Goal: Contribute content: Contribute content

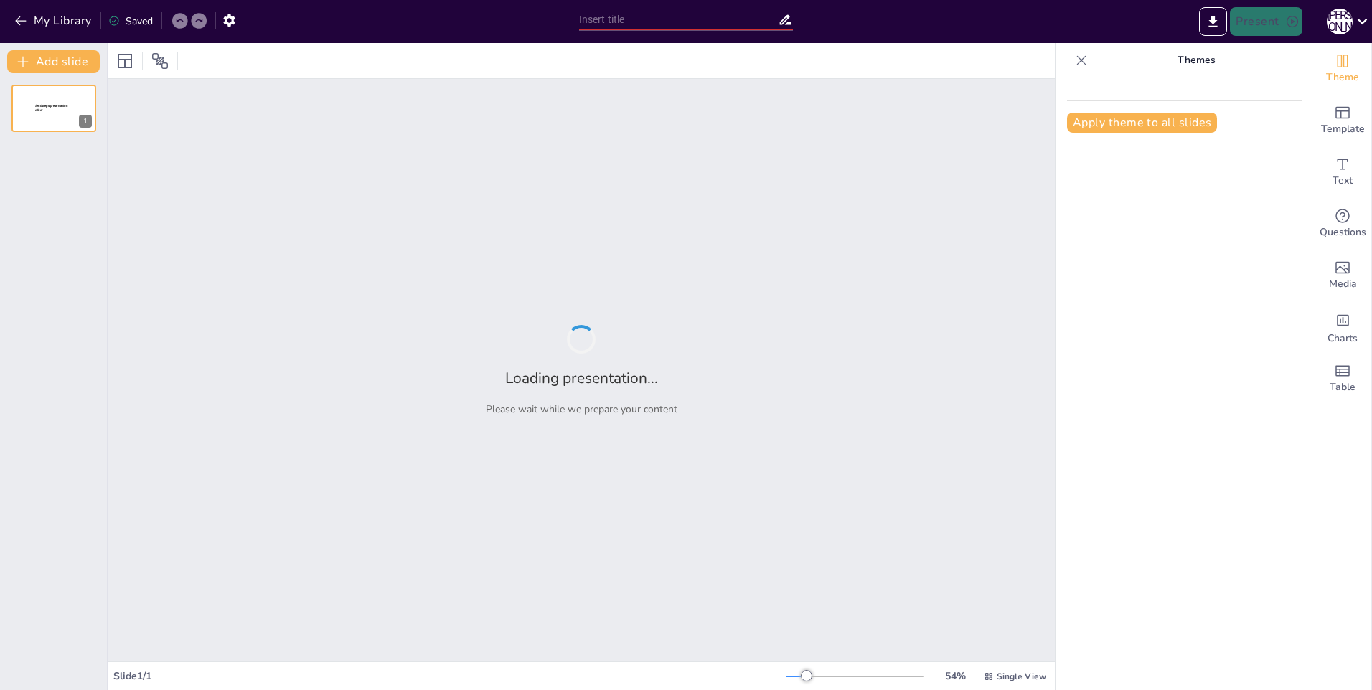
type input "Систематика и разнообразие колокольчиковых растений"
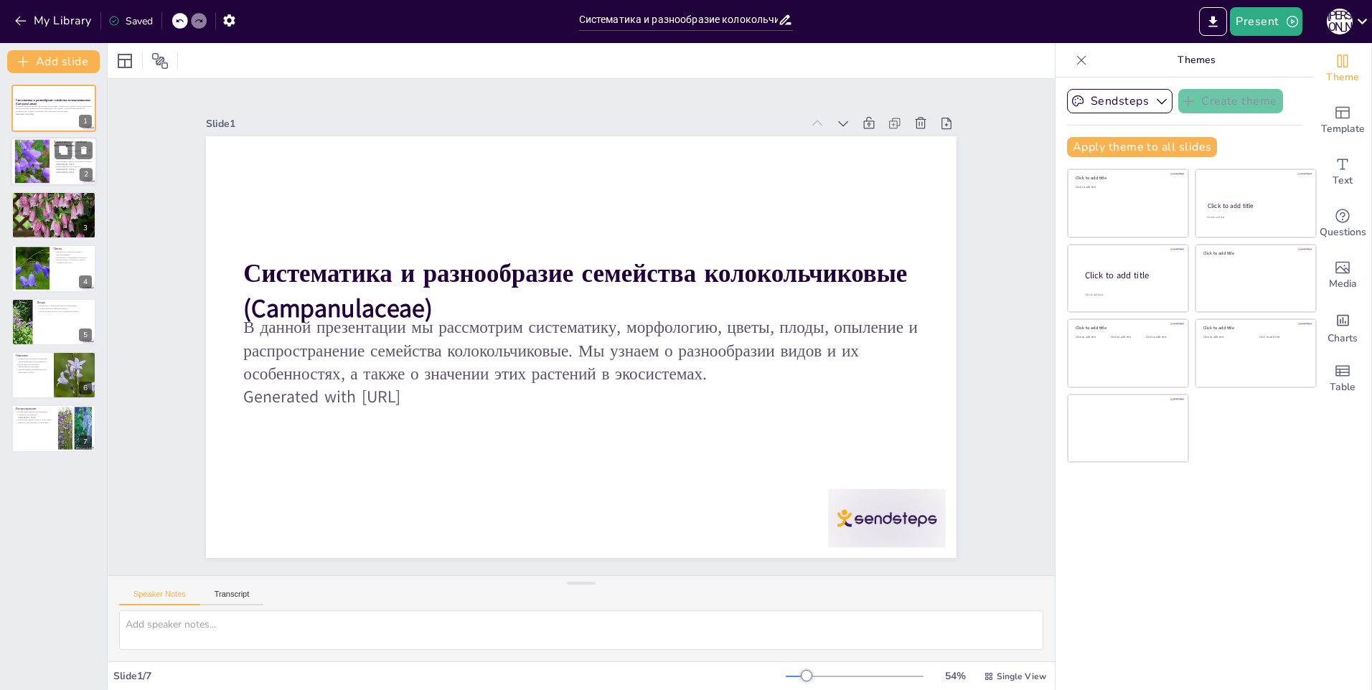
click at [76, 179] on div at bounding box center [54, 162] width 86 height 49
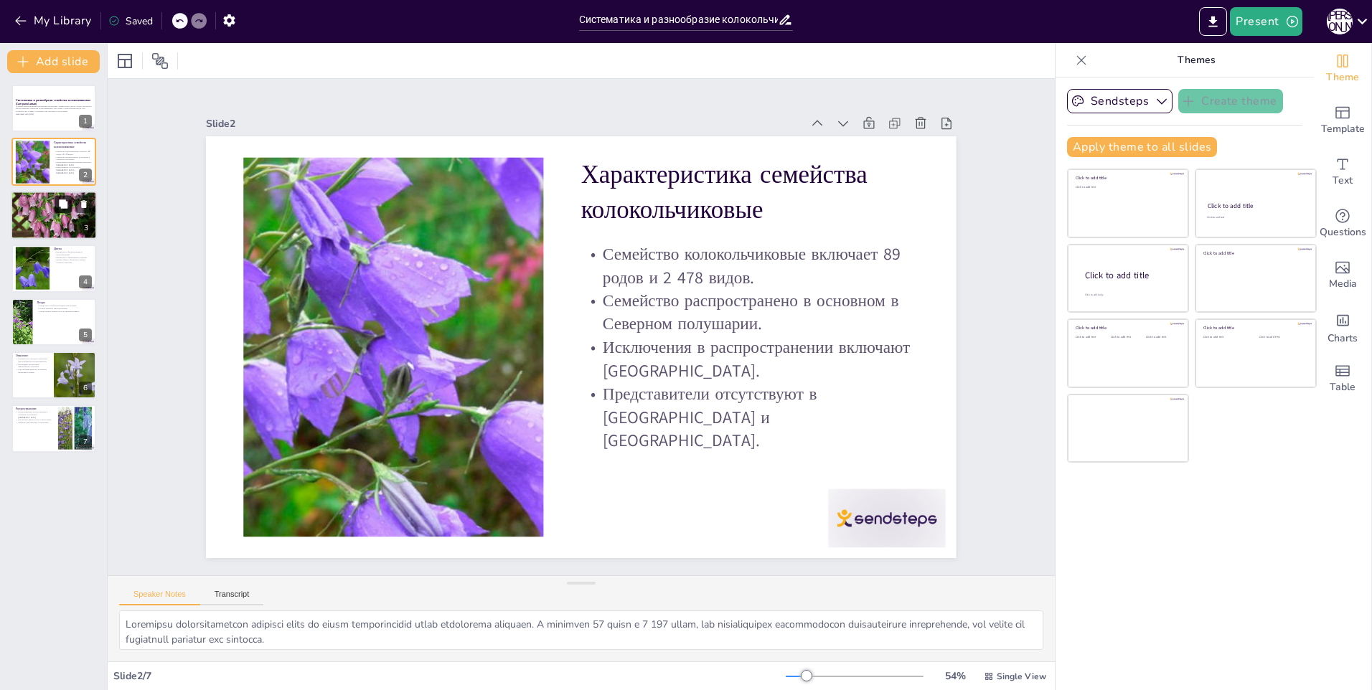
click at [62, 212] on button at bounding box center [63, 203] width 17 height 17
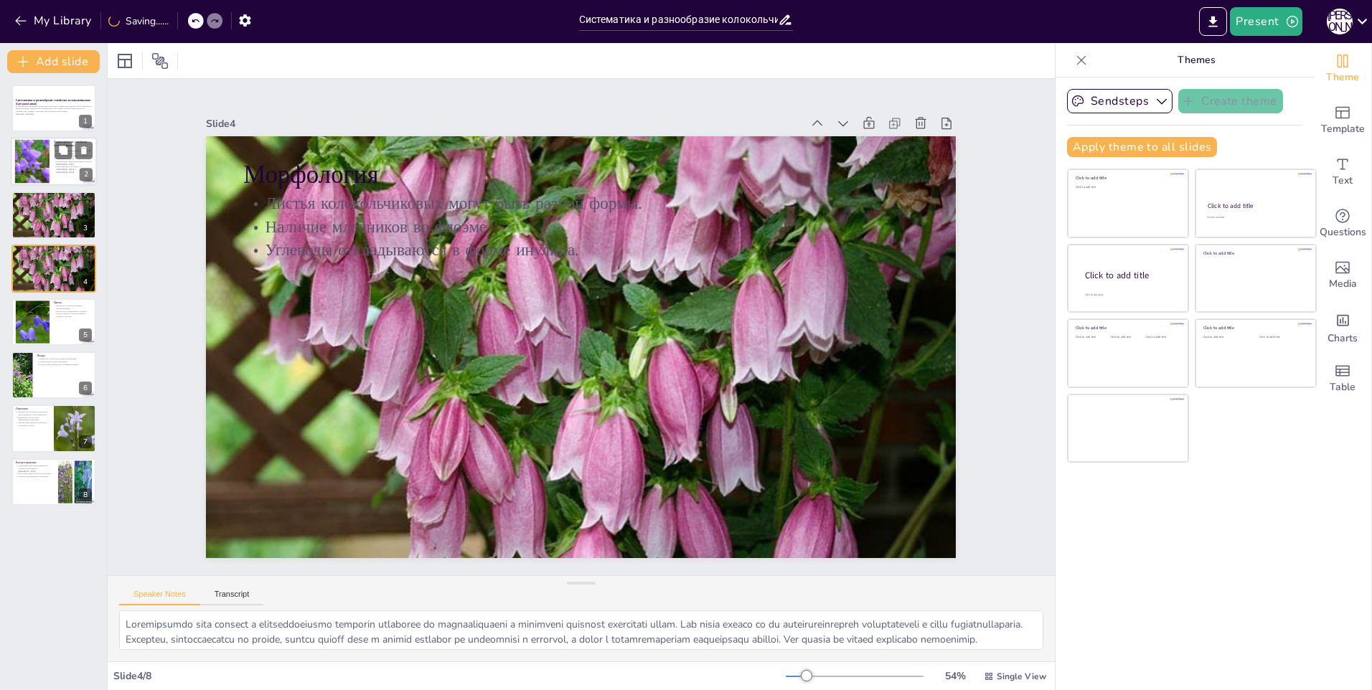
click at [70, 164] on p "Исключения в распространении включают [GEOGRAPHIC_DATA]." at bounding box center [73, 163] width 39 height 5
type textarea "Loremipsu dolorsitametcon adipisci elits do eiusm temporincidid utlab etdolorem…"
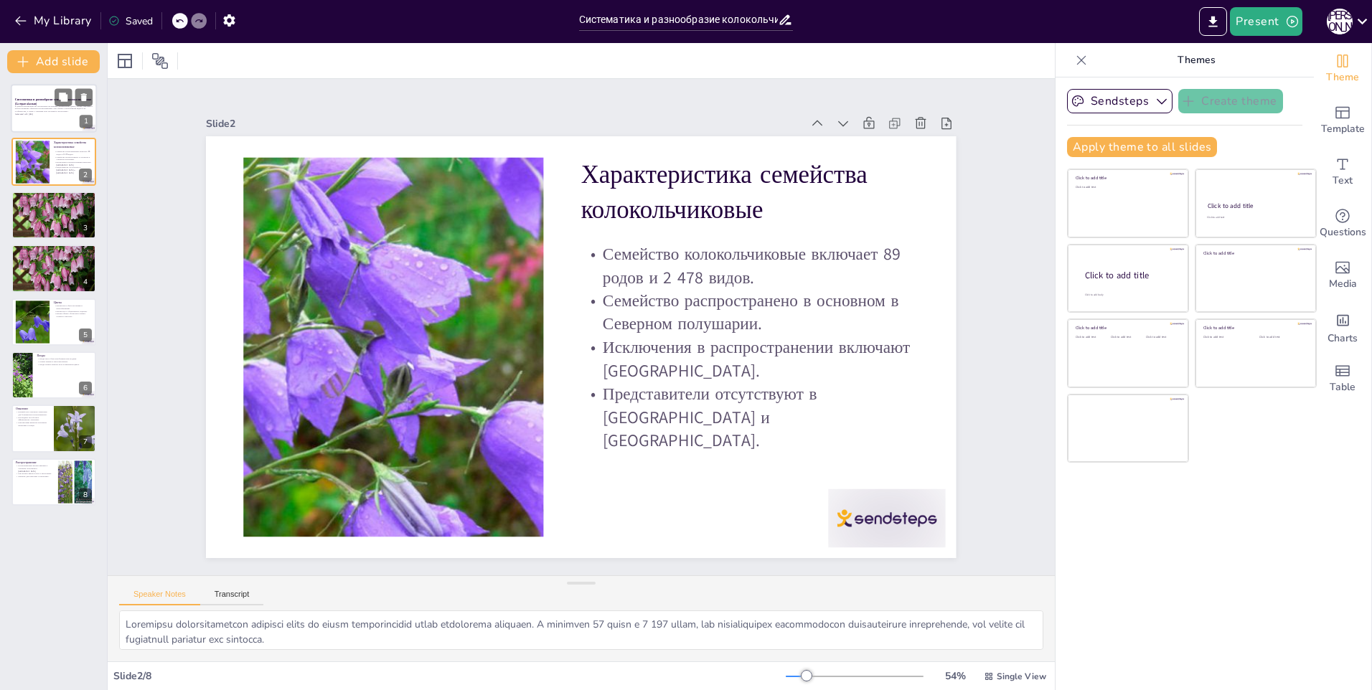
click at [39, 106] on p "В данной презентации мы рассмотрим систематику, морфологию, цветы, плоды, опыле…" at bounding box center [54, 109] width 78 height 8
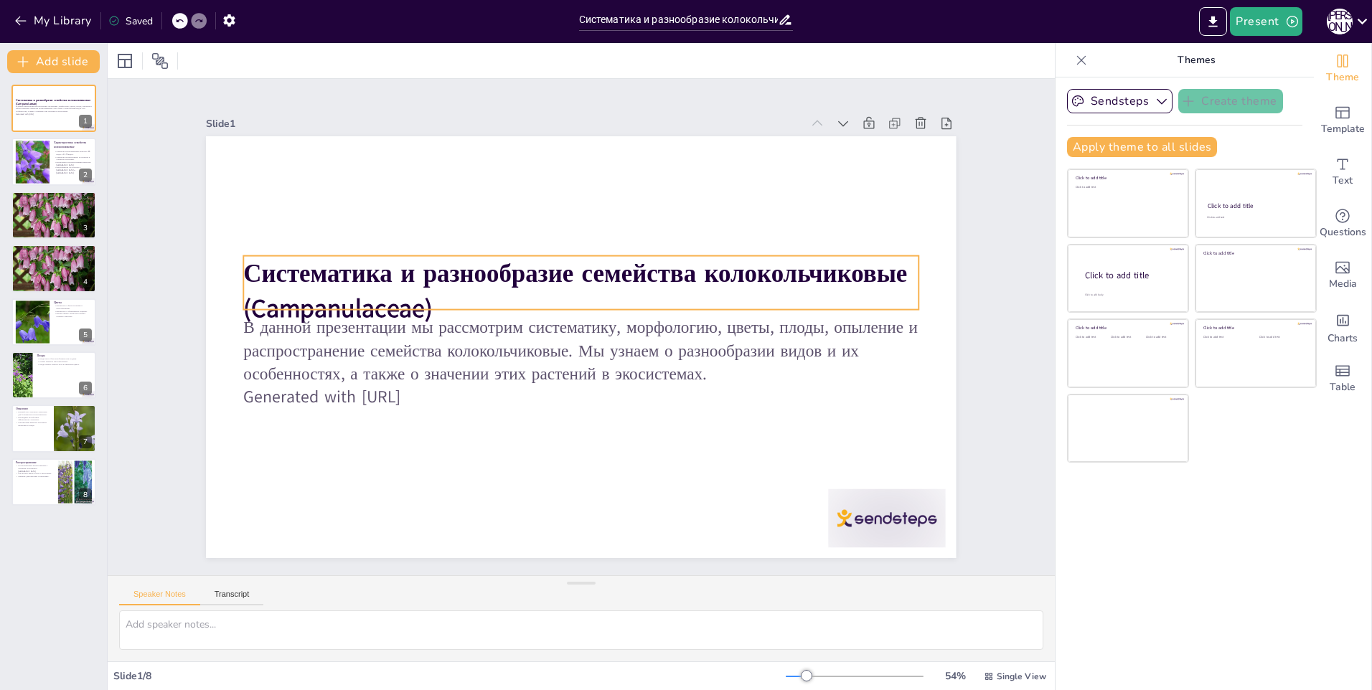
click at [584, 266] on strong "Систематика и разнообразие семейства колокольчиковые (Campanulaceae)" at bounding box center [635, 324] width 103 height 667
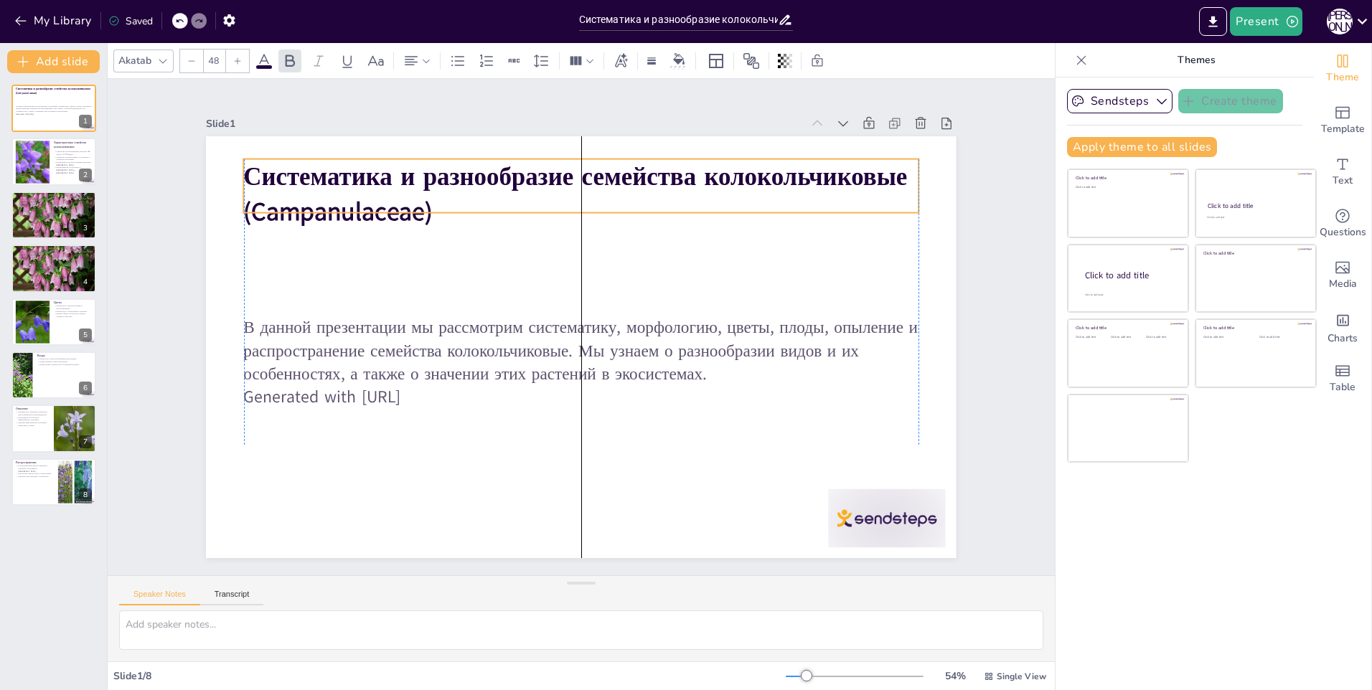
drag, startPoint x: 484, startPoint y: 280, endPoint x: 484, endPoint y: 183, distance: 96.9
click at [484, 426] on strong "Систематика и разнообразие семейства колокольчиковые (Campanulaceae)" at bounding box center [572, 477] width 667 height 103
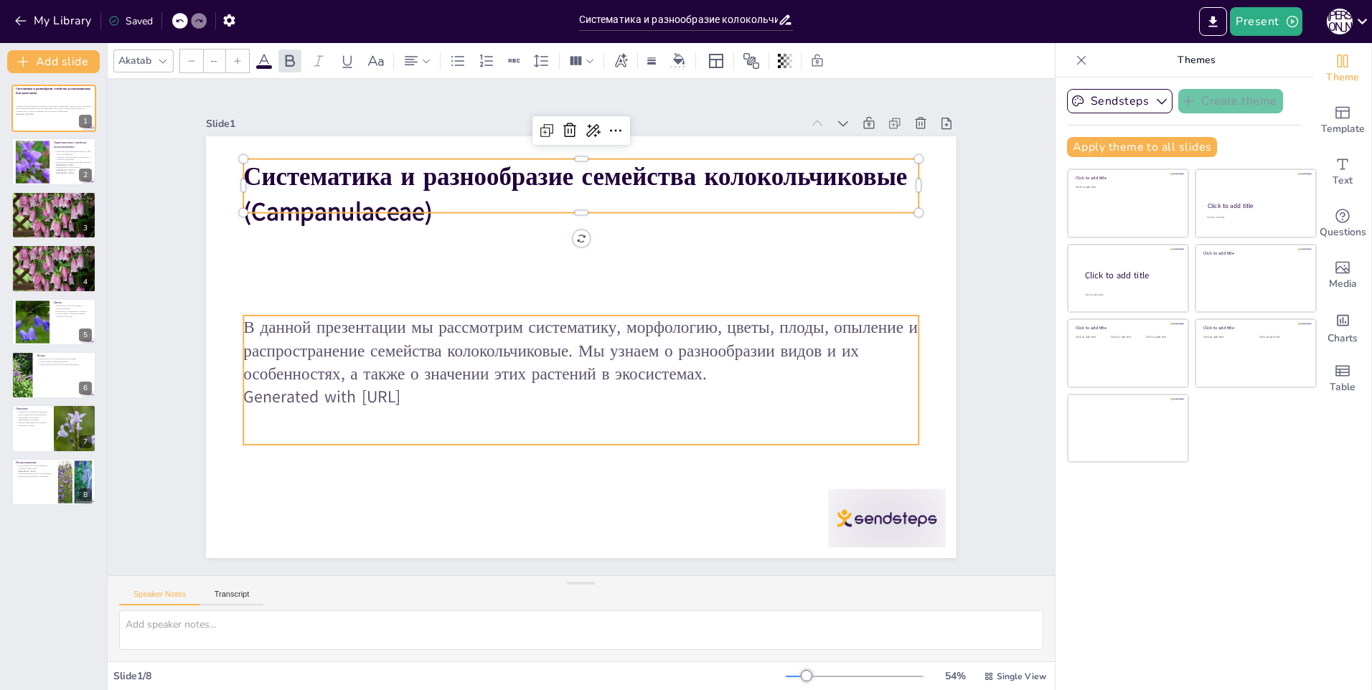
type input "32"
click at [446, 390] on p "Generated with [URL]" at bounding box center [616, 266] width 596 height 357
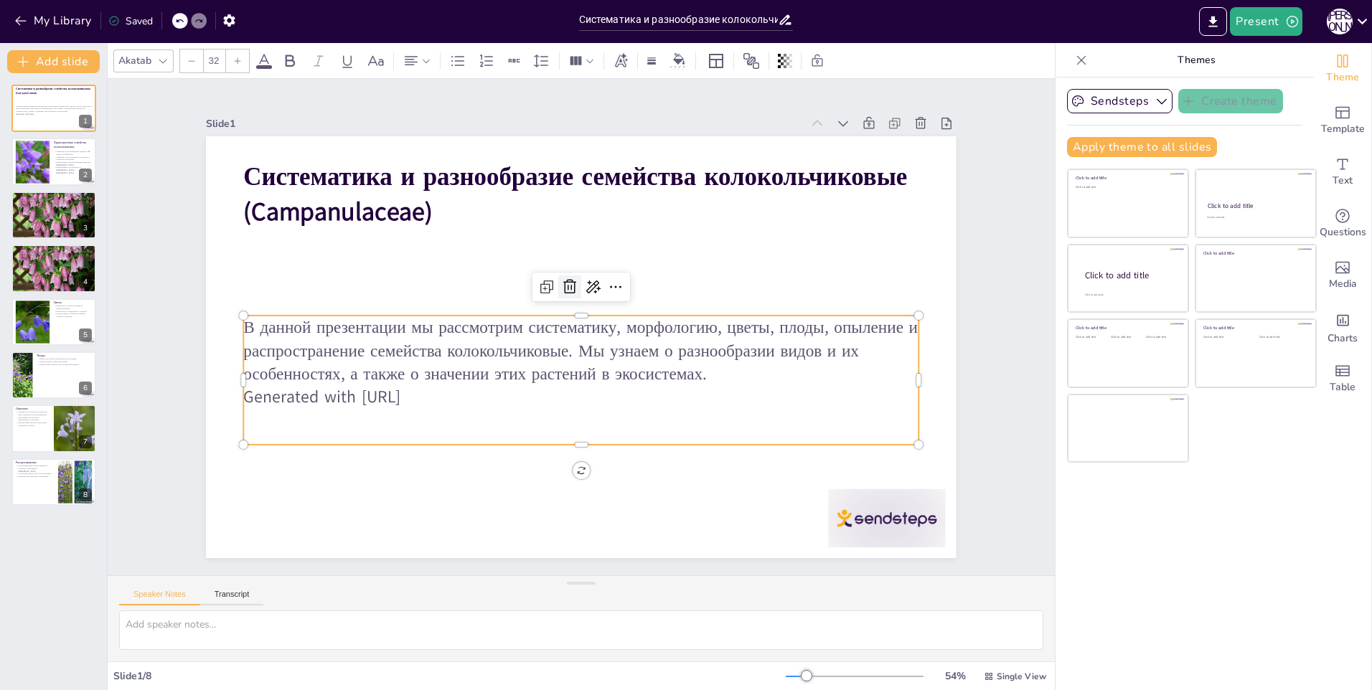
click at [555, 342] on icon at bounding box center [546, 350] width 17 height 17
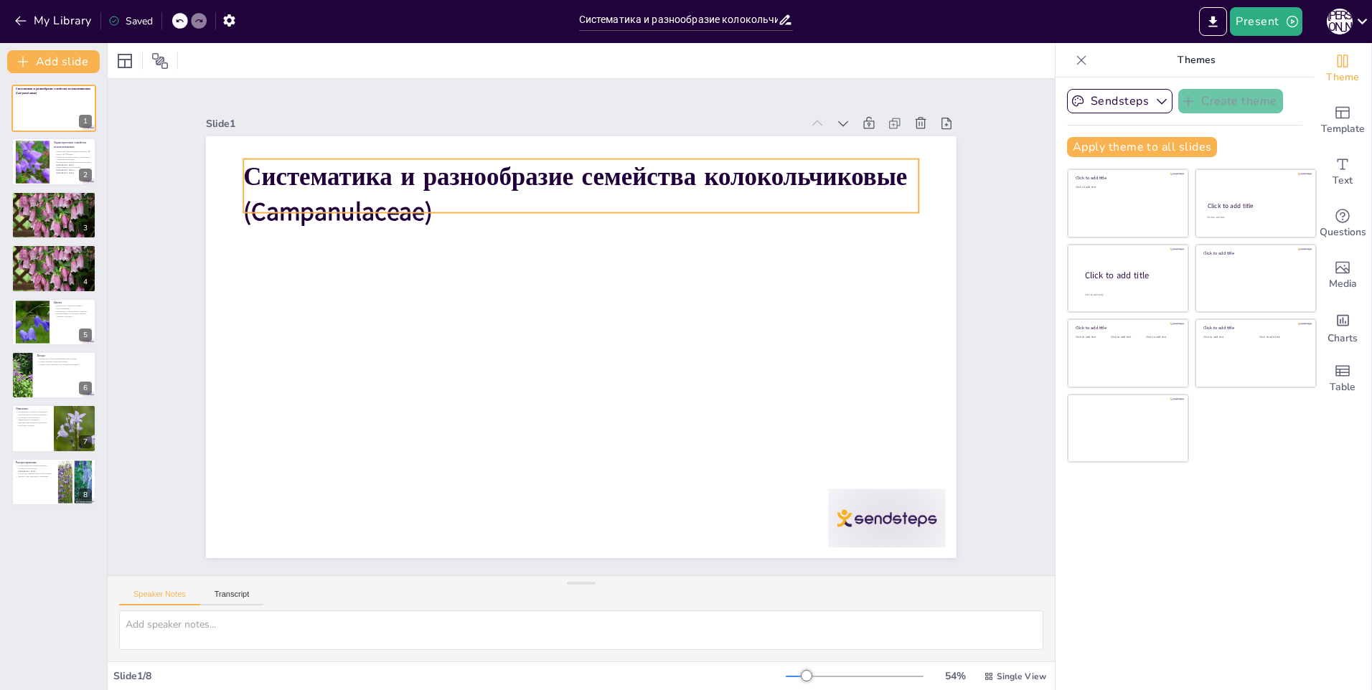
click at [534, 176] on strong "Систематика и разнообразие семейства колокольчиковые (Campanulaceae)" at bounding box center [700, 260] width 333 height 620
click at [233, 58] on icon at bounding box center [237, 61] width 9 height 9
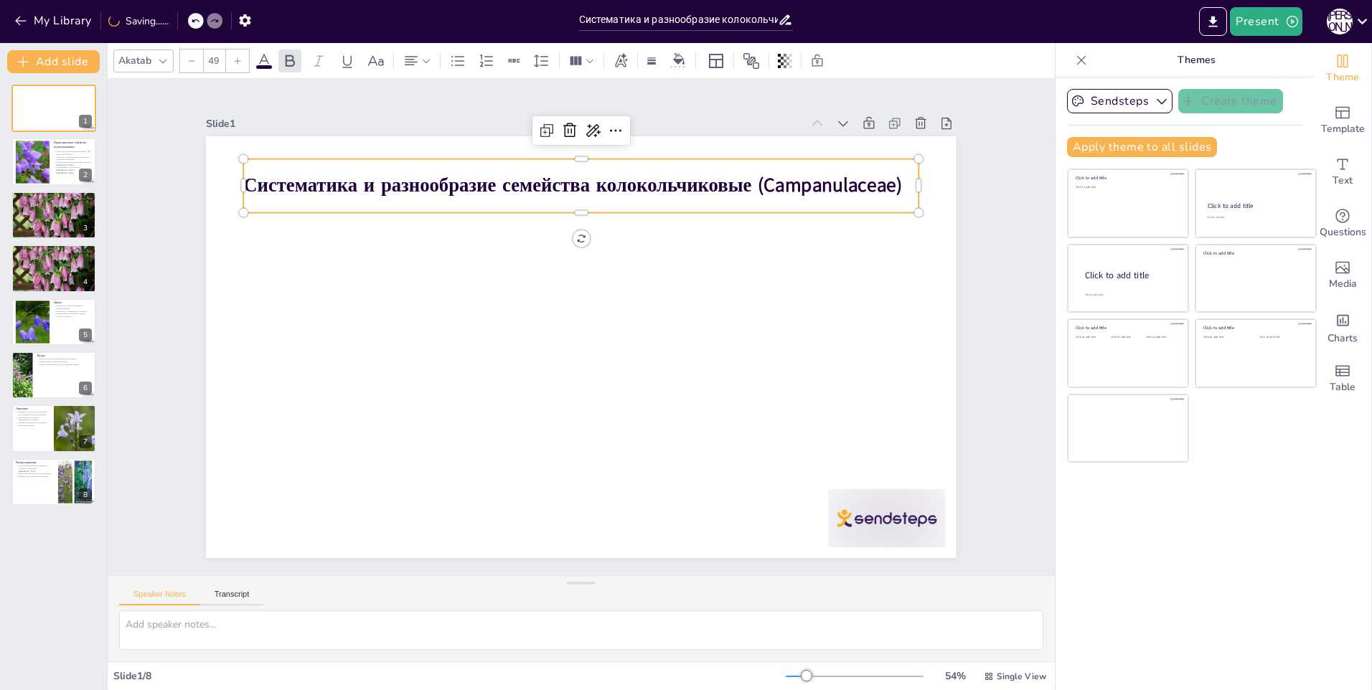
click at [234, 63] on icon at bounding box center [237, 61] width 9 height 9
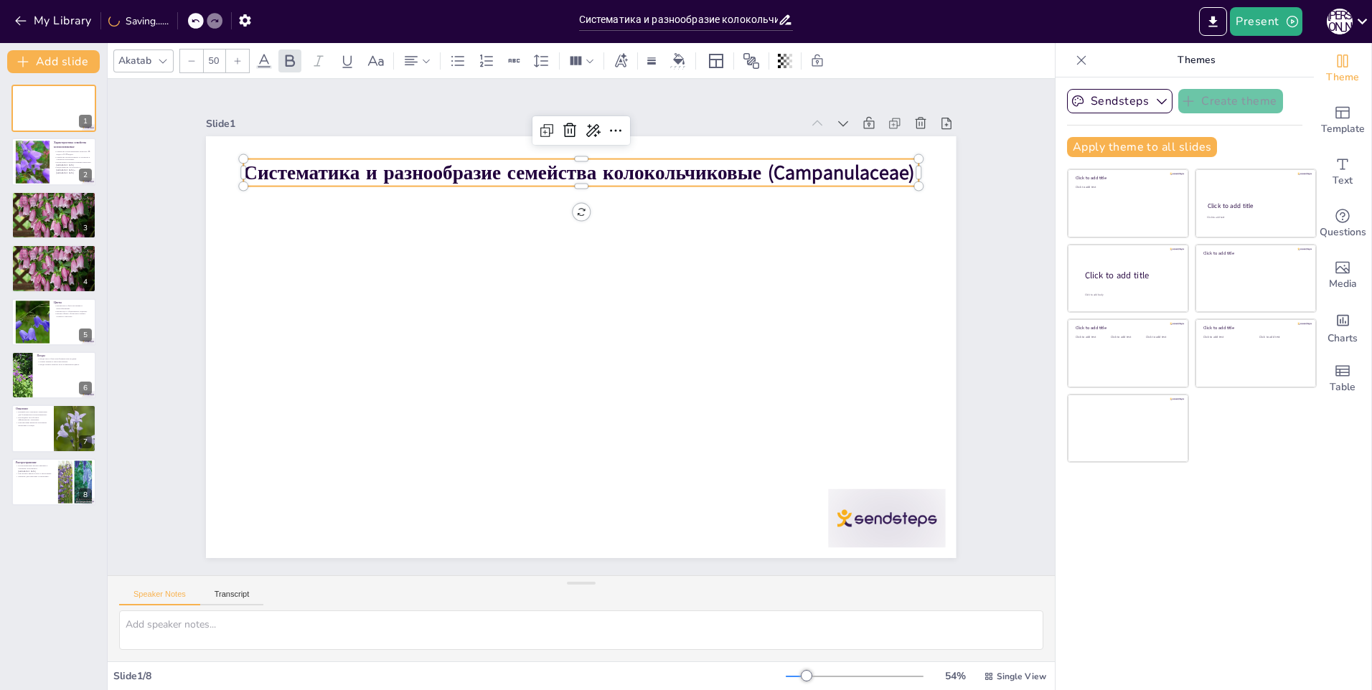
click at [234, 63] on icon at bounding box center [237, 61] width 9 height 9
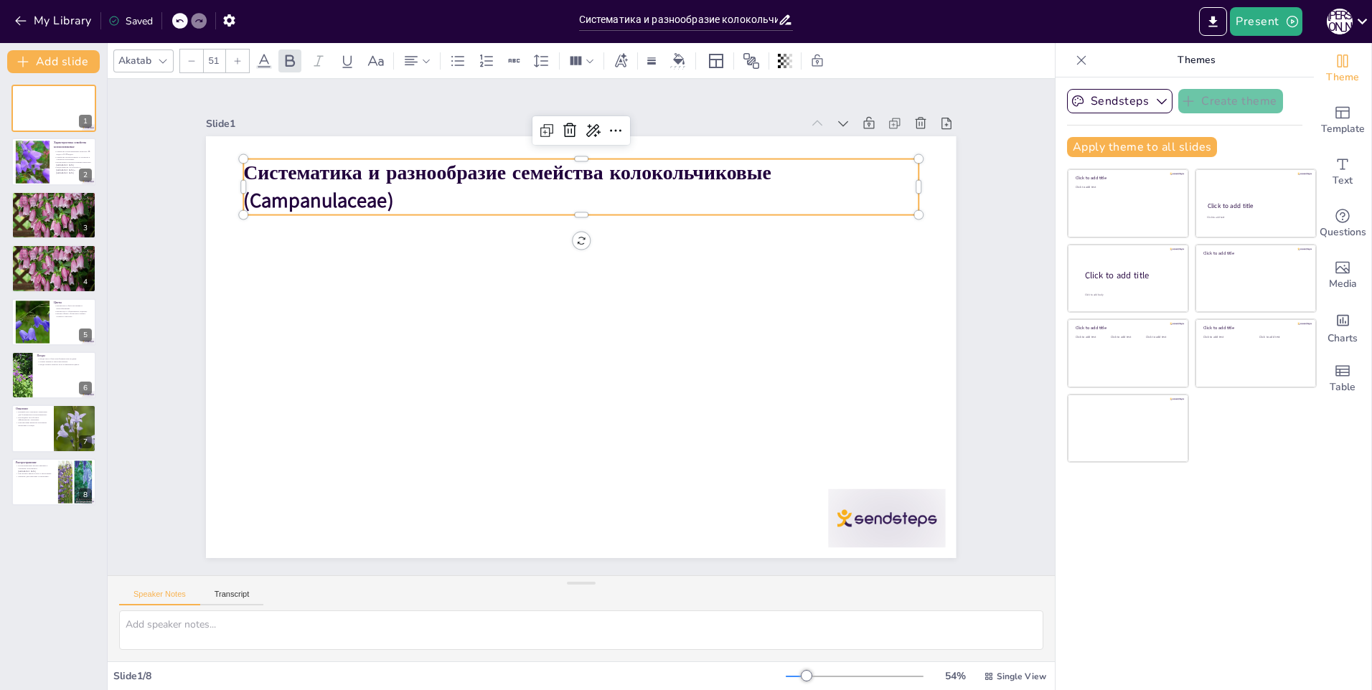
click at [234, 63] on icon at bounding box center [237, 61] width 9 height 9
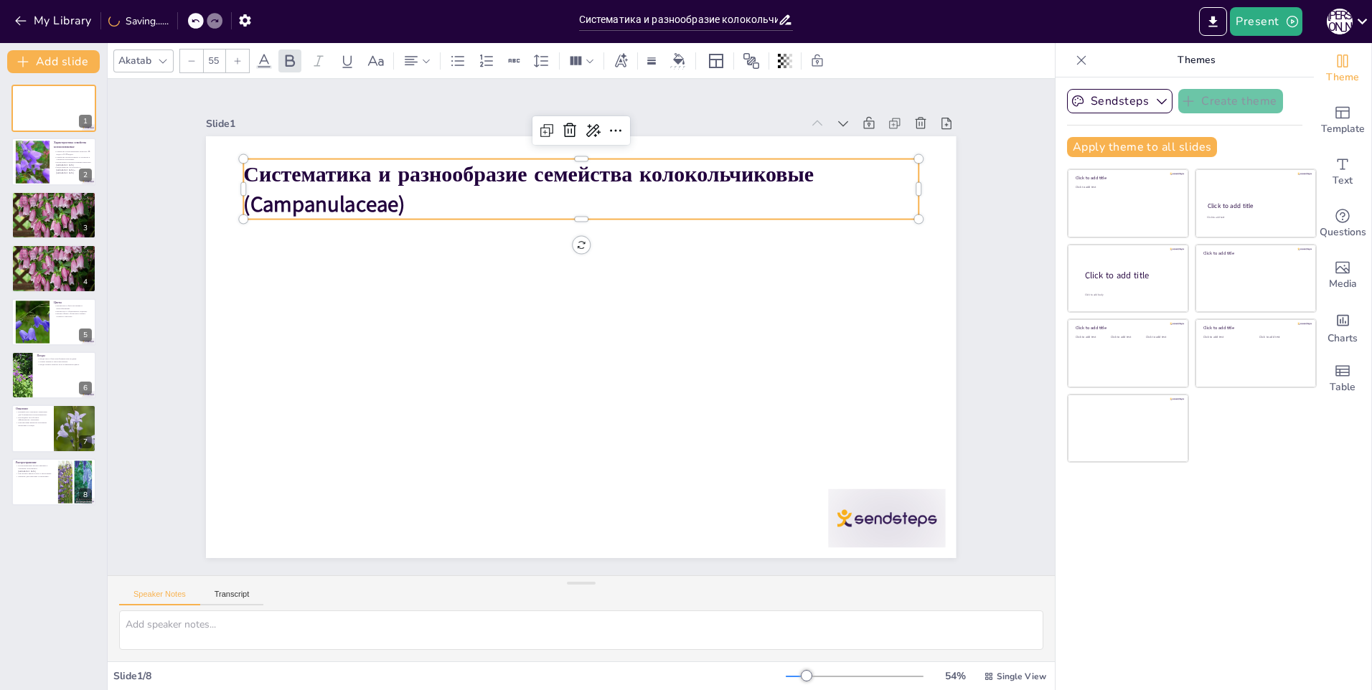
click at [234, 63] on icon at bounding box center [237, 61] width 9 height 9
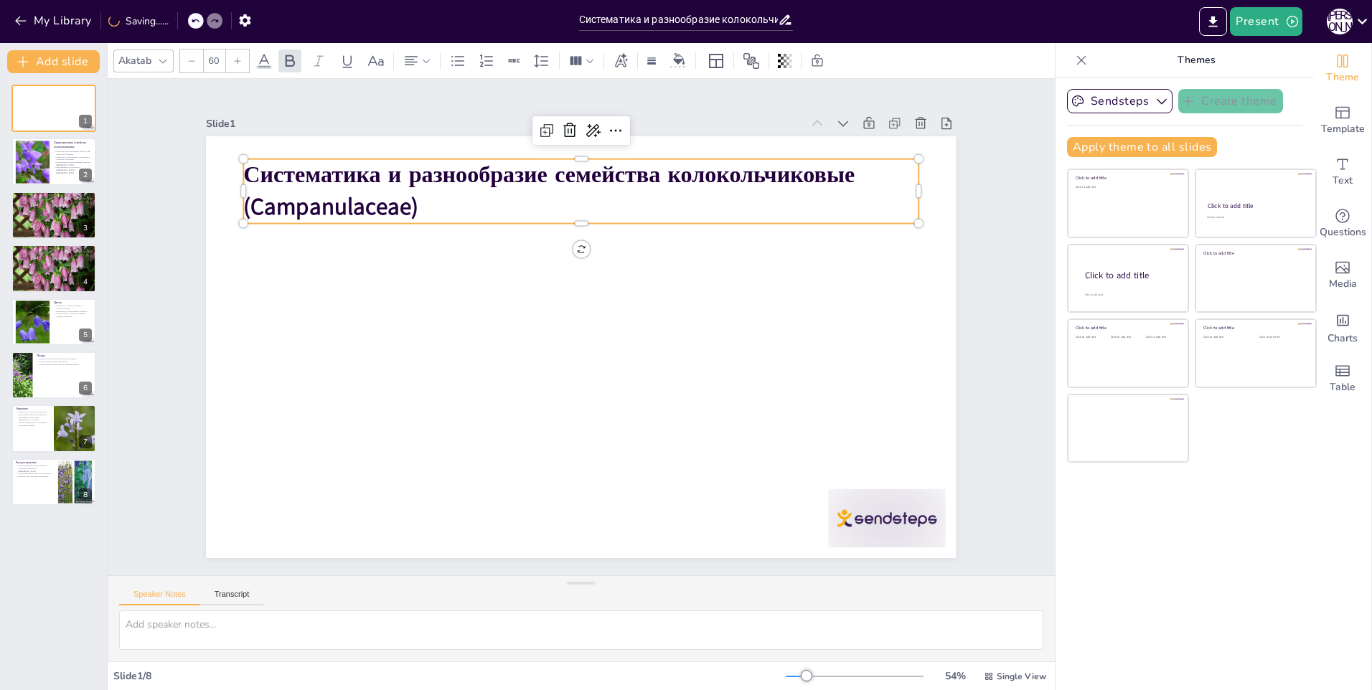
click at [234, 63] on icon at bounding box center [237, 61] width 9 height 9
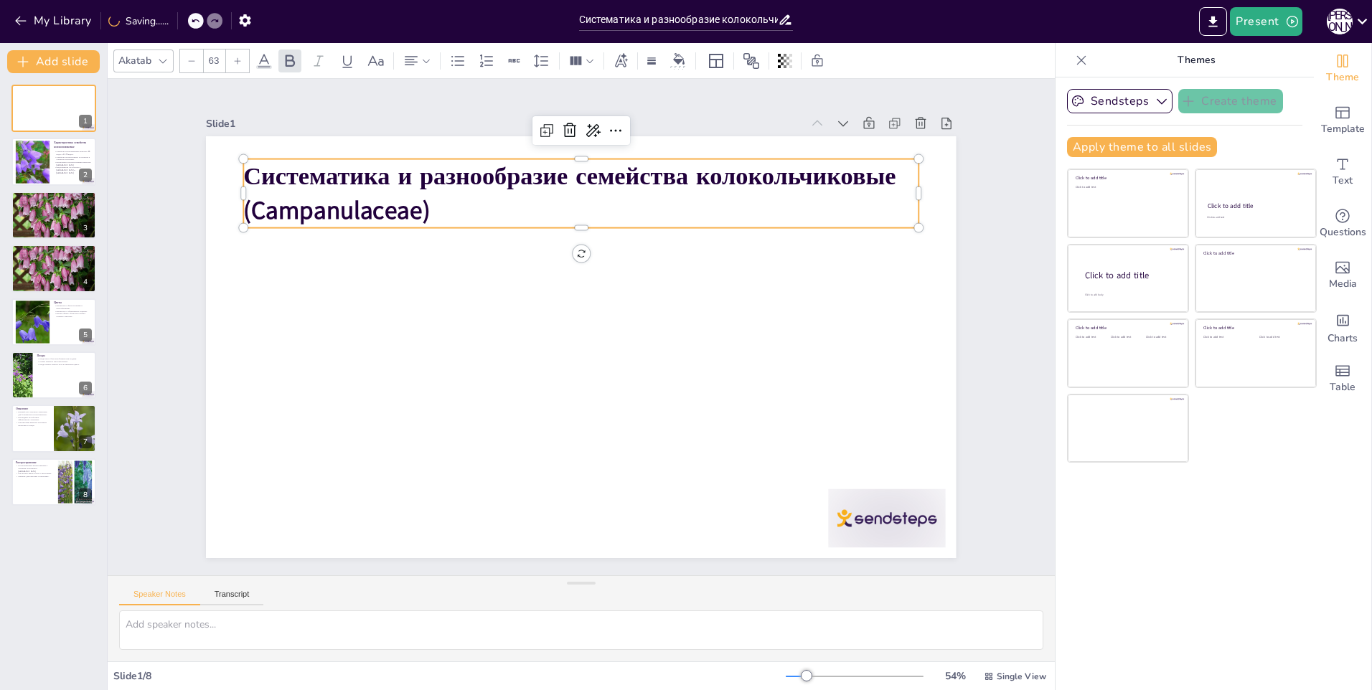
click at [234, 63] on icon at bounding box center [237, 61] width 9 height 9
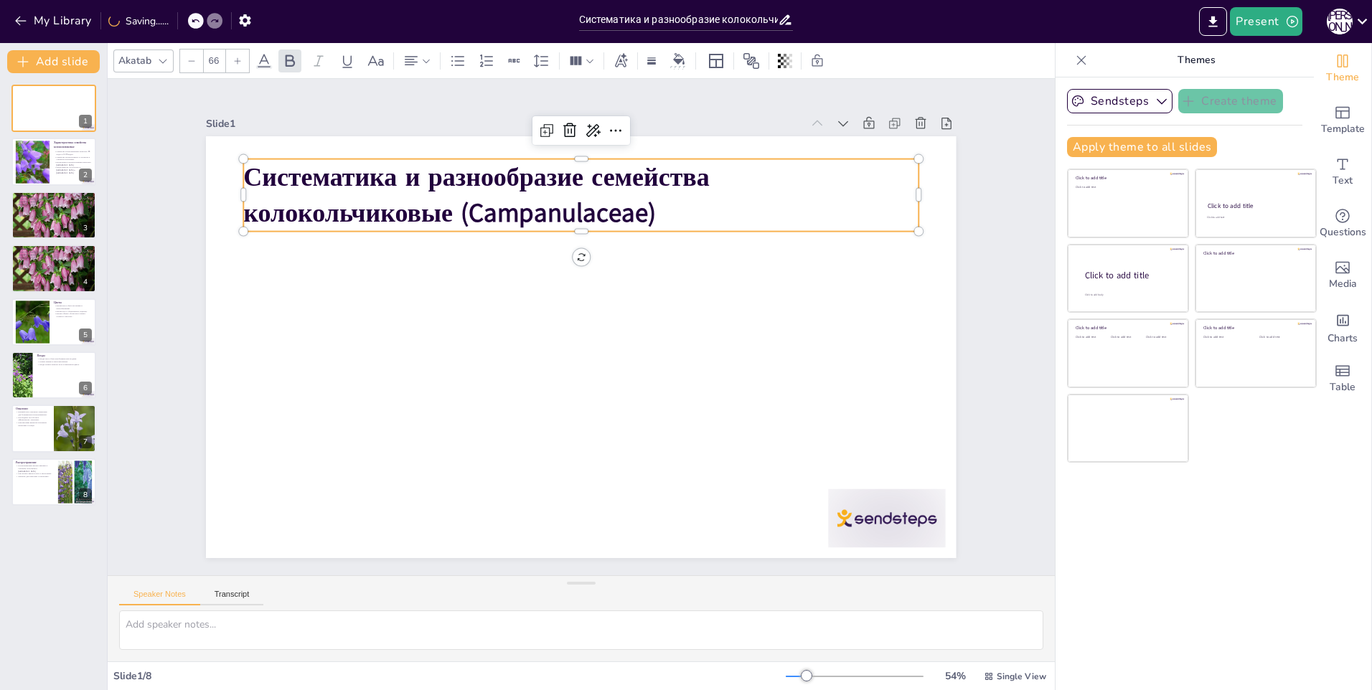
click at [234, 63] on icon at bounding box center [237, 61] width 9 height 9
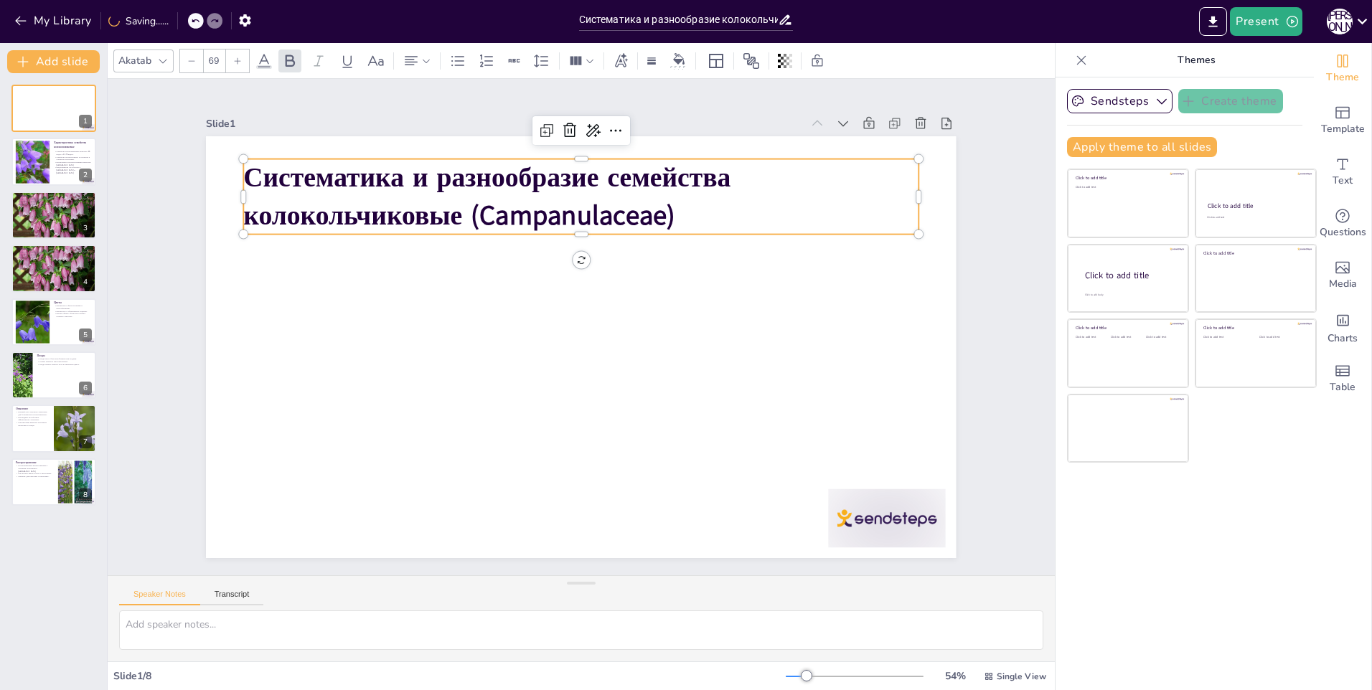
click at [234, 63] on icon at bounding box center [237, 61] width 9 height 9
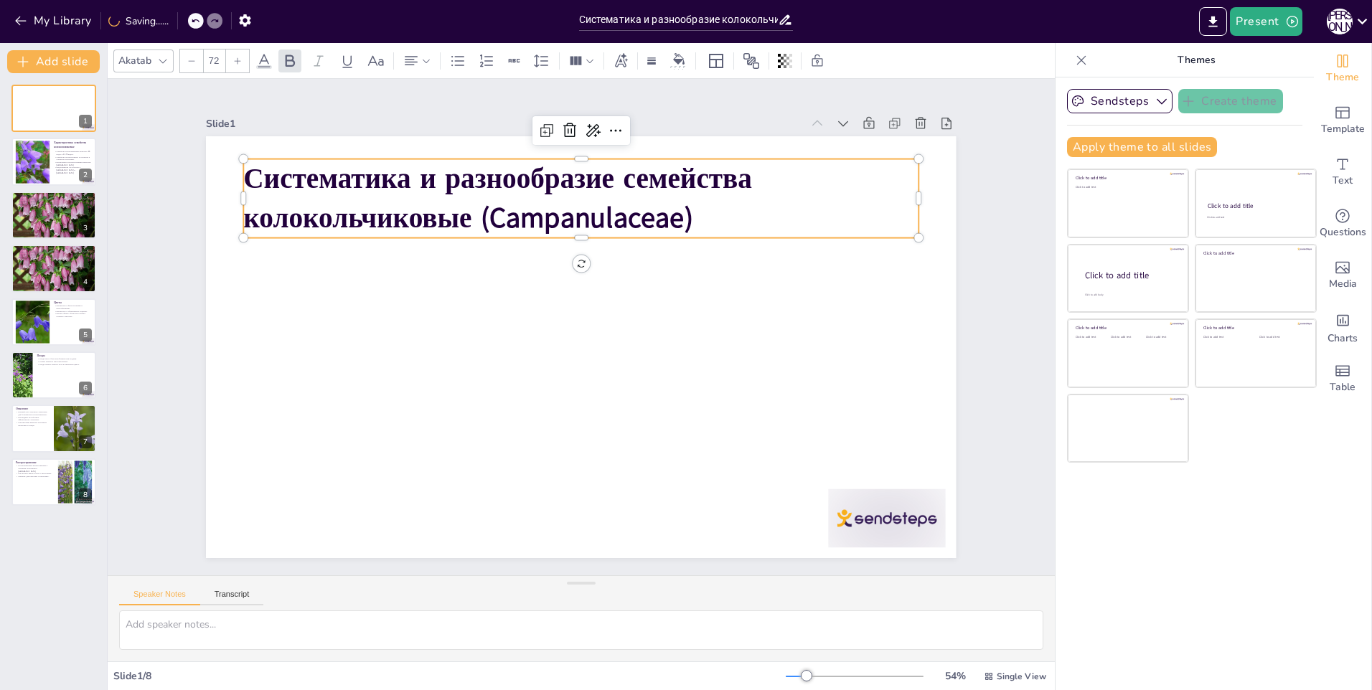
click at [234, 63] on icon at bounding box center [237, 61] width 9 height 9
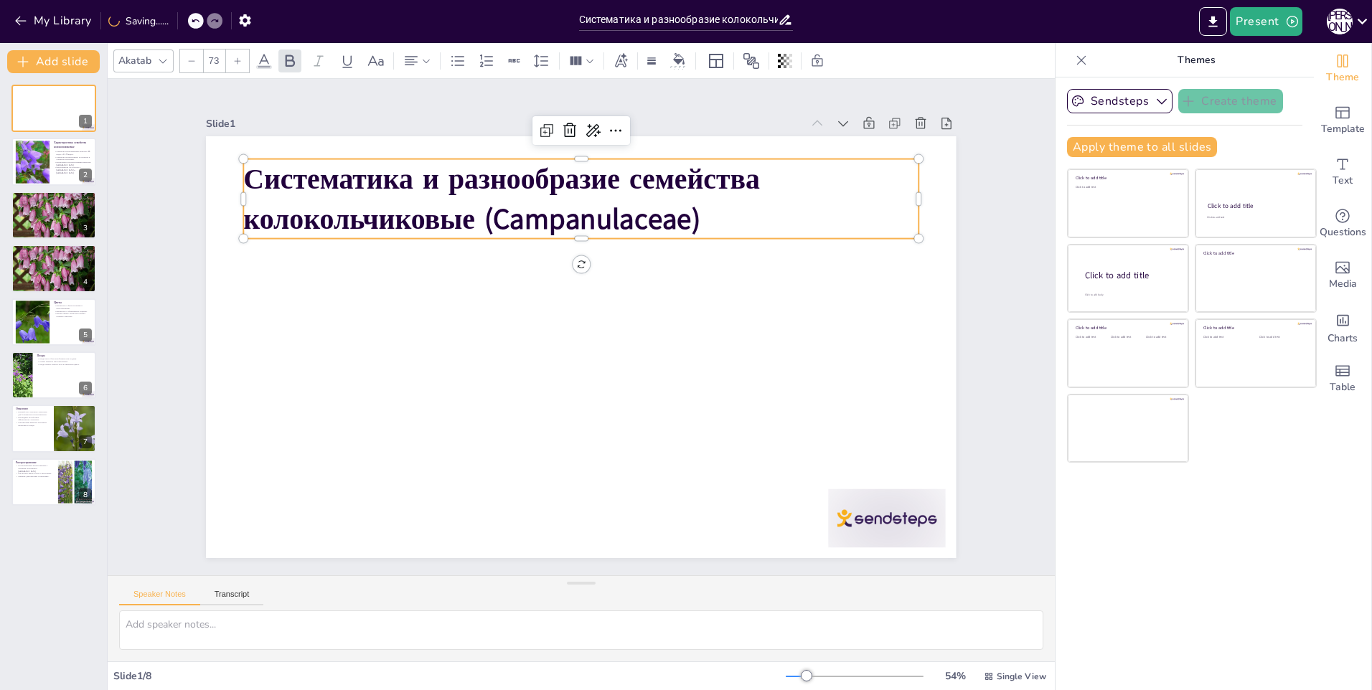
click at [234, 63] on icon at bounding box center [237, 61] width 9 height 9
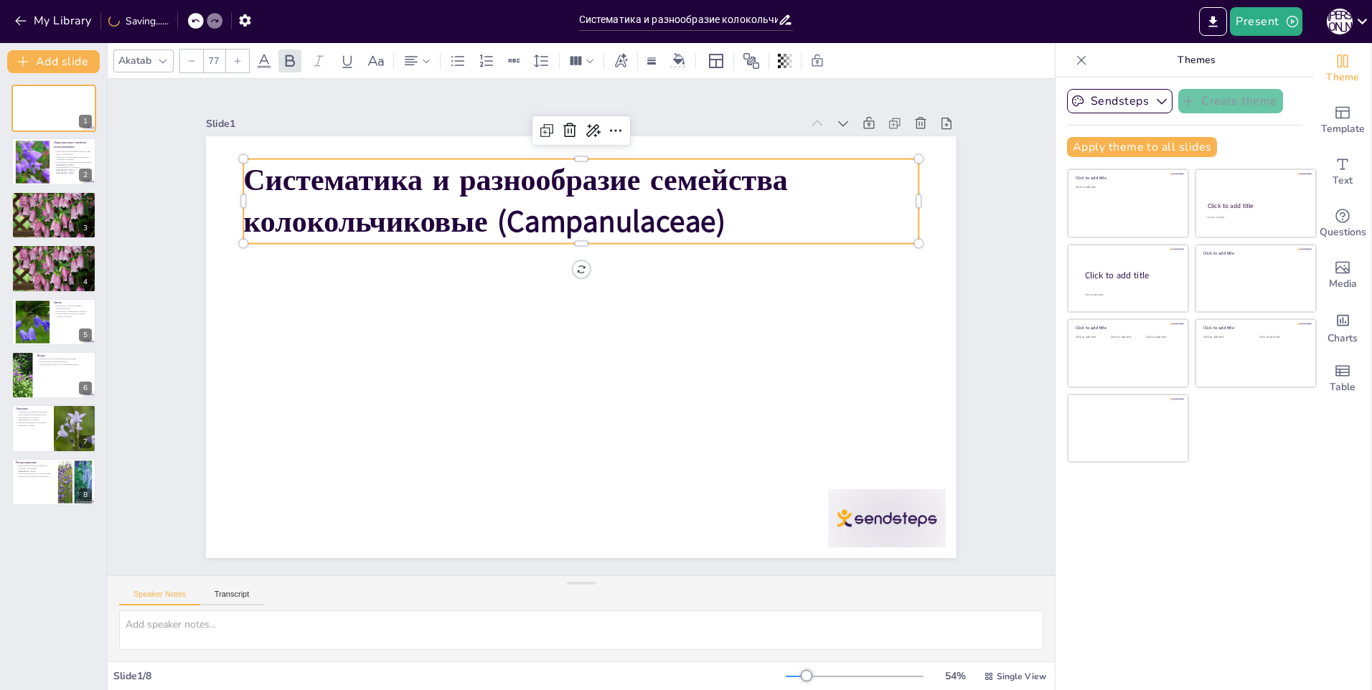
click at [234, 63] on icon at bounding box center [237, 61] width 9 height 9
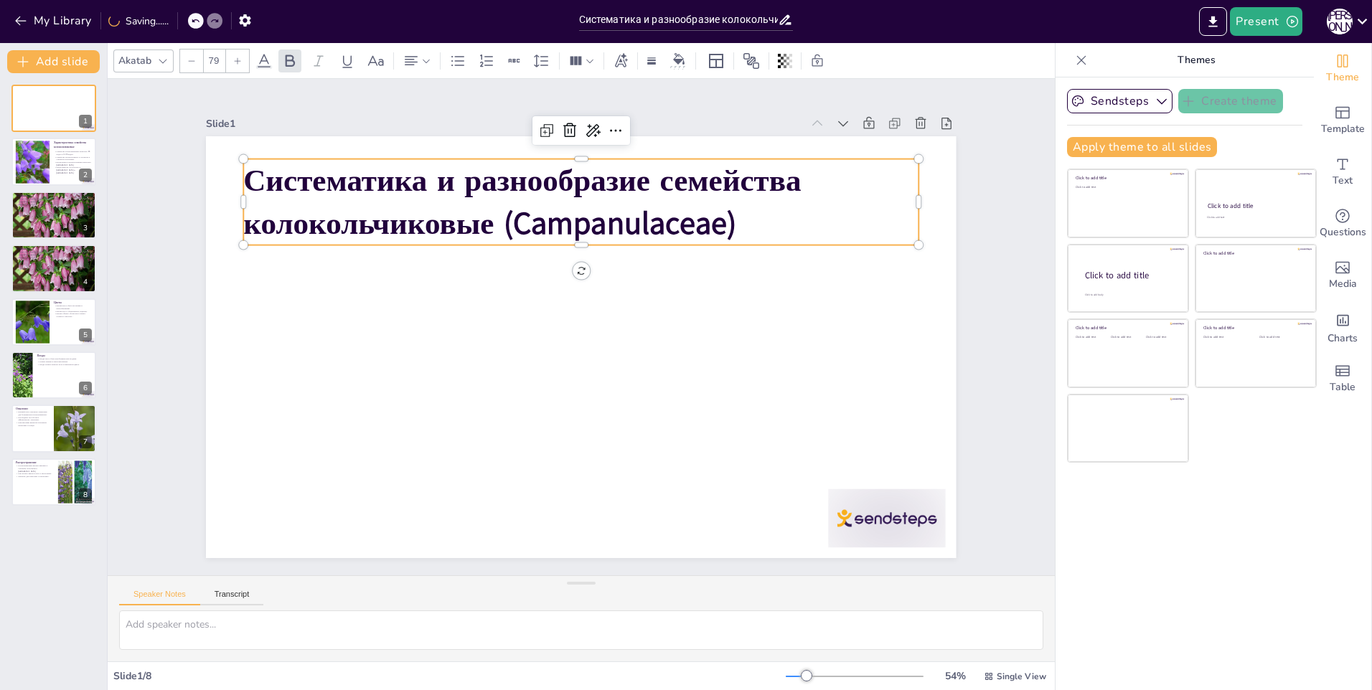
click at [234, 63] on icon at bounding box center [237, 61] width 9 height 9
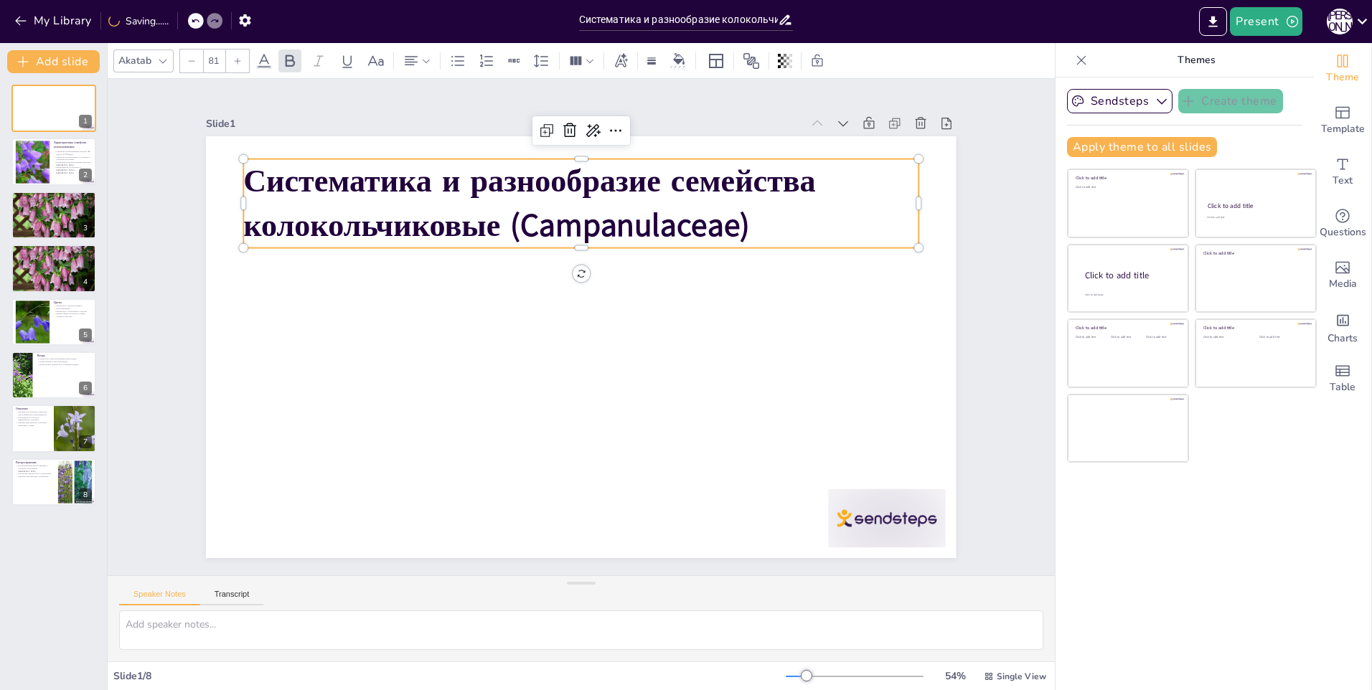
click at [234, 63] on icon at bounding box center [237, 61] width 9 height 9
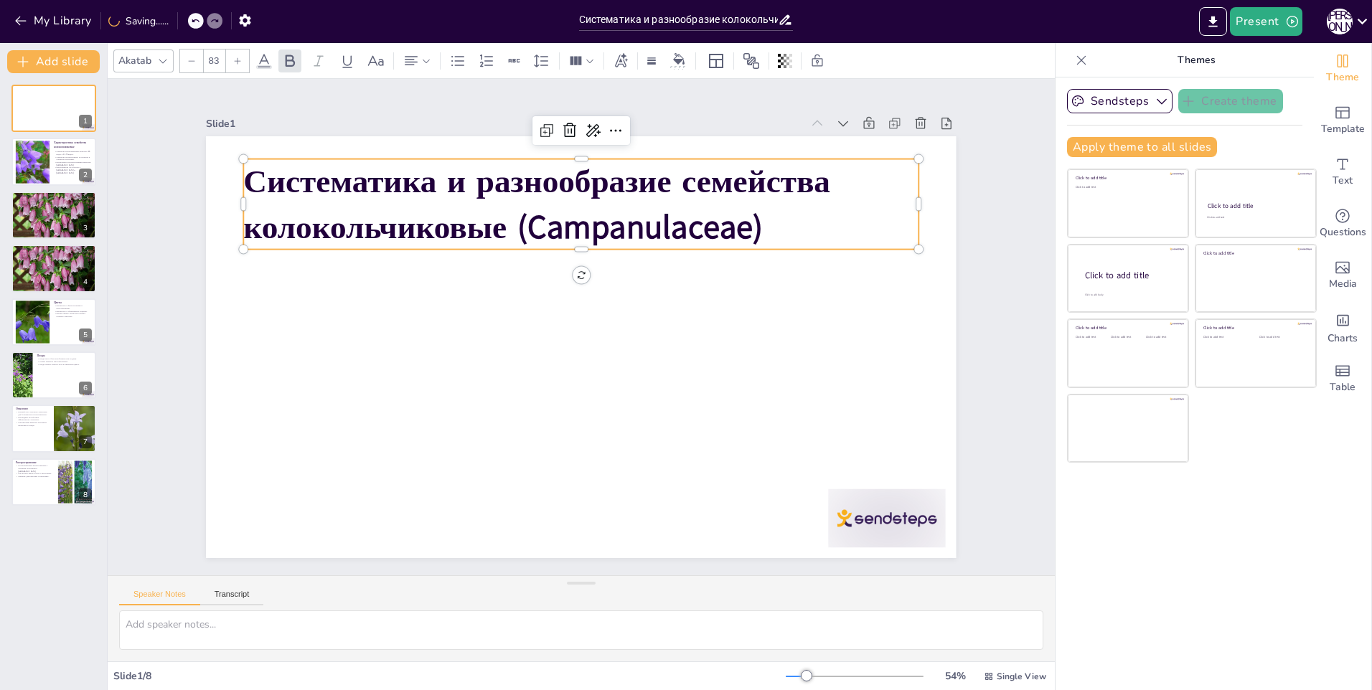
click at [234, 63] on icon at bounding box center [237, 61] width 9 height 9
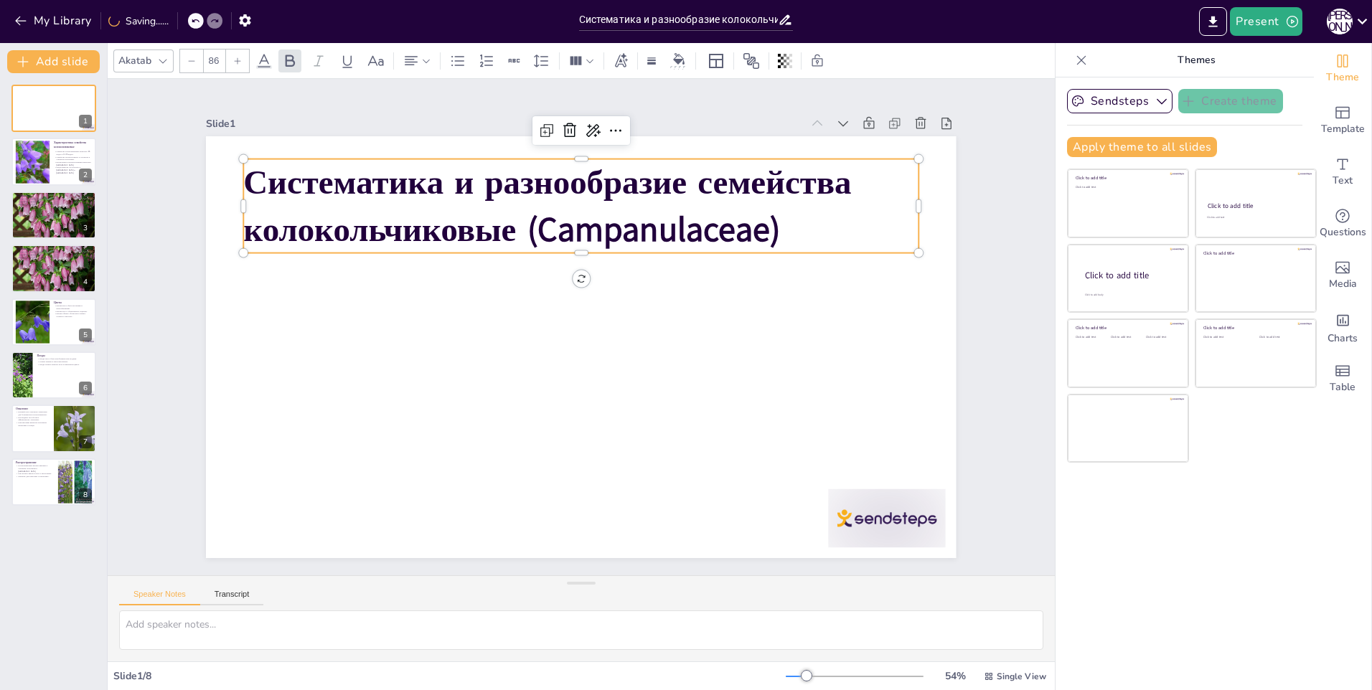
click at [234, 63] on icon at bounding box center [237, 61] width 9 height 9
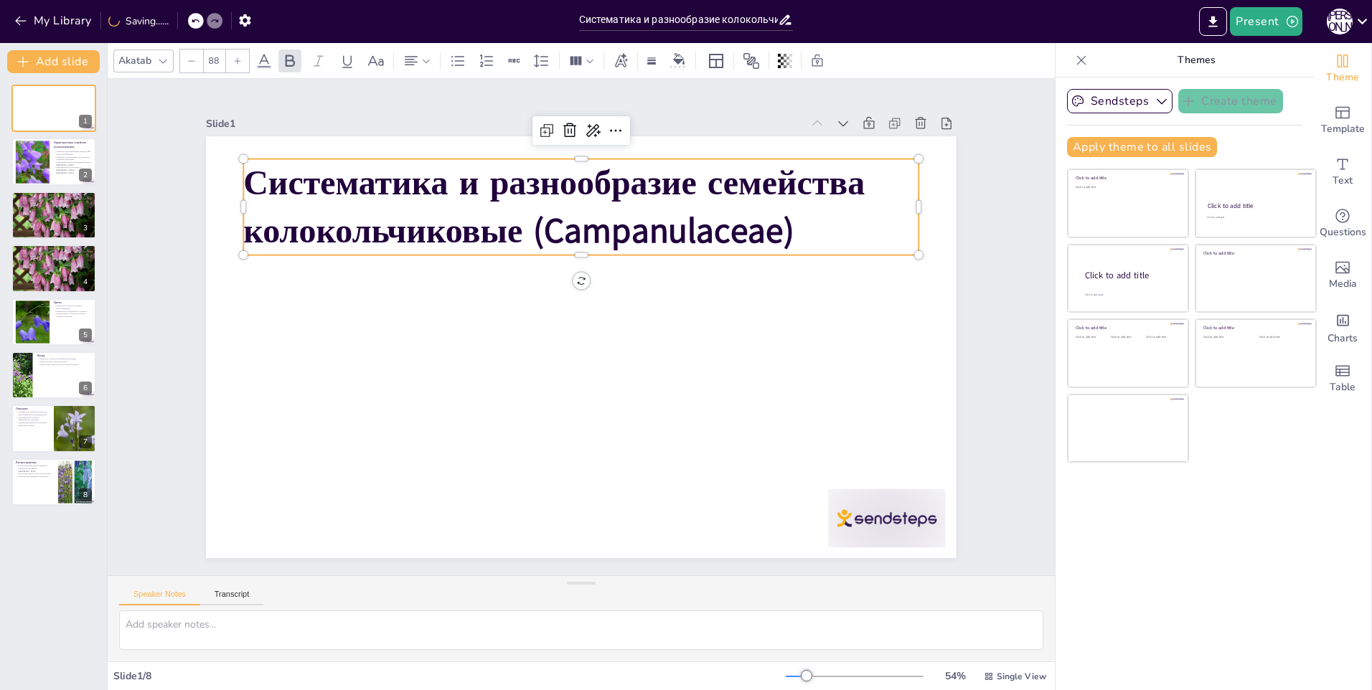
click at [234, 63] on icon at bounding box center [237, 61] width 9 height 9
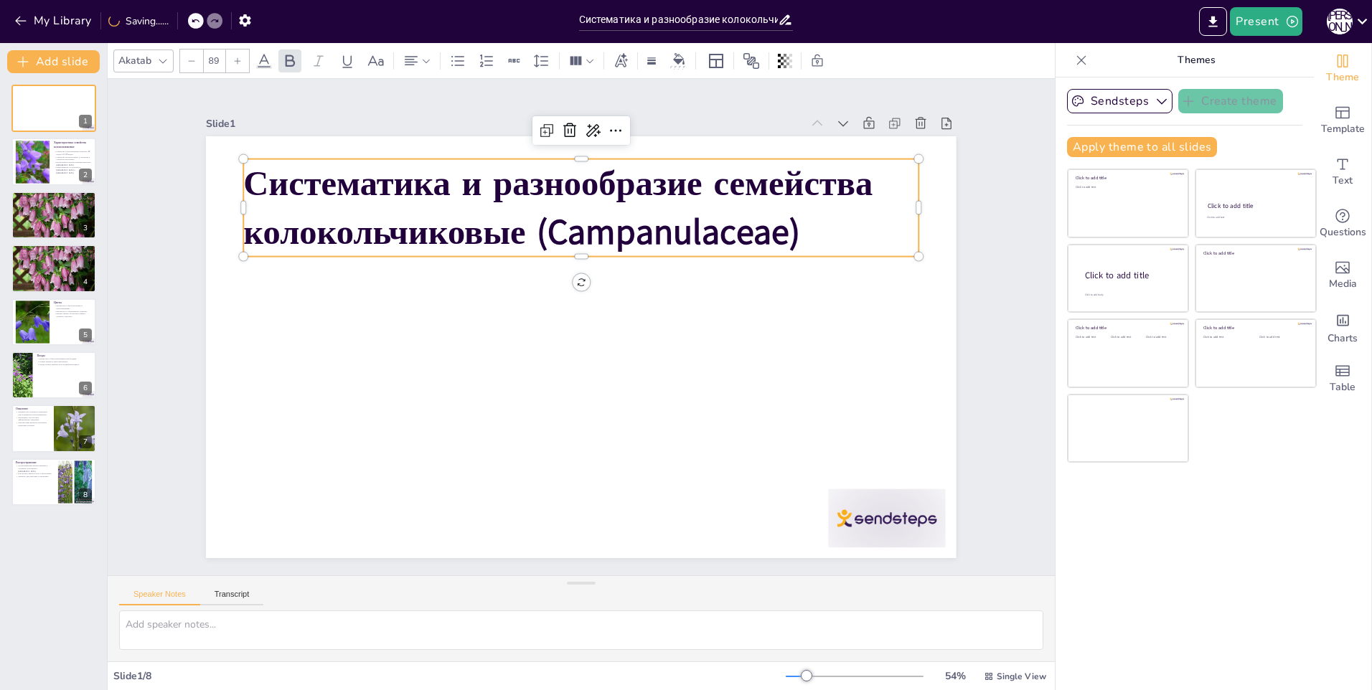
click at [234, 63] on icon at bounding box center [237, 61] width 9 height 9
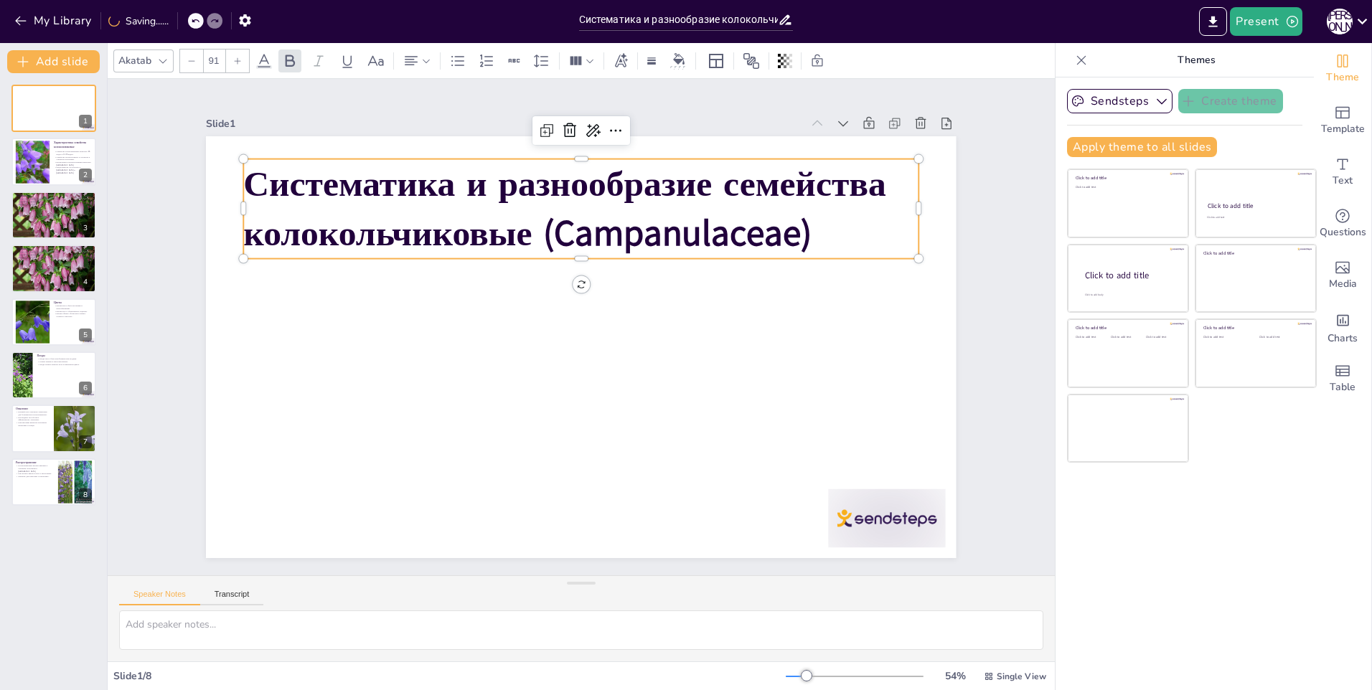
click at [234, 63] on icon at bounding box center [237, 61] width 9 height 9
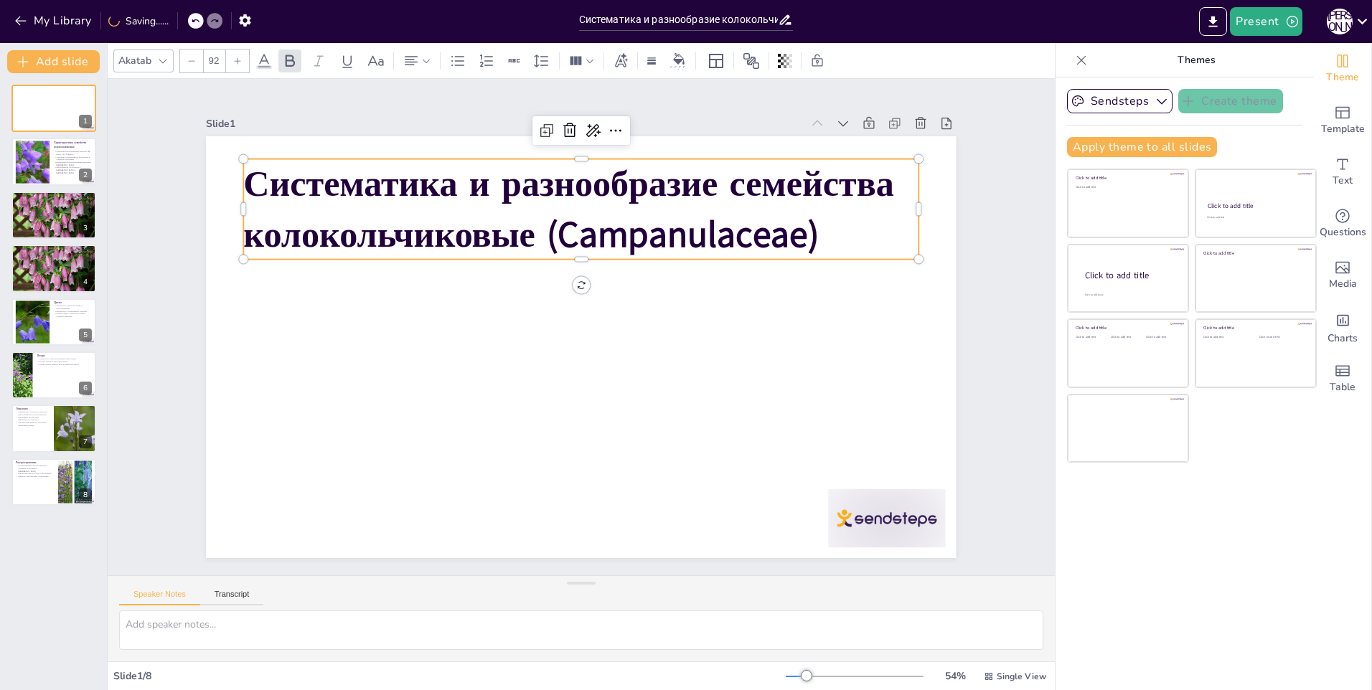
click at [234, 63] on icon at bounding box center [237, 61] width 9 height 9
type input "93"
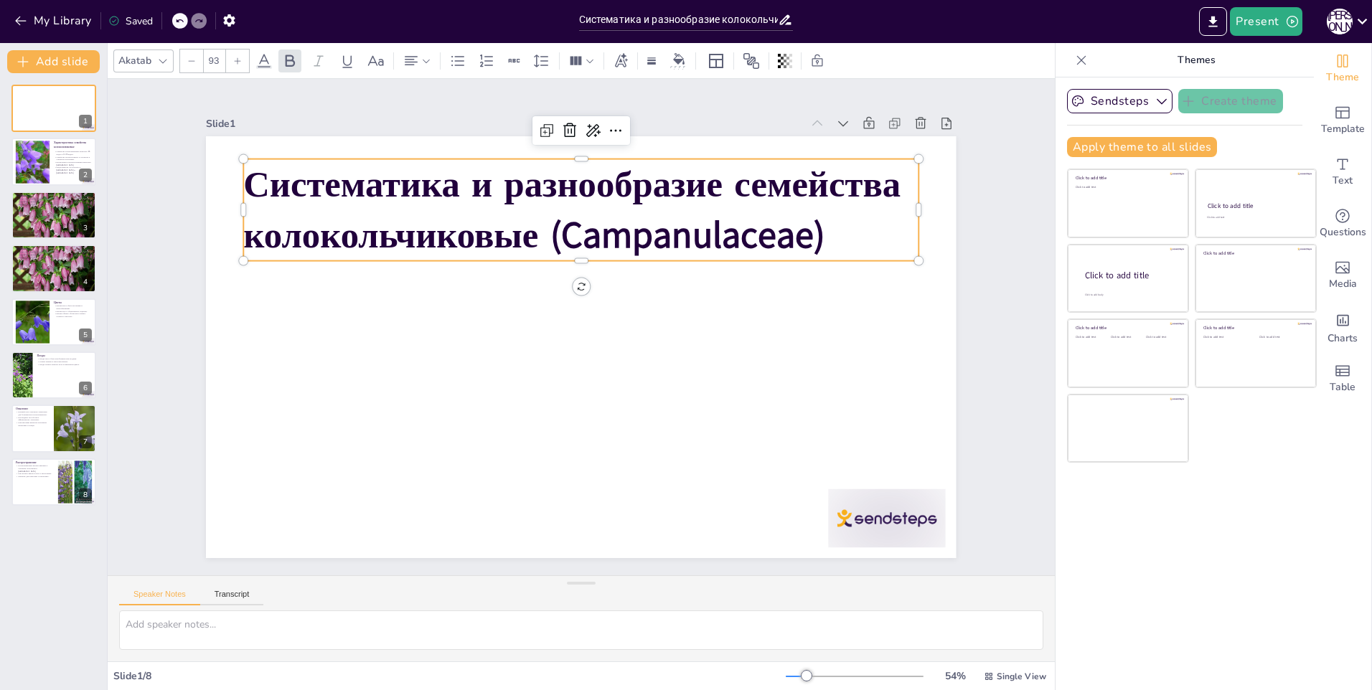
click at [952, 289] on div "Slide 1 Систематика и разнообразие семейства колокольчиковые (Campanulaceae) Sl…" at bounding box center [581, 327] width 899 height 927
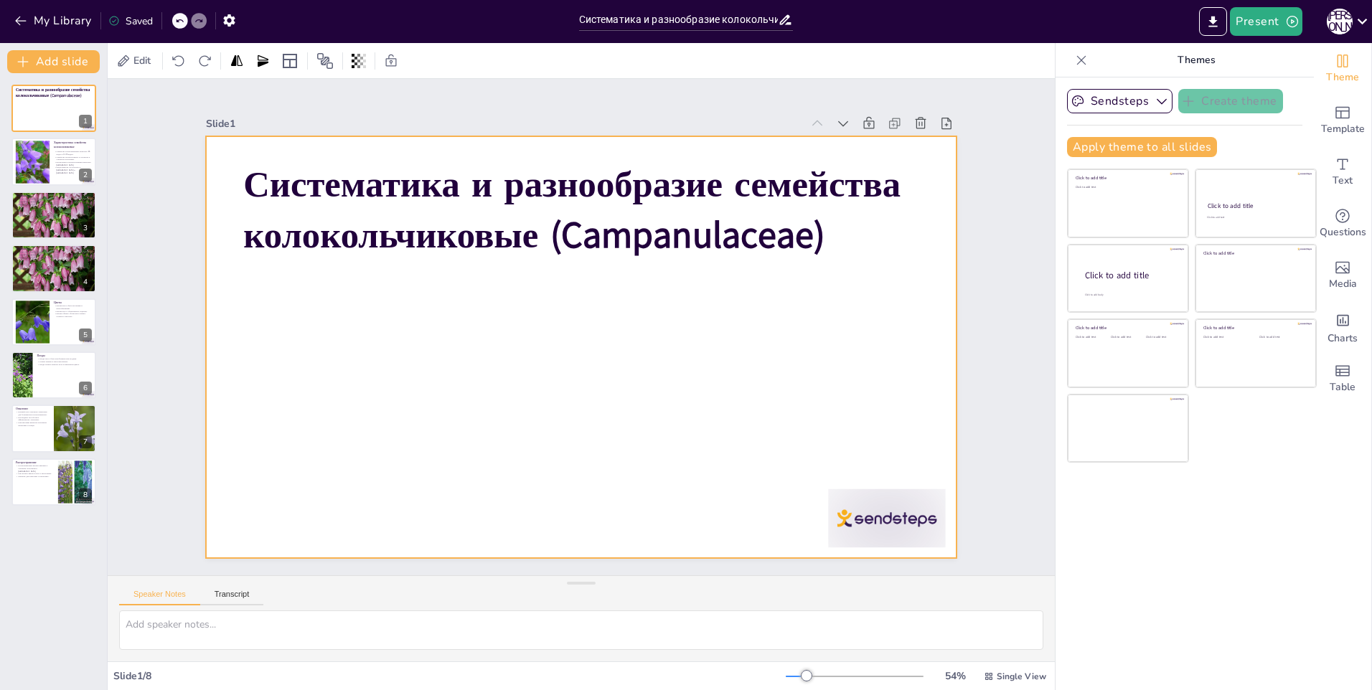
click at [350, 322] on div at bounding box center [581, 307] width 750 height 422
click at [489, 310] on div "Slide 1" at bounding box center [750, 464] width 522 height 309
click at [217, 145] on div at bounding box center [562, 319] width 690 height 857
click at [209, 145] on div at bounding box center [575, 308] width 844 height 634
click at [352, 145] on div at bounding box center [601, 325] width 498 height 790
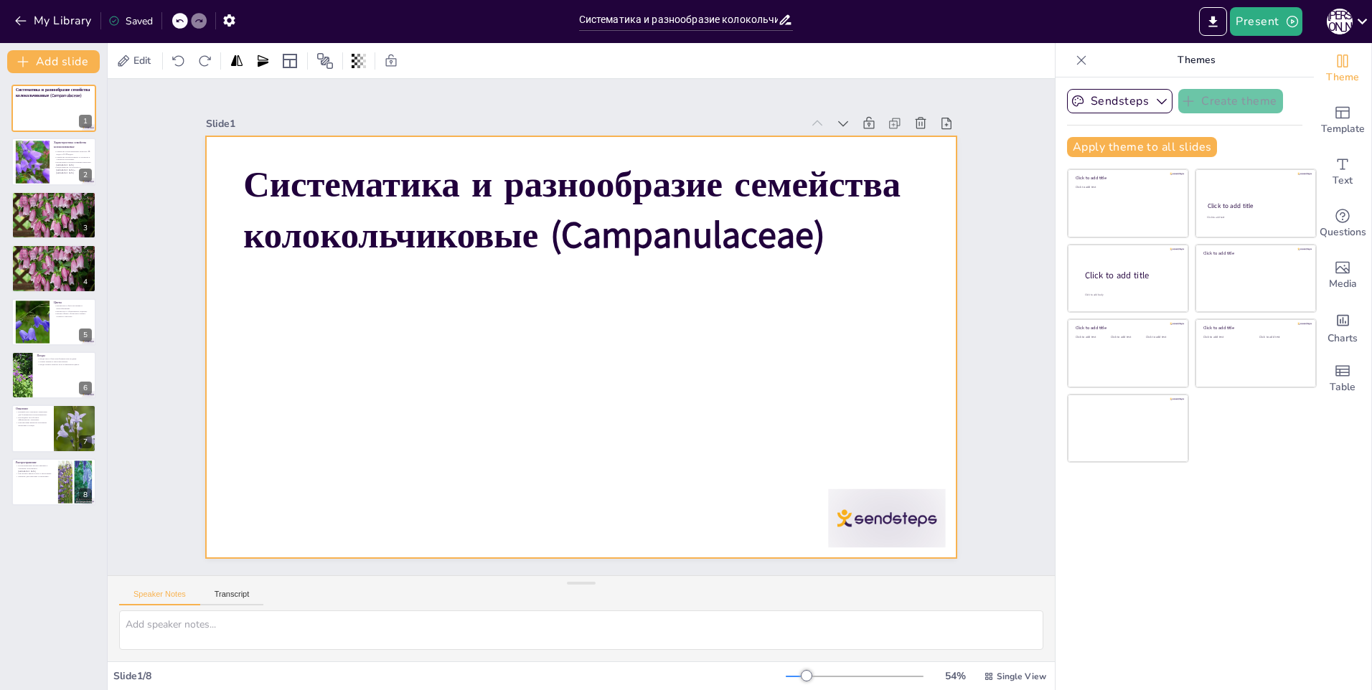
click at [213, 148] on div at bounding box center [579, 307] width 790 height 498
click at [139, 65] on div at bounding box center [179, 61] width 133 height 23
click at [118, 64] on div at bounding box center [124, 60] width 17 height 17
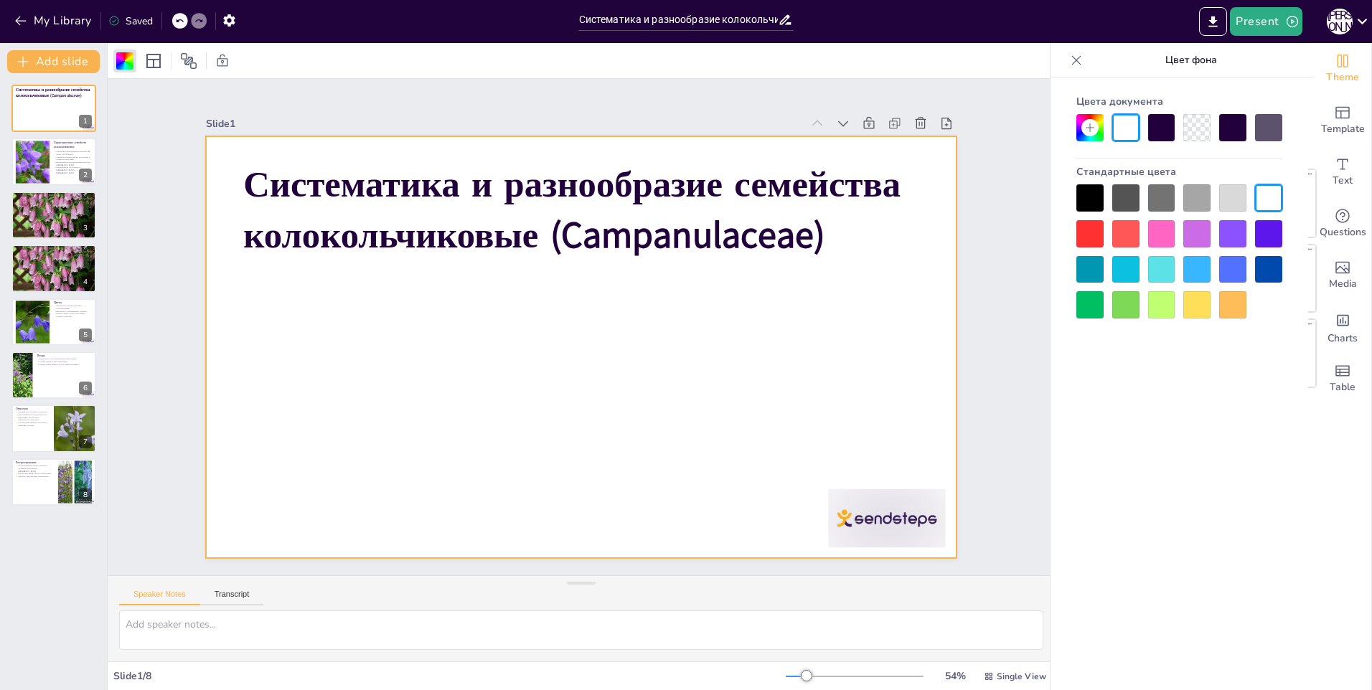
click at [1263, 233] on div at bounding box center [1268, 233] width 27 height 27
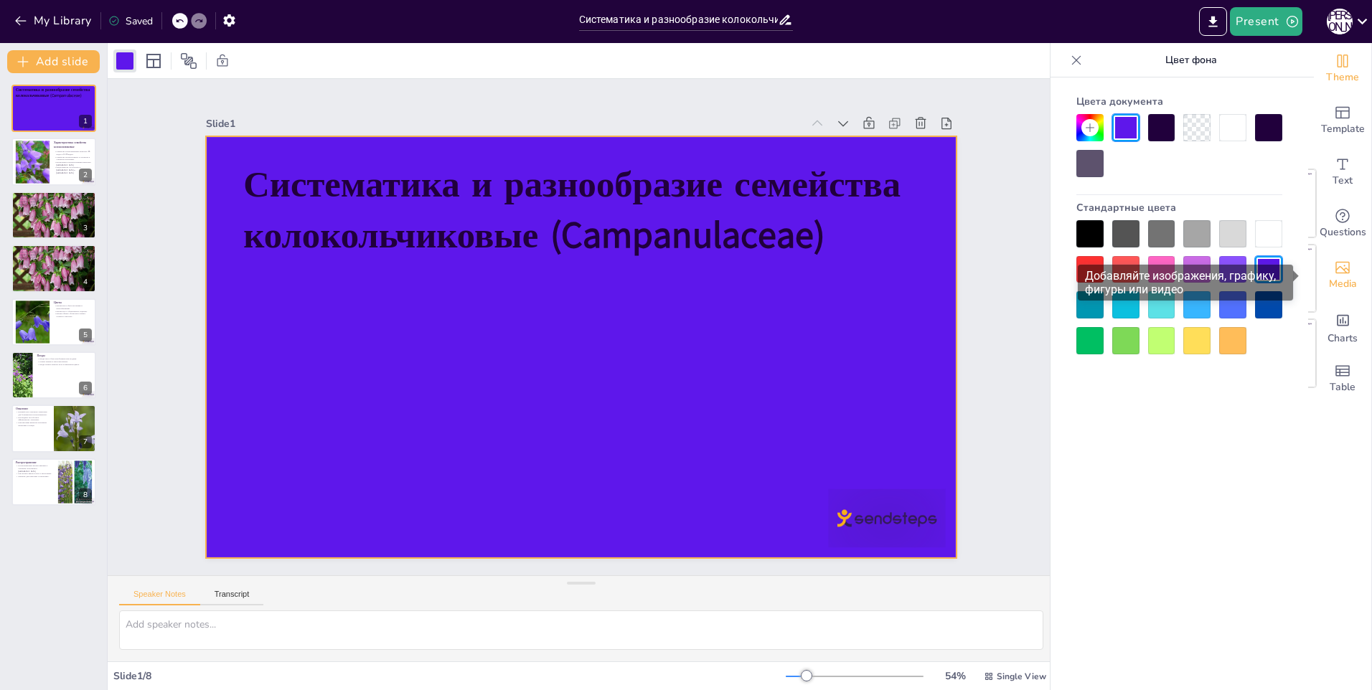
click at [1337, 275] on icon "Add images, graphics, shapes or video" at bounding box center [1342, 267] width 17 height 17
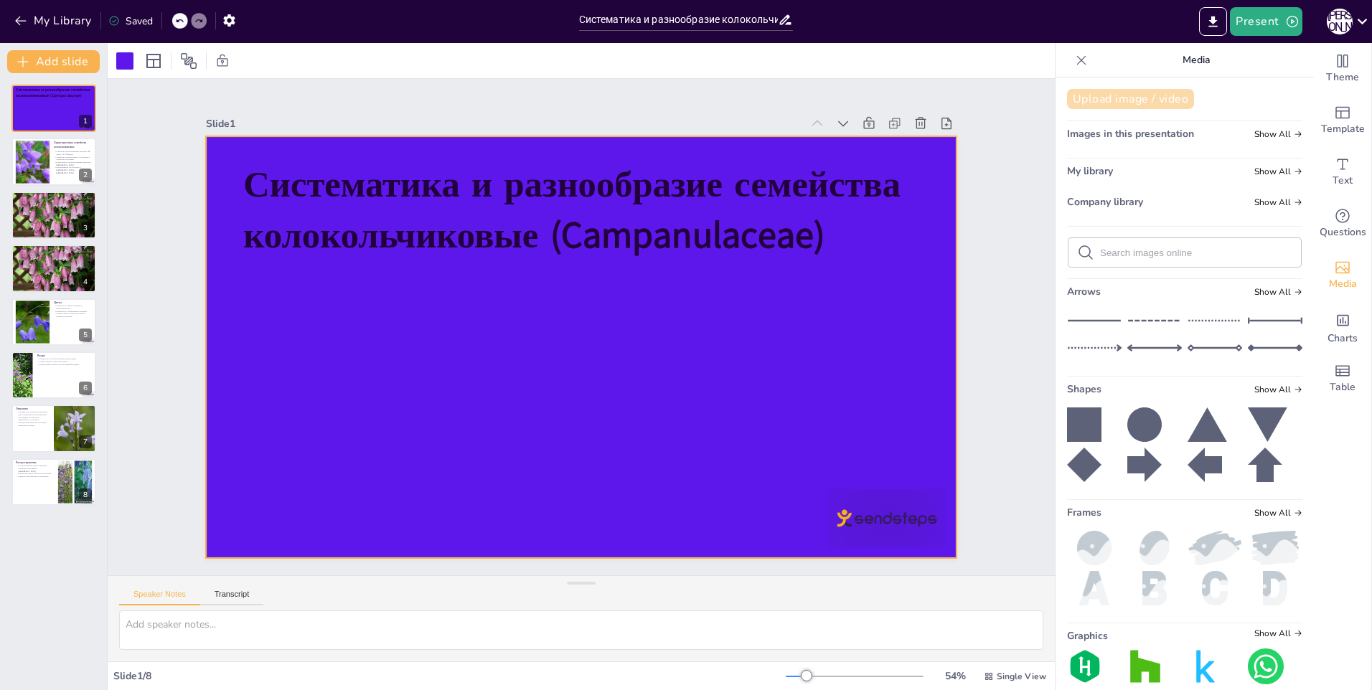
click at [1110, 94] on button "Upload image / video" at bounding box center [1130, 99] width 127 height 20
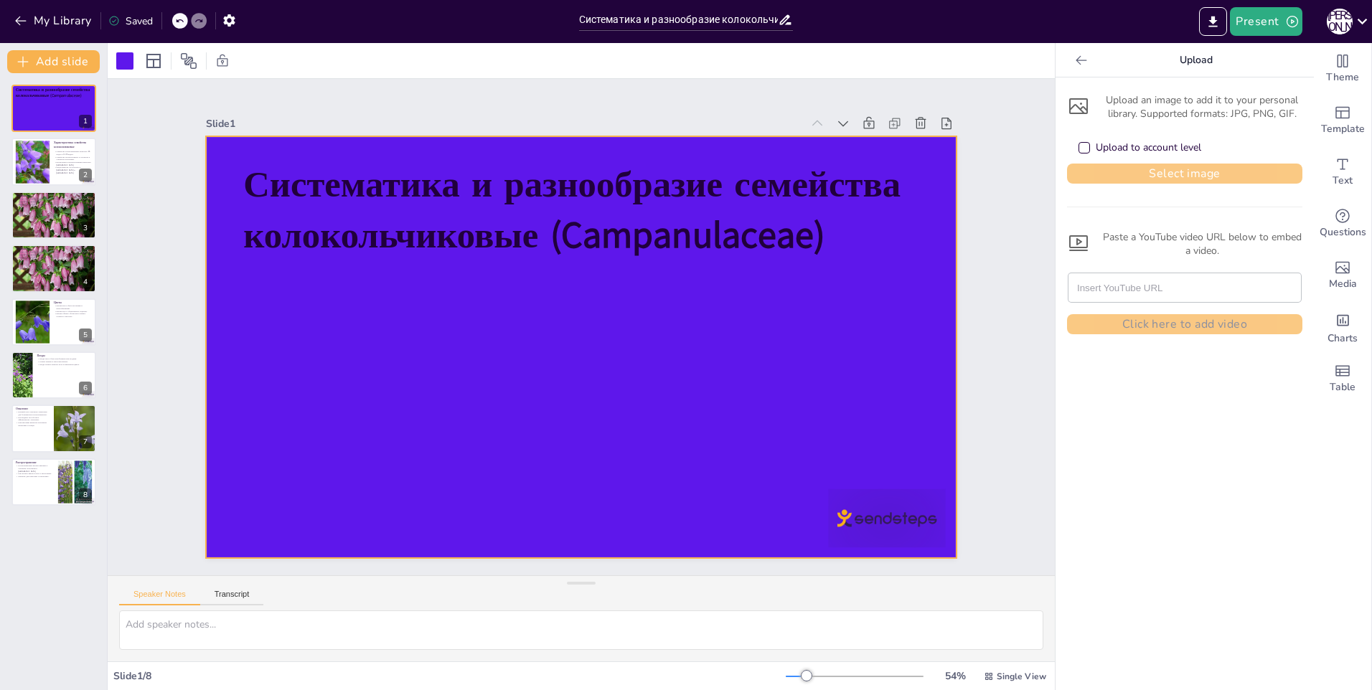
click at [1127, 168] on button "Select image" at bounding box center [1184, 174] width 235 height 20
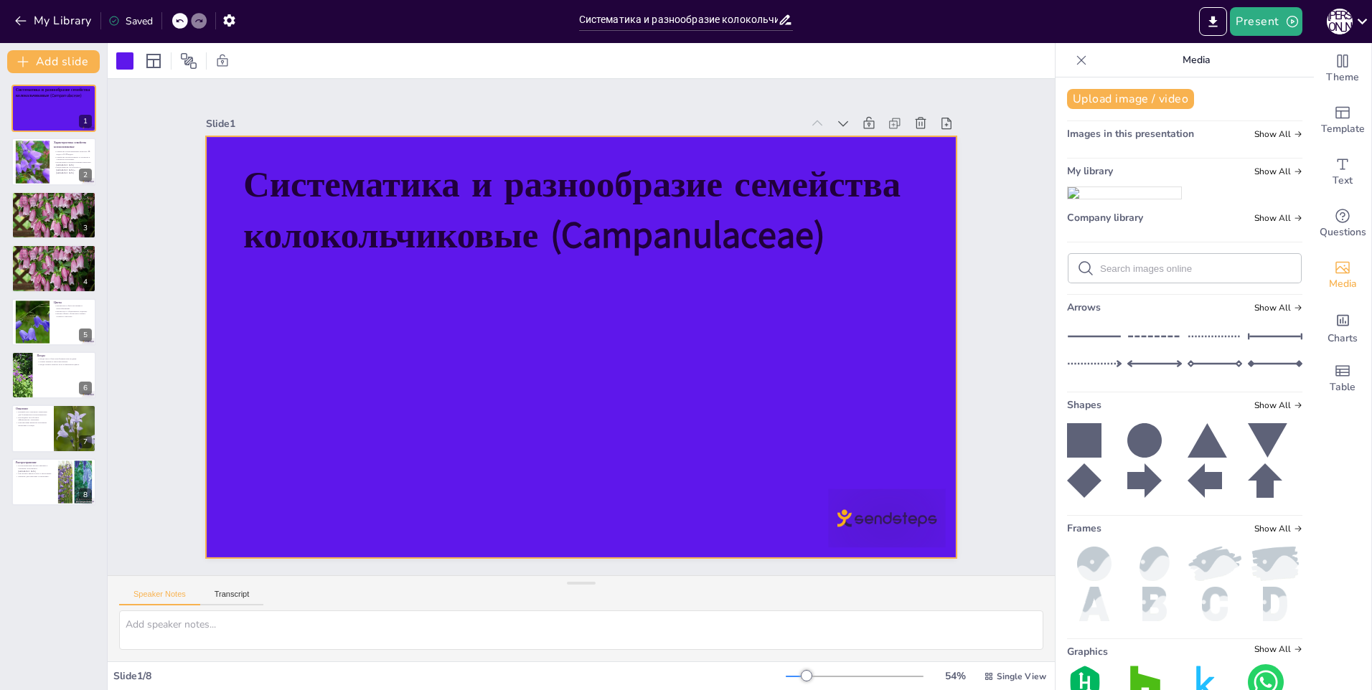
click at [1205, 140] on div "Images in this presentation Show All" at bounding box center [1184, 136] width 235 height 19
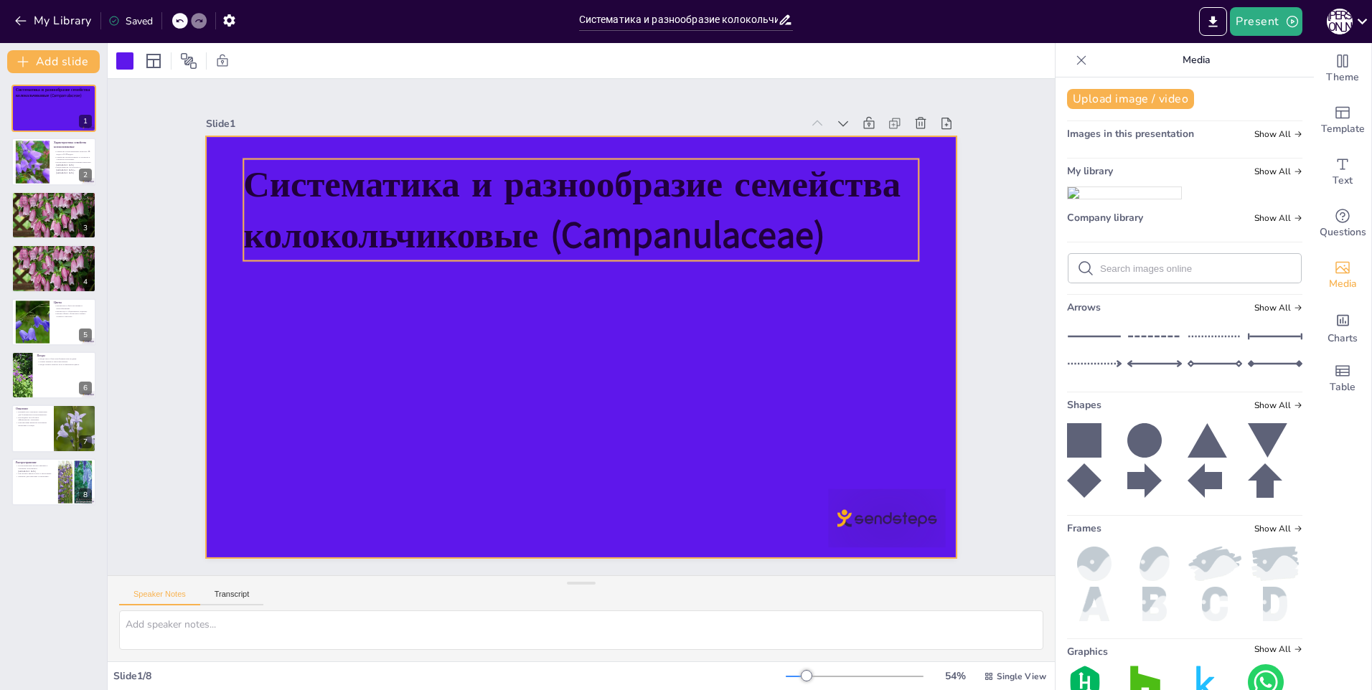
drag, startPoint x: 1110, startPoint y: 223, endPoint x: 827, endPoint y: 251, distance: 283.4
click at [827, 251] on div "Document fonts Akatab Recently used Mulish Popular fonts Lato Montserrat Open S…" at bounding box center [686, 366] width 1372 height 647
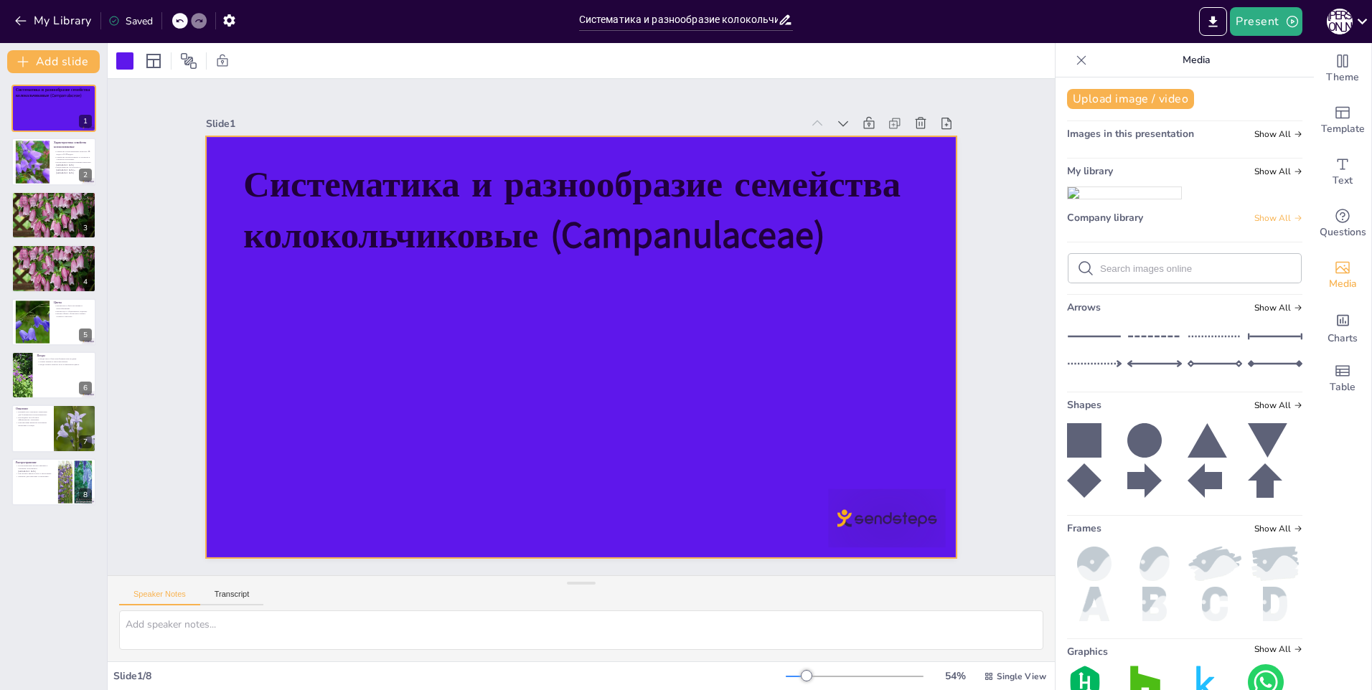
click at [1254, 223] on span "Show All" at bounding box center [1278, 218] width 48 height 10
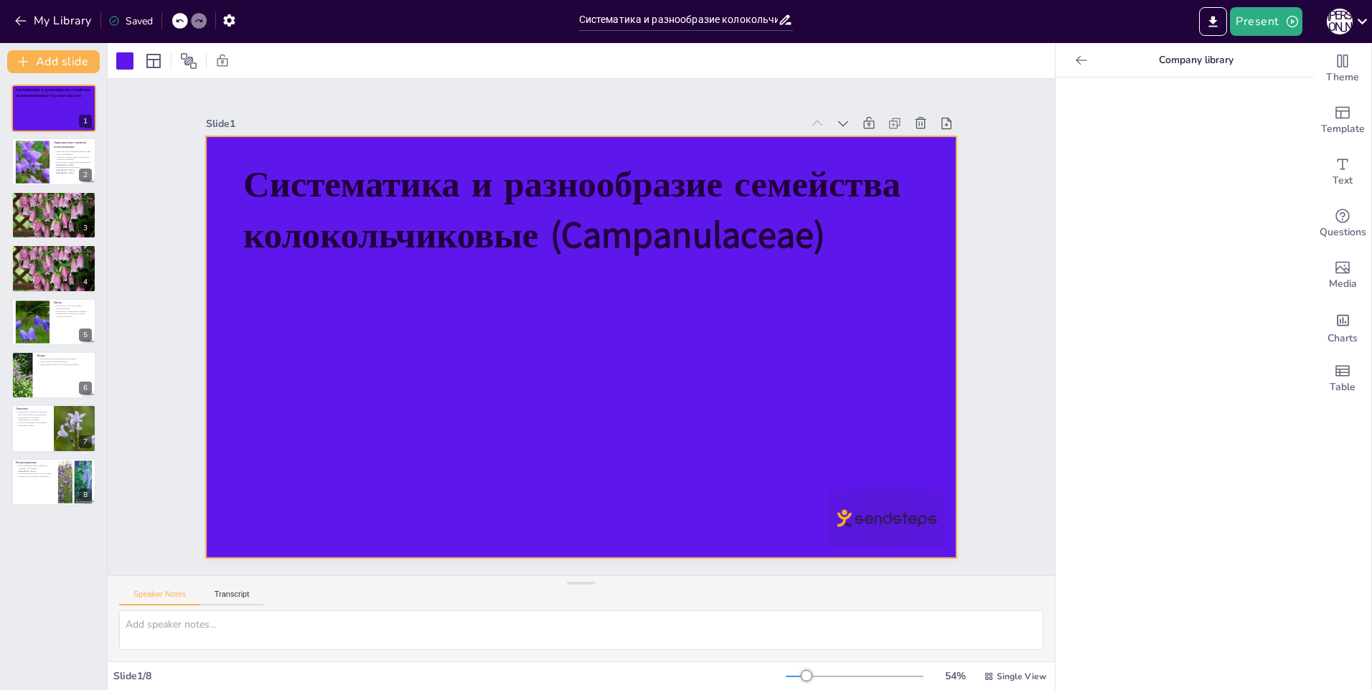
click at [1076, 60] on icon at bounding box center [1081, 59] width 11 height 9
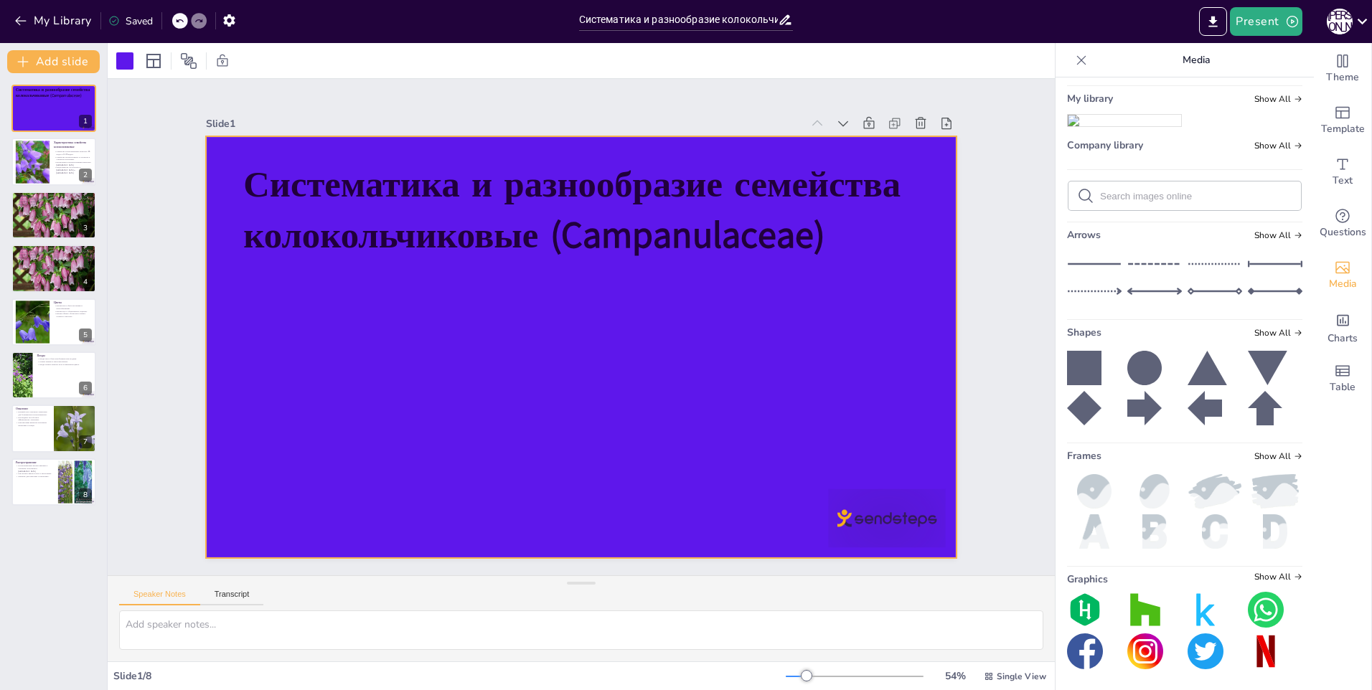
scroll to position [136, 0]
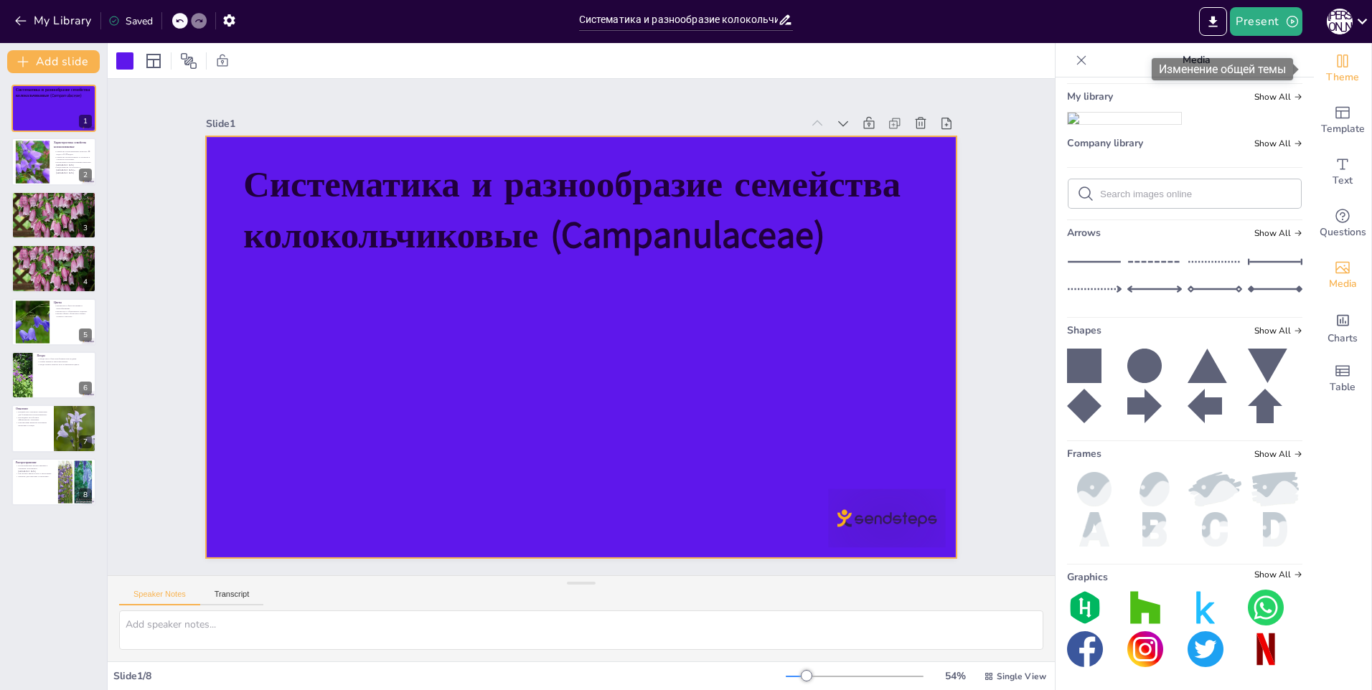
click at [1336, 75] on span "Theme" at bounding box center [1342, 78] width 33 height 16
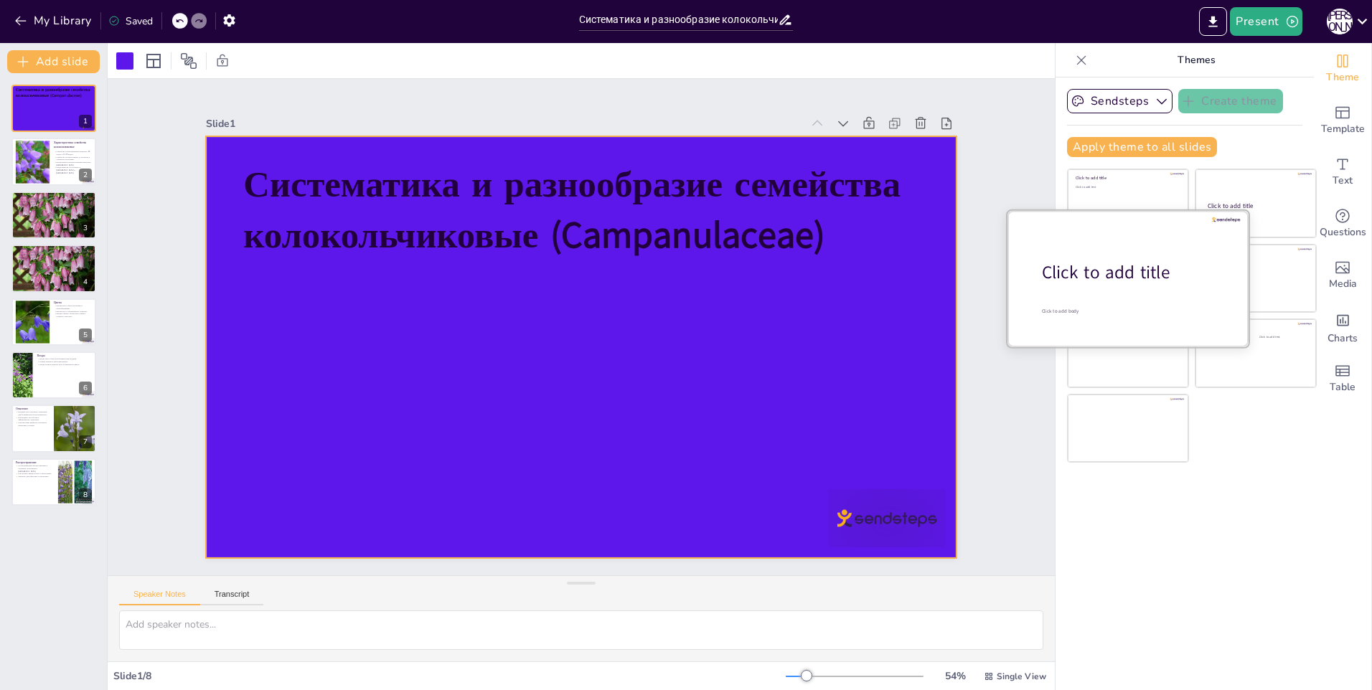
click at [1125, 273] on div "Click to add title" at bounding box center [1133, 273] width 183 height 24
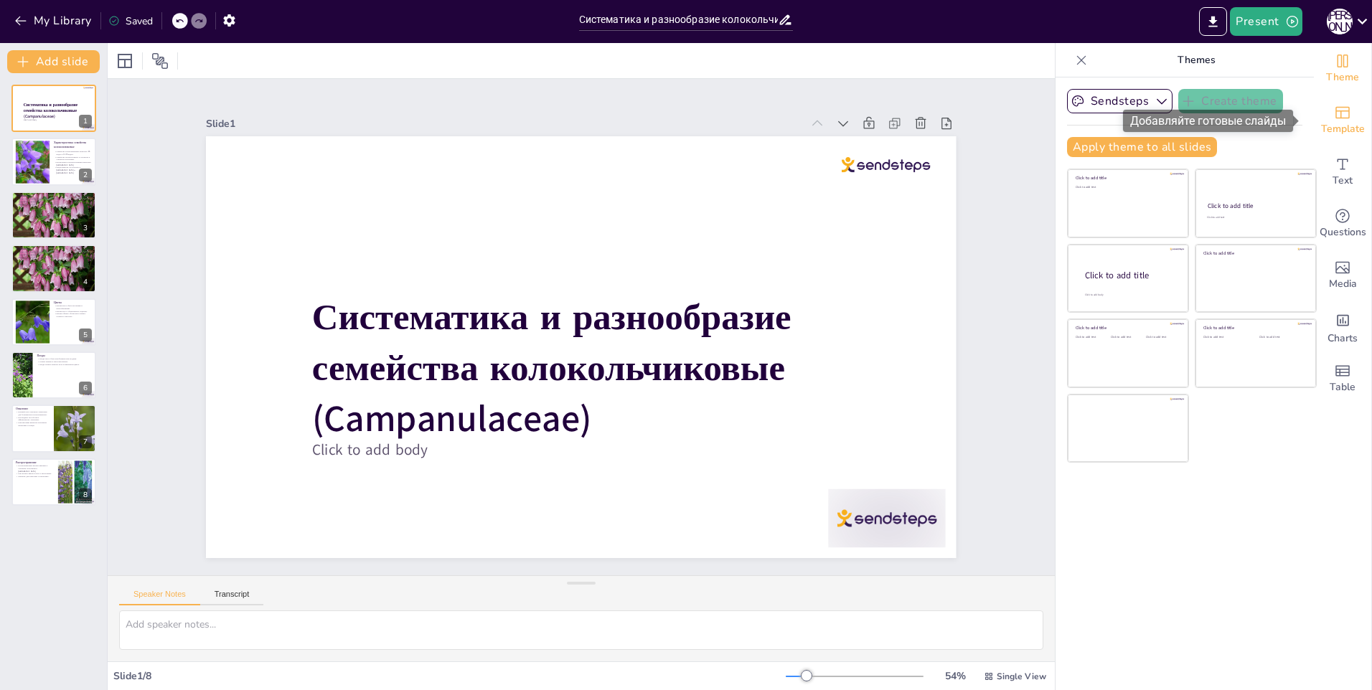
click at [1329, 125] on span "Template" at bounding box center [1343, 129] width 44 height 16
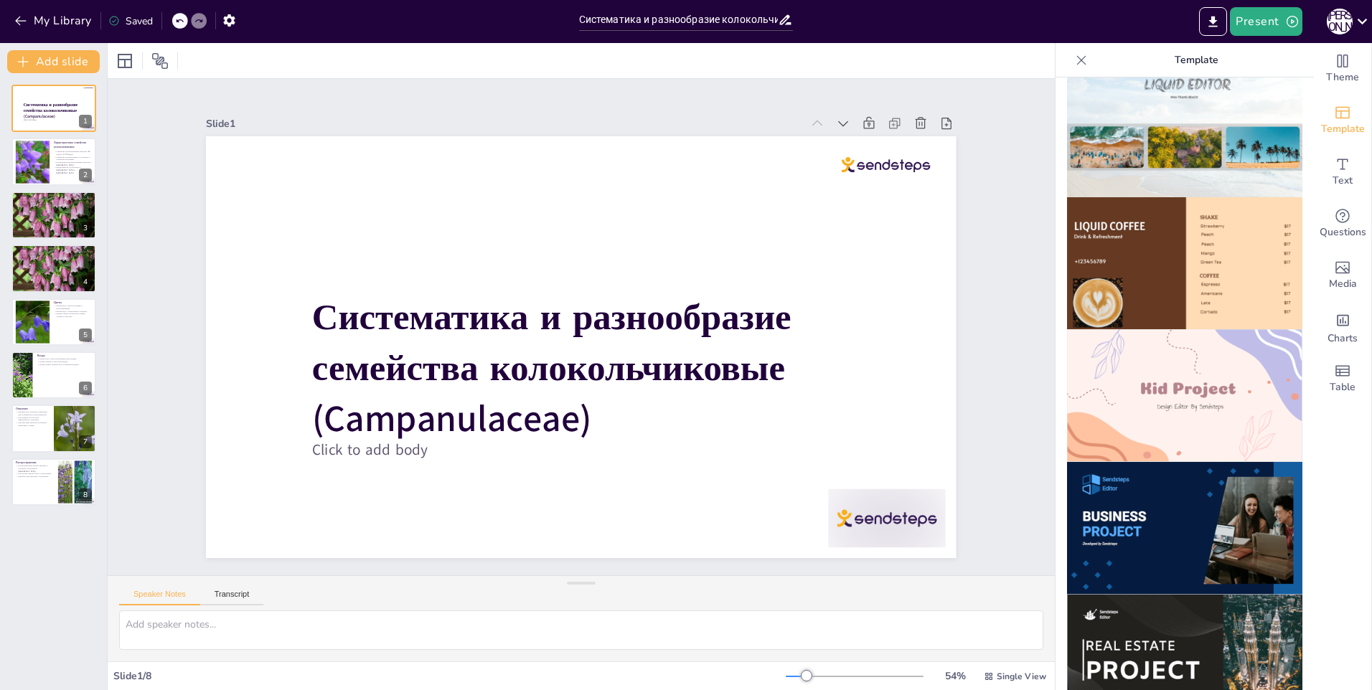
scroll to position [861, 0]
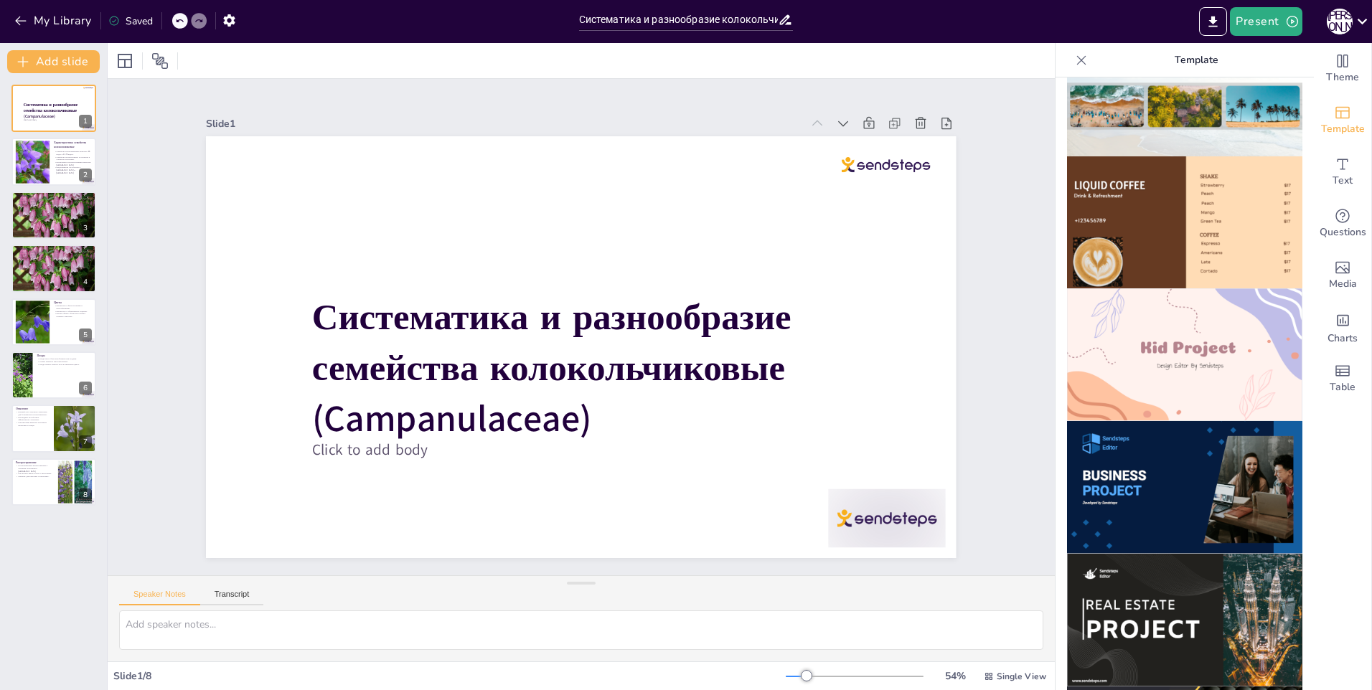
click at [1224, 317] on img at bounding box center [1184, 355] width 235 height 133
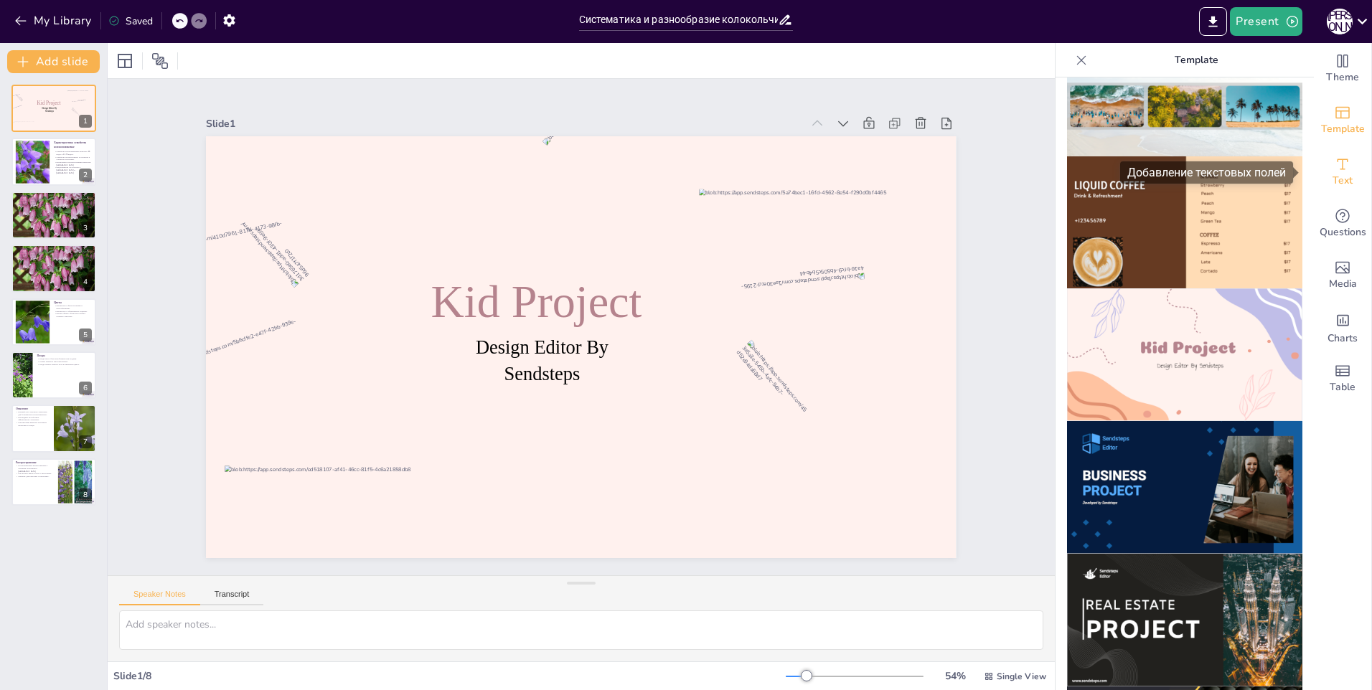
click at [1333, 177] on span "Text" at bounding box center [1343, 181] width 20 height 16
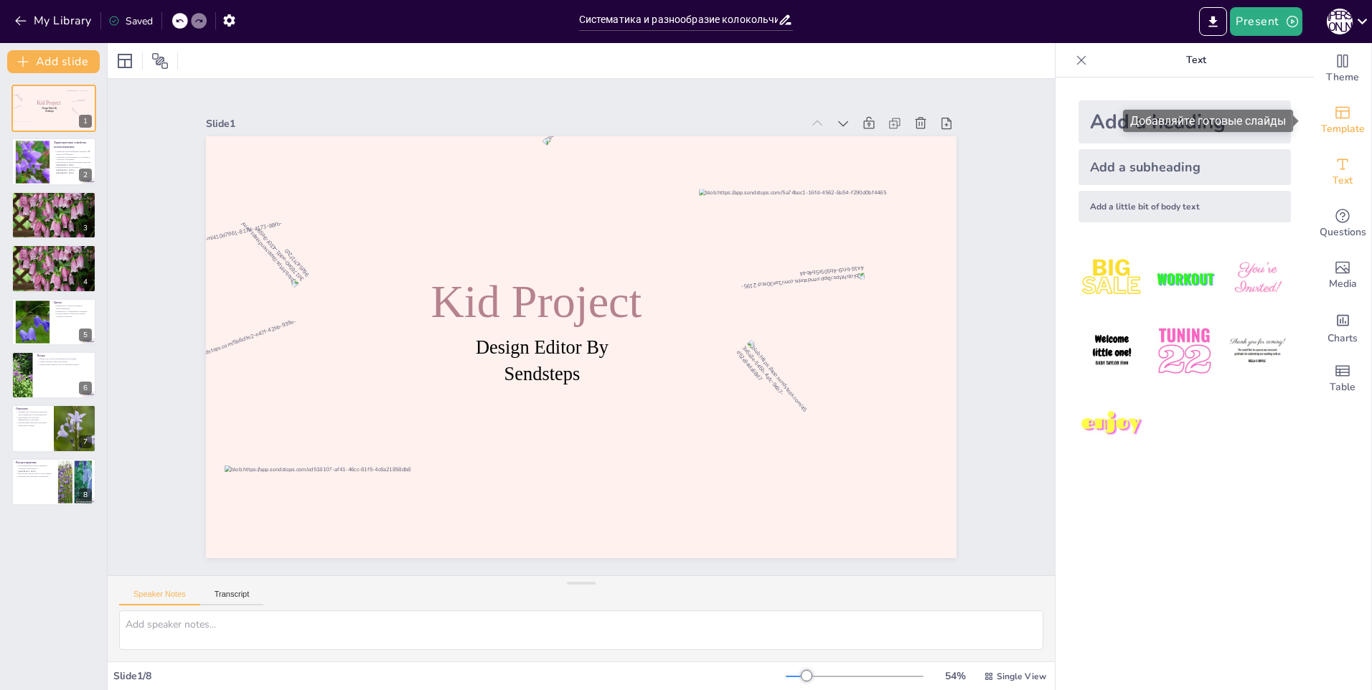
click at [1334, 110] on icon "Add ready made slides" at bounding box center [1342, 112] width 17 height 17
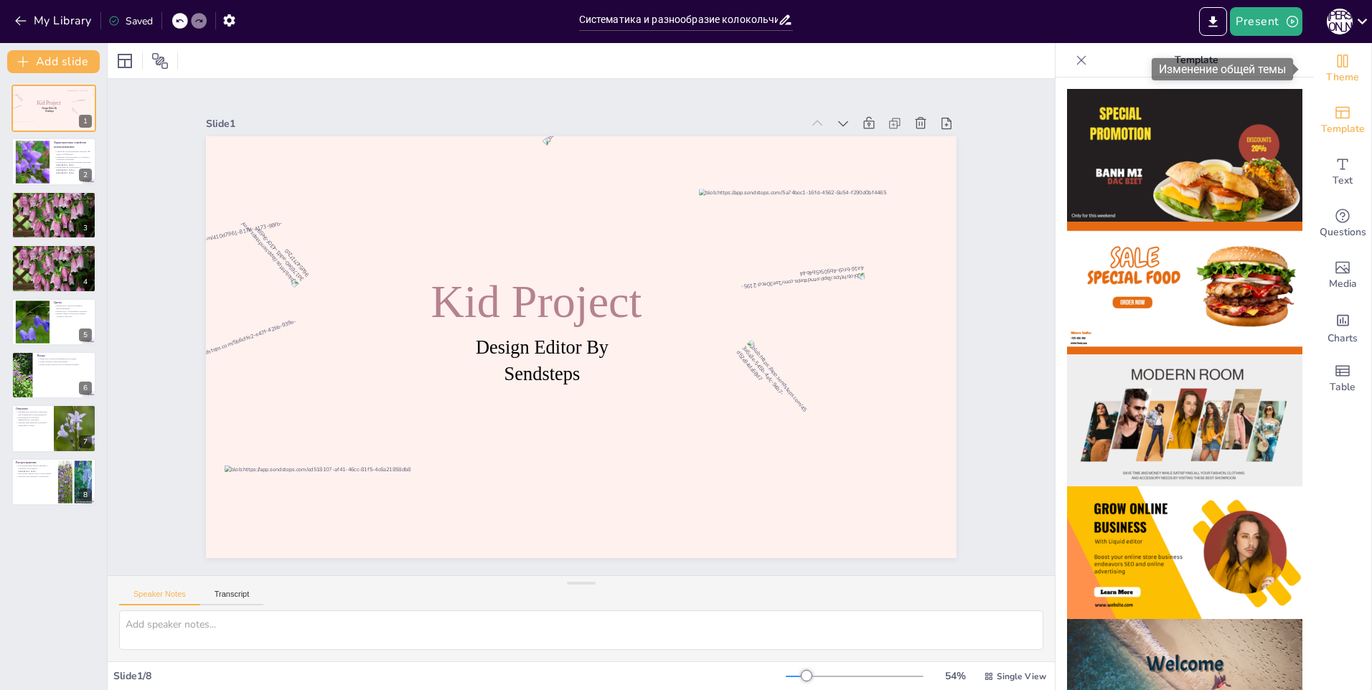
click at [1326, 71] on span "Theme" at bounding box center [1342, 78] width 33 height 16
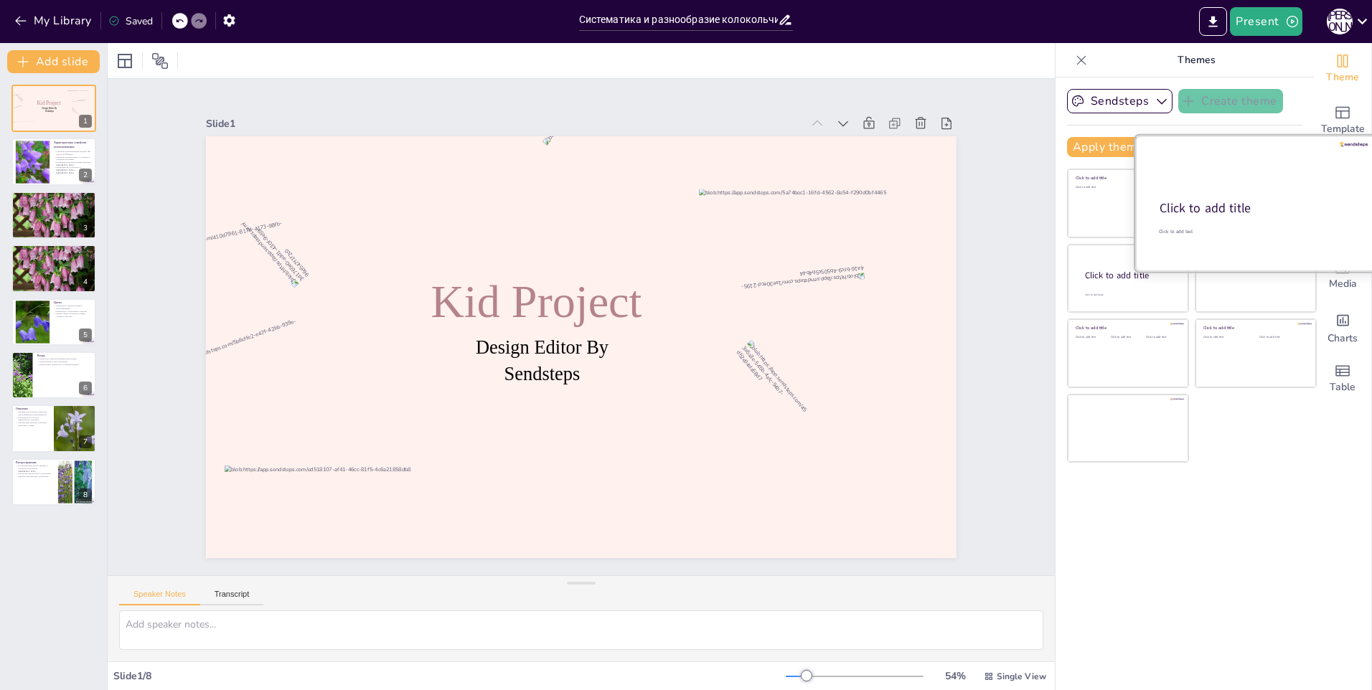
click at [1225, 211] on div "Click to add title" at bounding box center [1255, 208] width 190 height 17
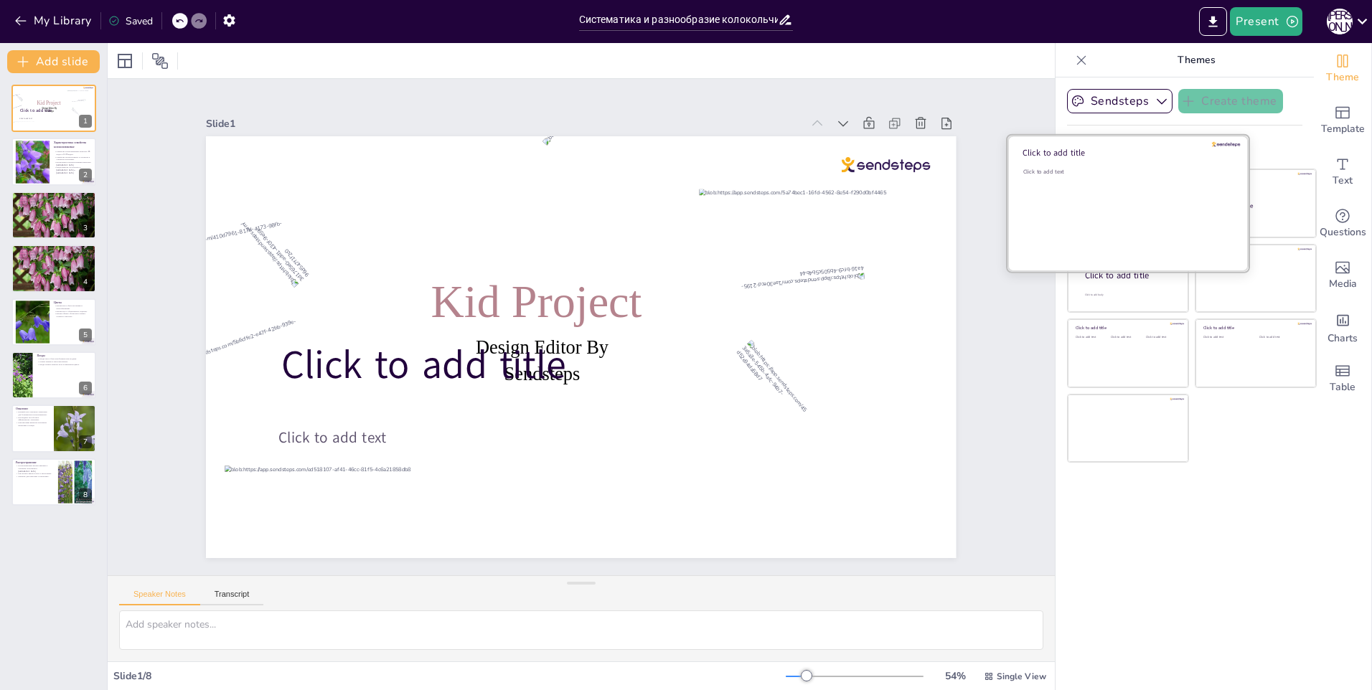
click at [1109, 211] on div "Click to add text" at bounding box center [1125, 212] width 205 height 89
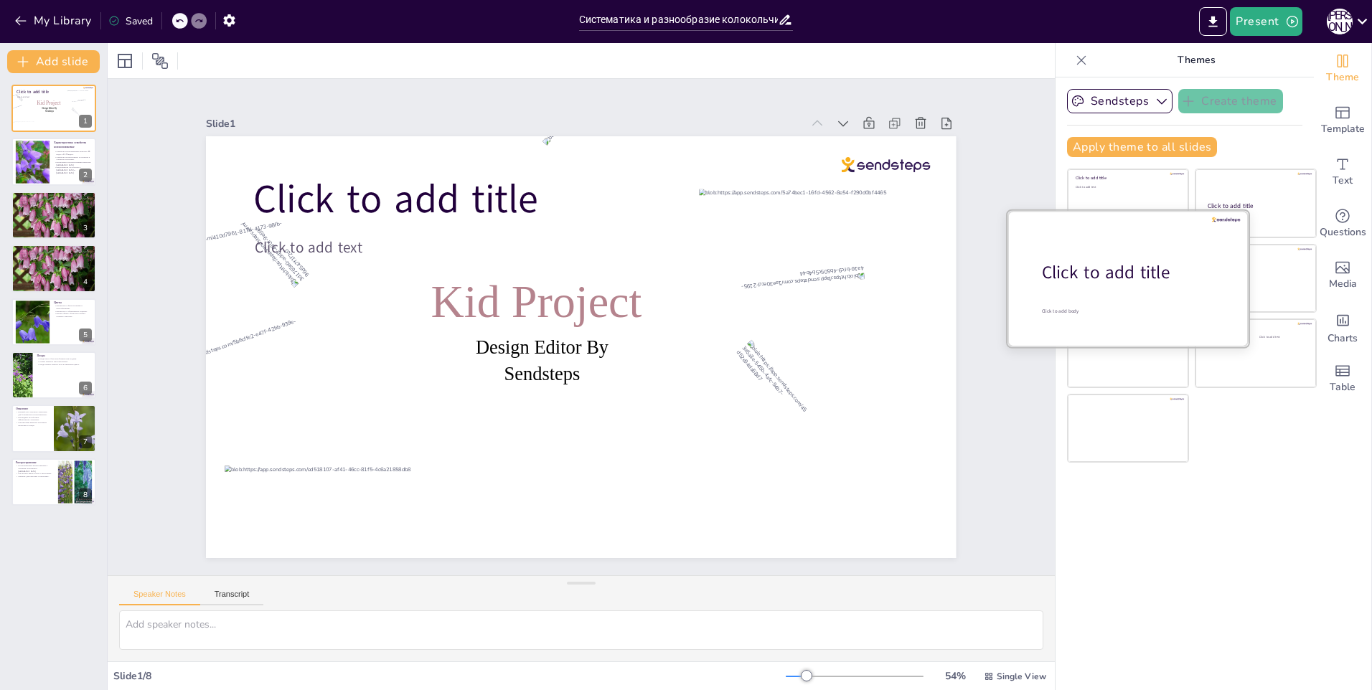
click at [1119, 277] on div "Click to add title" at bounding box center [1133, 273] width 183 height 24
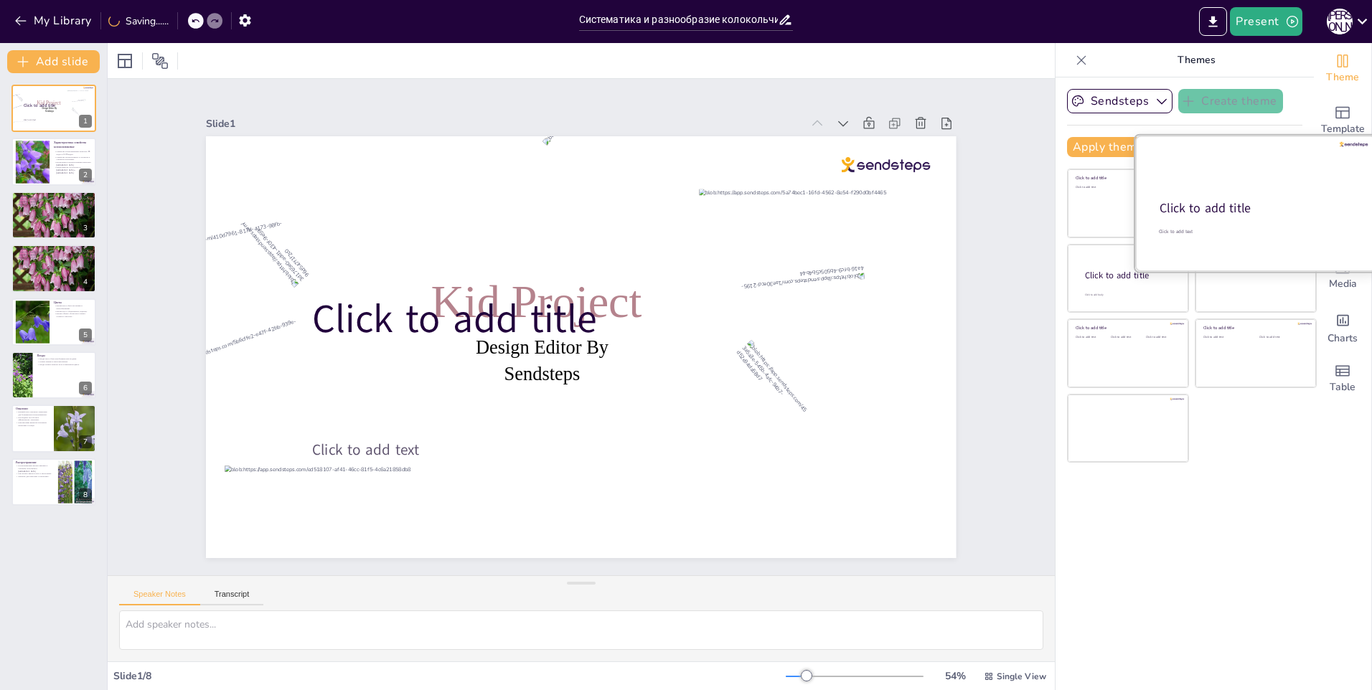
click at [1313, 182] on div at bounding box center [1255, 204] width 241 height 136
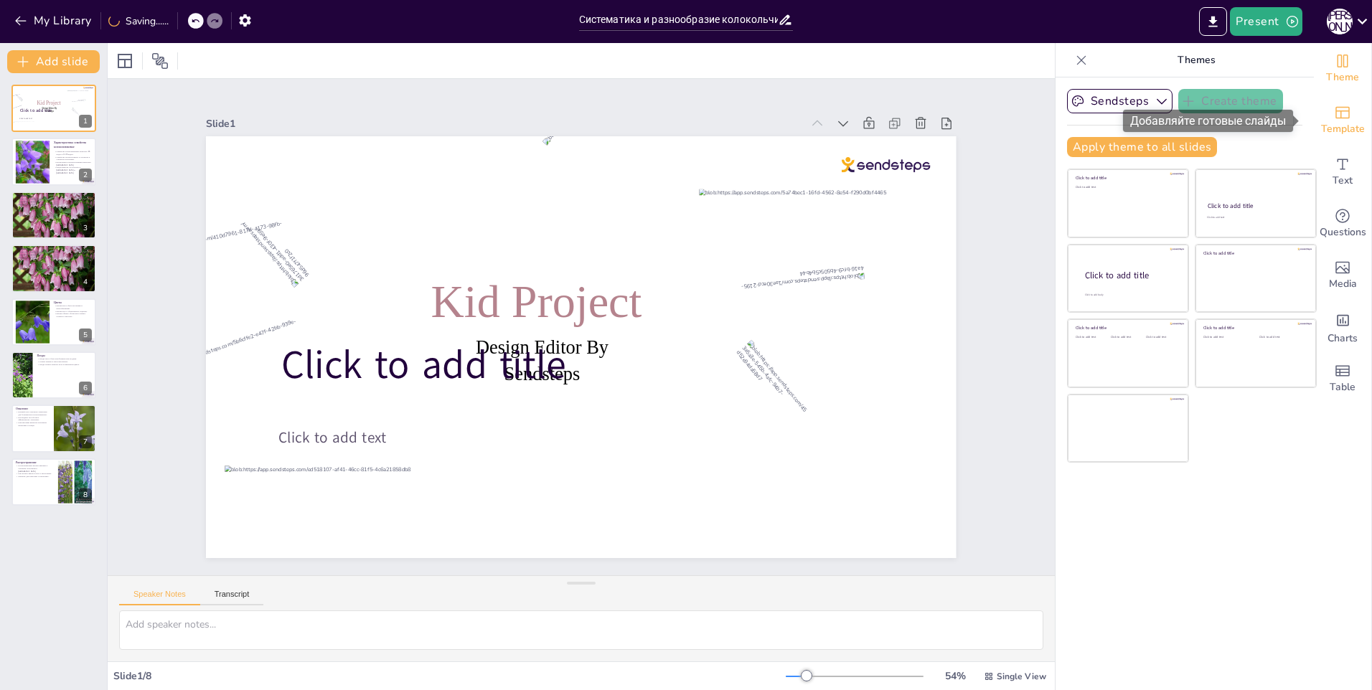
click at [1323, 122] on span "Template" at bounding box center [1343, 129] width 44 height 16
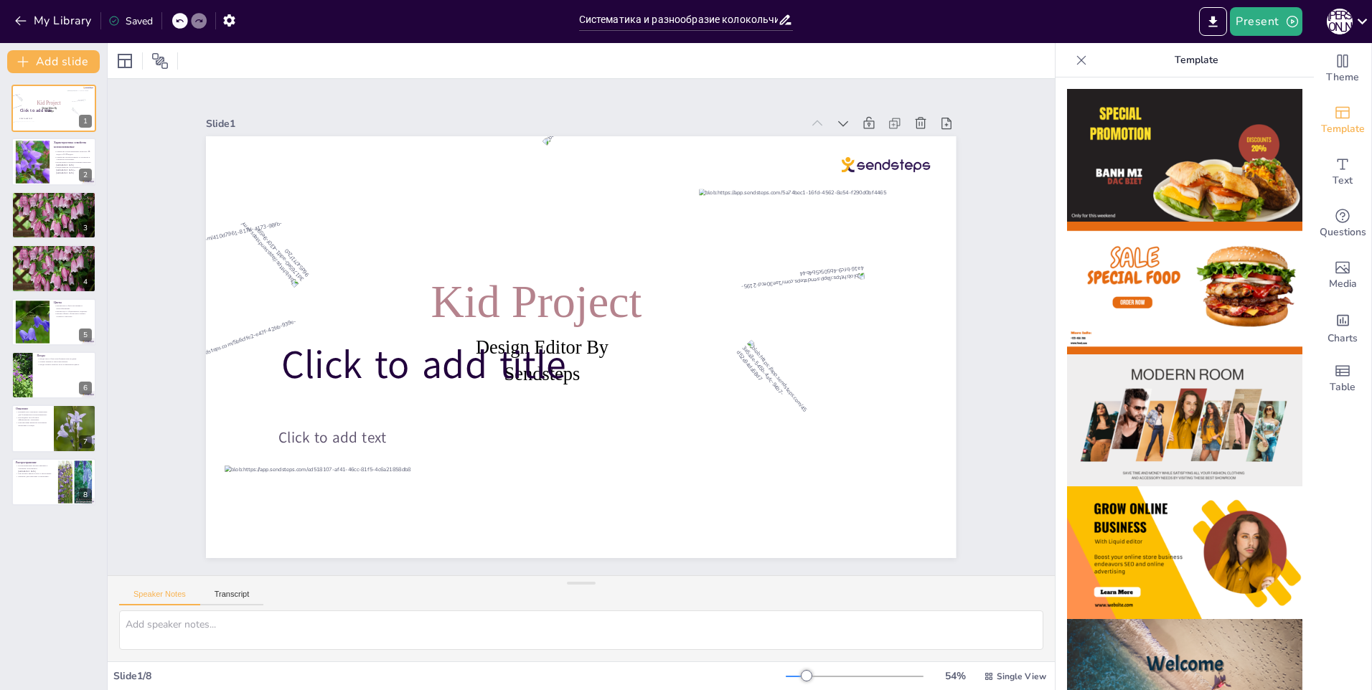
click at [1077, 64] on icon at bounding box center [1081, 59] width 9 height 9
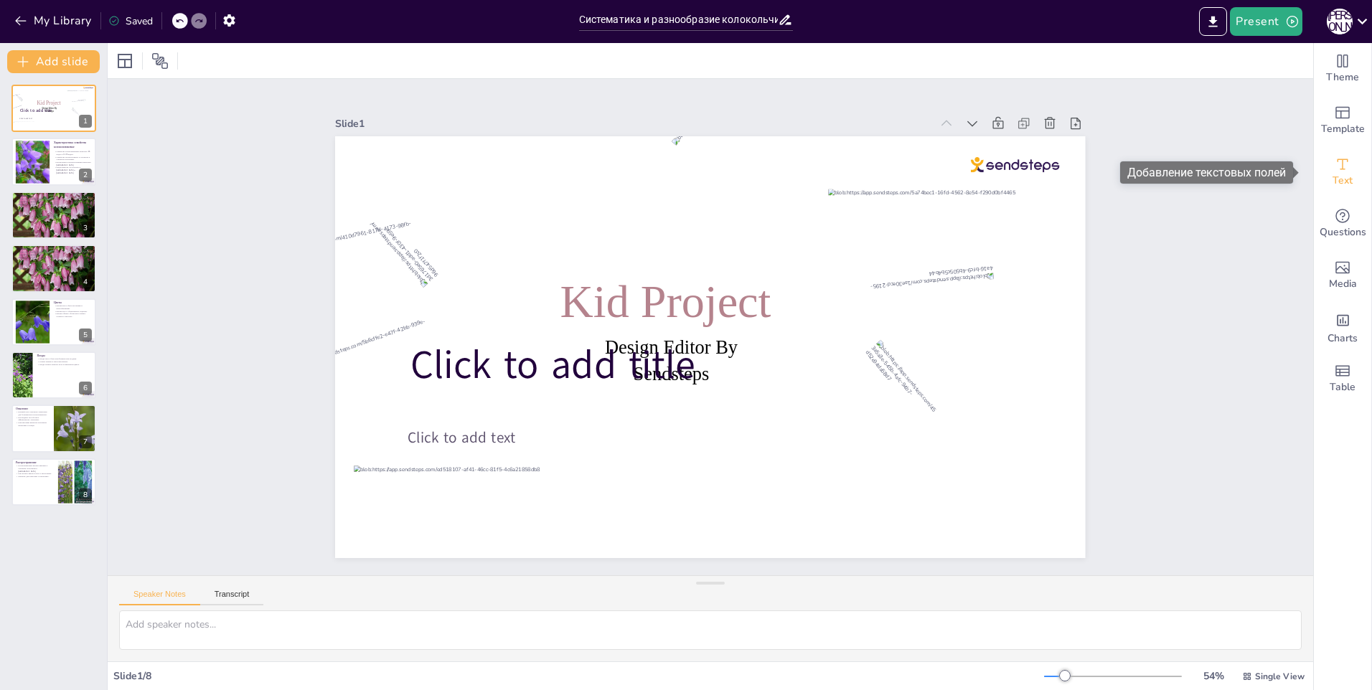
click at [1337, 180] on span "Text" at bounding box center [1343, 181] width 20 height 16
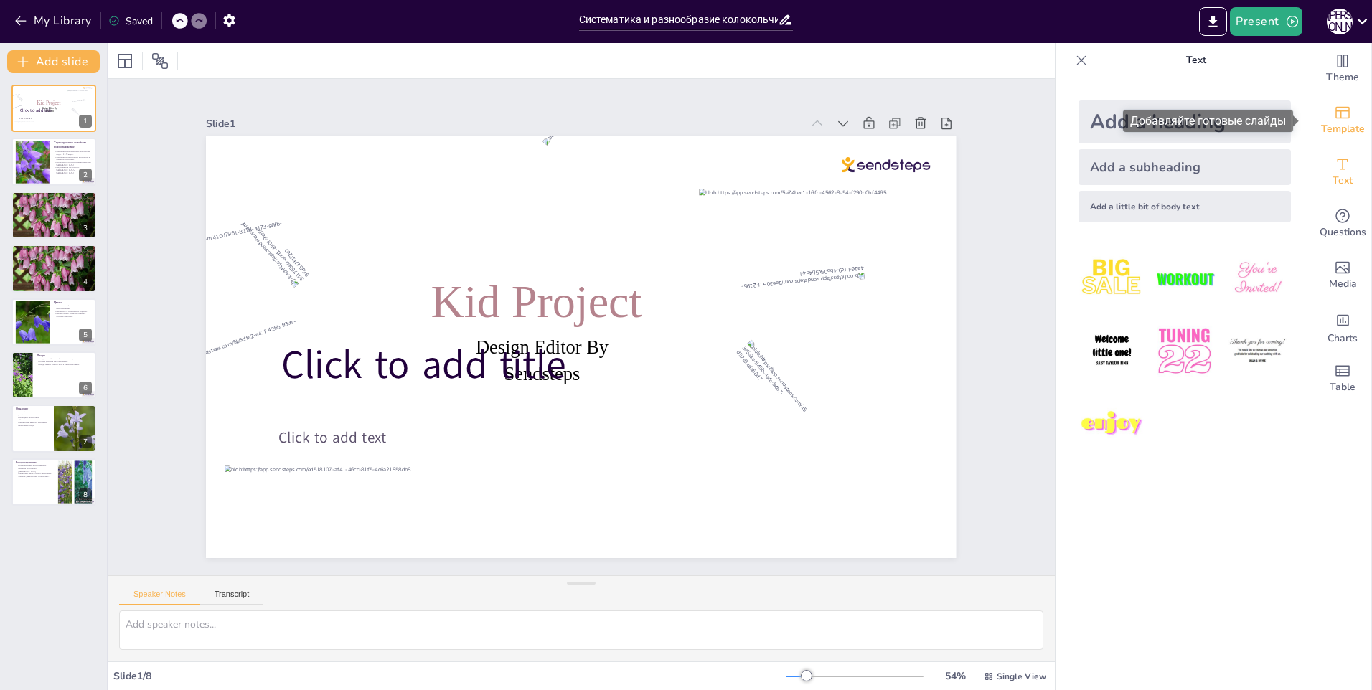
click at [1341, 123] on span "Template" at bounding box center [1343, 129] width 44 height 16
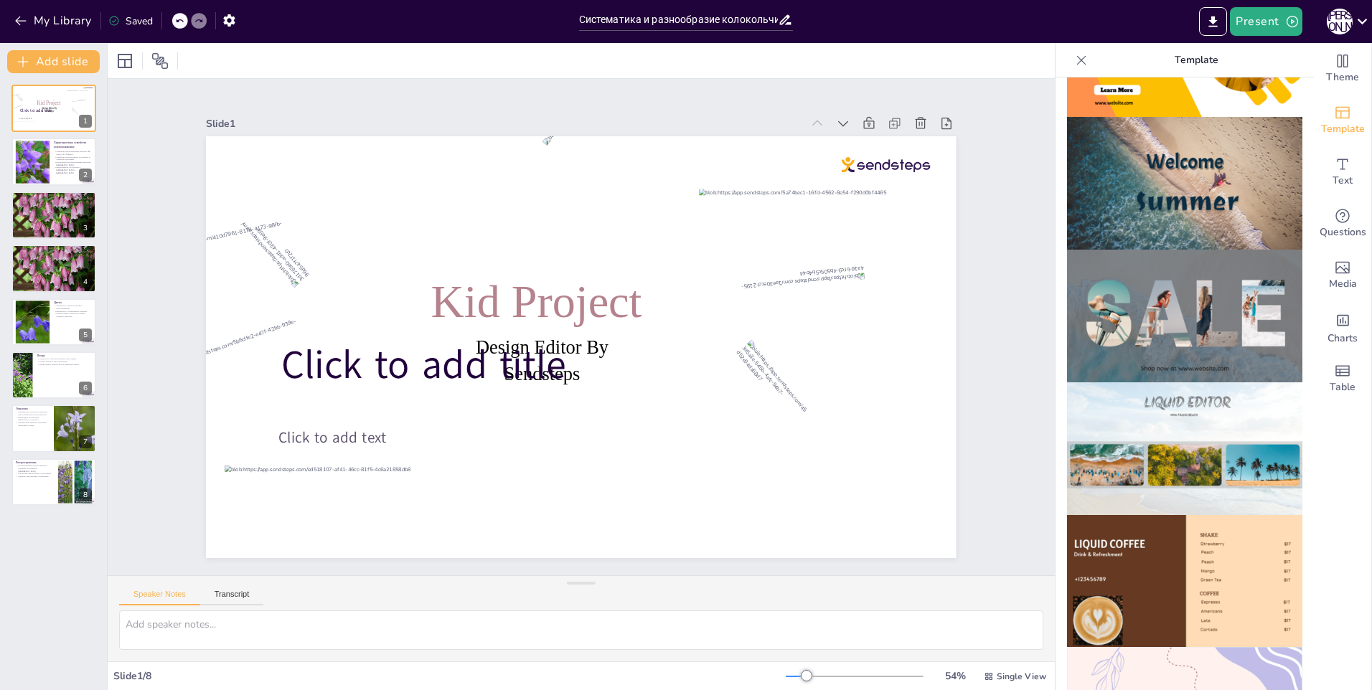
scroll to position [789, 0]
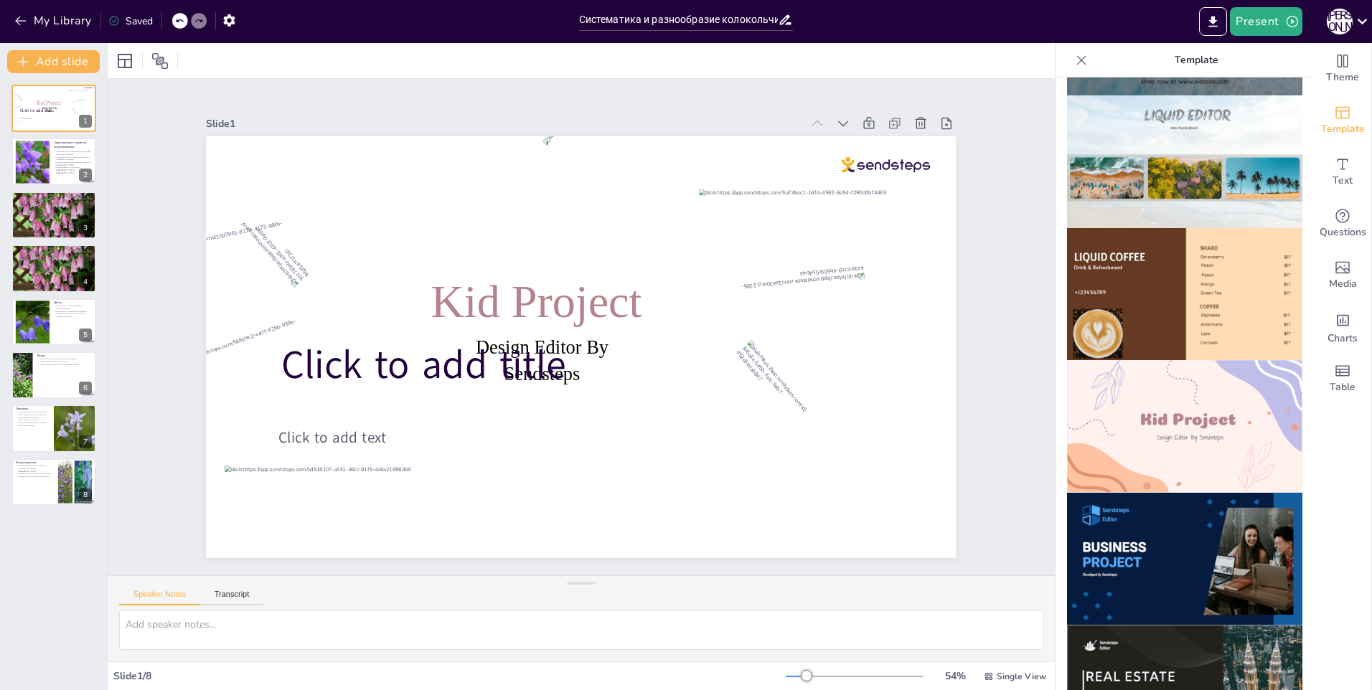
click at [1198, 360] on img at bounding box center [1184, 426] width 235 height 133
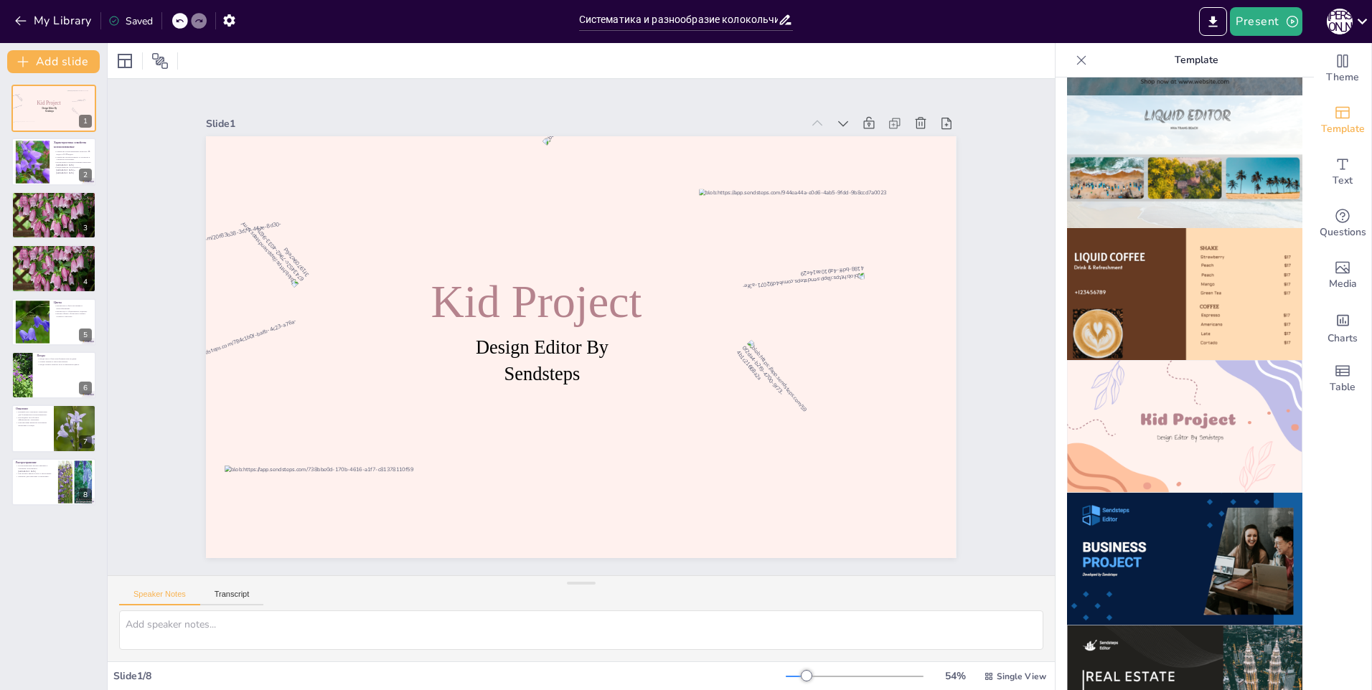
click at [1197, 360] on img at bounding box center [1184, 426] width 235 height 133
click at [720, 19] on input "Систематика и разнообразие колокольчиковых растений" at bounding box center [679, 19] width 200 height 21
click at [827, 63] on div at bounding box center [581, 60] width 947 height 35
click at [746, 17] on input "Систематика и разнообразие колокольчиковых растений" at bounding box center [679, 19] width 200 height 21
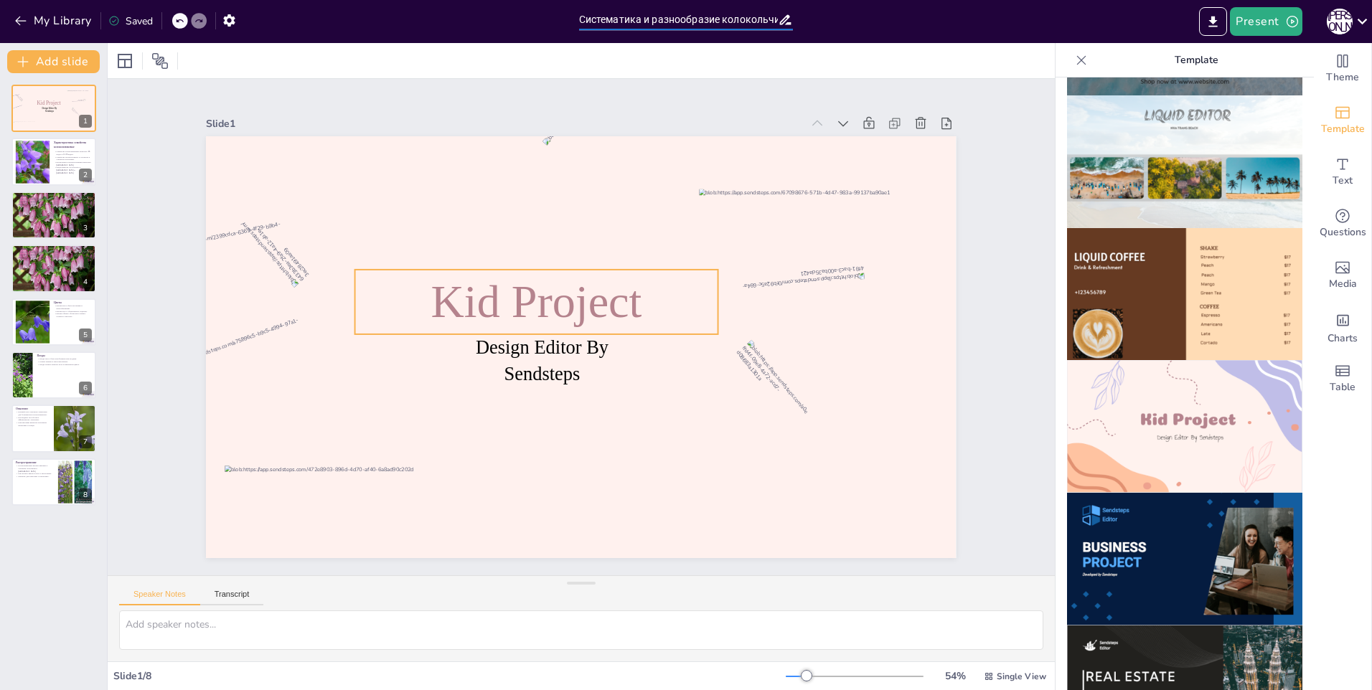
click at [550, 327] on span "Kid Project" at bounding box center [625, 353] width 211 height 52
click at [568, 283] on span "Kid Project" at bounding box center [615, 288] width 94 height 217
click at [575, 283] on span "Kid Project" at bounding box center [611, 285] width 73 height 215
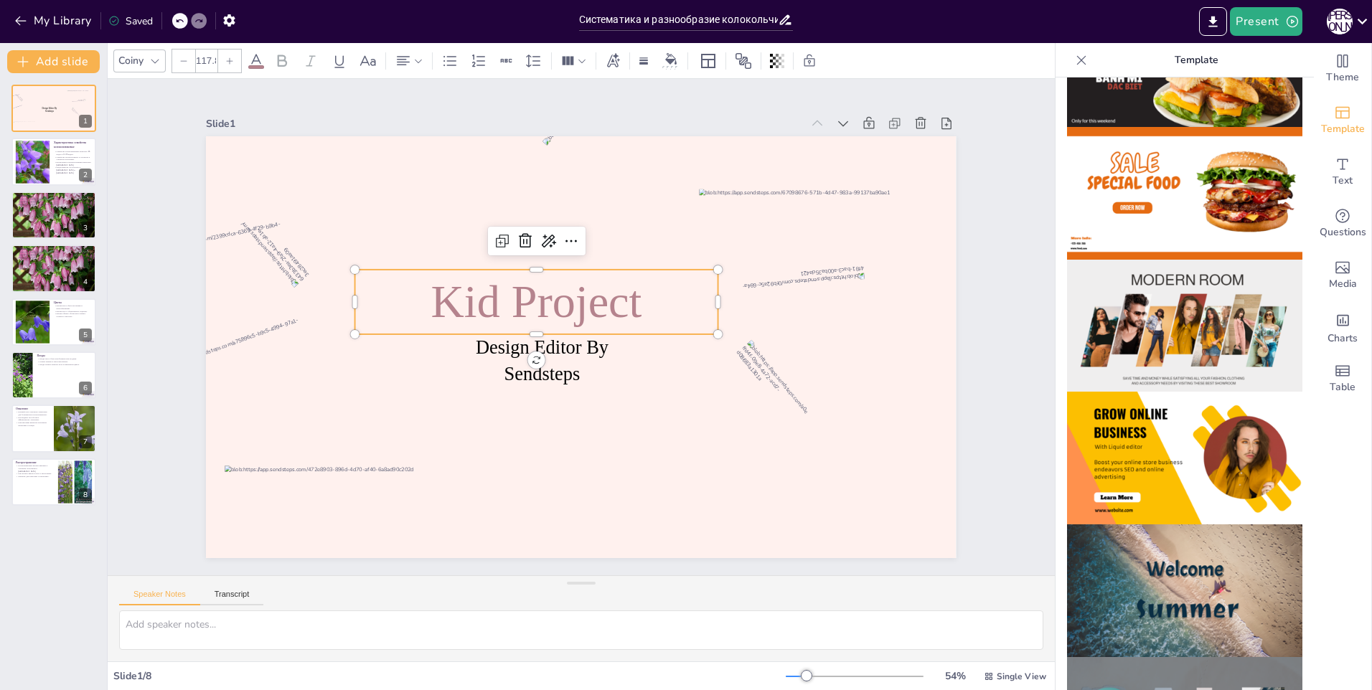
scroll to position [0, 0]
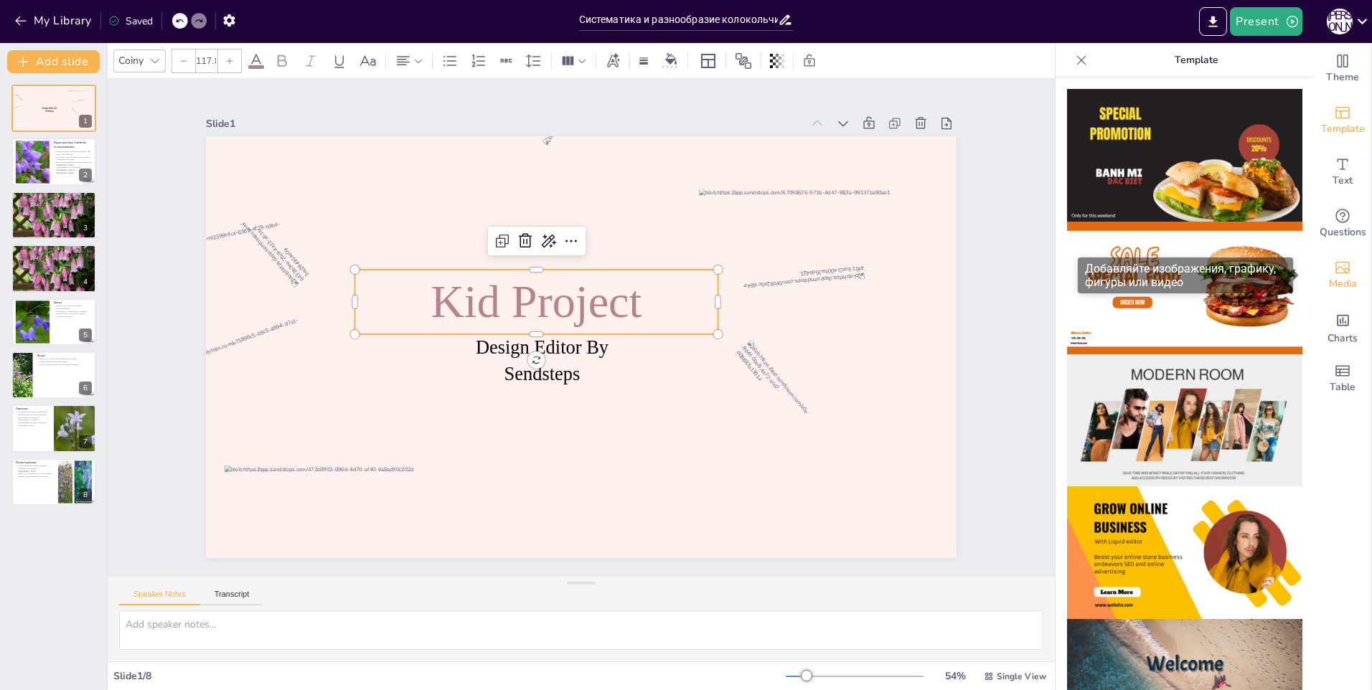
click at [1336, 276] on span "Media" at bounding box center [1343, 284] width 28 height 16
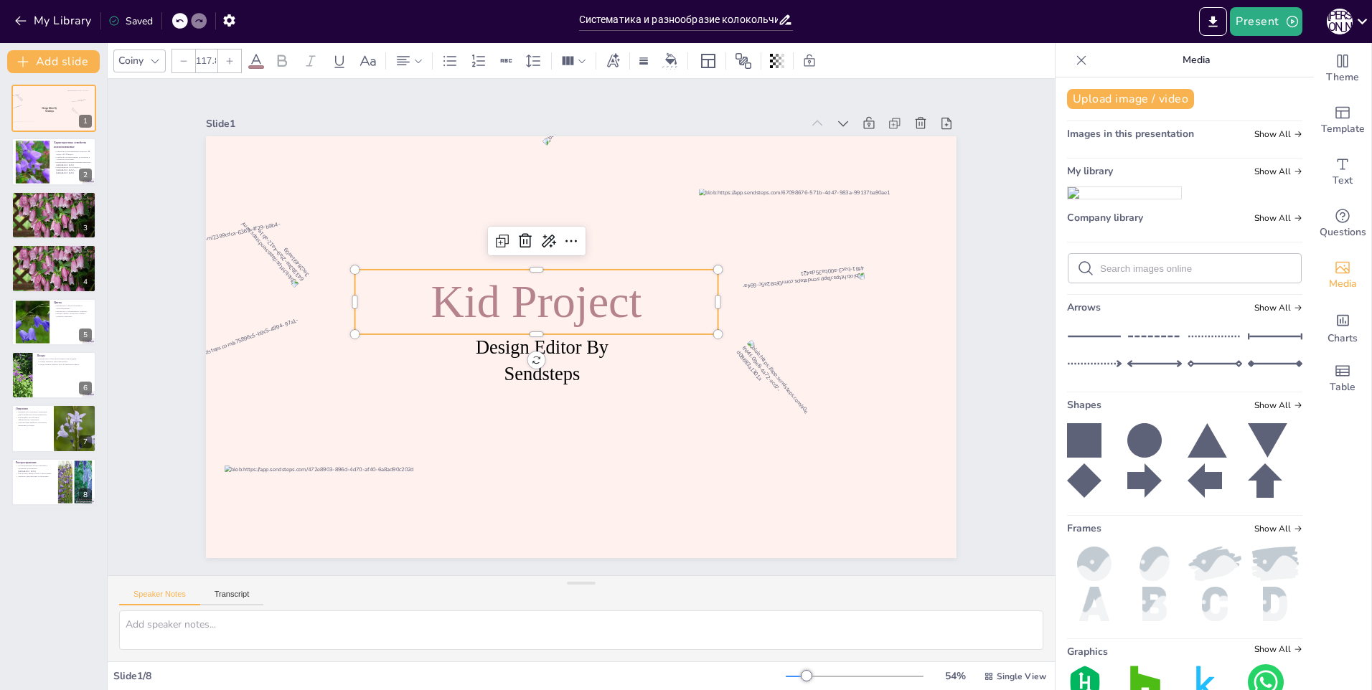
click at [1107, 199] on img at bounding box center [1124, 192] width 113 height 11
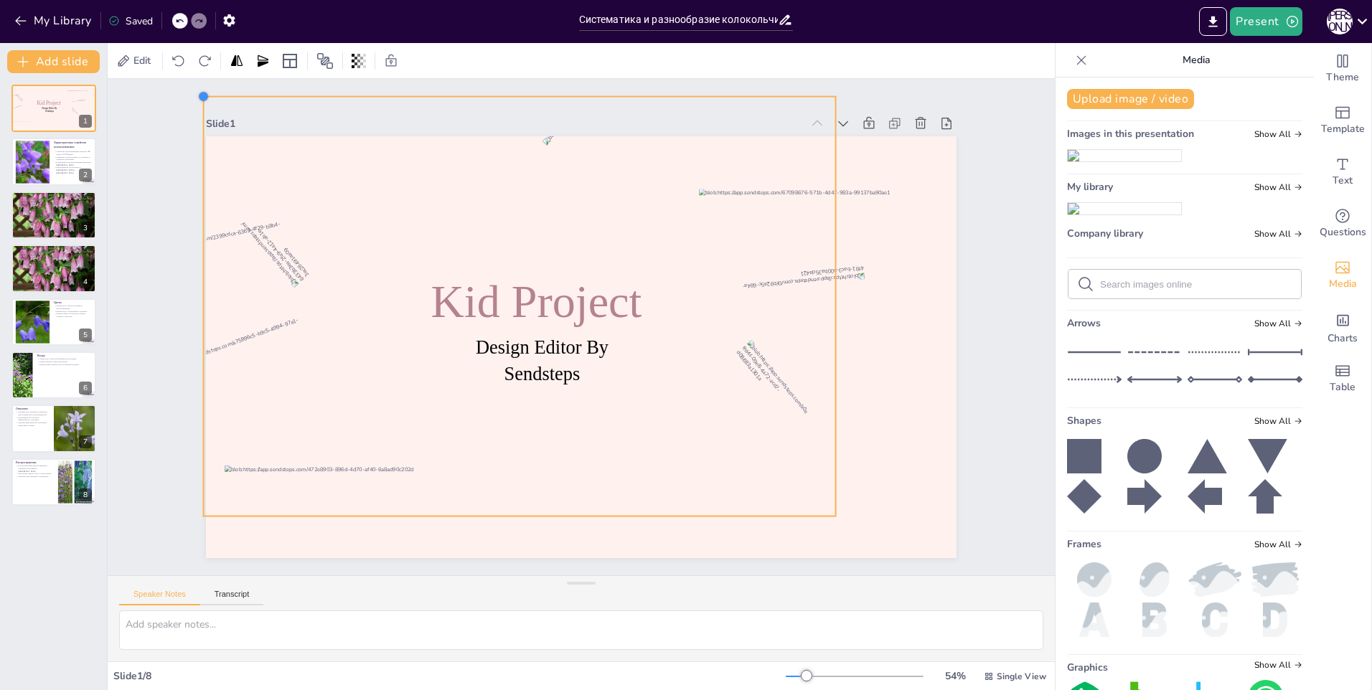
drag, startPoint x: 312, startPoint y: 172, endPoint x: 189, endPoint y: 165, distance: 123.6
click at [233, 165] on div "Slide 1 Design Editor By Sendsteps Kid Project Slide 2 Характеристика семейства…" at bounding box center [581, 327] width 696 height 933
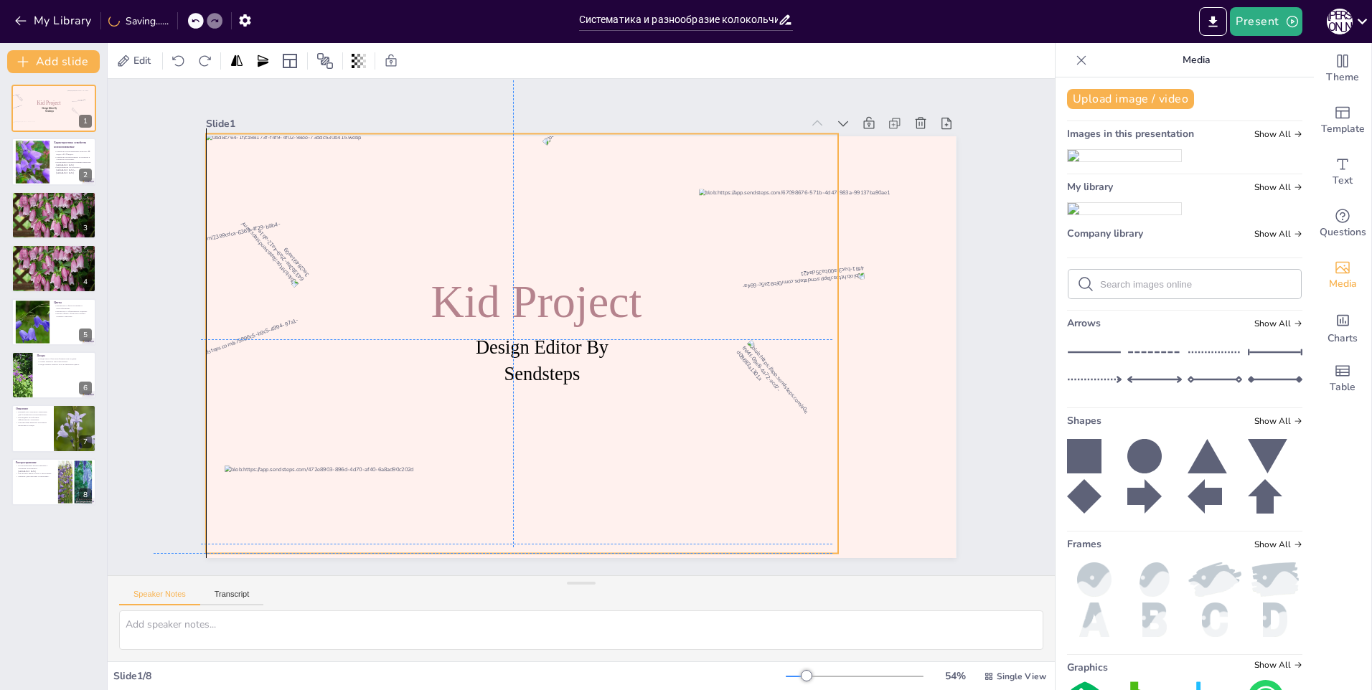
drag, startPoint x: 705, startPoint y: 397, endPoint x: 703, endPoint y: 428, distance: 31.7
click at [703, 428] on div at bounding box center [640, 311] width 632 height 420
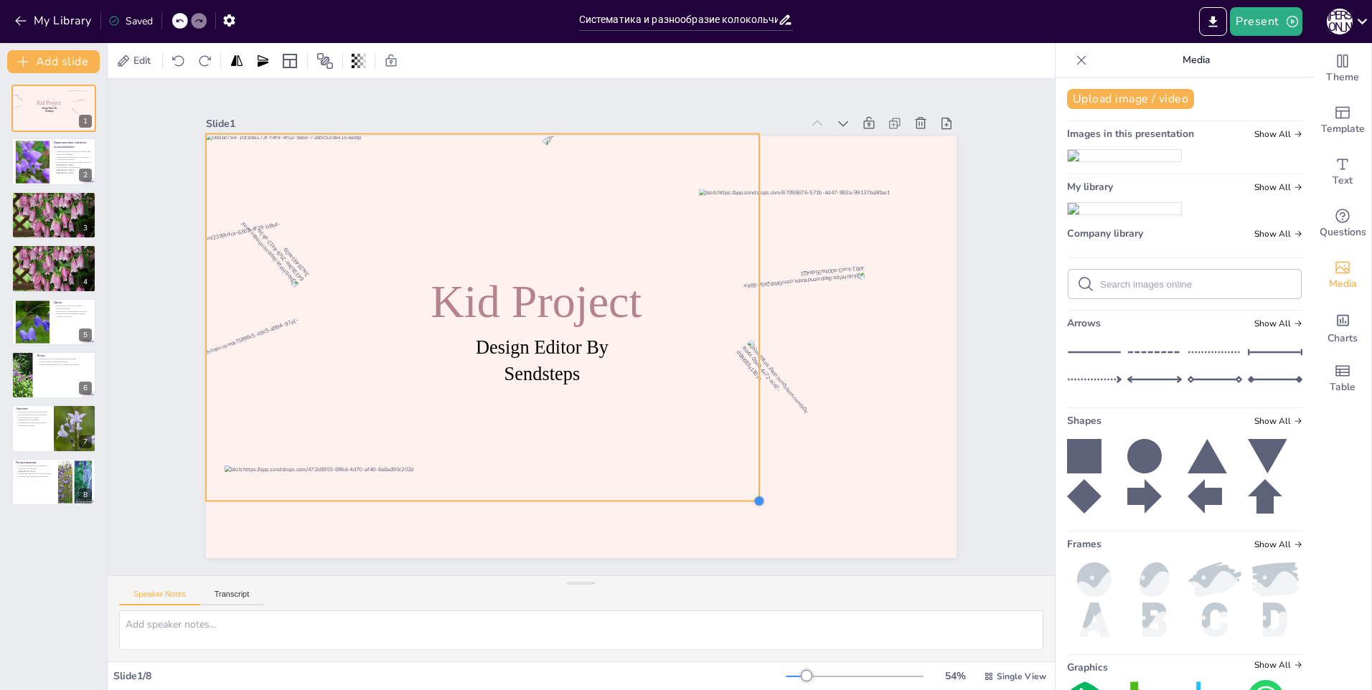
drag, startPoint x: 824, startPoint y: 544, endPoint x: 685, endPoint y: 492, distance: 148.8
click at [685, 492] on div "Design Editor By Sendsteps Kid Project" at bounding box center [566, 341] width 815 height 840
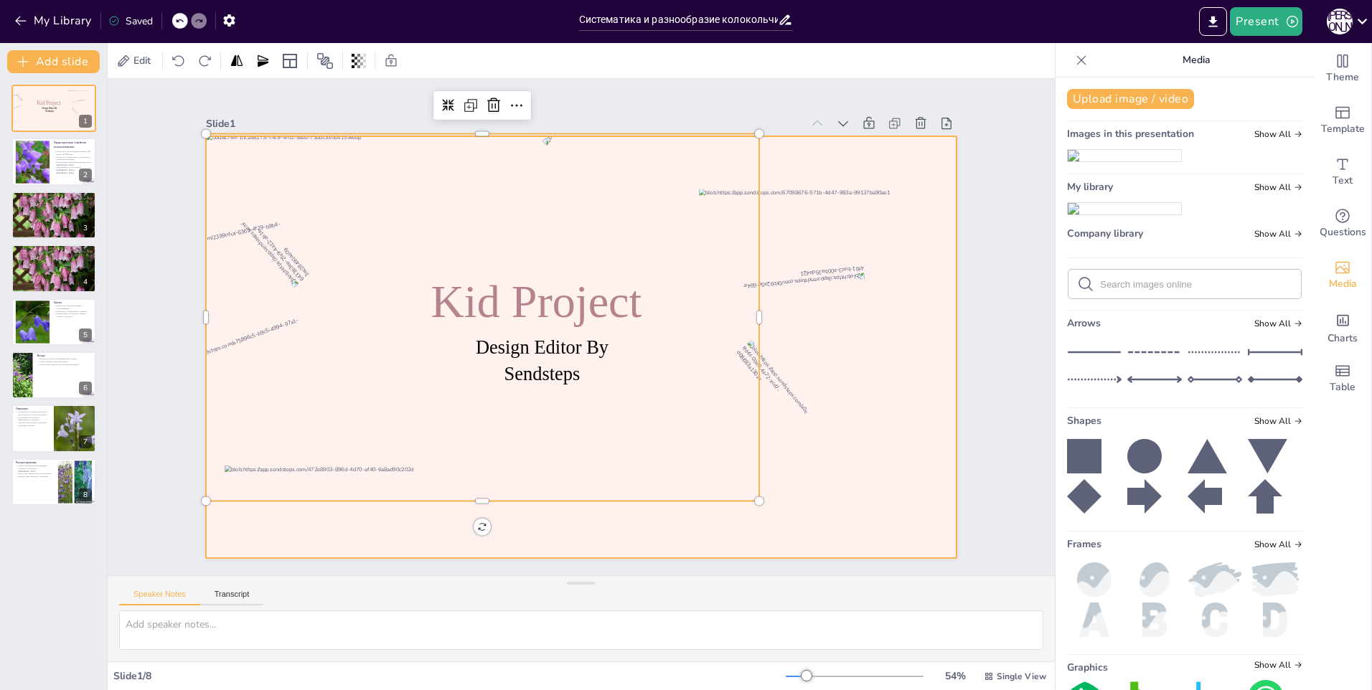
click at [810, 437] on div at bounding box center [561, 325] width 498 height 790
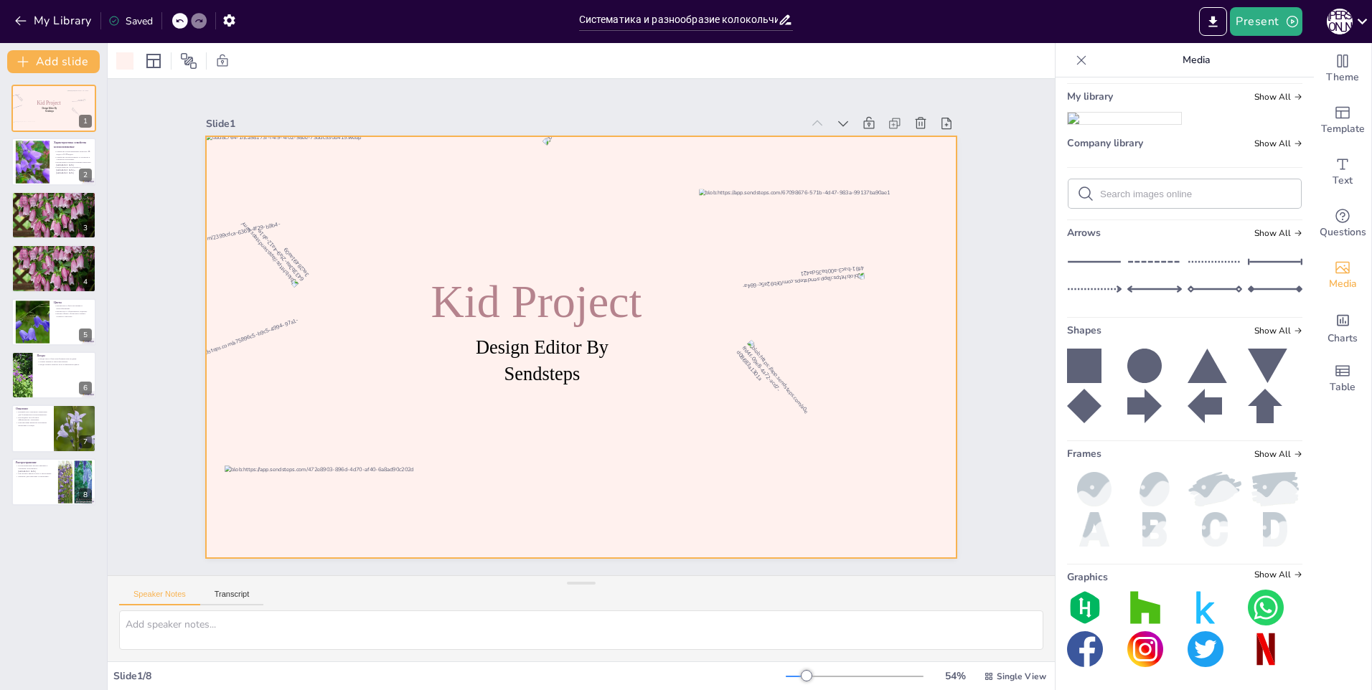
scroll to position [213, 0]
click at [1331, 75] on span "Theme" at bounding box center [1342, 78] width 33 height 16
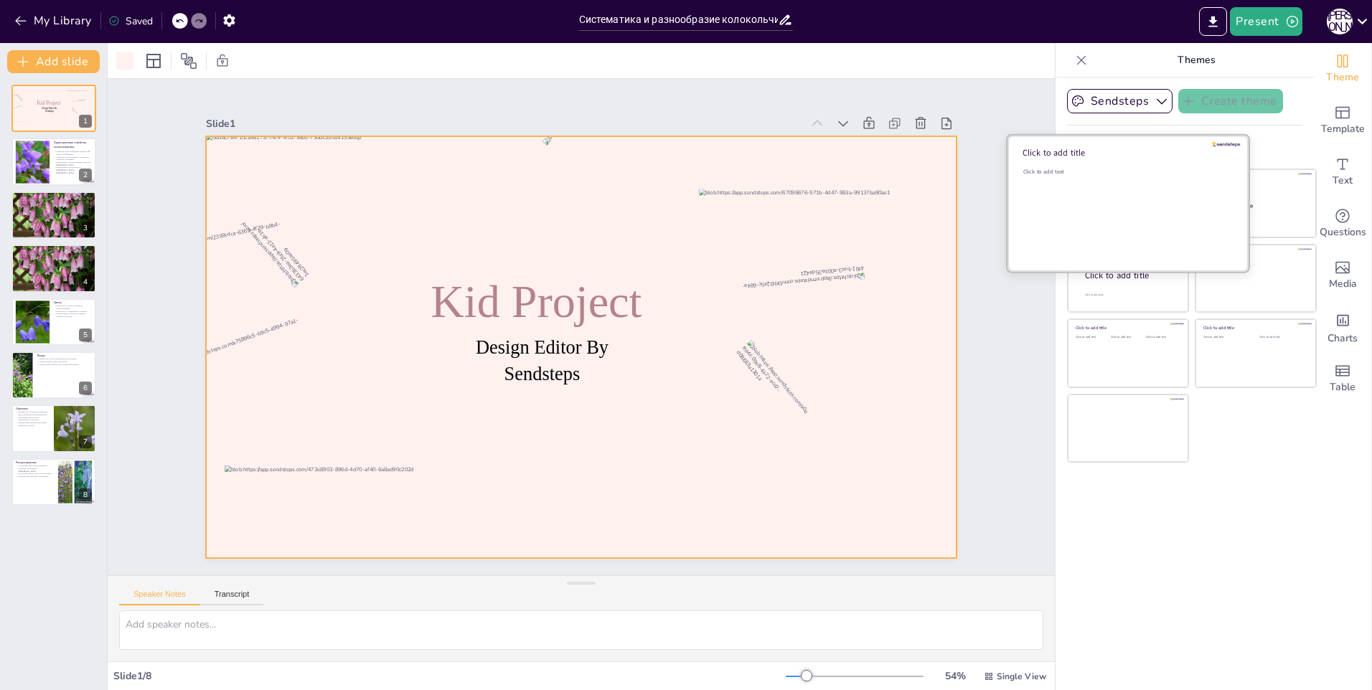
click at [1112, 211] on div "Click to add text" at bounding box center [1125, 212] width 205 height 89
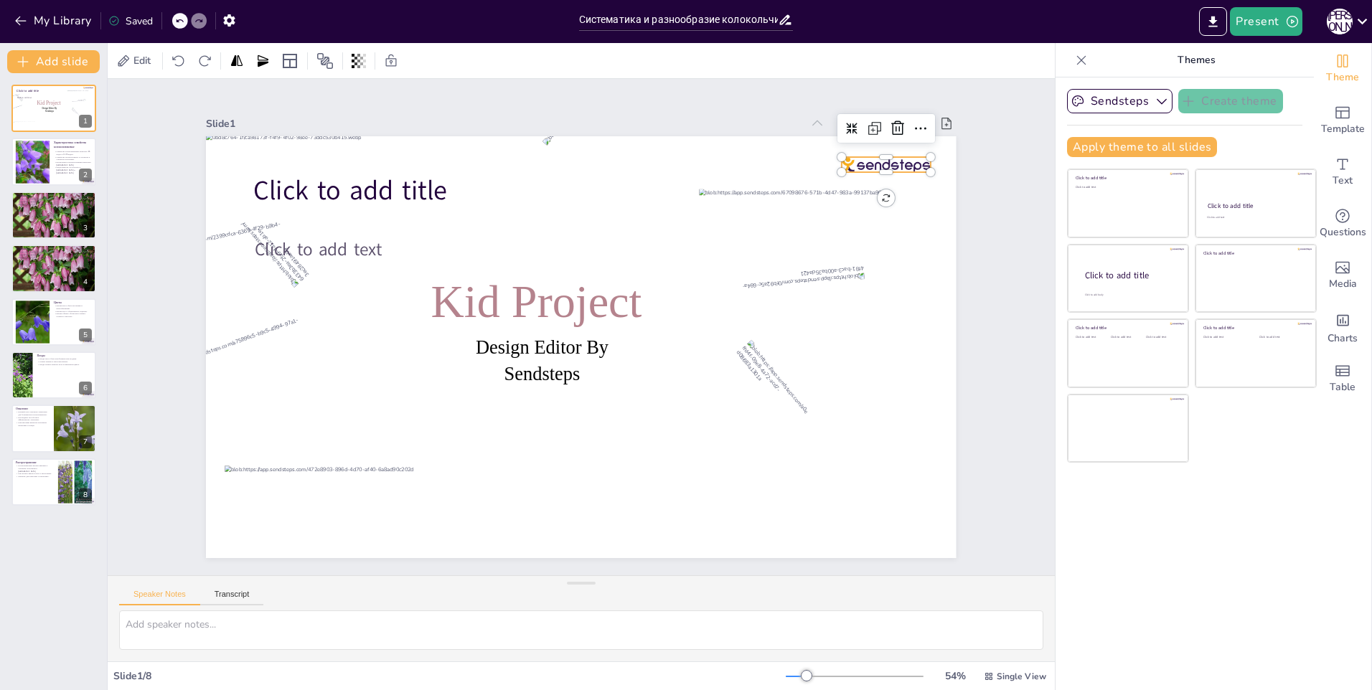
click at [281, 327] on div at bounding box center [237, 352] width 88 height 50
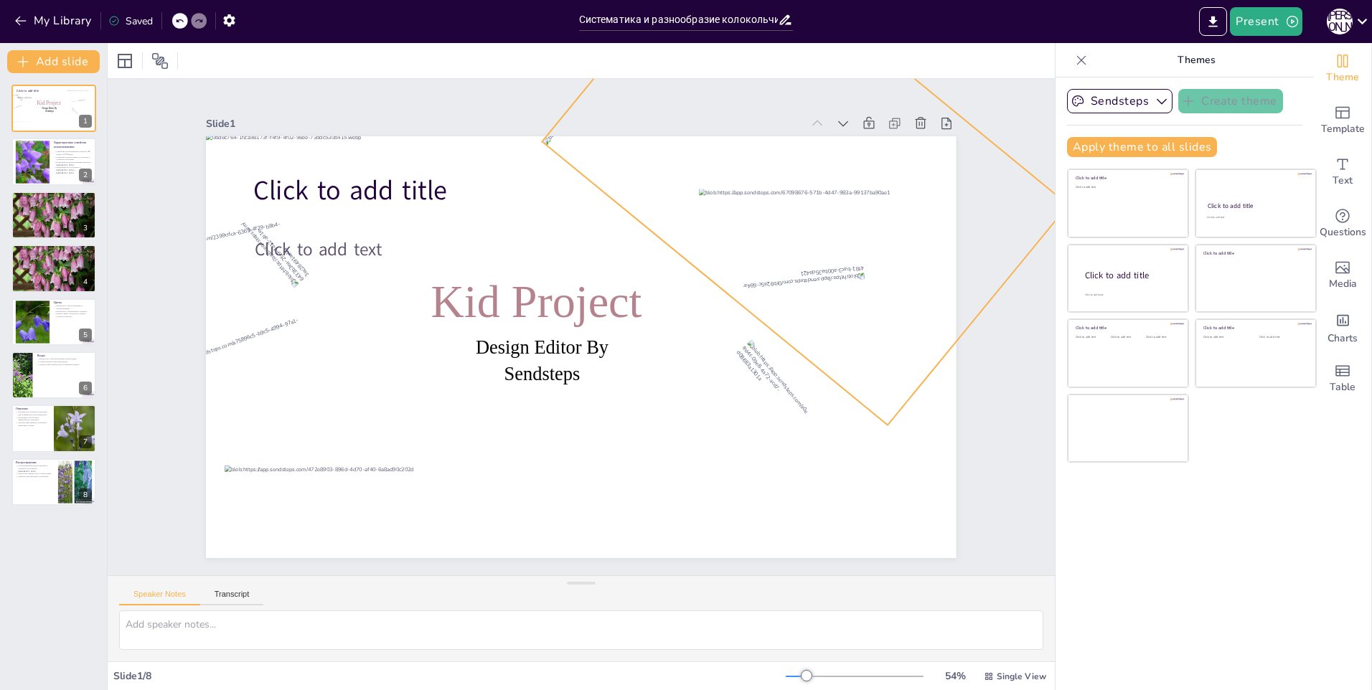
click at [708, 395] on div at bounding box center [463, 572] width 487 height 354
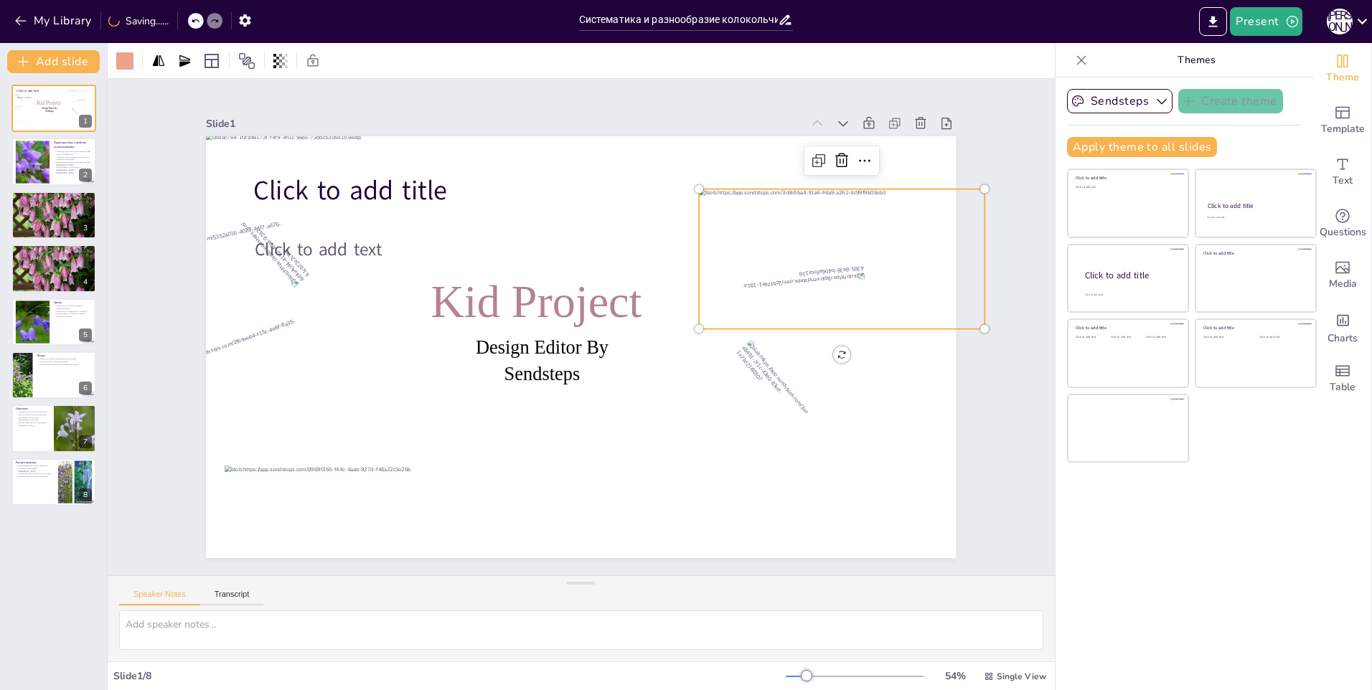
click at [571, 208] on div at bounding box center [486, 75] width 169 height 298
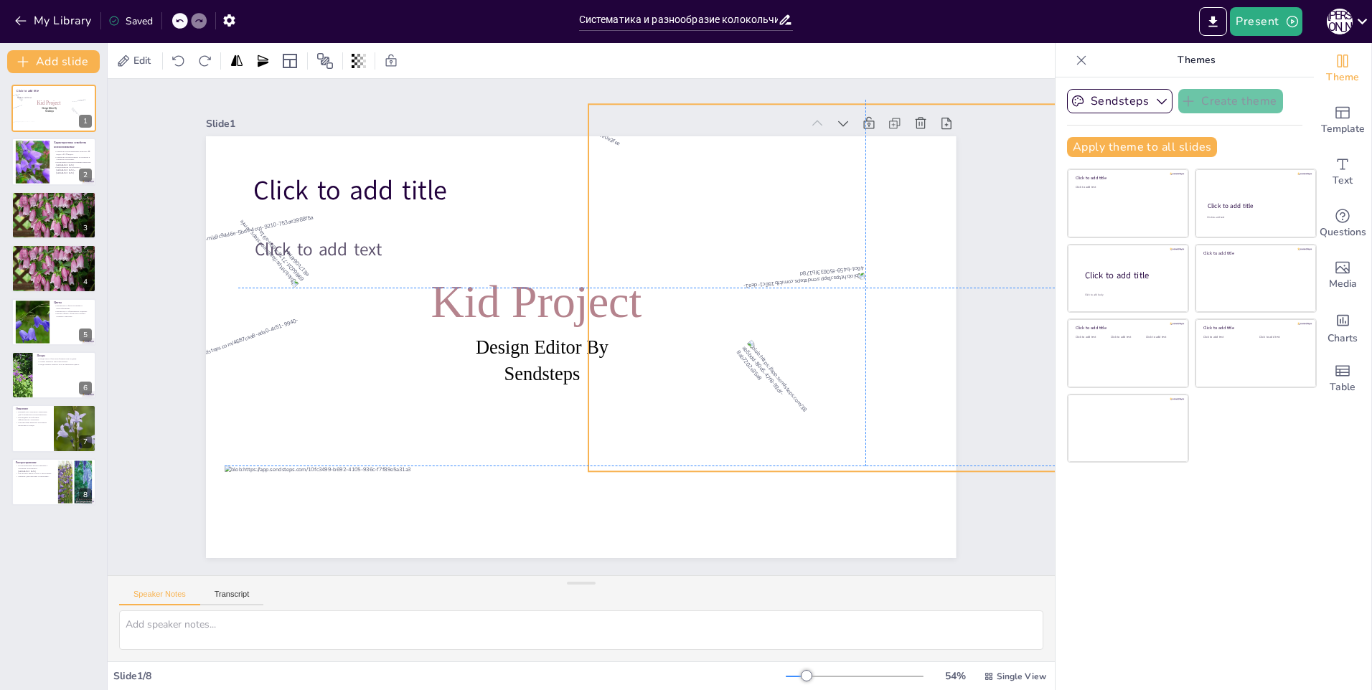
drag, startPoint x: 574, startPoint y: 347, endPoint x: 807, endPoint y: 251, distance: 252.0
click at [431, 251] on div "Design Editor By Sendsteps Kid Project Click to add title Click to add text" at bounding box center [391, 347] width 78 height 746
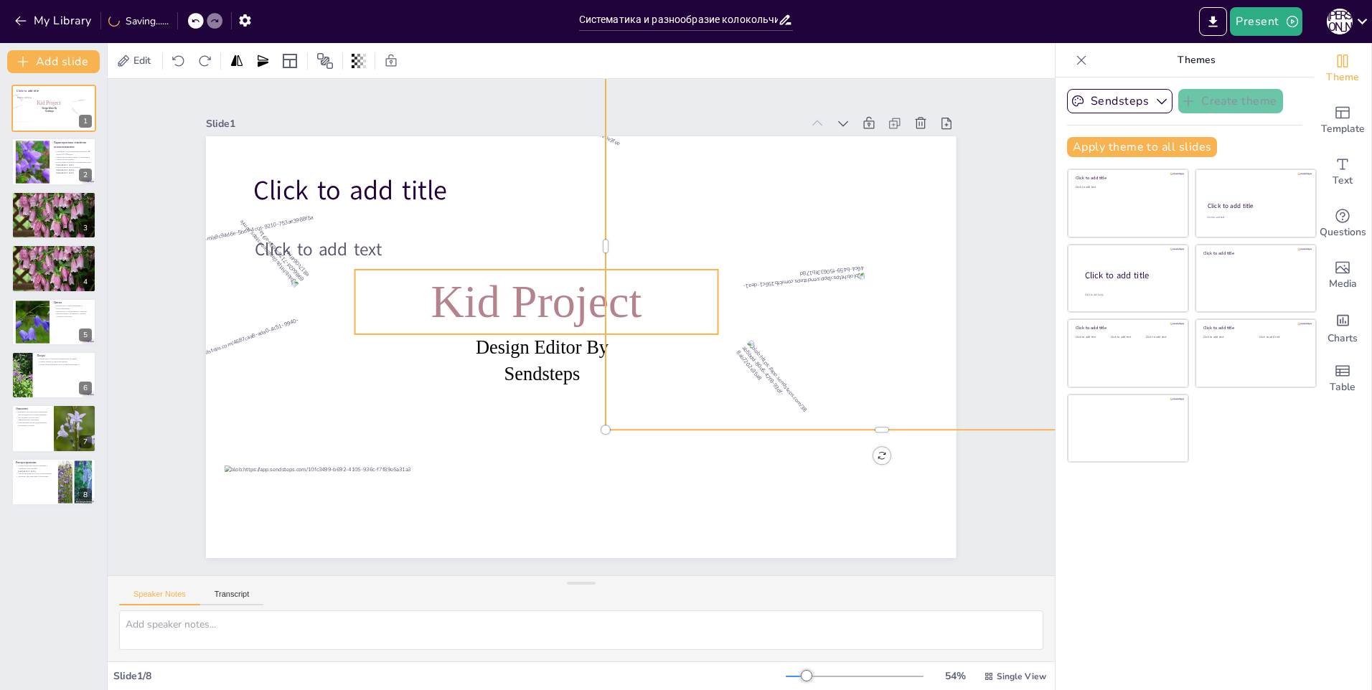
click at [502, 299] on span "Kid Project" at bounding box center [591, 377] width 179 height 191
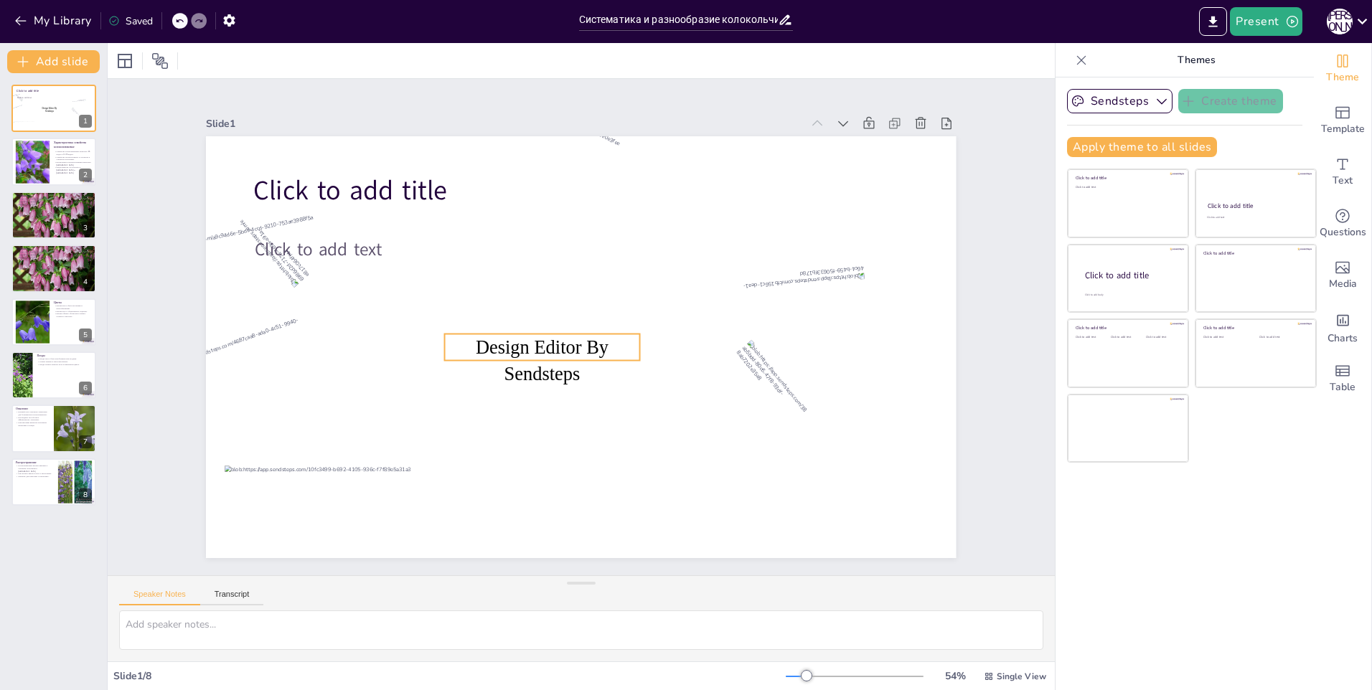
click at [543, 333] on span "Design Editor By Sendsteps" at bounding box center [606, 286] width 126 height 93
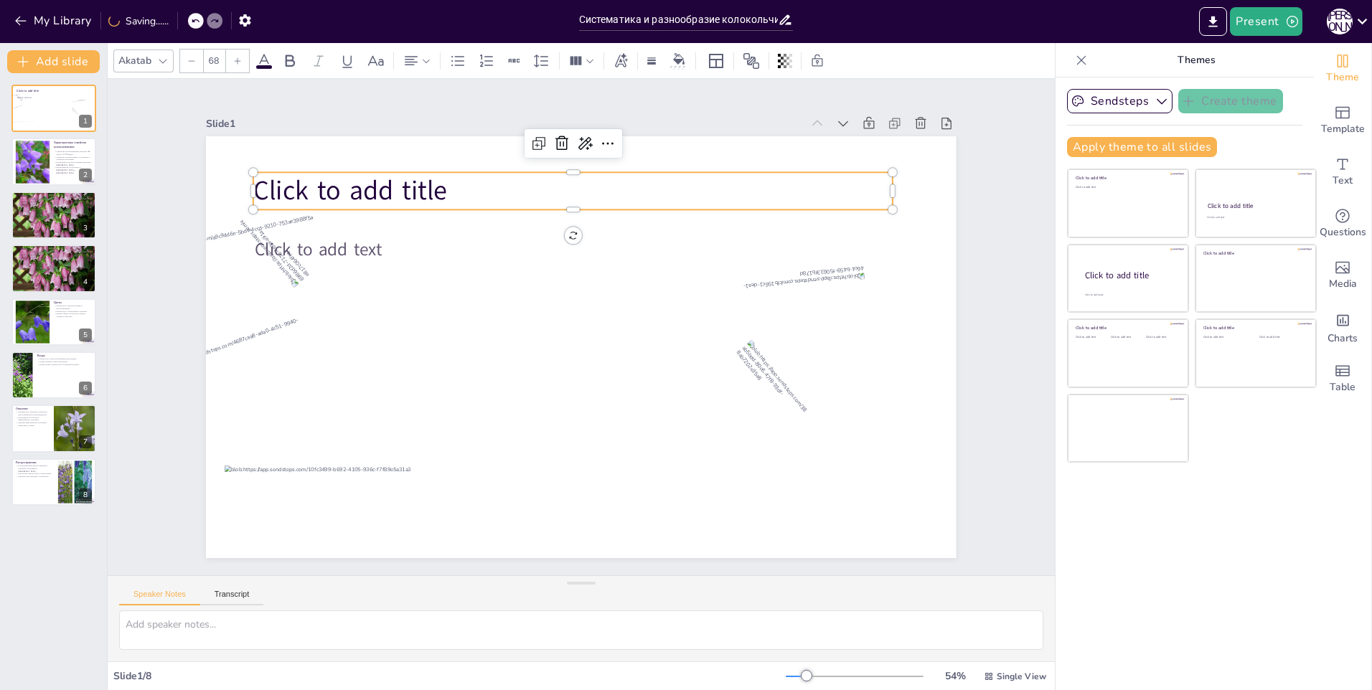
click at [756, 266] on span "Click to add title" at bounding box center [849, 330] width 187 height 128
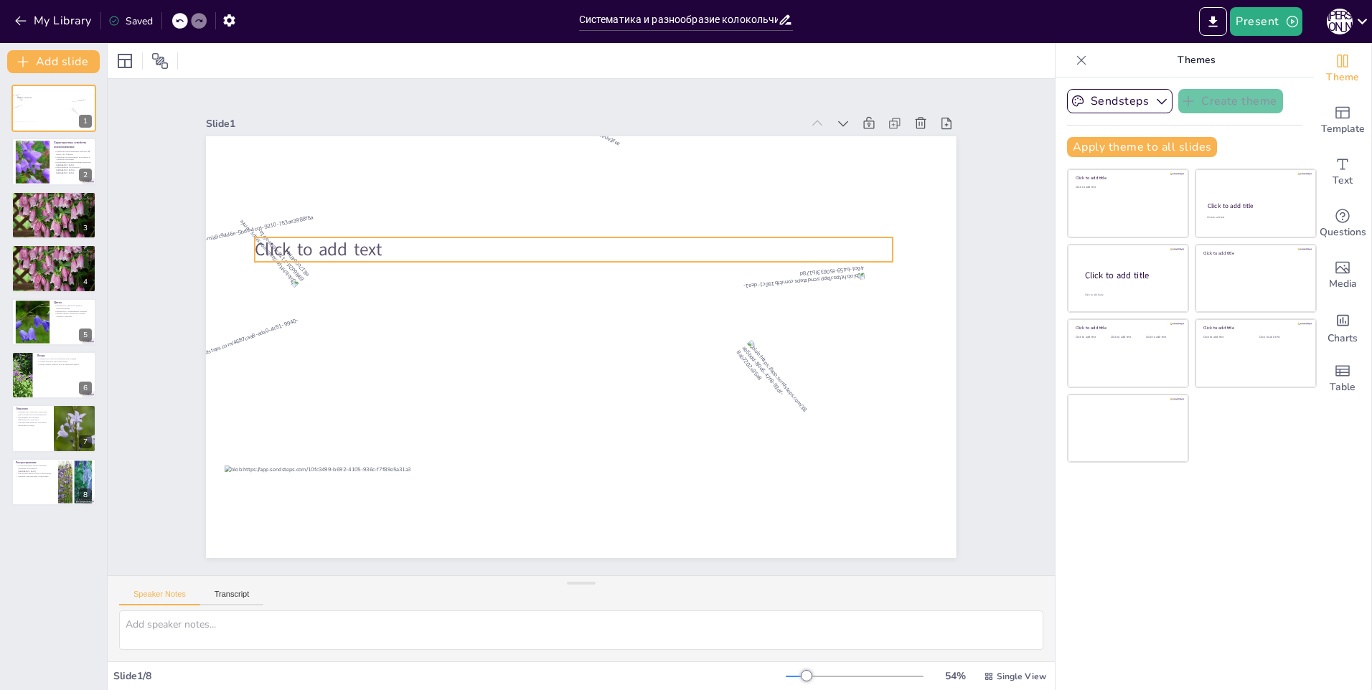
click at [667, 139] on span "Click to add text" at bounding box center [685, 73] width 37 height 129
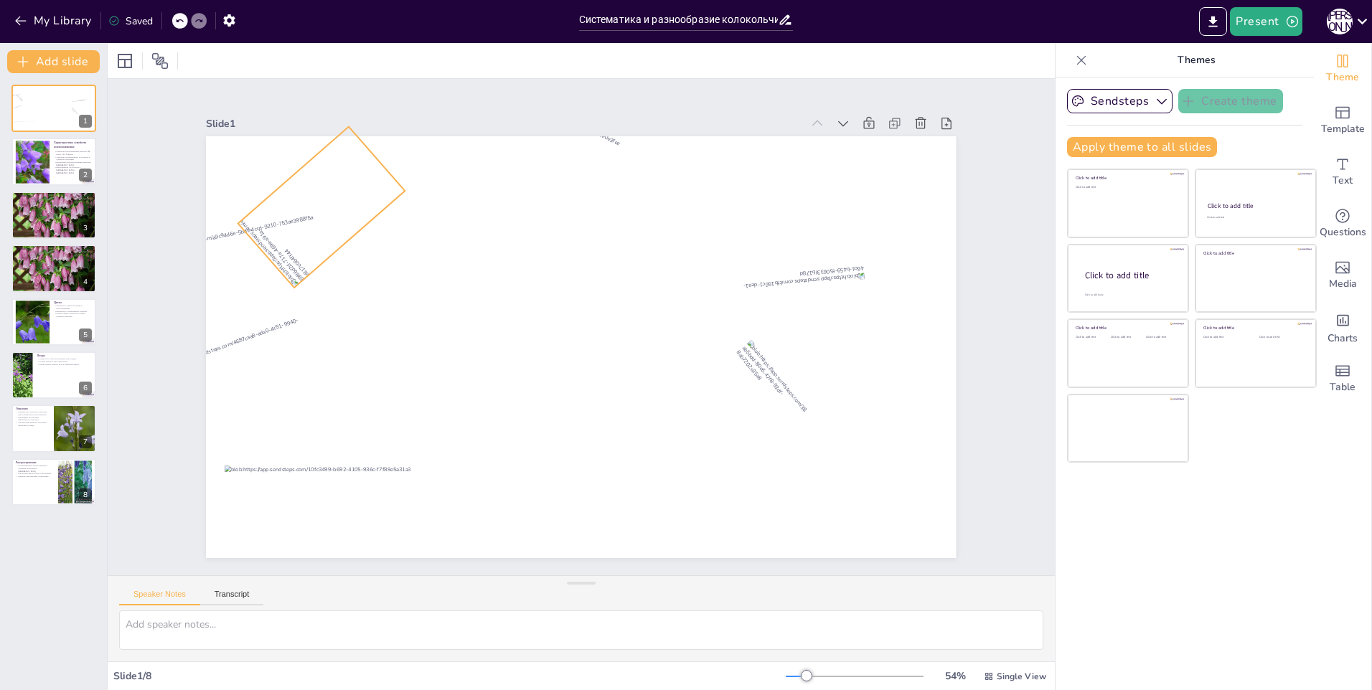
click at [301, 210] on div at bounding box center [352, 156] width 171 height 146
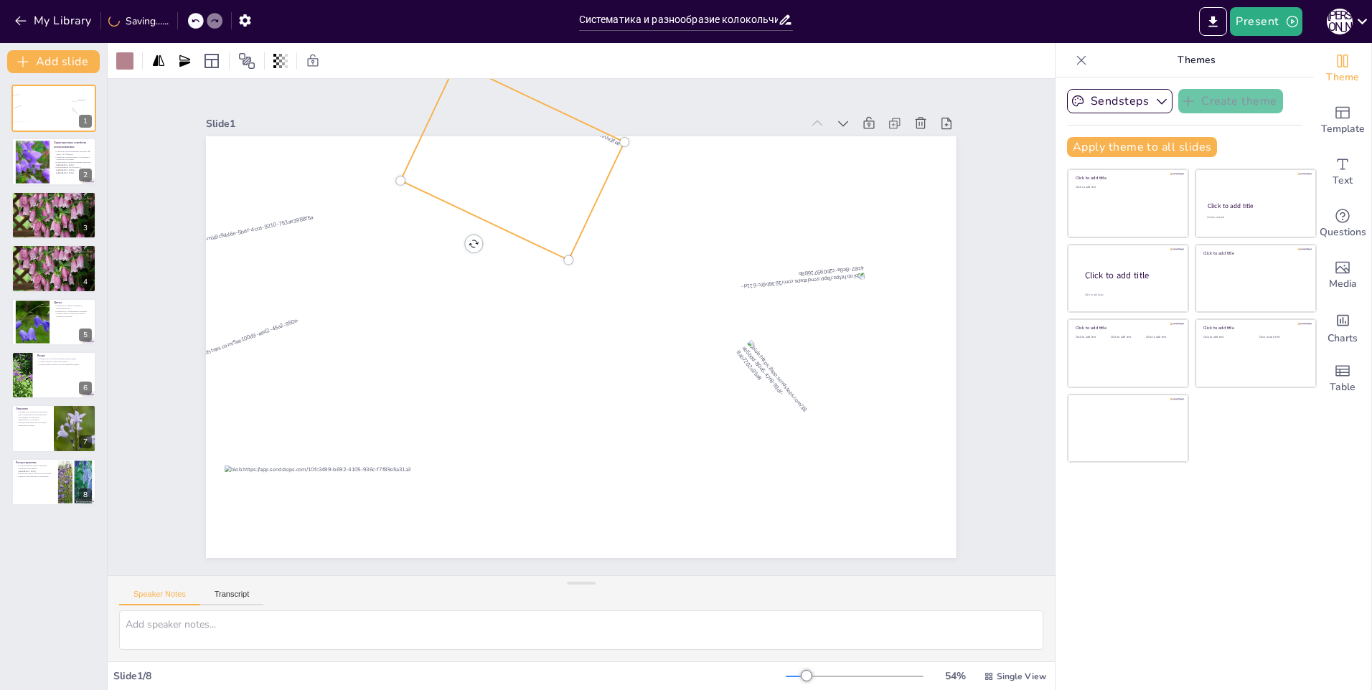
click at [569, 189] on div at bounding box center [658, 165] width 179 height 216
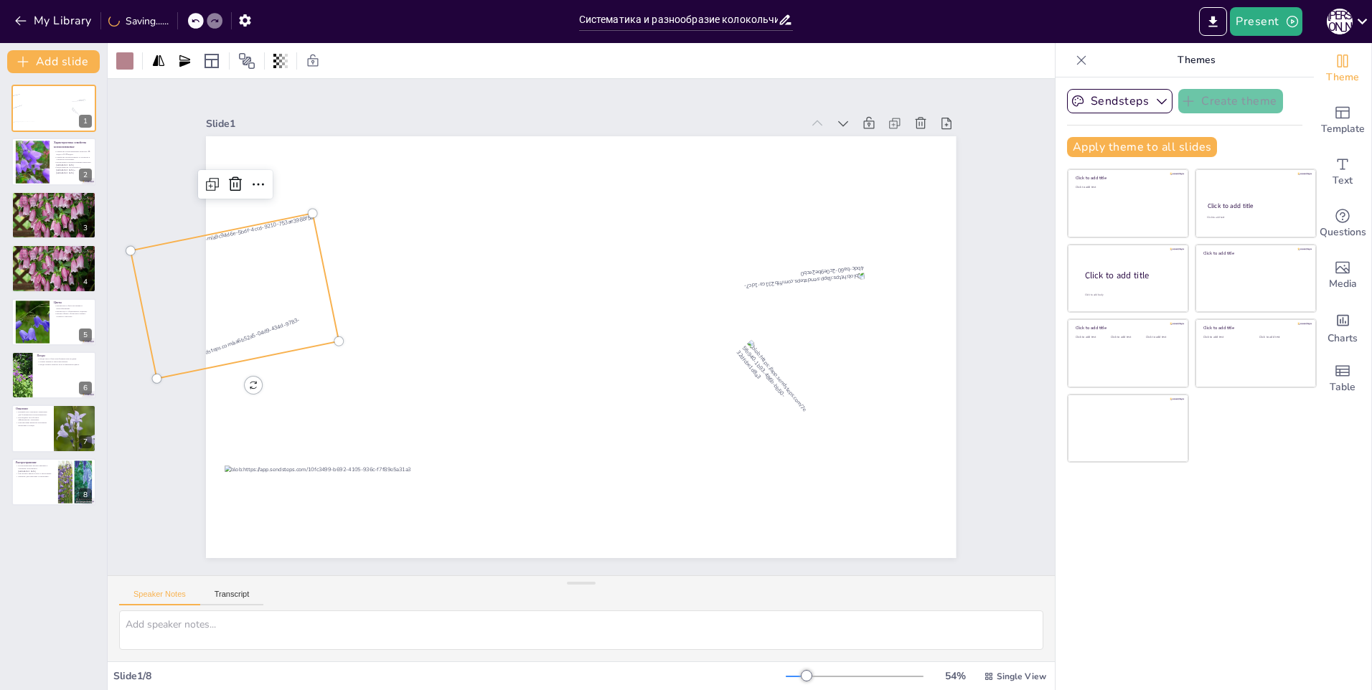
click at [823, 320] on div at bounding box center [922, 394] width 198 height 149
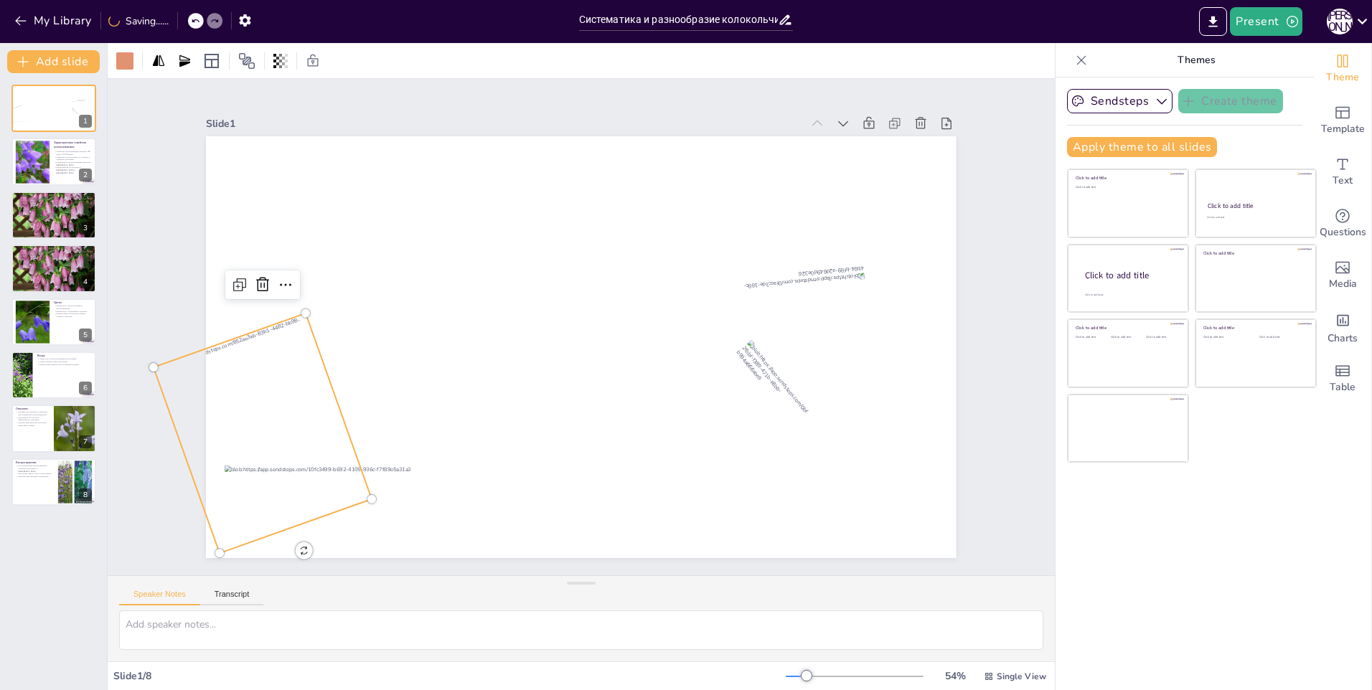
click at [326, 522] on div at bounding box center [447, 634] width 244 height 225
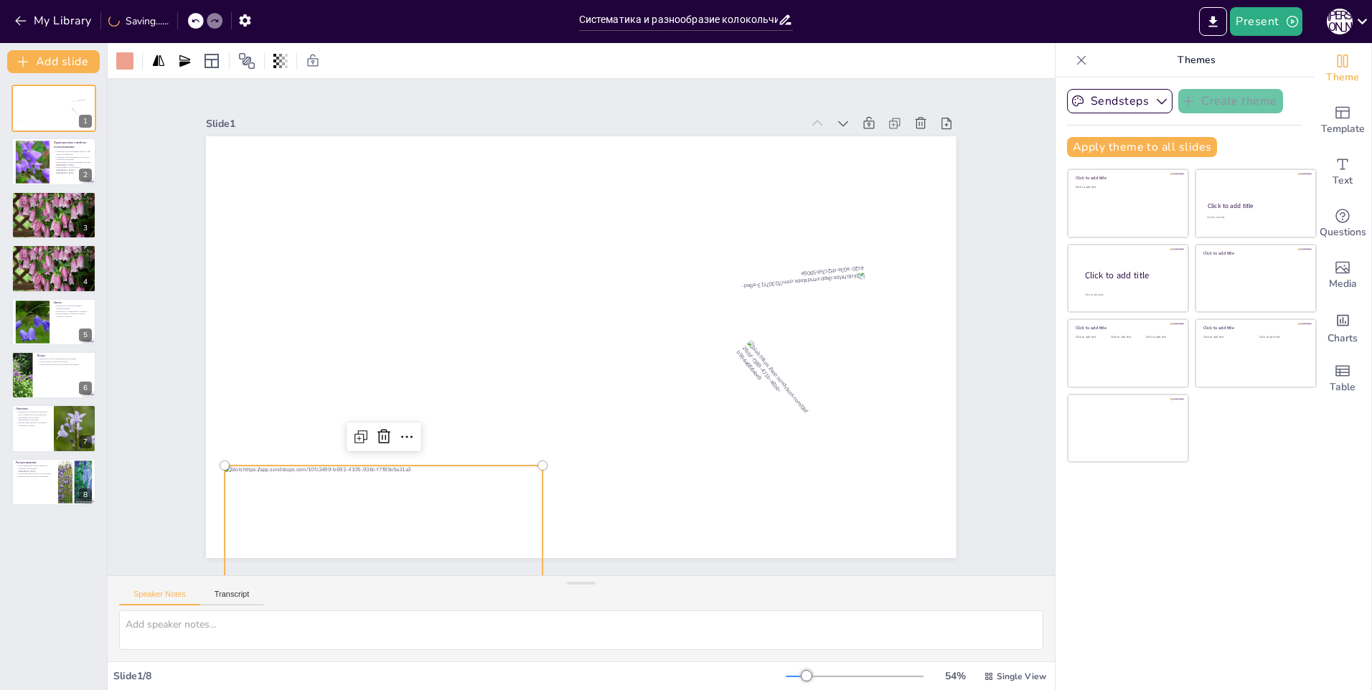
drag, startPoint x: 385, startPoint y: 495, endPoint x: 409, endPoint y: 491, distance: 24.1
click at [385, 494] on div at bounding box center [362, 522] width 332 height 188
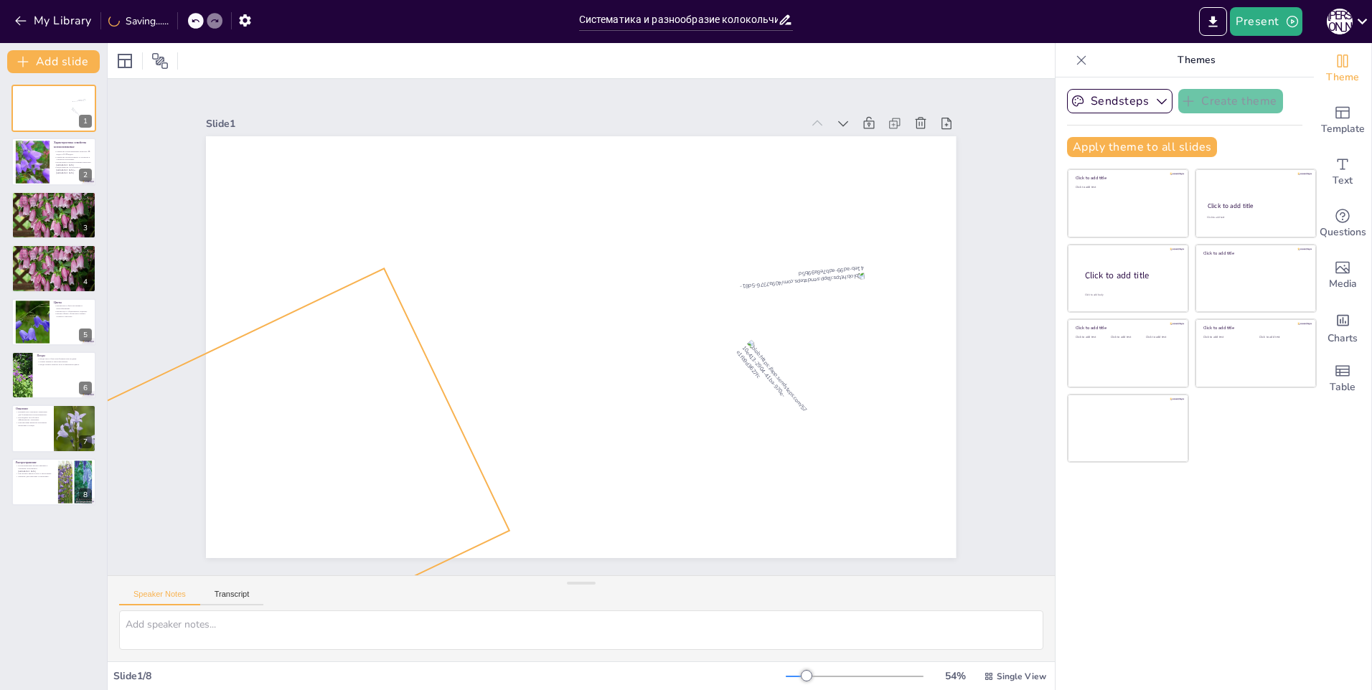
click at [441, 481] on div at bounding box center [242, 497] width 536 height 459
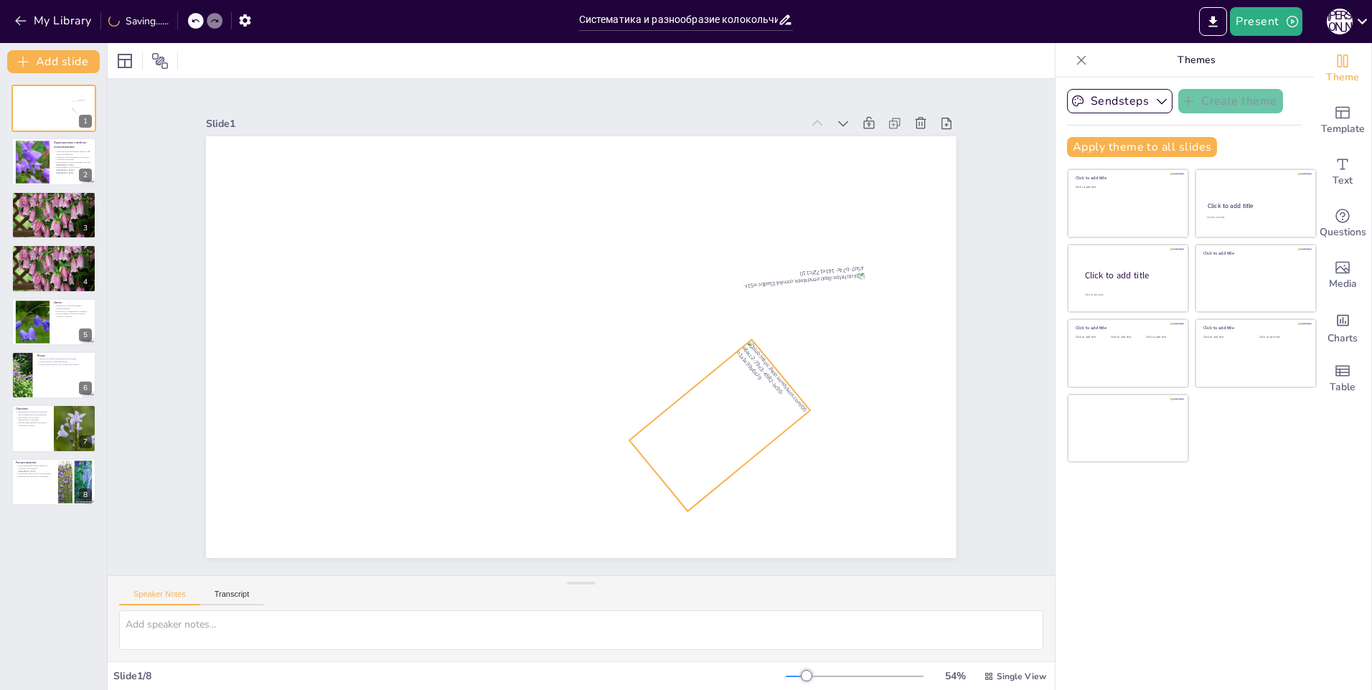
click at [677, 454] on div at bounding box center [720, 425] width 181 height 172
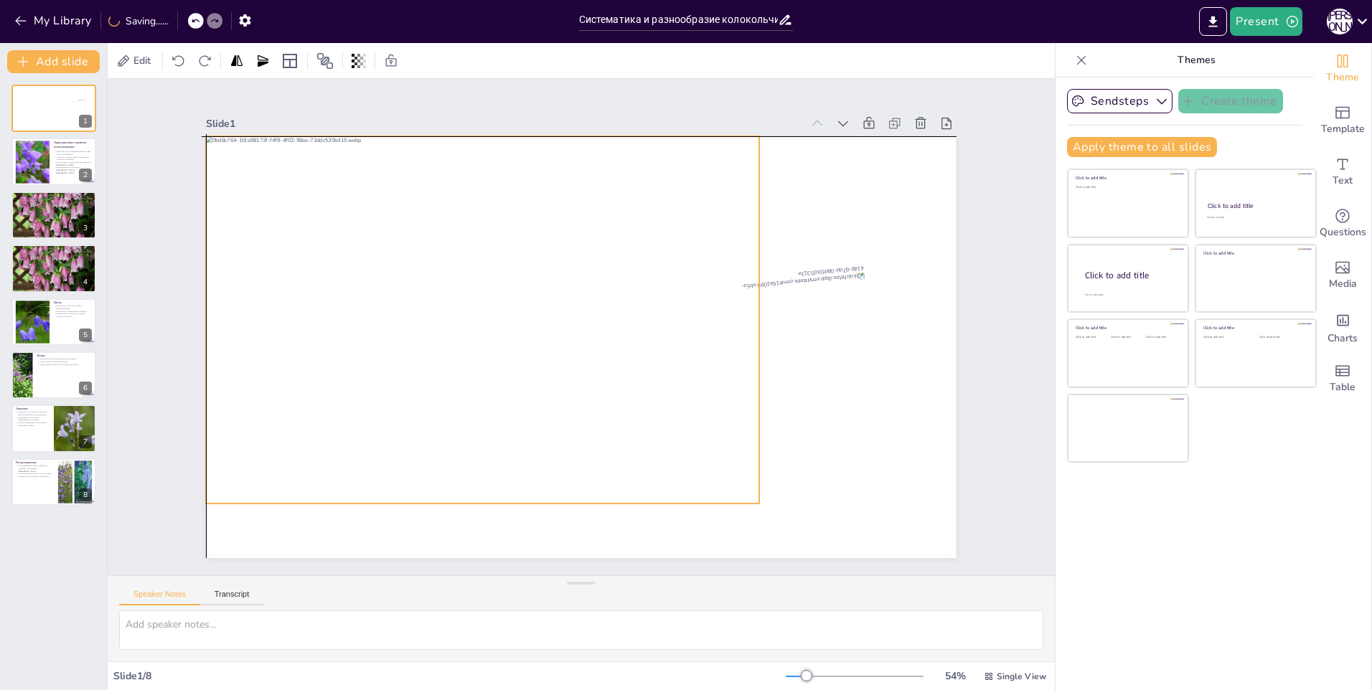
drag, startPoint x: 725, startPoint y: 278, endPoint x: 321, endPoint y: 350, distance: 410.4
click at [321, 350] on div at bounding box center [482, 319] width 553 height 367
click at [464, 497] on div at bounding box center [482, 319] width 553 height 367
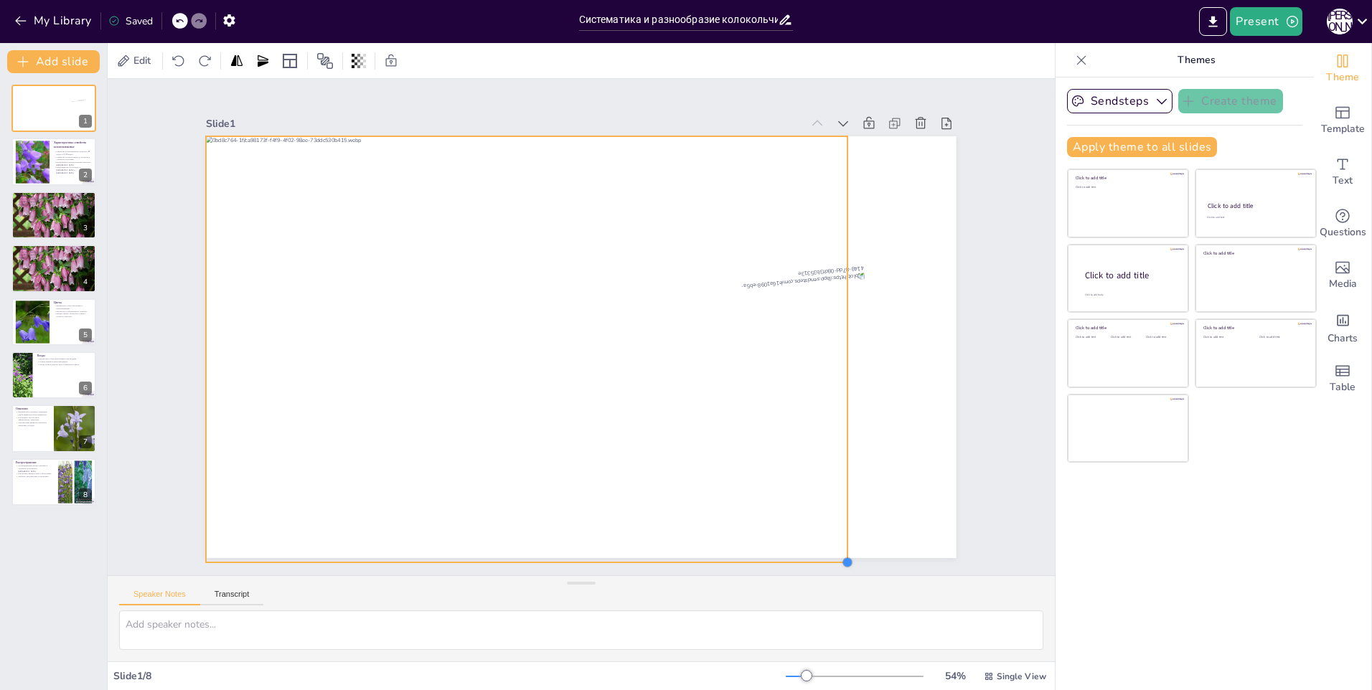
drag, startPoint x: 750, startPoint y: 497, endPoint x: 765, endPoint y: 555, distance: 60.7
click at [765, 555] on div "Slide 1 Slide 2 Характеристика семейства колокольчиковые Семейство колокольчико…" at bounding box center [581, 327] width 683 height 1030
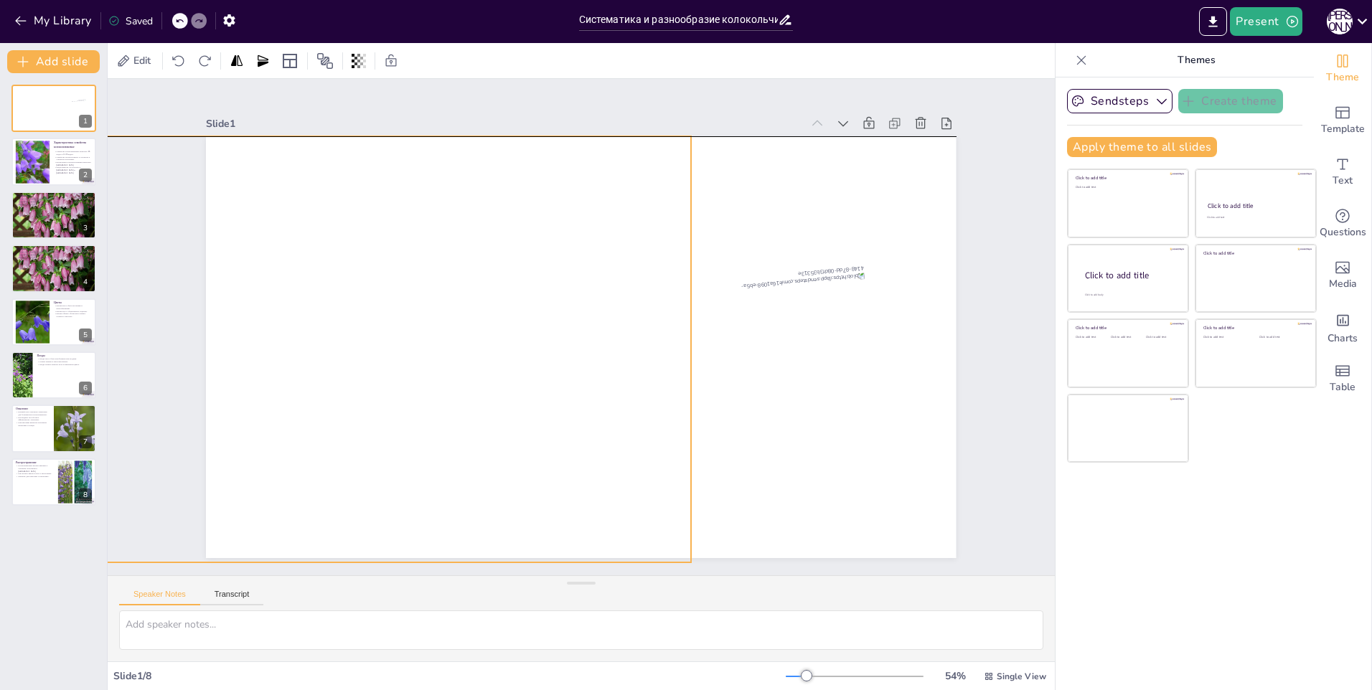
drag, startPoint x: 729, startPoint y: 405, endPoint x: 573, endPoint y: 405, distance: 156.5
click at [573, 405] on div at bounding box center [457, 156] width 690 height 769
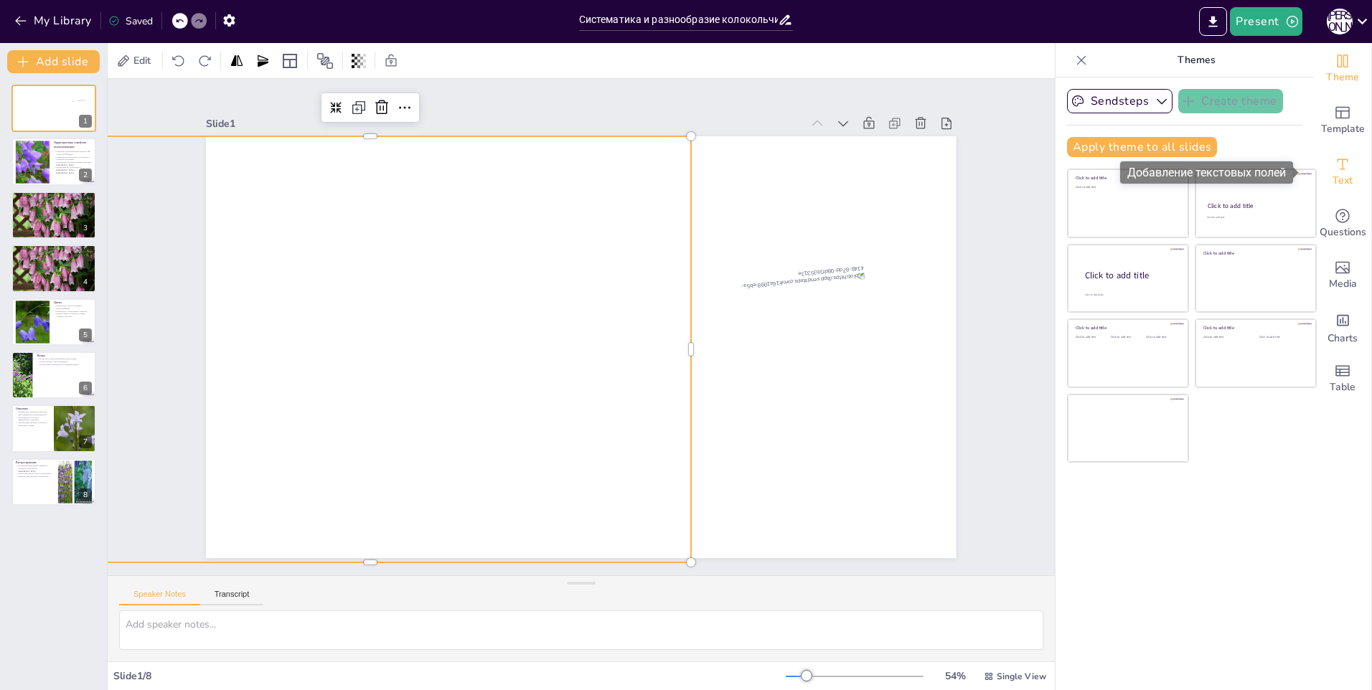
click at [1338, 175] on span "Text" at bounding box center [1343, 181] width 20 height 16
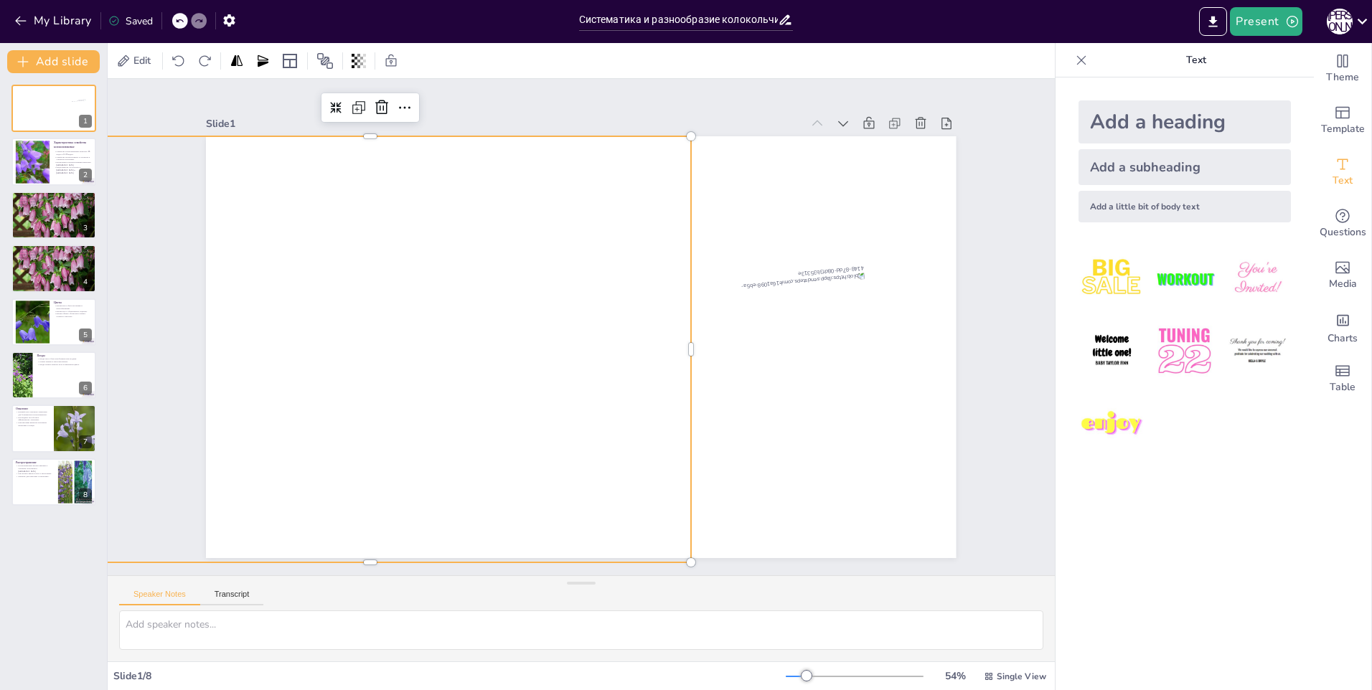
click at [1149, 128] on div "Add a heading" at bounding box center [1185, 121] width 212 height 43
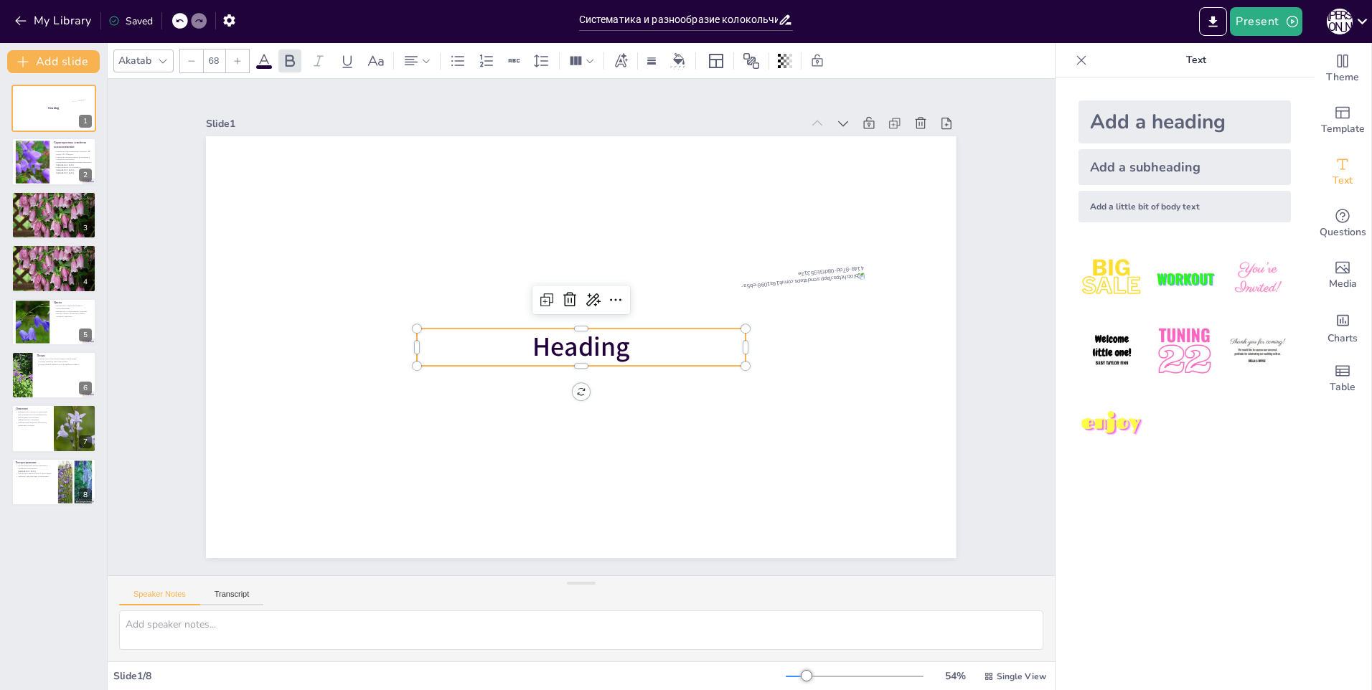
click at [562, 343] on span "Heading" at bounding box center [597, 339] width 87 height 100
click at [587, 329] on span "Heading" at bounding box center [579, 305] width 100 height 47
click at [587, 348] on span "Heading" at bounding box center [562, 338] width 80 height 103
click at [589, 15] on input "Систематика и разнообразие колокольчиковых растений" at bounding box center [679, 19] width 200 height 21
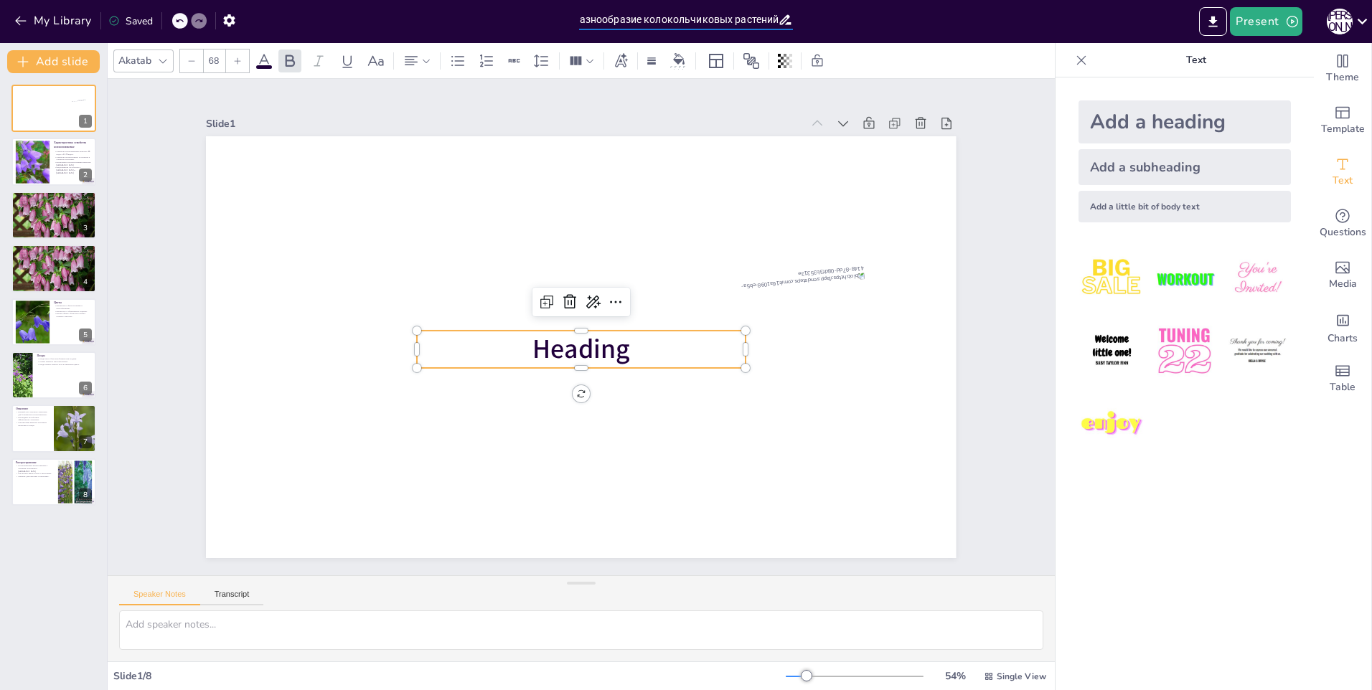
drag, startPoint x: 581, startPoint y: 19, endPoint x: 800, endPoint y: 22, distance: 219.6
click at [800, 22] on div "My Library Saved Систематика и разнообразие колокольчиковых растений Present А П" at bounding box center [686, 21] width 1372 height 43
click at [588, 343] on span "Heading" at bounding box center [560, 322] width 56 height 103
click at [603, 343] on span "Heading" at bounding box center [562, 338] width 80 height 103
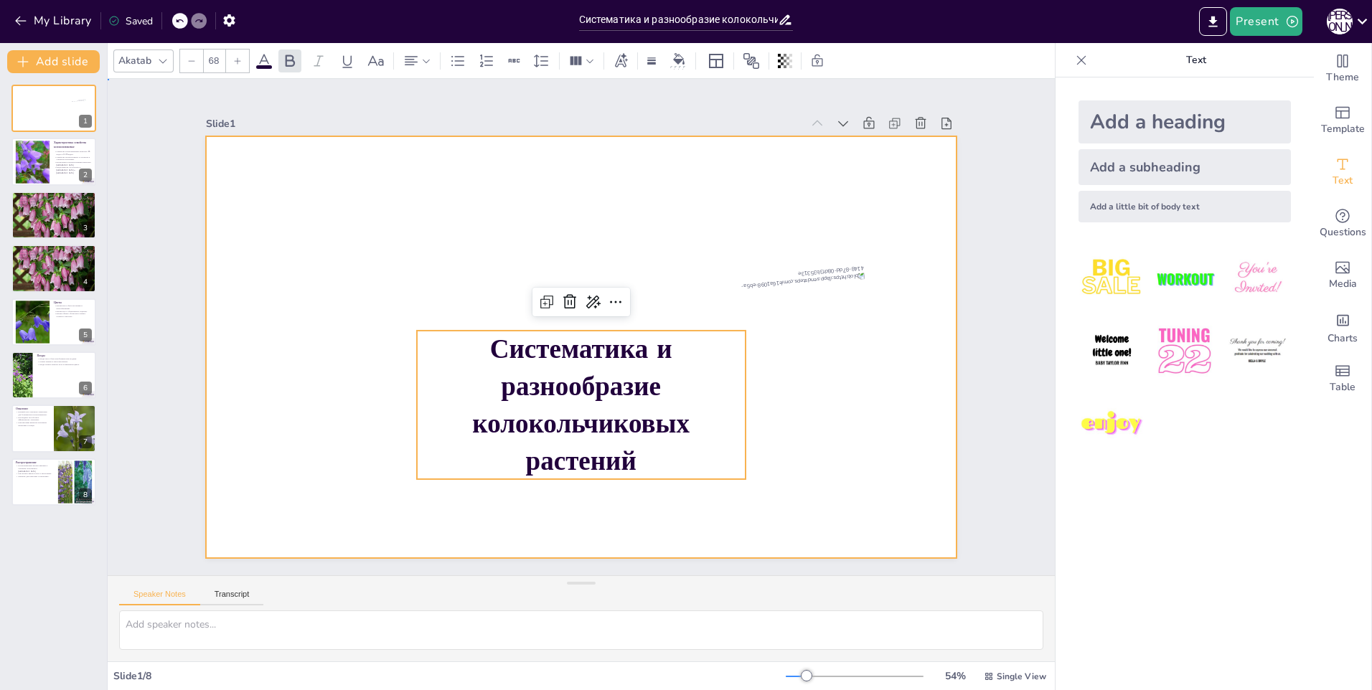
click at [809, 391] on div at bounding box center [565, 339] width 782 height 855
click at [655, 398] on p "Систематика и разнообразие колокольчиковых растений" at bounding box center [657, 343] width 214 height 352
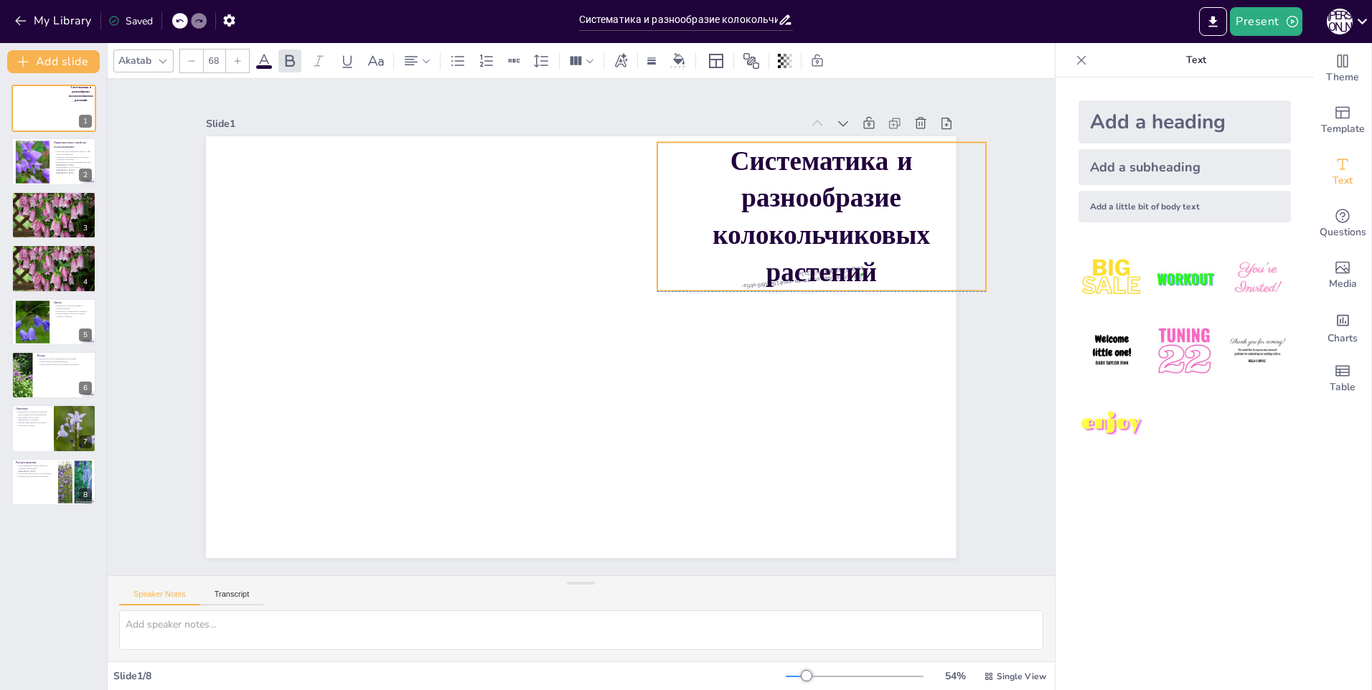
drag, startPoint x: 639, startPoint y: 405, endPoint x: 880, endPoint y: 215, distance: 306.1
click at [666, 478] on span "Систематика и разнообразие колокольчиковых растений" at bounding box center [565, 592] width 201 height 228
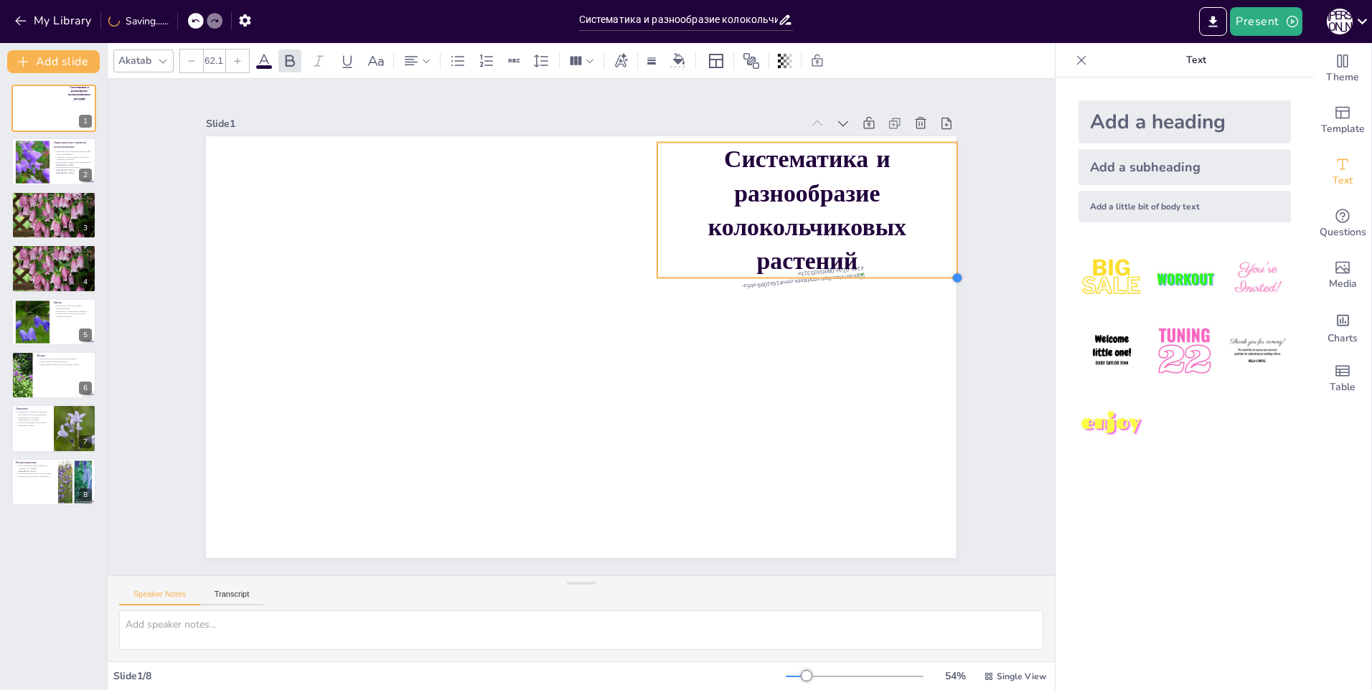
drag, startPoint x: 973, startPoint y: 287, endPoint x: 939, endPoint y: 274, distance: 36.1
click at [939, 274] on div "Систематика и разнообразие колокольчиковых растений" at bounding box center [573, 345] width 857 height 691
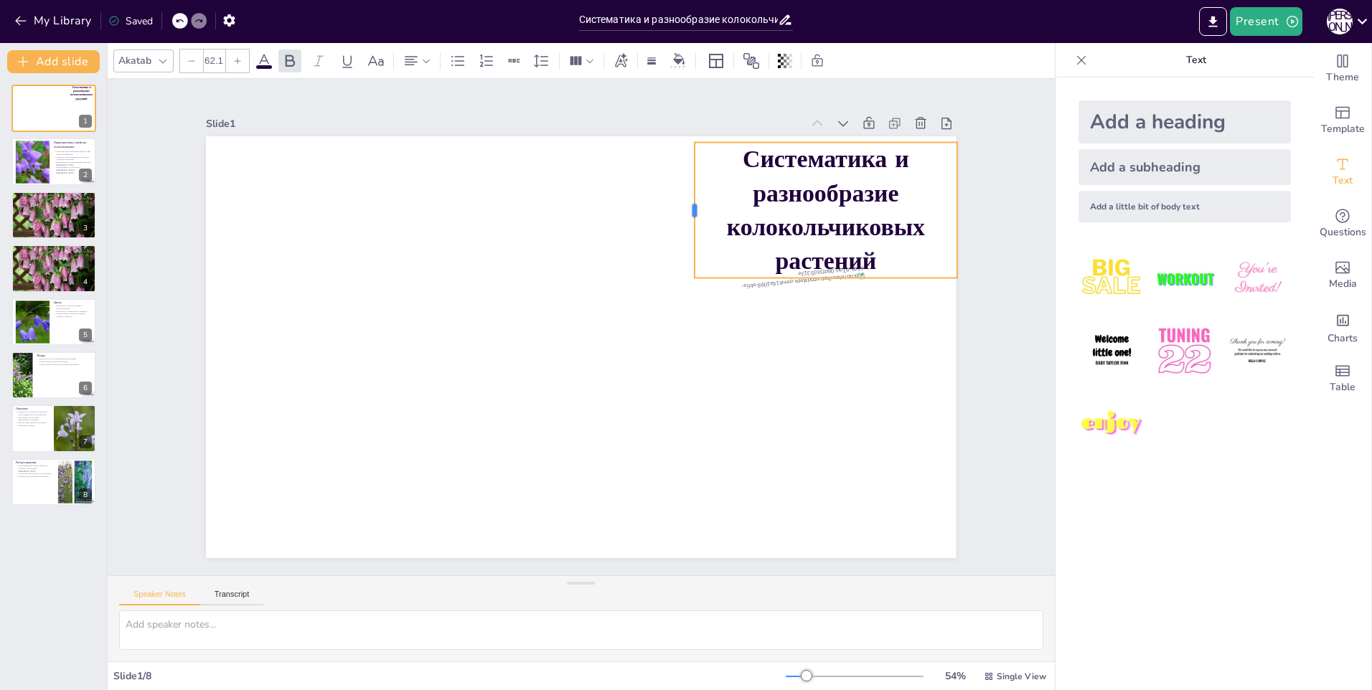
drag, startPoint x: 644, startPoint y: 207, endPoint x: 681, endPoint y: 205, distance: 37.4
click at [621, 205] on div at bounding box center [566, 169] width 108 height 100
drag, startPoint x: 817, startPoint y: 273, endPoint x: 815, endPoint y: 303, distance: 30.3
click at [817, 273] on div at bounding box center [792, 202] width 233 height 141
click at [563, 174] on span "Систематика и разнообразие колокольчиковых растений" at bounding box center [489, 73] width 149 height 201
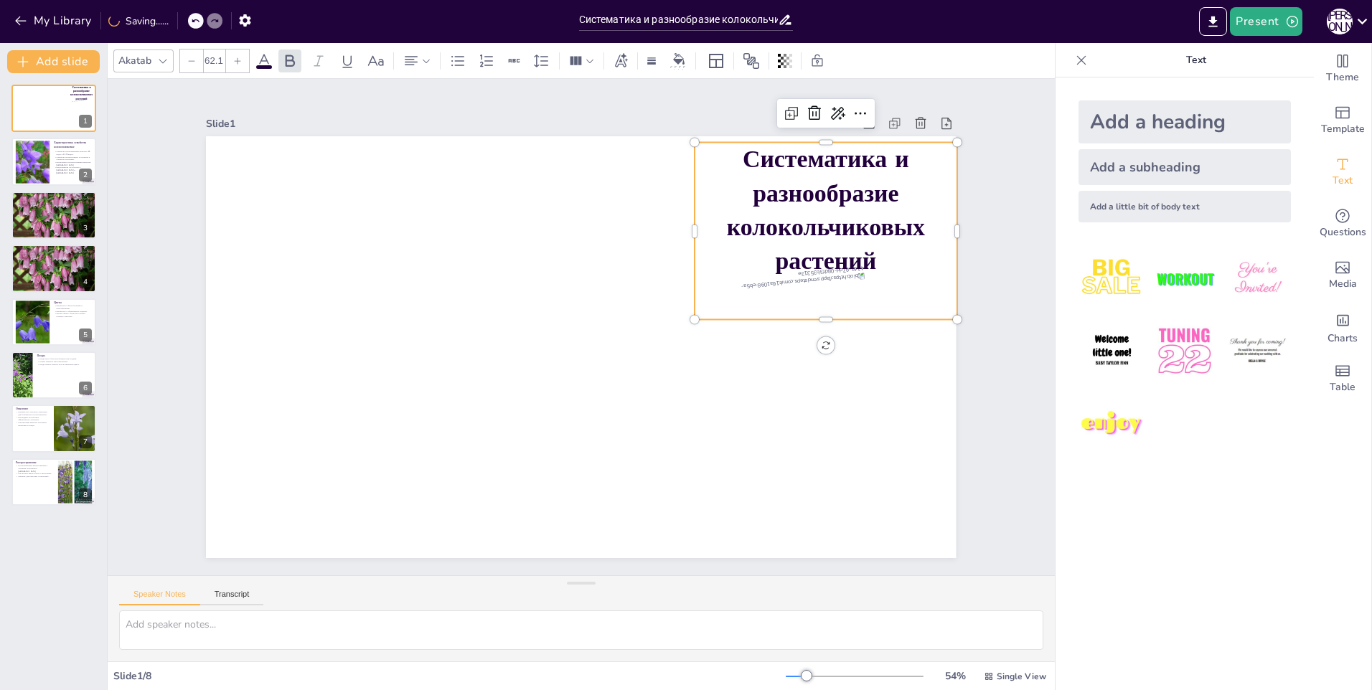
click at [785, 350] on span "Систематика и разнообразие колокольчиковых растений" at bounding box center [828, 453] width 189 height 207
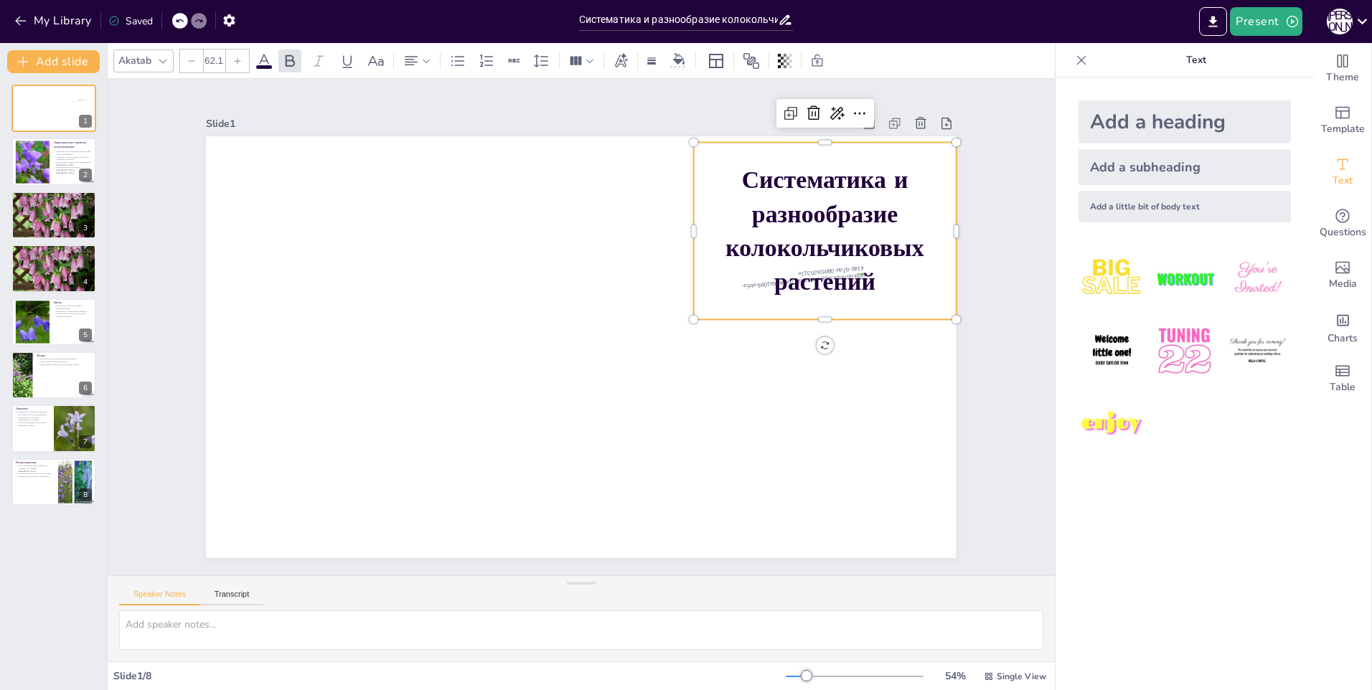
click at [688, 484] on span "Систематика и разнообразие колокольчиковых растений" at bounding box center [602, 586] width 170 height 205
click at [427, 230] on span "Систематика и разнообразие колокольчиковых растений" at bounding box center [323, 270] width 207 height 189
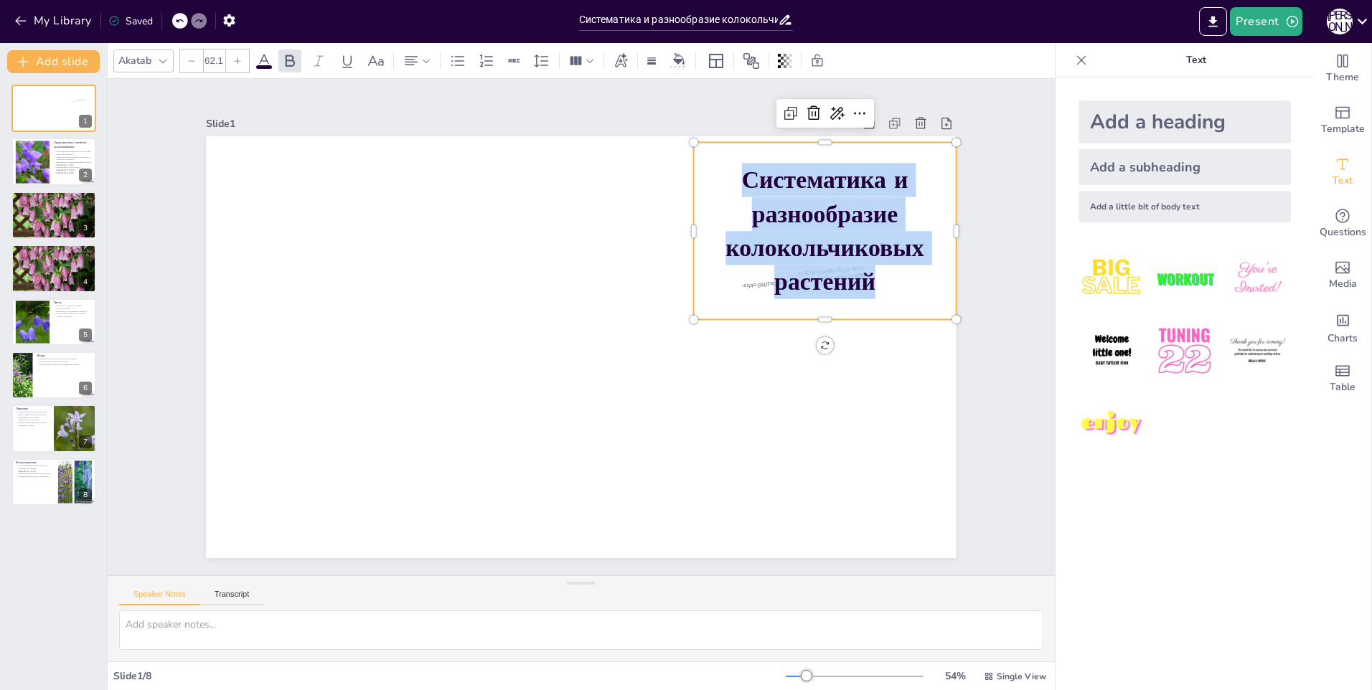
drag, startPoint x: 736, startPoint y: 178, endPoint x: 867, endPoint y: 279, distance: 165.2
click at [841, 230] on p "Систематика и разнообразие колокольчиковых растений" at bounding box center [698, 92] width 286 height 276
click at [231, 55] on div at bounding box center [237, 61] width 23 height 23
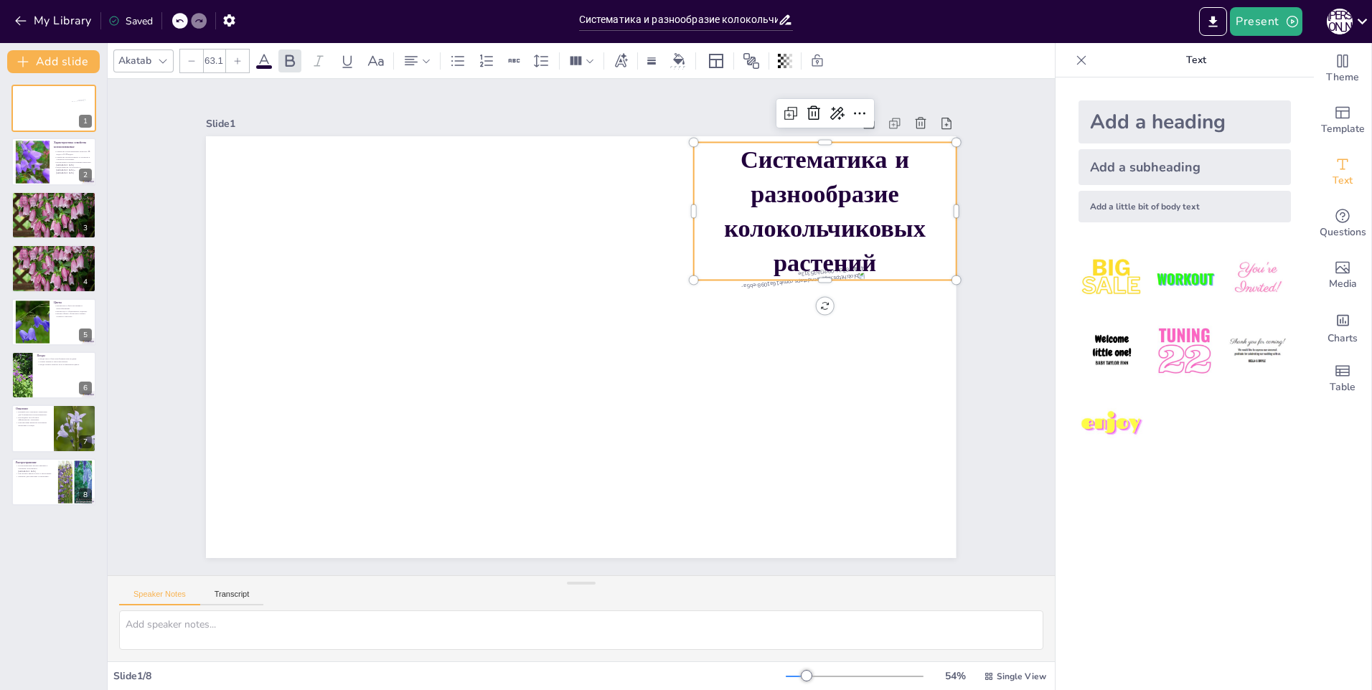
click at [235, 57] on icon at bounding box center [237, 61] width 9 height 9
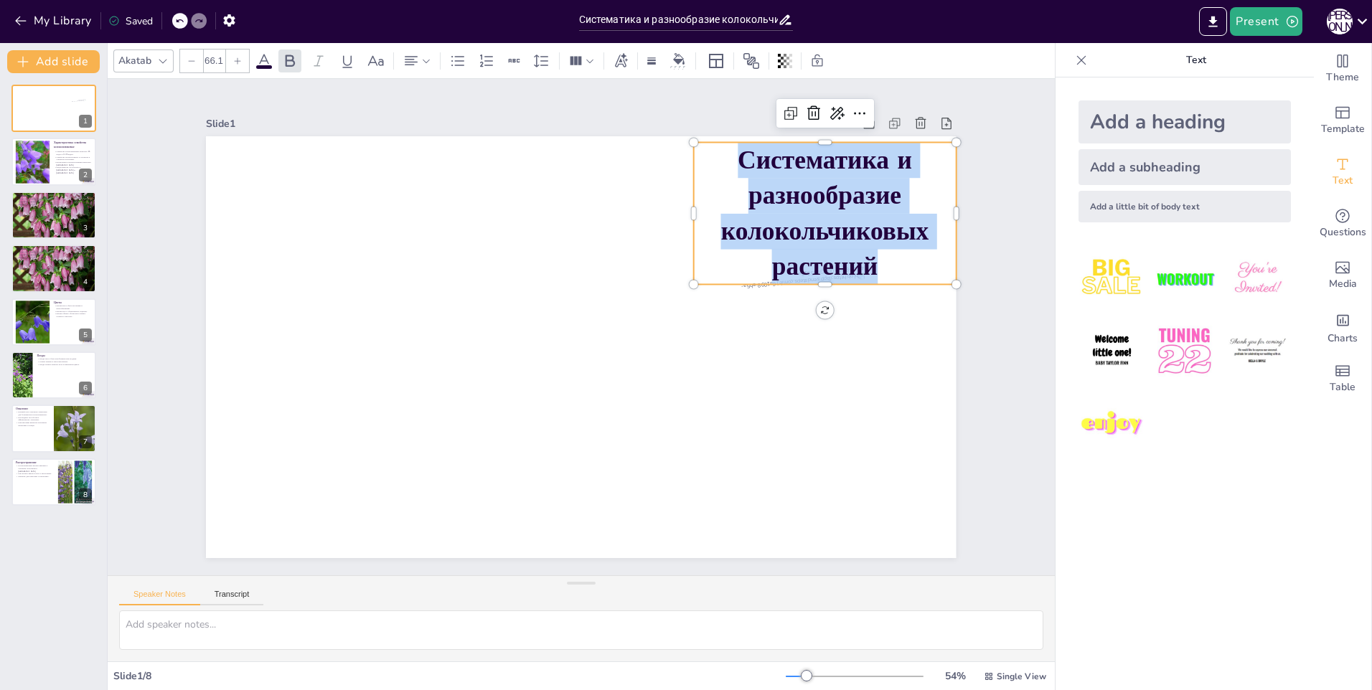
click at [235, 57] on icon at bounding box center [237, 61] width 9 height 9
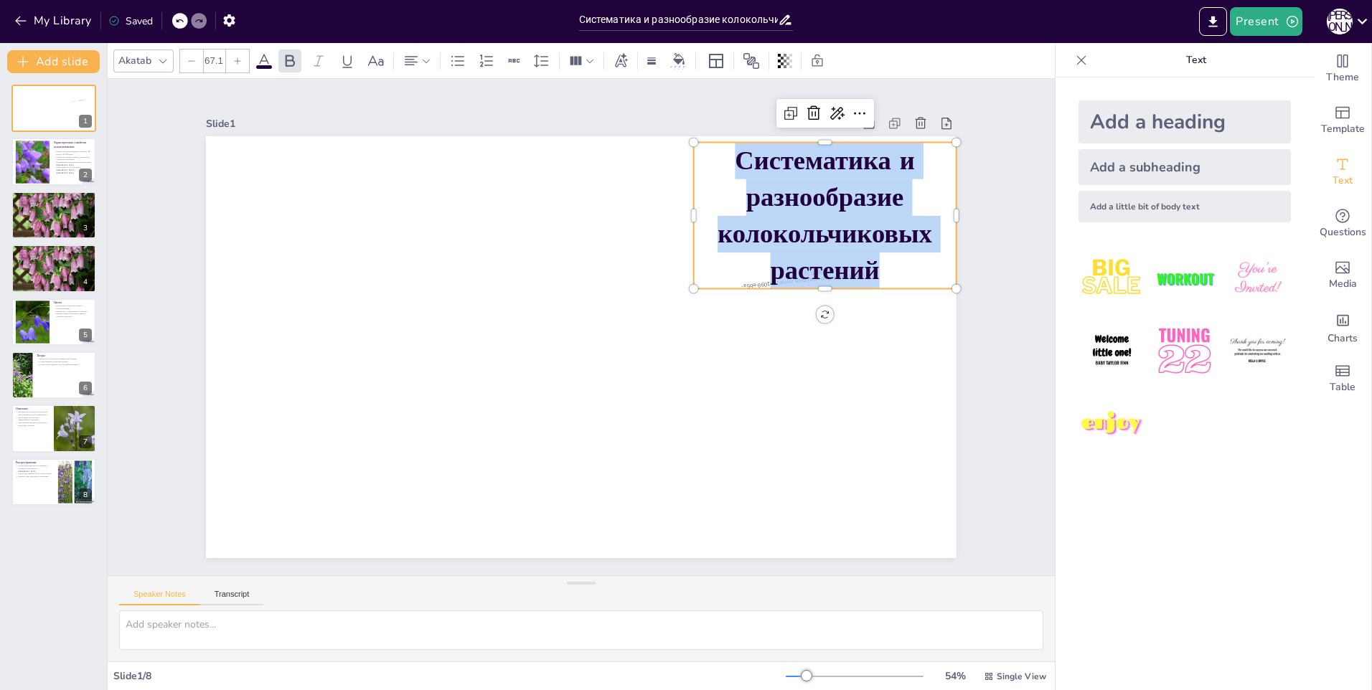
click at [235, 57] on icon at bounding box center [237, 61] width 9 height 9
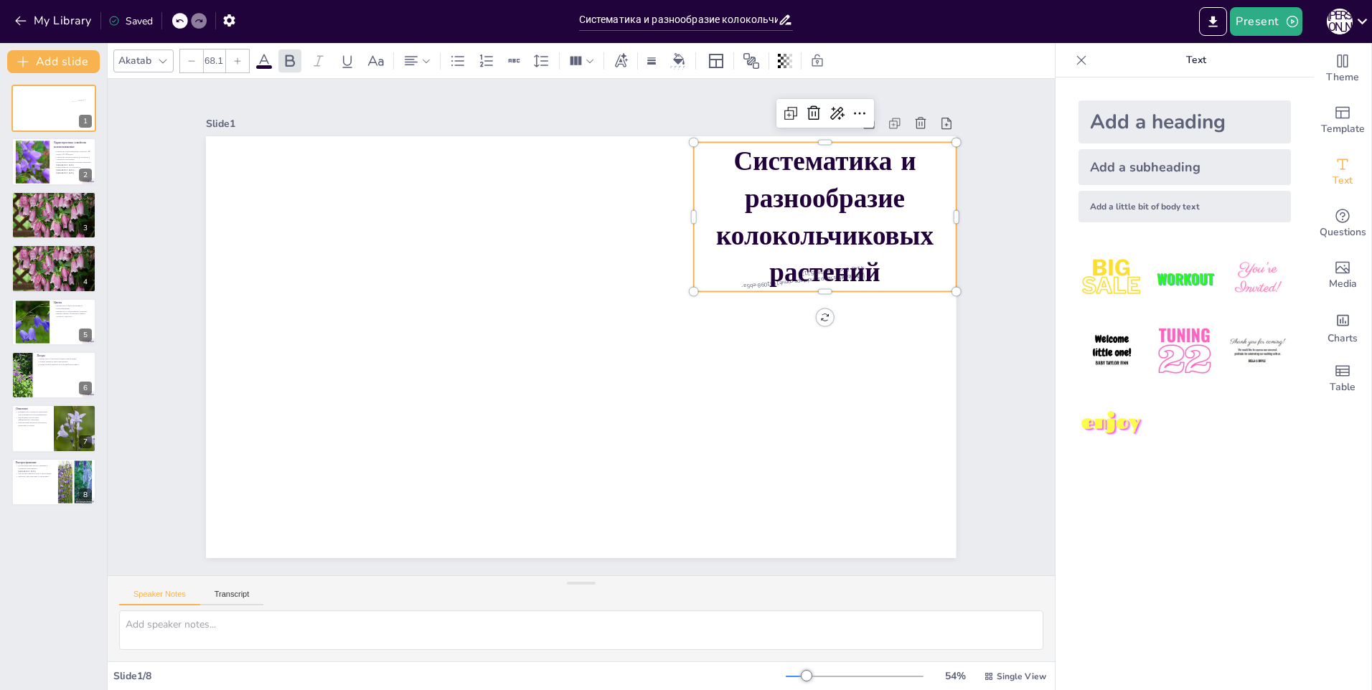
click at [235, 57] on icon at bounding box center [237, 61] width 9 height 9
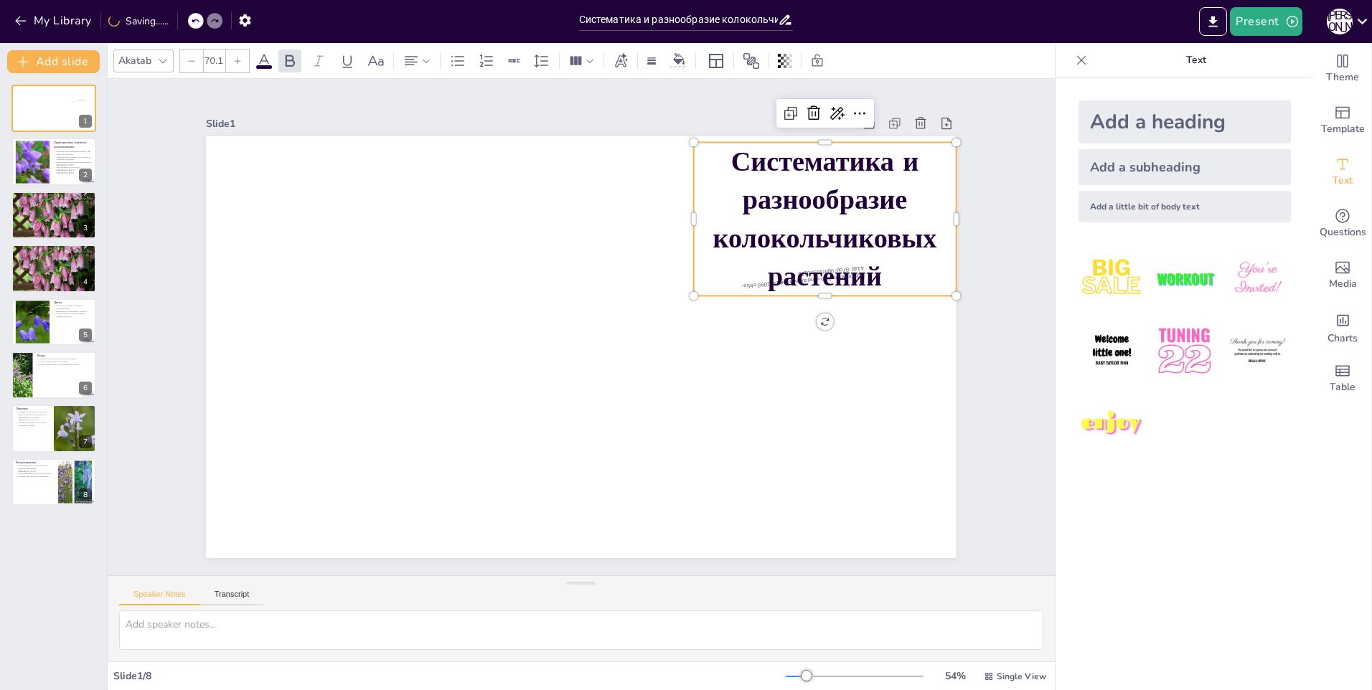
click at [235, 57] on icon at bounding box center [237, 61] width 9 height 9
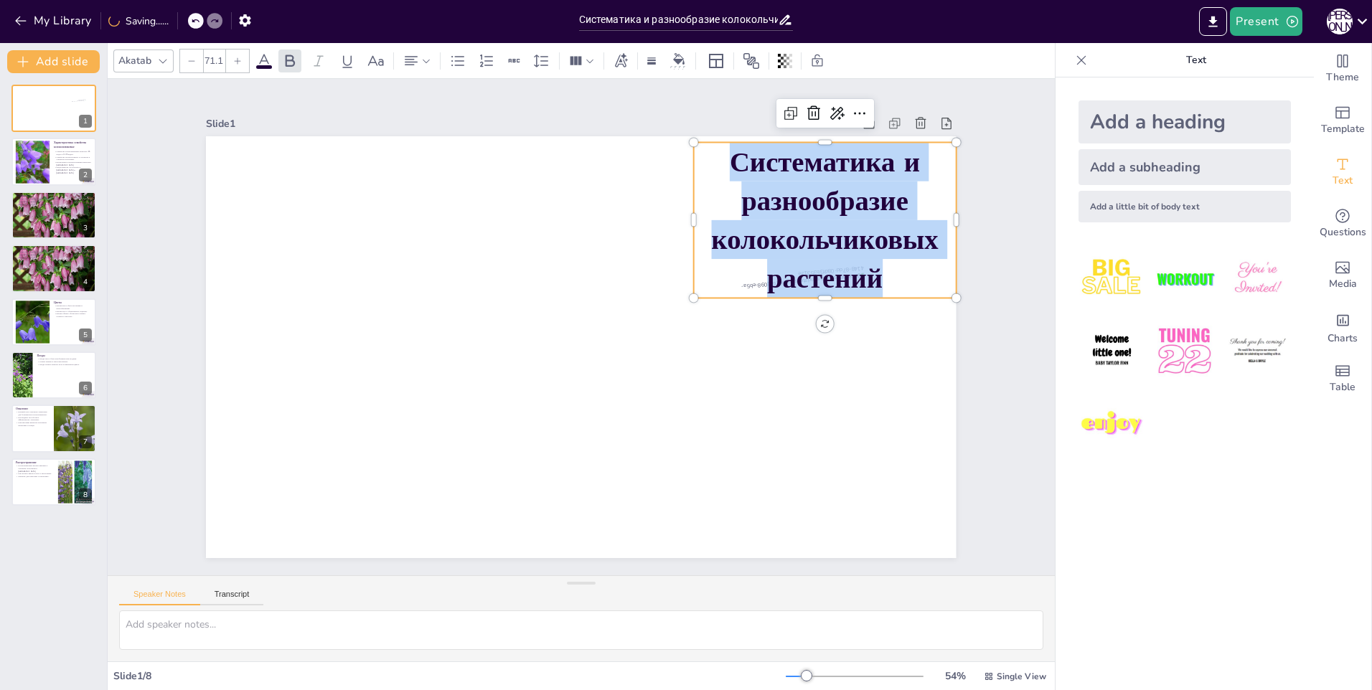
click at [235, 57] on icon at bounding box center [237, 61] width 9 height 9
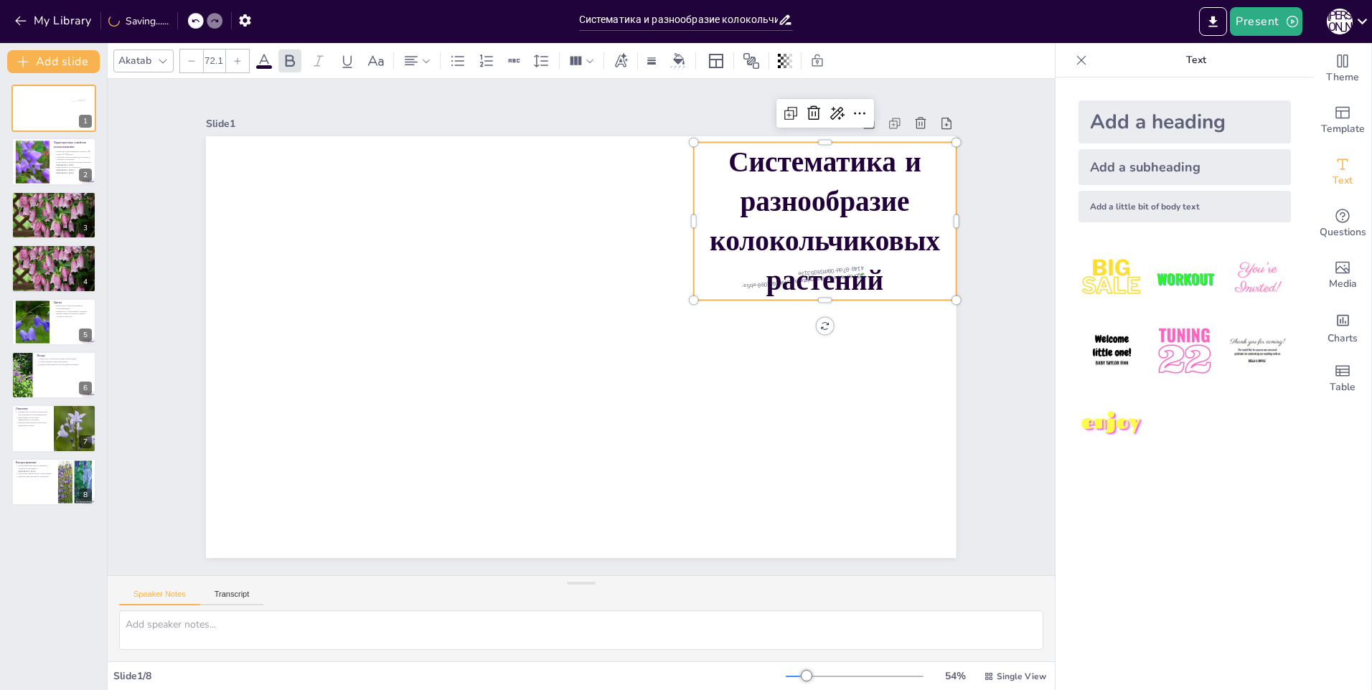
click at [235, 57] on icon at bounding box center [237, 61] width 9 height 9
type input "74.1"
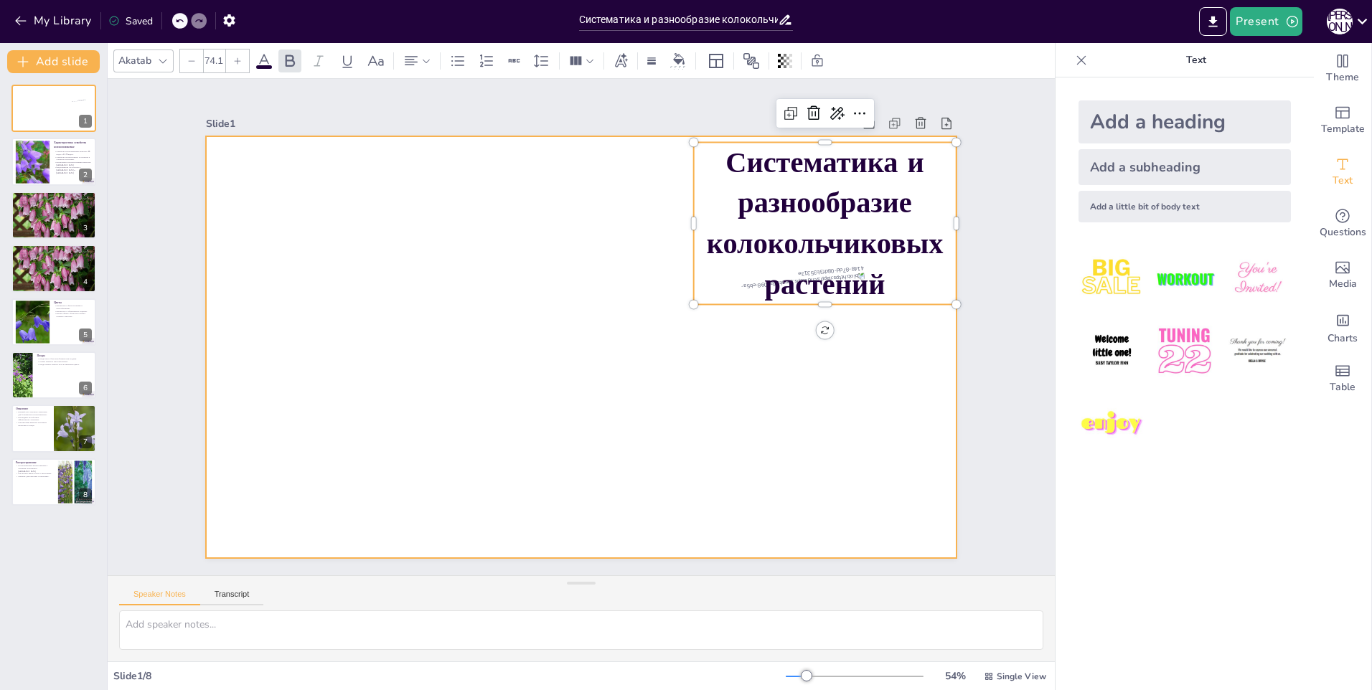
click at [888, 357] on div at bounding box center [577, 307] width 822 height 568
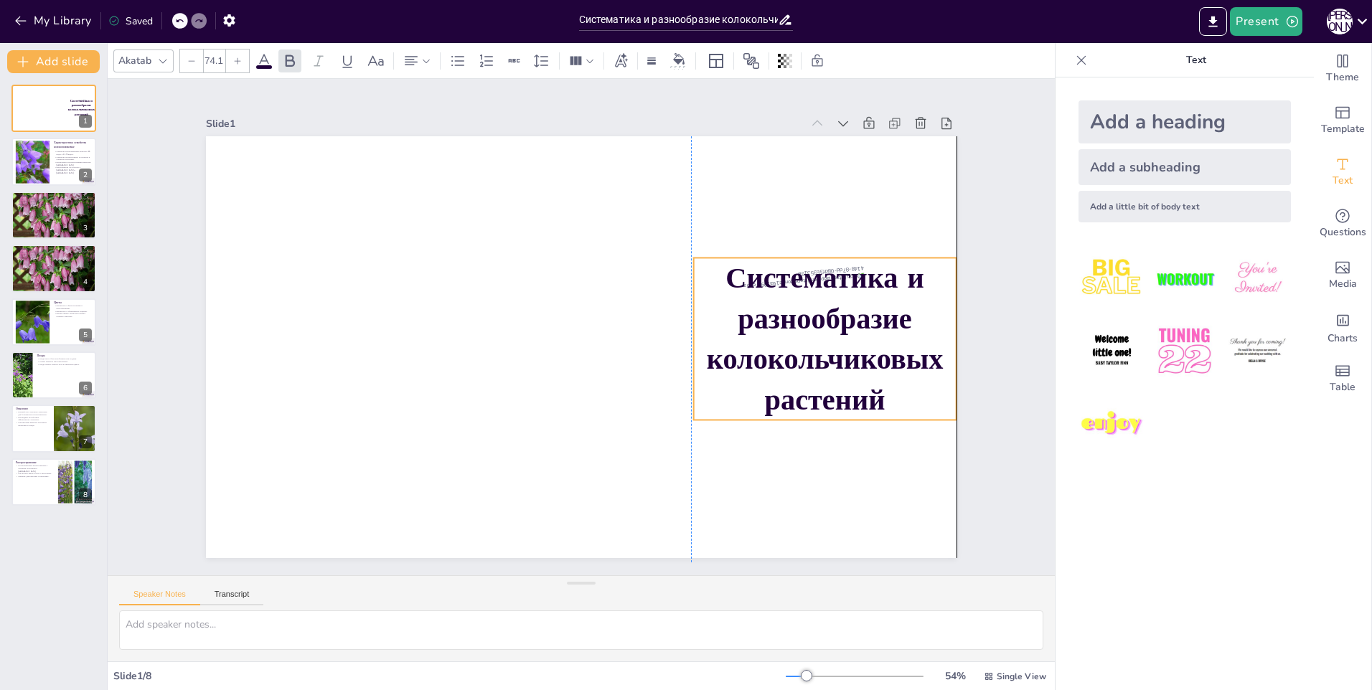
drag, startPoint x: 822, startPoint y: 220, endPoint x: 816, endPoint y: 334, distance: 115.0
click at [816, 404] on span "Систематика и разнообразие колокольчиковых растений" at bounding box center [725, 527] width 225 height 247
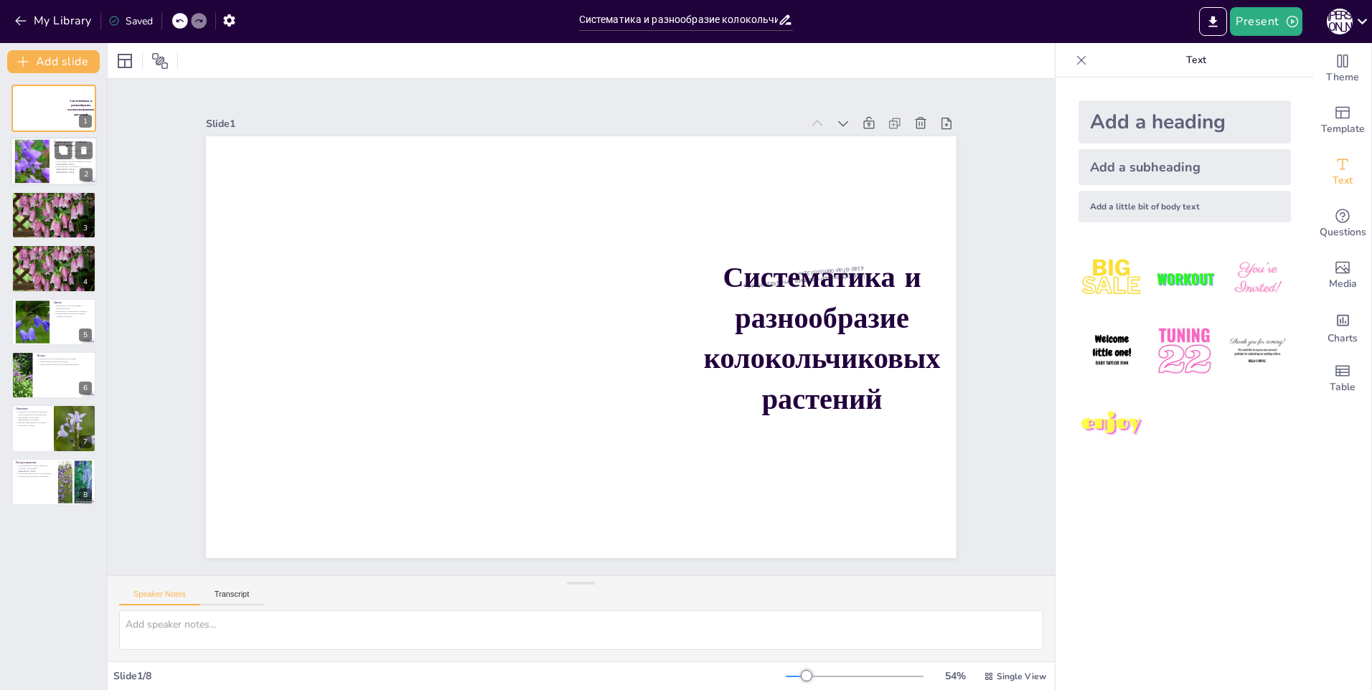
click at [42, 170] on div at bounding box center [32, 162] width 60 height 44
type textarea "Loremipsu dolorsitametcon adipisci elits do eiusm temporincidid utlab etdolorem…"
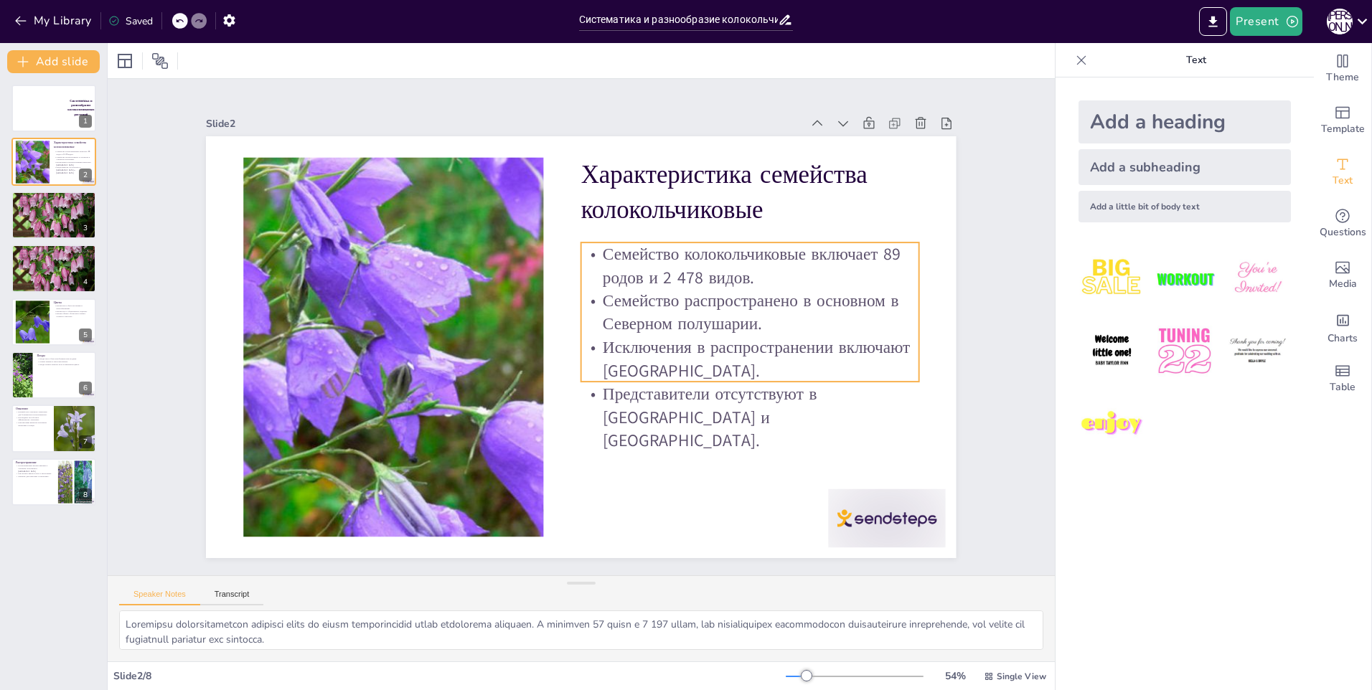
click at [601, 342] on p "Семейство колокольчиковые включает 89 родов и 2 478 видов." at bounding box center [568, 505] width 179 height 327
click at [604, 259] on p "Семейство колокольчиковые включает 89 родов и 2 478 видов." at bounding box center [754, 377] width 301 height 236
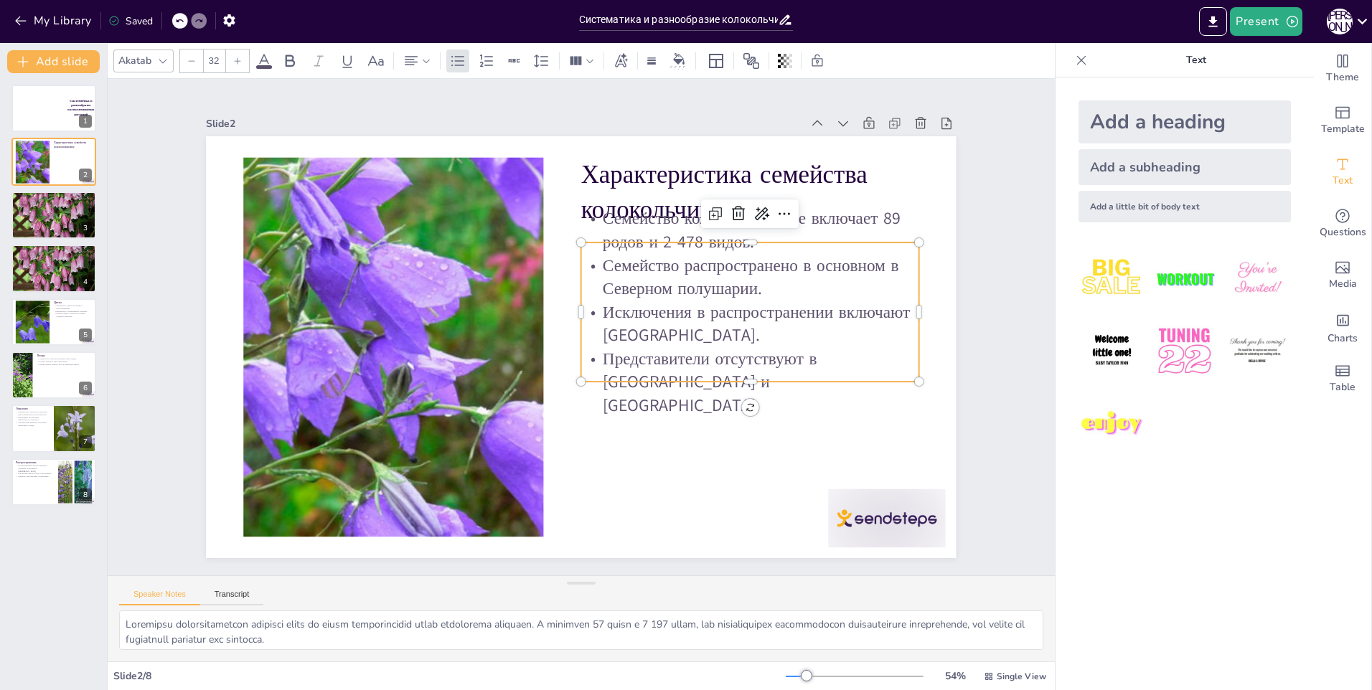
click at [595, 322] on p "Исключения в распространении включают [GEOGRAPHIC_DATA]." at bounding box center [485, 466] width 236 height 301
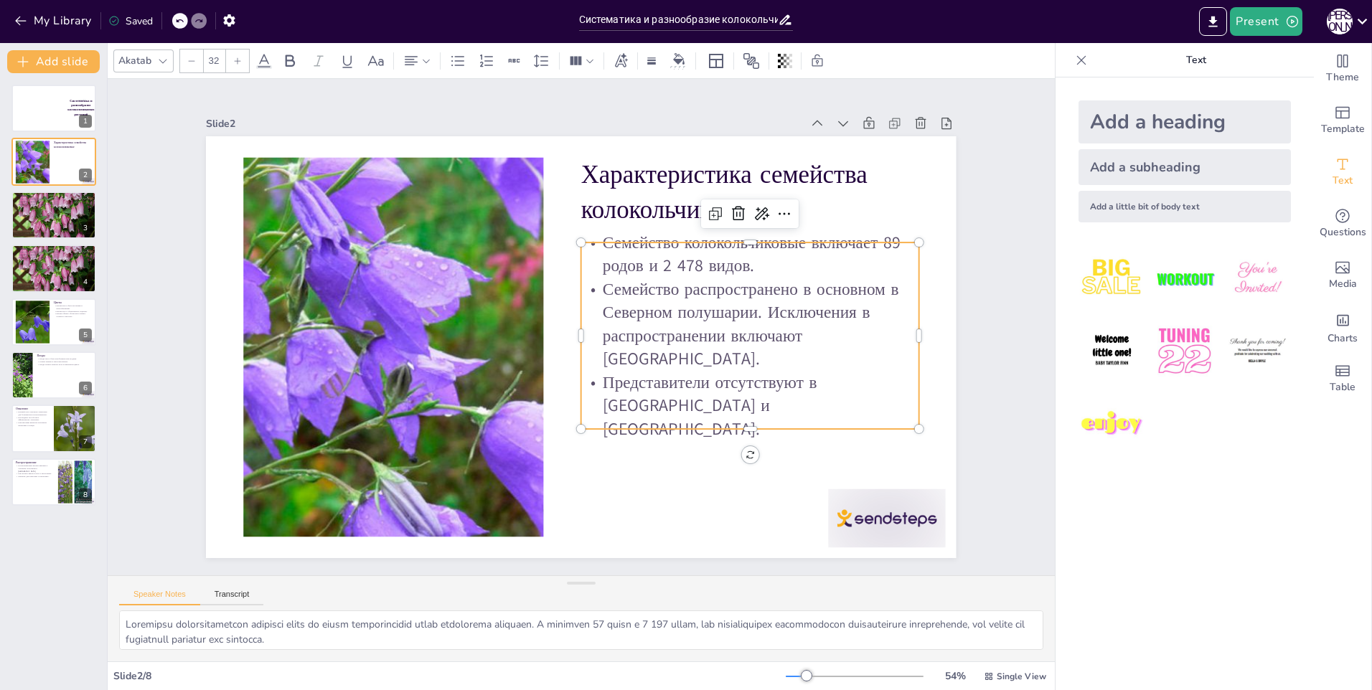
click at [594, 301] on p "Представители отсутствуют в [GEOGRAPHIC_DATA] и [GEOGRAPHIC_DATA]." at bounding box center [545, 144] width 255 height 314
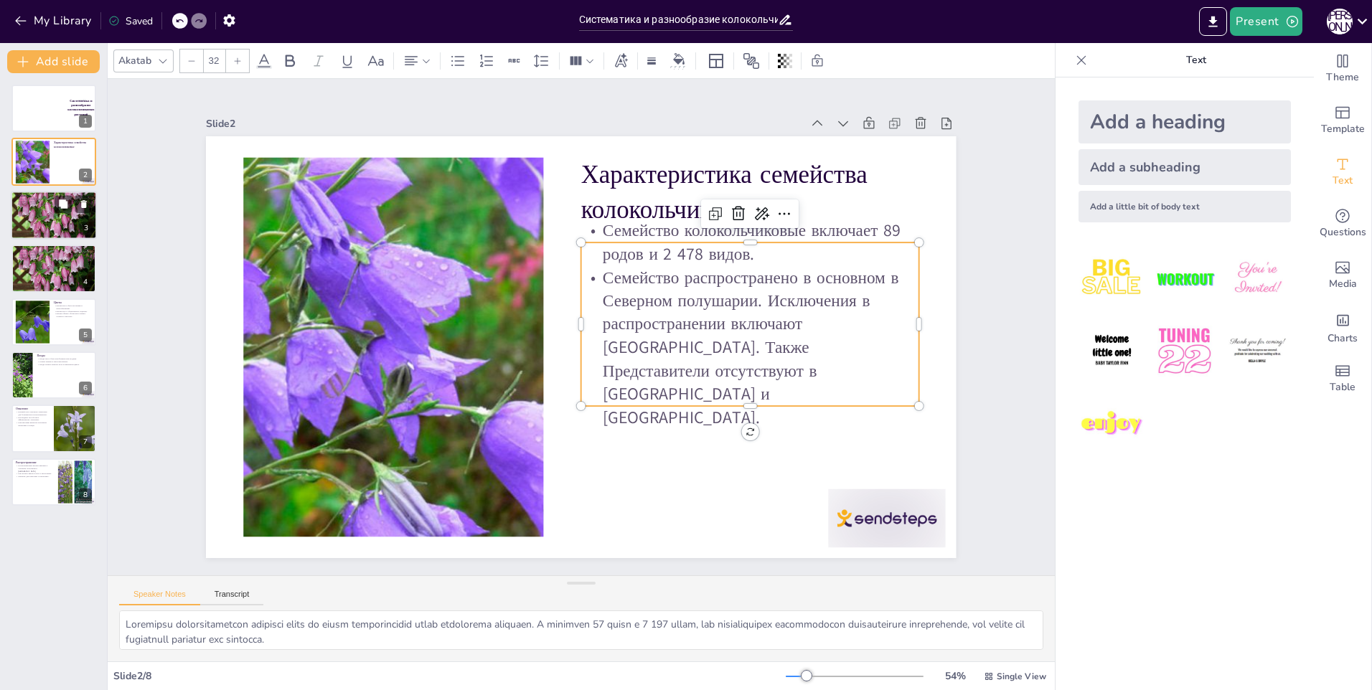
click at [49, 207] on div at bounding box center [54, 216] width 86 height 60
type textarea "Loremipsumdo sita consect a elitseddoeiusmo temporin utlaboree do magnaaliquaen…"
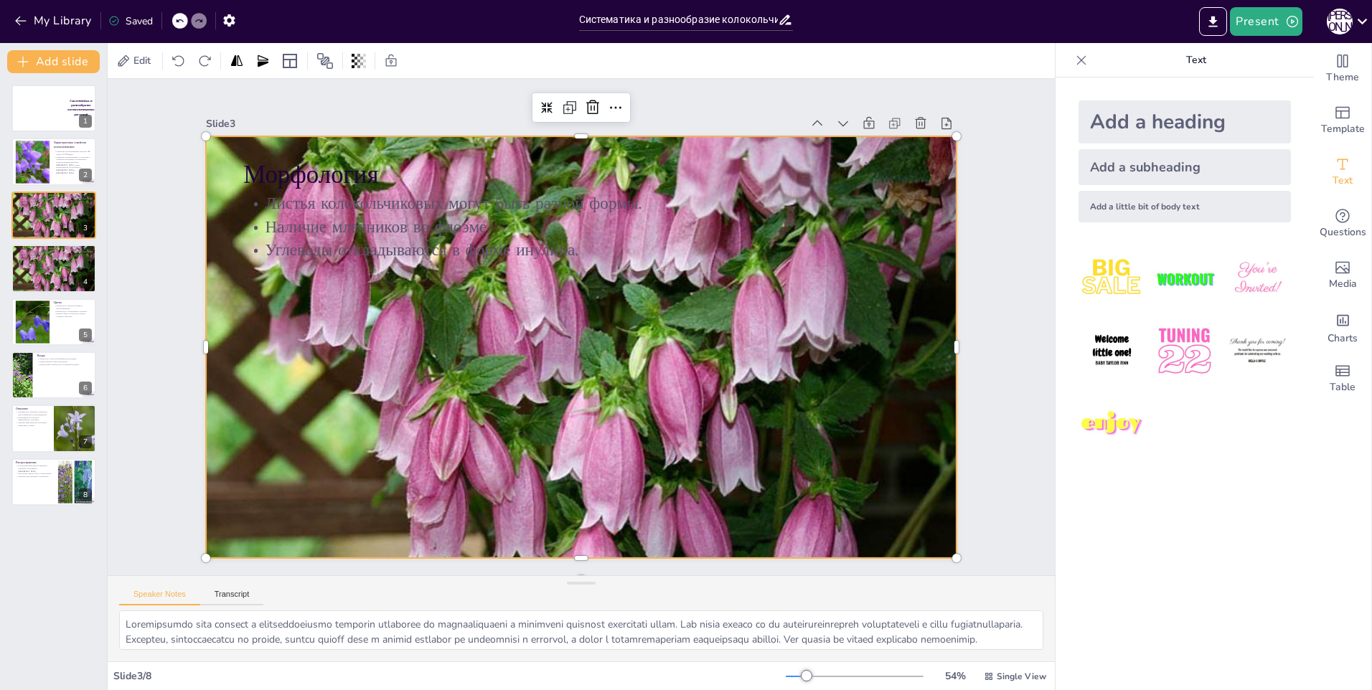
click at [757, 327] on div at bounding box center [562, 322] width 660 height 841
click at [757, 327] on div at bounding box center [573, 308] width 895 height 775
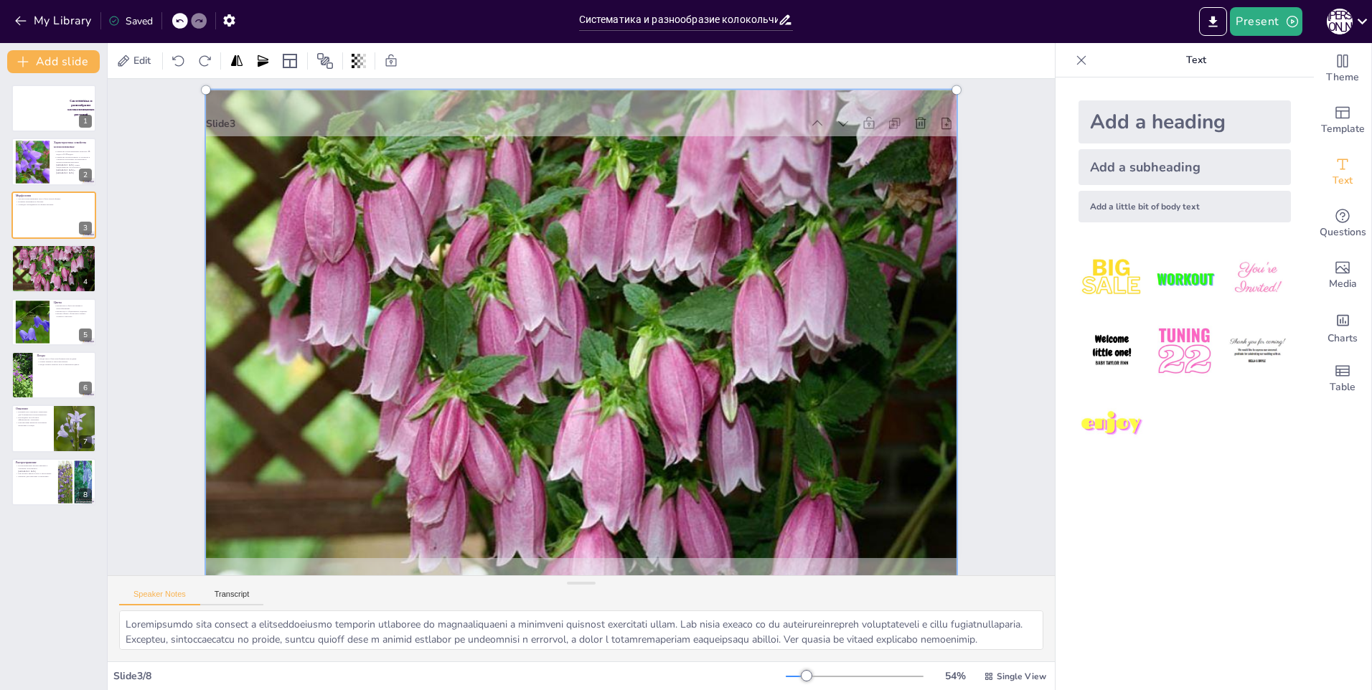
drag, startPoint x: 650, startPoint y: 347, endPoint x: 730, endPoint y: 306, distance: 89.6
click at [730, 306] on div at bounding box center [562, 321] width 743 height 894
click at [367, 59] on div at bounding box center [359, 61] width 20 height 23
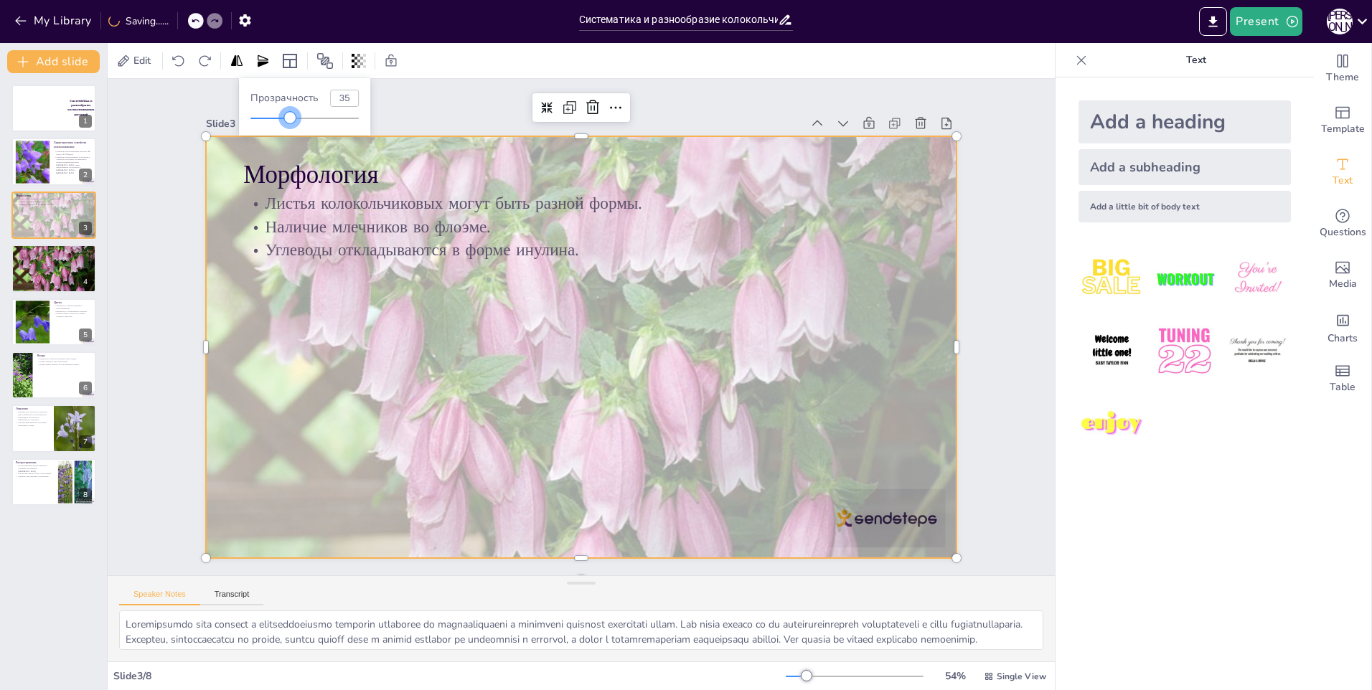
type input "34"
drag, startPoint x: 350, startPoint y: 113, endPoint x: 288, endPoint y: 123, distance: 63.1
click at [288, 123] on div at bounding box center [304, 118] width 108 height 11
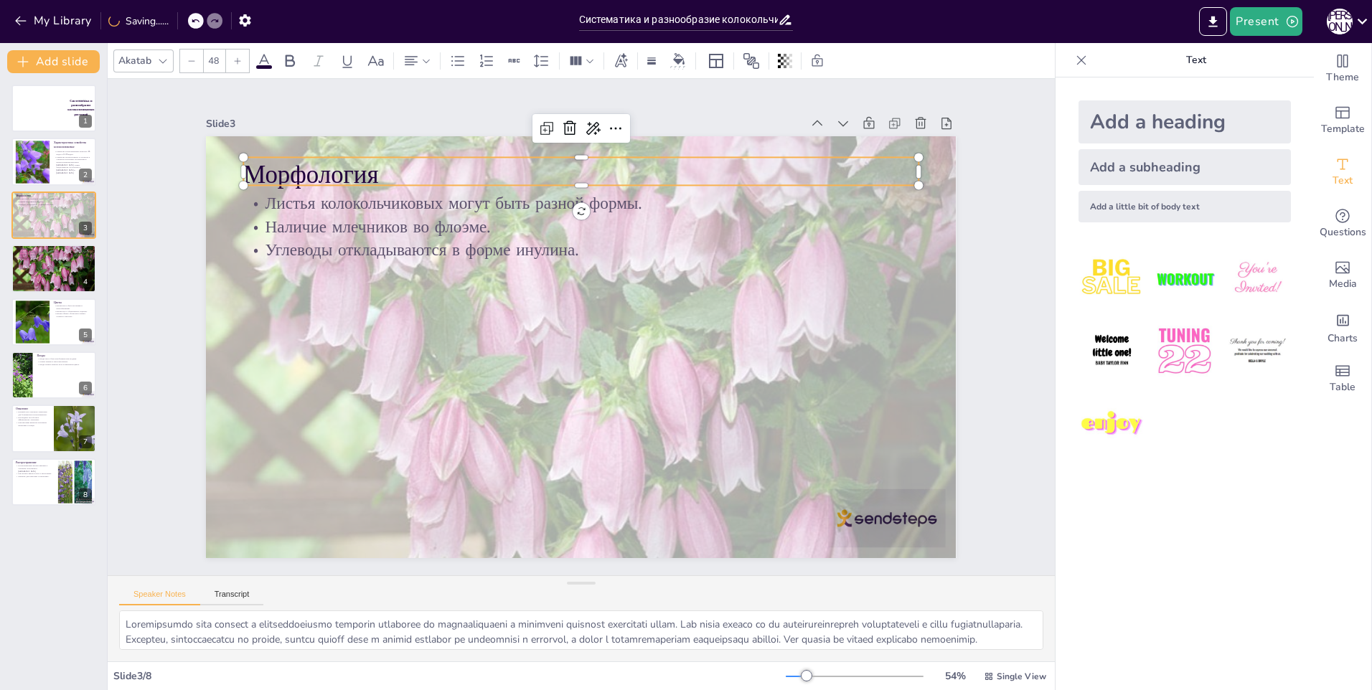
click at [605, 162] on p "Морфология" at bounding box center [726, 374] width 242 height 653
click at [322, 162] on p "Морфология" at bounding box center [457, 237] width 425 height 567
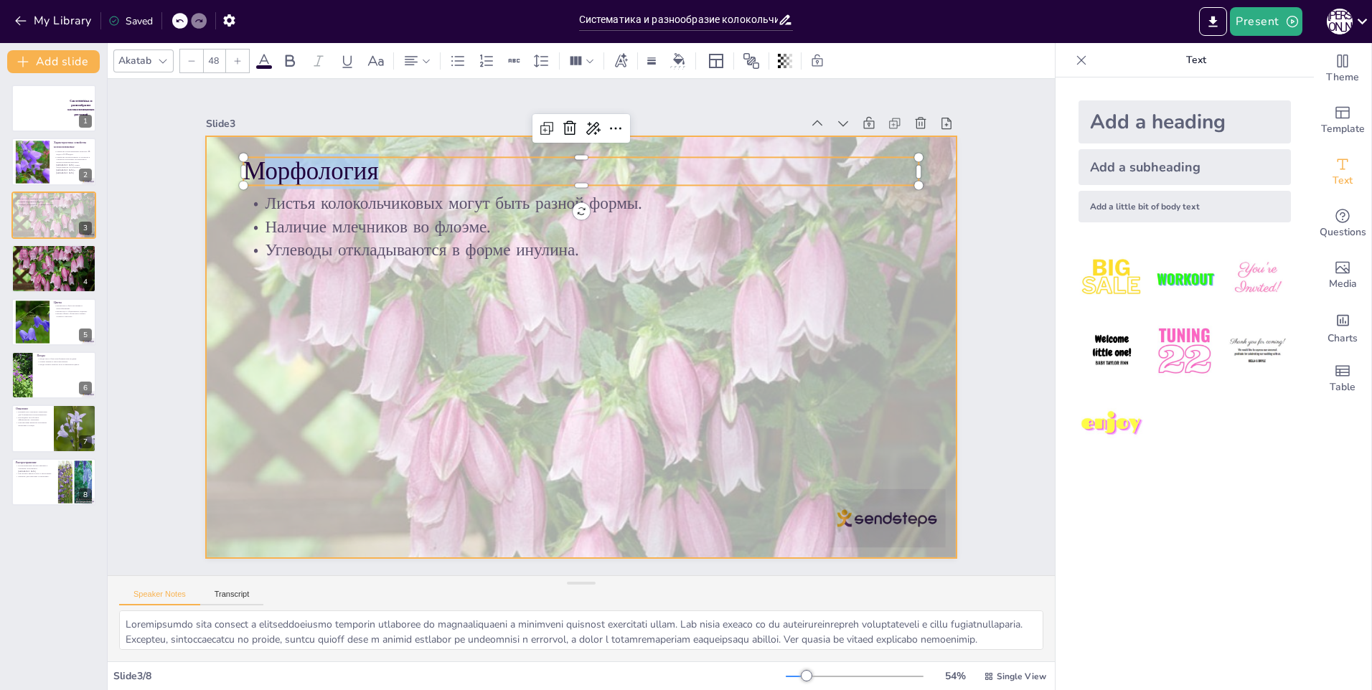
drag, startPoint x: 370, startPoint y: 169, endPoint x: 207, endPoint y: 182, distance: 163.4
click at [207, 182] on div "Листья колокольчиковых могут быть разной формы. Наличие млечников во флоэме. Уг…" at bounding box center [577, 307] width 822 height 568
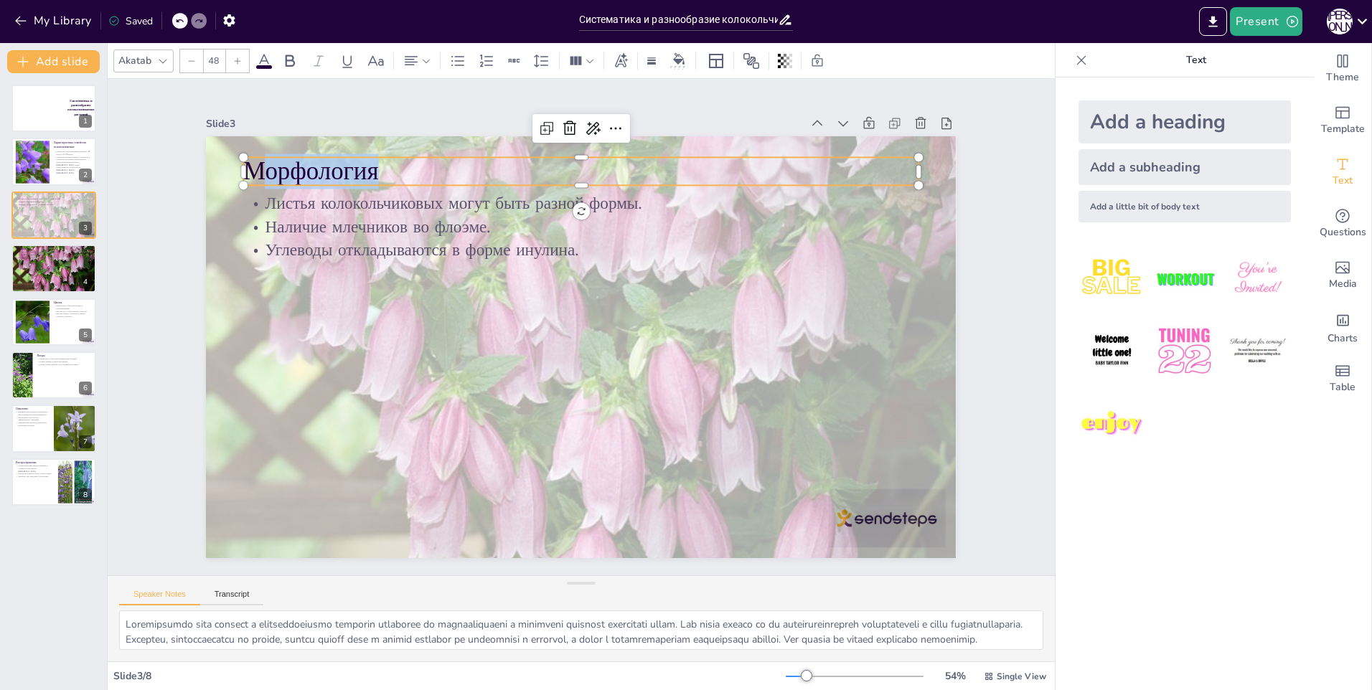
click at [647, 172] on p "Морфология" at bounding box center [734, 359] width 174 height 667
drag, startPoint x: 367, startPoint y: 166, endPoint x: 233, endPoint y: 170, distance: 134.3
click at [233, 170] on div "Листья колокольчиковых могут быть разной формы. Наличие млечников во флоэме. Уг…" at bounding box center [581, 347] width 750 height 422
click at [239, 67] on div at bounding box center [237, 61] width 23 height 23
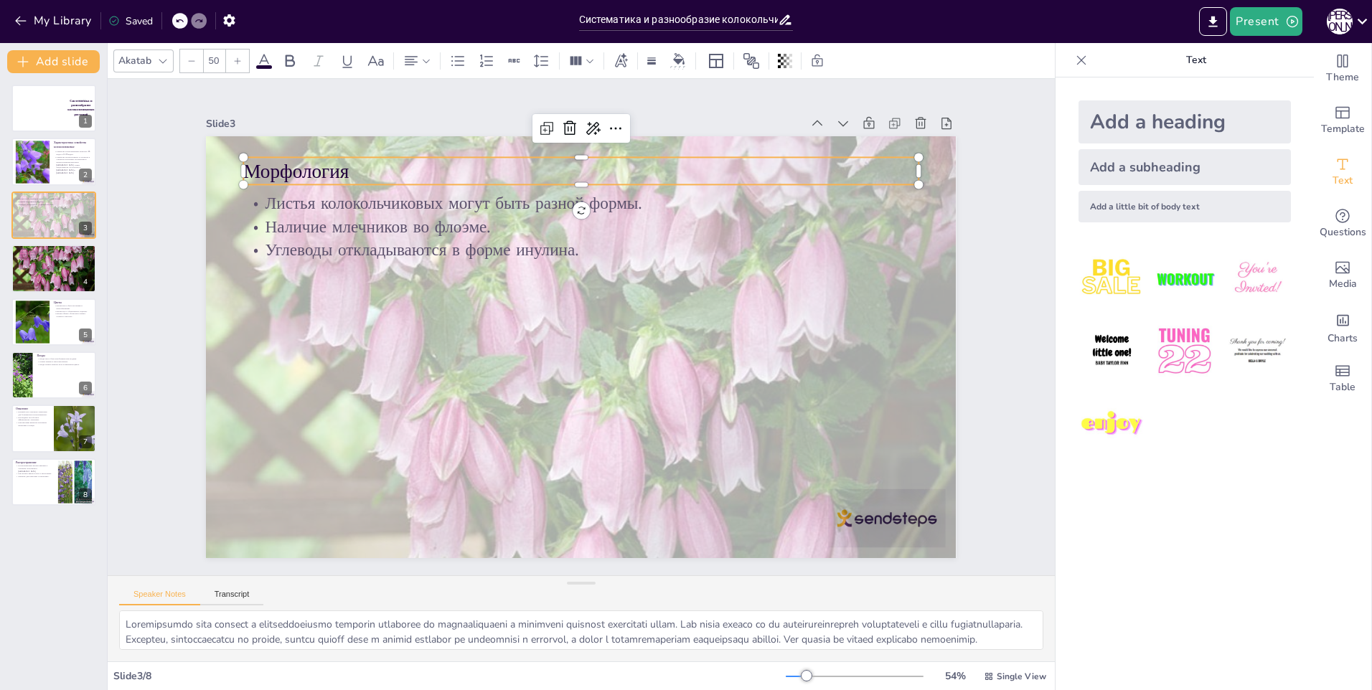
click at [239, 67] on div at bounding box center [237, 61] width 23 height 23
click at [217, 67] on input "54" at bounding box center [214, 61] width 20 height 23
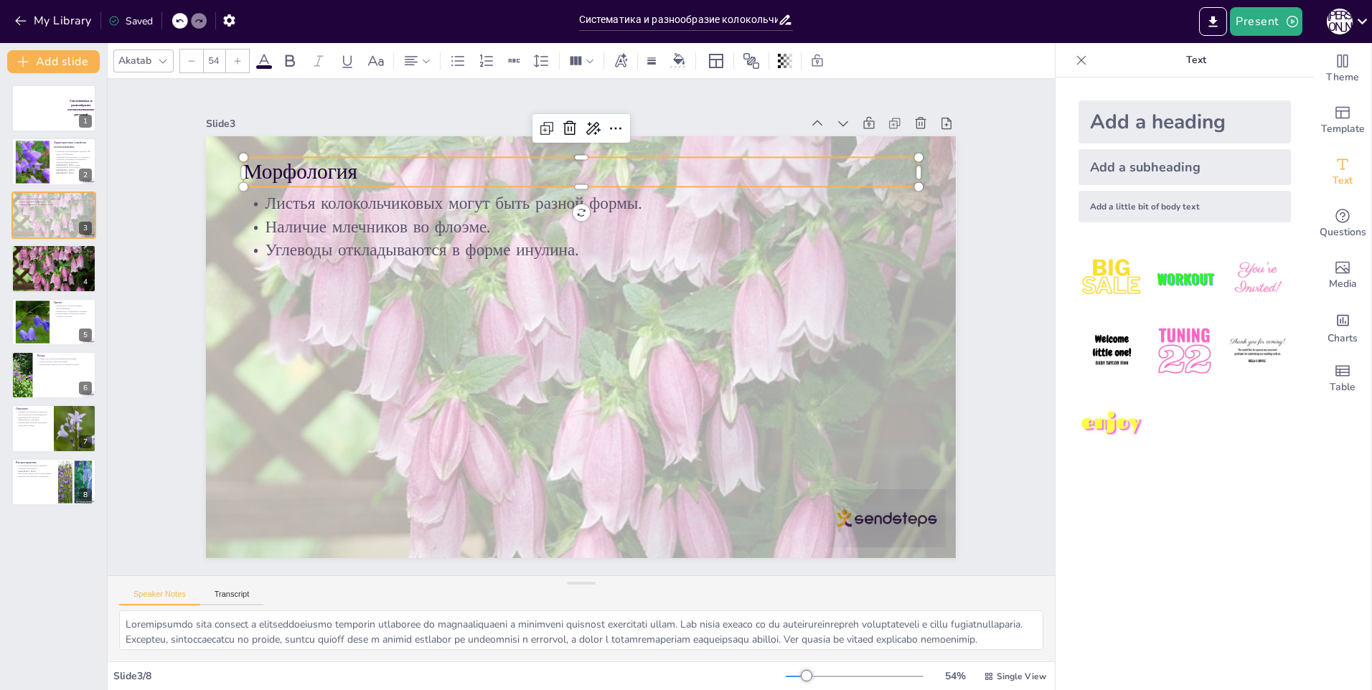
click at [217, 72] on input "54" at bounding box center [214, 61] width 20 height 23
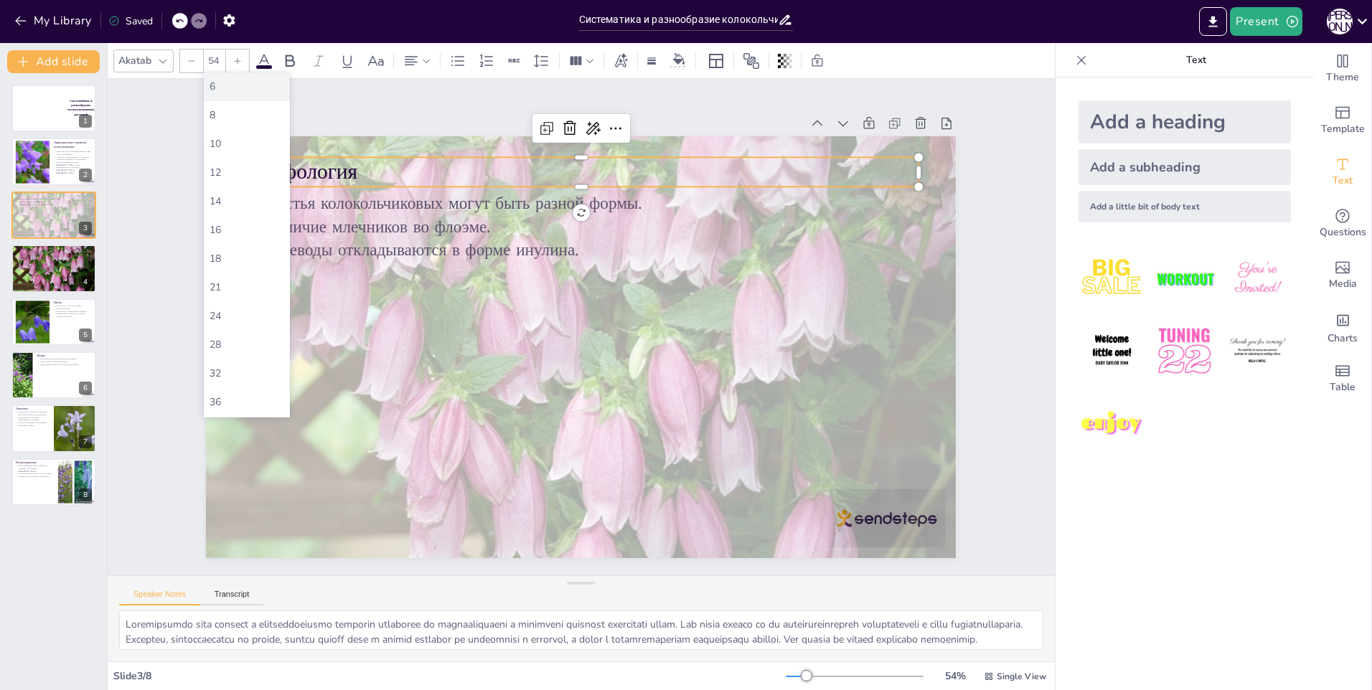
type input "5"
click at [243, 281] on div "88" at bounding box center [247, 288] width 86 height 29
type input "88"
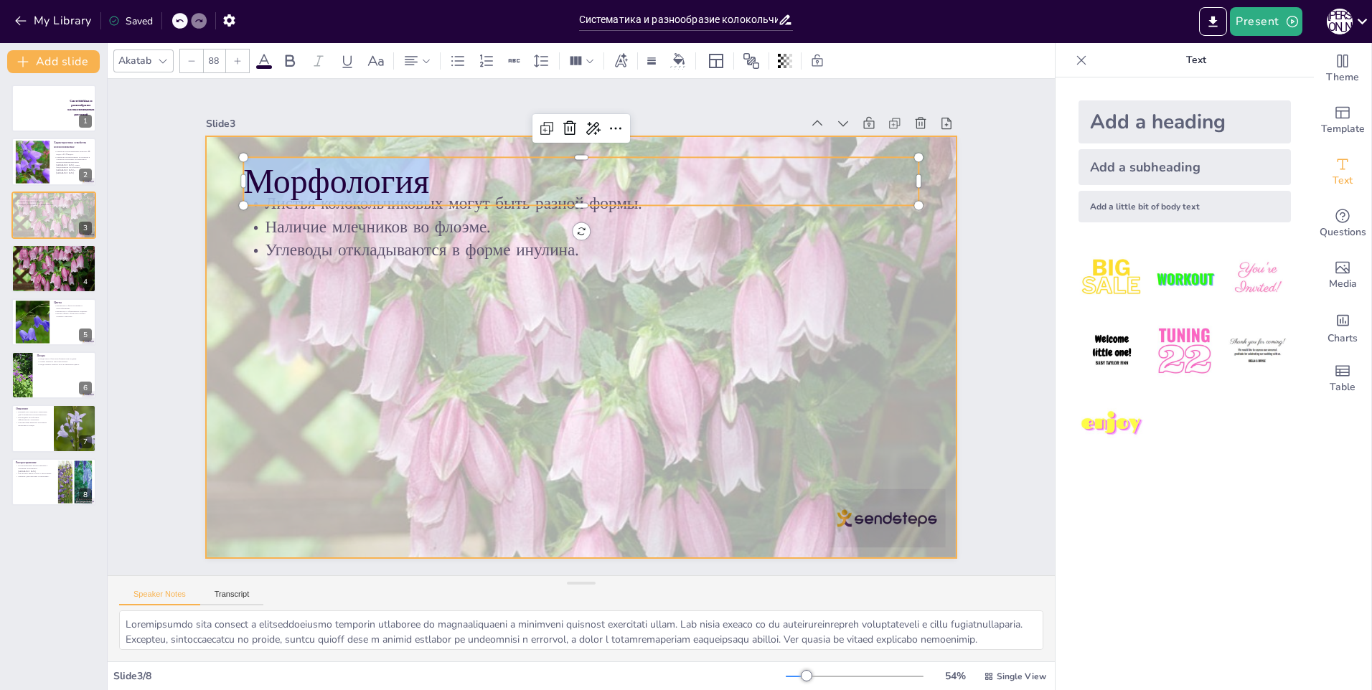
click at [337, 316] on div at bounding box center [581, 347] width 750 height 515
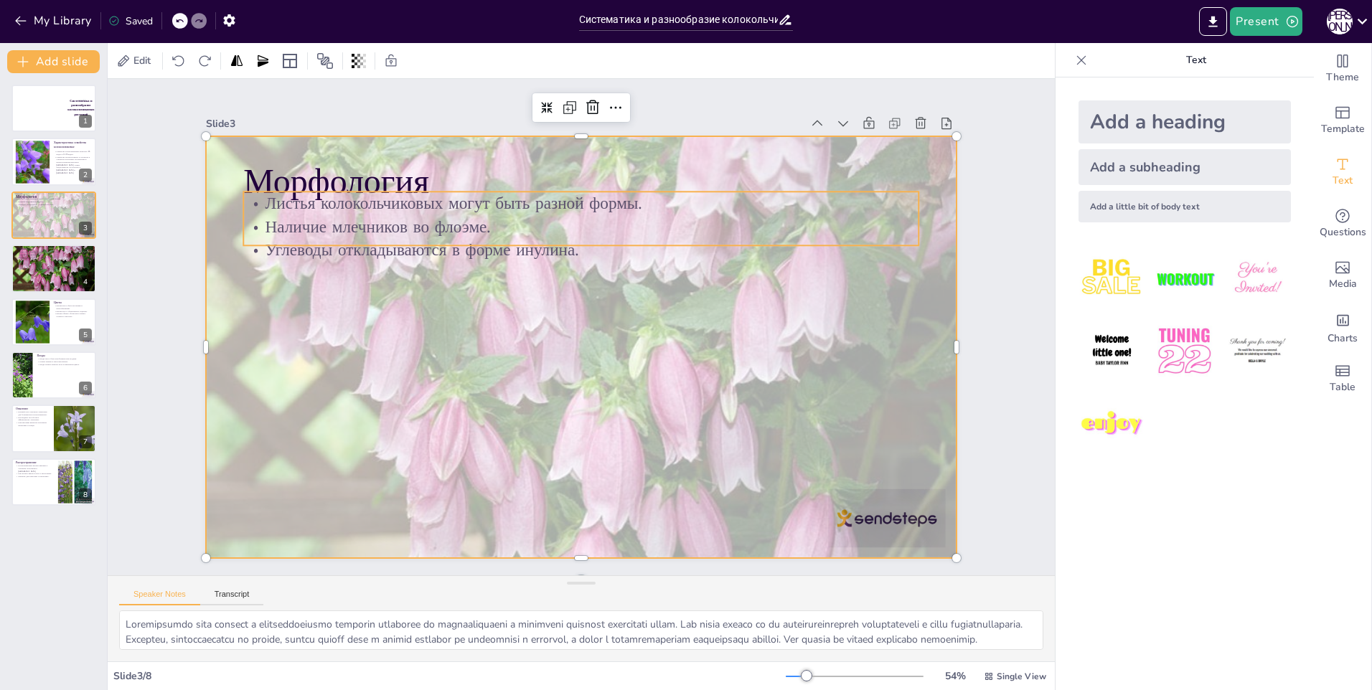
click at [319, 220] on p "Наличие млечников во флоэме." at bounding box center [523, 246] width 560 height 416
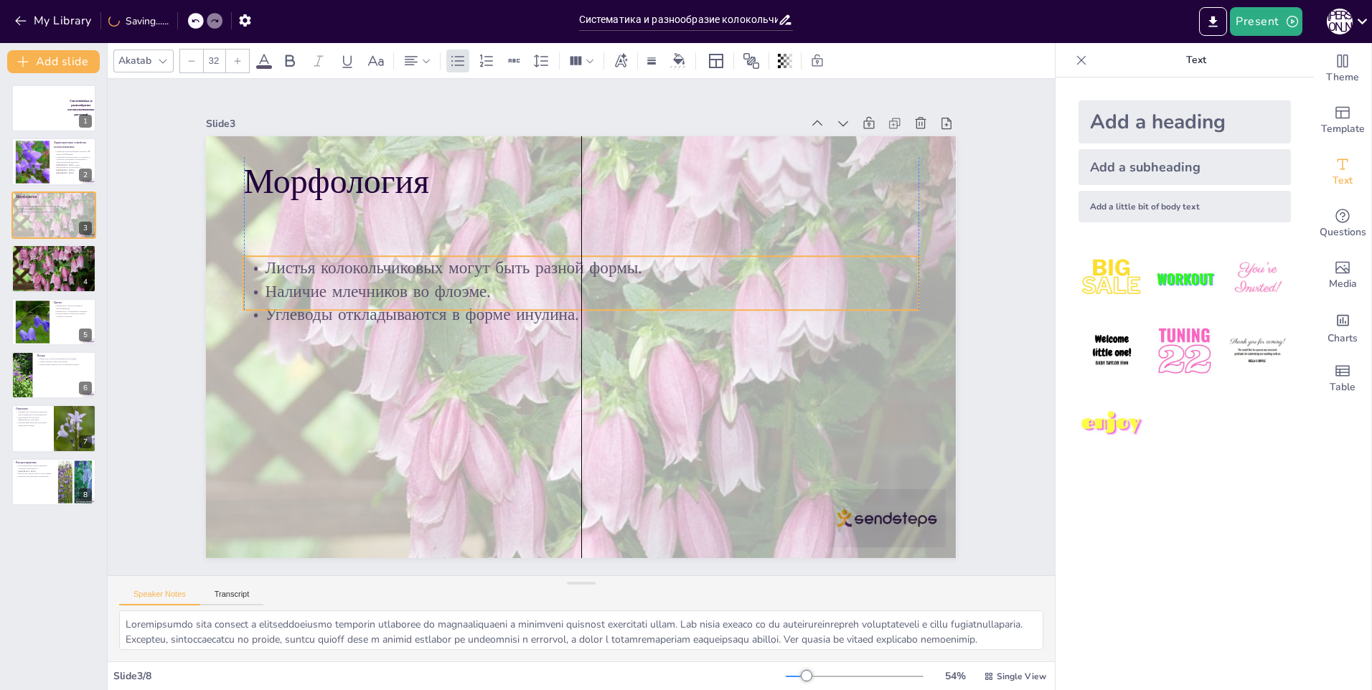
drag, startPoint x: 315, startPoint y: 214, endPoint x: 314, endPoint y: 278, distance: 64.6
click at [314, 280] on p "Наличие млечников во флоэме." at bounding box center [581, 292] width 675 height 24
click at [442, 265] on p "Листья колокольчиковых могут быть разной формы." at bounding box center [523, 314] width 163 height 665
click at [421, 265] on p "Листья колокольчиковых могут быть разной формы." at bounding box center [629, 293] width 416 height 560
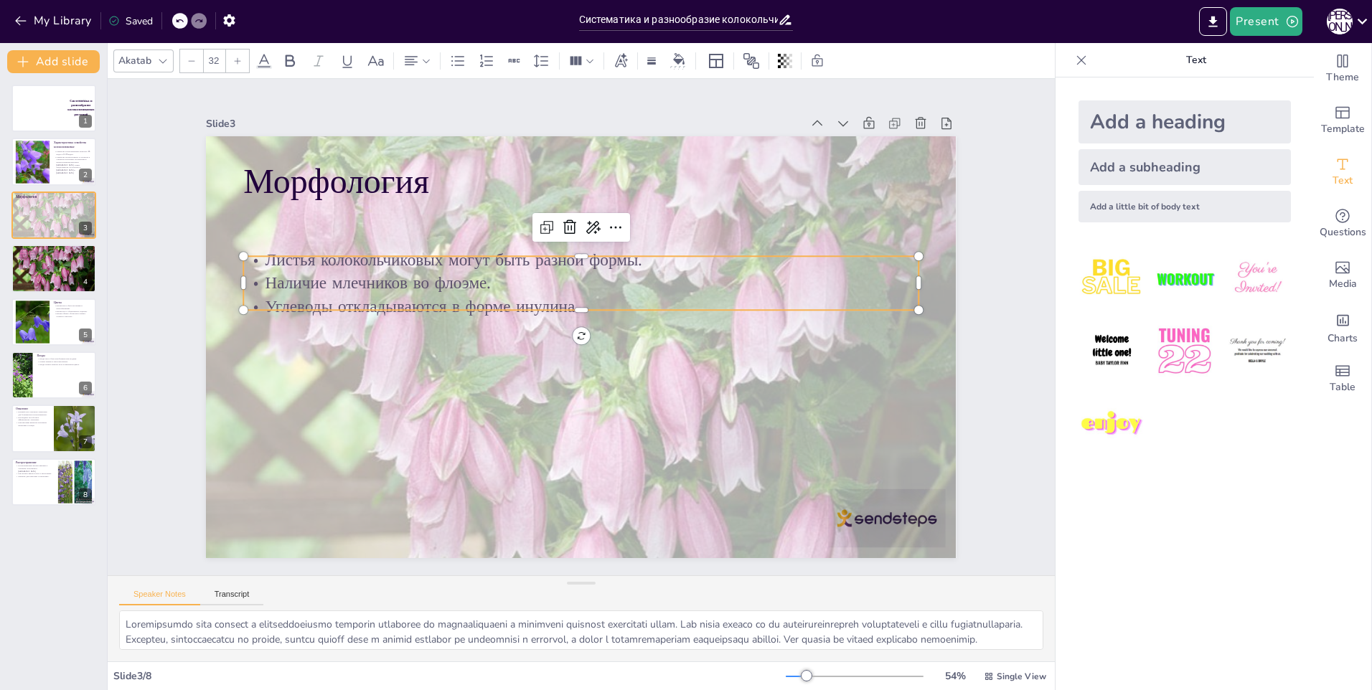
click at [249, 257] on p "Листья колокольчиковых могут быть разной формы." at bounding box center [581, 260] width 675 height 24
drag, startPoint x: 574, startPoint y: 255, endPoint x: 309, endPoint y: 255, distance: 265.5
click at [309, 311] on p "Листья колокольчиковых могут быть разной формы." at bounding box center [567, 392] width 665 height 163
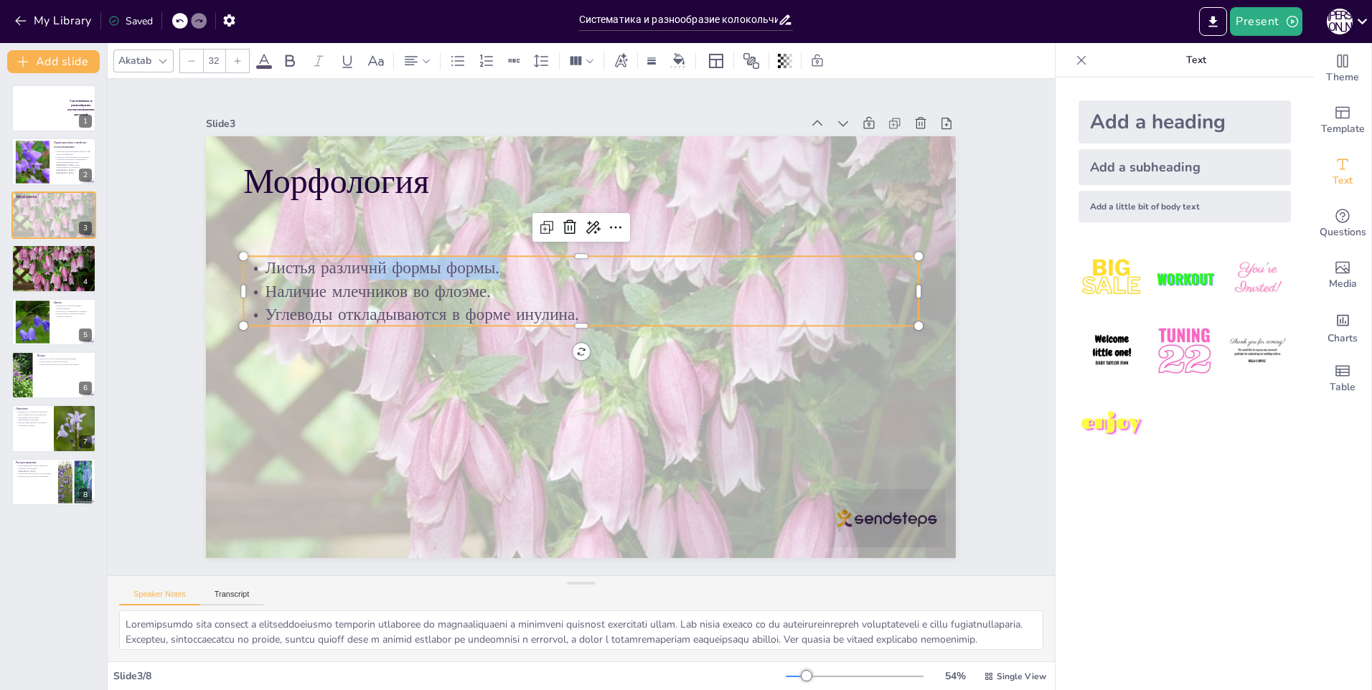
drag, startPoint x: 491, startPoint y: 259, endPoint x: 355, endPoint y: 266, distance: 136.5
click at [476, 266] on p "Листья различнй формы формы." at bounding box center [522, 321] width 93 height 674
click at [483, 294] on p "Наличие млечников во флоэме." at bounding box center [581, 292] width 675 height 24
click at [568, 309] on p "Углеводы откладываются в форме инулина." at bounding box center [578, 339] width 665 height 163
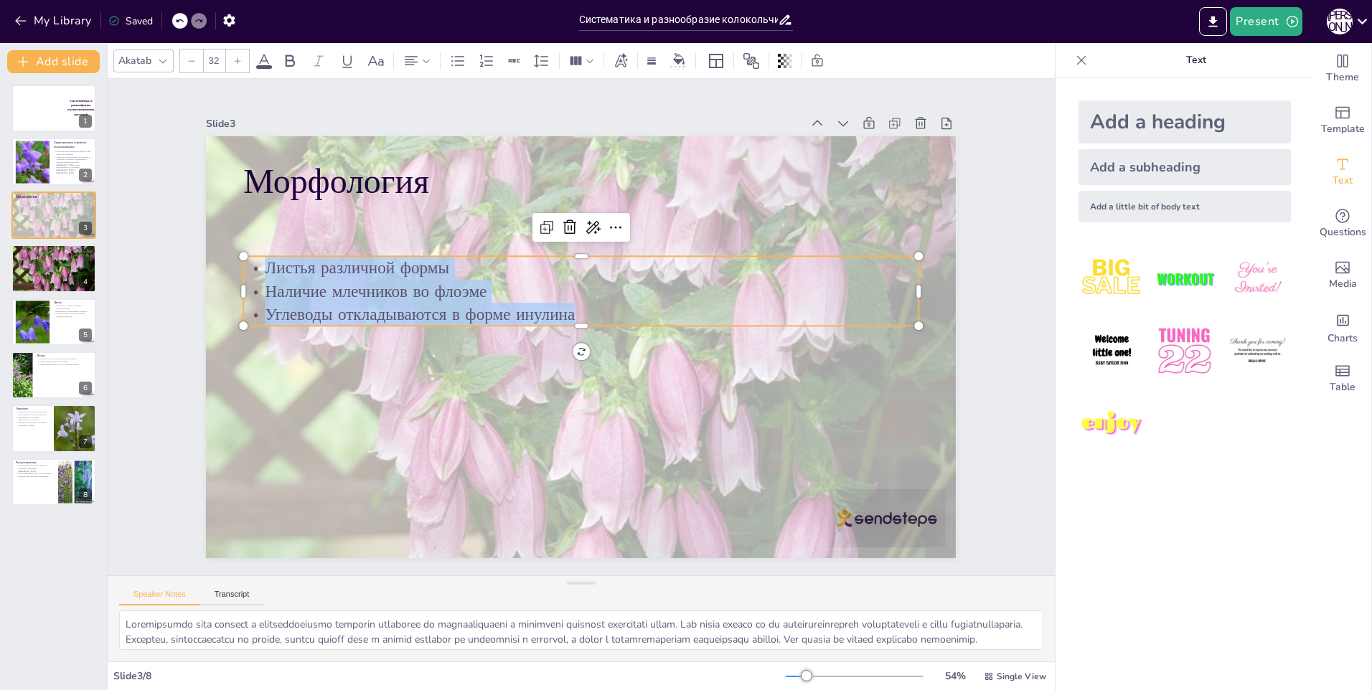
drag, startPoint x: 566, startPoint y: 313, endPoint x: 248, endPoint y: 259, distance: 322.4
click at [248, 259] on div "Листья различной формы Наличие млечников во флоэме Углеводы откладываются в фор…" at bounding box center [581, 291] width 675 height 70
click at [235, 60] on icon at bounding box center [237, 61] width 9 height 9
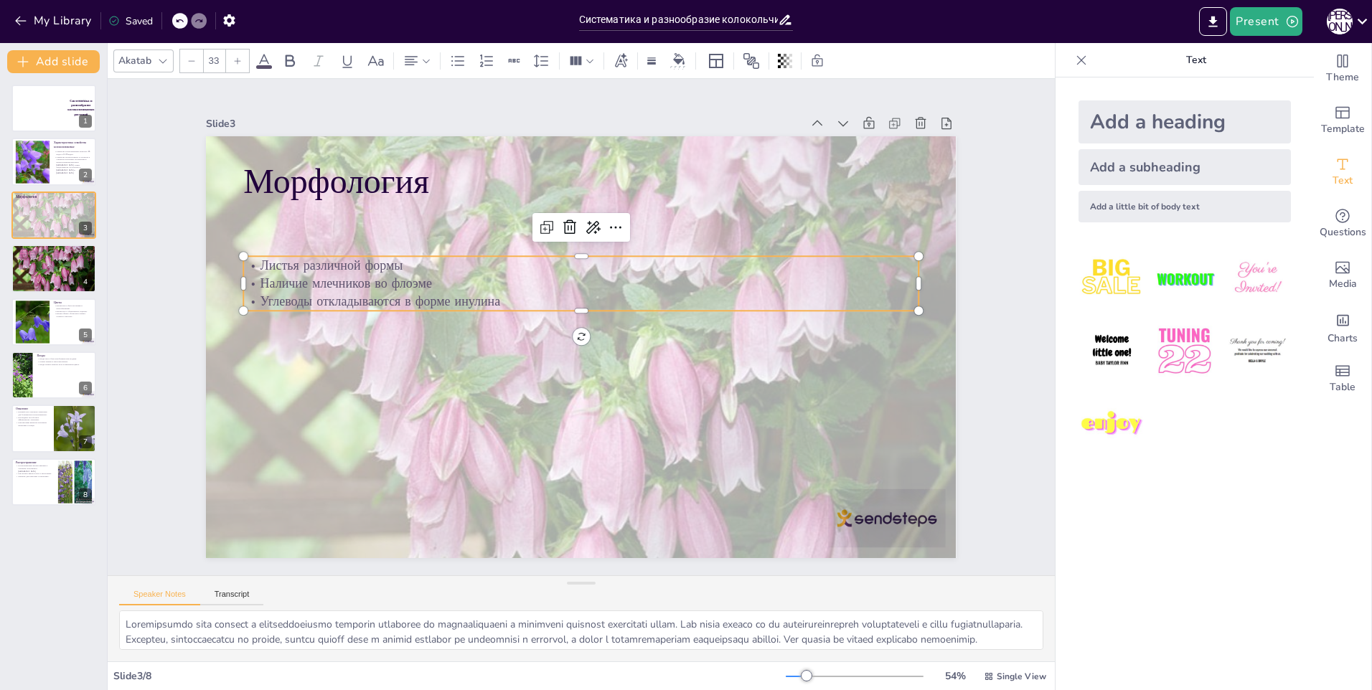
click at [235, 60] on icon at bounding box center [237, 61] width 9 height 9
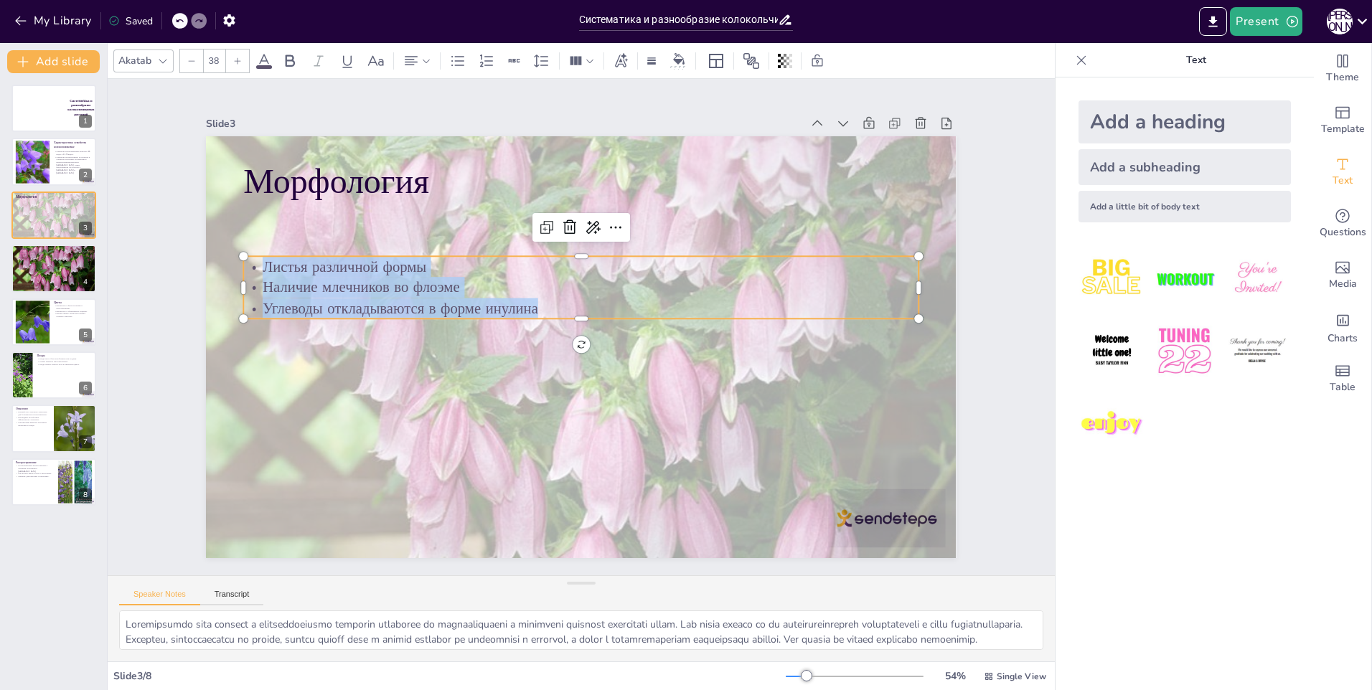
click at [235, 60] on icon at bounding box center [237, 61] width 9 height 9
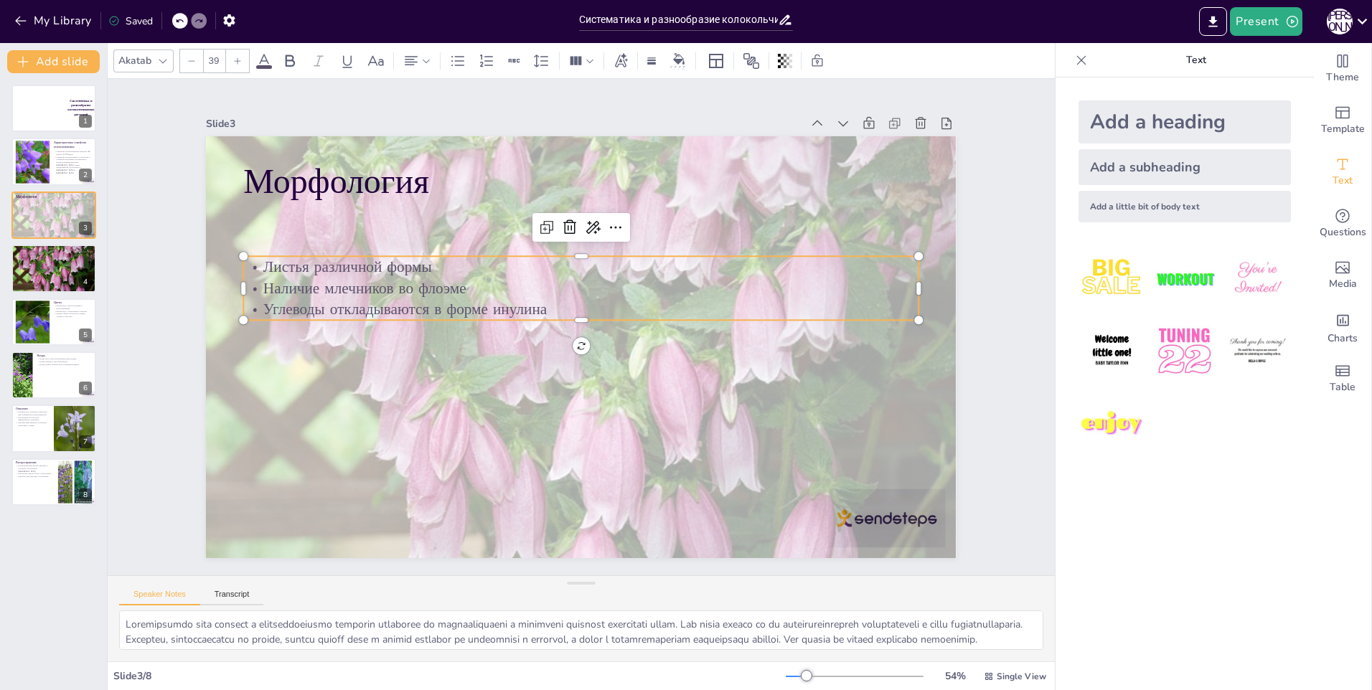
click at [235, 60] on icon at bounding box center [237, 61] width 9 height 9
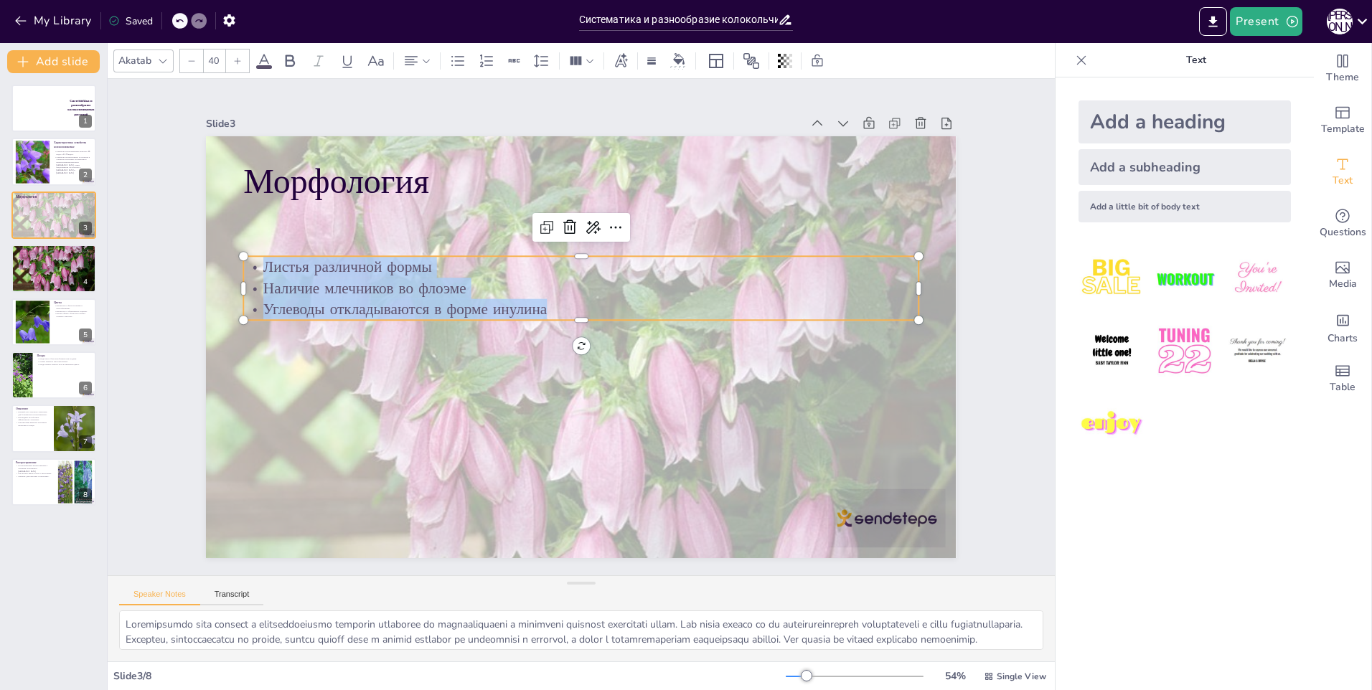
click at [235, 60] on icon at bounding box center [237, 61] width 9 height 9
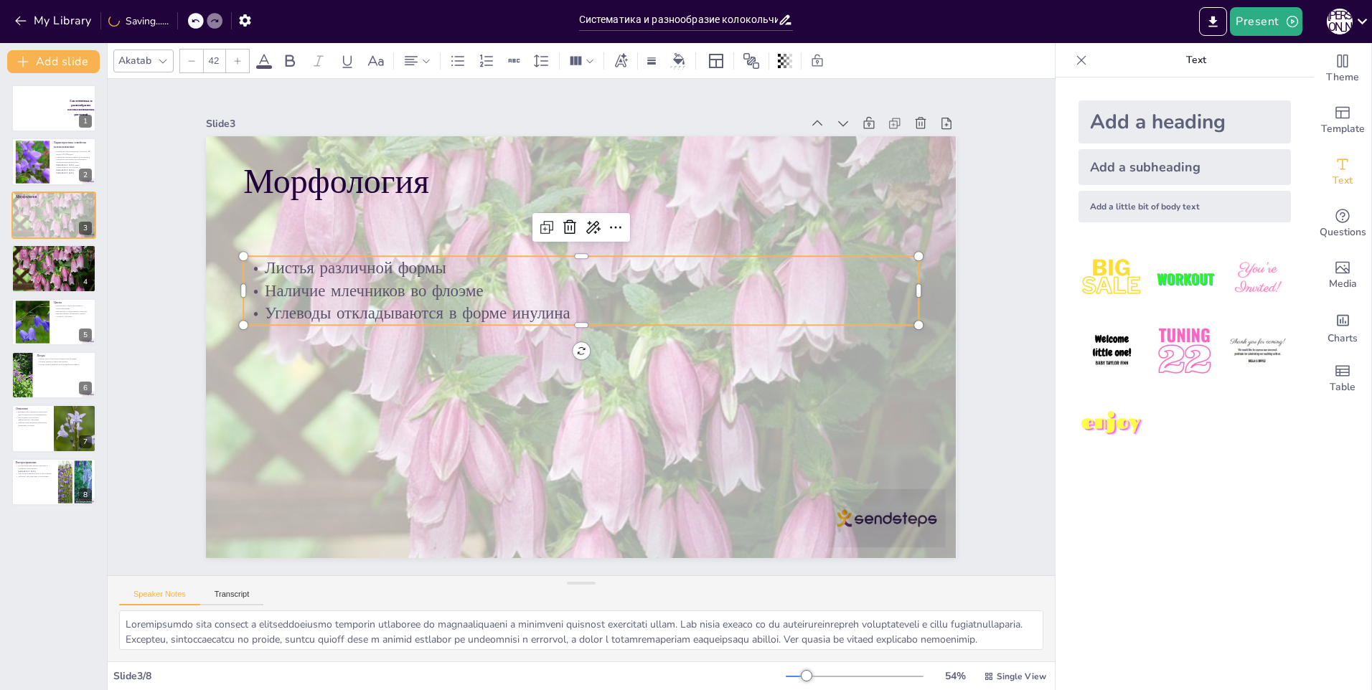
click at [235, 60] on icon at bounding box center [237, 61] width 9 height 9
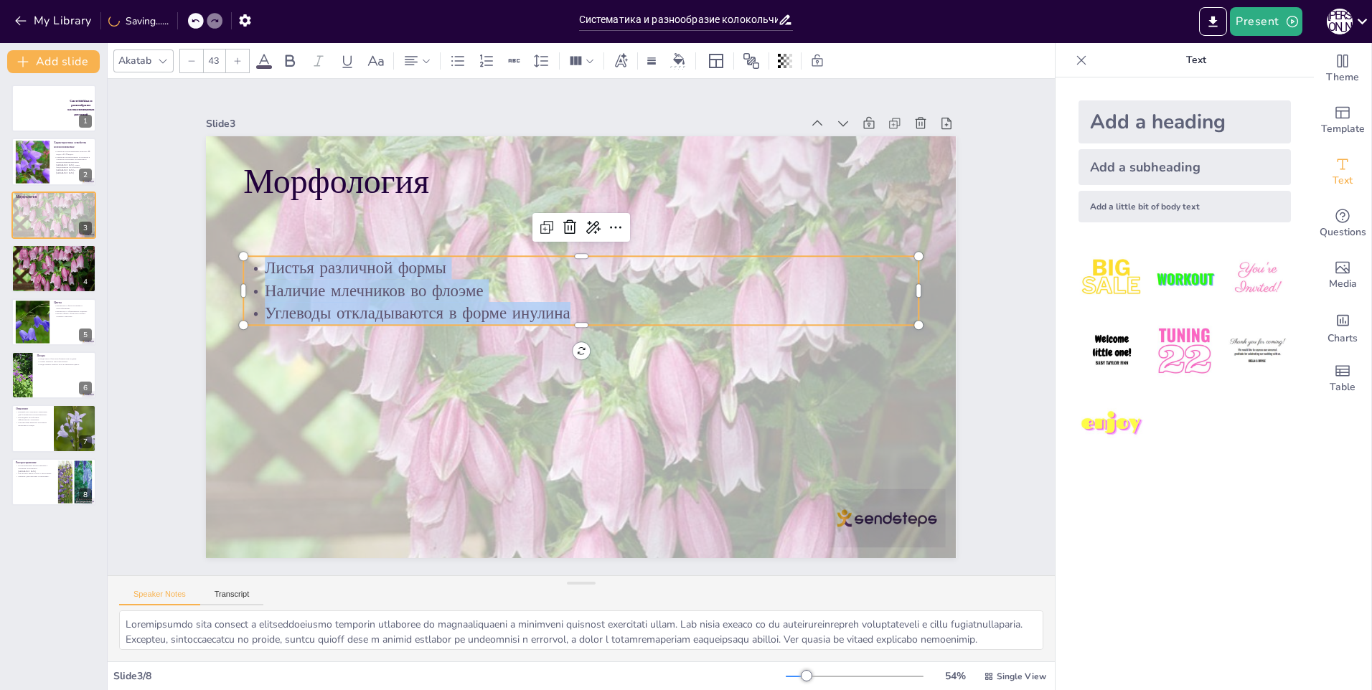
click at [235, 60] on icon at bounding box center [237, 61] width 9 height 9
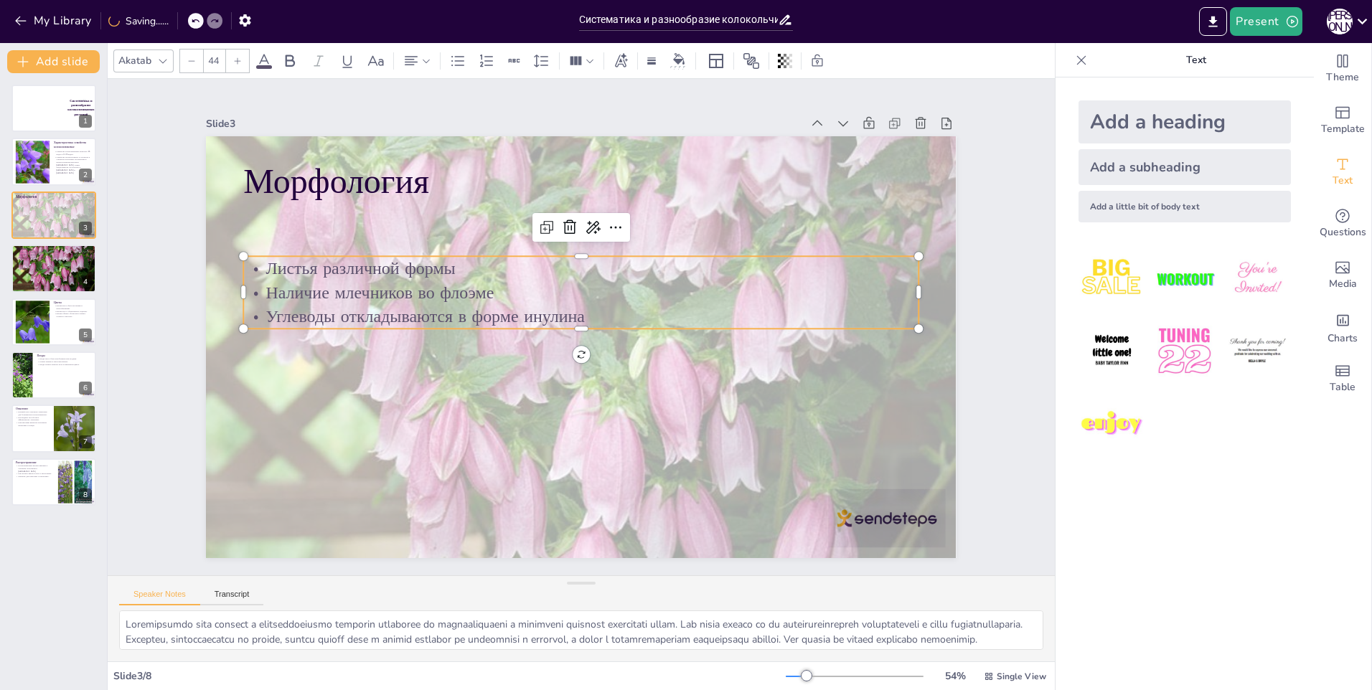
click at [235, 60] on icon at bounding box center [237, 61] width 9 height 9
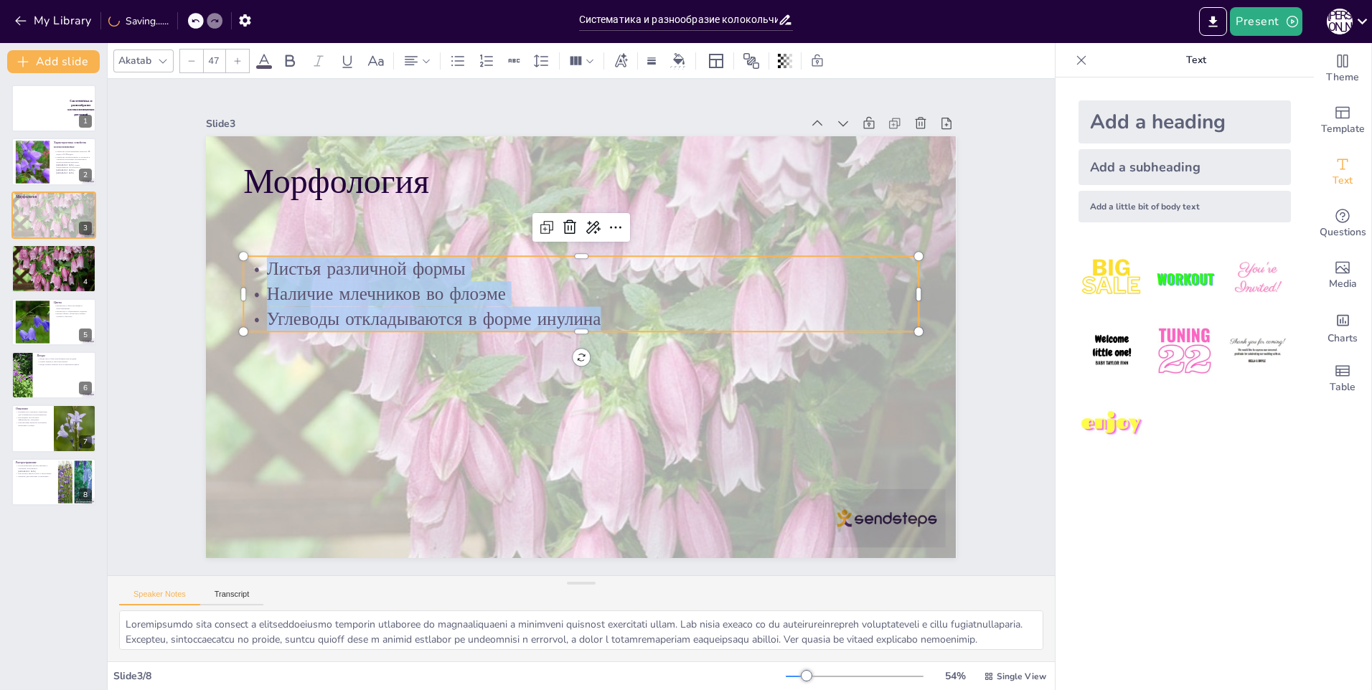
click at [235, 60] on icon at bounding box center [237, 61] width 9 height 9
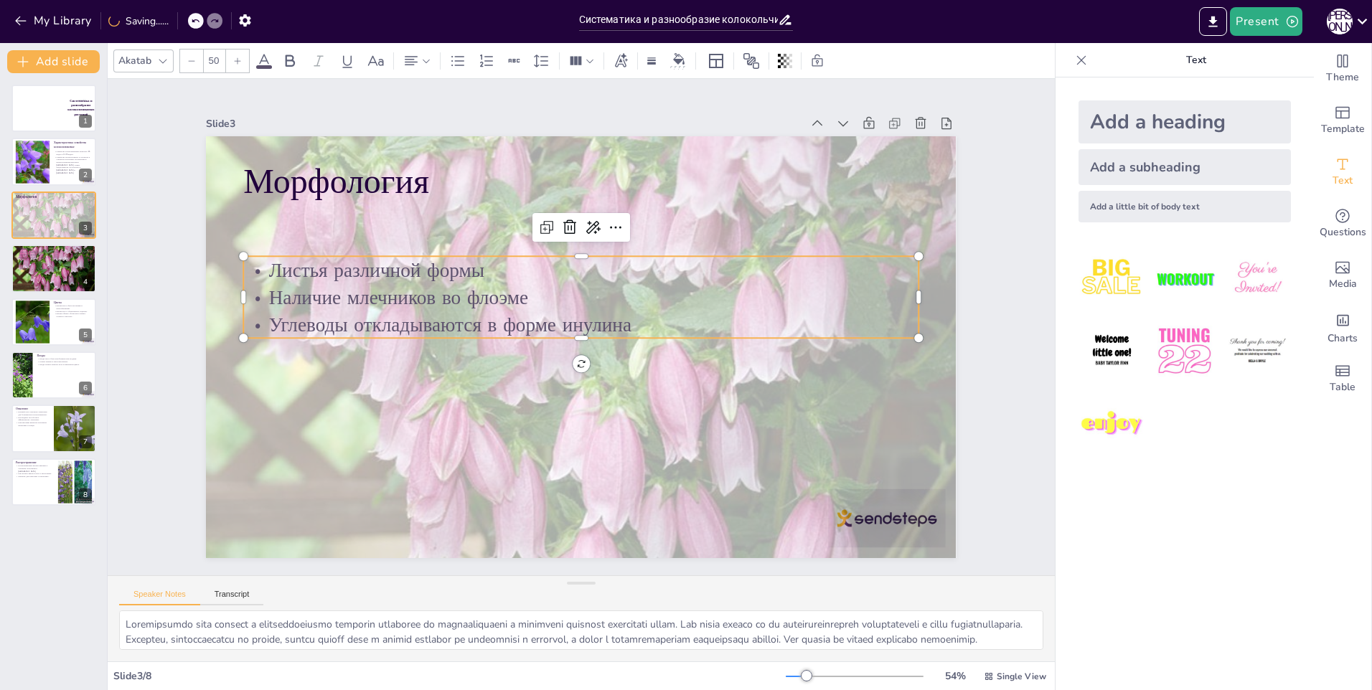
click at [235, 60] on icon at bounding box center [237, 61] width 9 height 9
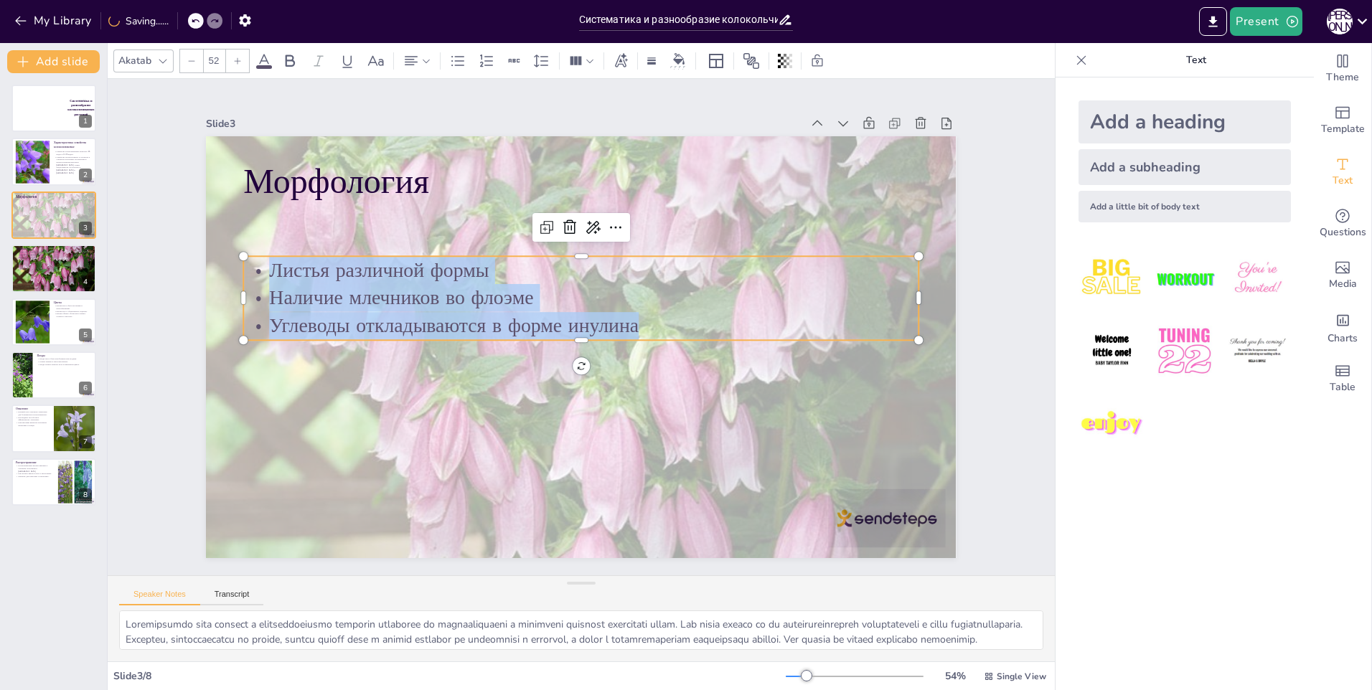
click at [235, 60] on icon at bounding box center [237, 61] width 9 height 9
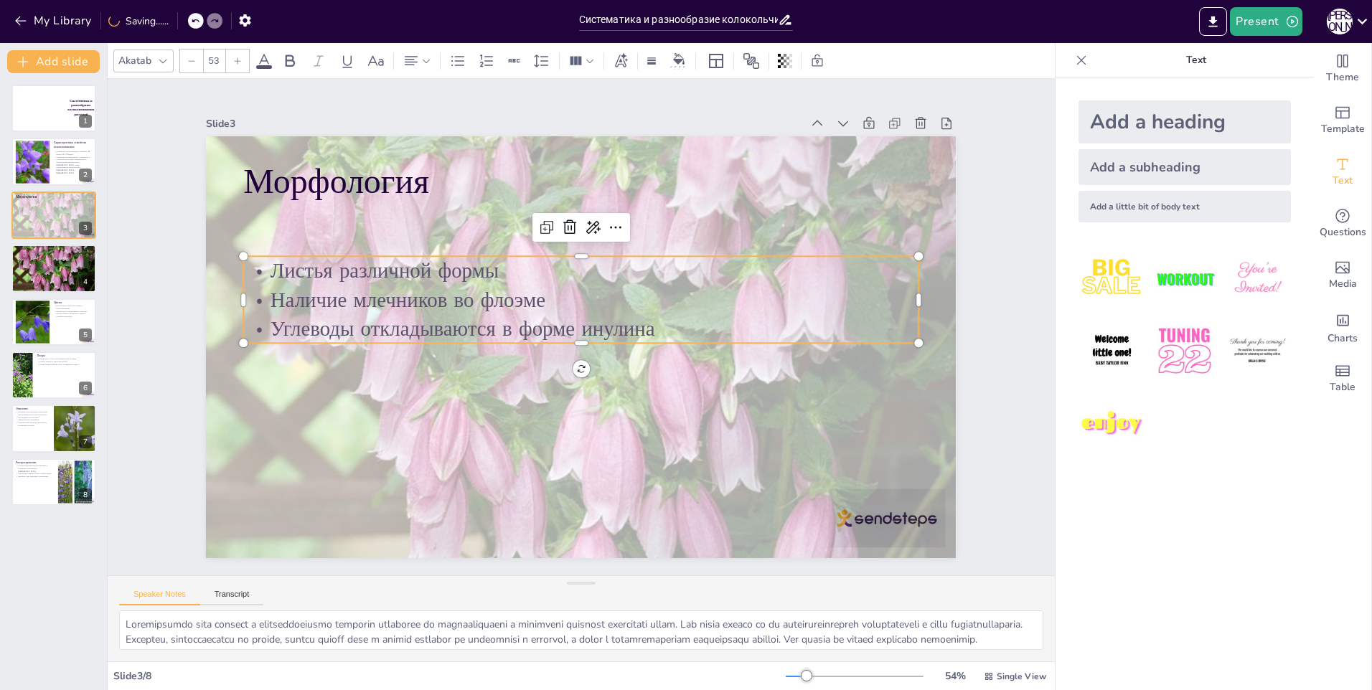
click at [235, 60] on icon at bounding box center [237, 61] width 9 height 9
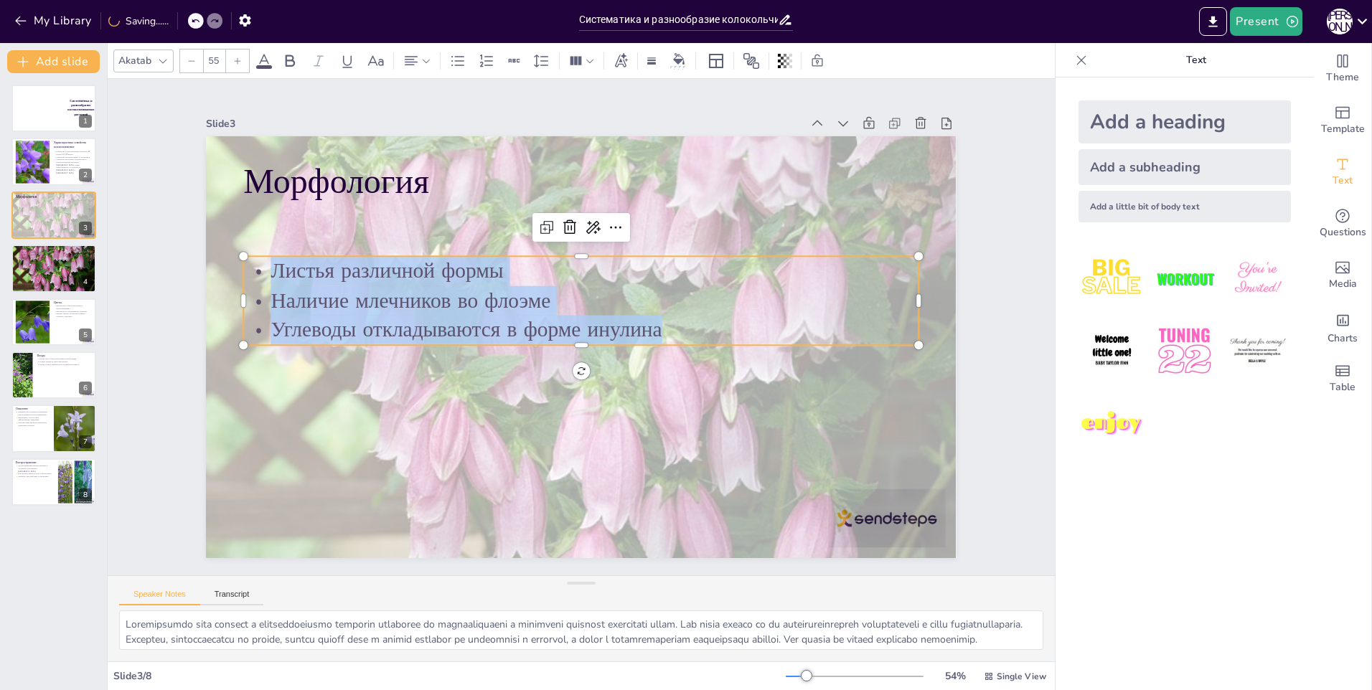
click at [235, 60] on icon at bounding box center [237, 61] width 9 height 9
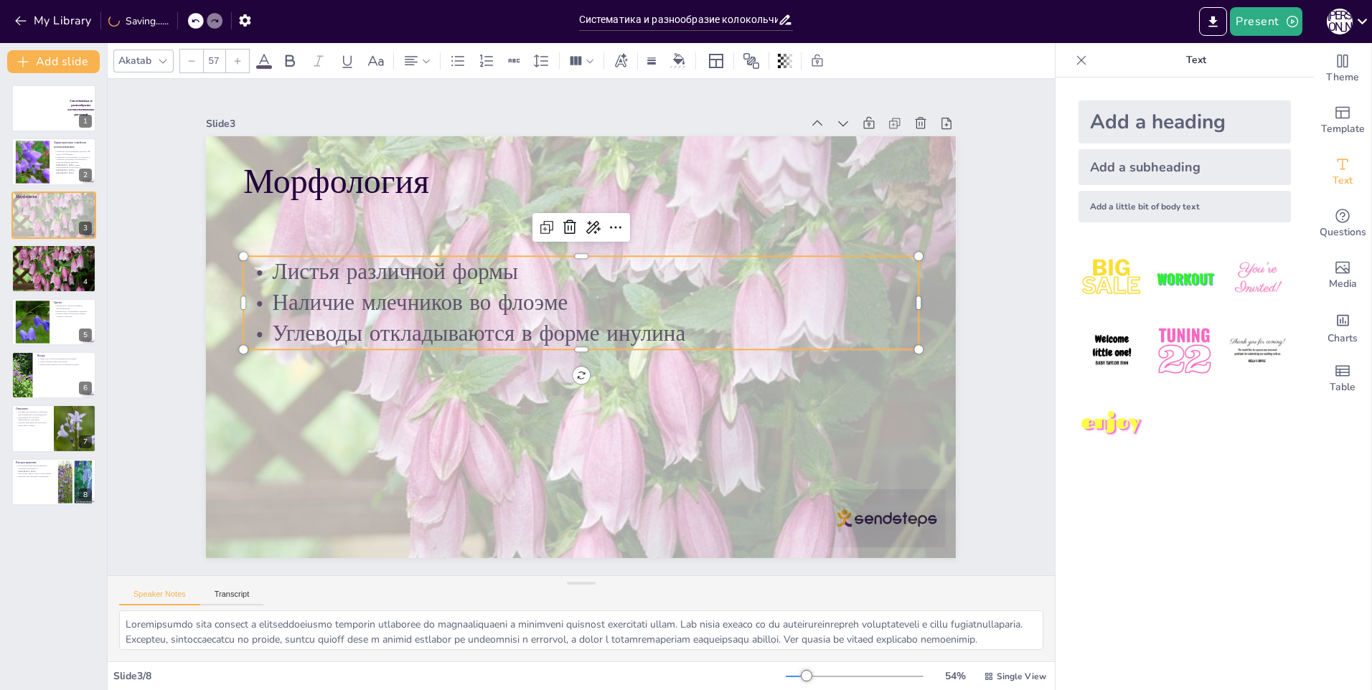
click at [235, 60] on icon at bounding box center [237, 61] width 9 height 9
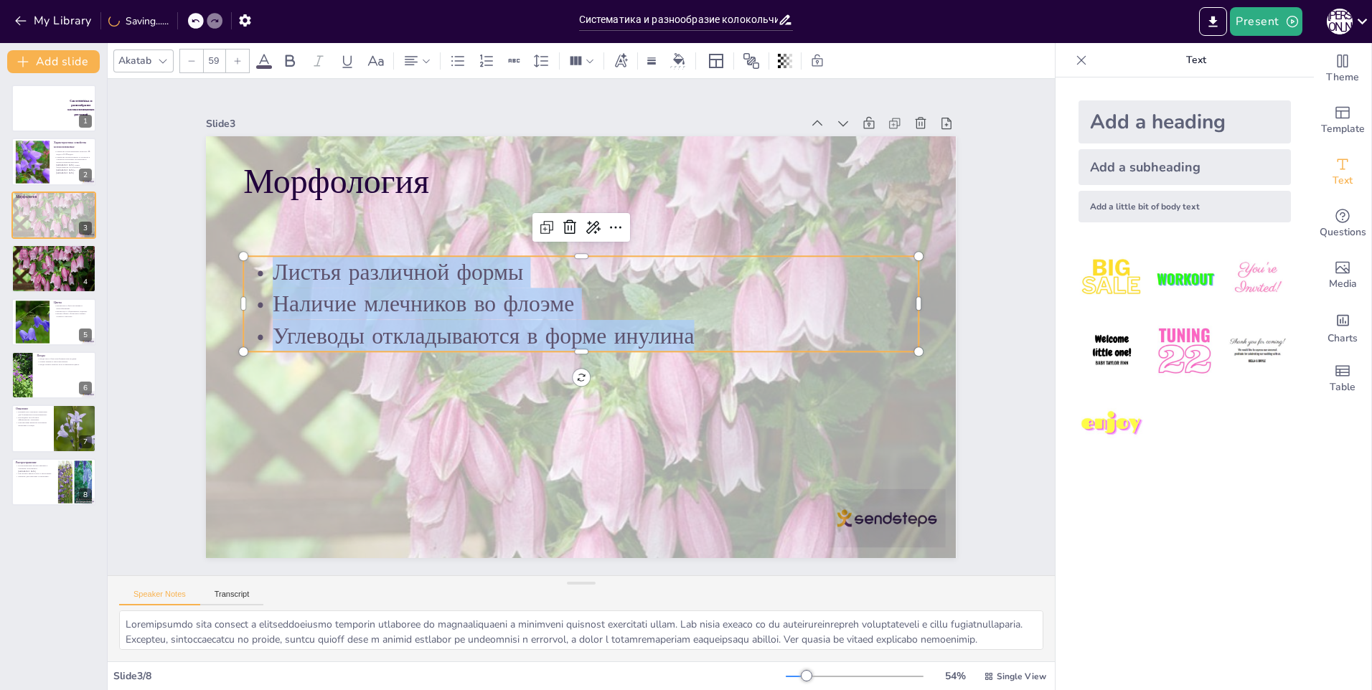
click at [235, 60] on icon at bounding box center [237, 61] width 9 height 9
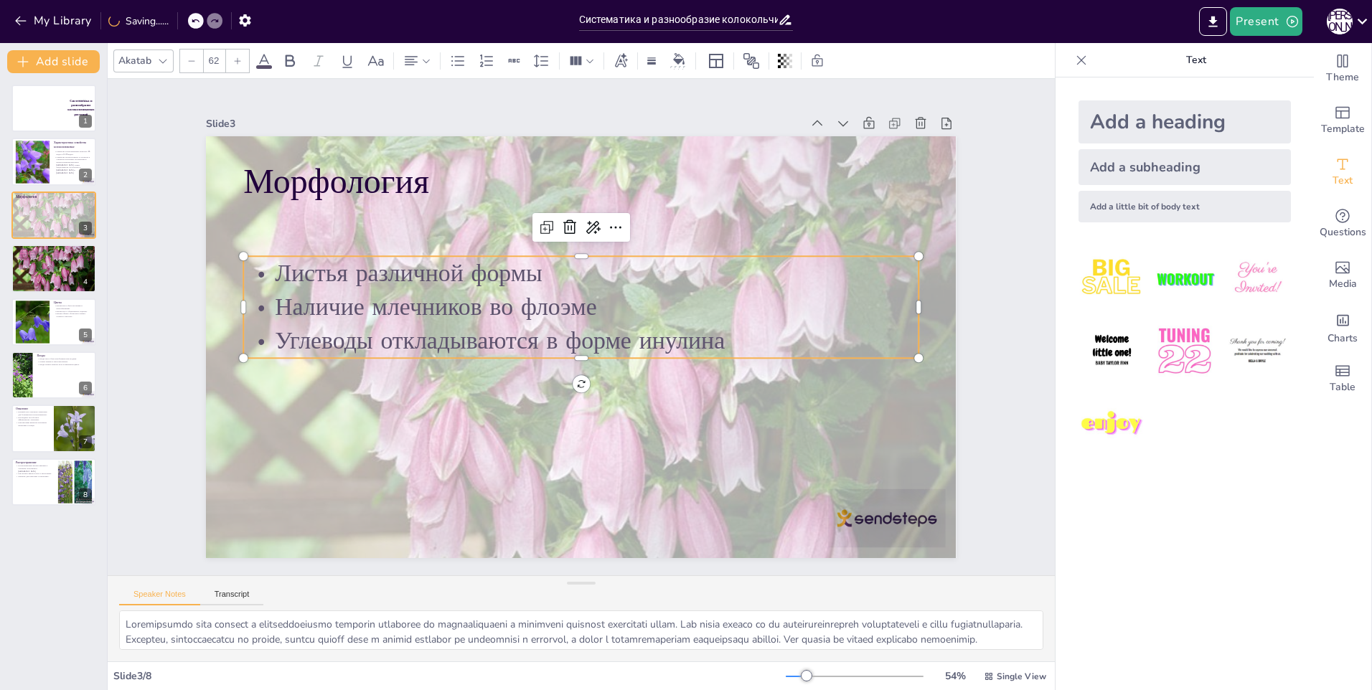
click at [235, 60] on icon at bounding box center [237, 61] width 9 height 9
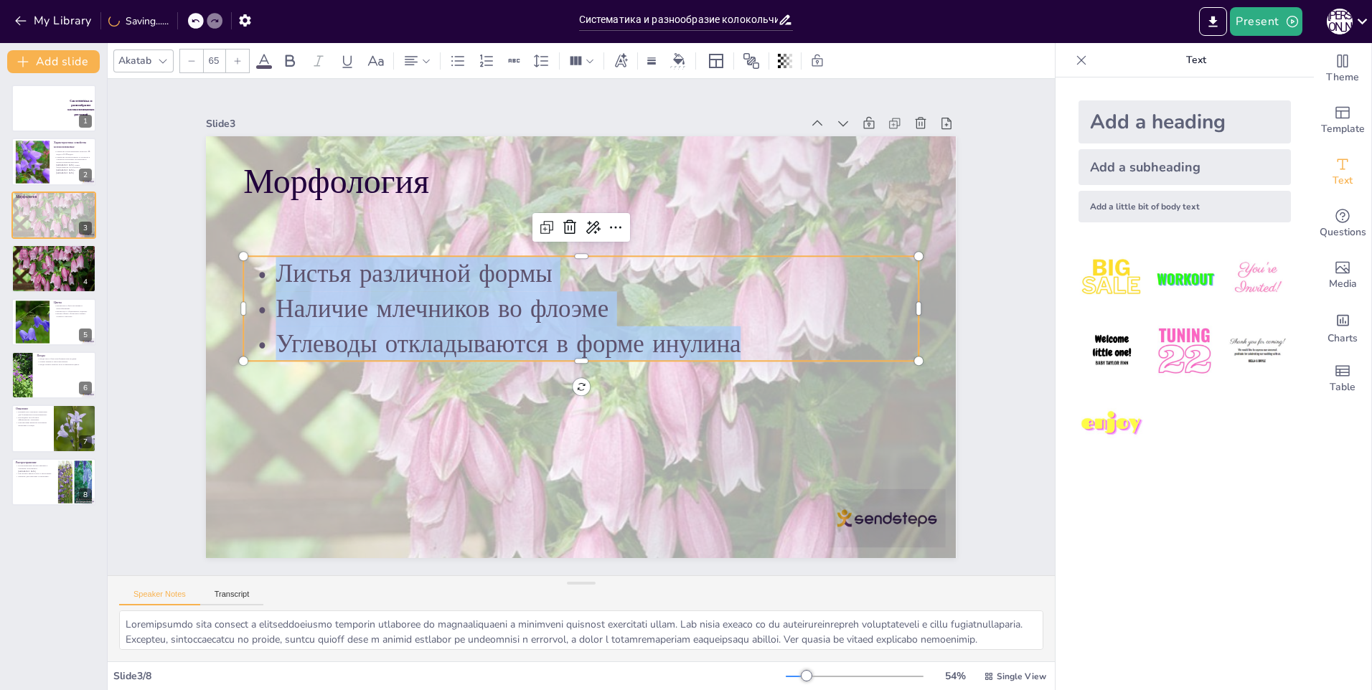
click at [235, 60] on icon at bounding box center [237, 61] width 9 height 9
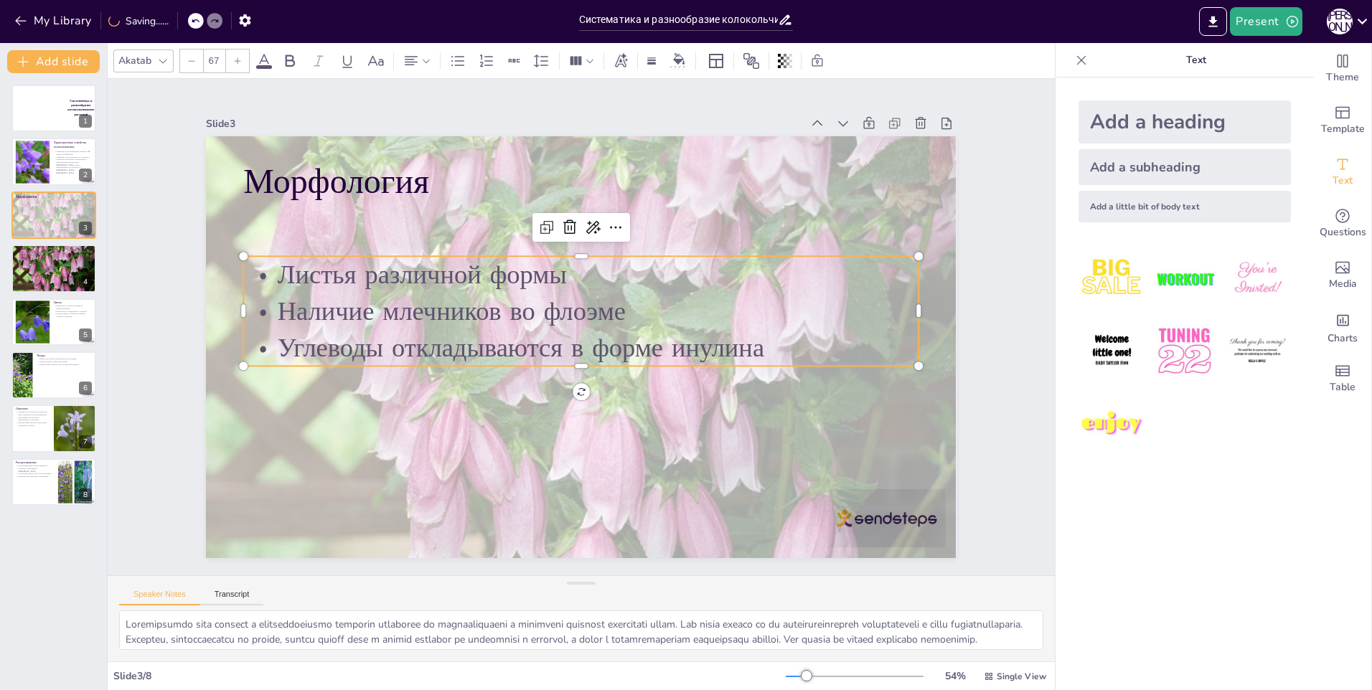
click at [235, 60] on icon at bounding box center [237, 61] width 9 height 9
type input "71"
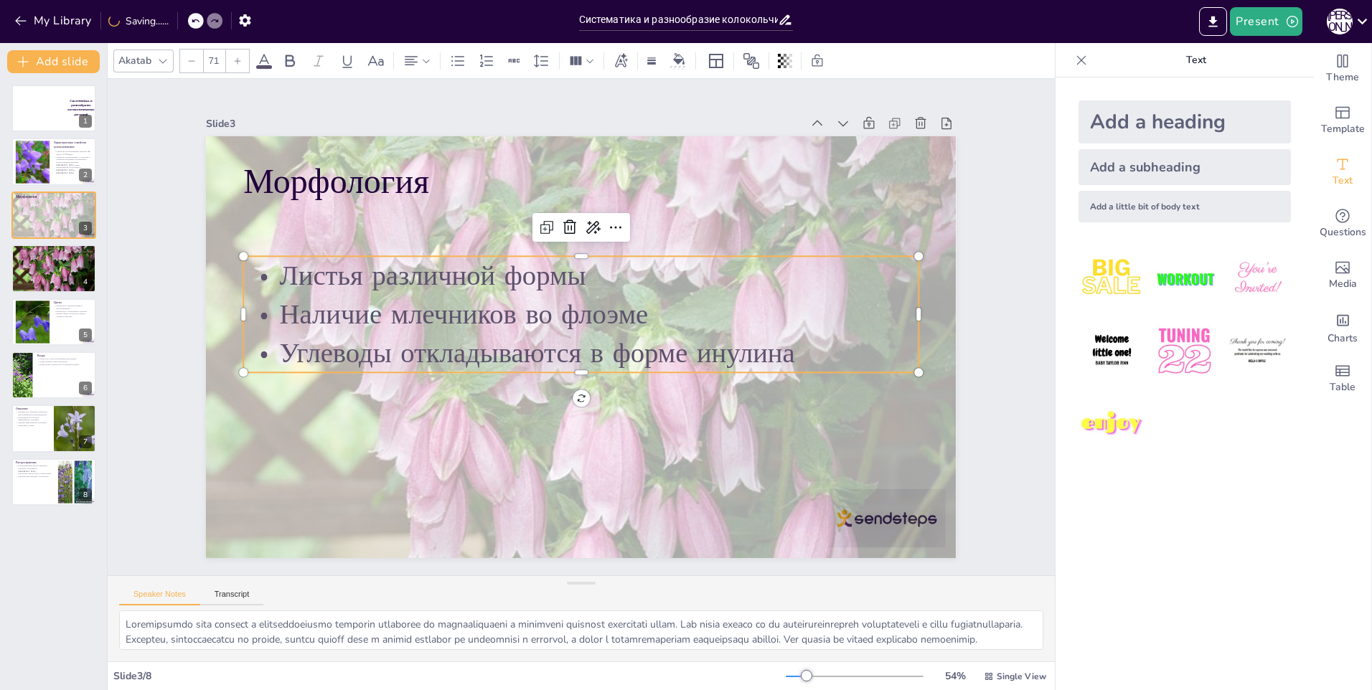
click at [259, 63] on icon at bounding box center [263, 60] width 17 height 17
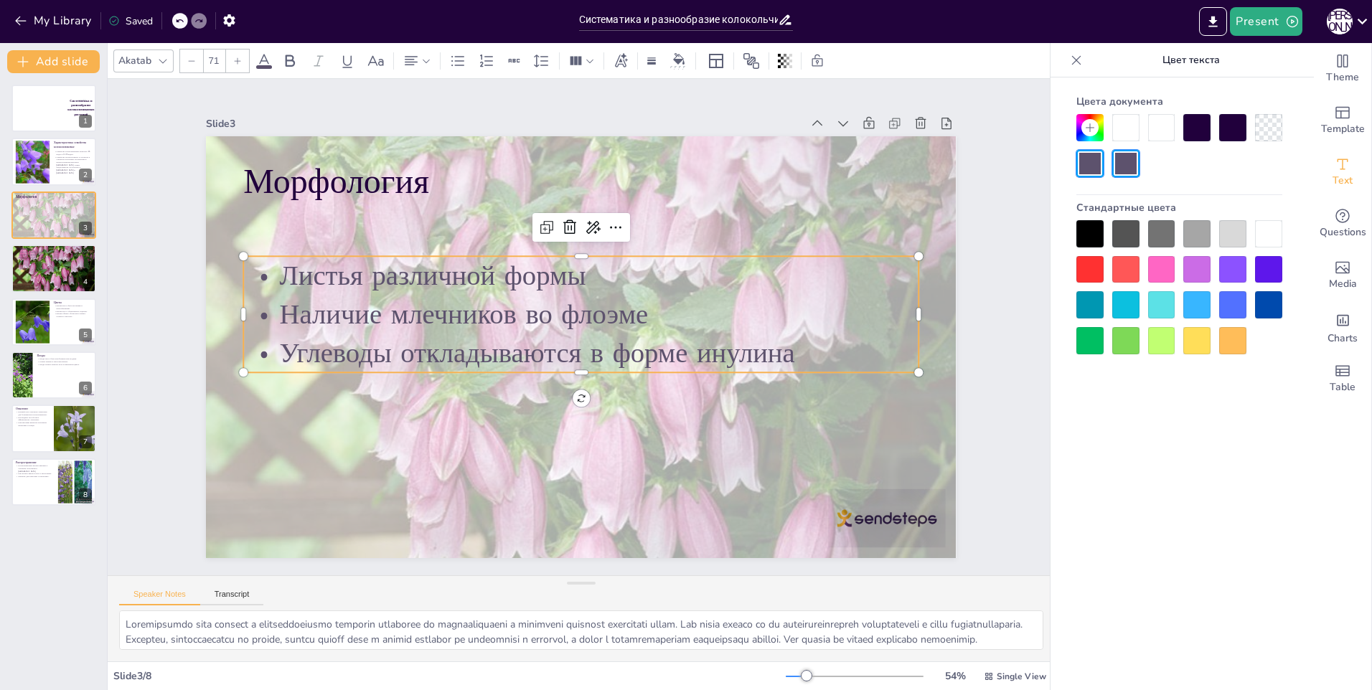
click at [1094, 131] on icon at bounding box center [1089, 127] width 11 height 11
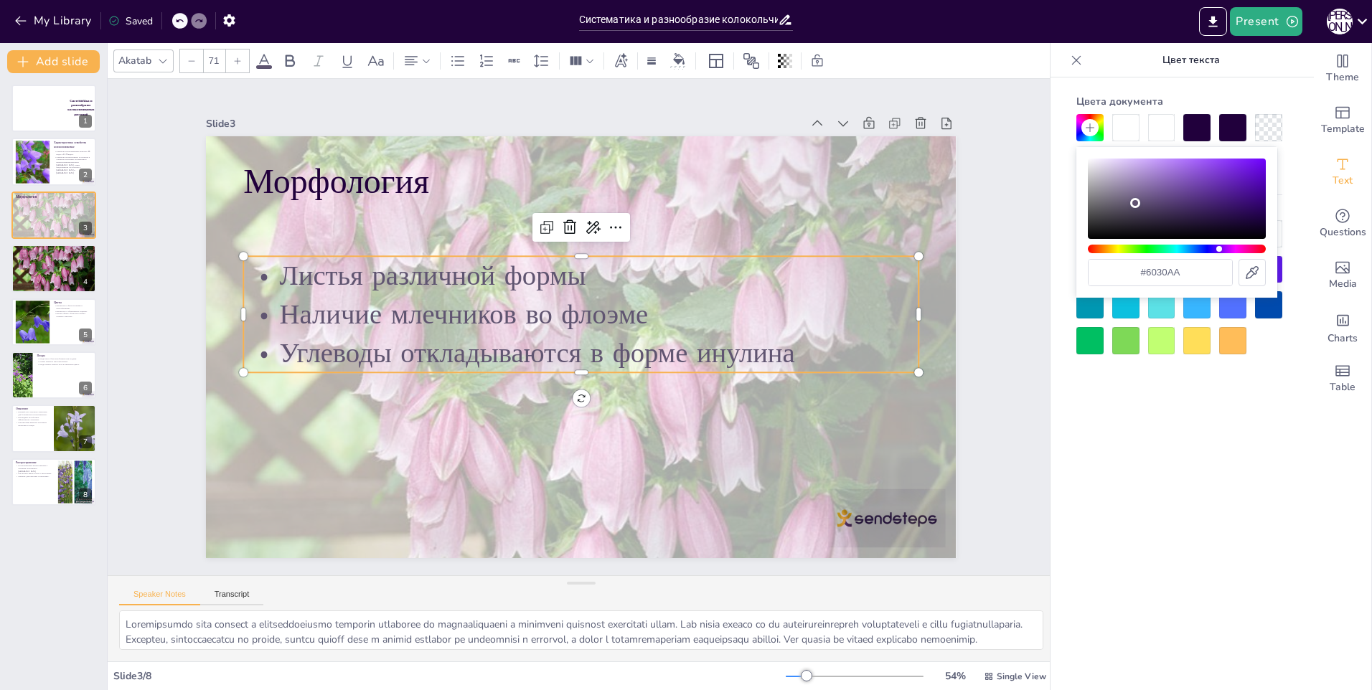
drag, startPoint x: 1130, startPoint y: 205, endPoint x: 1212, endPoint y: 185, distance: 84.8
click at [1216, 185] on div "Цвет" at bounding box center [1177, 199] width 178 height 80
type input "#3a2a52"
drag, startPoint x: 1136, startPoint y: 205, endPoint x: 1173, endPoint y: 213, distance: 38.1
click at [1173, 213] on div "Цвет" at bounding box center [1177, 199] width 178 height 80
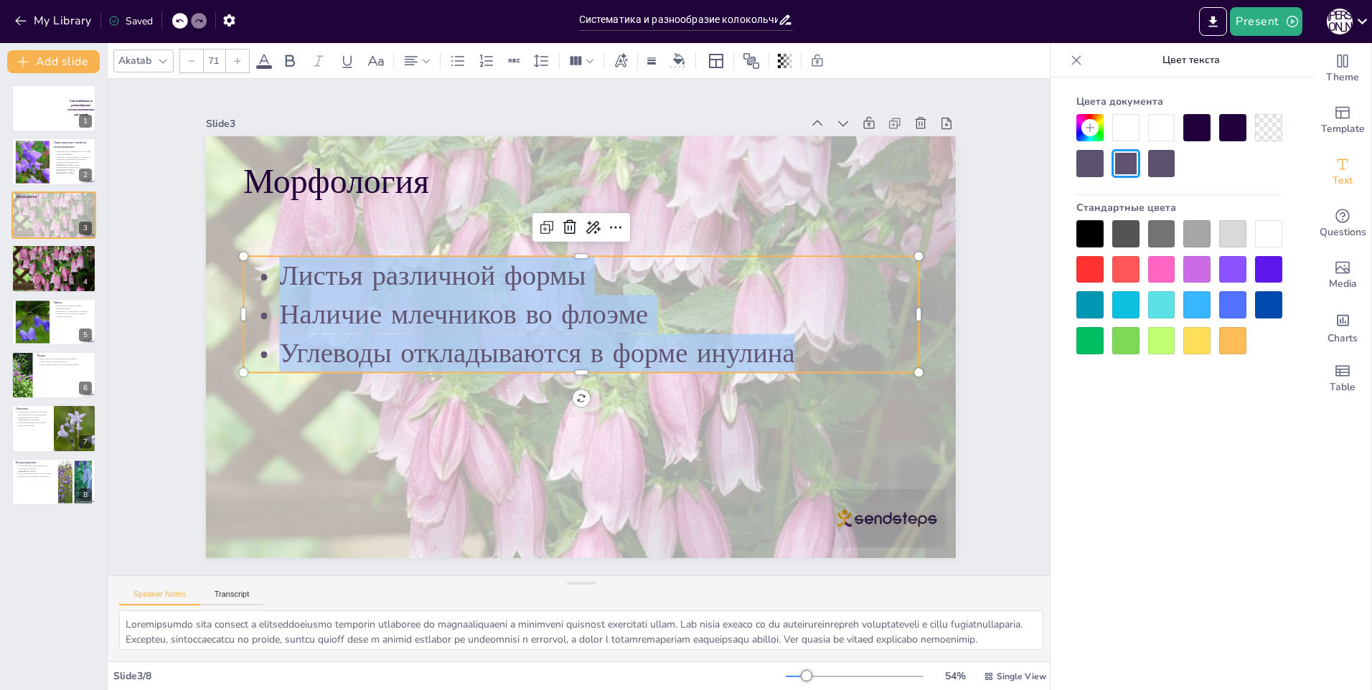
click at [1195, 414] on div "Цвета документа Стандартные цвета" at bounding box center [1180, 406] width 258 height 656
click at [1275, 309] on div at bounding box center [1268, 304] width 27 height 27
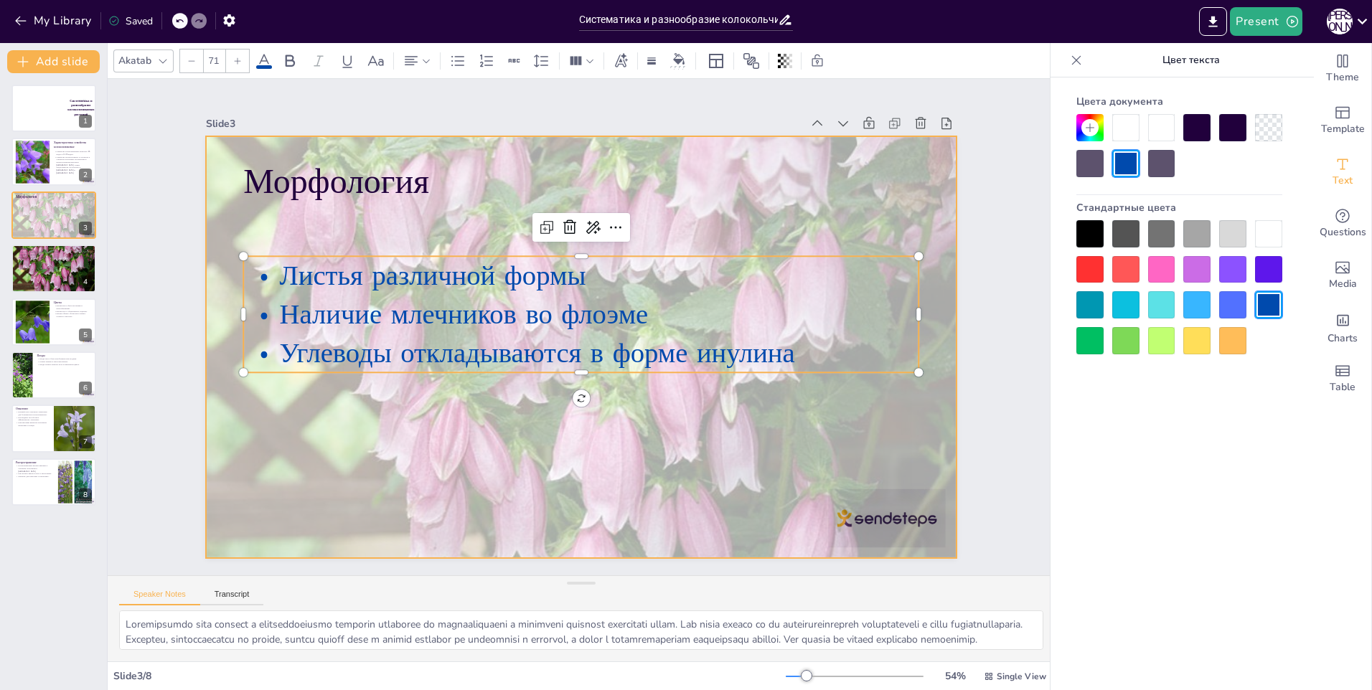
click at [749, 426] on div at bounding box center [569, 343] width 909 height 857
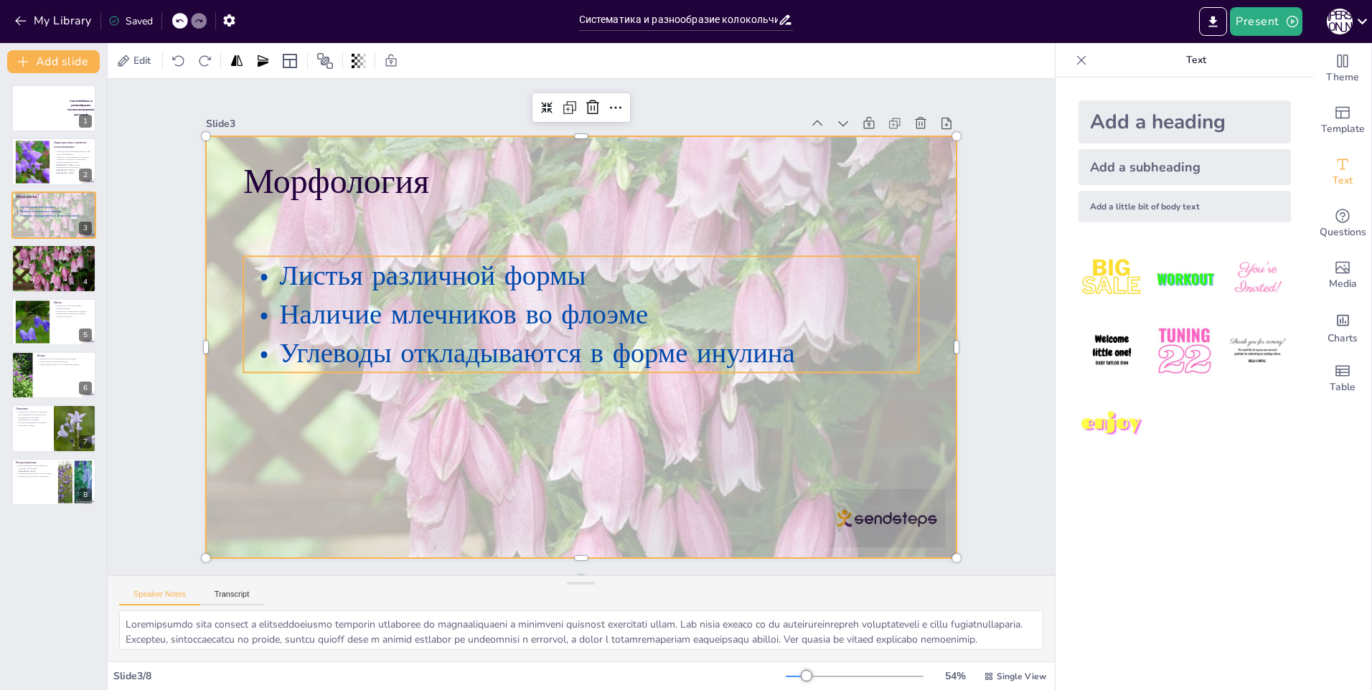
click at [568, 317] on span "Наличие млечников во флоэме" at bounding box center [699, 327] width 371 height 77
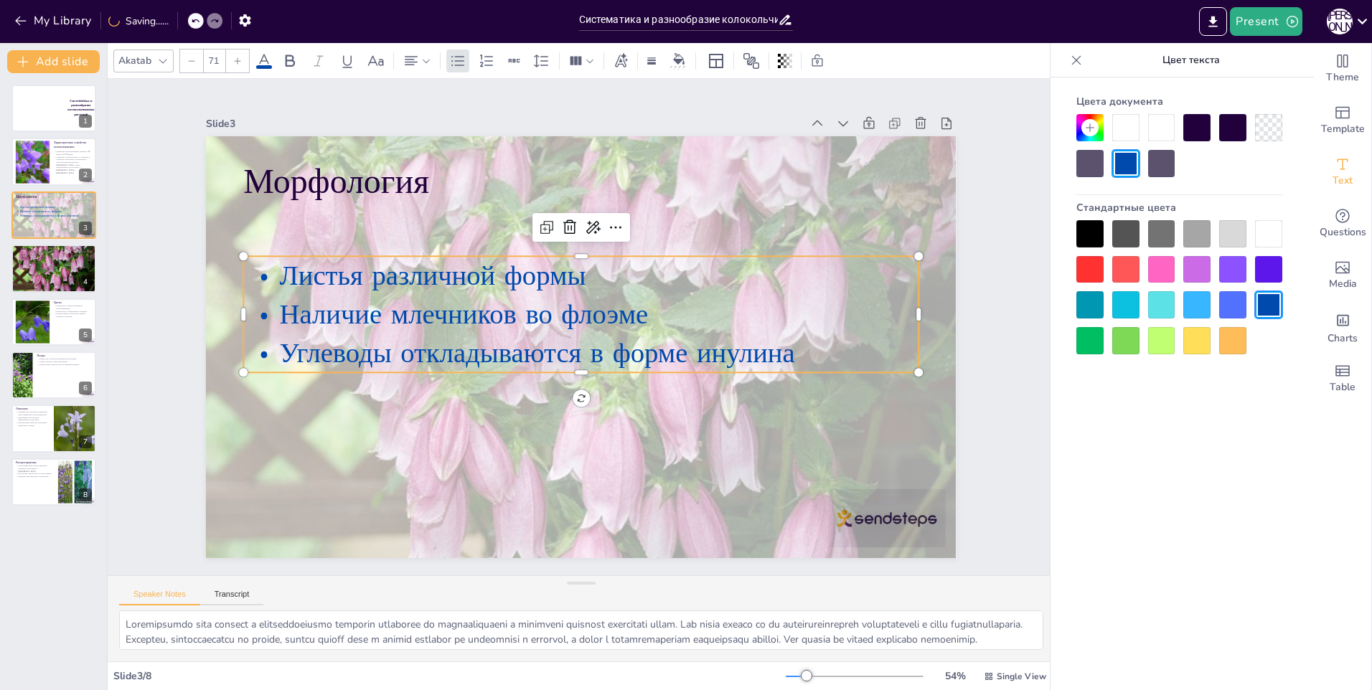
click at [1093, 235] on div at bounding box center [1089, 233] width 27 height 27
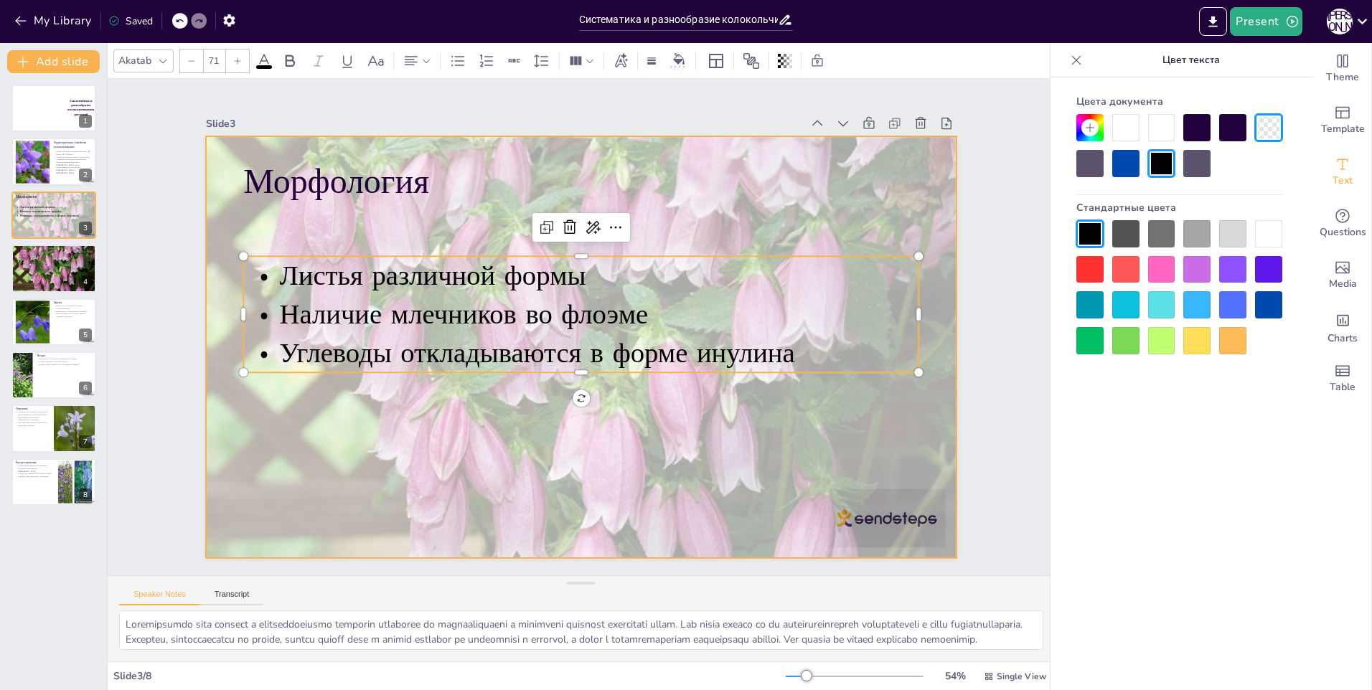
click at [375, 219] on div at bounding box center [562, 335] width 775 height 895
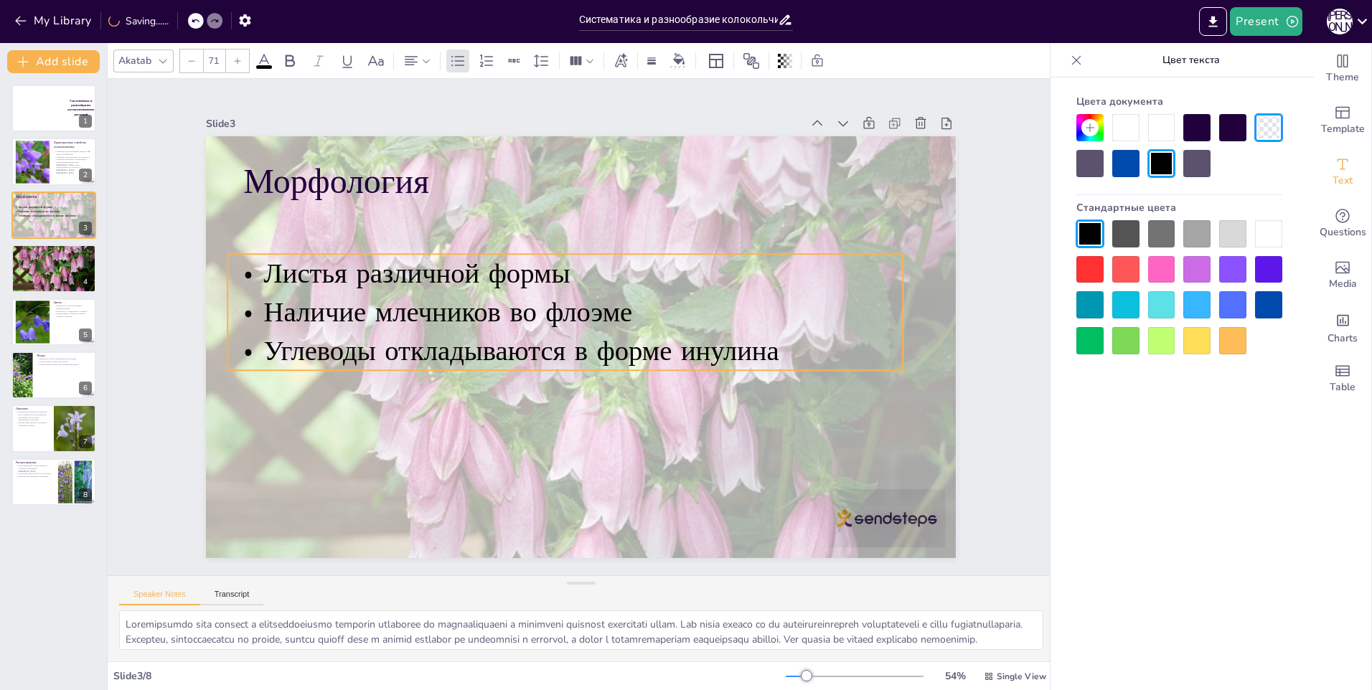
drag, startPoint x: 377, startPoint y: 299, endPoint x: 361, endPoint y: 296, distance: 15.9
click at [566, 296] on span "Наличие млечников во флоэме" at bounding box center [623, 200] width 114 height 369
click at [28, 268] on div at bounding box center [54, 269] width 86 height 60
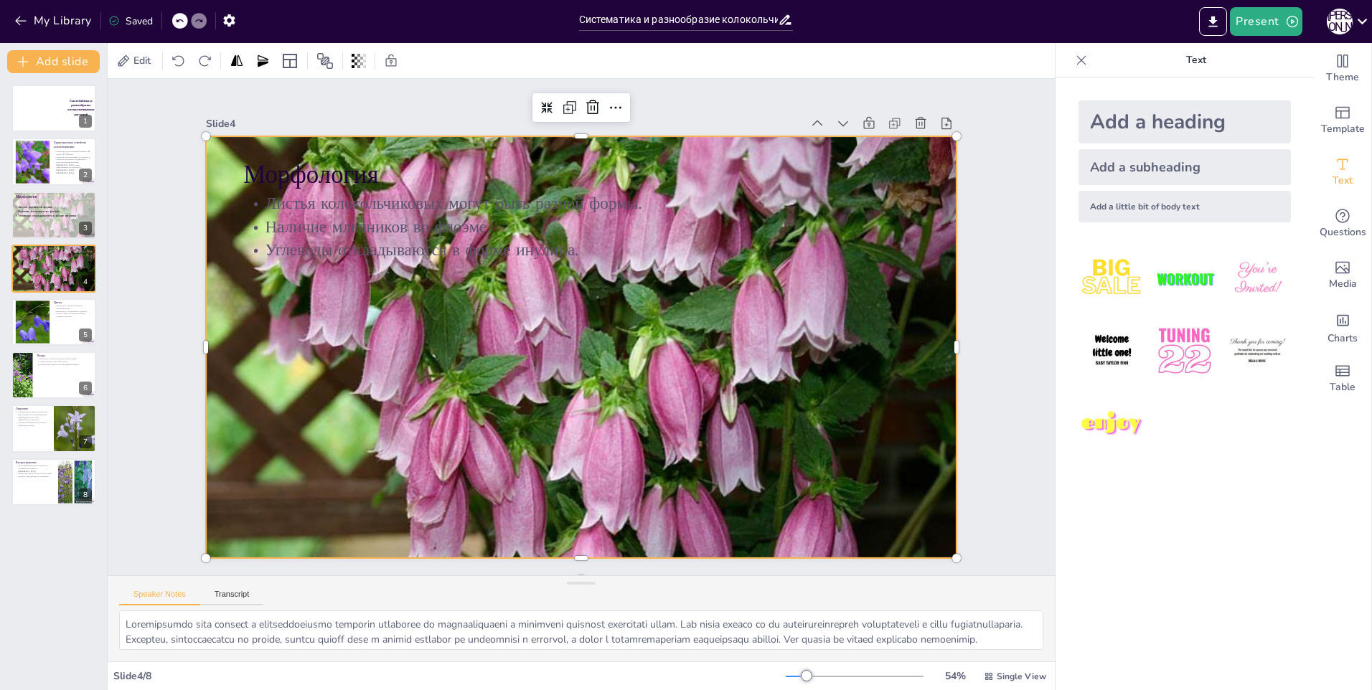
click at [699, 380] on div at bounding box center [562, 322] width 660 height 841
click at [699, 380] on div at bounding box center [569, 343] width 909 height 857
click at [699, 380] on div at bounding box center [566, 340] width 884 height 902
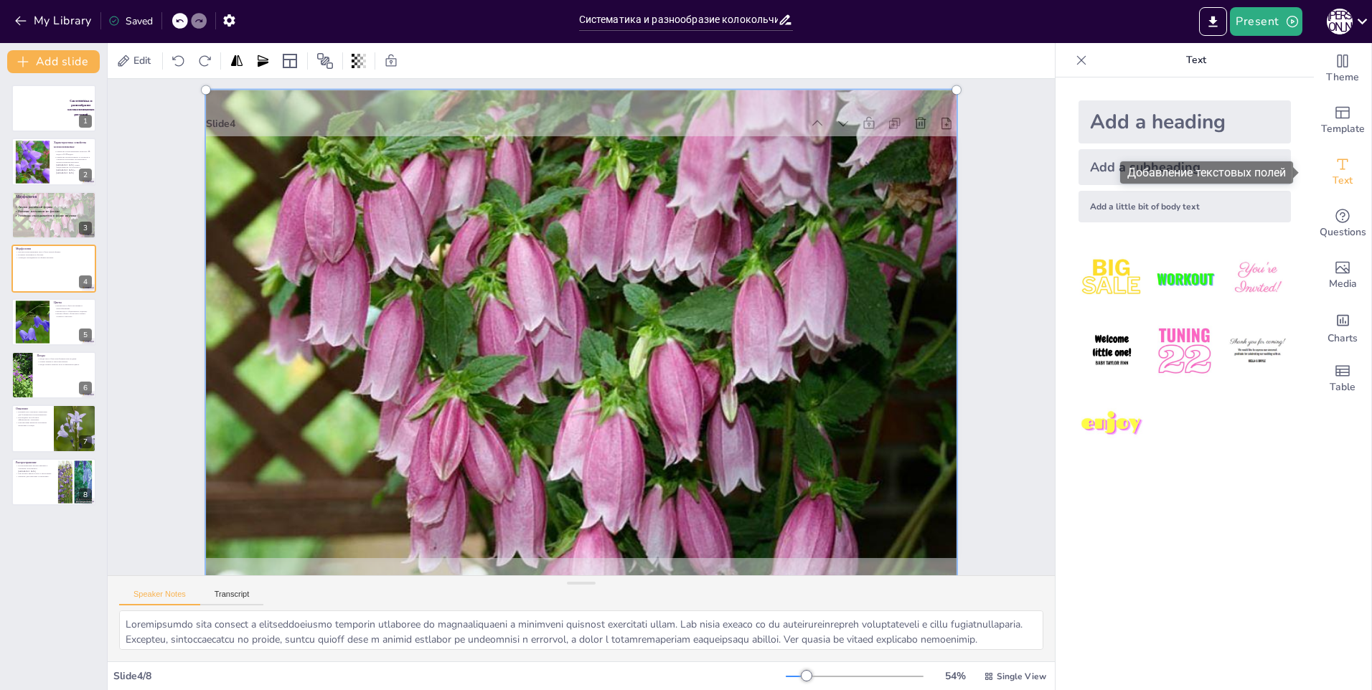
click at [1334, 160] on icon "Add text boxes" at bounding box center [1342, 164] width 17 height 17
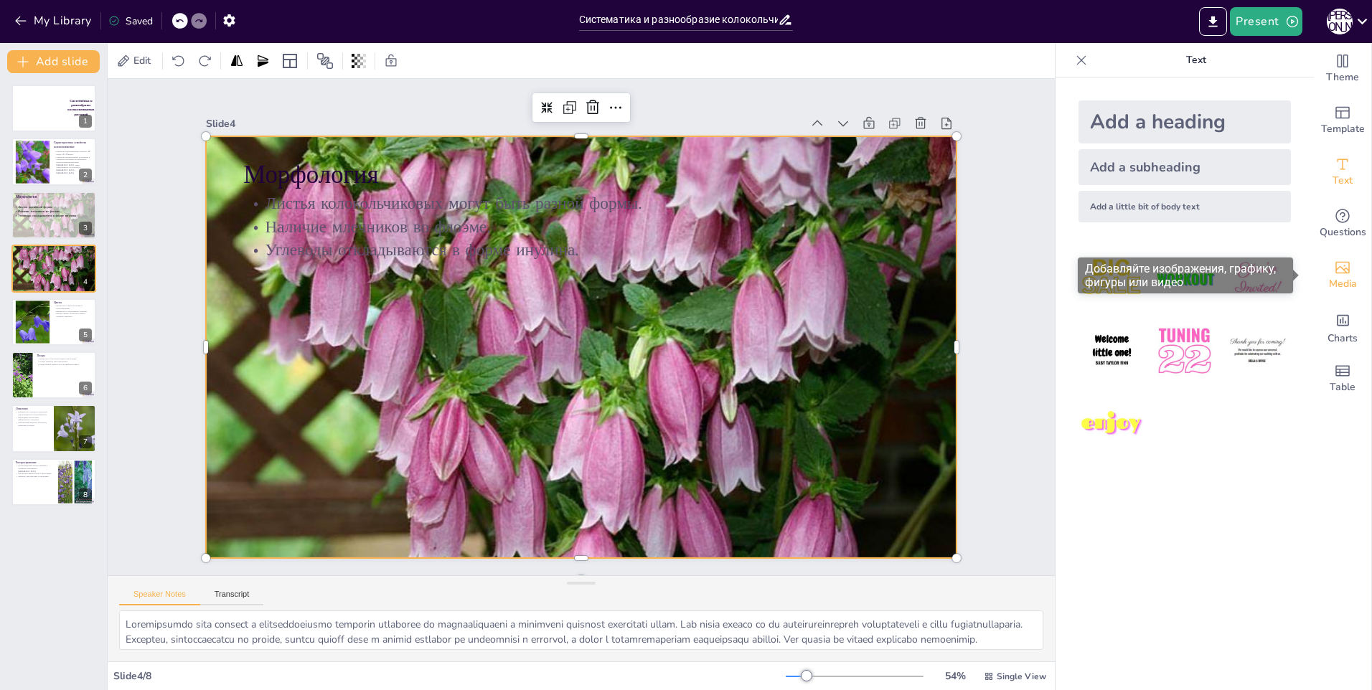
click at [1323, 294] on div "Media" at bounding box center [1342, 276] width 57 height 52
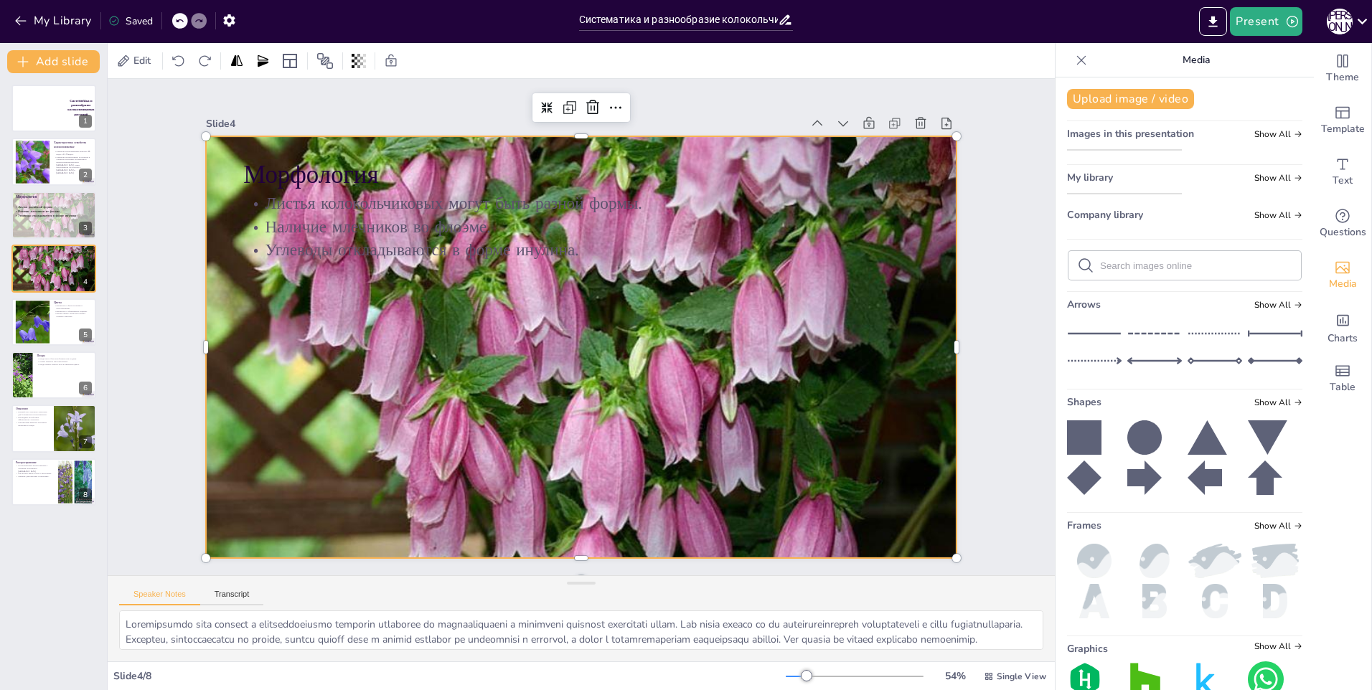
click at [774, 304] on div at bounding box center [564, 317] width 821 height 907
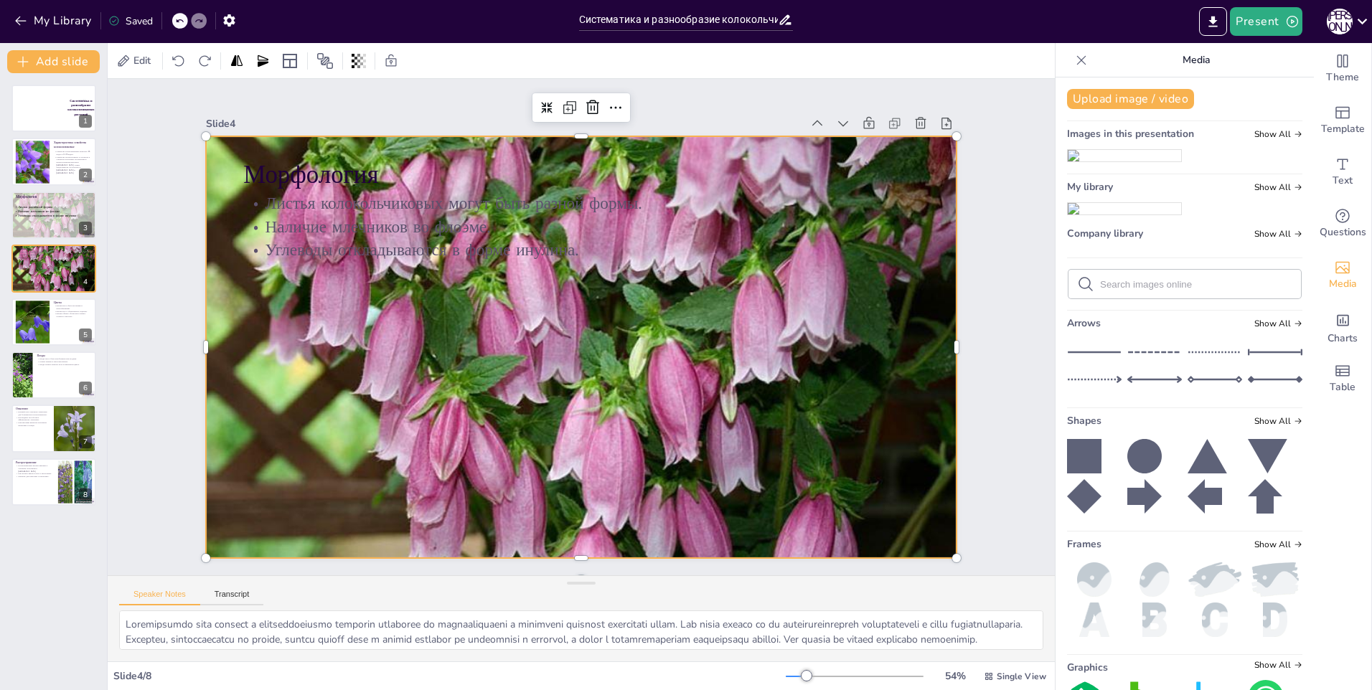
click at [774, 304] on div at bounding box center [562, 333] width 721 height 873
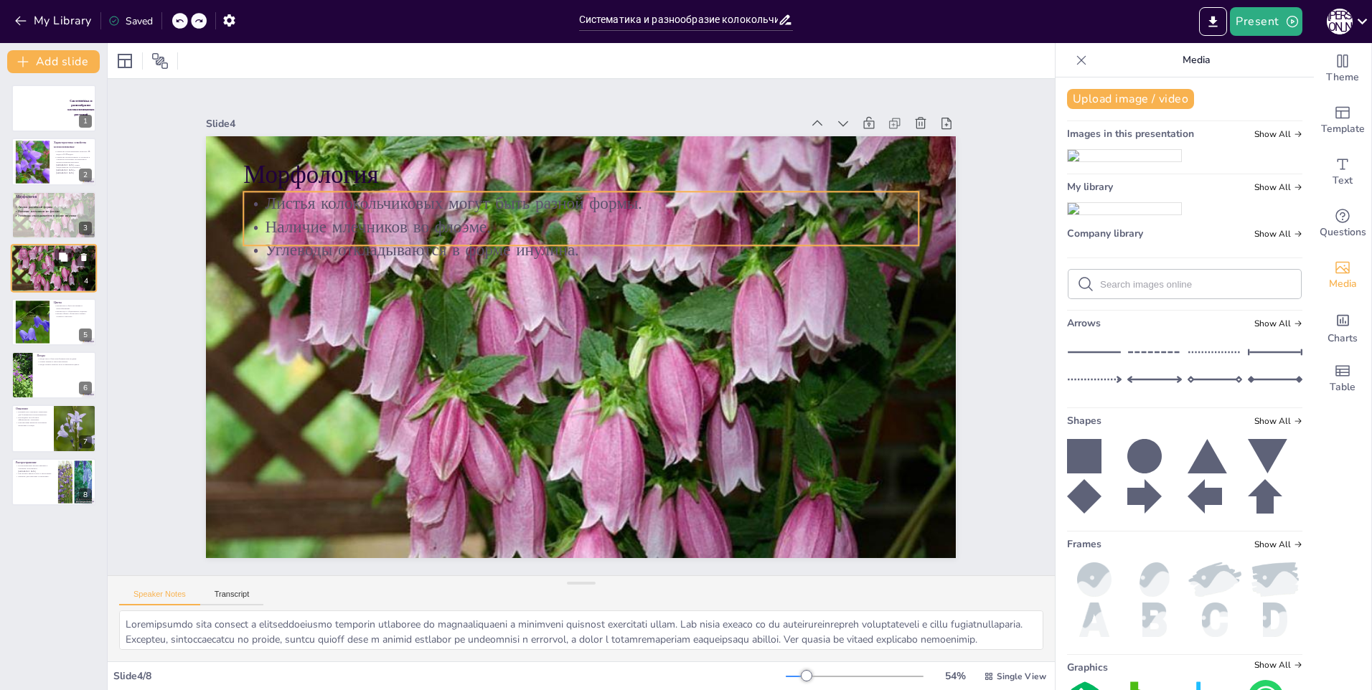
click at [27, 257] on p "Углеводы откладываются в форме инулина." at bounding box center [54, 257] width 78 height 3
click at [31, 226] on div at bounding box center [54, 216] width 86 height 60
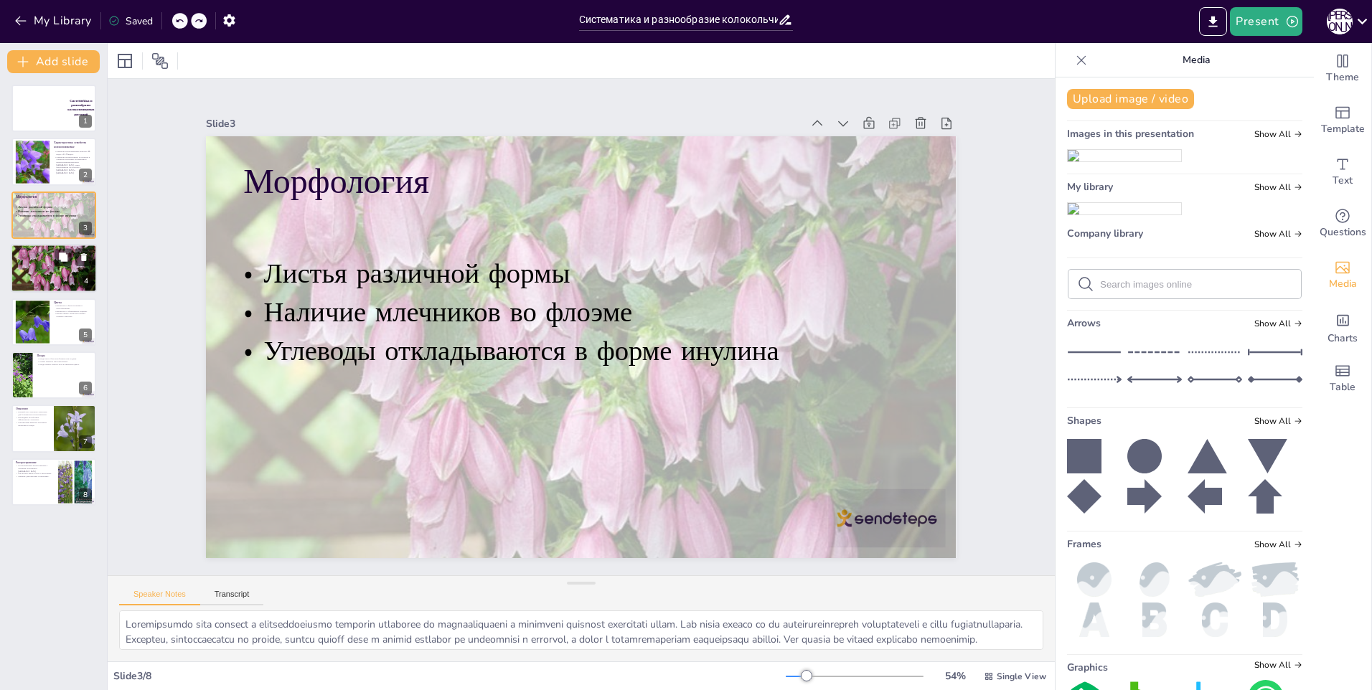
click at [42, 264] on div at bounding box center [54, 269] width 86 height 60
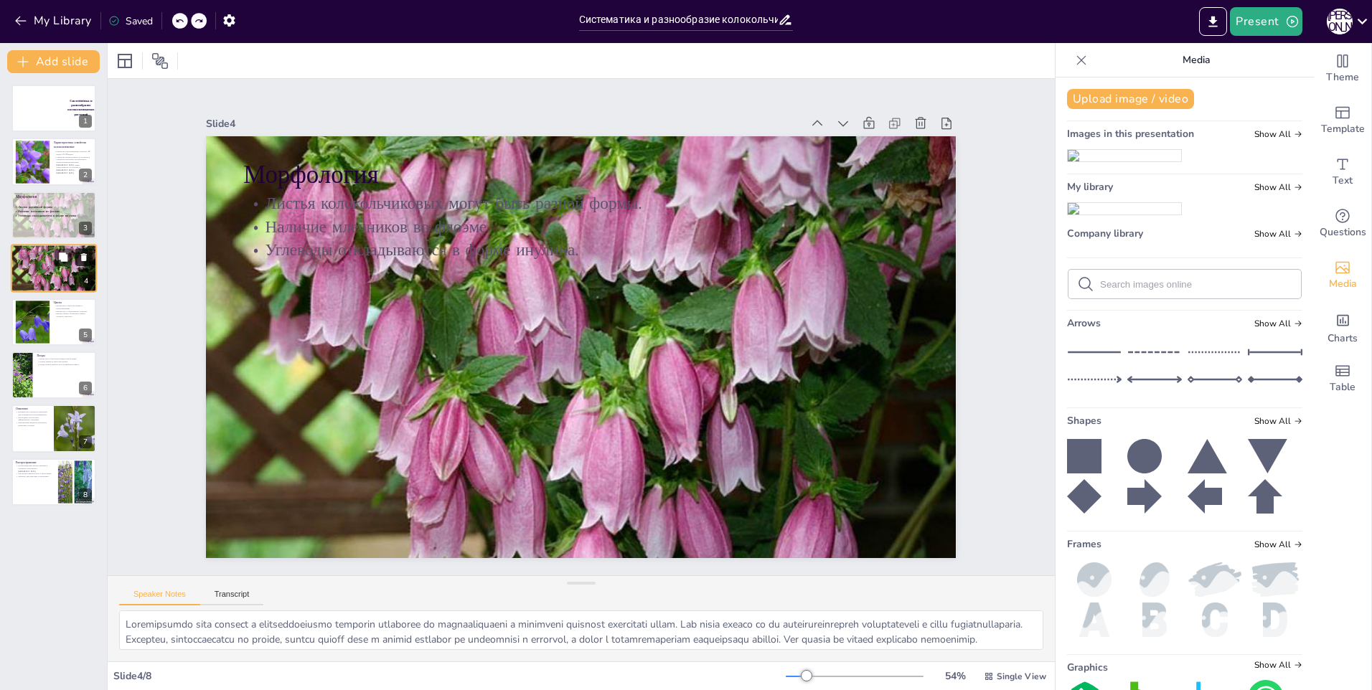
click at [82, 253] on icon at bounding box center [84, 258] width 10 height 10
type textarea "Крупные и разнообразные цветки колокольчиковых привлекают опылителей, что спосо…"
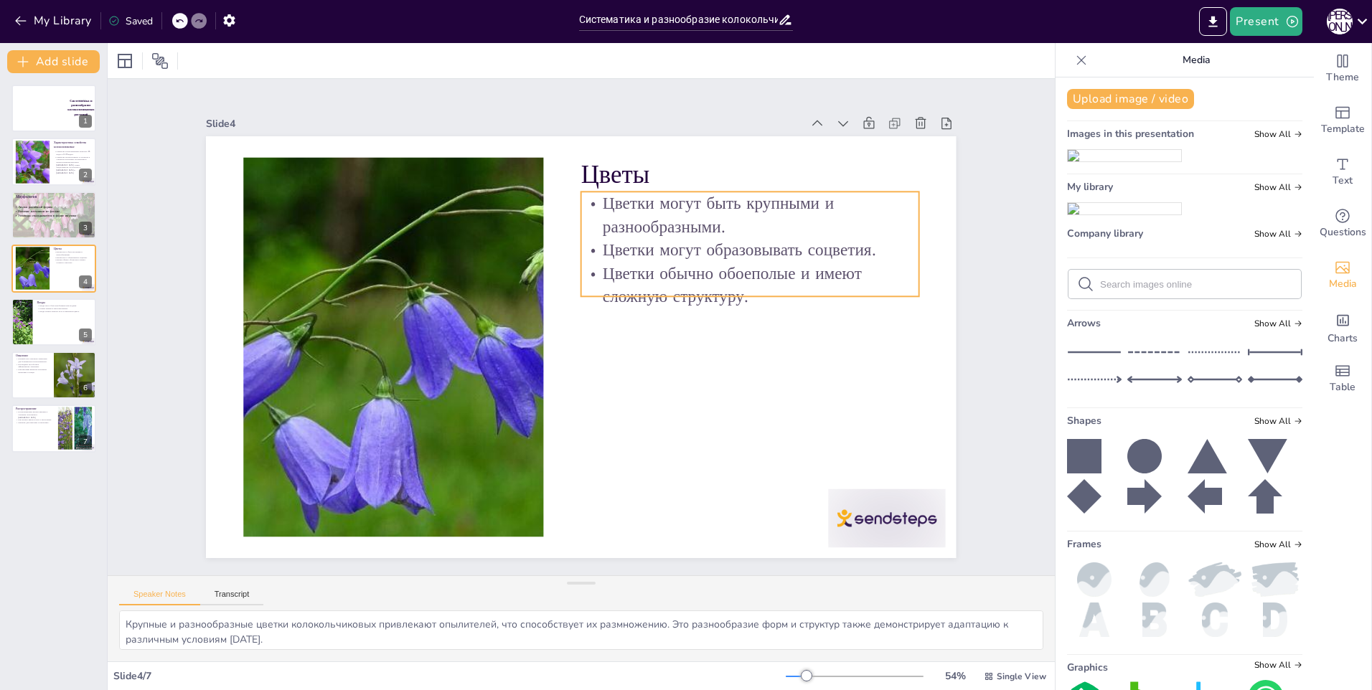
click at [677, 318] on p "Цветки могут образовывать соцветия." at bounding box center [676, 487] width 59 height 338
click at [533, 233] on p "Цветки могут образовывать соцветия." at bounding box center [410, 253] width 243 height 266
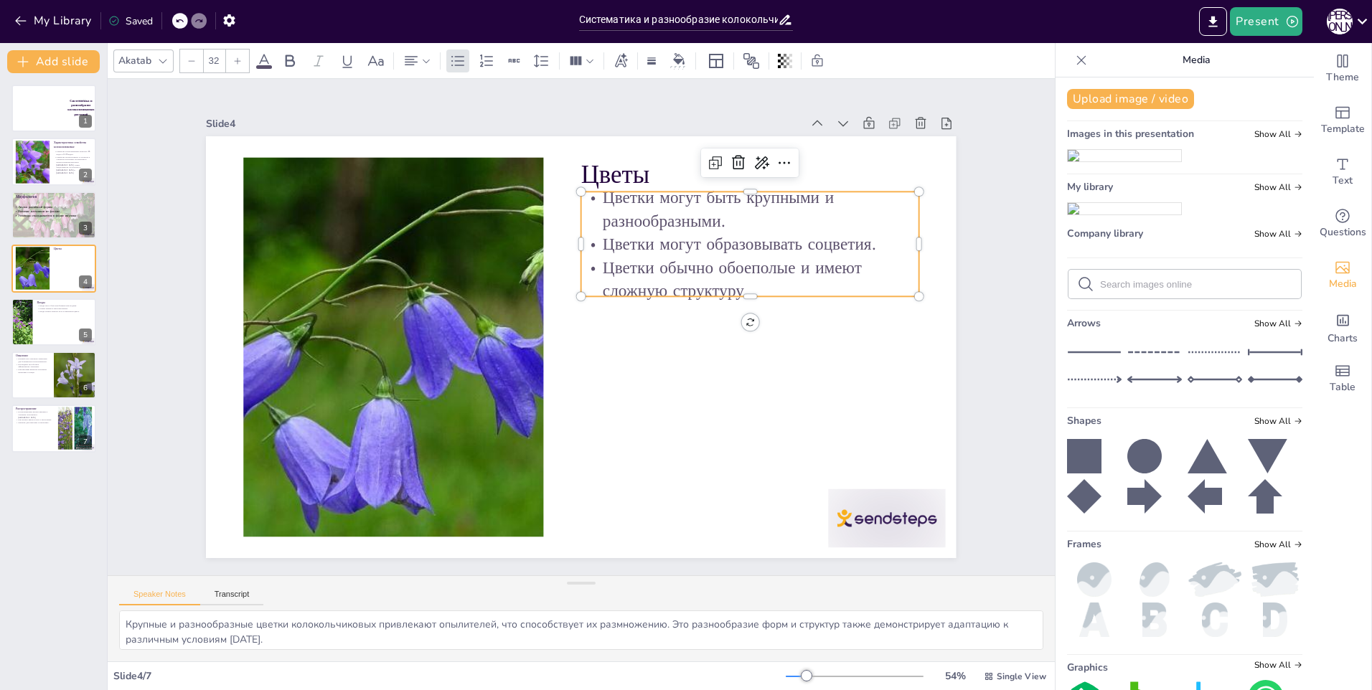
click at [708, 218] on p "Цветки могут быть крупными и разнообразными." at bounding box center [778, 267] width 335 height 149
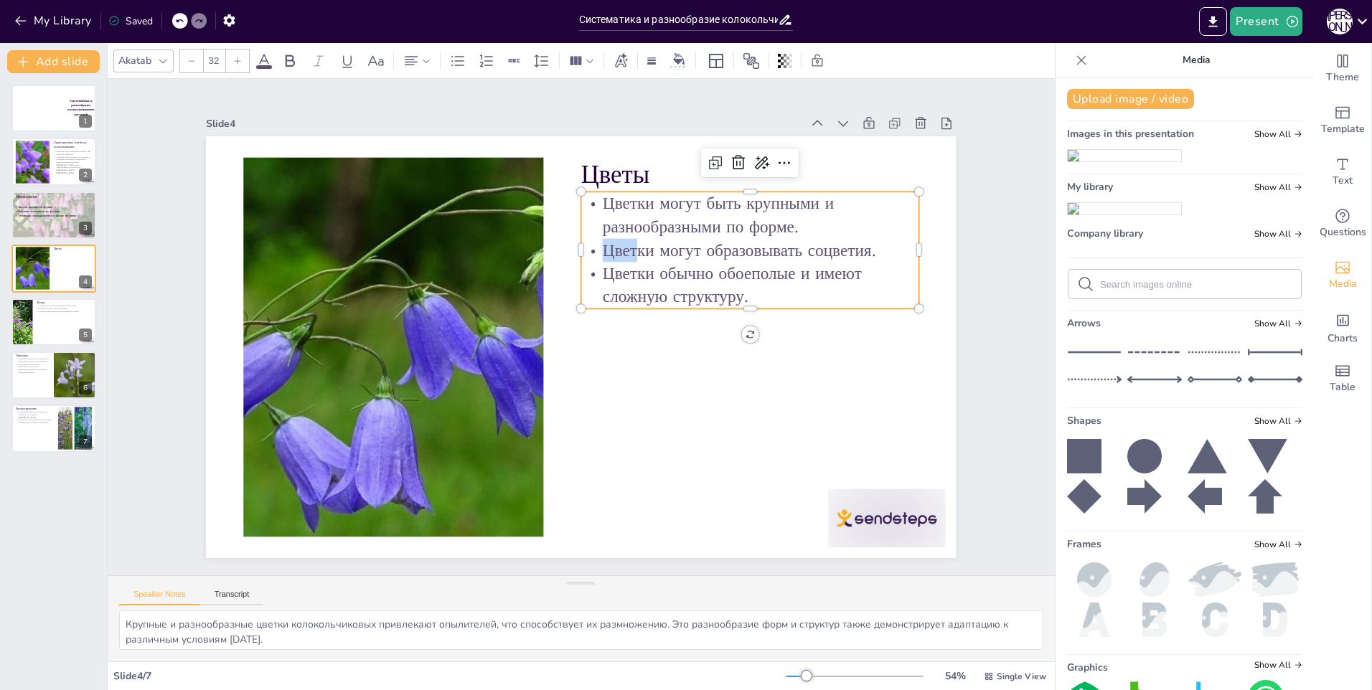
drag, startPoint x: 594, startPoint y: 250, endPoint x: 624, endPoint y: 247, distance: 29.6
click at [634, 275] on p "Цветки могут образовывать соцветия." at bounding box center [742, 418] width 217 height 287
click at [667, 265] on p "Цветки обычно обоеполые и имеют сложную структуру." at bounding box center [754, 339] width 335 height 149
drag, startPoint x: 647, startPoint y: 271, endPoint x: 596, endPoint y: 275, distance: 51.1
click at [598, 295] on p "Цветки обычно обоеполые и имеют сложную структуру." at bounding box center [702, 453] width 209 height 316
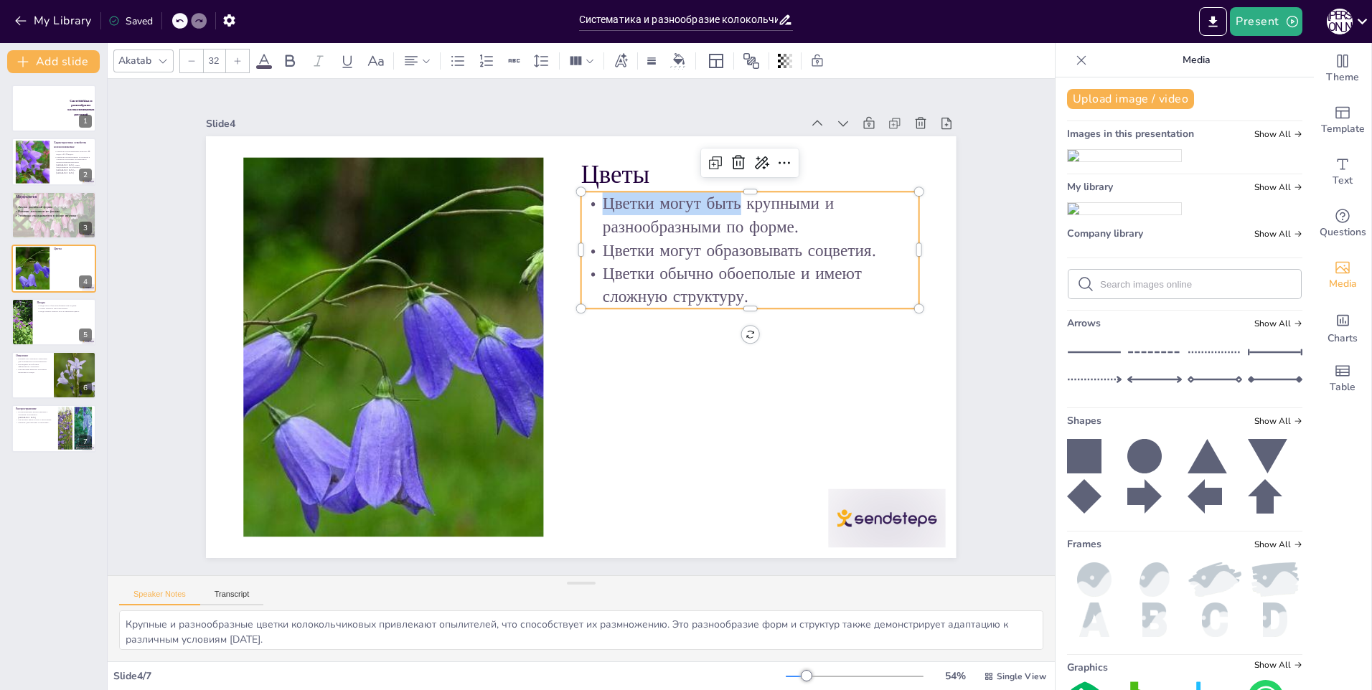
drag, startPoint x: 733, startPoint y: 202, endPoint x: 592, endPoint y: 206, distance: 140.7
click at [634, 217] on p "Цветки могут быть крупными и разнообразными по форме." at bounding box center [784, 335] width 301 height 236
click at [795, 286] on p "От небольших до крупными и разнообразными по форме." at bounding box center [740, 453] width 149 height 335
click at [789, 225] on p "От небольших до крупных и разнообразными по форме." at bounding box center [780, 294] width 327 height 180
drag, startPoint x: 645, startPoint y: 248, endPoint x: 596, endPoint y: 249, distance: 48.8
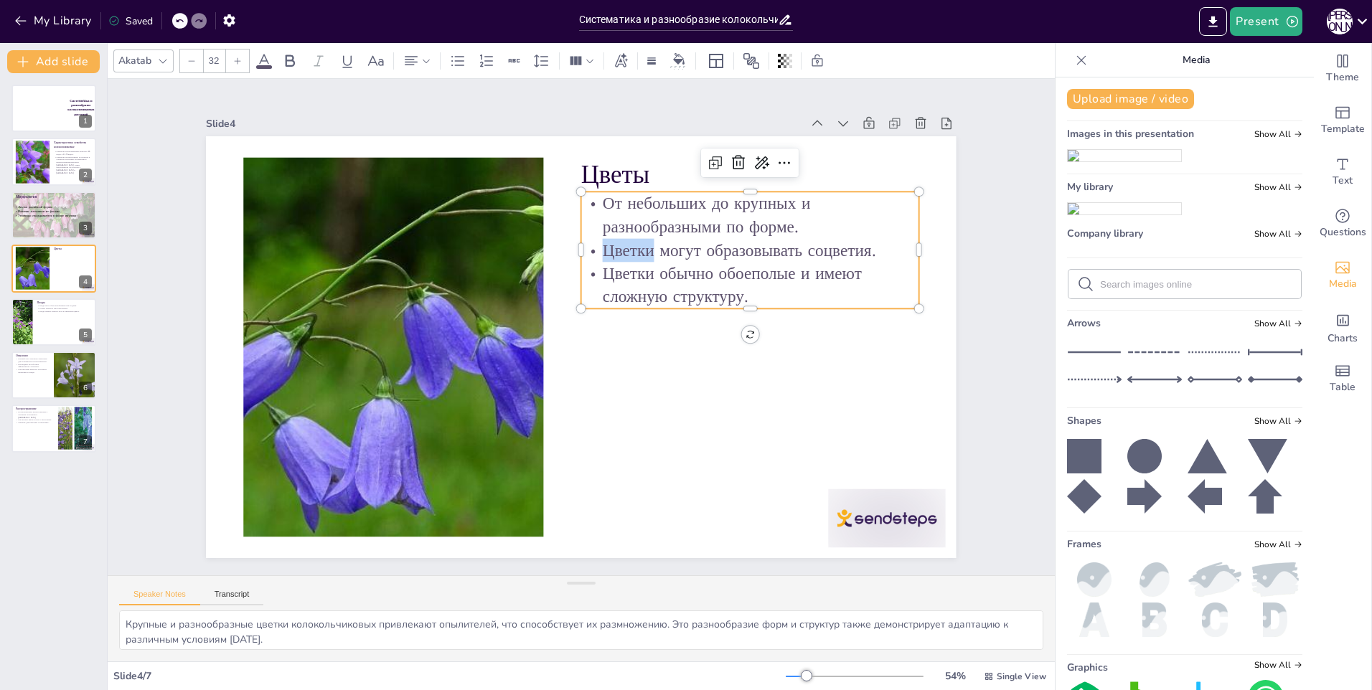
click at [596, 249] on p "Цветки могут образовывать соцветия." at bounding box center [749, 250] width 337 height 24
click at [641, 329] on p "Цветки обычно обоеполые и имеют сложную структуру." at bounding box center [606, 499] width 82 height 341
drag, startPoint x: 588, startPoint y: 199, endPoint x: 683, endPoint y: 293, distance: 133.5
click at [683, 327] on div "От небольших до крупных и разнообразными по форме. могут образовывать соцветия.…" at bounding box center [658, 495] width 117 height 337
click at [154, 61] on div at bounding box center [162, 60] width 17 height 17
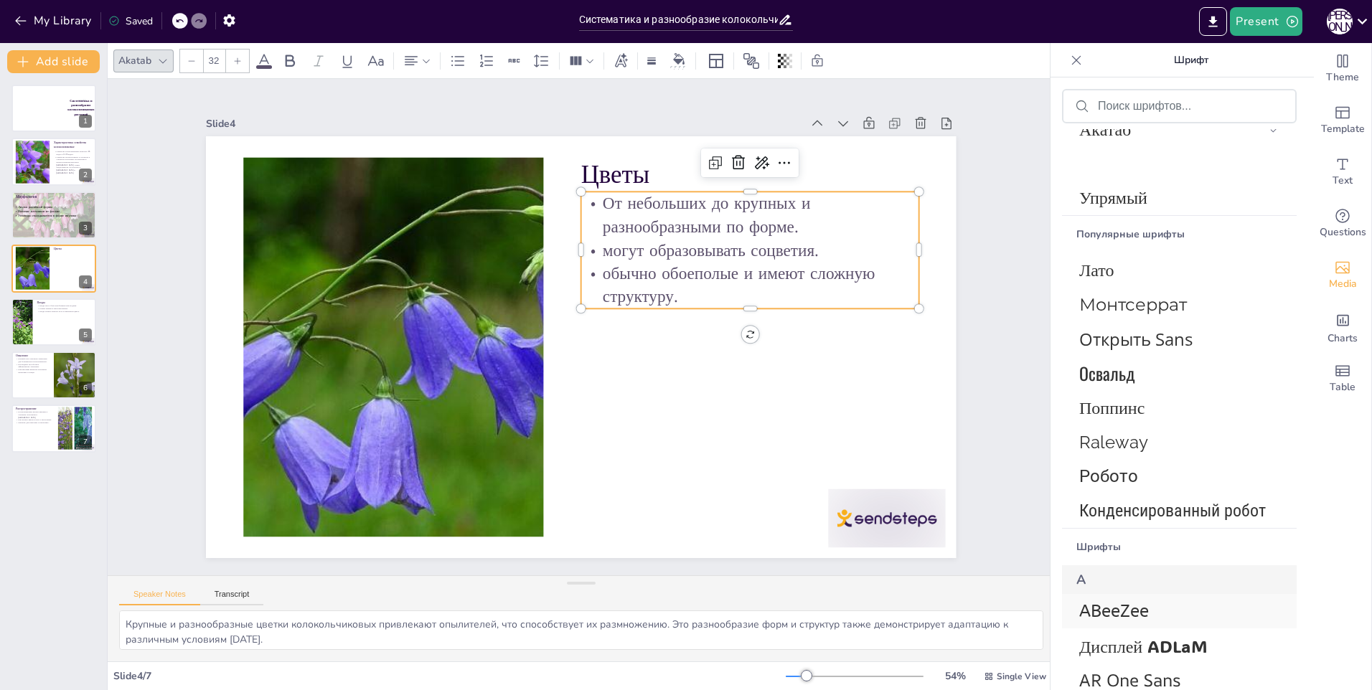
scroll to position [359, 0]
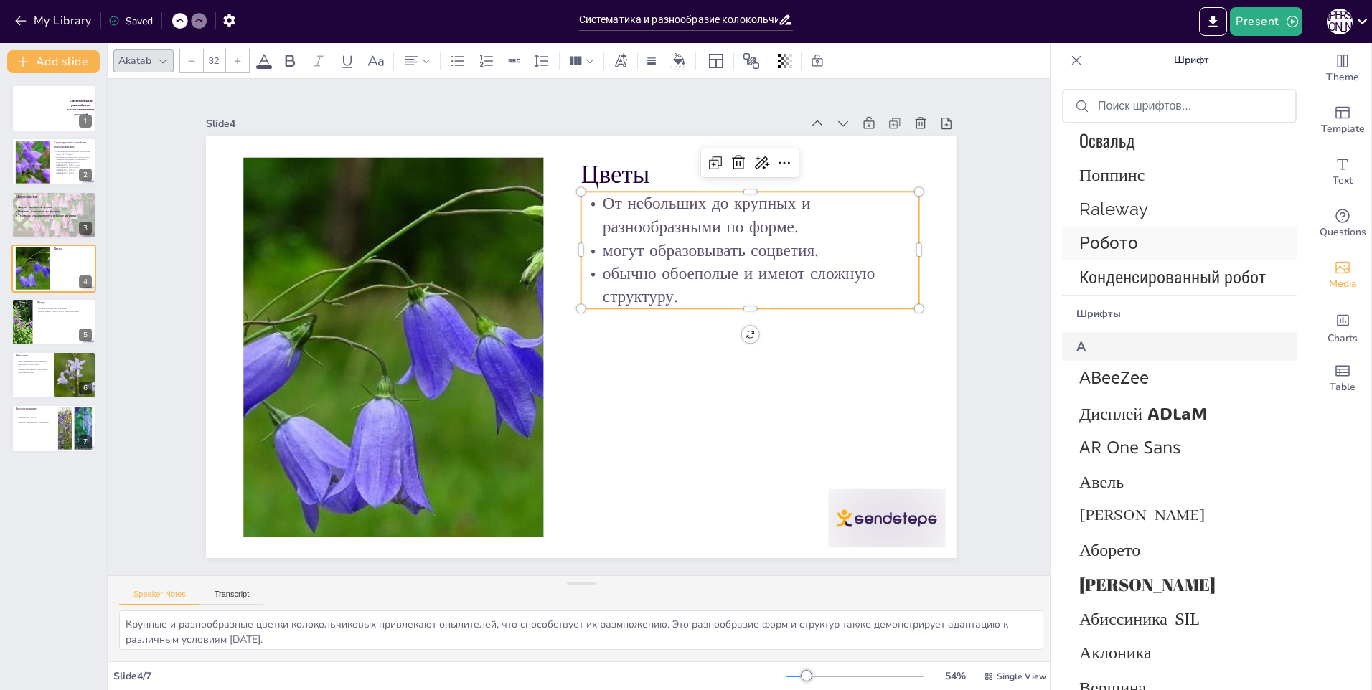
click at [1114, 247] on span "Робото" at bounding box center [1176, 243] width 194 height 20
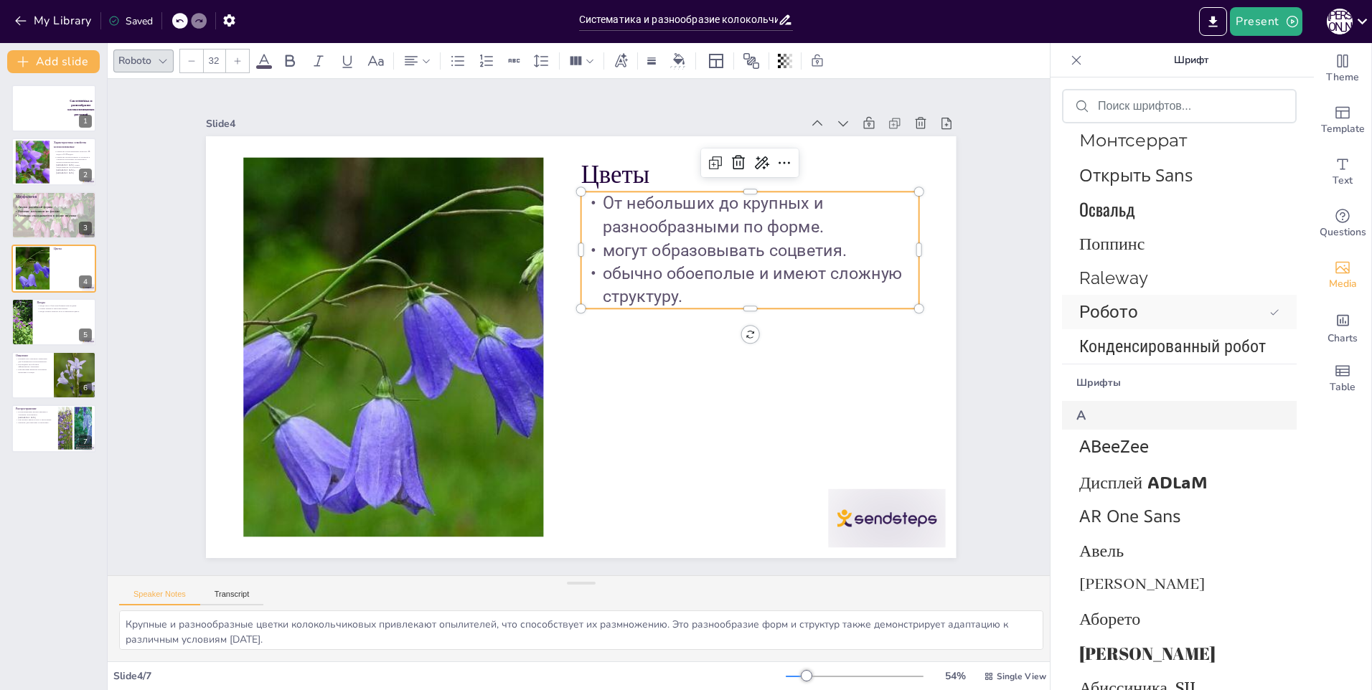
scroll to position [428, 0]
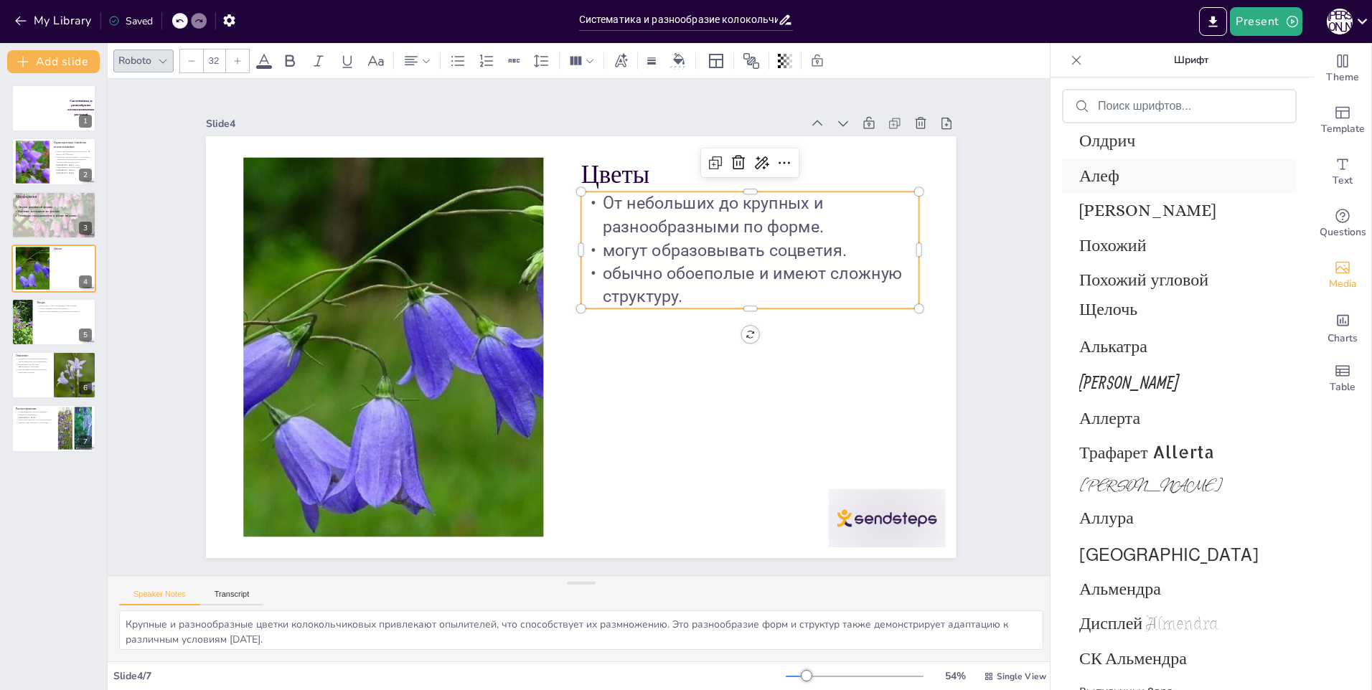
click at [1087, 166] on span "Алеф" at bounding box center [1176, 175] width 194 height 23
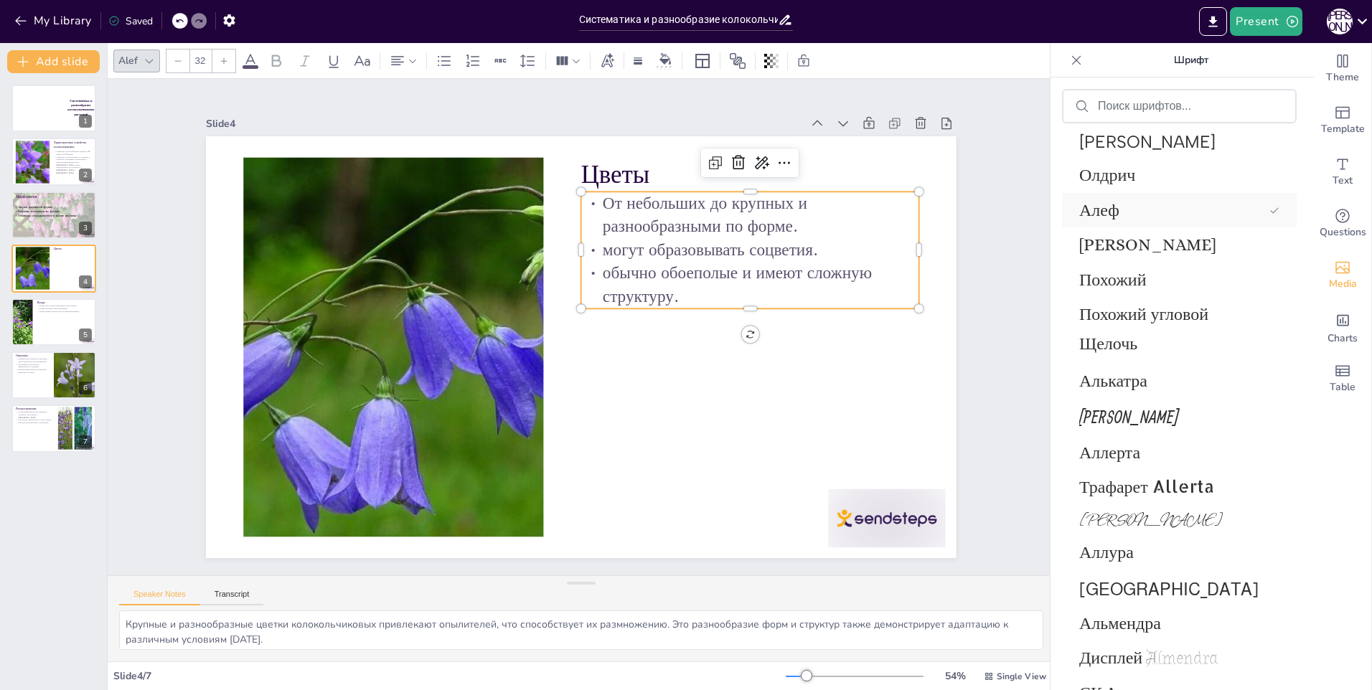
scroll to position [1664, 0]
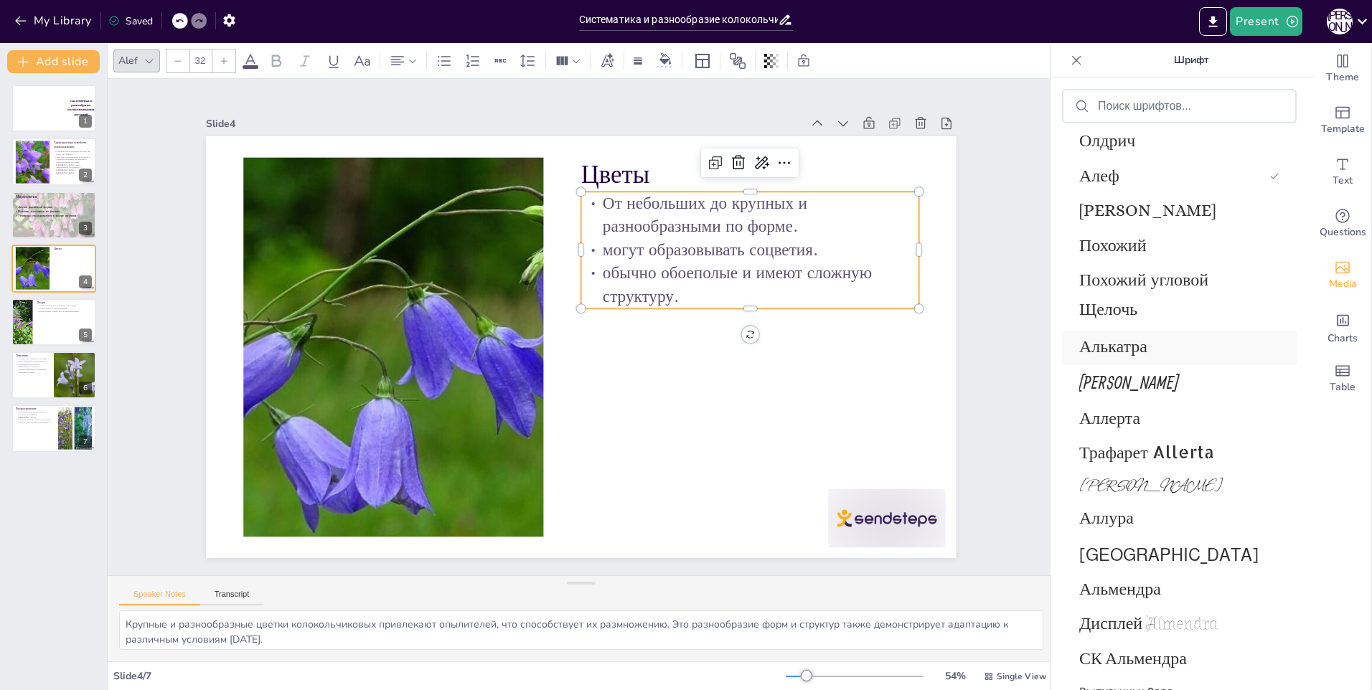
click at [1132, 350] on span "Алькатра" at bounding box center [1176, 348] width 194 height 29
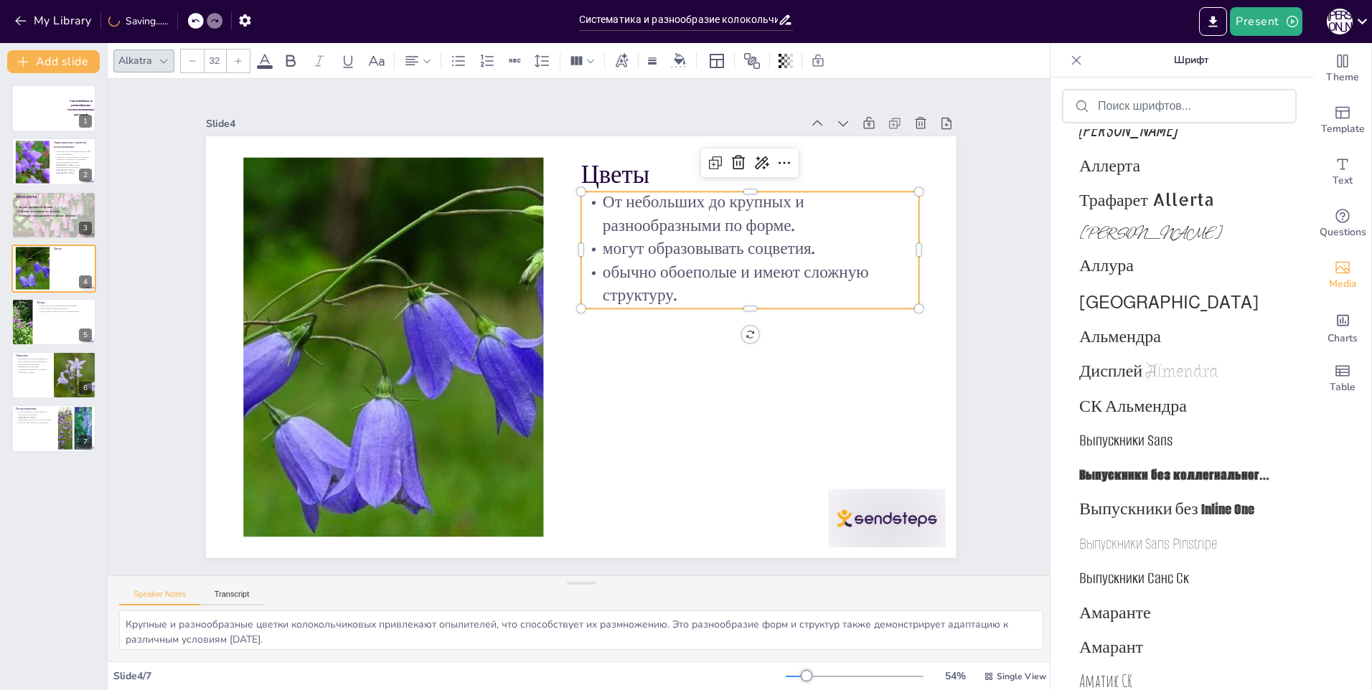
scroll to position [1951, 0]
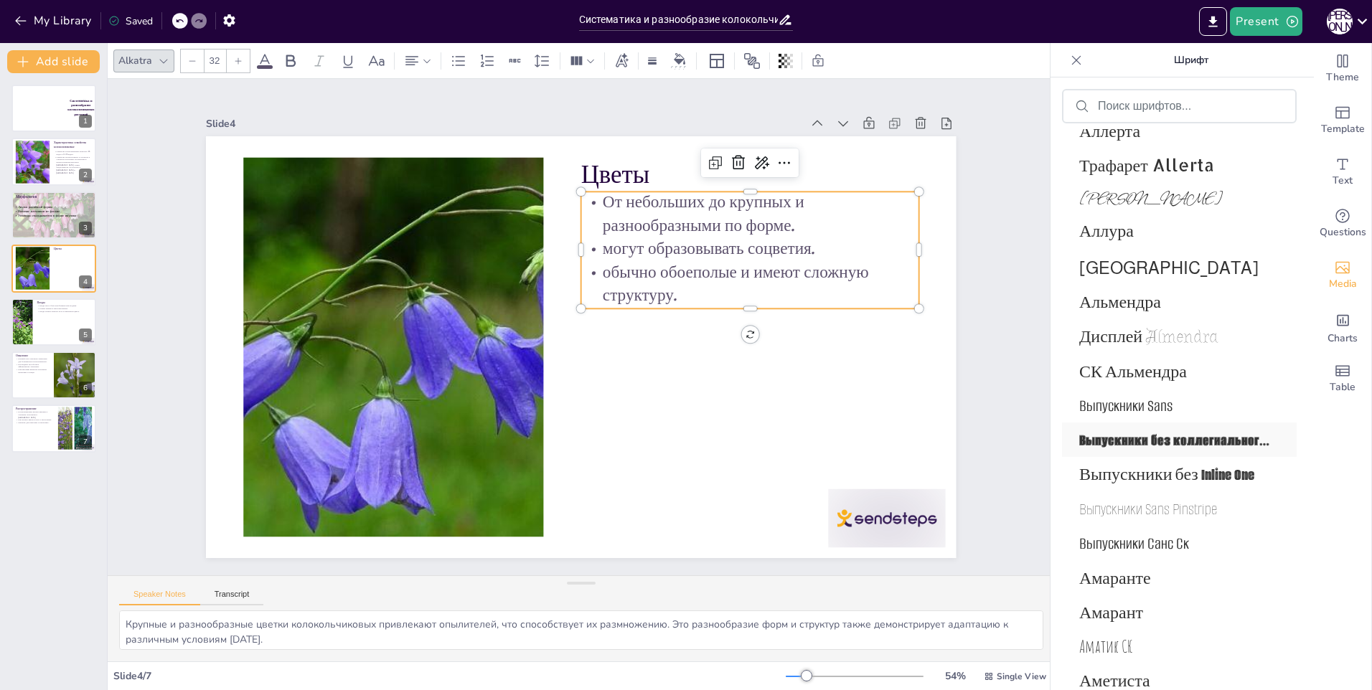
click at [1120, 442] on span "Выпускники без коллегиального колледжа" at bounding box center [1176, 440] width 194 height 21
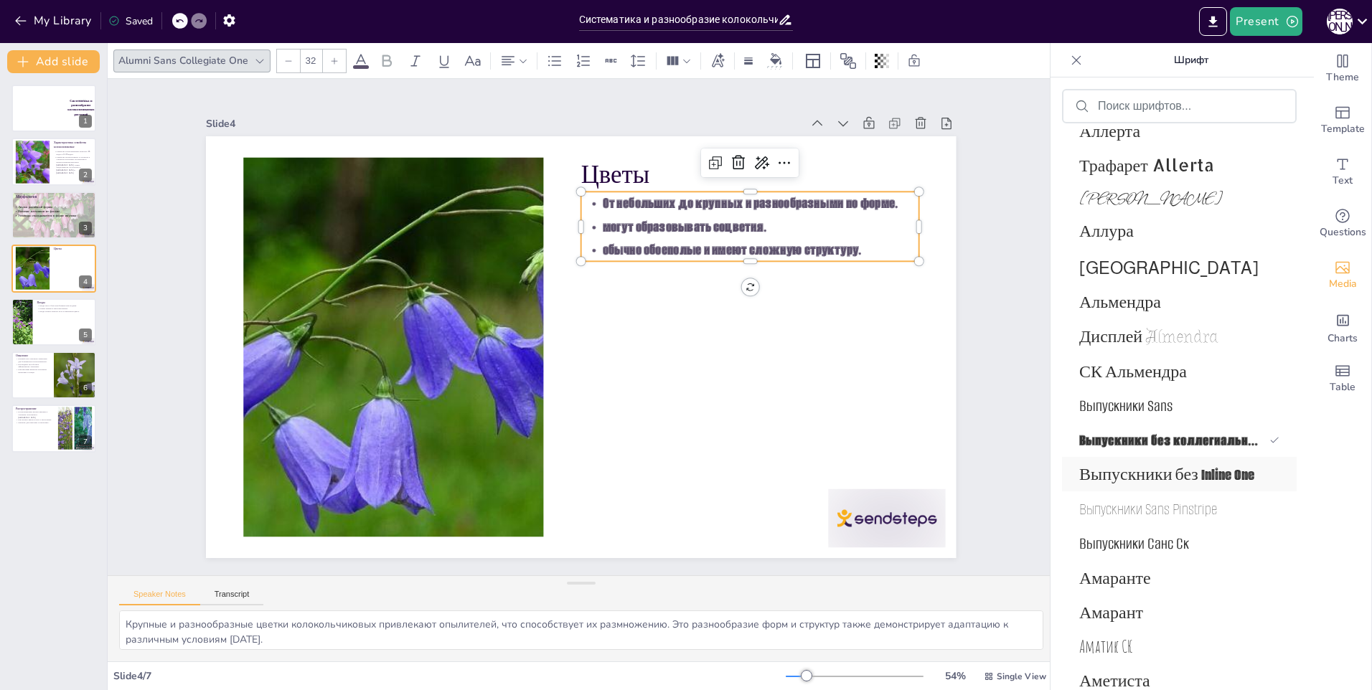
click at [1126, 472] on span "Выпускники без Inline One" at bounding box center [1176, 474] width 194 height 21
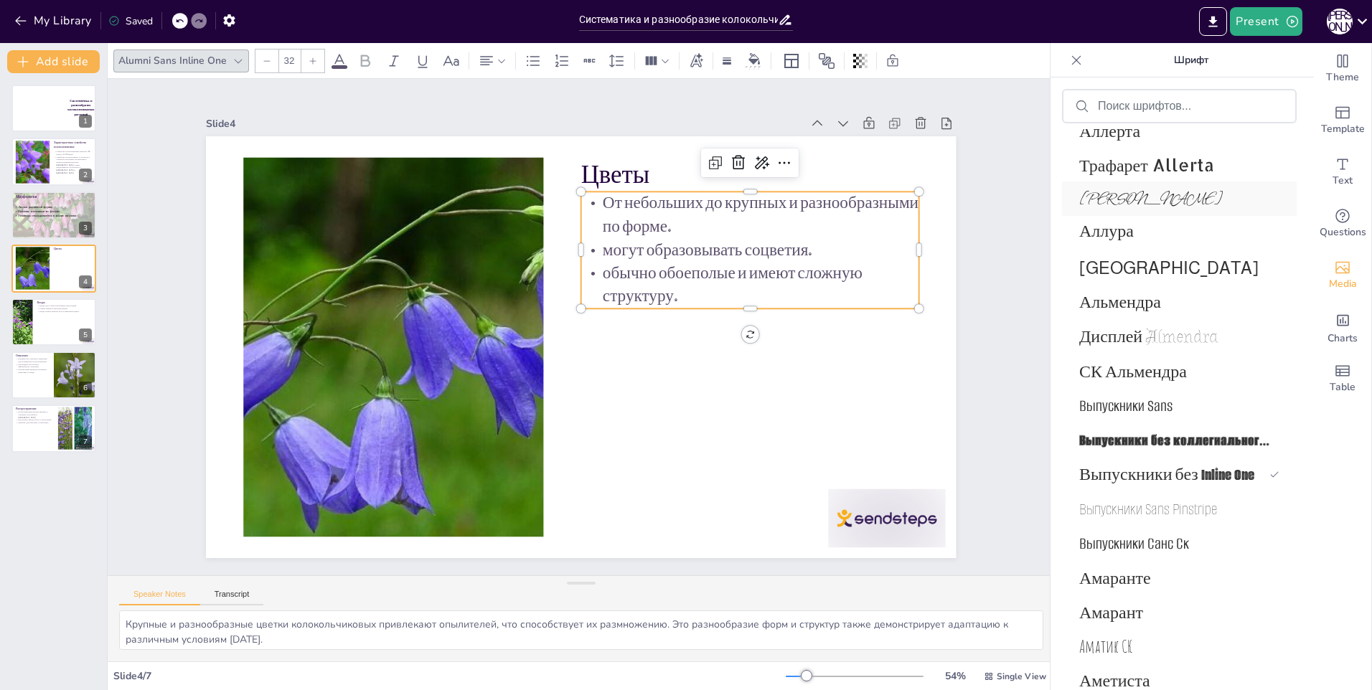
click at [1148, 194] on span "[PERSON_NAME]" at bounding box center [1176, 199] width 194 height 22
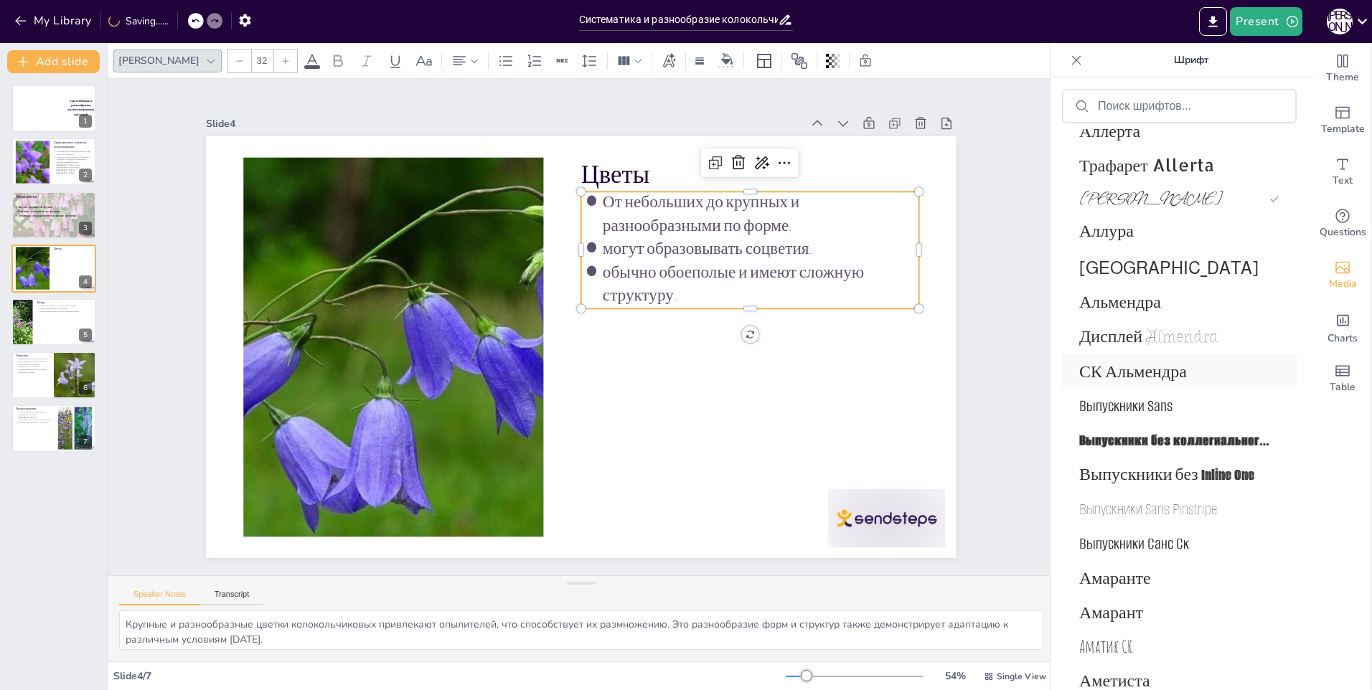
scroll to position [2309, 0]
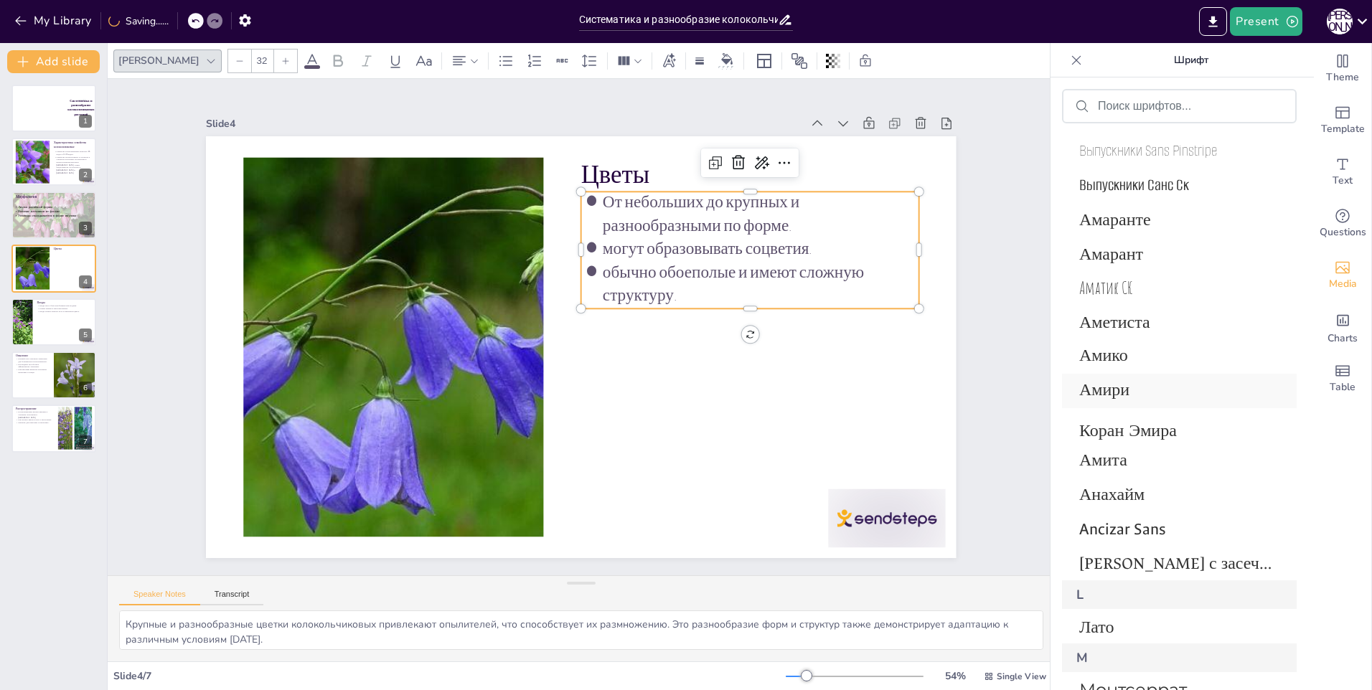
click at [1115, 393] on span "Амири" at bounding box center [1176, 391] width 194 height 30
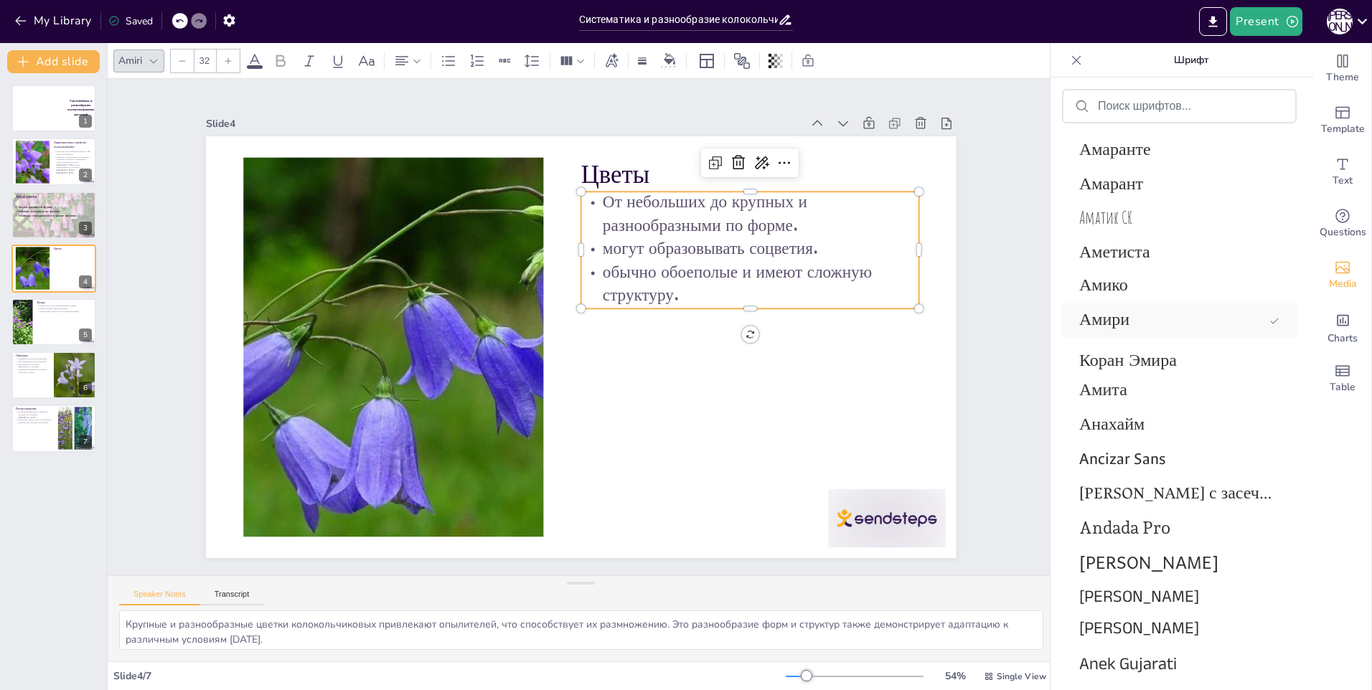
scroll to position [2553, 0]
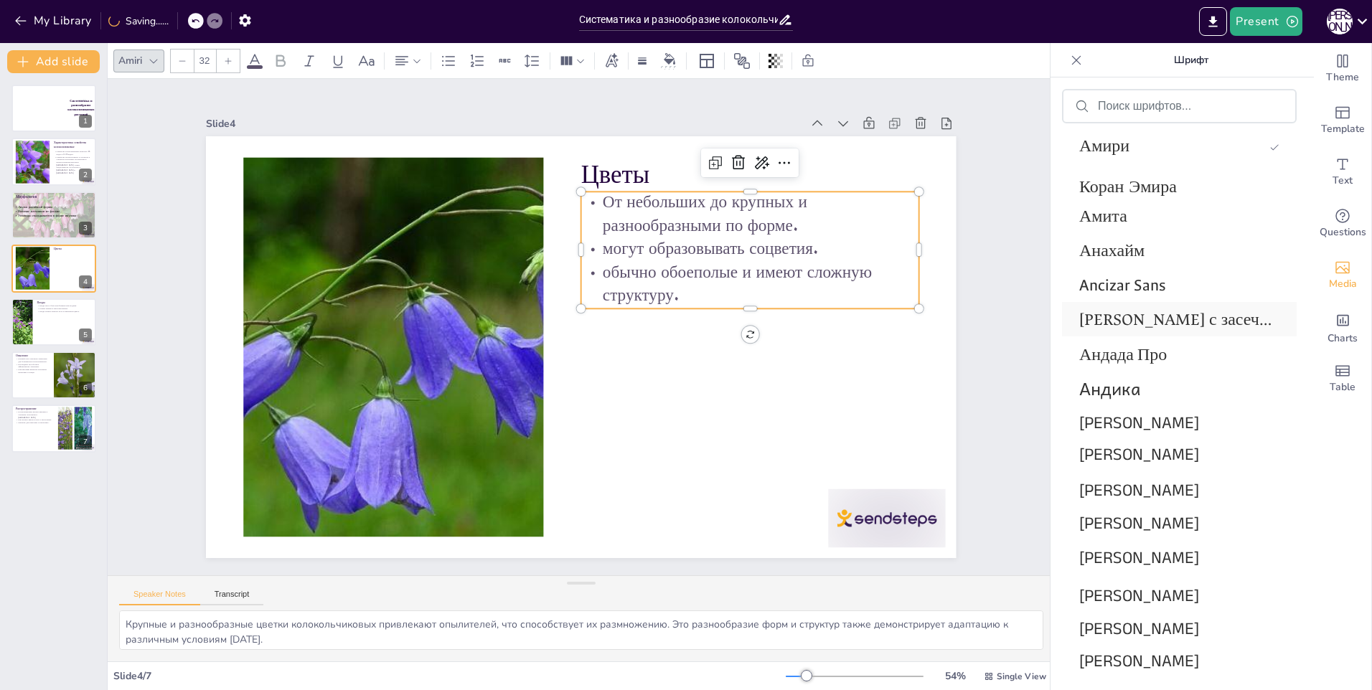
click at [1145, 313] on span "[PERSON_NAME] с засечками" at bounding box center [1176, 319] width 194 height 21
click at [1140, 314] on span "[PERSON_NAME] с засечками" at bounding box center [1171, 319] width 184 height 21
click at [1120, 390] on span "Андика" at bounding box center [1176, 388] width 194 height 27
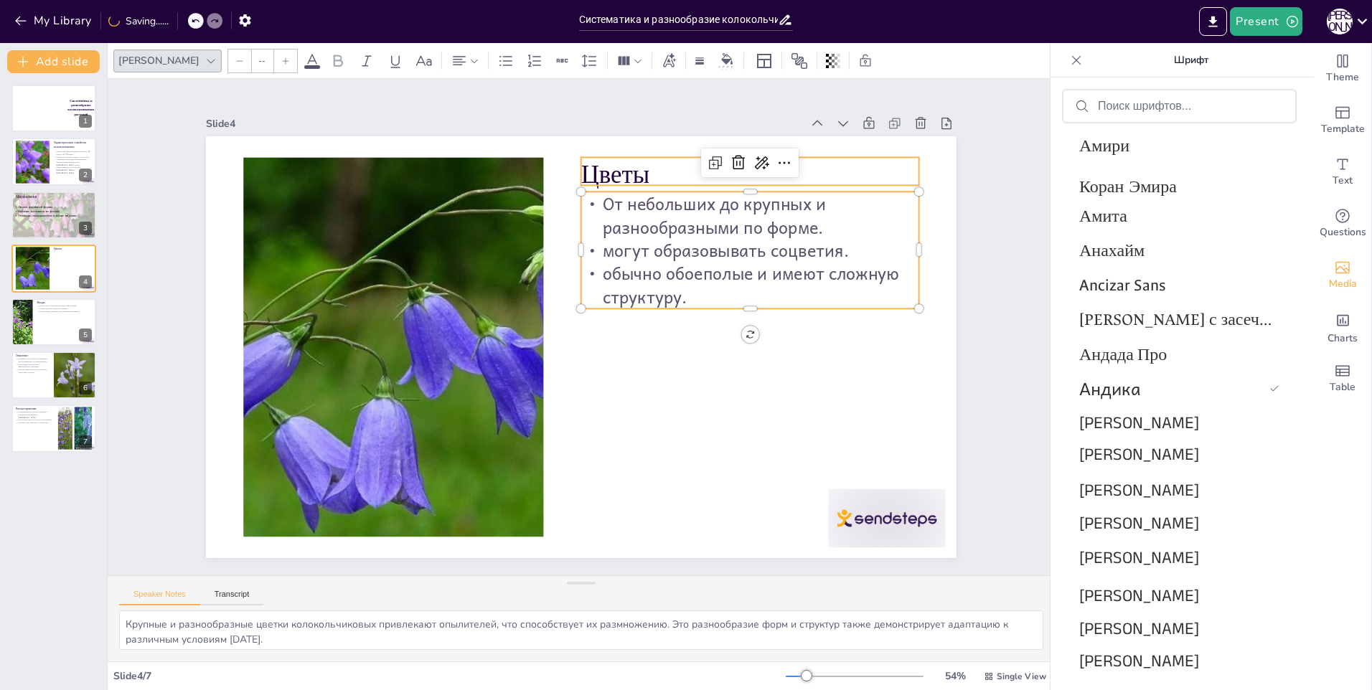
type input "48"
click at [527, 313] on p "Цветы" at bounding box center [365, 397] width 323 height 169
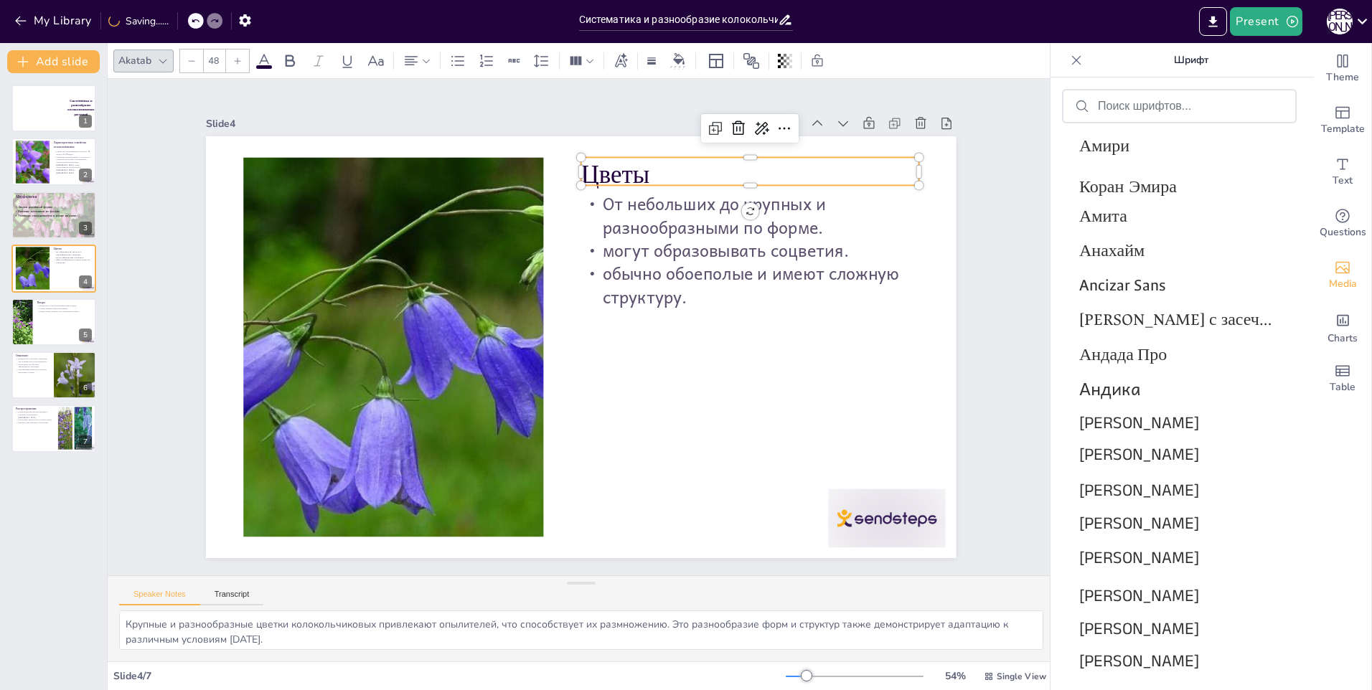
click at [502, 238] on p "Цветы" at bounding box center [355, 351] width 294 height 227
click at [633, 418] on p "Цветы" at bounding box center [582, 555] width 252 height 274
click at [617, 462] on p "Цветы" at bounding box center [448, 514] width 337 height 104
click at [634, 173] on p "Цветы" at bounding box center [790, 231] width 332 height 138
click at [1124, 398] on span "Андика" at bounding box center [1176, 388] width 194 height 27
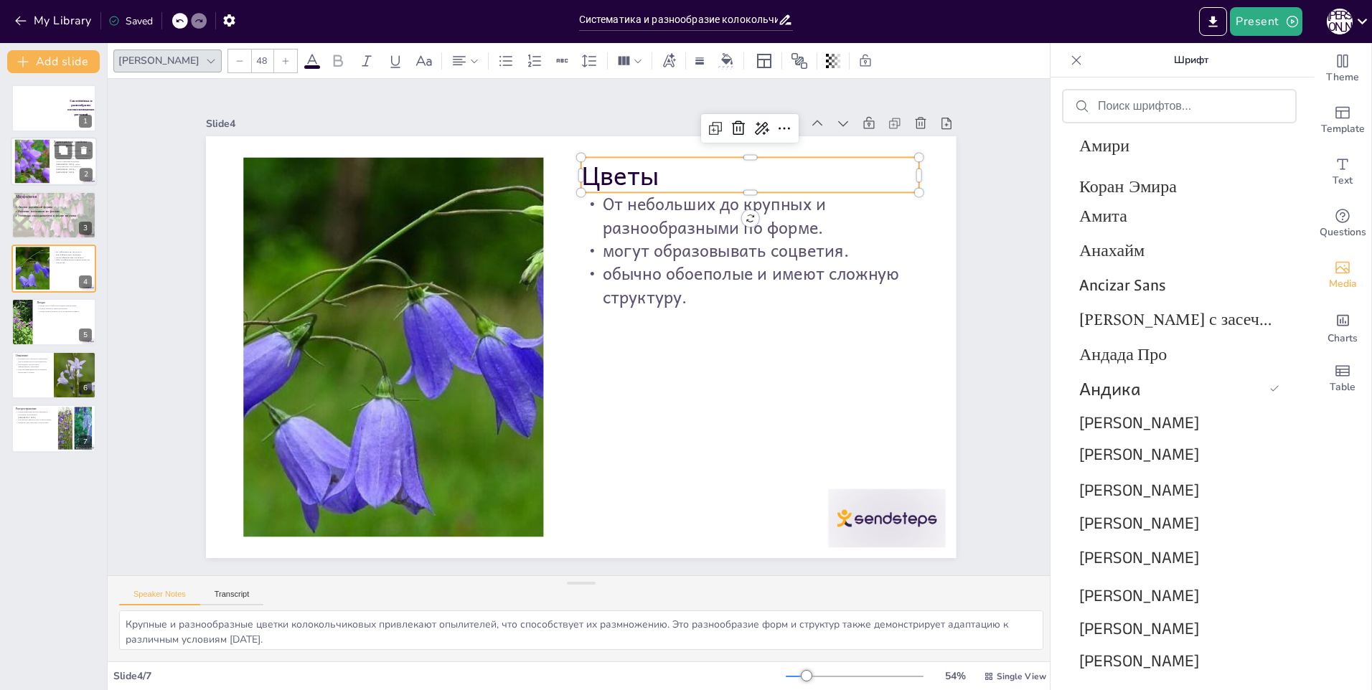
click at [45, 165] on div at bounding box center [32, 162] width 60 height 44
type textarea "Loremipsu dolorsitametcon adipisci elits do eiusm temporincidid utlab etdolorem…"
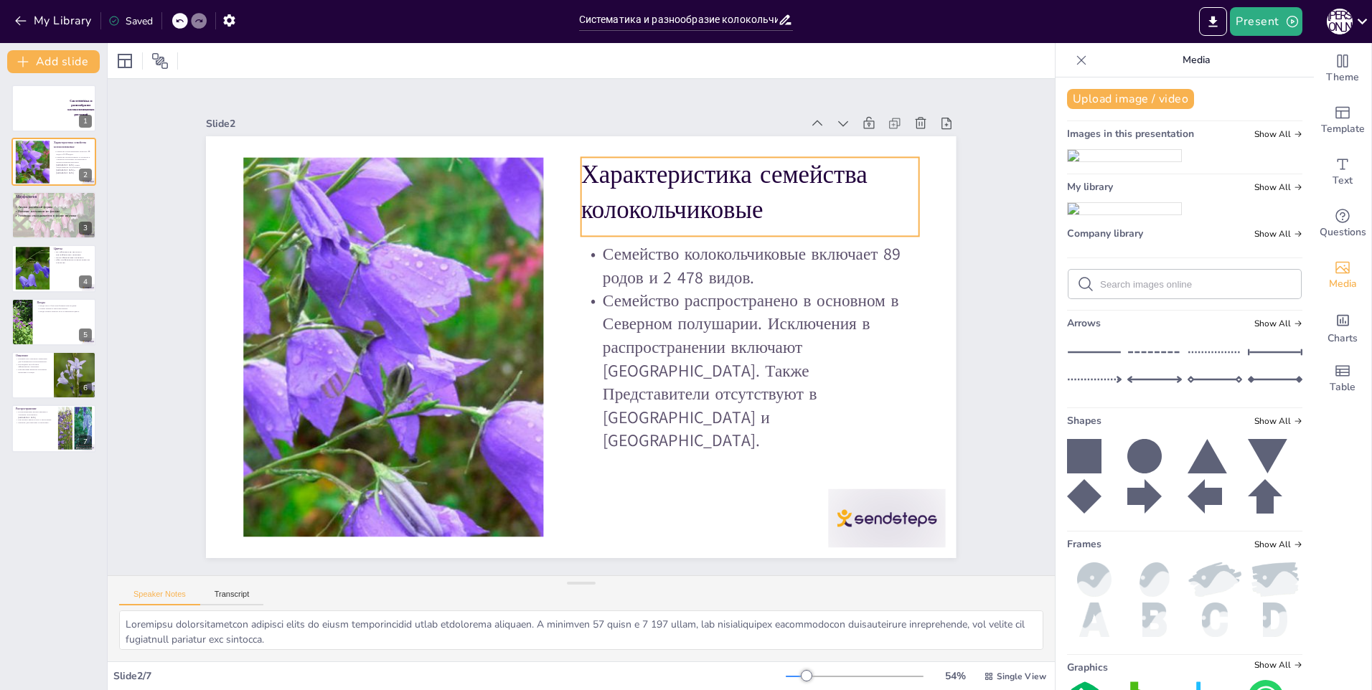
click at [640, 190] on p "Характеристика семейства колокольчиковые" at bounding box center [797, 317] width 314 height 255
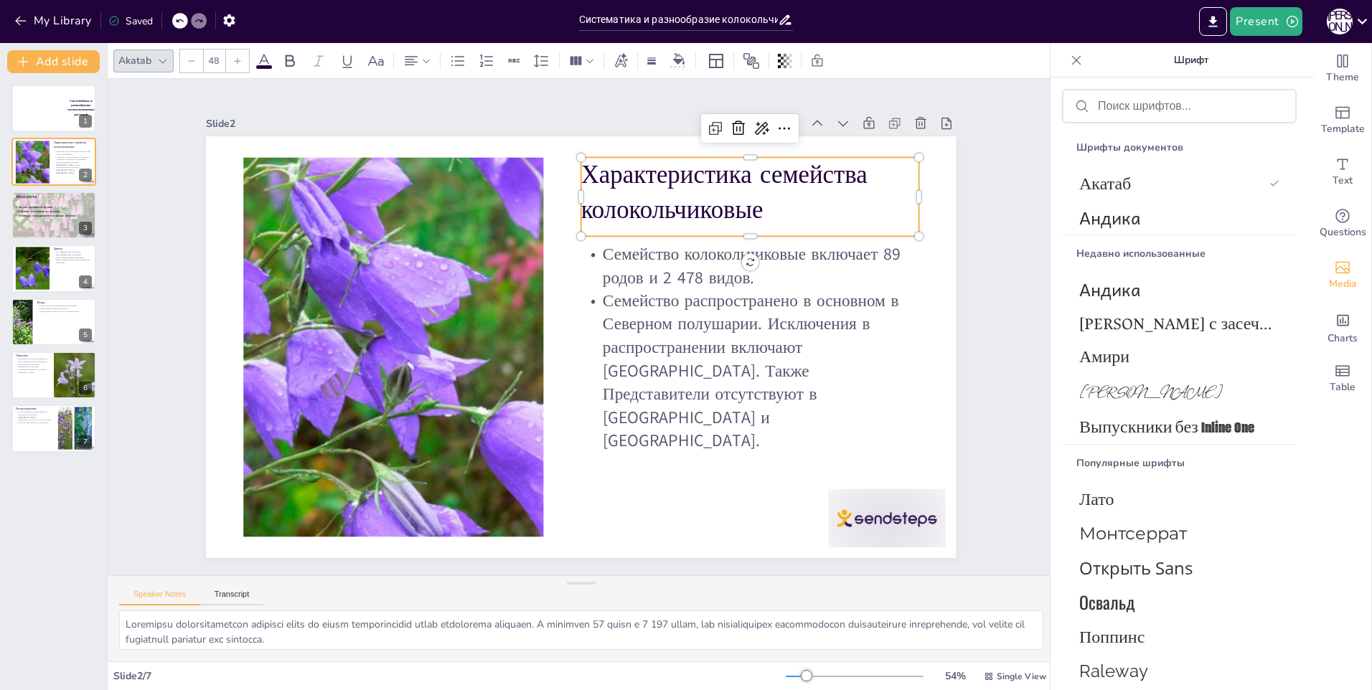
click at [680, 309] on p "Характеристика семейства колокольчиковые" at bounding box center [732, 480] width 105 height 343
click at [581, 423] on span "Характеристика семейства колокольчиковые" at bounding box center [438, 457] width 286 height 69
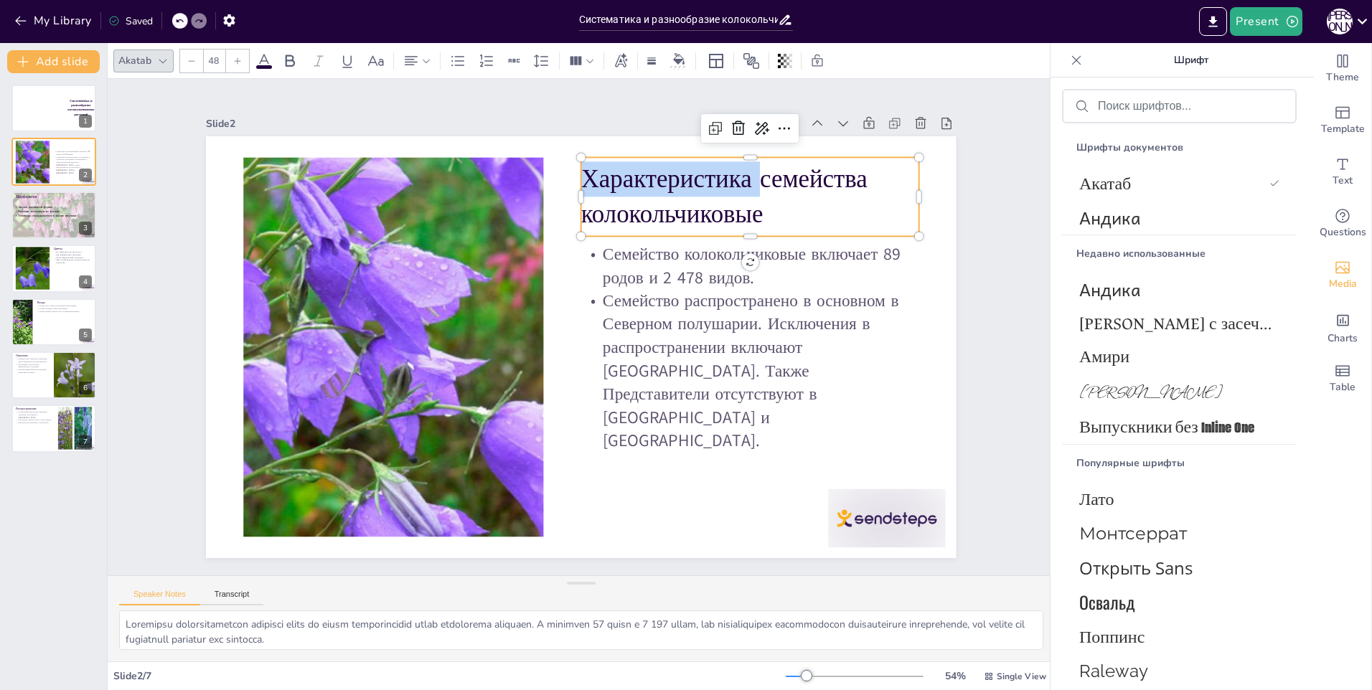
click at [571, 404] on span "Характеристика семейства колокольчиковые" at bounding box center [425, 448] width 292 height 88
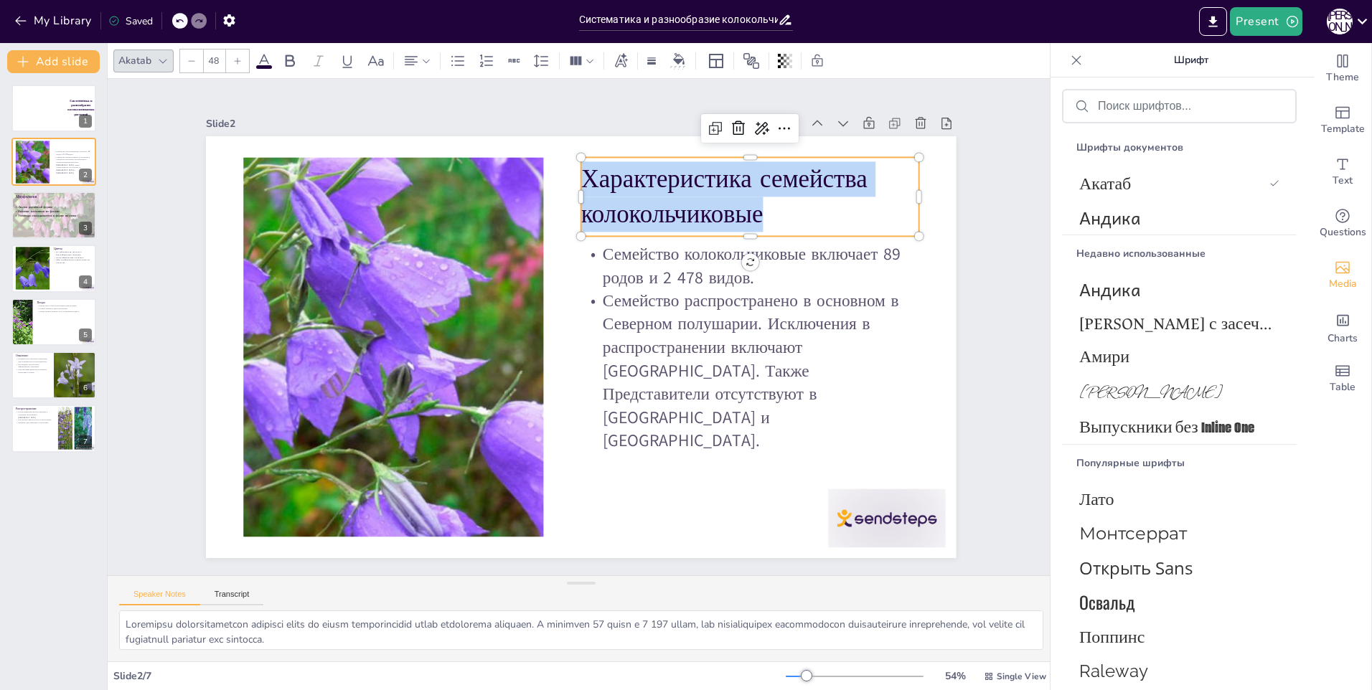
click at [645, 205] on span "Характеристика семейства колокольчиковые" at bounding box center [774, 313] width 259 height 217
click at [621, 357] on span "Характеристика семейства колокольчиковые" at bounding box center [677, 504] width 122 height 294
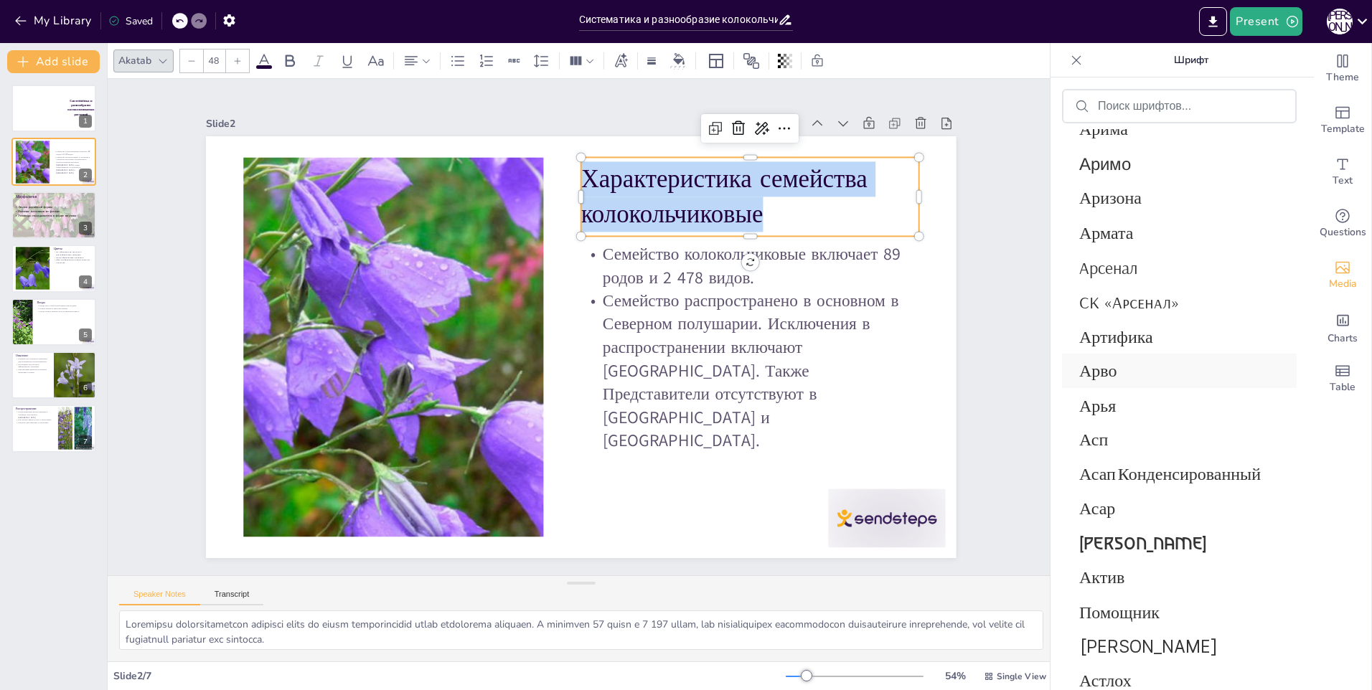
scroll to position [4444, 0]
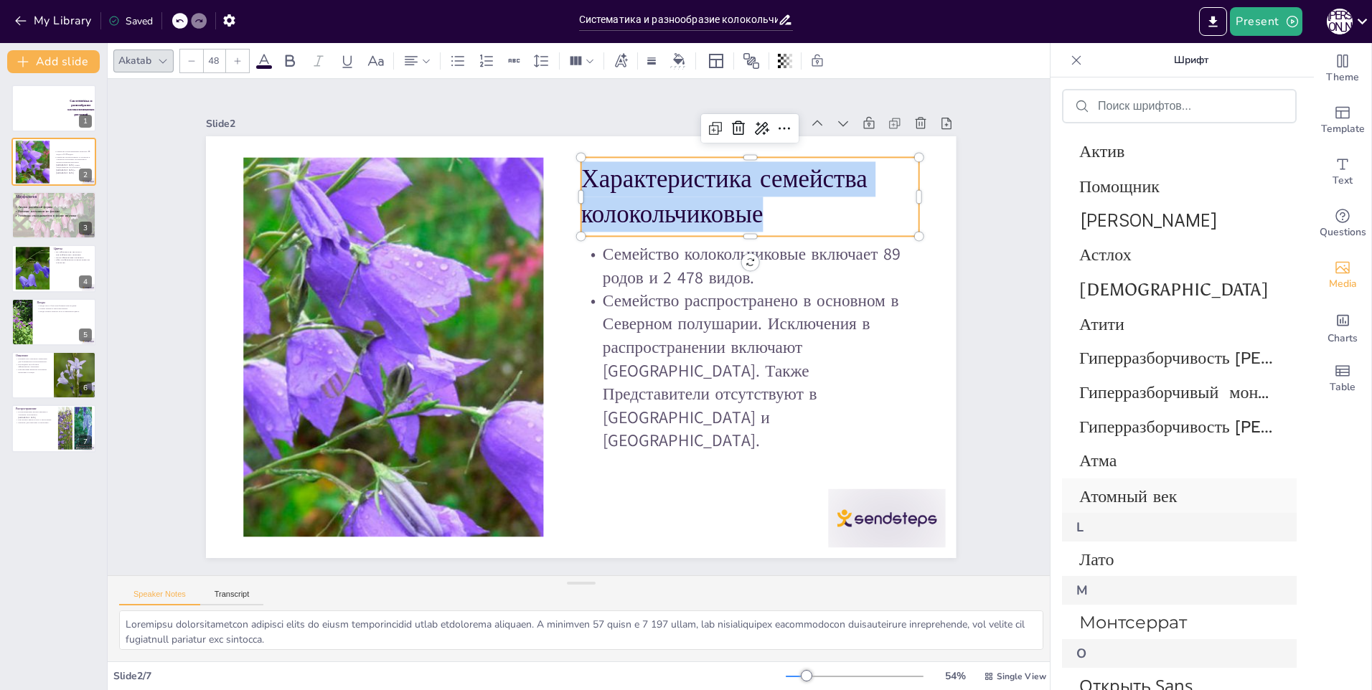
click at [1161, 492] on span "Атомный век" at bounding box center [1176, 496] width 194 height 24
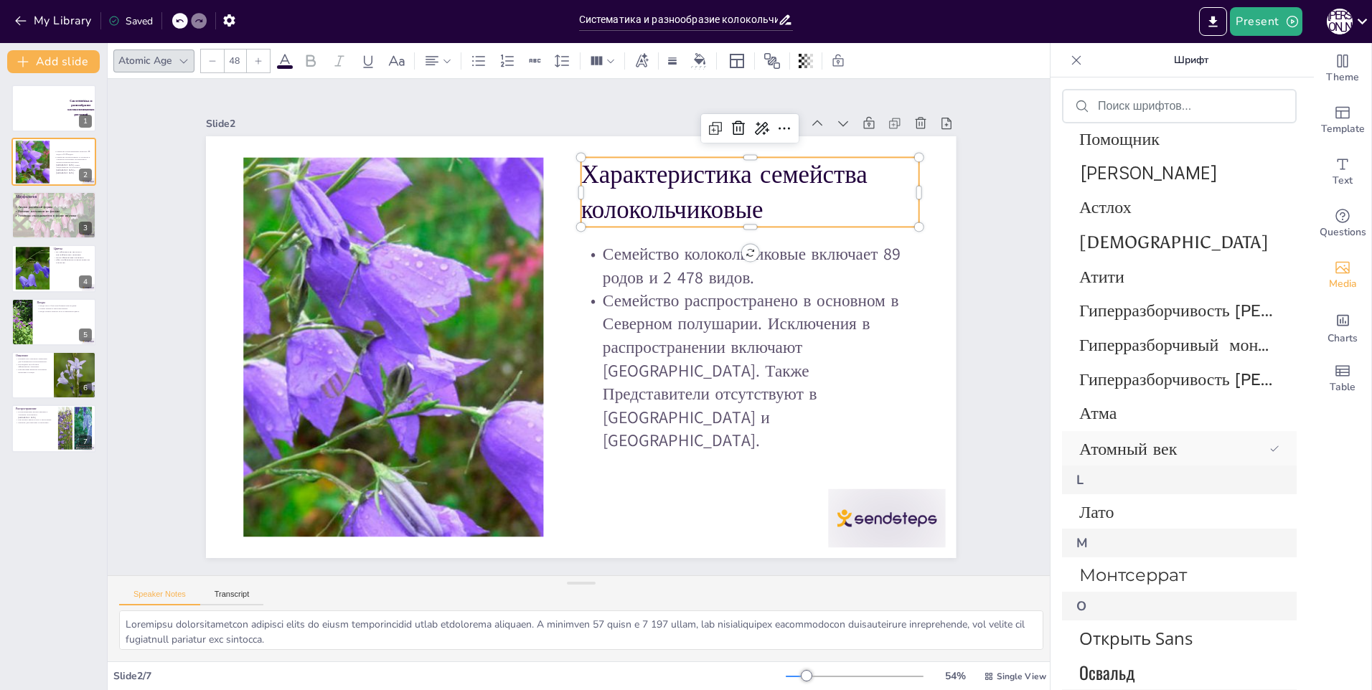
scroll to position [4655, 0]
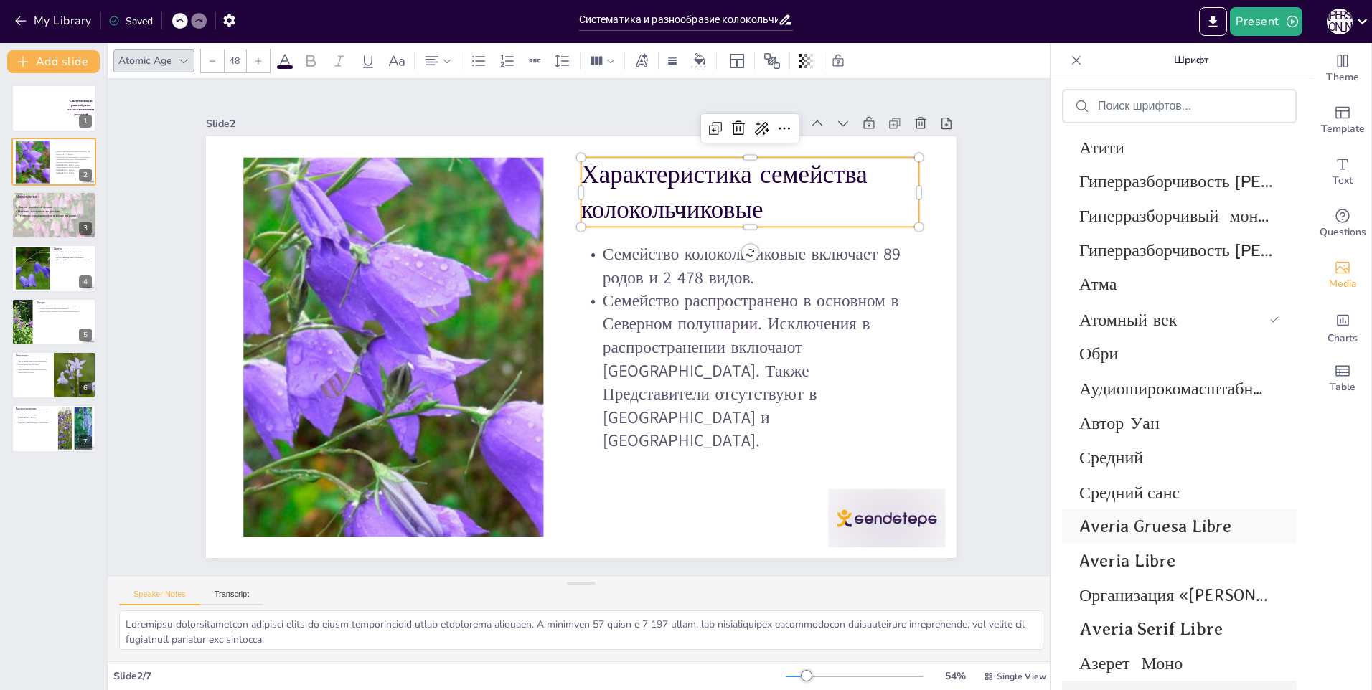
click at [1181, 532] on span "Averia Gruesa Libre" at bounding box center [1176, 526] width 194 height 21
click at [1155, 564] on span "Averia Libre" at bounding box center [1176, 560] width 194 height 21
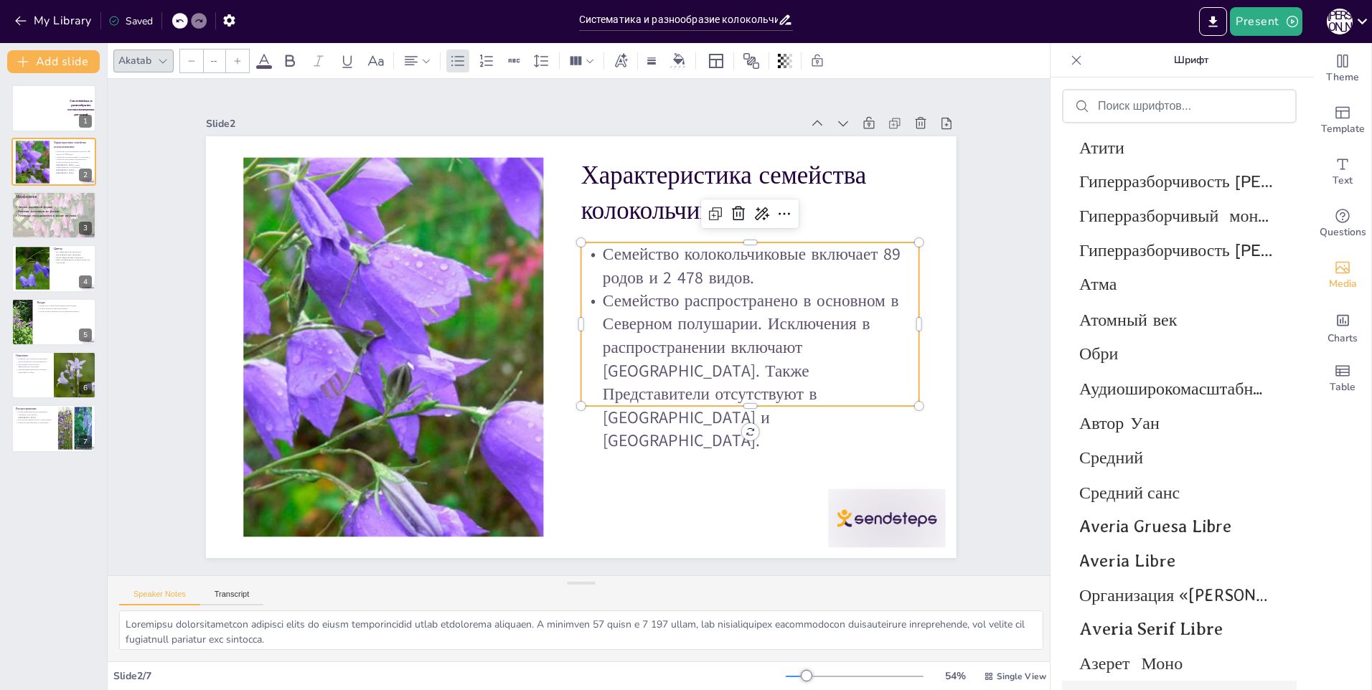
type input "32"
click at [617, 301] on p "Семейство колокольчиковые включает 89 родов и 2 478 видов." at bounding box center [691, 468] width 149 height 335
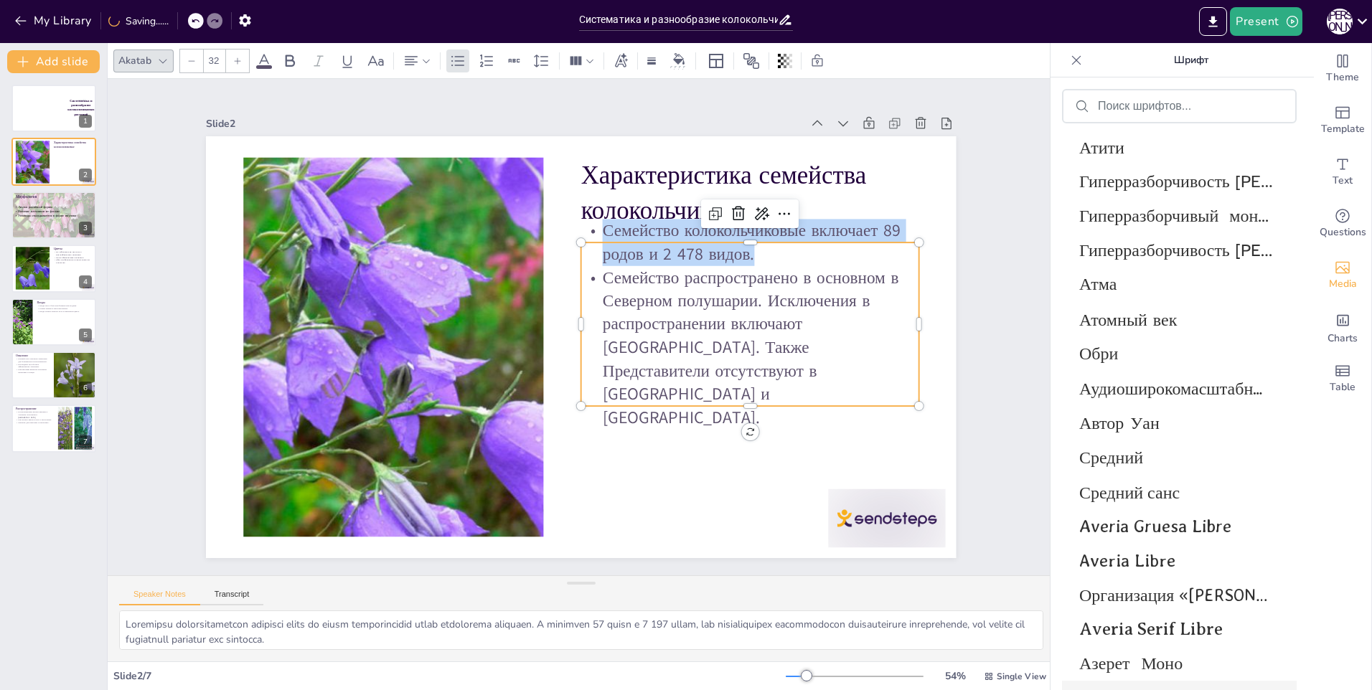
click at [553, 370] on span "Семейство колокольчиковые включает 89 родов и 2 478 видов." at bounding box center [402, 401] width 301 height 62
click at [537, 279] on span "Семейство колокольчиковые включает 89 родов и 2 478 видов." at bounding box center [390, 346] width 291 height 142
click at [605, 393] on span "Семейство колокольчиковые включает 89 родов и 2 478 видов." at bounding box center [464, 475] width 281 height 164
click at [642, 279] on span "Семейство колокольчиковые включает 89 родов и 2 478 видов." at bounding box center [759, 389] width 234 height 237
click at [527, 279] on span "Семейство колокольчиковые включает 89 родов и 2 478 видов." at bounding box center [393, 305] width 268 height 194
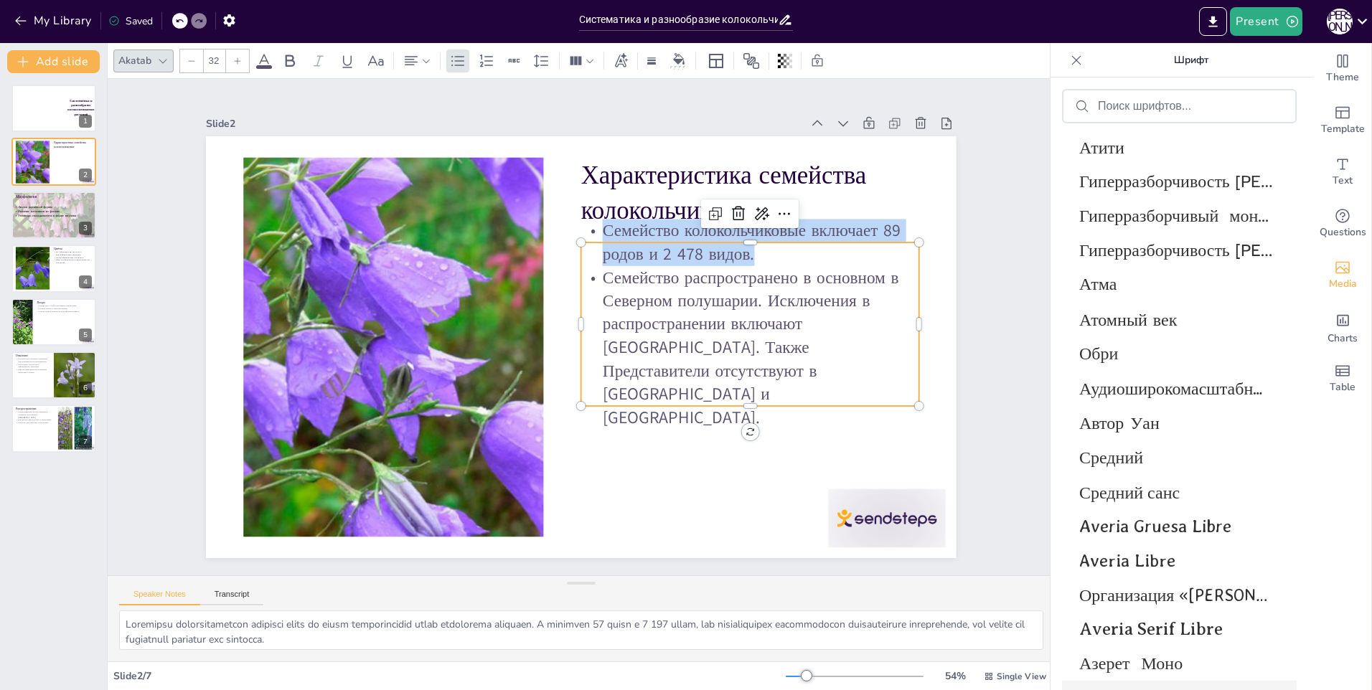
click at [643, 349] on span "Семейство колокольчиковые включает 89 родов и 2 478 видов." at bounding box center [666, 498] width 47 height 298
click at [594, 393] on span "Семейство колокольчиковые включает 89 родов и 2 478 видов." at bounding box center [449, 461] width 291 height 136
click at [542, 309] on span "Семейство колокольчиковые включает 89 родов и 2 478 видов." at bounding box center [393, 366] width 298 height 114
click at [647, 314] on span "Семейство колокольчиковые включает 89 родов и 2 478 видов." at bounding box center [715, 459] width 136 height 291
click at [635, 279] on span "Семейство колокольчиковые включает 89 родов и 2 478 видов." at bounding box center [769, 350] width 268 height 194
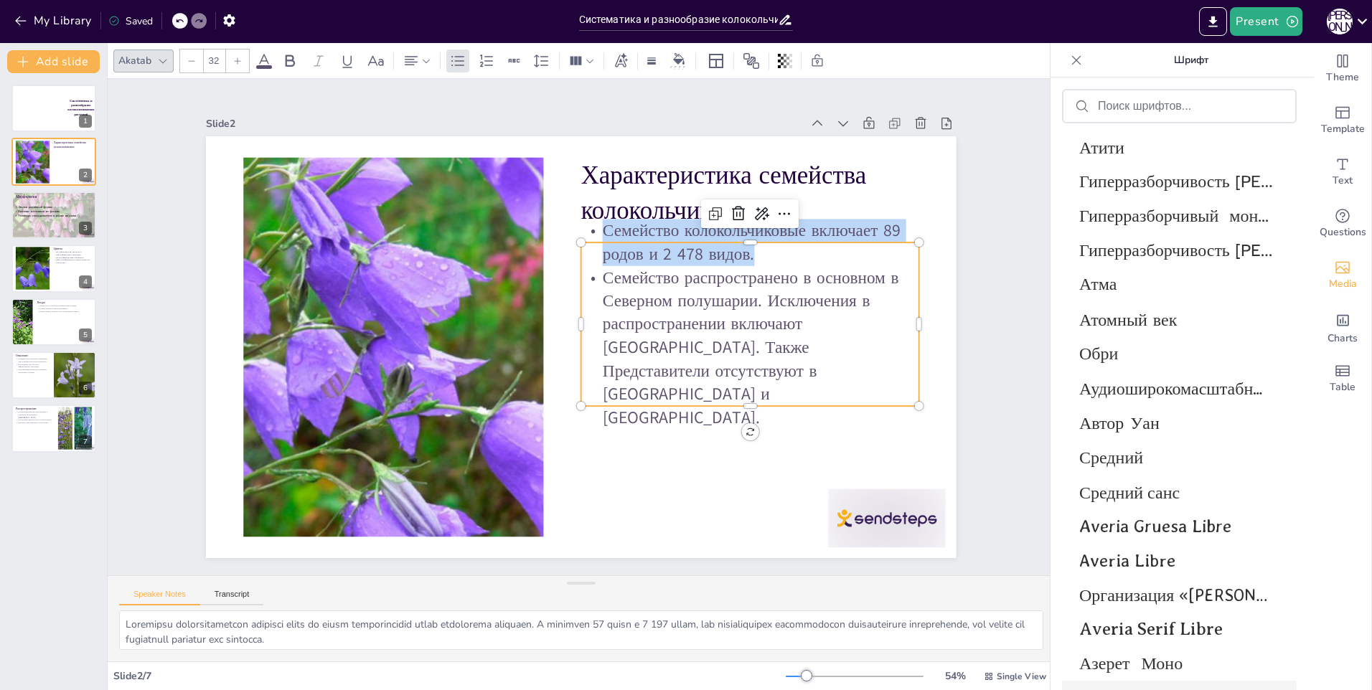
click at [631, 279] on span "Семейство колокольчиковые включает 89 родов и 2 478 видов." at bounding box center [771, 329] width 281 height 169
click at [571, 391] on span "Семейство колокольчиковые включает 89 родов и 2 478 видов." at bounding box center [422, 430] width 299 height 78
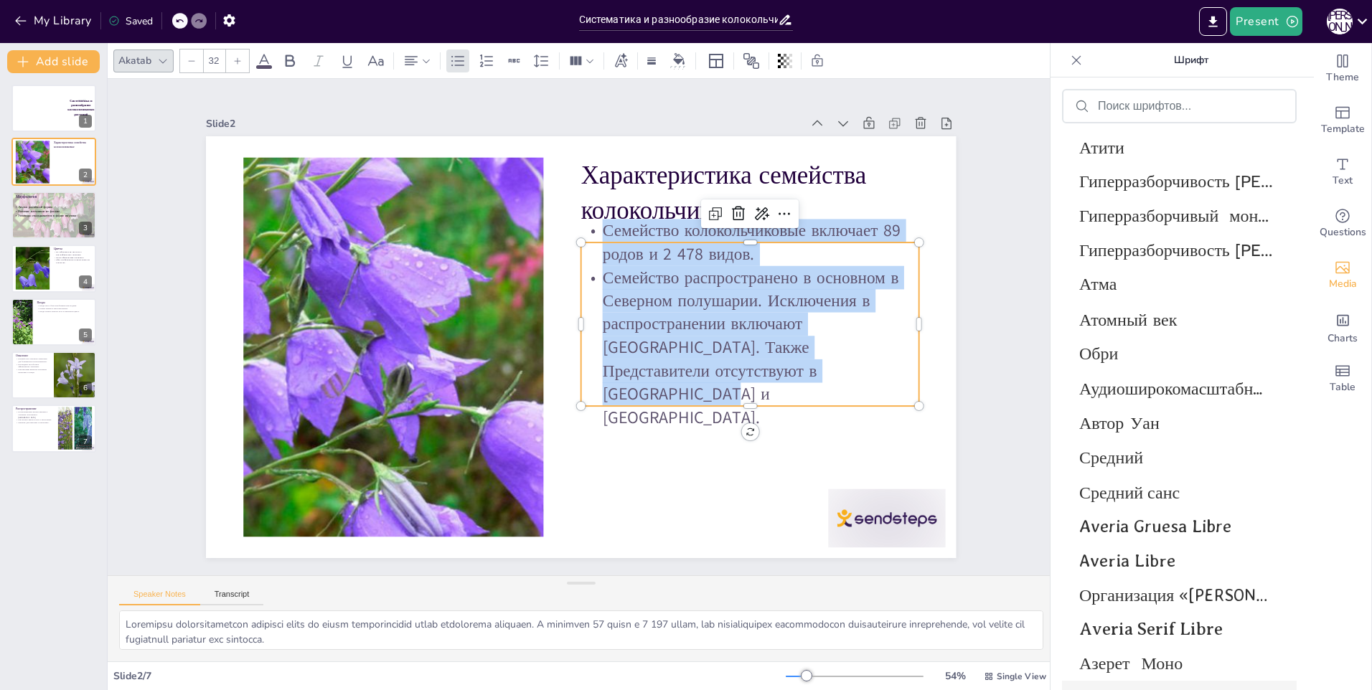
drag, startPoint x: 769, startPoint y: 392, endPoint x: 723, endPoint y: 382, distance: 46.3
click at [576, 294] on div "Семейство колокольчиковые включает 89 родов и 2 478 видов. Семейство распростра…" at bounding box center [636, 487] width 304 height 386
click at [1132, 543] on div "Averia Gruesa Libre" at bounding box center [1179, 526] width 235 height 34
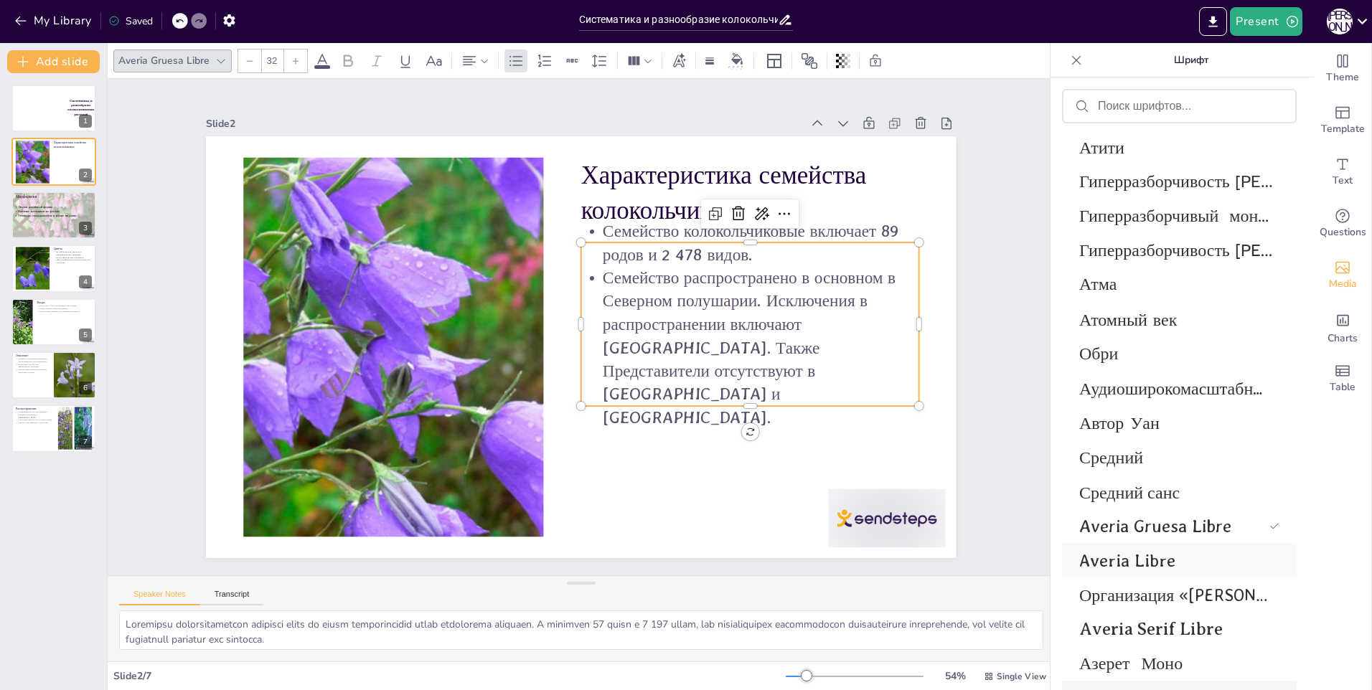
click at [1131, 558] on span "Averia Libre" at bounding box center [1176, 560] width 194 height 21
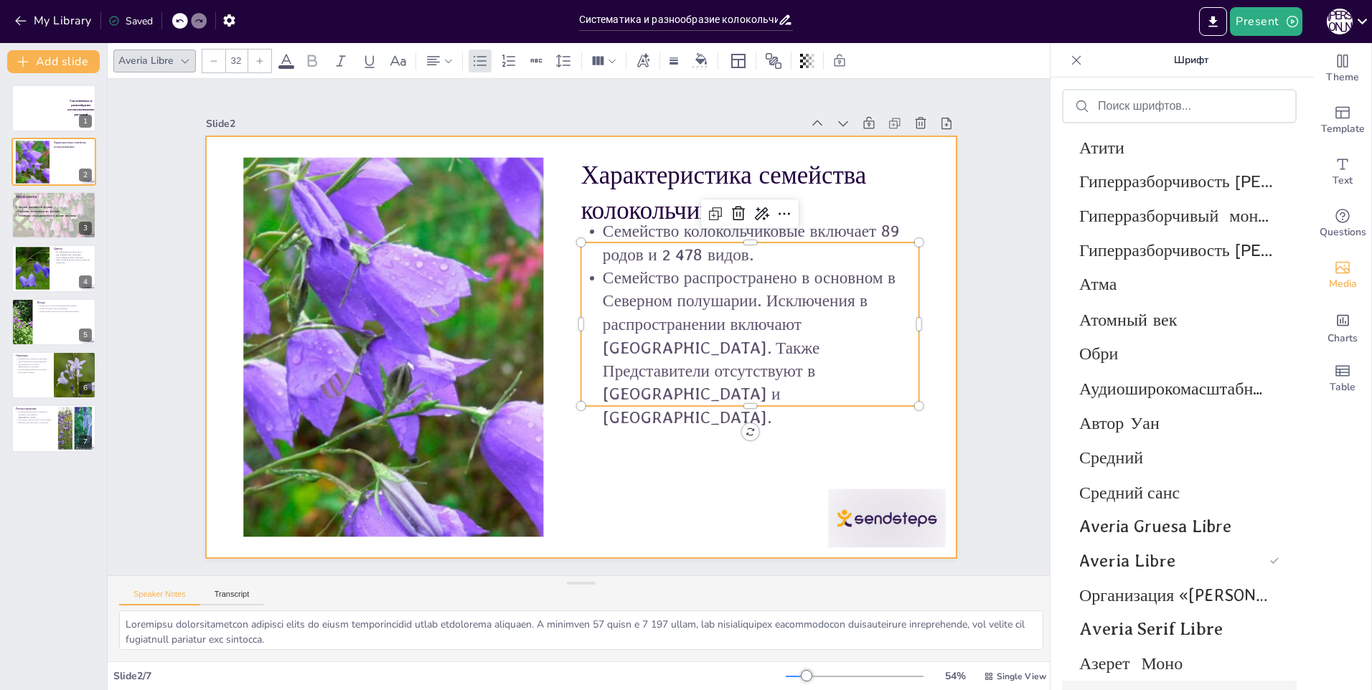
click at [717, 510] on div at bounding box center [575, 345] width 844 height 633
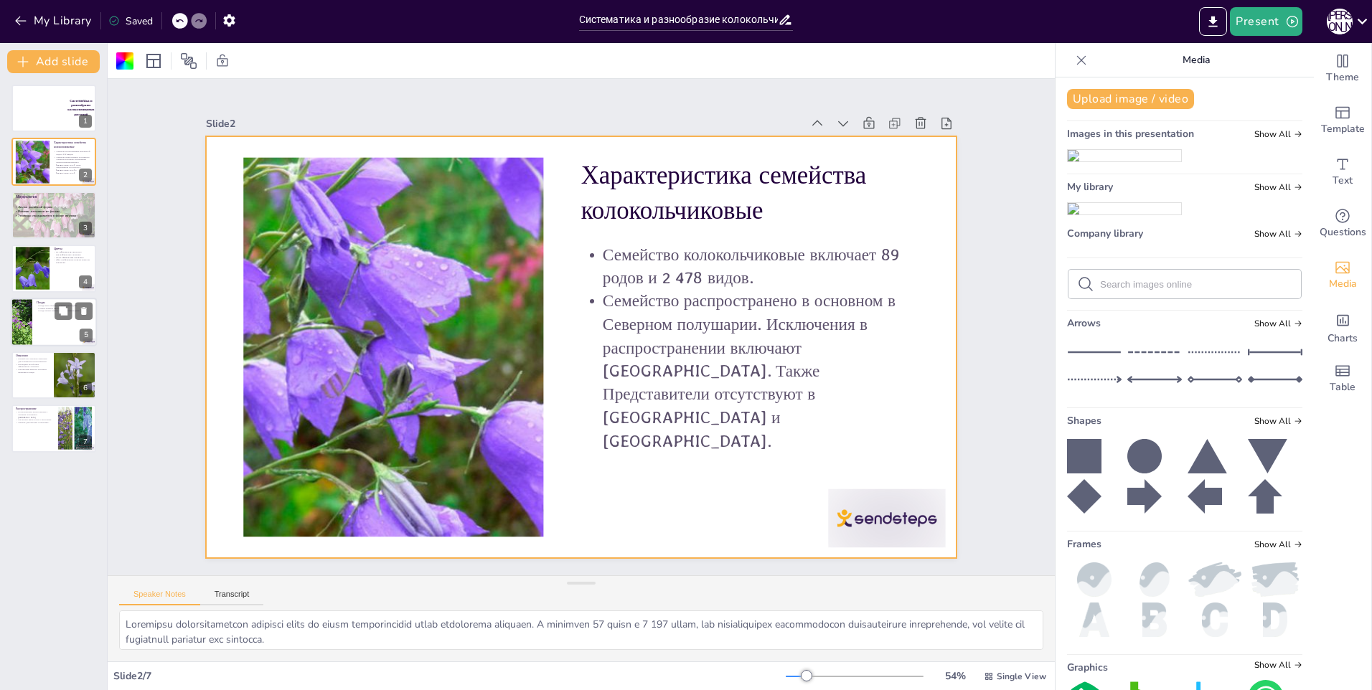
click at [35, 334] on div at bounding box center [54, 322] width 86 height 49
type textarea "Разнообразие форм плодов у колокольчиковых позволяет им адаптироваться к различ…"
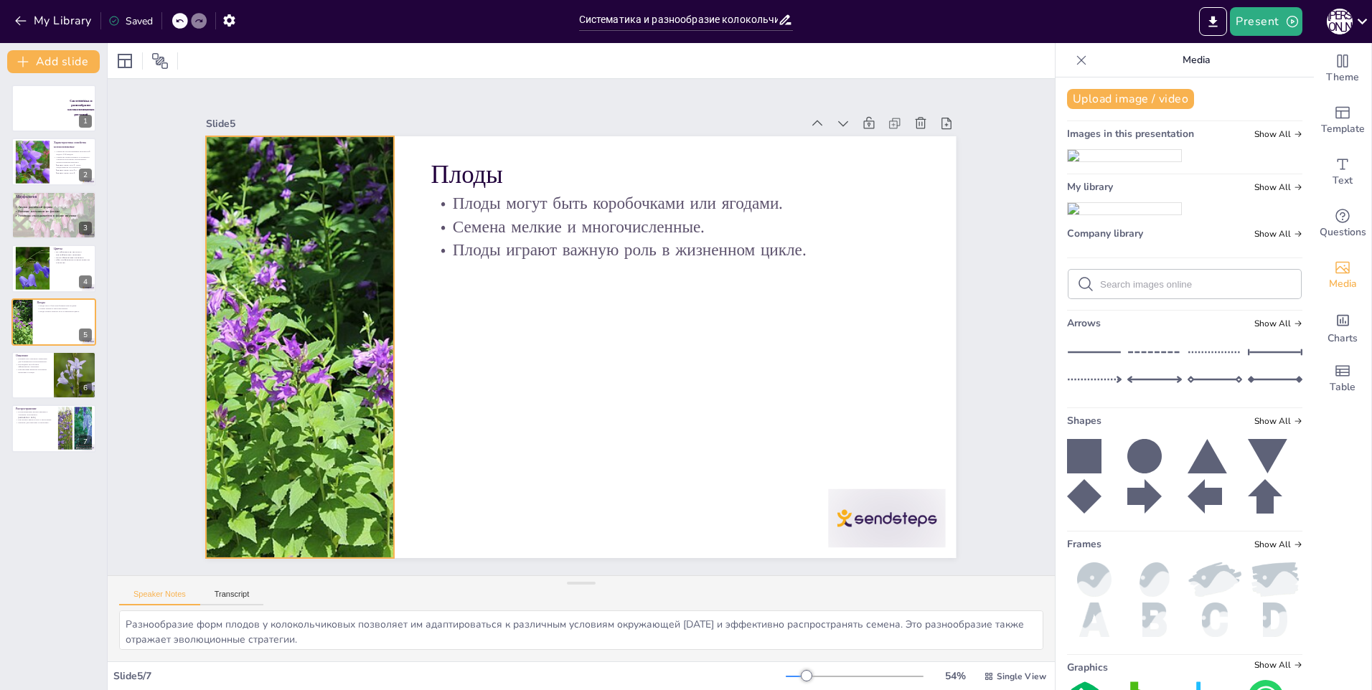
click at [328, 285] on div at bounding box center [327, 204] width 455 height 506
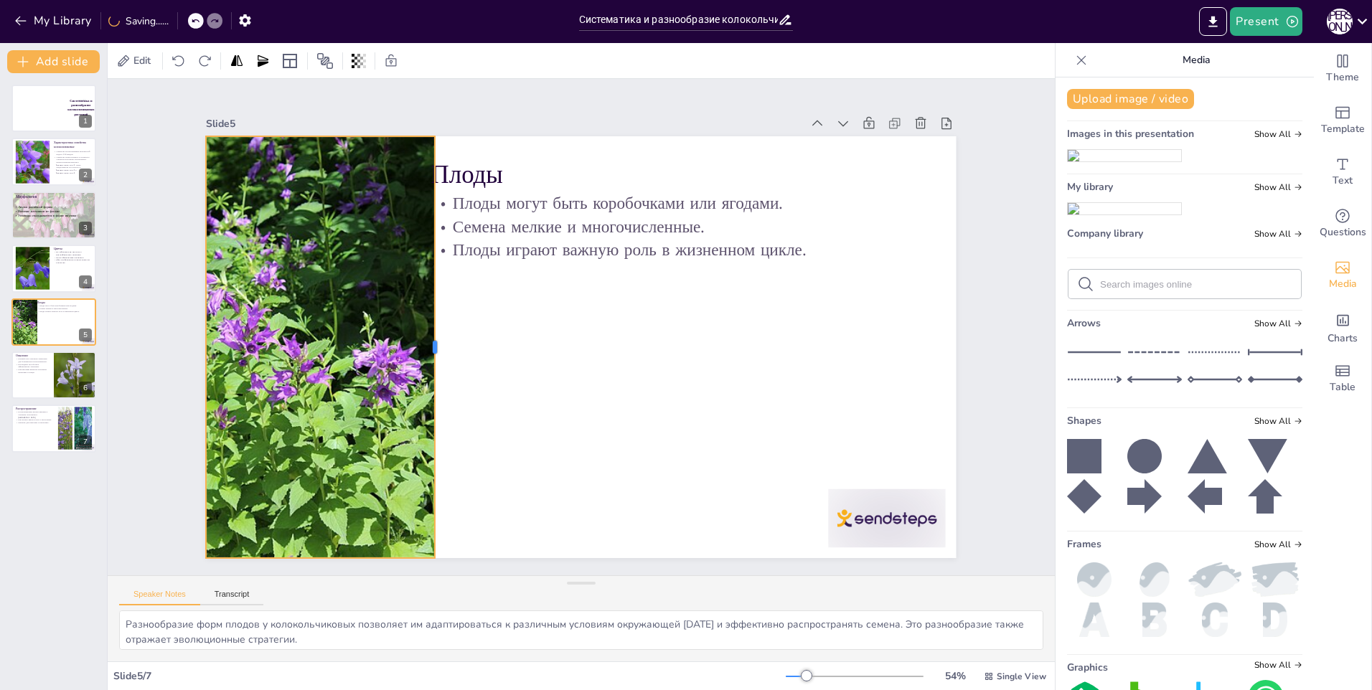
drag, startPoint x: 385, startPoint y: 338, endPoint x: 426, endPoint y: 347, distance: 41.8
click at [426, 347] on div at bounding box center [449, 273] width 221 height 371
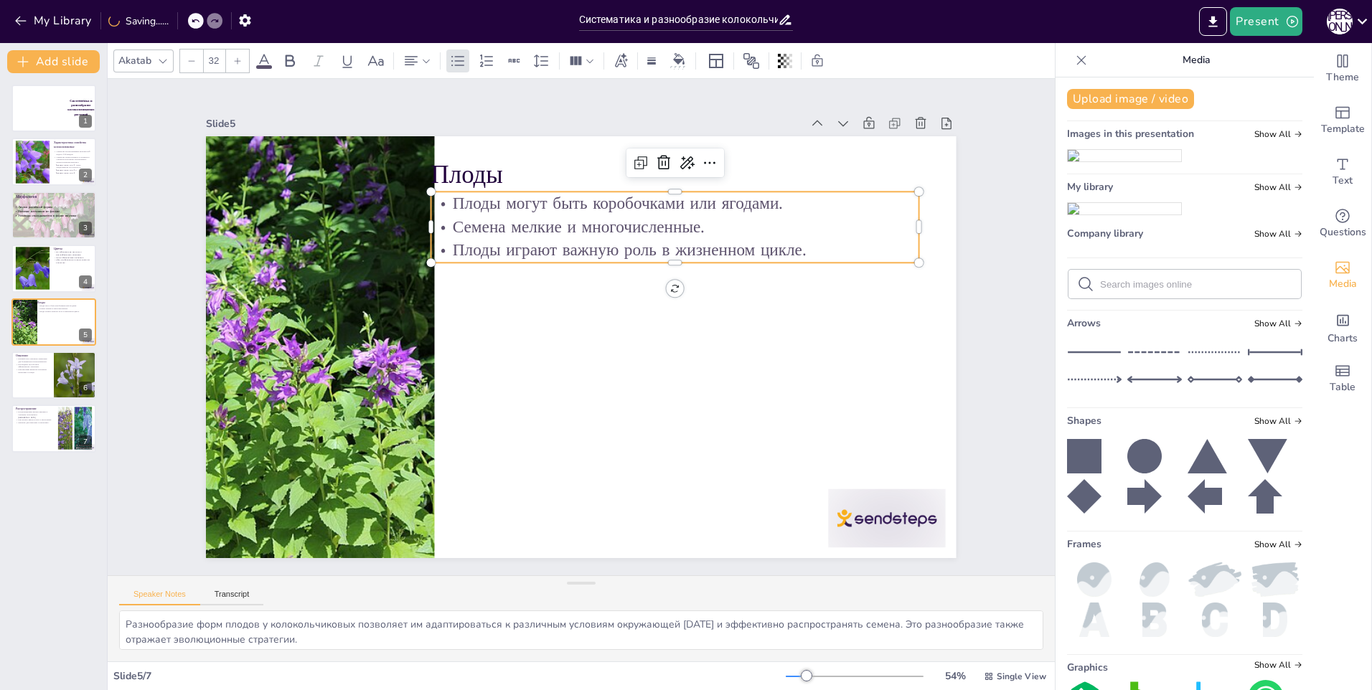
click at [604, 195] on p "Плоды могут быть коробочками или ягодами." at bounding box center [736, 347] width 264 height 434
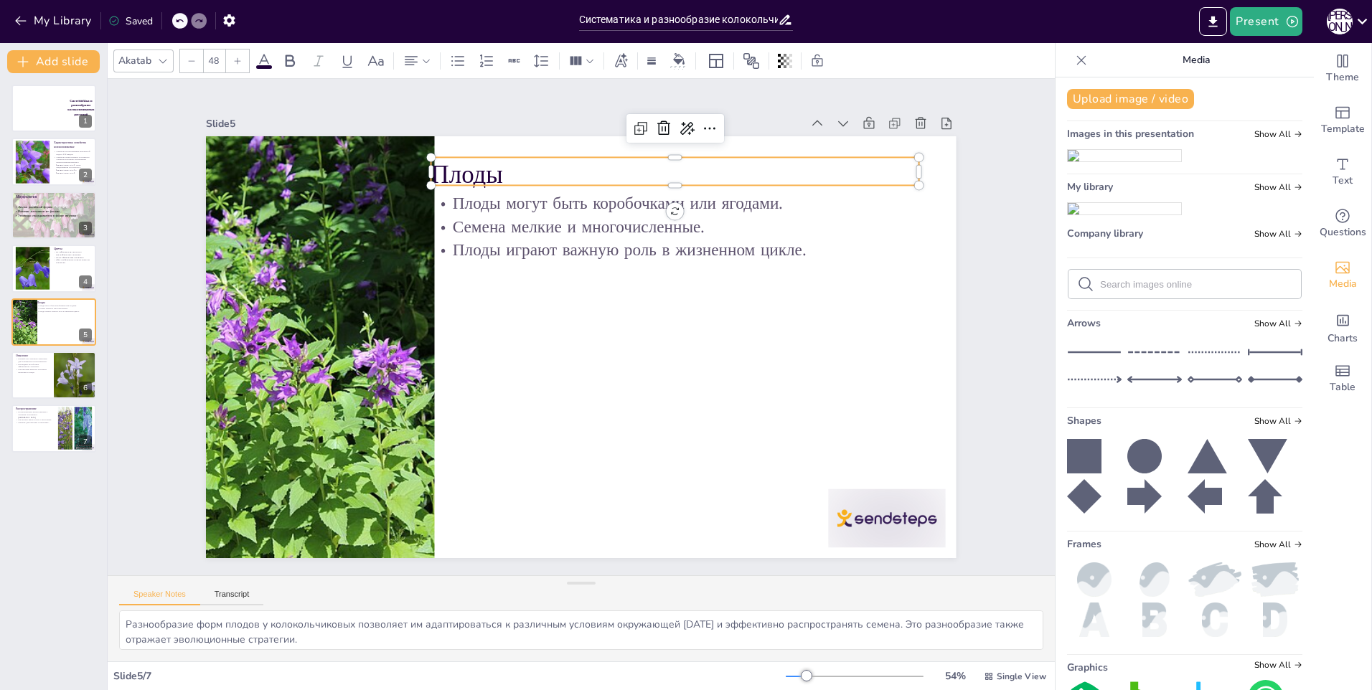
click at [480, 177] on p "Плоды" at bounding box center [717, 211] width 474 height 184
drag, startPoint x: 456, startPoint y: 169, endPoint x: 522, endPoint y: 167, distance: 66.1
click at [543, 306] on p "Плоды" at bounding box center [658, 536] width 230 height 460
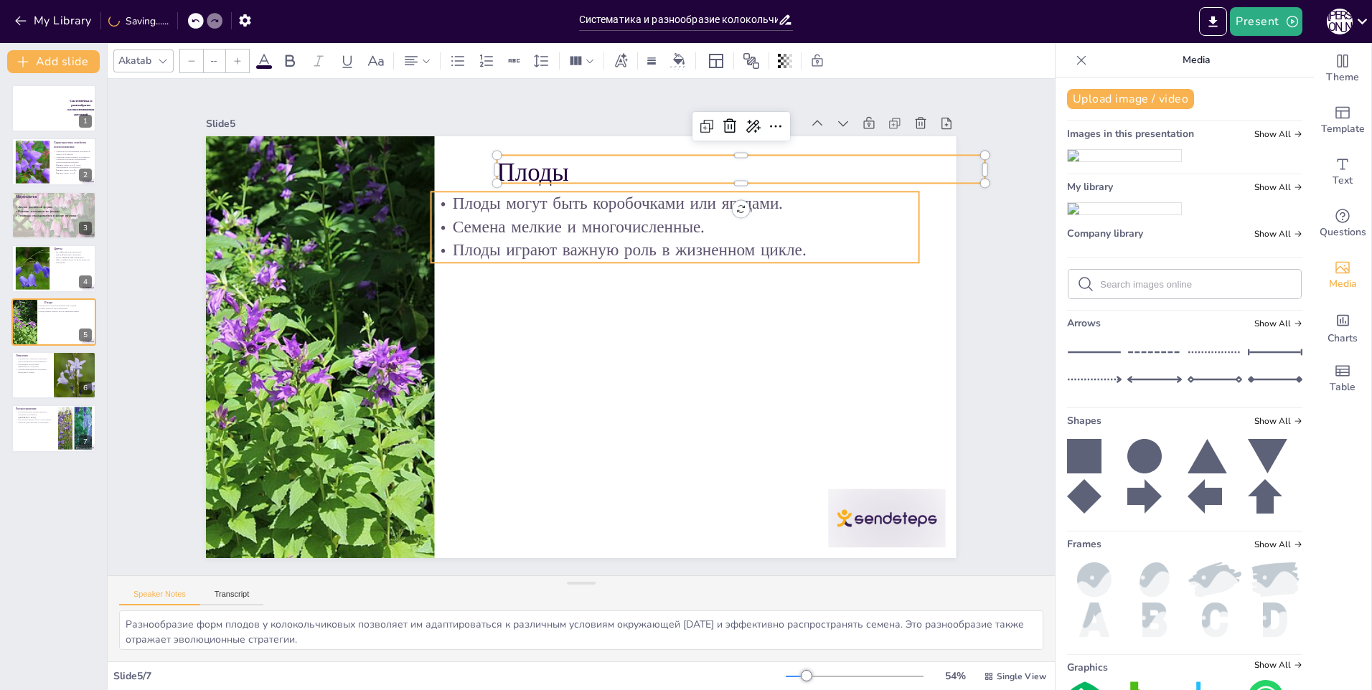
type input "32"
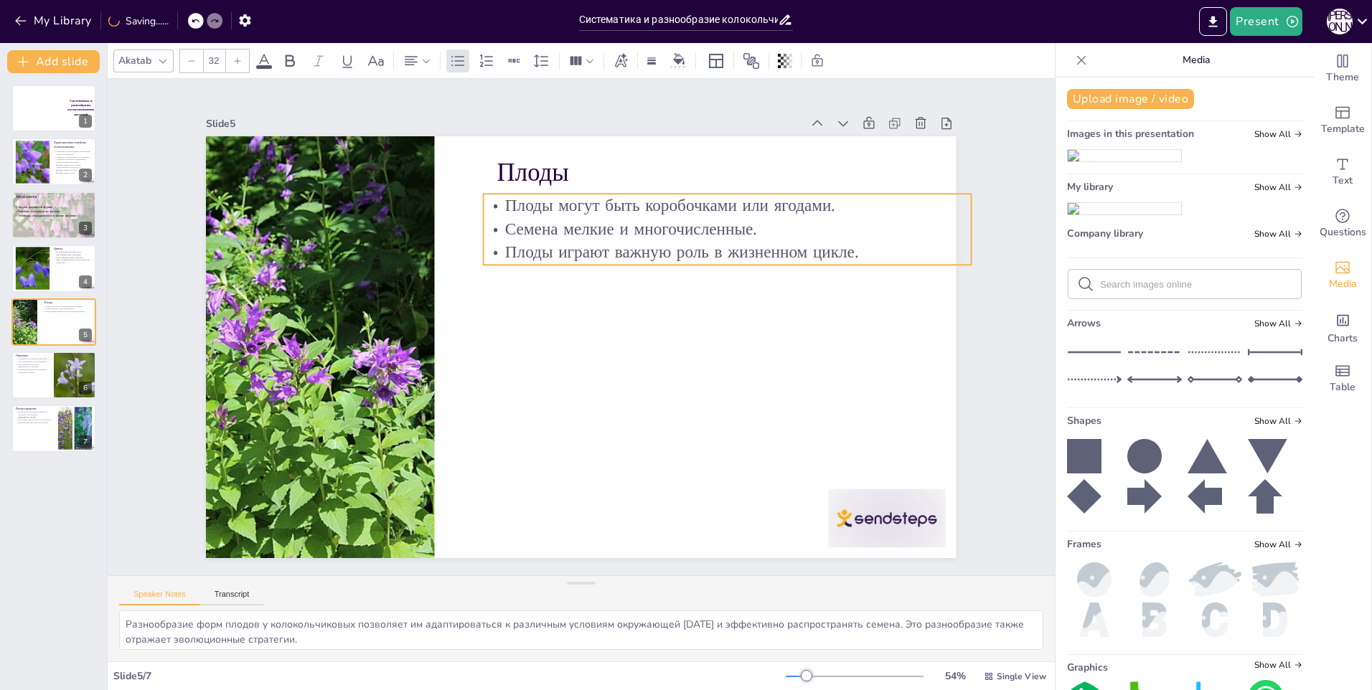
drag, startPoint x: 489, startPoint y: 229, endPoint x: 538, endPoint y: 232, distance: 48.9
click at [538, 232] on p "Семена мелкие и многочисленные." at bounding box center [754, 297] width 455 height 220
click at [346, 258] on div at bounding box center [423, 94] width 506 height 455
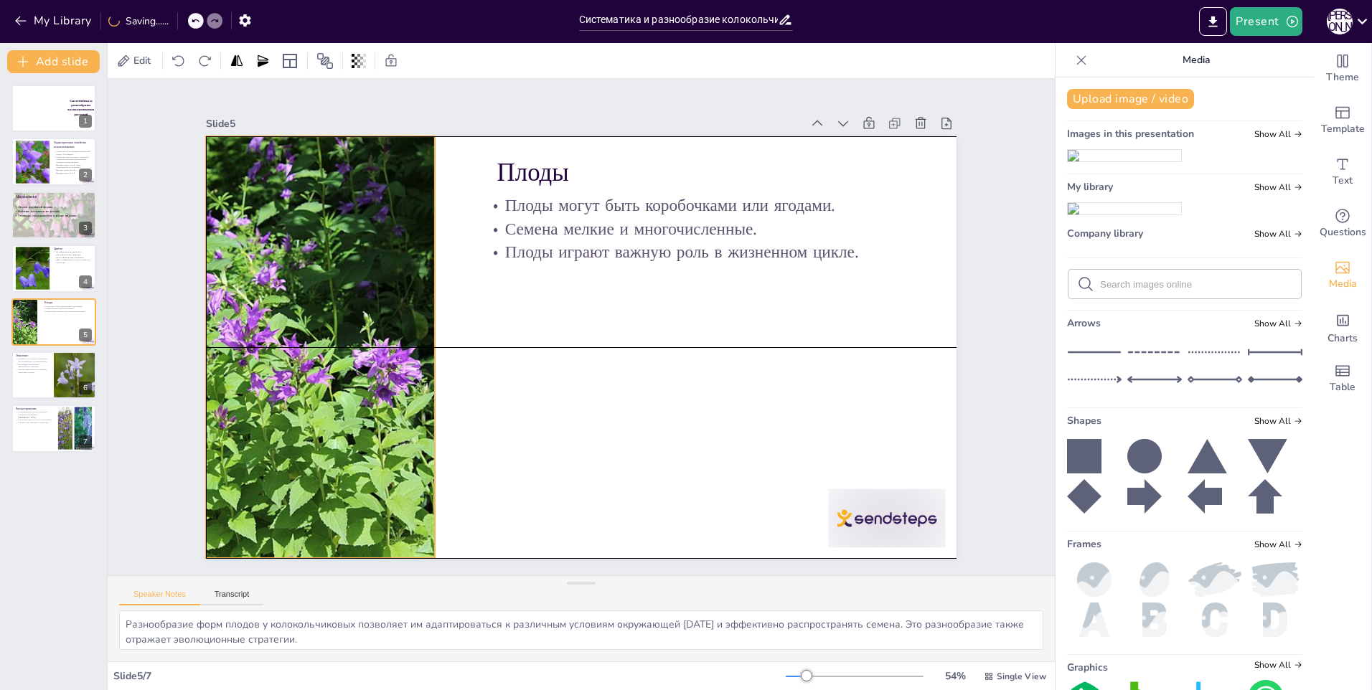
click at [559, 258] on div at bounding box center [797, 145] width 476 height 507
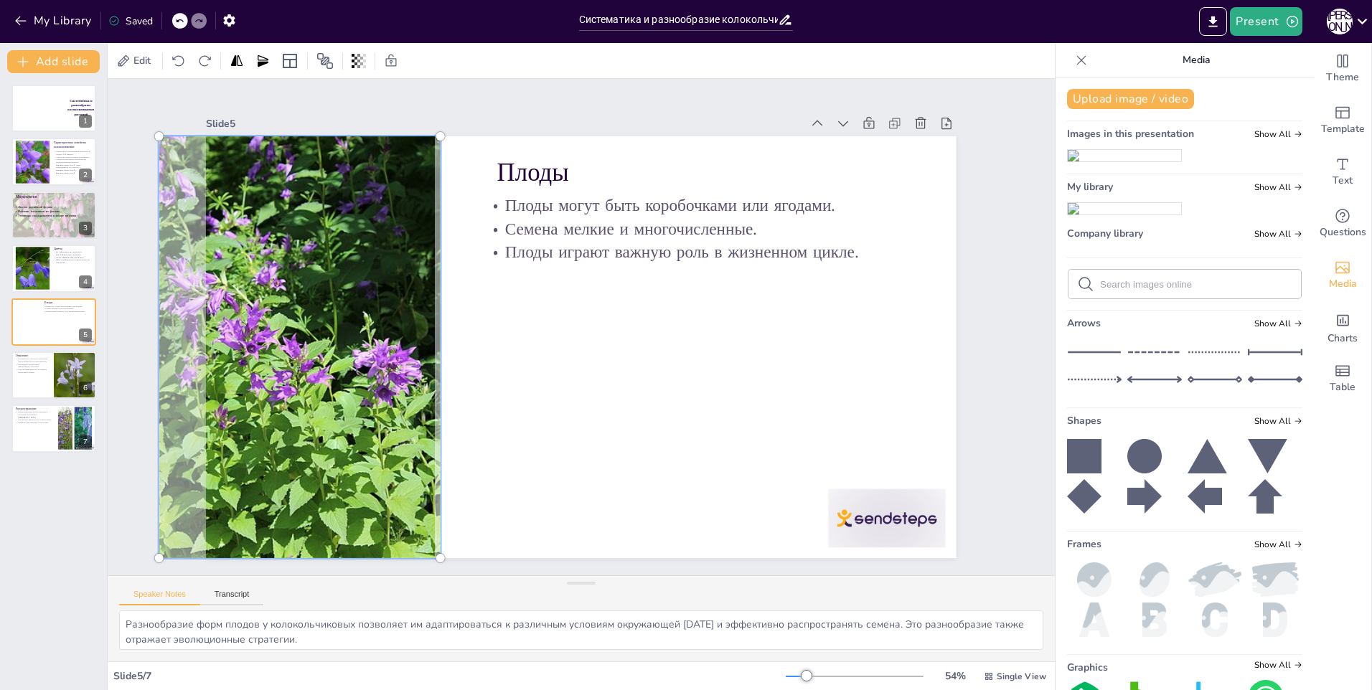
click at [418, 301] on div at bounding box center [327, 204] width 478 height 530
click at [451, 312] on div at bounding box center [579, 347] width 790 height 498
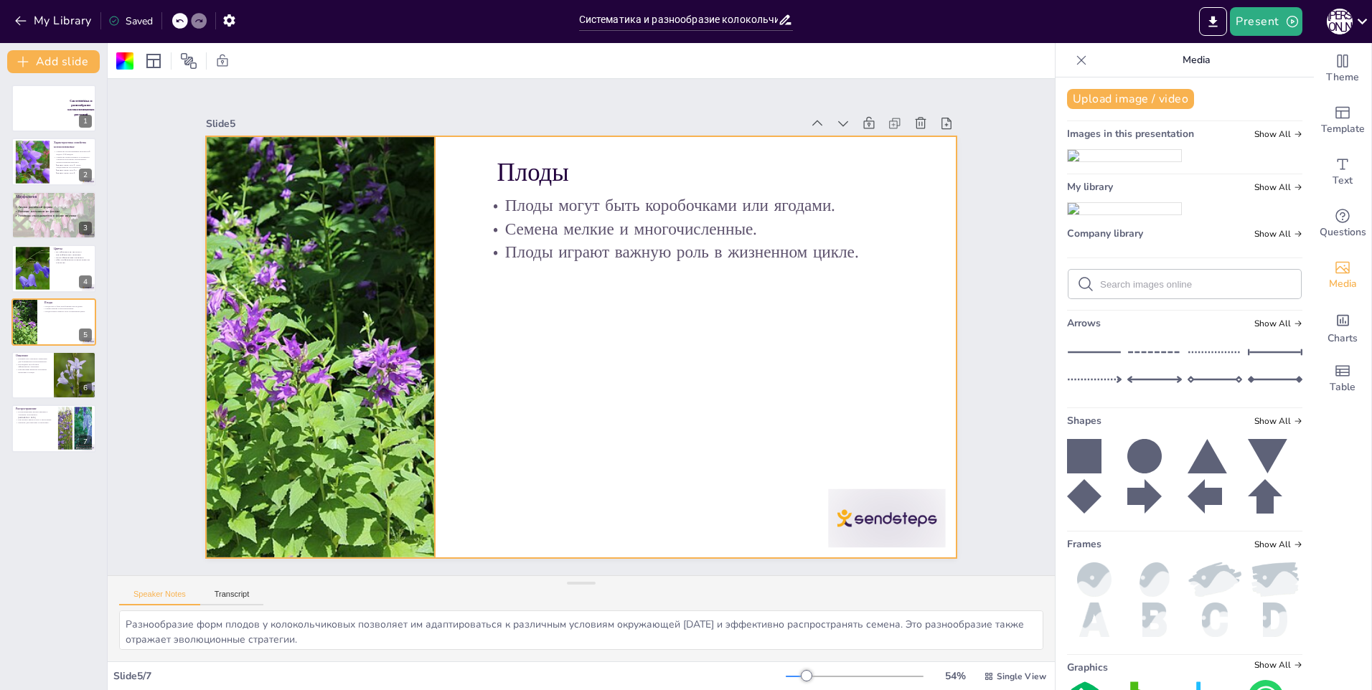
click at [504, 329] on div at bounding box center [755, 105] width 502 height 492
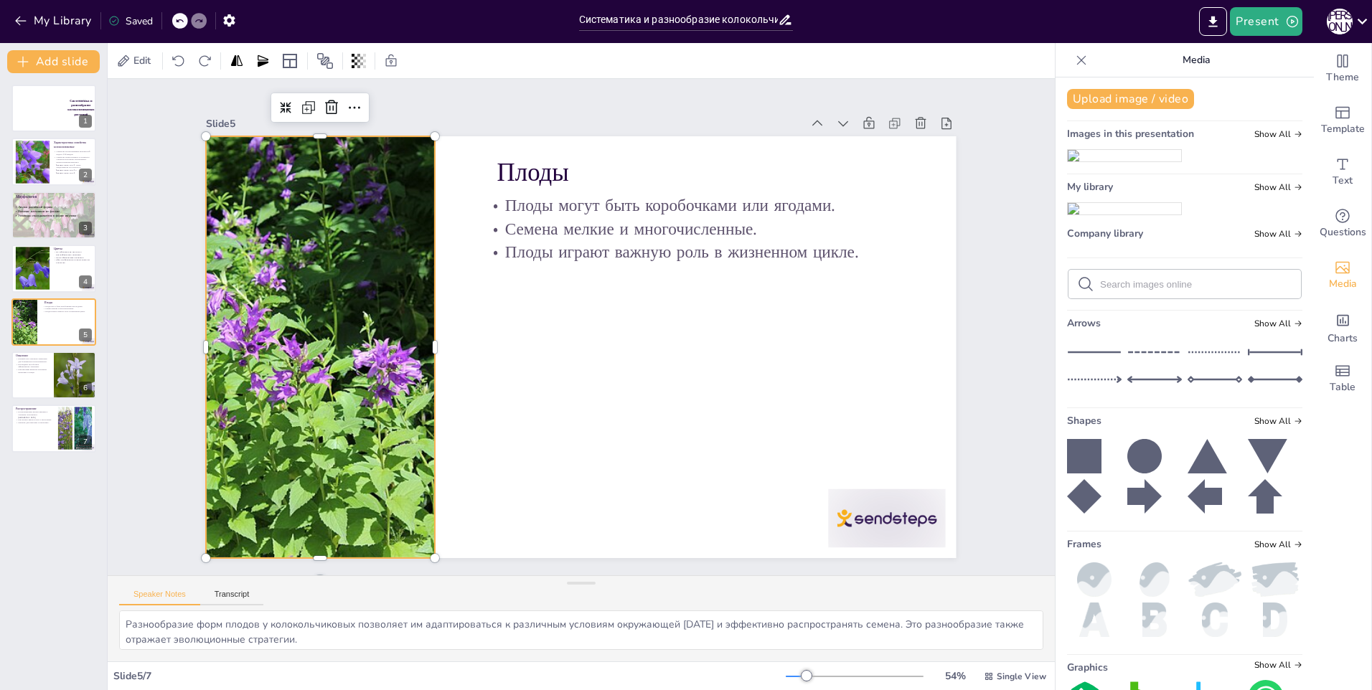
click at [420, 238] on div at bounding box center [504, 55] width 472 height 363
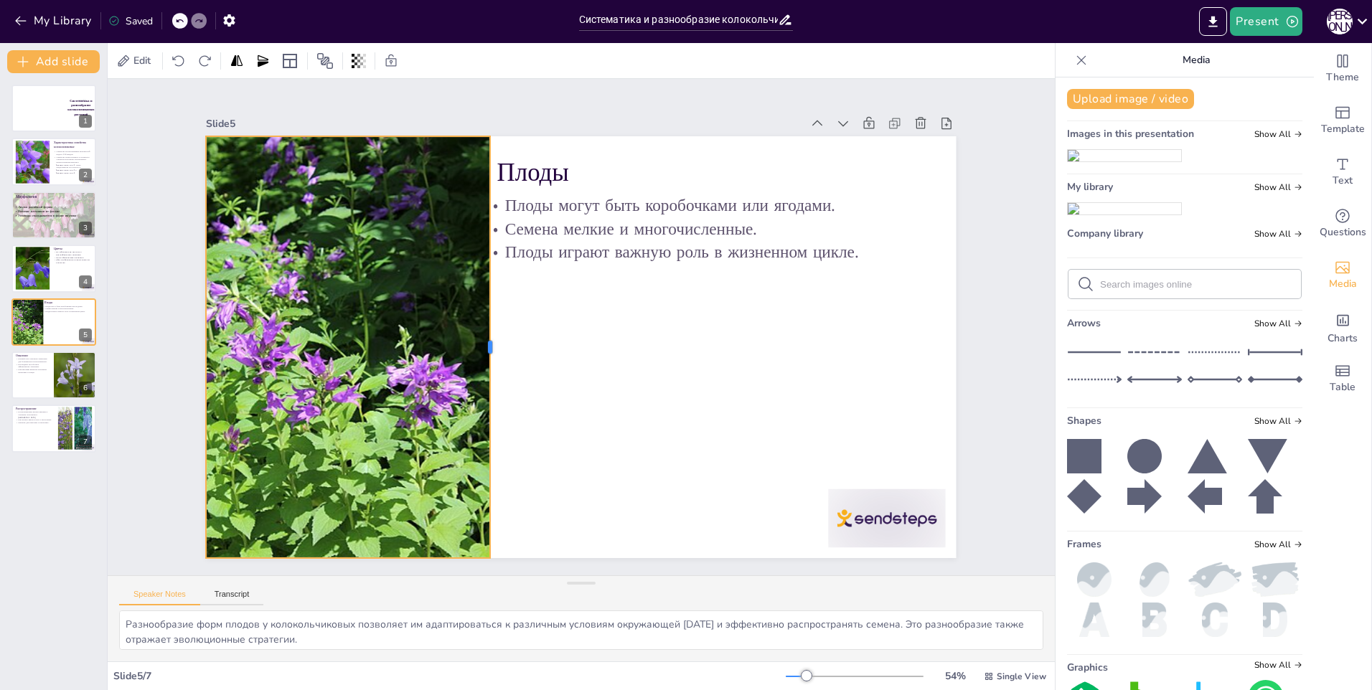
drag, startPoint x: 423, startPoint y: 341, endPoint x: 479, endPoint y: 351, distance: 56.2
click at [479, 351] on div at bounding box center [510, 276] width 322 height 291
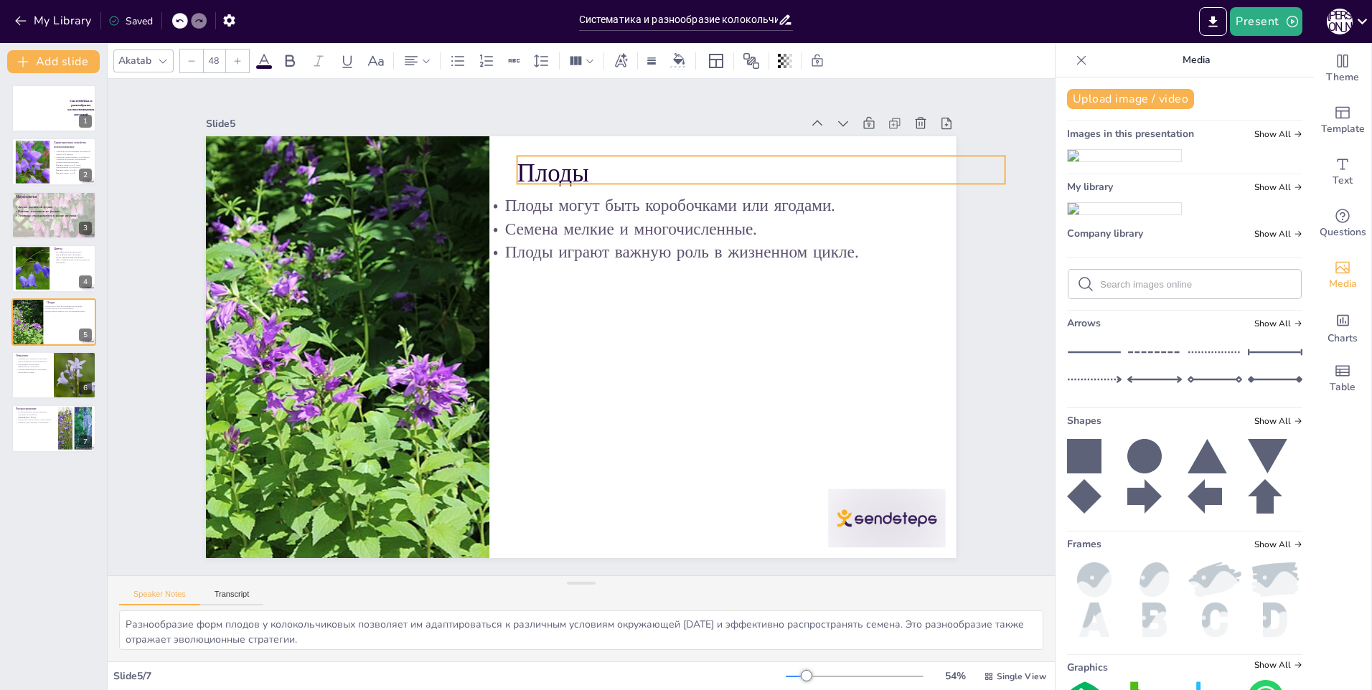
drag, startPoint x: 510, startPoint y: 166, endPoint x: 544, endPoint y: 166, distance: 34.4
click at [547, 166] on p "Плоды" at bounding box center [789, 214] width 484 height 136
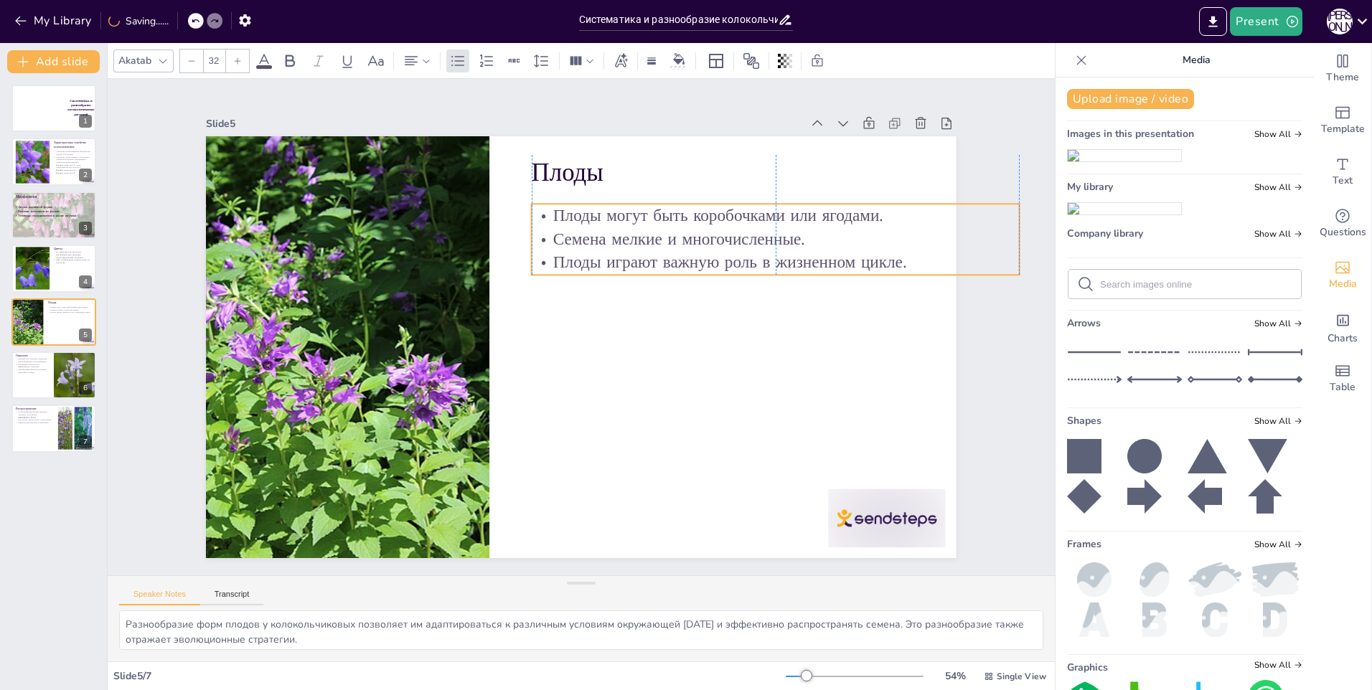
drag, startPoint x: 515, startPoint y: 227, endPoint x: 565, endPoint y: 237, distance: 50.5
click at [586, 237] on p "Семена мелкие и многочисленные." at bounding box center [790, 370] width 408 height 306
drag, startPoint x: 551, startPoint y: 235, endPoint x: 543, endPoint y: 235, distance: 7.9
click at [560, 235] on p "Семена мелкие и многочисленные." at bounding box center [787, 322] width 455 height 220
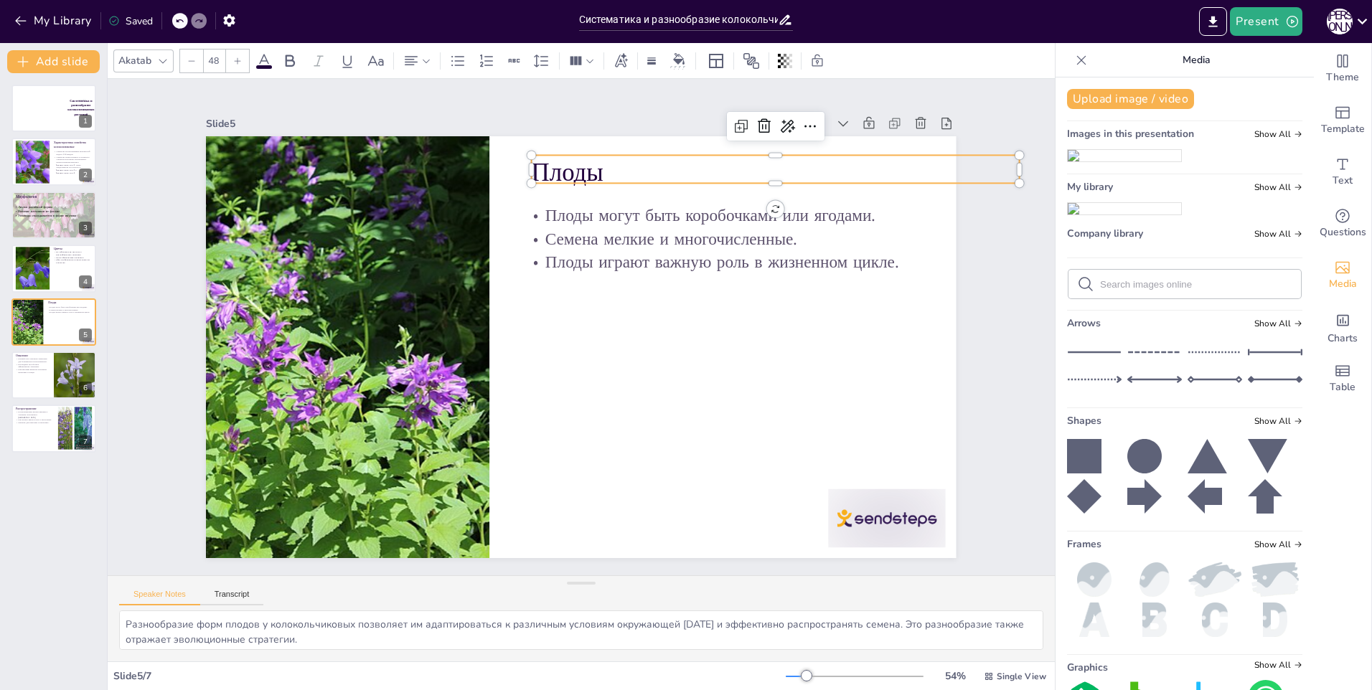
click at [563, 181] on div "Плоды Плоды могут быть коробочками или ягодами. Семена мелкие и многочисленные.…" at bounding box center [577, 307] width 822 height 569
click at [621, 171] on p "Плоды" at bounding box center [828, 316] width 415 height 315
click at [585, 432] on p "Плоды" at bounding box center [467, 547] width 460 height 230
drag, startPoint x: 592, startPoint y: 166, endPoint x: 512, endPoint y: 177, distance: 80.4
click at [513, 177] on div "Плоды могут быть коробочками или ягодами. Семена мелкие и многочисленные. Плоды…" at bounding box center [565, 339] width 782 height 855
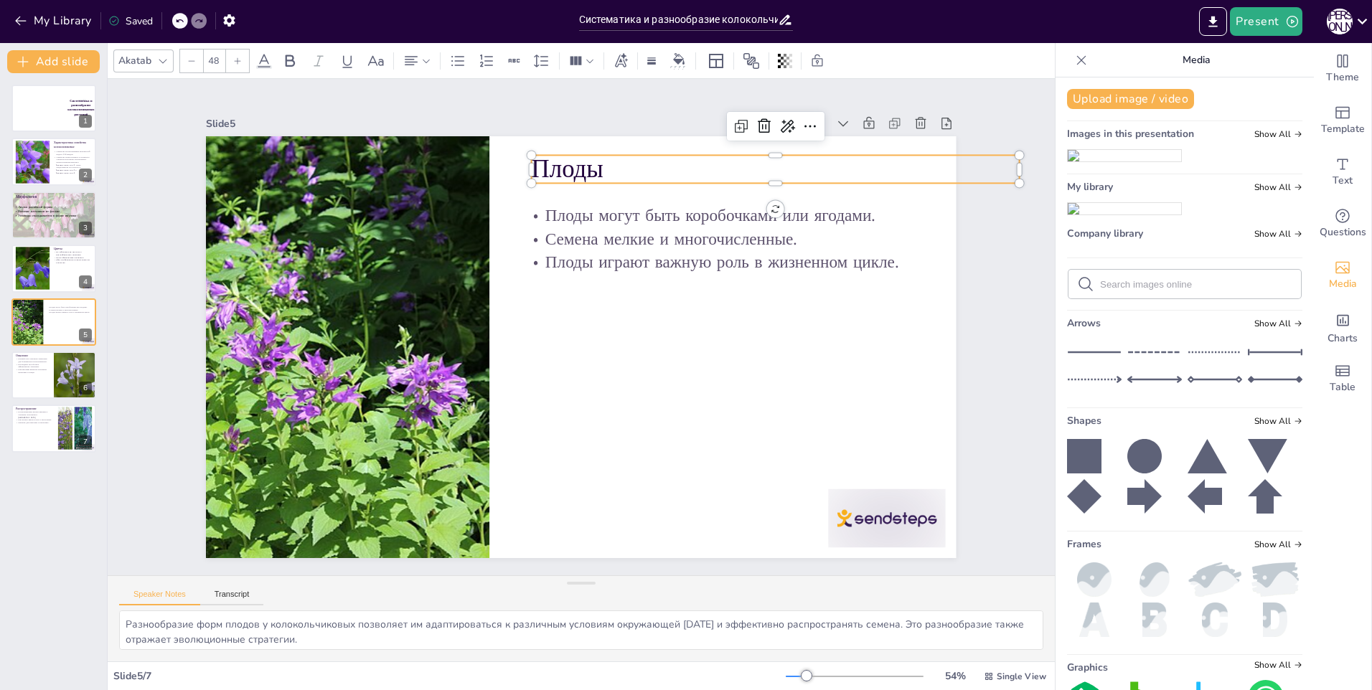
click at [163, 60] on icon at bounding box center [162, 60] width 11 height 11
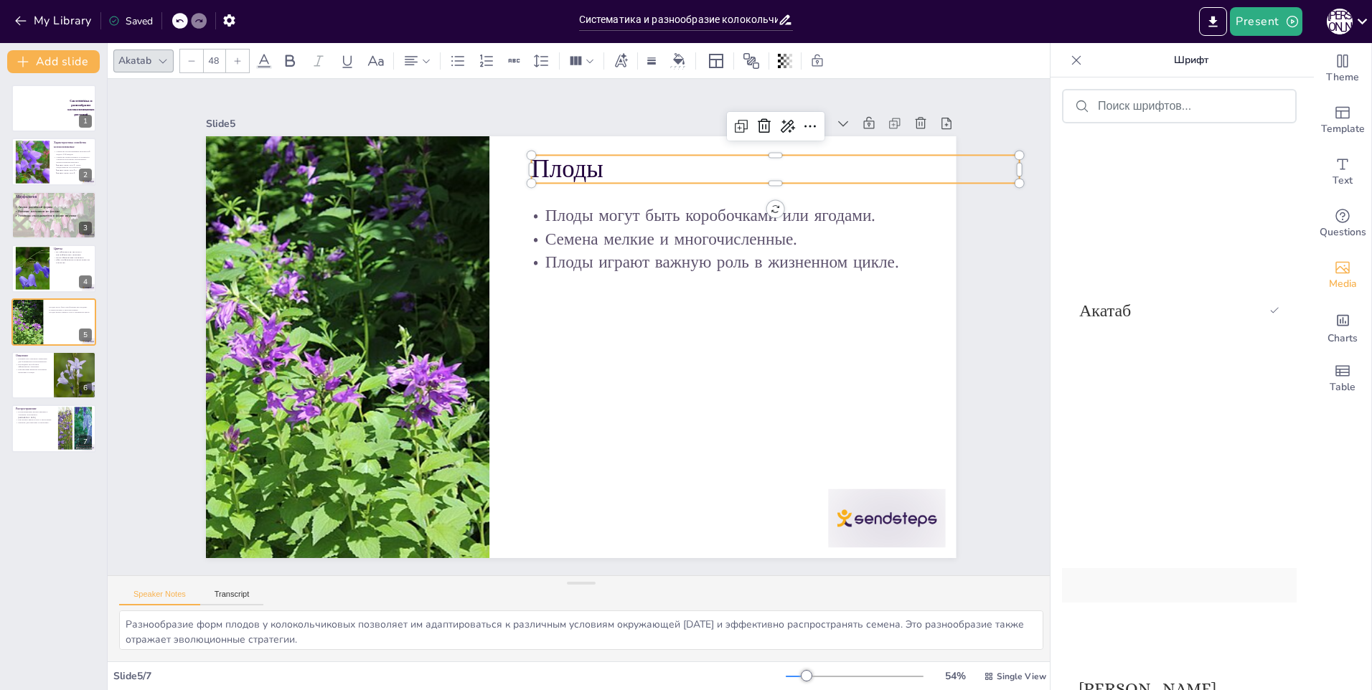
scroll to position [1507, 0]
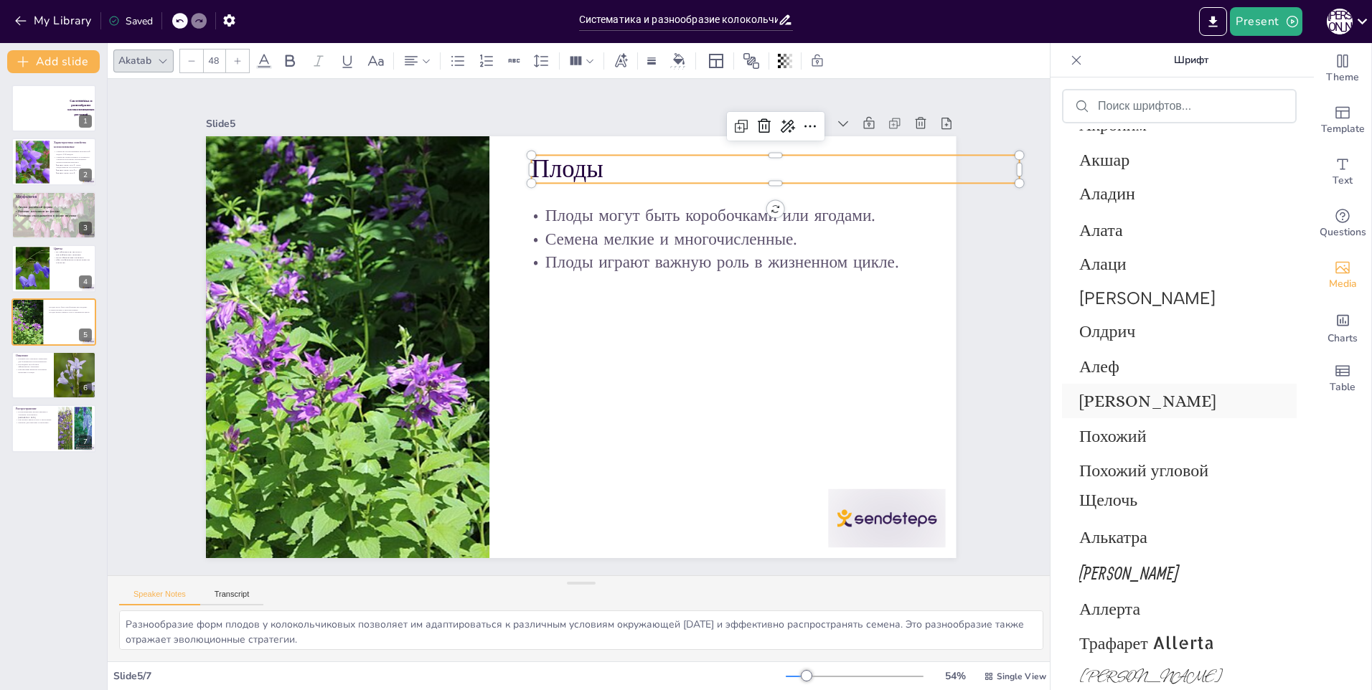
click at [1107, 398] on span "[PERSON_NAME]" at bounding box center [1176, 401] width 194 height 20
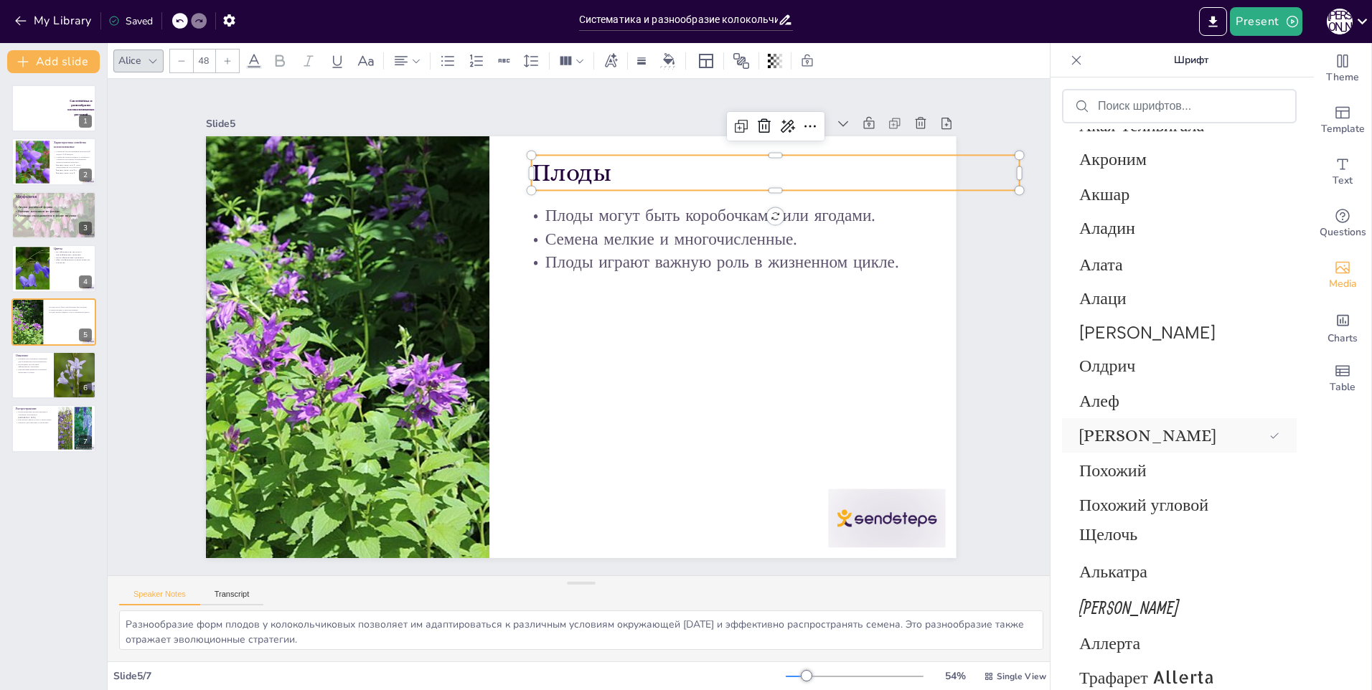
scroll to position [1542, 0]
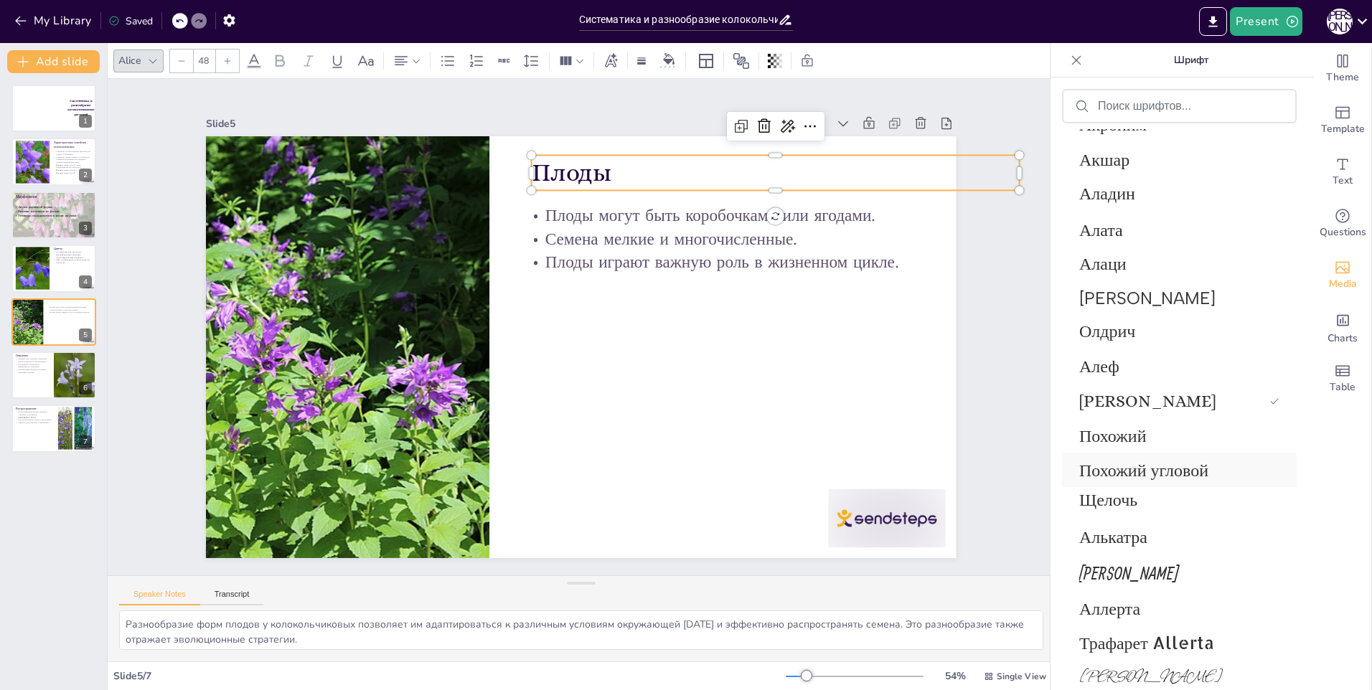
click at [1138, 468] on span "Похожий угловой" at bounding box center [1176, 470] width 194 height 22
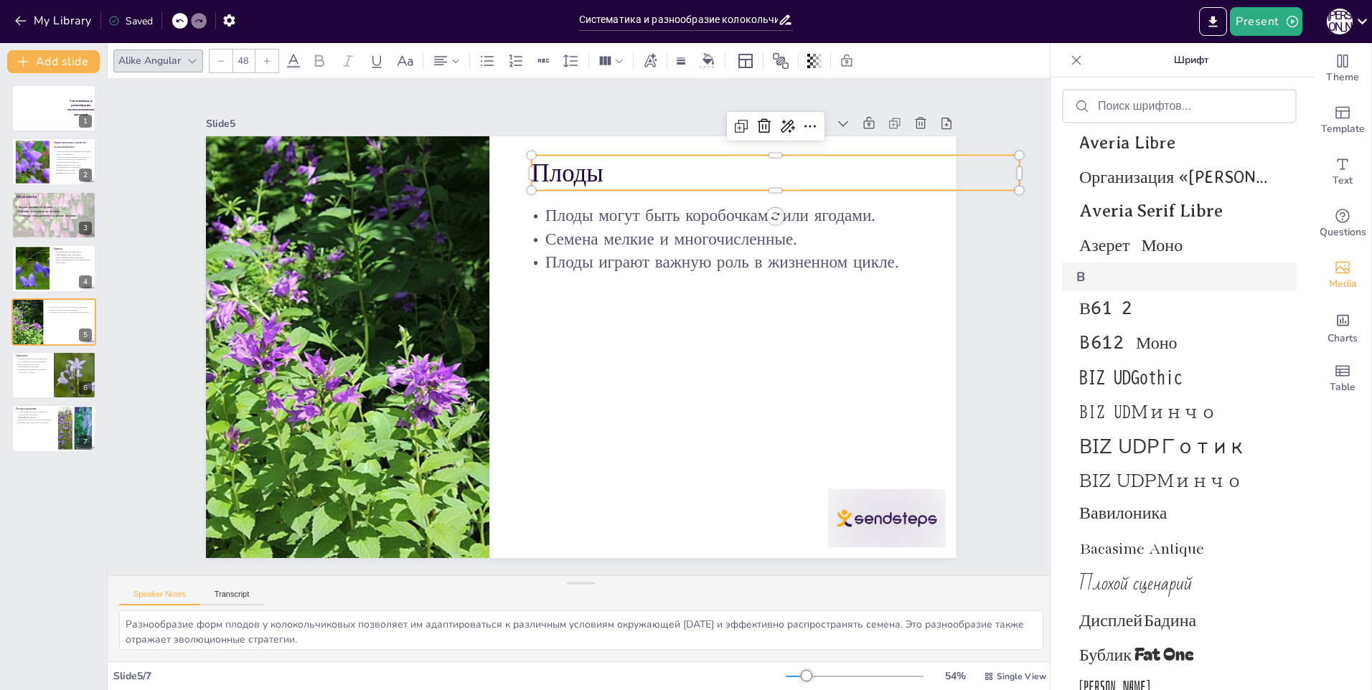
scroll to position [5034, 0]
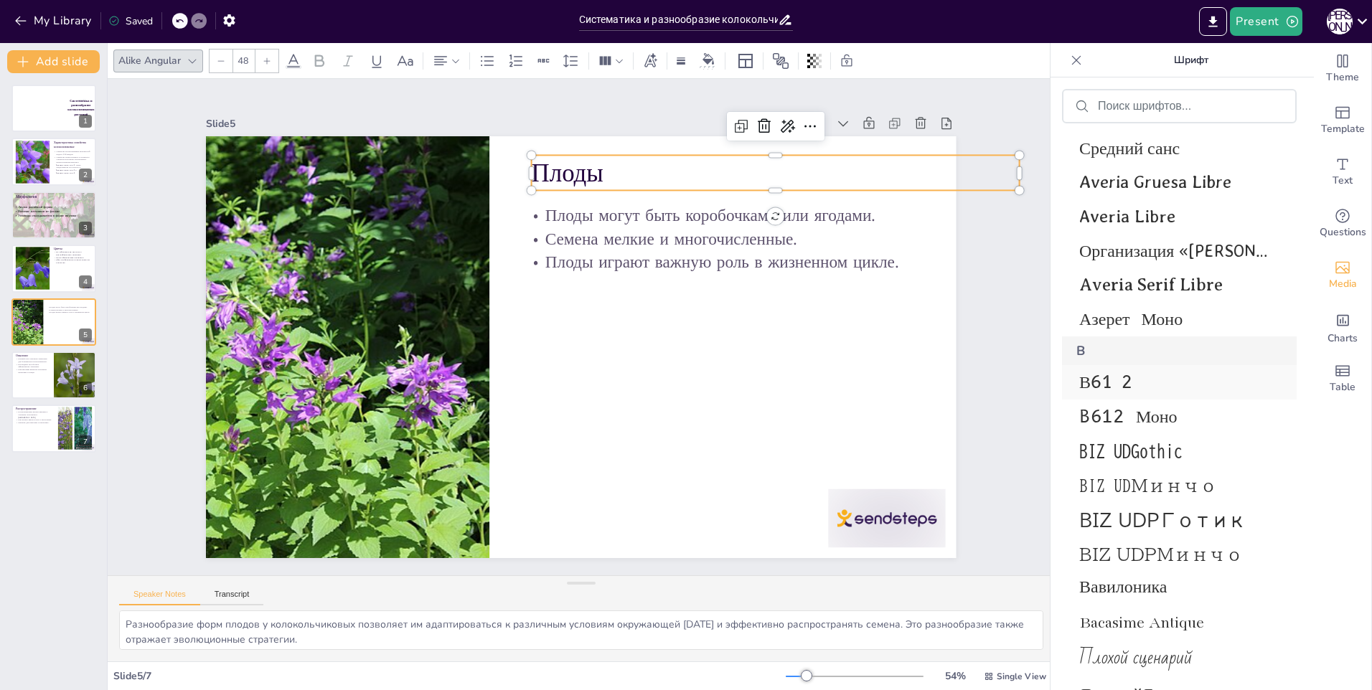
click at [1116, 389] on span "В612" at bounding box center [1176, 383] width 194 height 24
click at [1125, 430] on div "B612 Моно" at bounding box center [1179, 417] width 235 height 34
click at [1131, 464] on div "BIZ UDGothic" at bounding box center [1179, 451] width 235 height 34
click at [1134, 484] on span "BIZ UDМинчо" at bounding box center [1176, 485] width 194 height 17
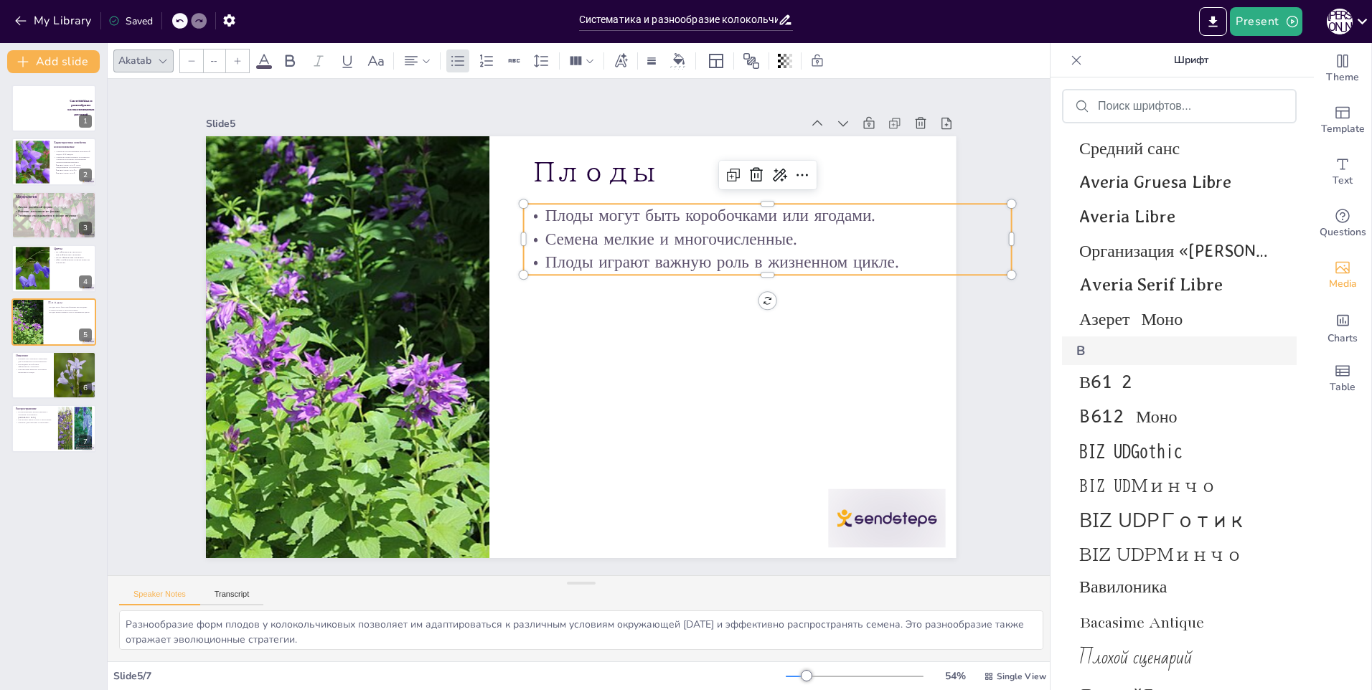
type input "32"
click at [581, 206] on p "Плоды могут быть коробочками или ягодами." at bounding box center [798, 324] width 434 height 264
click at [535, 206] on p "Плоды могут быть коробочками или ягодами." at bounding box center [778, 236] width 487 height 74
click at [659, 235] on p "Плоды могут быть коробочками или ягодами." at bounding box center [745, 470] width 173 height 471
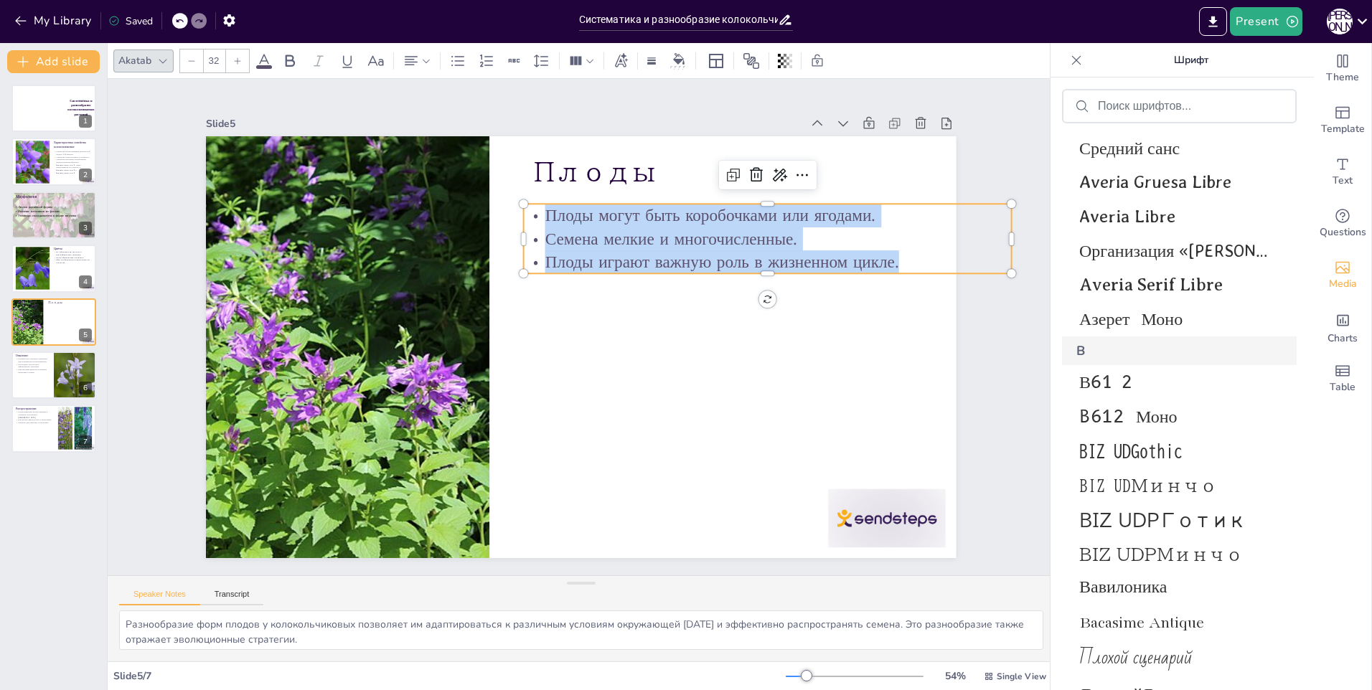
drag, startPoint x: 537, startPoint y: 210, endPoint x: 914, endPoint y: 258, distance: 380.5
click at [914, 258] on div "Плоды могут быть коробочками или ягодами. Семена мелкие и многочисленные. Плоды…" at bounding box center [787, 323] width 474 height 263
click at [1171, 482] on span "BIZ UDМинчо" at bounding box center [1176, 485] width 194 height 17
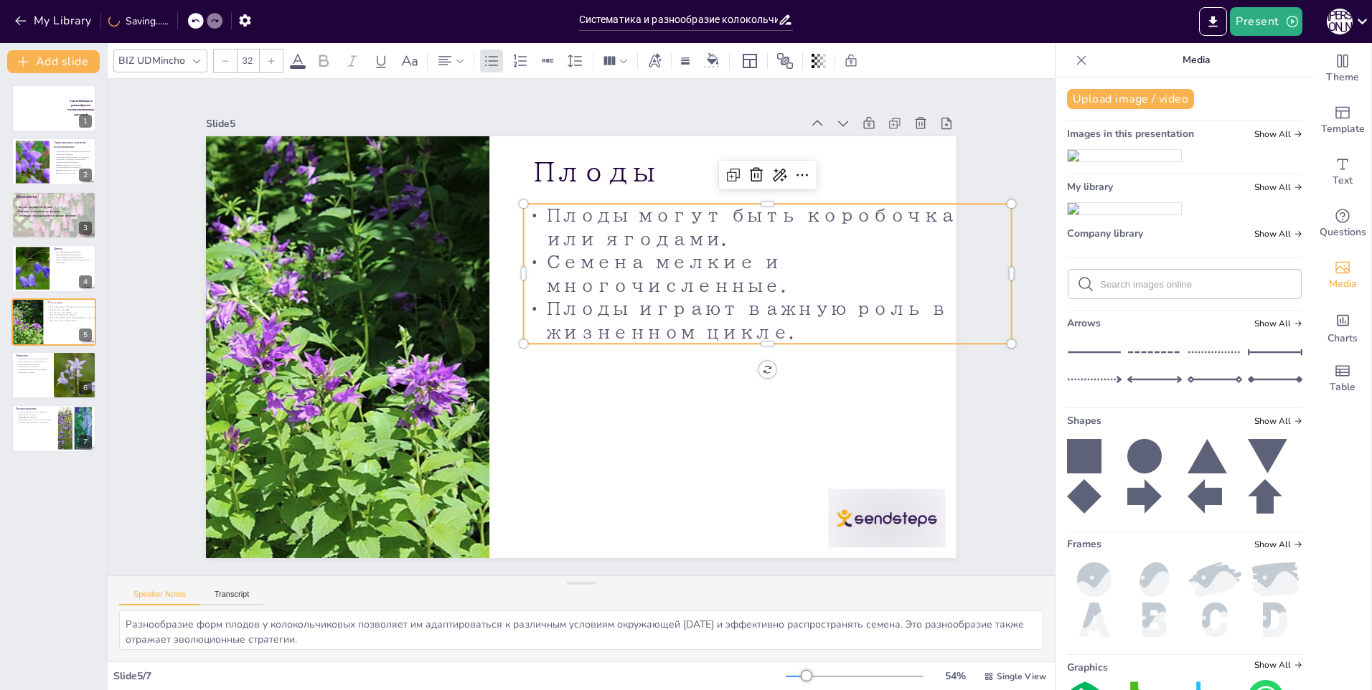
click at [712, 266] on p "Семена мелкие и многочисленные." at bounding box center [775, 334] width 478 height 195
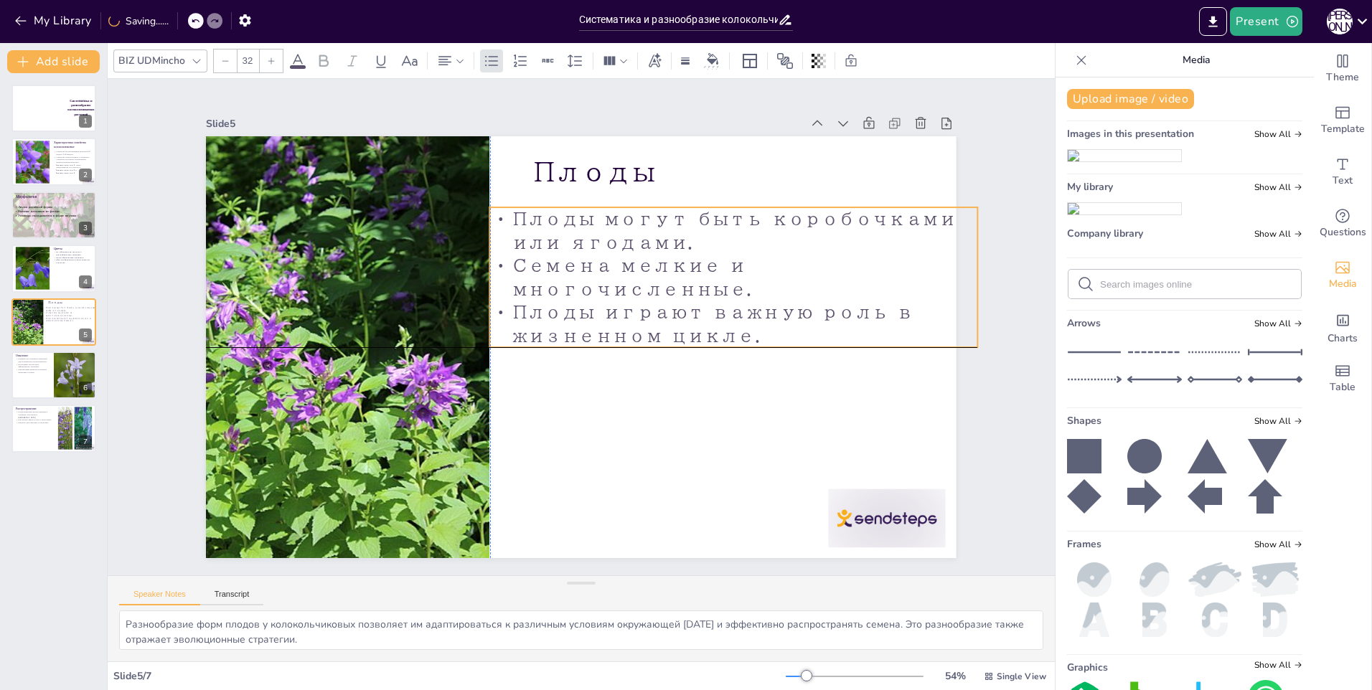
drag, startPoint x: 682, startPoint y: 263, endPoint x: 649, endPoint y: 268, distance: 33.5
click at [649, 268] on p "Семена мелкие и многочисленные." at bounding box center [740, 310] width 487 height 147
click at [889, 611] on div at bounding box center [825, 651] width 127 height 80
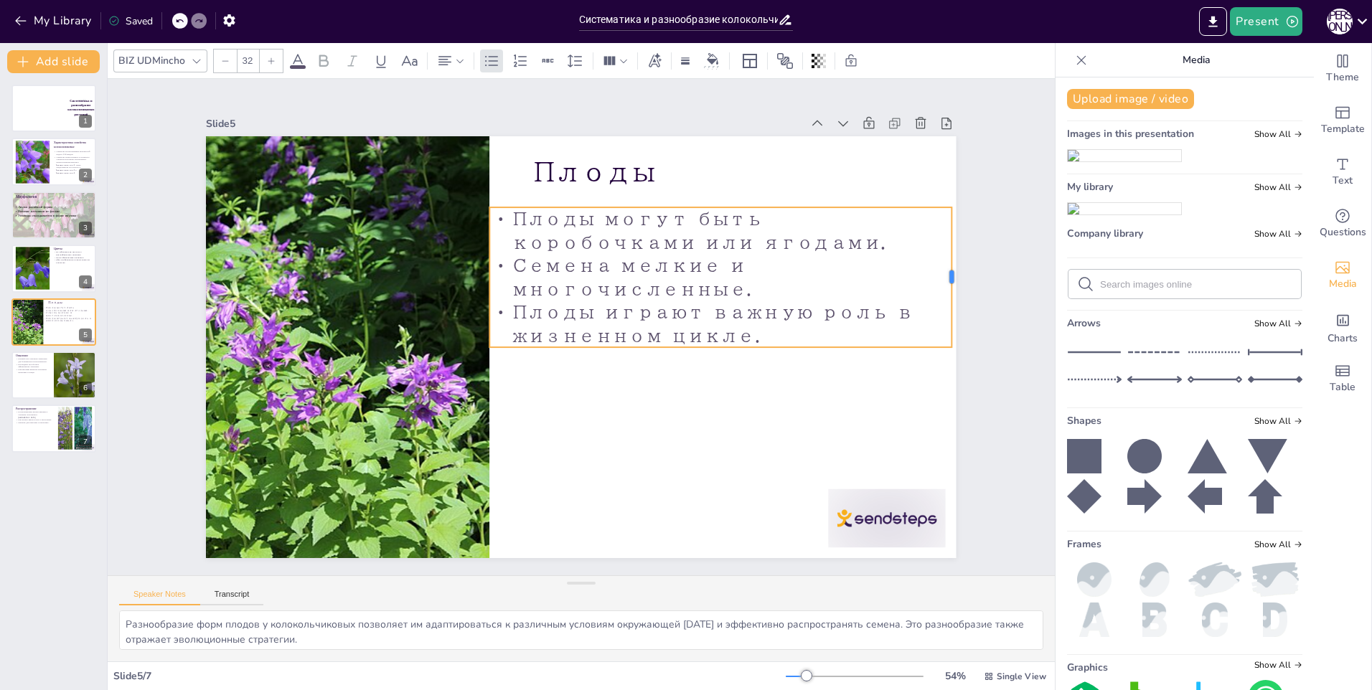
drag, startPoint x: 967, startPoint y: 269, endPoint x: 941, endPoint y: 269, distance: 25.8
click at [581, 673] on div at bounding box center [512, 700] width 136 height 54
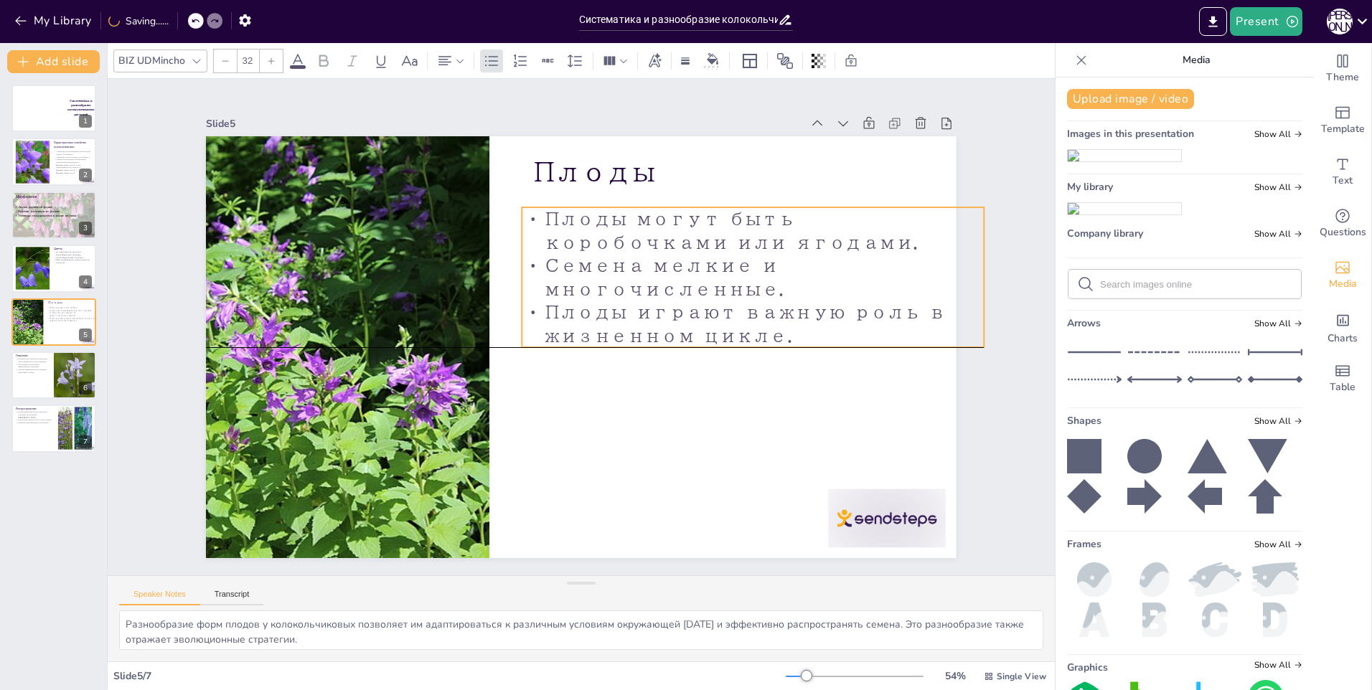
drag, startPoint x: 675, startPoint y: 272, endPoint x: 707, endPoint y: 272, distance: 32.3
click at [655, 341] on p "Семена мелкие и многочисленные." at bounding box center [423, 411] width 461 height 141
click at [67, 367] on icon at bounding box center [63, 364] width 9 height 9
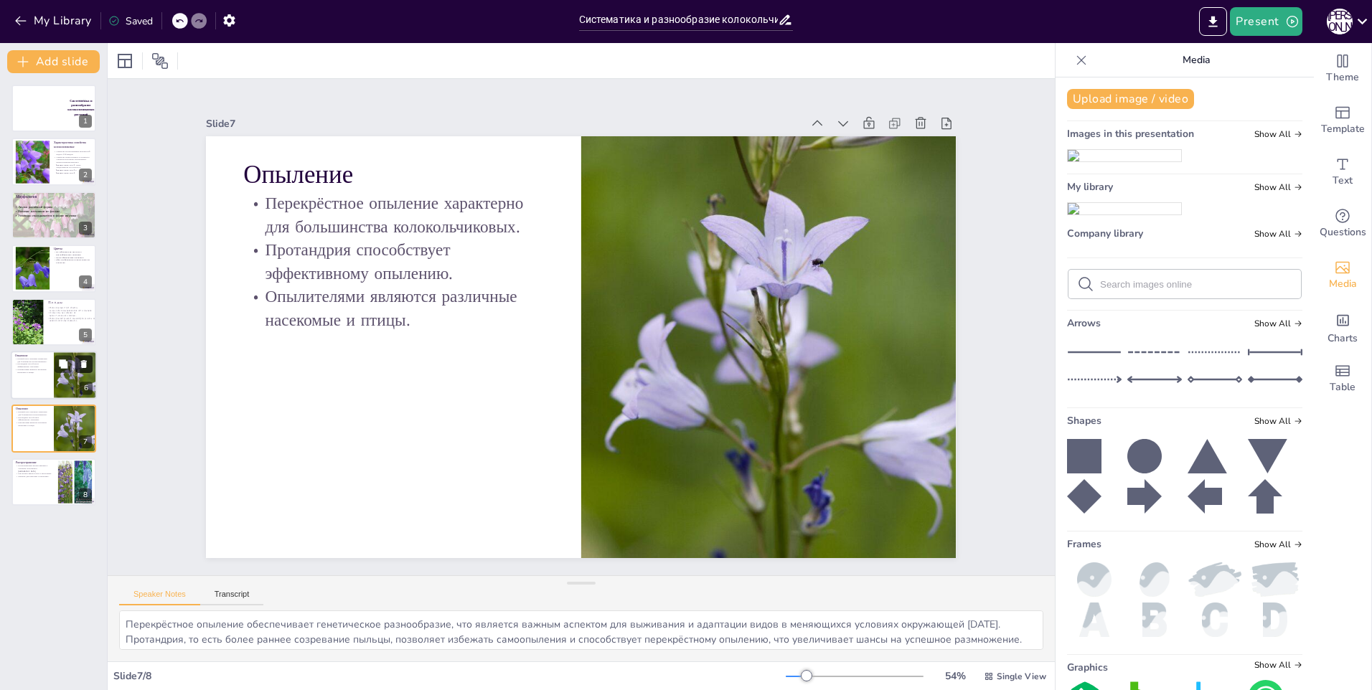
click at [80, 358] on button at bounding box center [83, 363] width 17 height 17
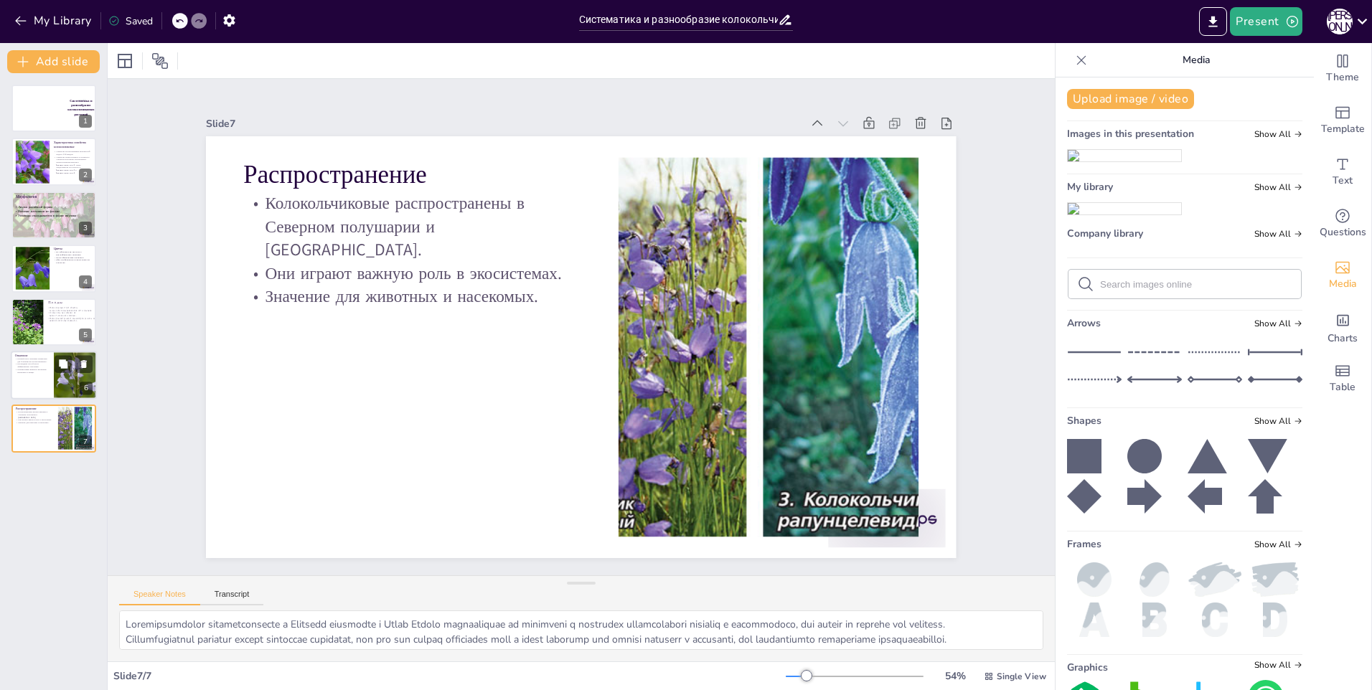
click at [57, 375] on div at bounding box center [75, 375] width 43 height 65
type textarea "Перекрёстное опыление обеспечивает генетическое разнообразие, что является важн…"
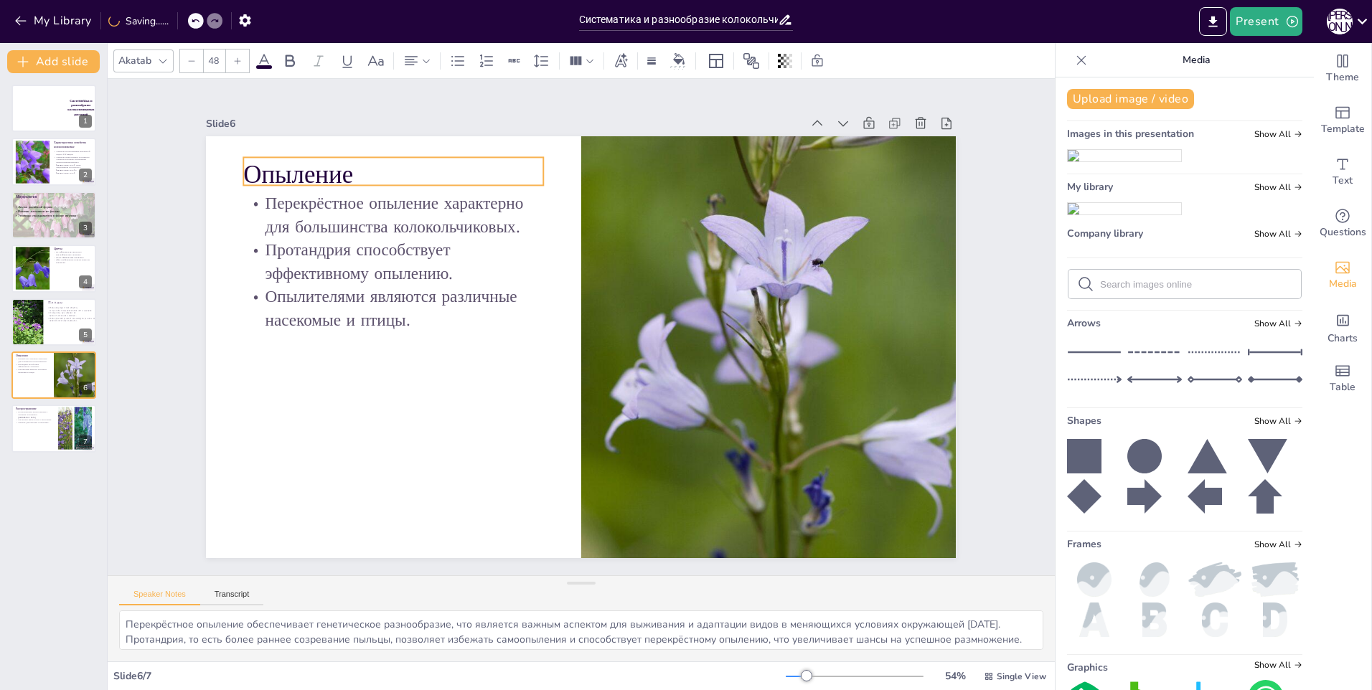
click at [530, 168] on p "Опыление" at bounding box center [620, 89] width 180 height 278
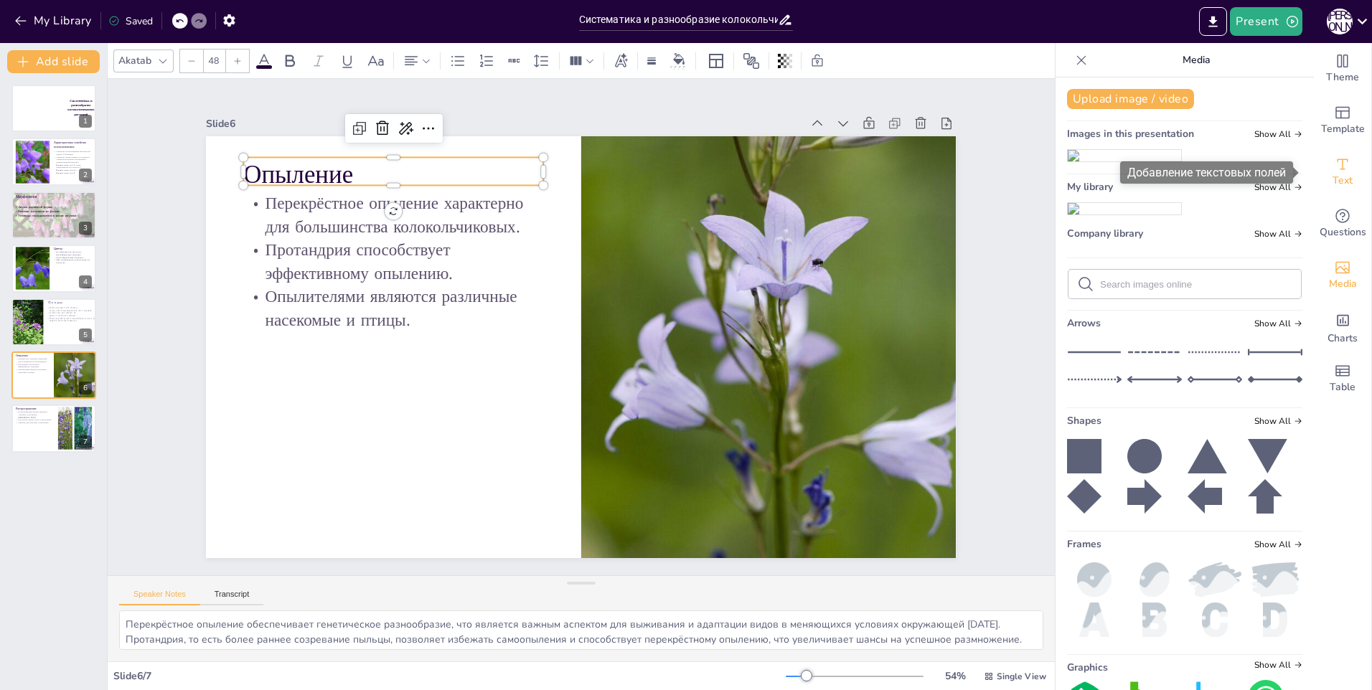
click at [1334, 166] on icon "Add text boxes" at bounding box center [1342, 164] width 17 height 17
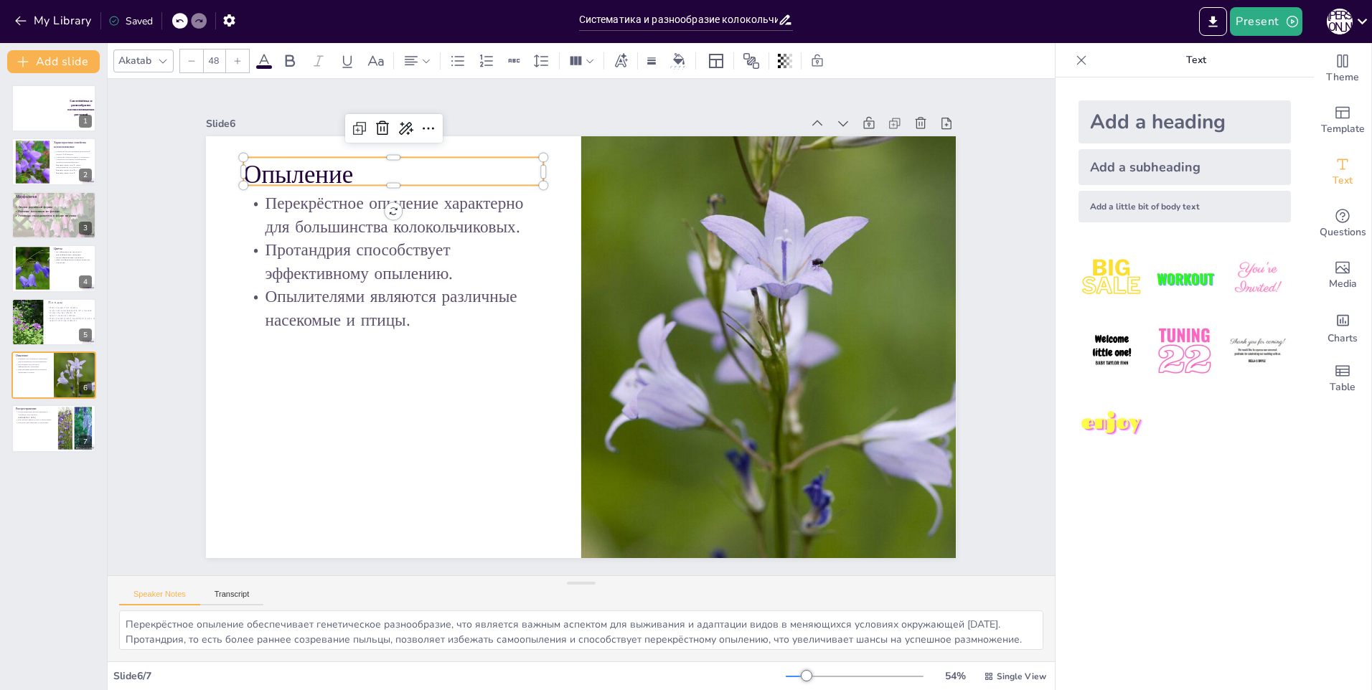
click at [338, 169] on p "Опыление" at bounding box center [450, 125] width 296 height 126
click at [456, 169] on p "Опыление" at bounding box center [569, 86] width 227 height 246
click at [1333, 173] on span "Text" at bounding box center [1343, 181] width 20 height 16
click at [1334, 165] on icon "Add text boxes" at bounding box center [1342, 164] width 17 height 17
click at [1348, 163] on div "Text" at bounding box center [1342, 172] width 57 height 52
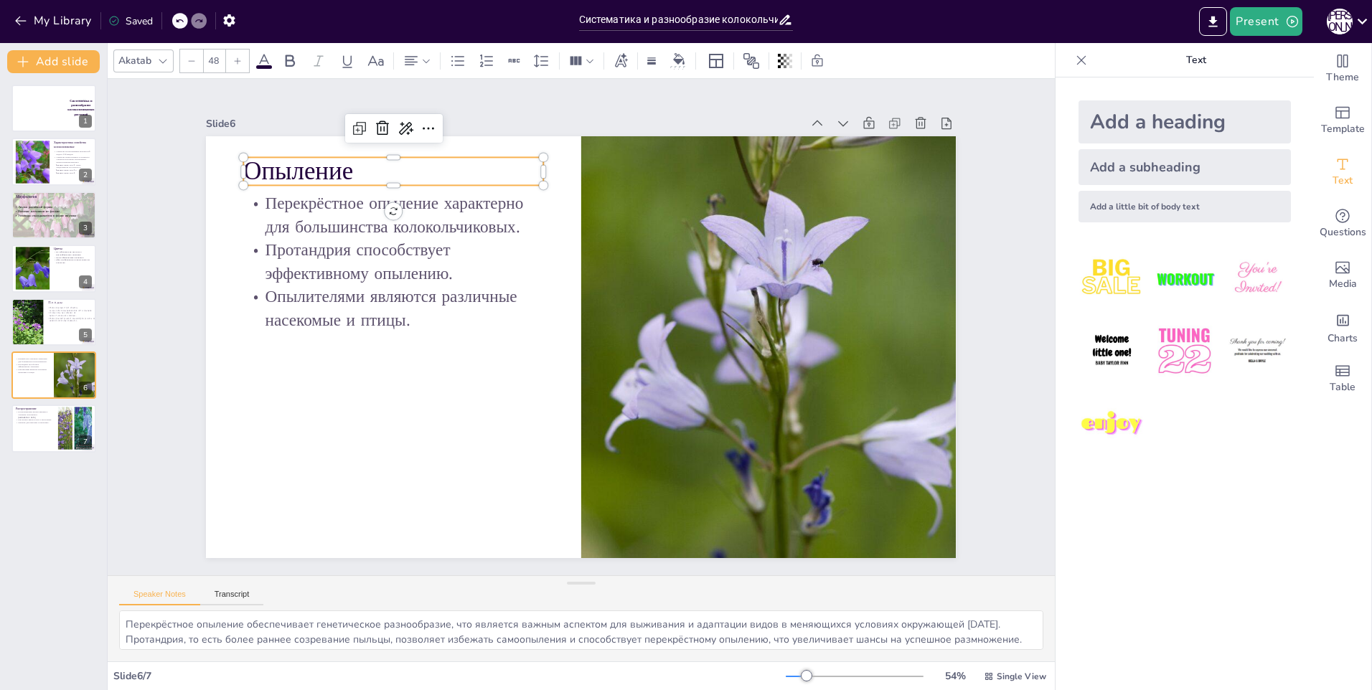
click at [170, 65] on div at bounding box center [162, 60] width 17 height 17
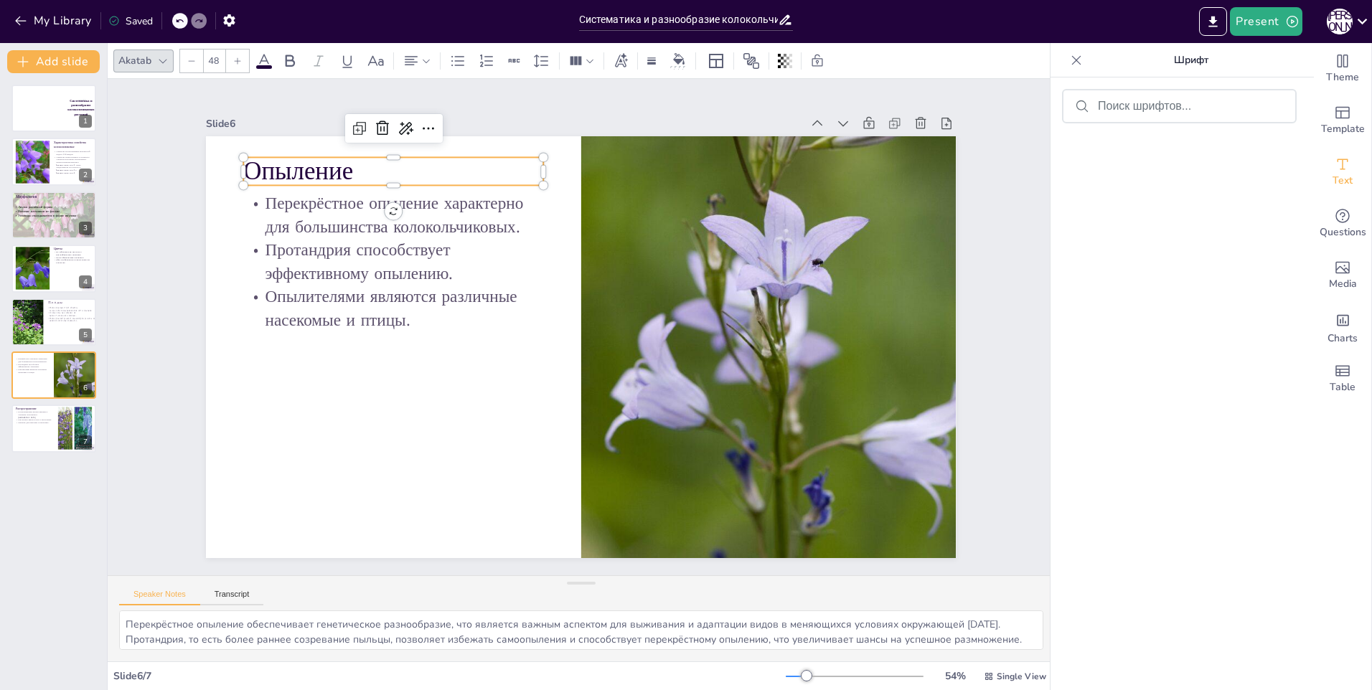
scroll to position [7316, 0]
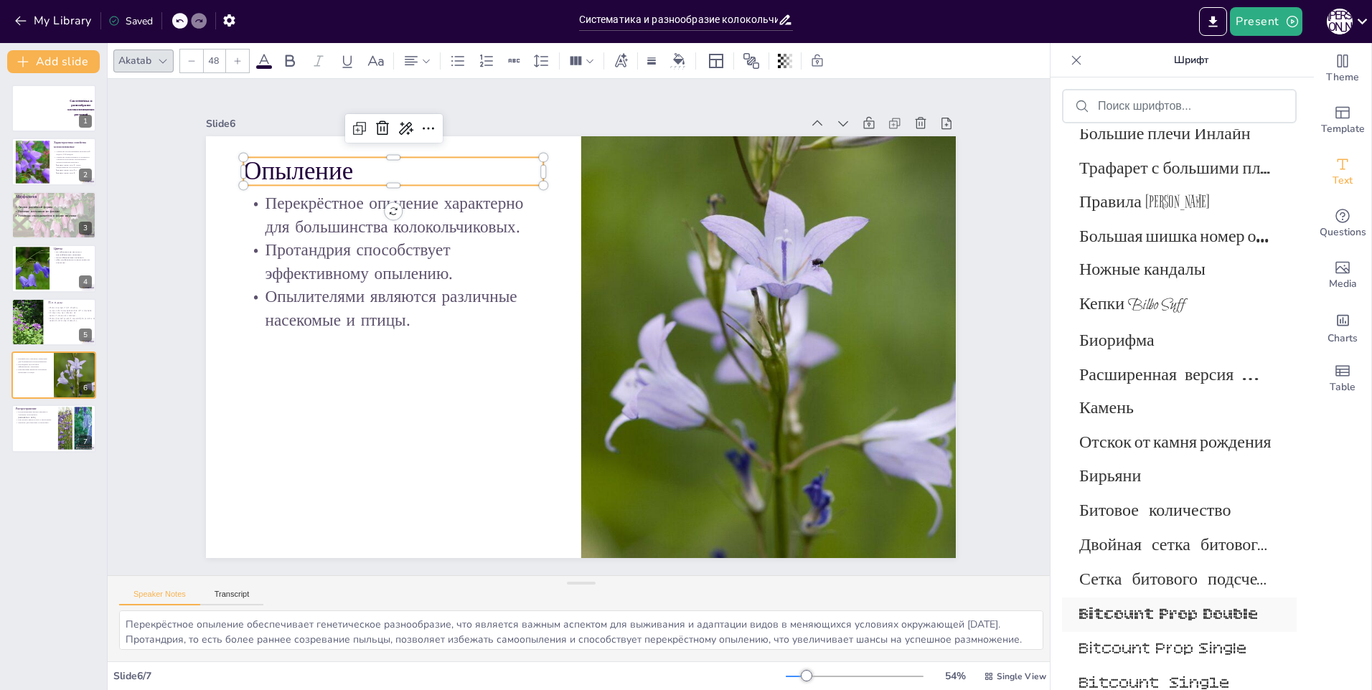
click at [1116, 607] on span "Bitcount Prop Double" at bounding box center [1176, 615] width 194 height 21
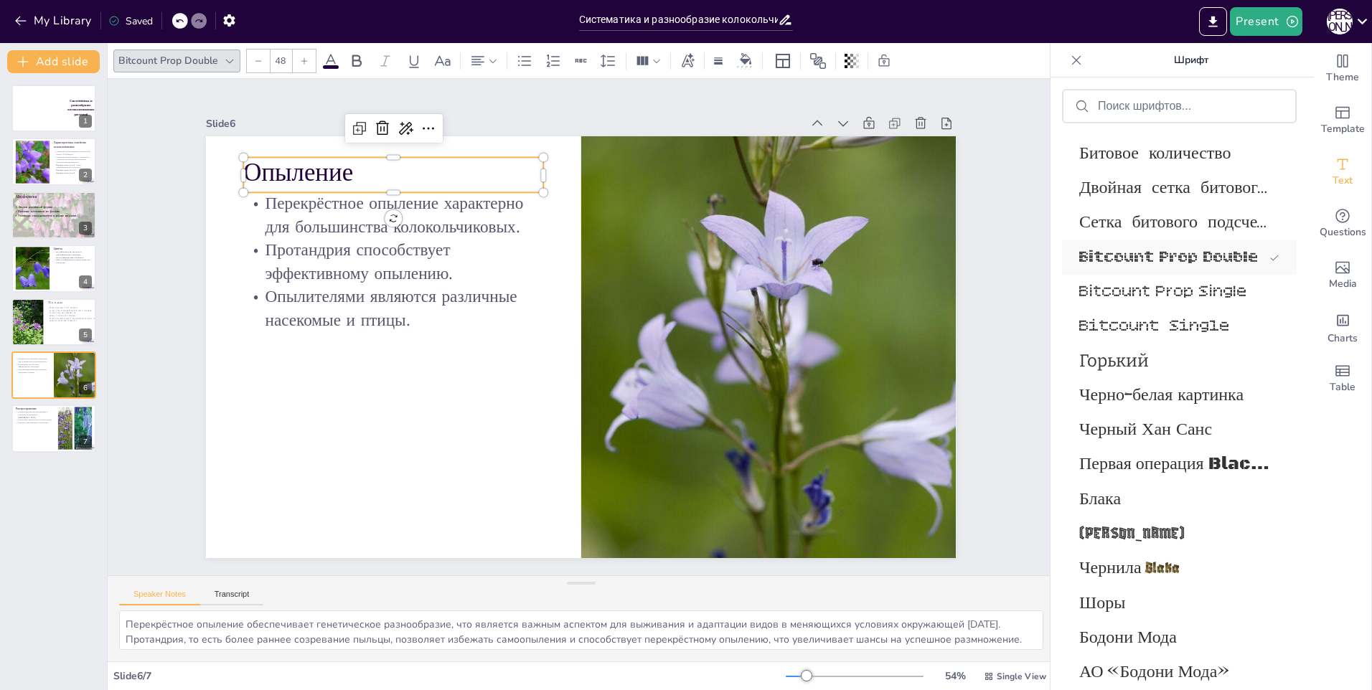
scroll to position [7709, 0]
click at [1150, 539] on span "[PERSON_NAME]" at bounding box center [1176, 532] width 194 height 20
click at [1150, 570] on span "Чернила Blaka" at bounding box center [1176, 566] width 194 height 20
click at [1143, 606] on span "Шоры" at bounding box center [1176, 601] width 194 height 21
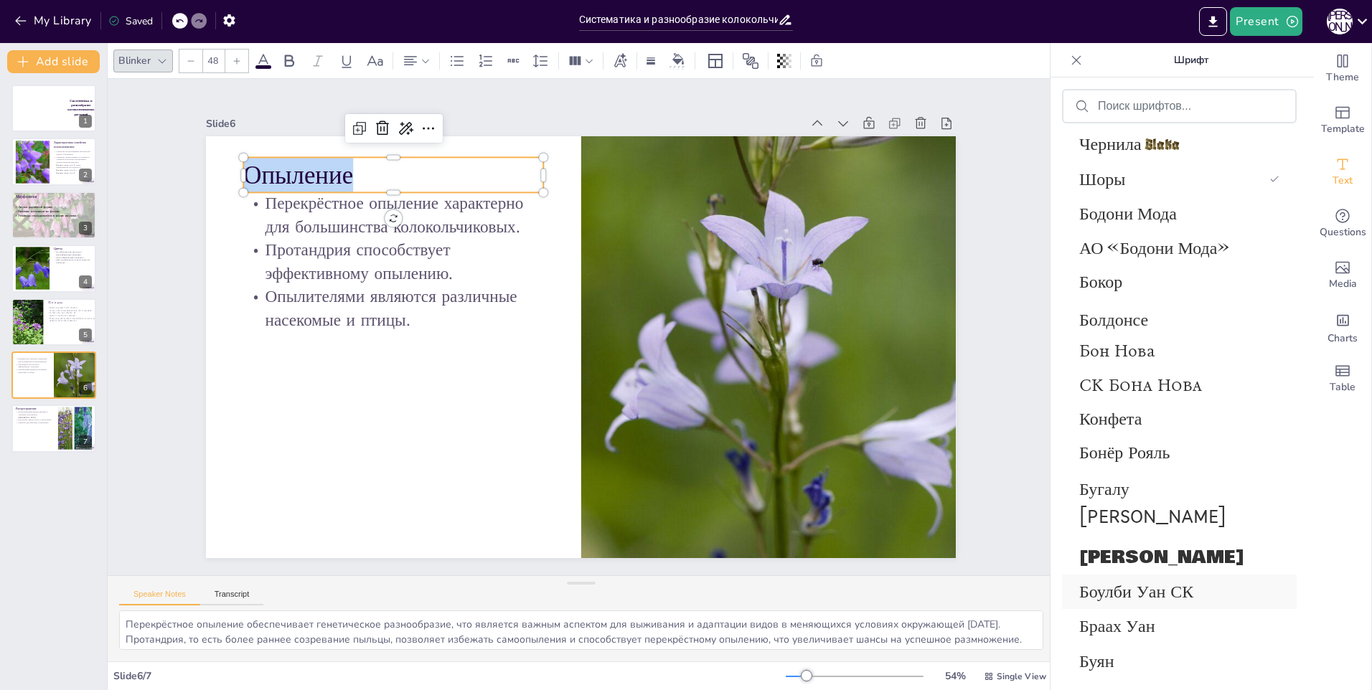
scroll to position [8140, 0]
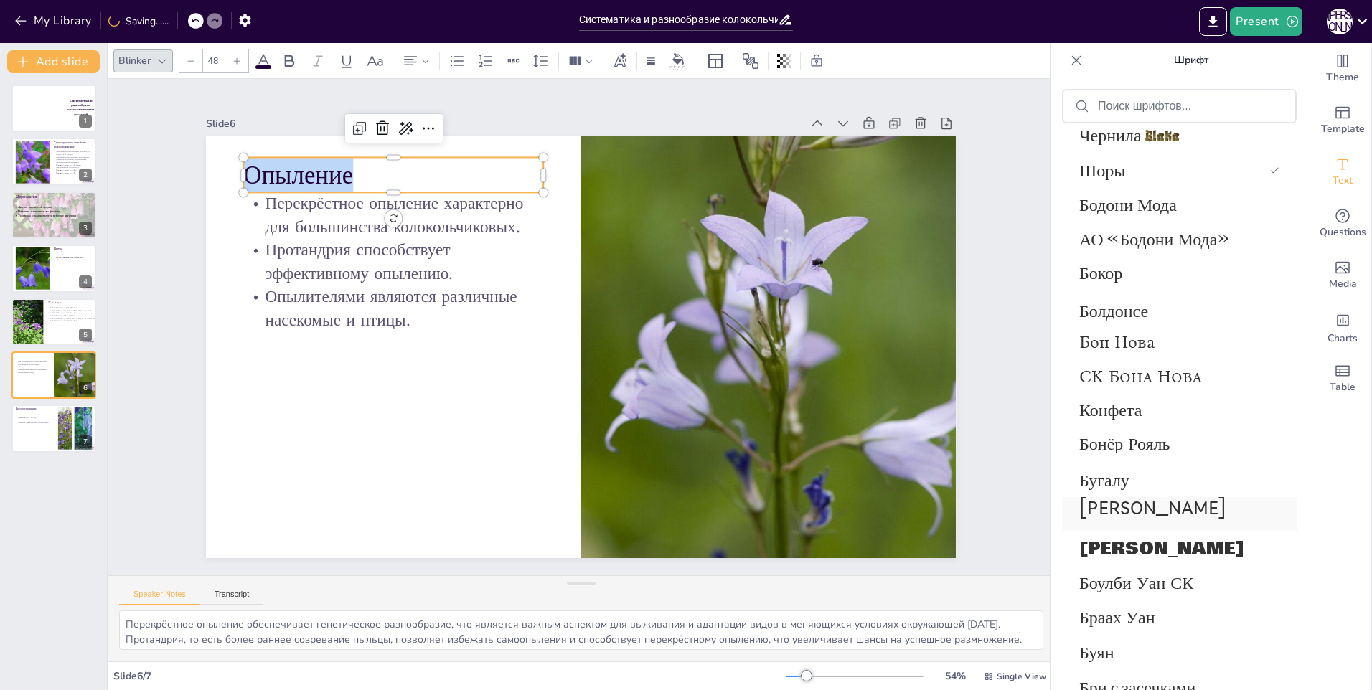
click at [1146, 517] on span "[PERSON_NAME]" at bounding box center [1176, 514] width 194 height 34
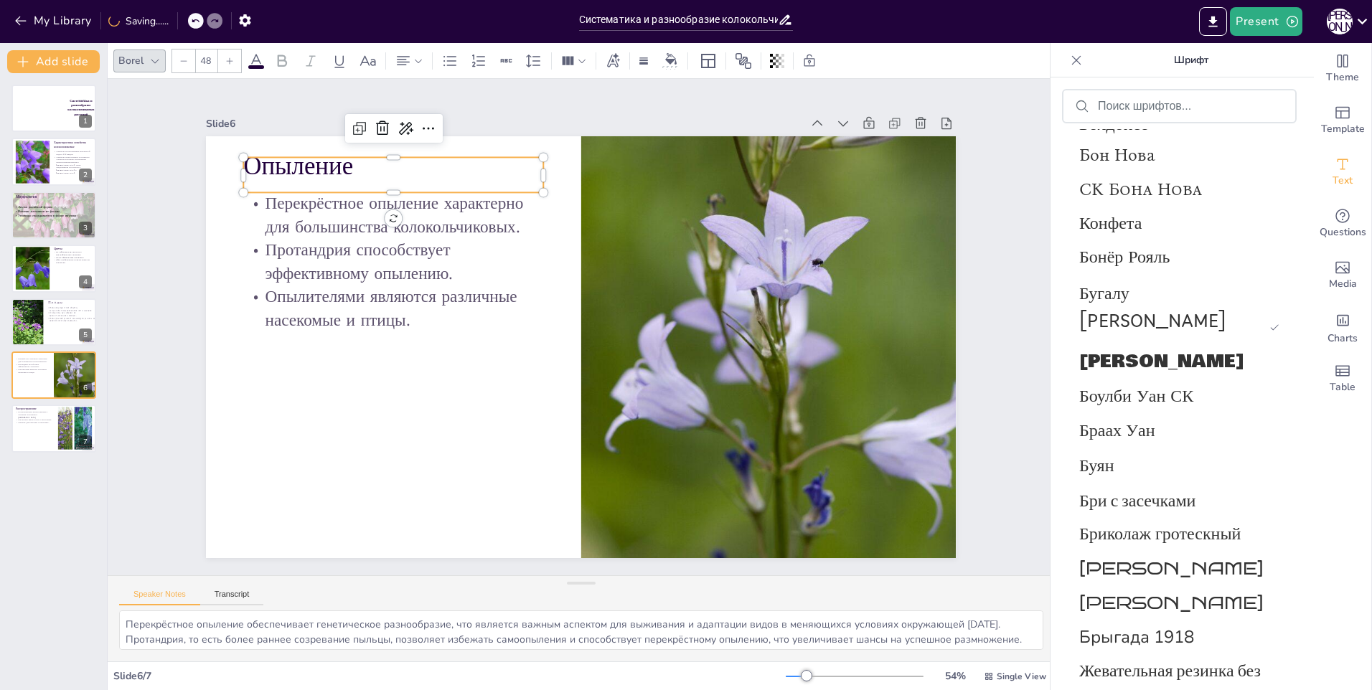
scroll to position [8570, 0]
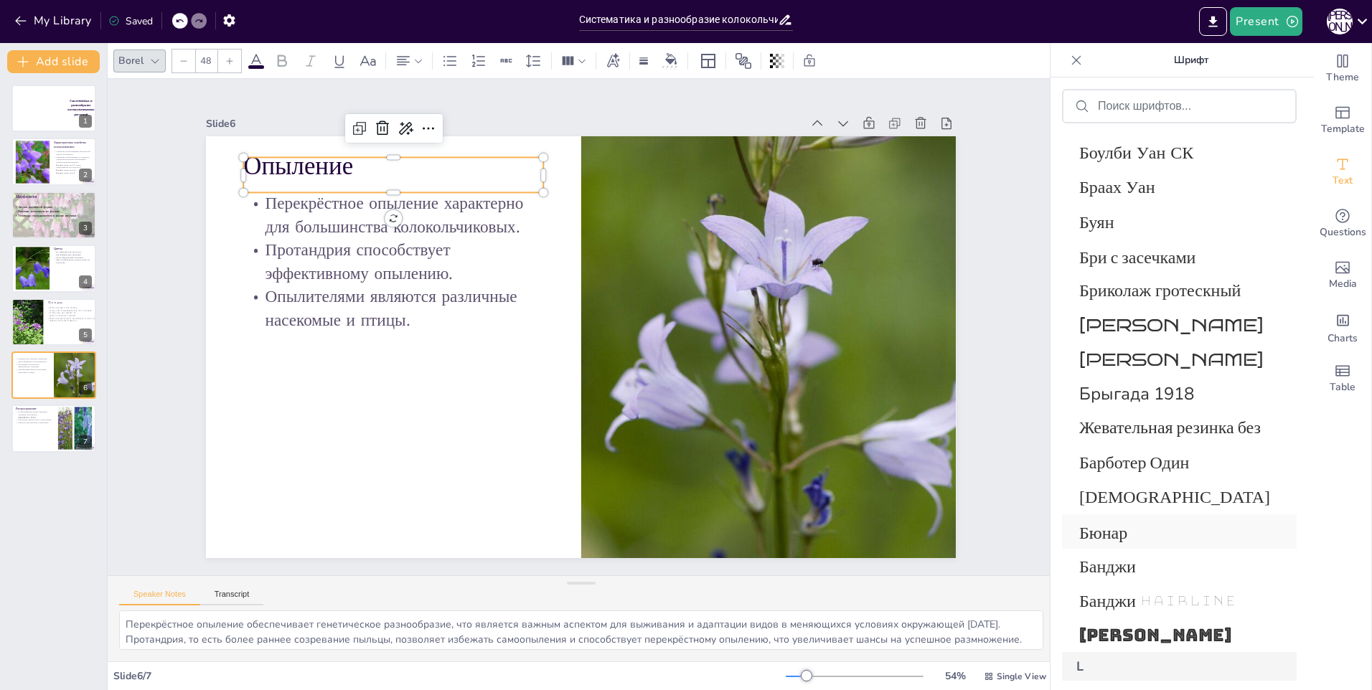
click at [1135, 535] on span "Бюнар" at bounding box center [1176, 532] width 194 height 22
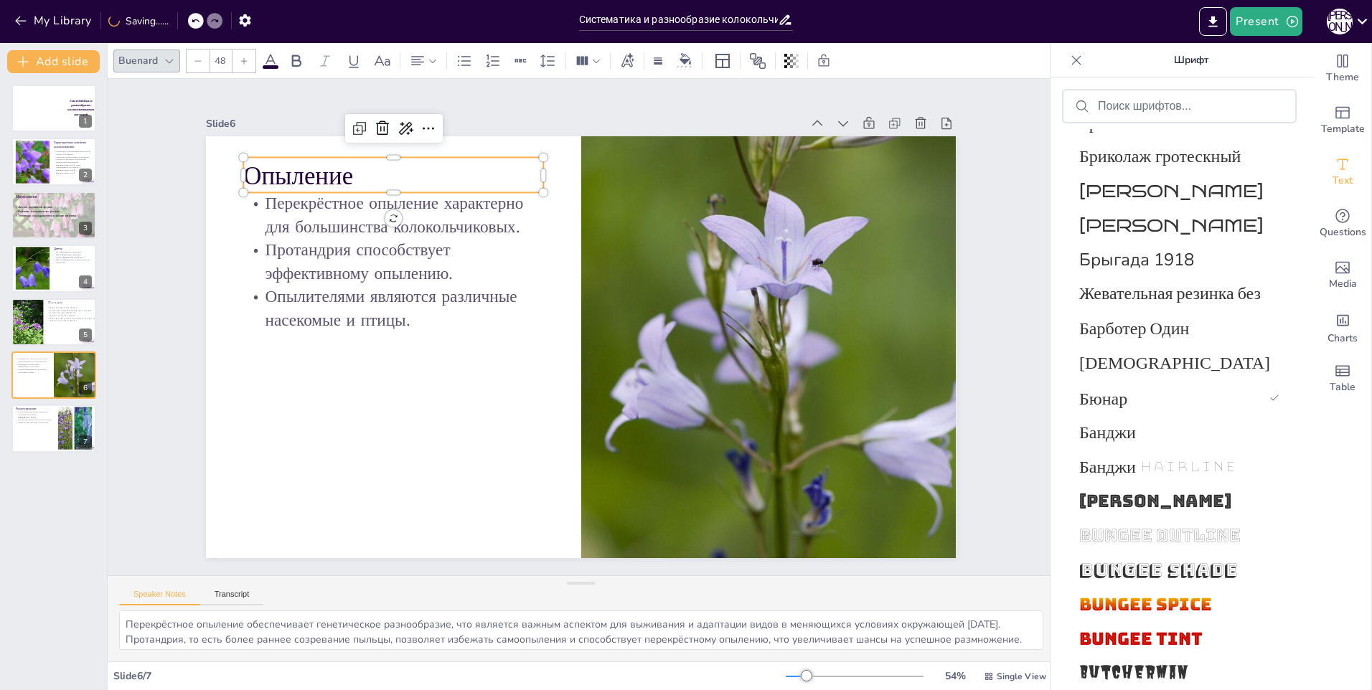
scroll to position [8886, 0]
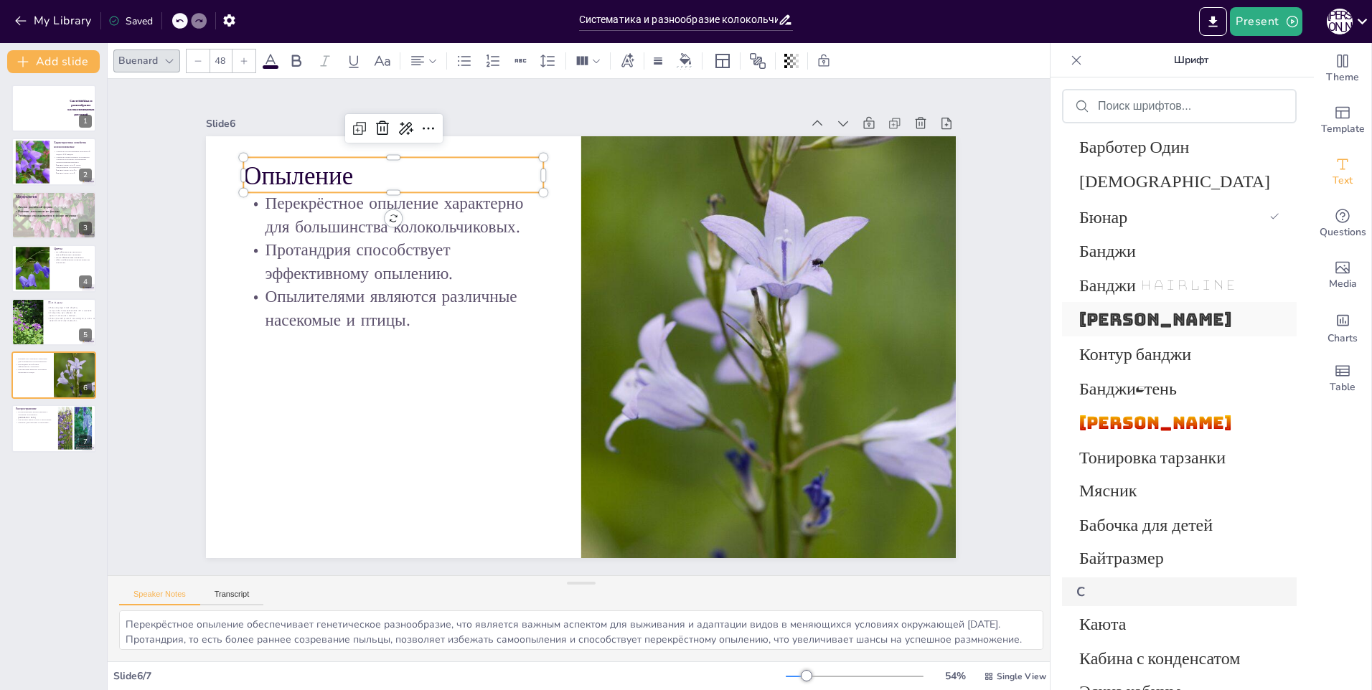
click at [1152, 326] on span "[PERSON_NAME]" at bounding box center [1176, 320] width 194 height 22
click at [1155, 283] on span "Банджи Hairline" at bounding box center [1176, 285] width 194 height 22
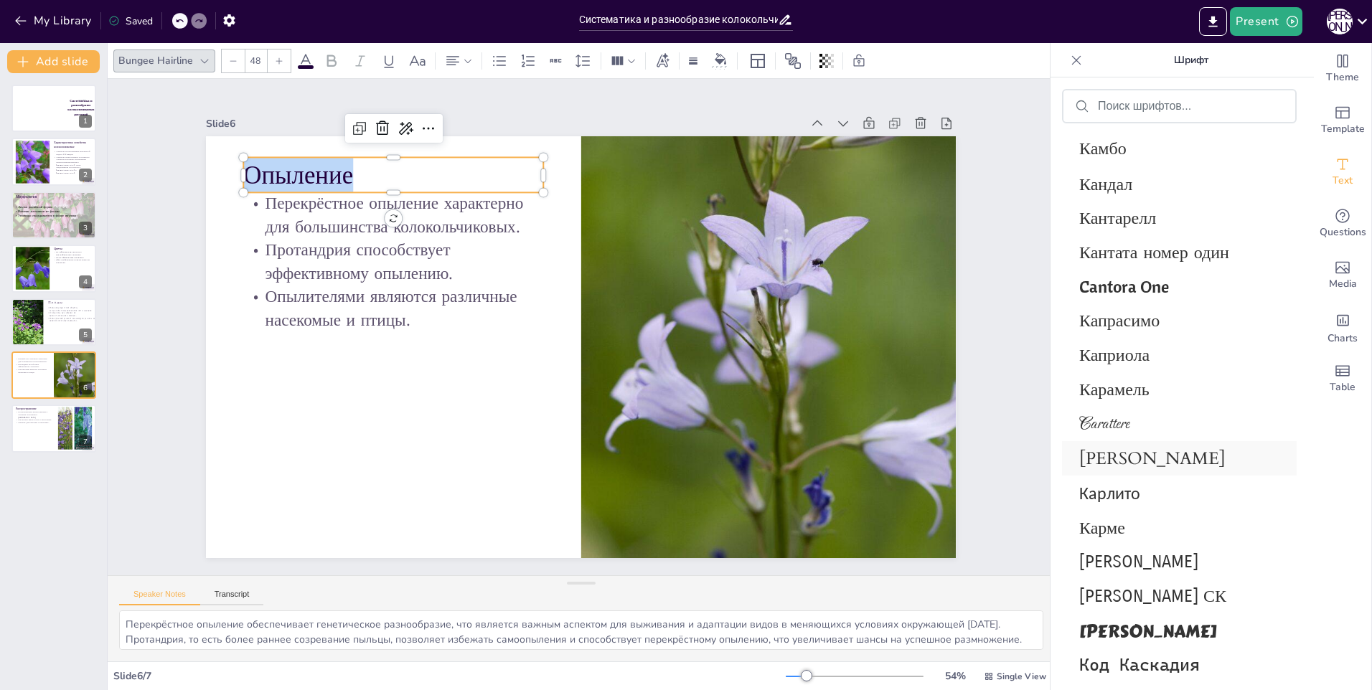
scroll to position [9805, 0]
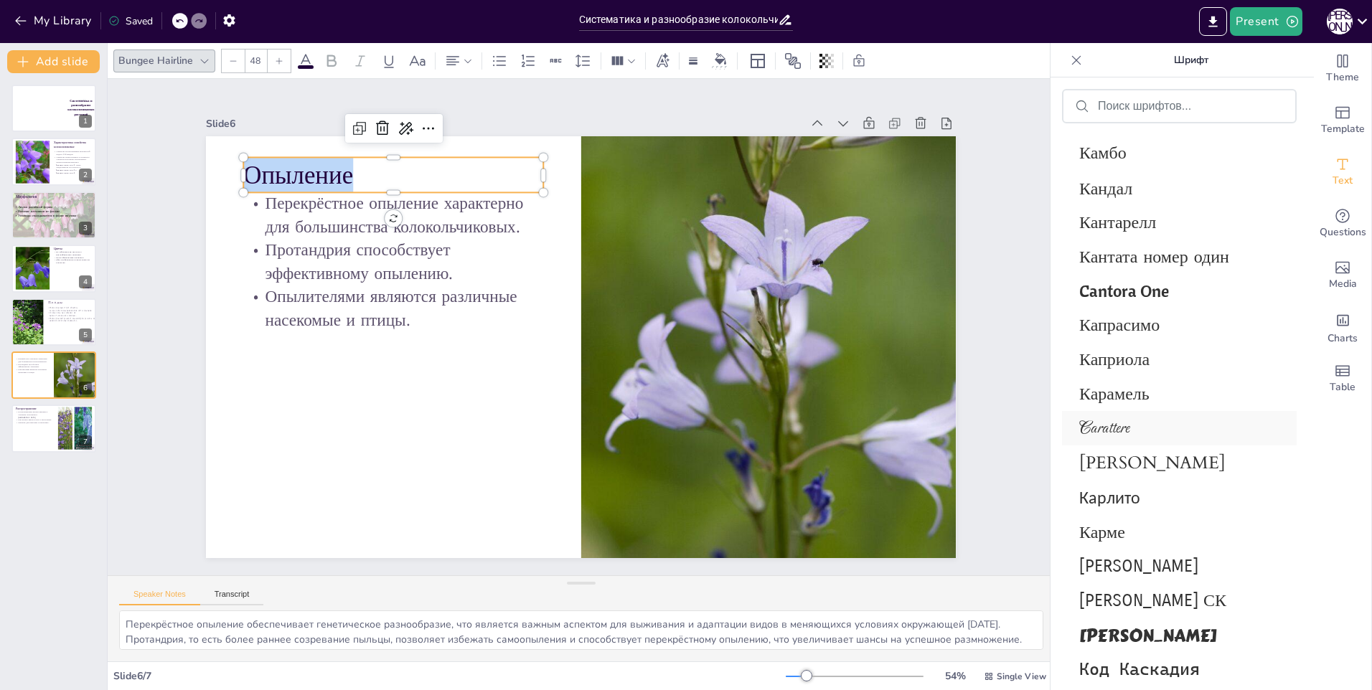
click at [1148, 425] on span "Carattere" at bounding box center [1176, 428] width 194 height 19
click at [1146, 468] on span "[PERSON_NAME]" at bounding box center [1176, 463] width 194 height 24
click at [1145, 492] on span "Карлито" at bounding box center [1176, 497] width 194 height 21
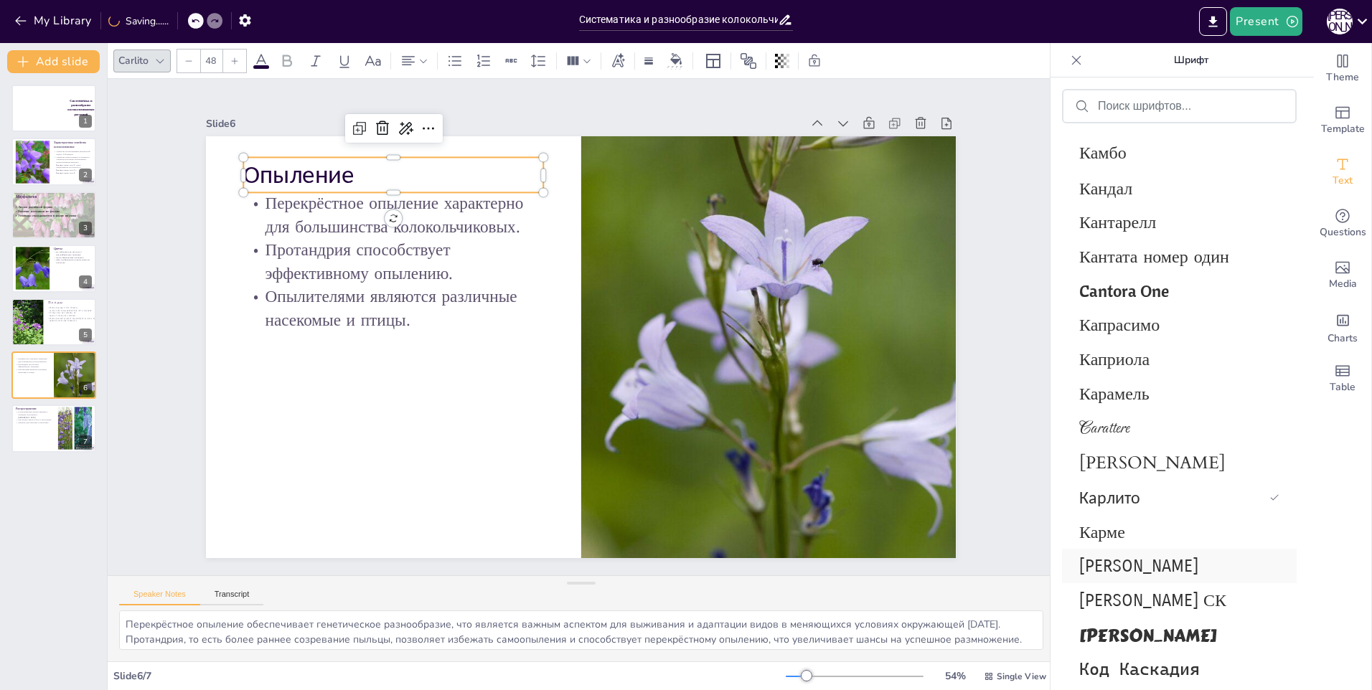
drag, startPoint x: 1140, startPoint y: 546, endPoint x: 1141, endPoint y: 569, distance: 23.0
click at [1140, 548] on div "Карме" at bounding box center [1179, 532] width 235 height 34
click at [1141, 571] on span "[PERSON_NAME]" at bounding box center [1176, 566] width 194 height 20
drag, startPoint x: 1142, startPoint y: 591, endPoint x: 1143, endPoint y: 601, distance: 10.8
click at [1142, 592] on span "[PERSON_NAME] СК" at bounding box center [1176, 601] width 194 height 20
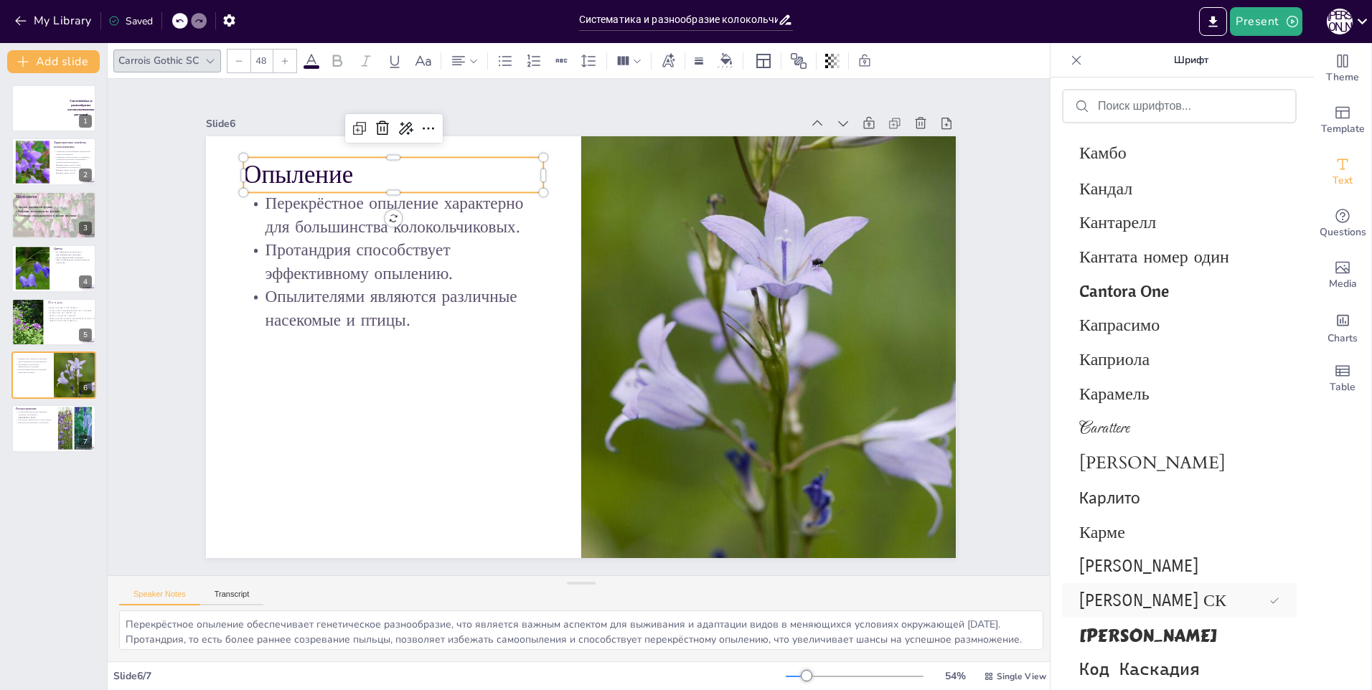
click at [1143, 610] on span "[PERSON_NAME] СК" at bounding box center [1171, 601] width 184 height 20
click at [1143, 623] on span "[PERSON_NAME]" at bounding box center [1176, 635] width 194 height 27
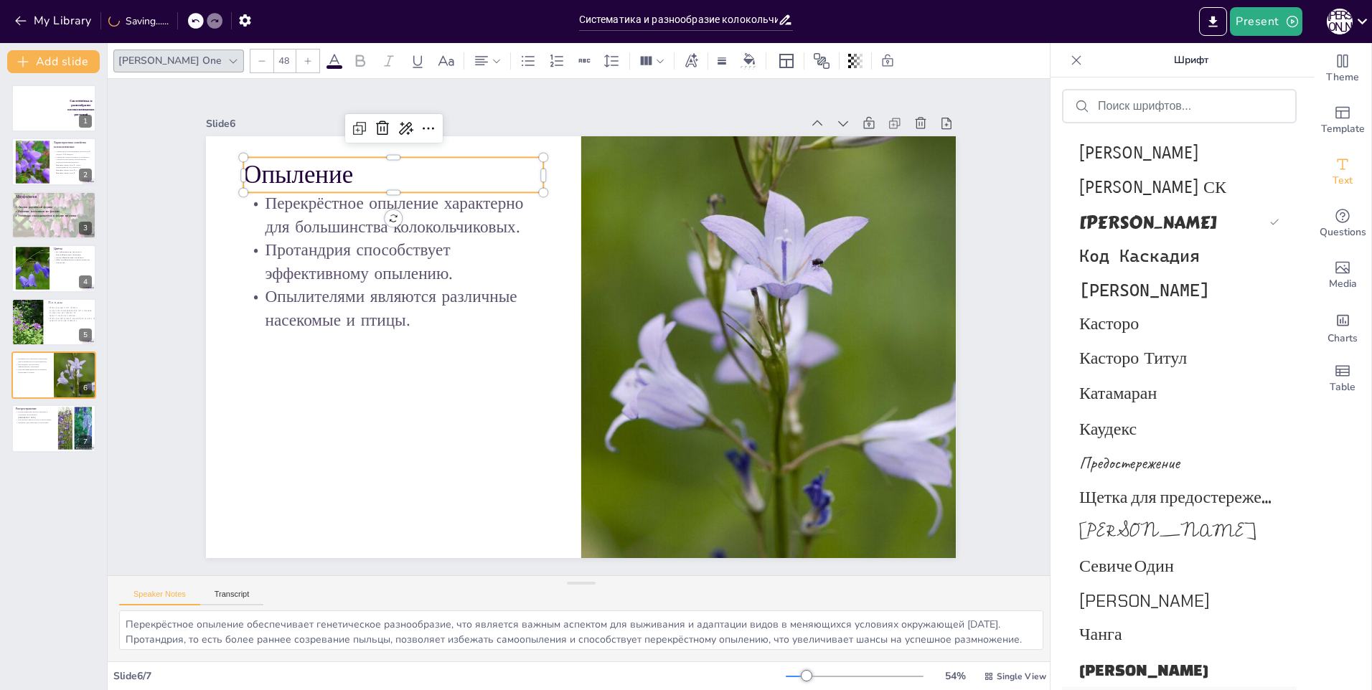
scroll to position [10307, 0]
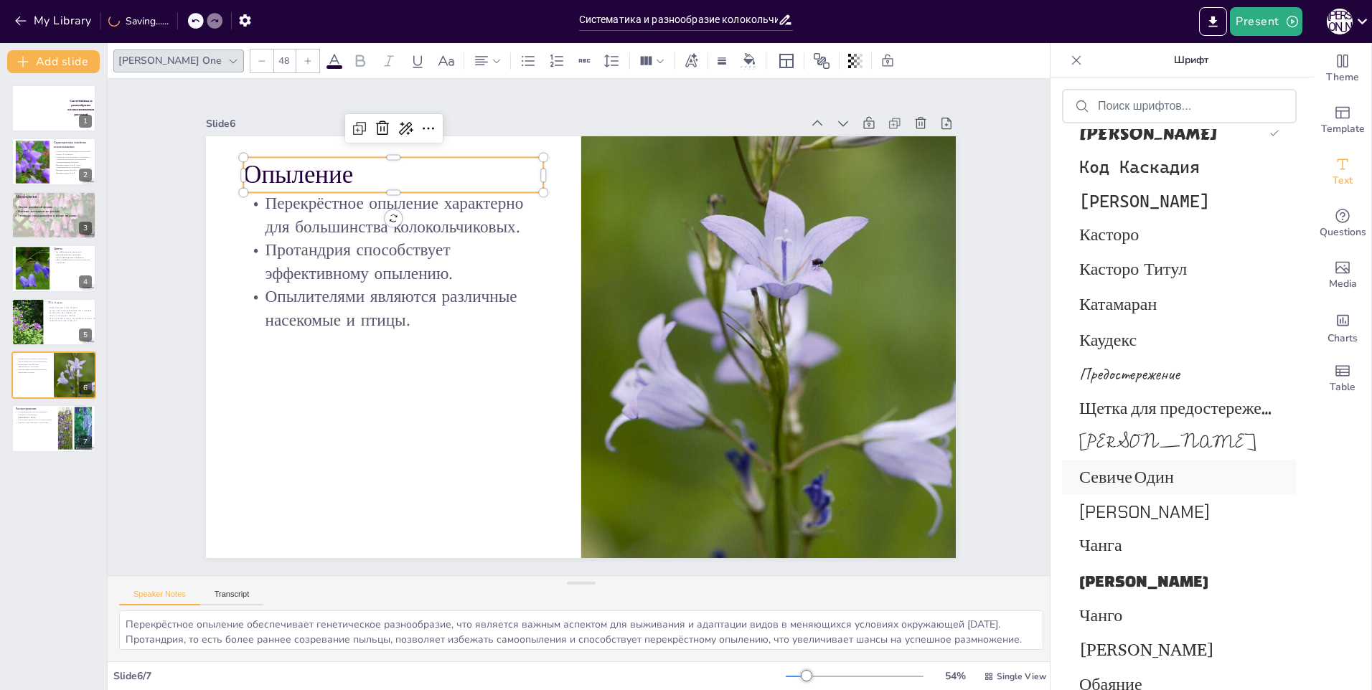
click at [1155, 466] on div "Севиче Один" at bounding box center [1179, 477] width 235 height 34
click at [1144, 532] on span "Чанга" at bounding box center [1176, 546] width 194 height 32
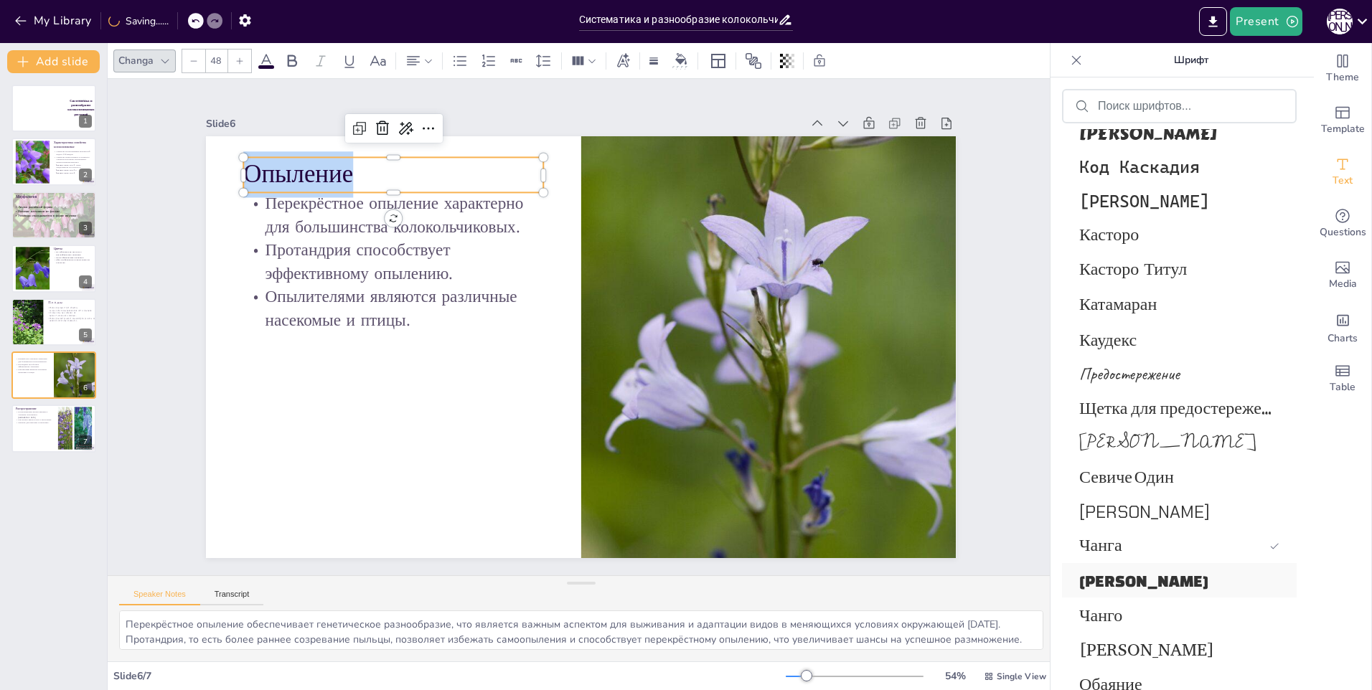
click at [1140, 572] on span "[PERSON_NAME]" at bounding box center [1176, 581] width 194 height 18
click at [1140, 586] on span "[PERSON_NAME]" at bounding box center [1171, 581] width 184 height 18
click at [1141, 605] on span "Чанго" at bounding box center [1176, 615] width 194 height 22
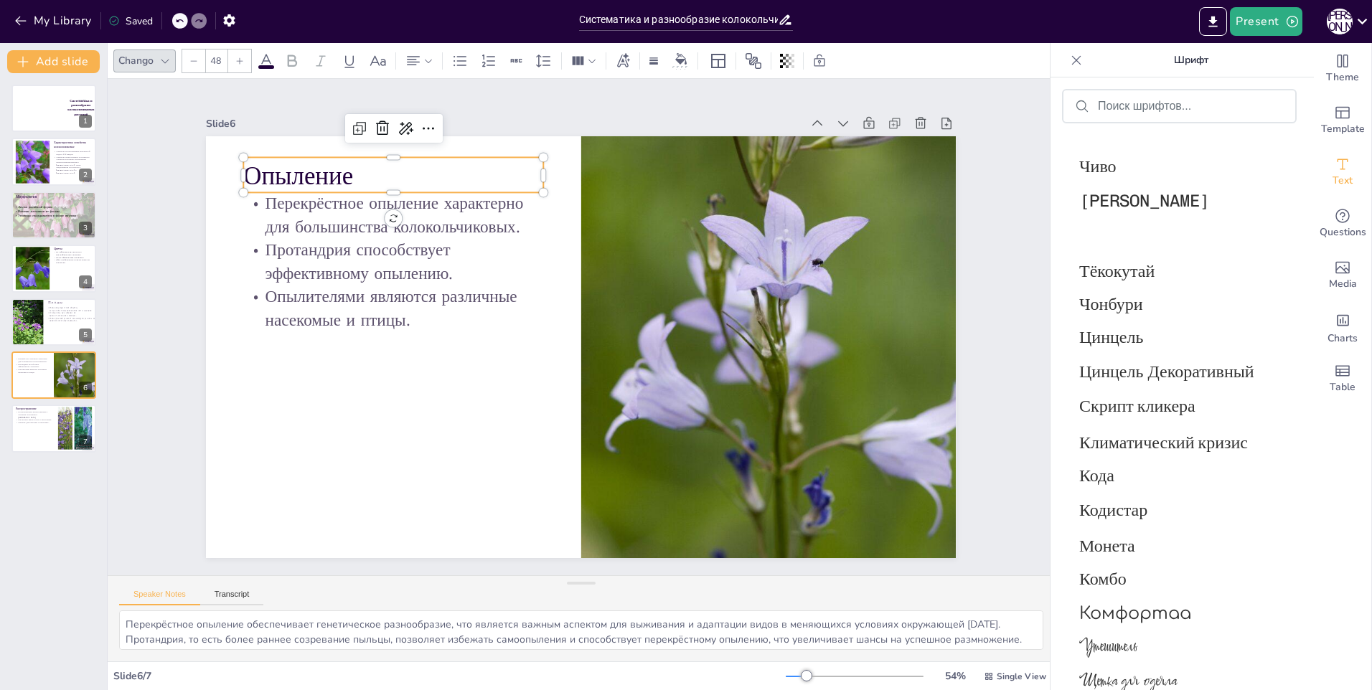
scroll to position [11412, 0]
click at [1133, 470] on span "Кода" at bounding box center [1176, 474] width 194 height 24
drag, startPoint x: 1132, startPoint y: 514, endPoint x: 1132, endPoint y: 559, distance: 45.2
click at [1132, 516] on span "Кодистар" at bounding box center [1176, 509] width 194 height 20
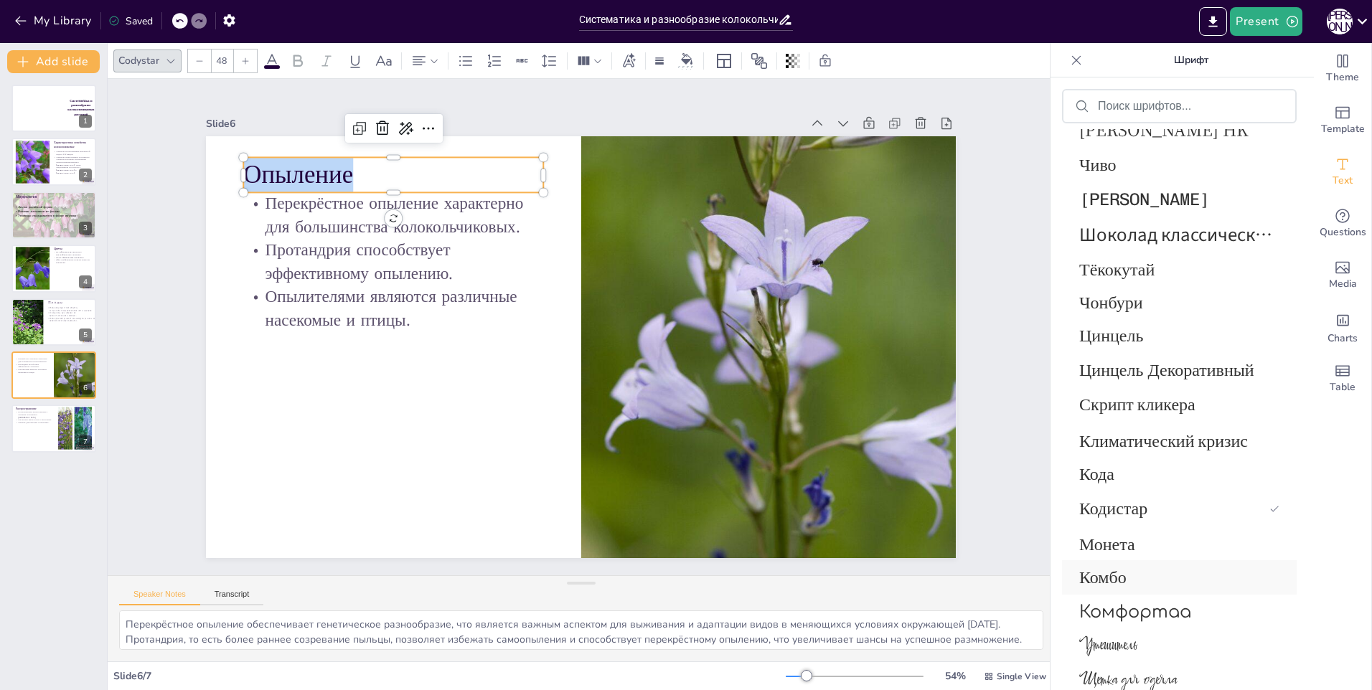
drag, startPoint x: 1131, startPoint y: 571, endPoint x: 1132, endPoint y: 584, distance: 13.7
click at [1131, 574] on span "Комбо" at bounding box center [1176, 578] width 194 height 20
click at [1132, 591] on div "Комбо" at bounding box center [1179, 577] width 235 height 34
click at [1150, 264] on span "Тёкокутай" at bounding box center [1176, 267] width 194 height 25
drag, startPoint x: 1146, startPoint y: 323, endPoint x: 1135, endPoint y: 358, distance: 37.0
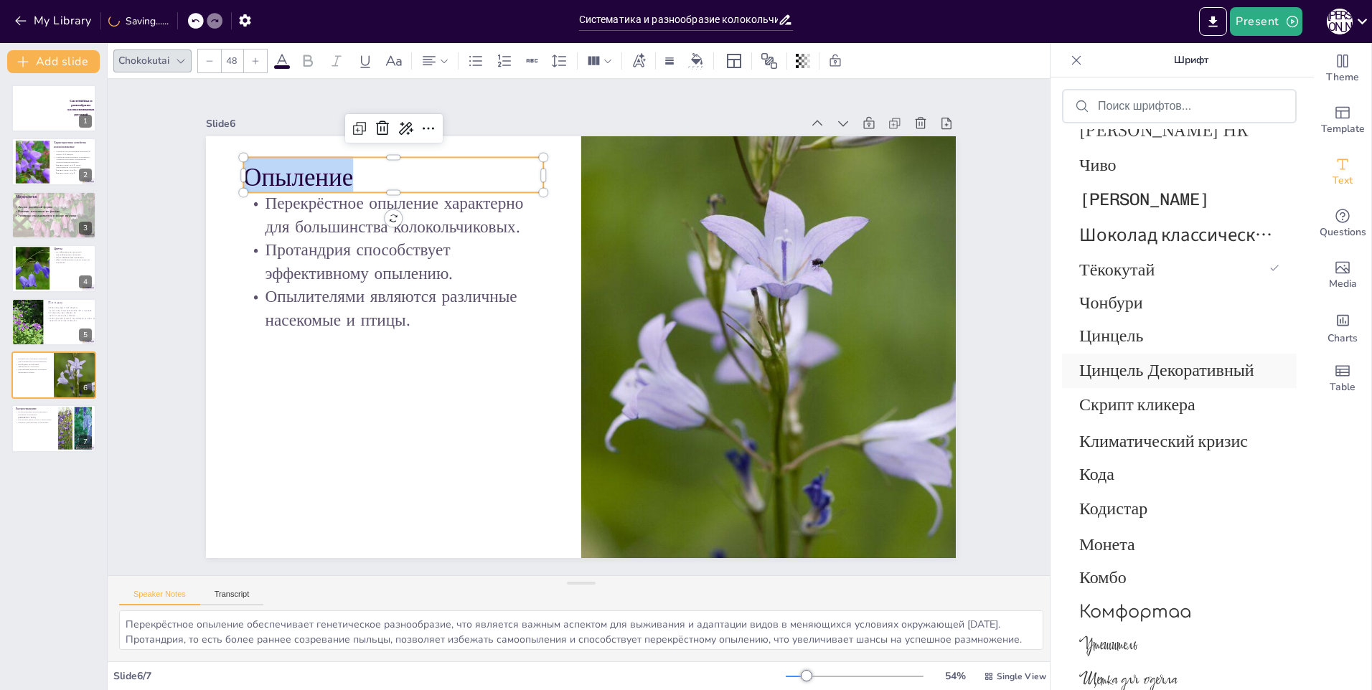
click at [1145, 324] on div "Цинцель" at bounding box center [1179, 336] width 235 height 34
click at [1127, 382] on span "Цинцель Декоративный" at bounding box center [1176, 371] width 194 height 23
drag, startPoint x: 1134, startPoint y: 436, endPoint x: 1143, endPoint y: 484, distance: 48.8
click at [1137, 455] on div "Климатический кризис" at bounding box center [1179, 440] width 235 height 34
drag, startPoint x: 1143, startPoint y: 484, endPoint x: 1144, endPoint y: 492, distance: 8.7
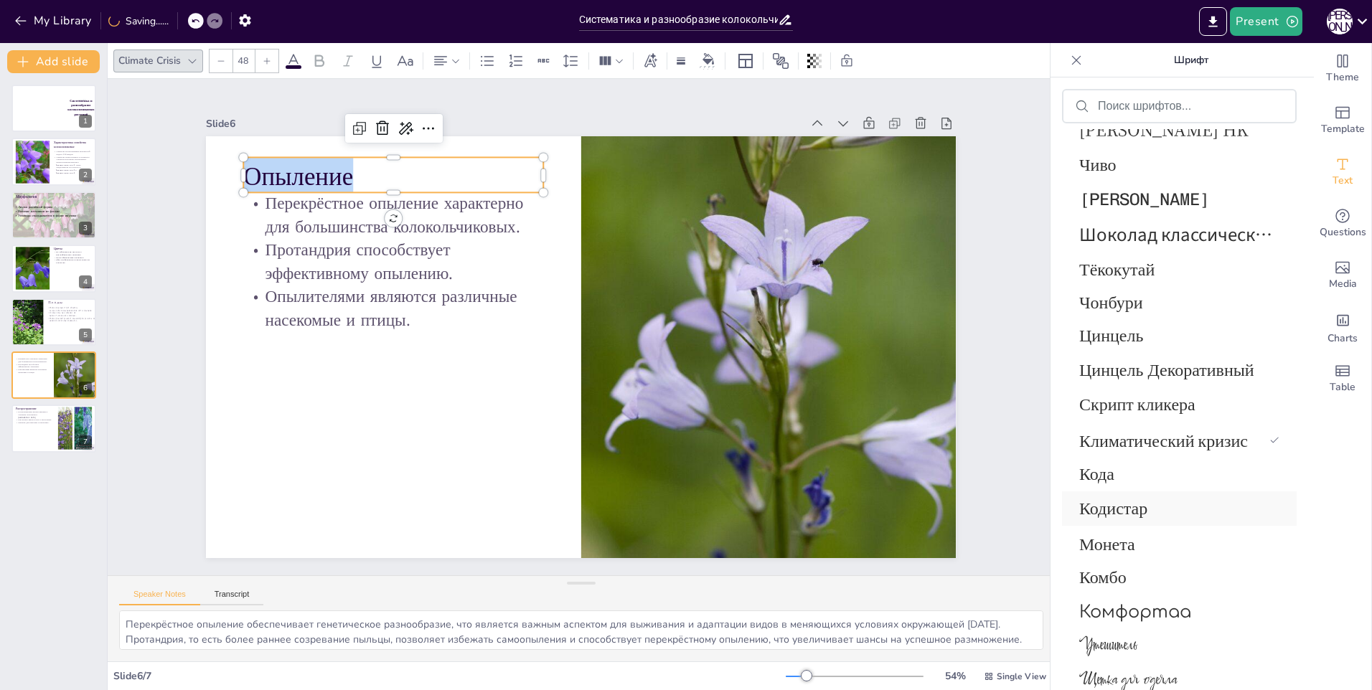
click at [1143, 486] on span "Кода" at bounding box center [1176, 474] width 194 height 24
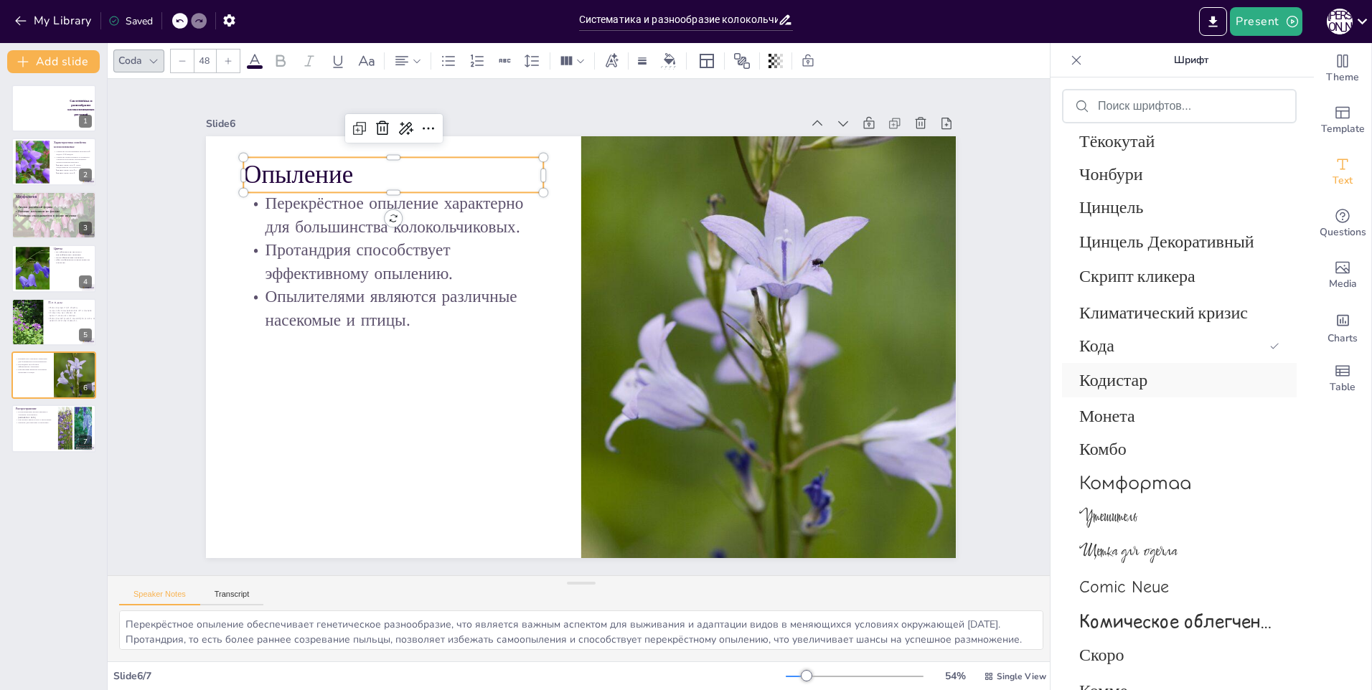
scroll to position [11843, 0]
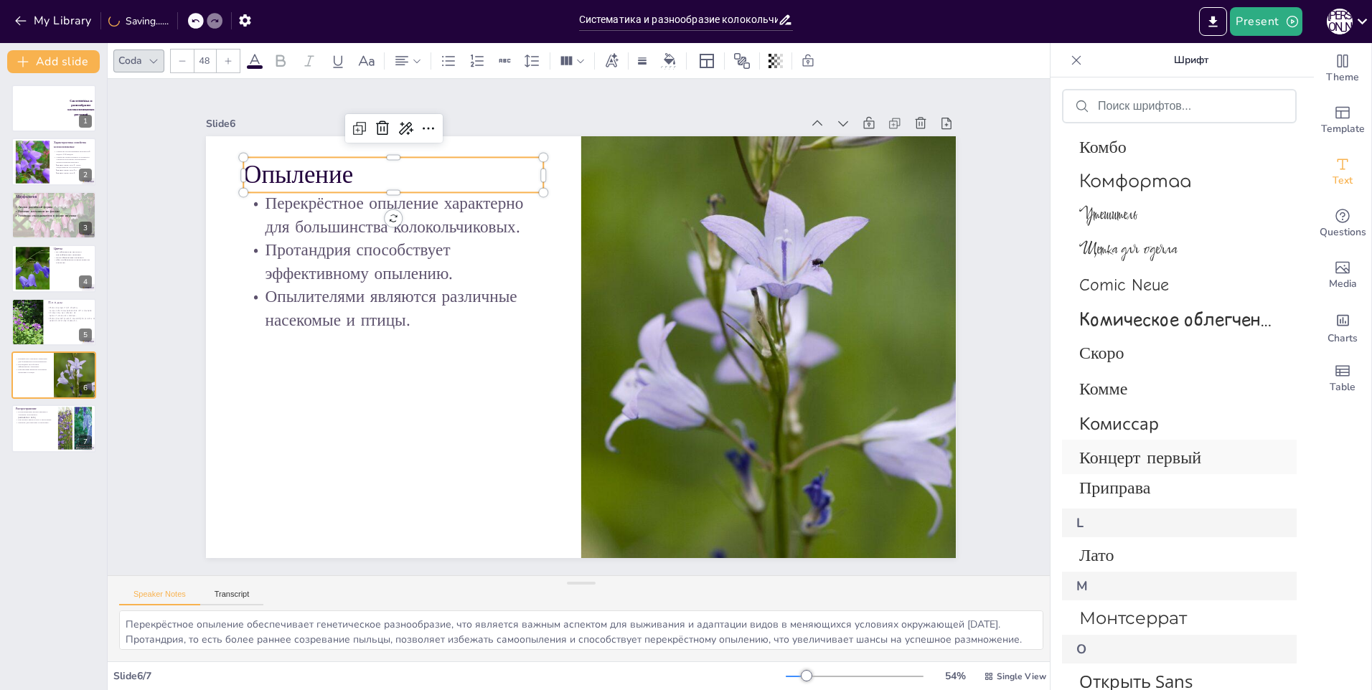
click at [1141, 462] on span "Концерт первый" at bounding box center [1176, 457] width 194 height 21
drag, startPoint x: 1137, startPoint y: 487, endPoint x: 1137, endPoint y: 512, distance: 25.8
click at [1137, 491] on span "Приправа" at bounding box center [1176, 492] width 194 height 26
drag, startPoint x: 1137, startPoint y: 512, endPoint x: 1138, endPoint y: 542, distance: 29.4
click at [1137, 523] on div "L" at bounding box center [1179, 523] width 235 height 29
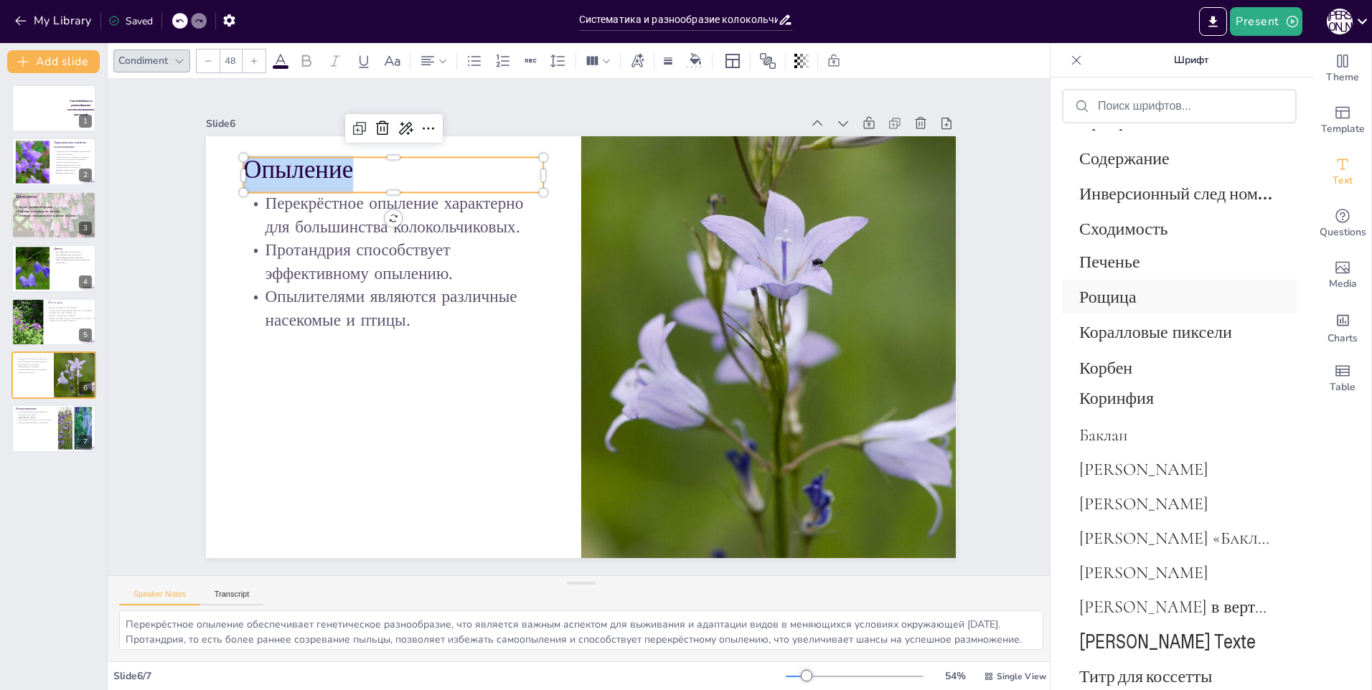
scroll to position [12230, 0]
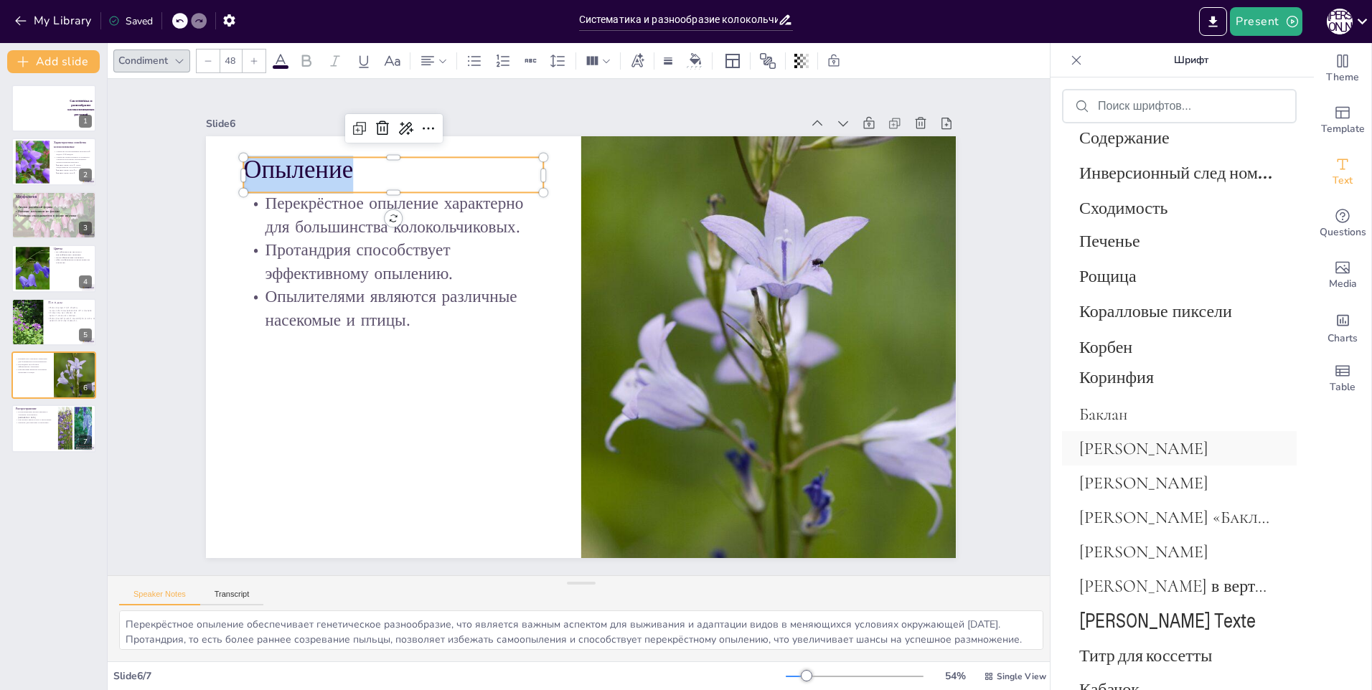
click at [1171, 446] on span "[PERSON_NAME]" at bounding box center [1176, 448] width 194 height 21
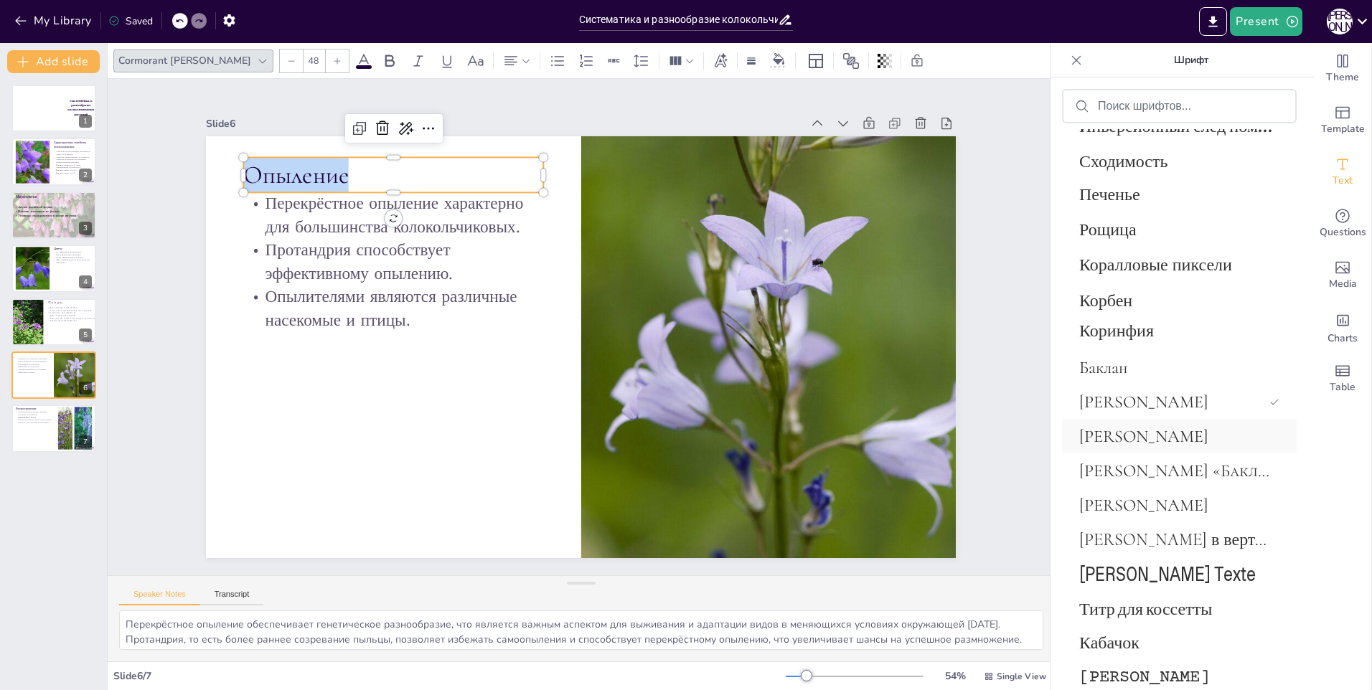
scroll to position [12302, 0]
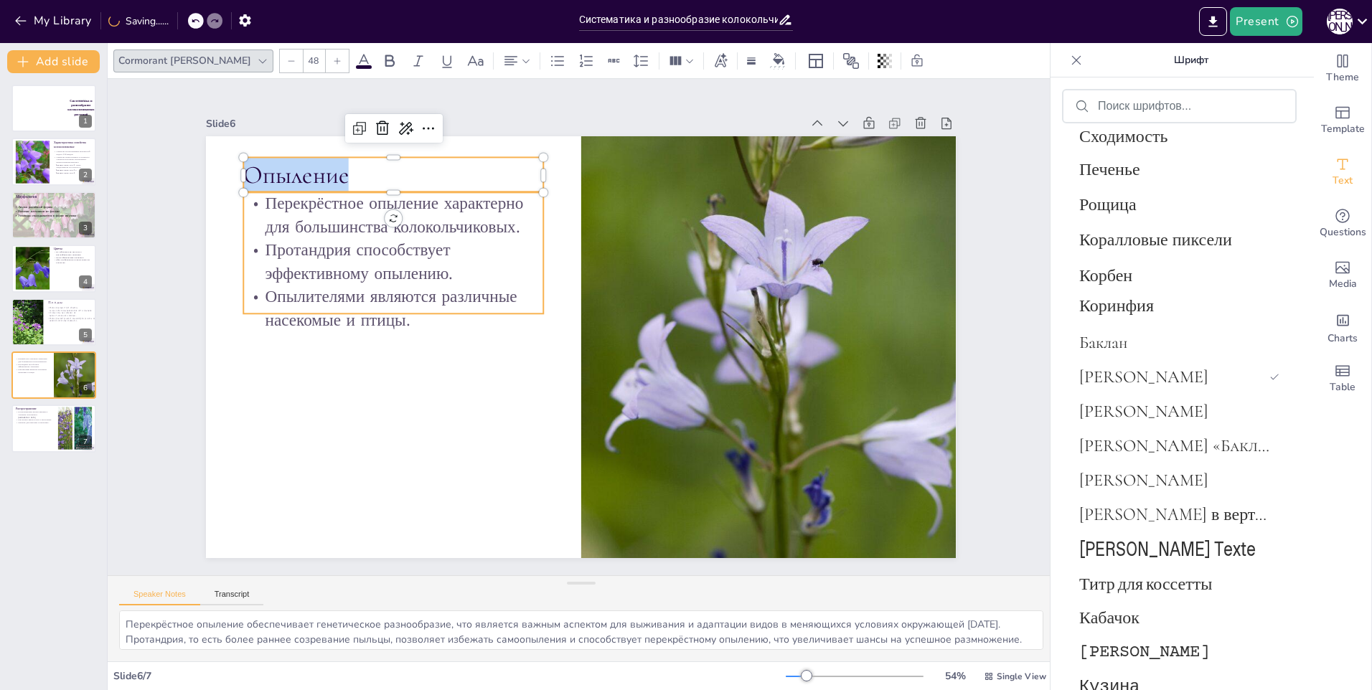
click at [309, 200] on p "Перекрёстное опыление характерно для большинства колокольчиковых." at bounding box center [455, 148] width 293 height 164
type input "32"
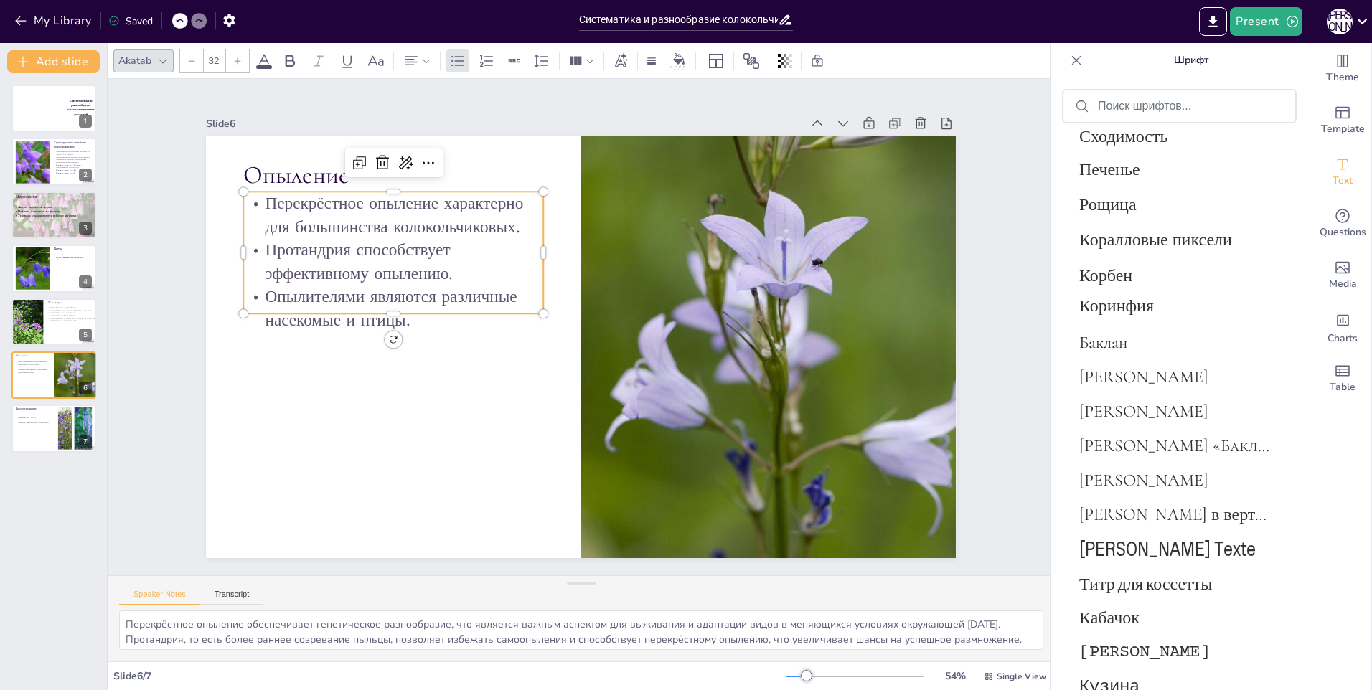
click at [390, 196] on p "Перекрёстное опыление характерно для большинства колокольчиковых." at bounding box center [517, 118] width 254 height 235
click at [489, 196] on p "Перекрёстное опыление характерно для большинства колокольчиковых." at bounding box center [584, 108] width 190 height 283
click at [525, 197] on p "Перекрёстное опыление характерно для большинства колокольчиковых." at bounding box center [607, 110] width 165 height 293
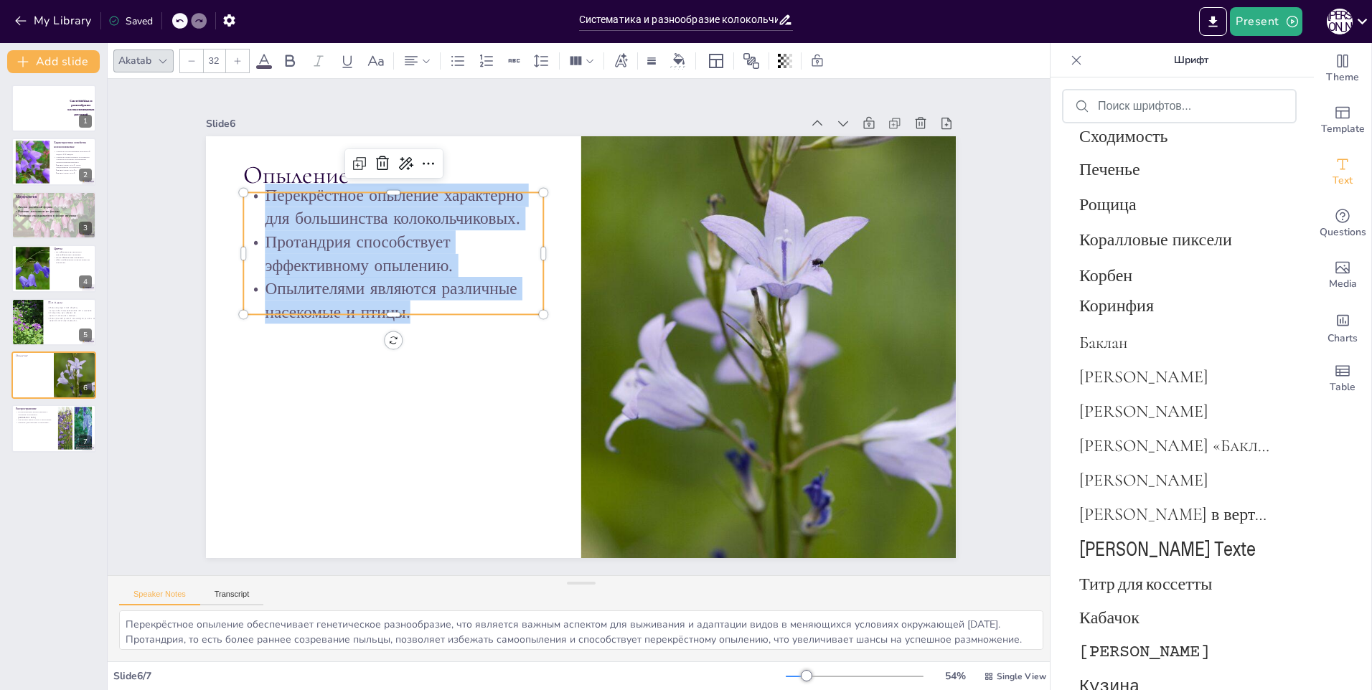
drag, startPoint x: 258, startPoint y: 196, endPoint x: 423, endPoint y: 317, distance: 204.8
click at [422, 313] on div "Перекрёстное опыление характерно для большинства колокольчиковых. Протандрия сп…" at bounding box center [425, 200] width 329 height 226
click at [1144, 421] on span "[PERSON_NAME]" at bounding box center [1176, 411] width 194 height 21
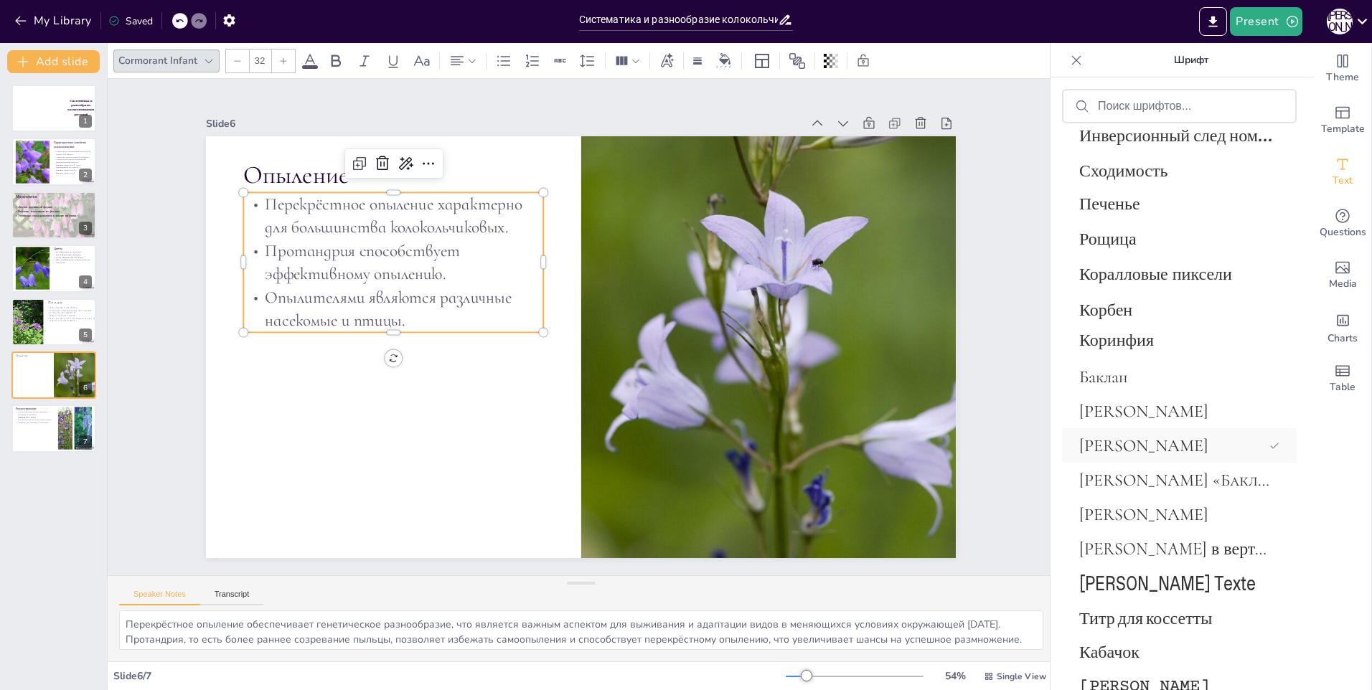
scroll to position [12337, 0]
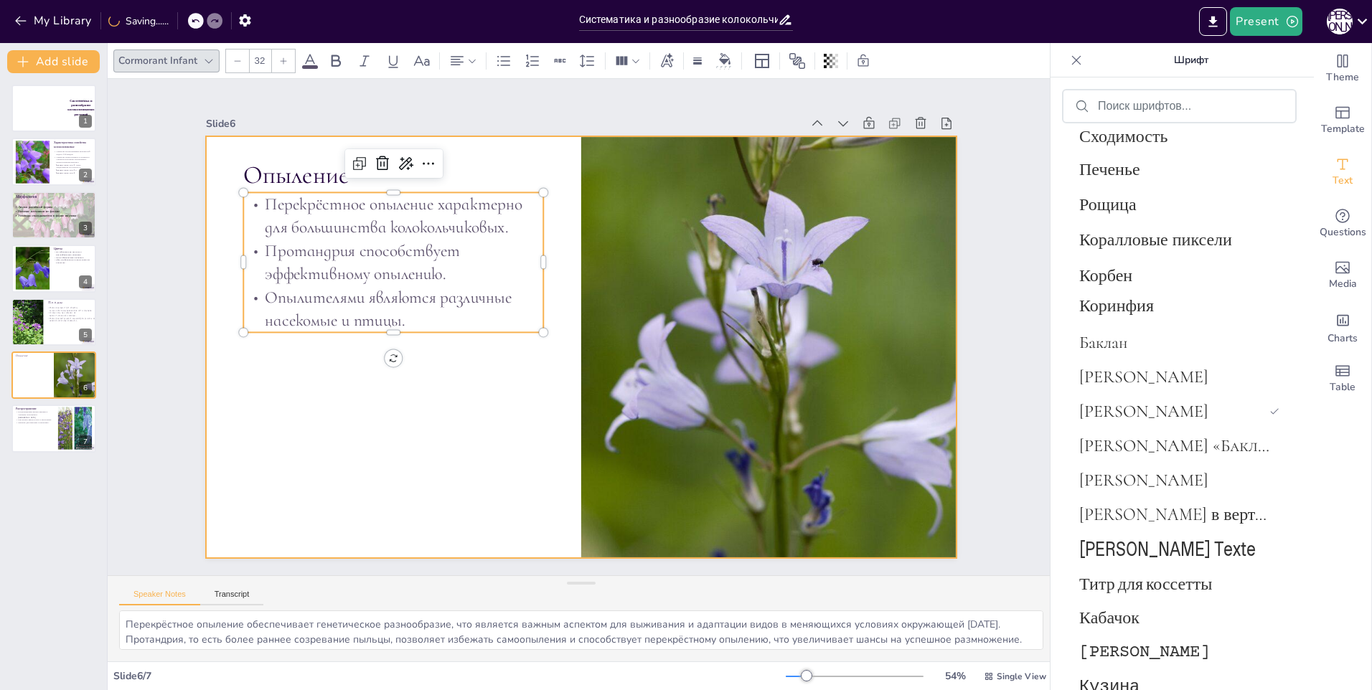
click at [397, 454] on div at bounding box center [575, 346] width 844 height 633
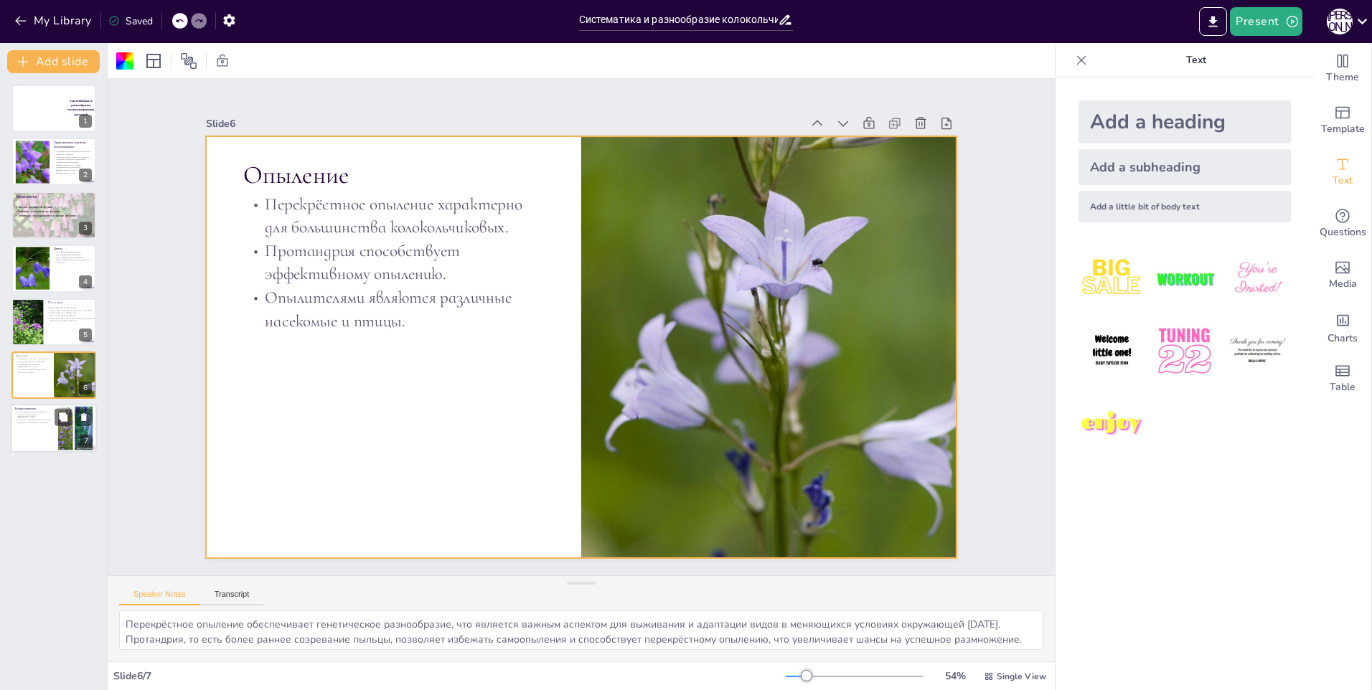
click at [48, 413] on p "Колокольчиковые распространены в Северном полушарии и [GEOGRAPHIC_DATA]." at bounding box center [34, 415] width 39 height 8
type textarea "Loremipsumdolor sitametconsecte a Elitsedd eiusmodte i Utlab Etdolo magnaaliqua…"
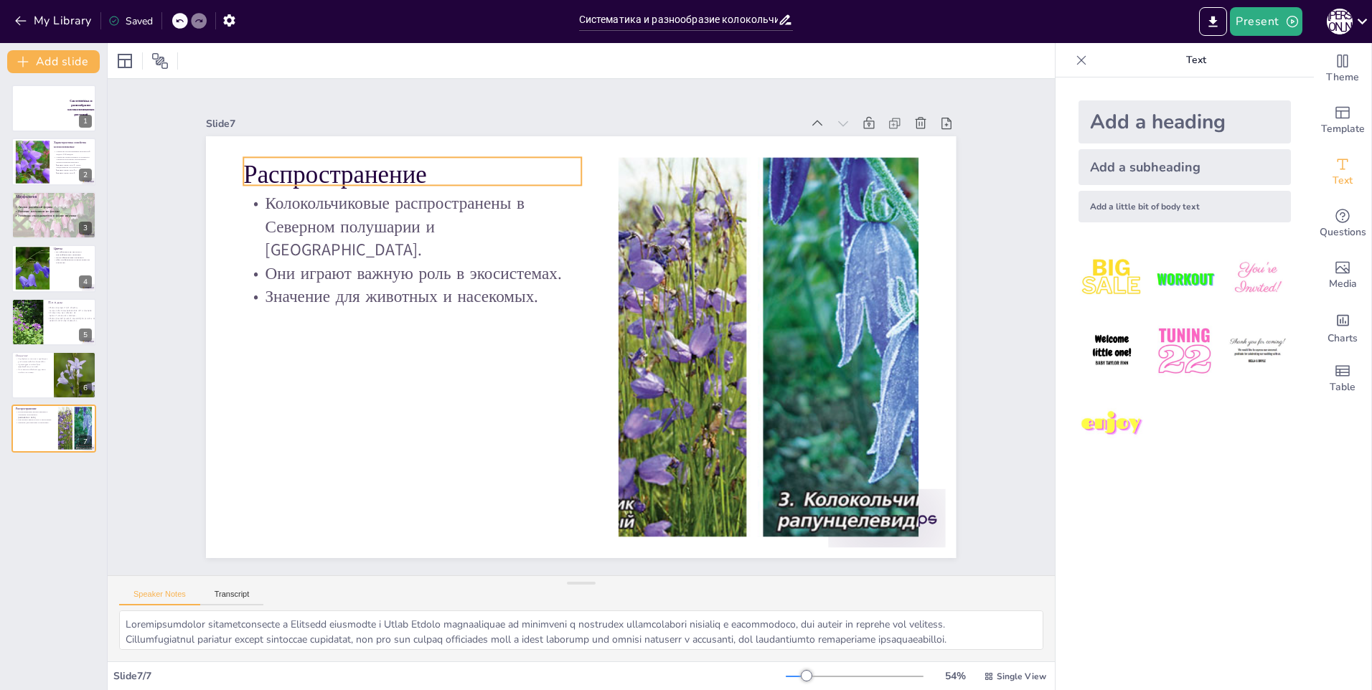
click at [363, 165] on p "Распространение" at bounding box center [447, 143] width 337 height 104
click at [421, 165] on p "Распространение" at bounding box center [558, 101] width 274 height 252
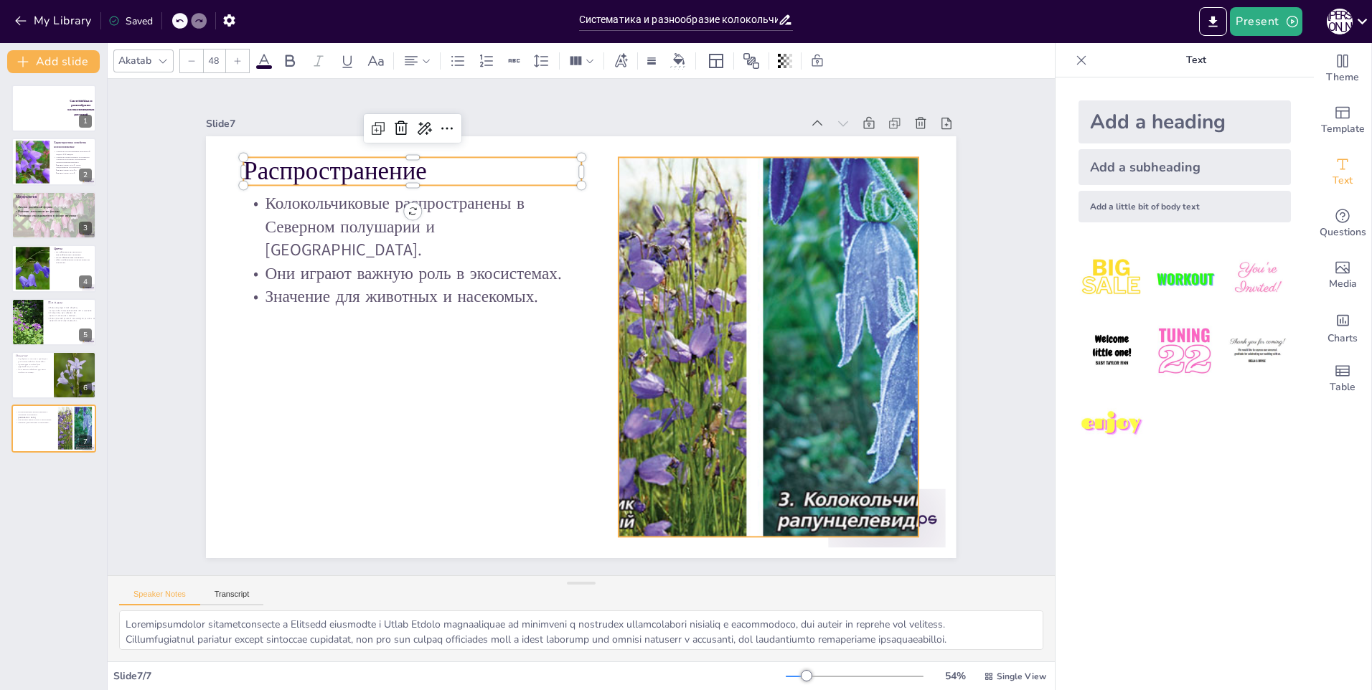
click at [751, 415] on div at bounding box center [561, 514] width 380 height 549
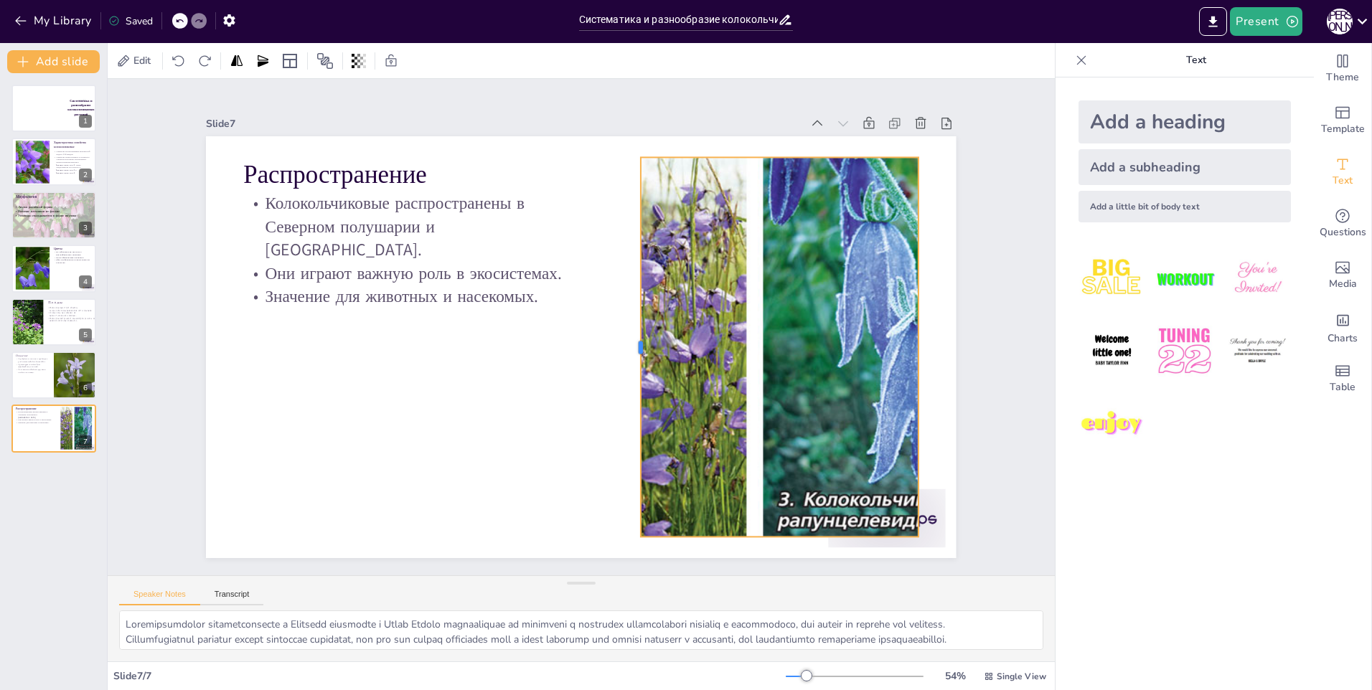
drag, startPoint x: 606, startPoint y: 339, endPoint x: 629, endPoint y: 342, distance: 22.4
click at [629, 342] on div at bounding box center [618, 372] width 200 height 334
click at [765, 531] on div at bounding box center [752, 404] width 639 height 531
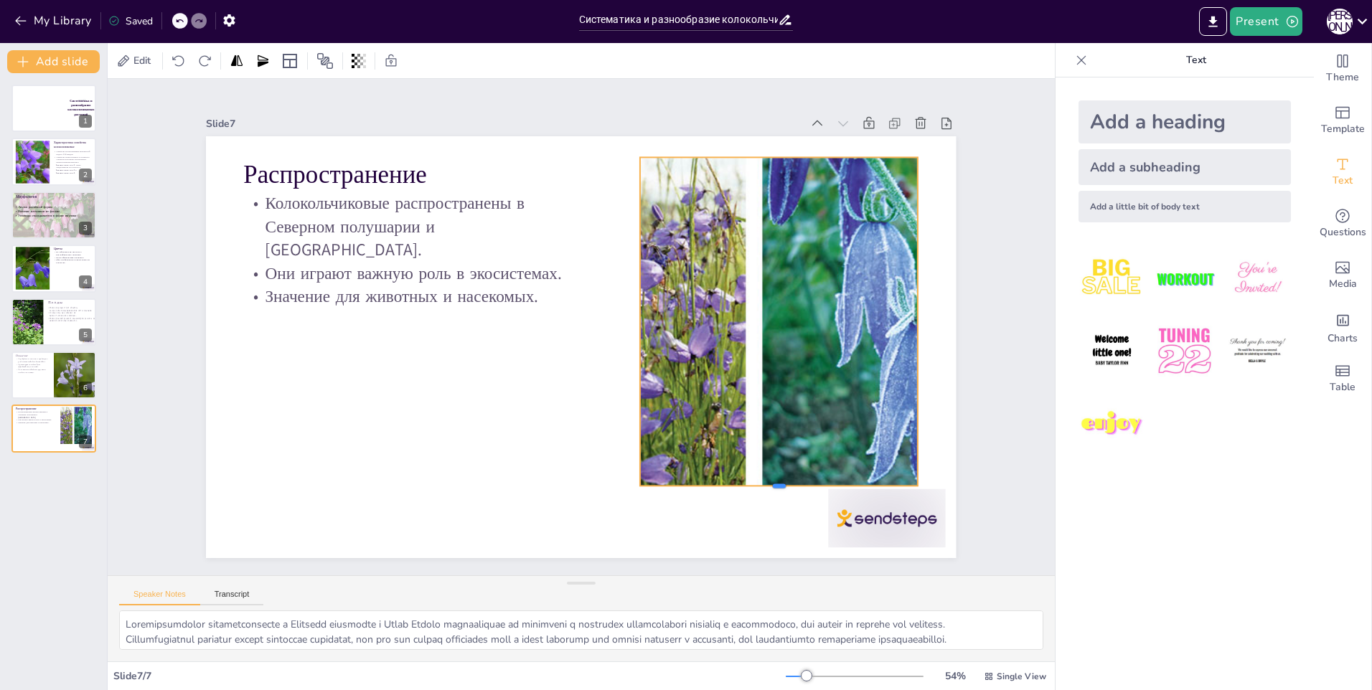
drag, startPoint x: 769, startPoint y: 532, endPoint x: 779, endPoint y: 481, distance: 51.9
click at [725, 485] on div at bounding box center [618, 582] width 214 height 194
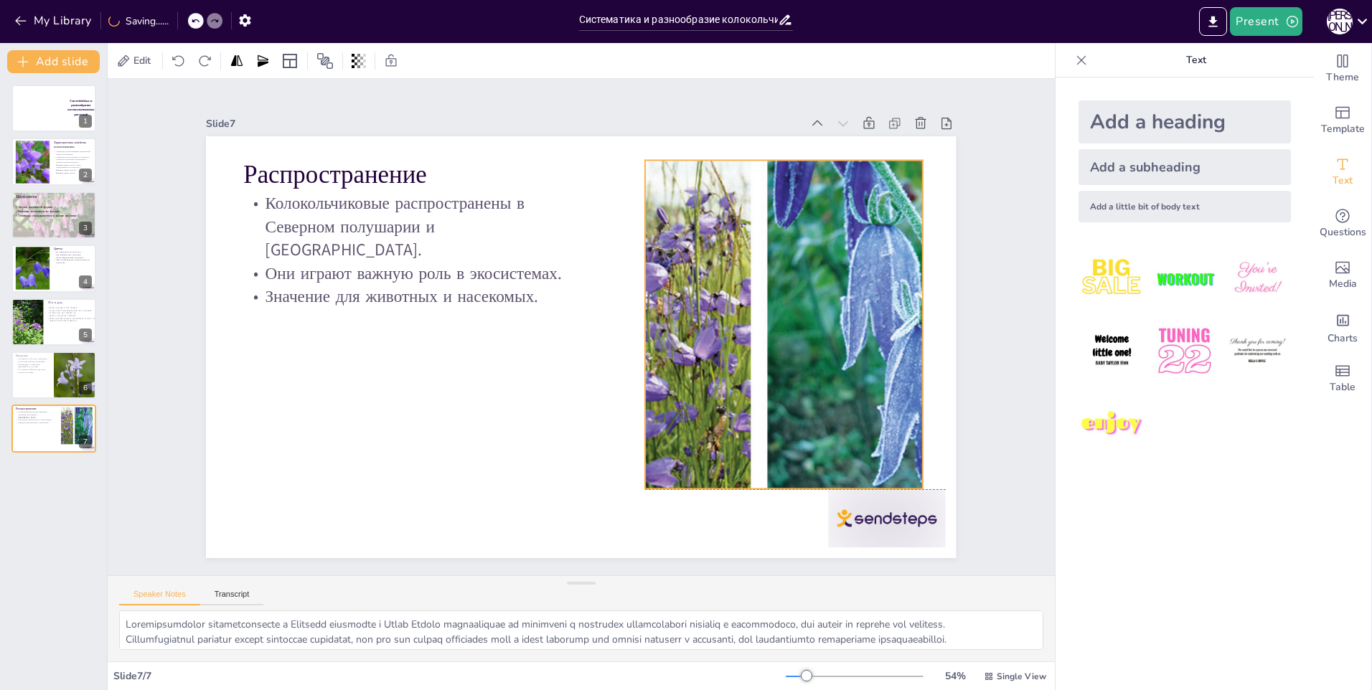
click at [815, 334] on div at bounding box center [747, 426] width 656 height 571
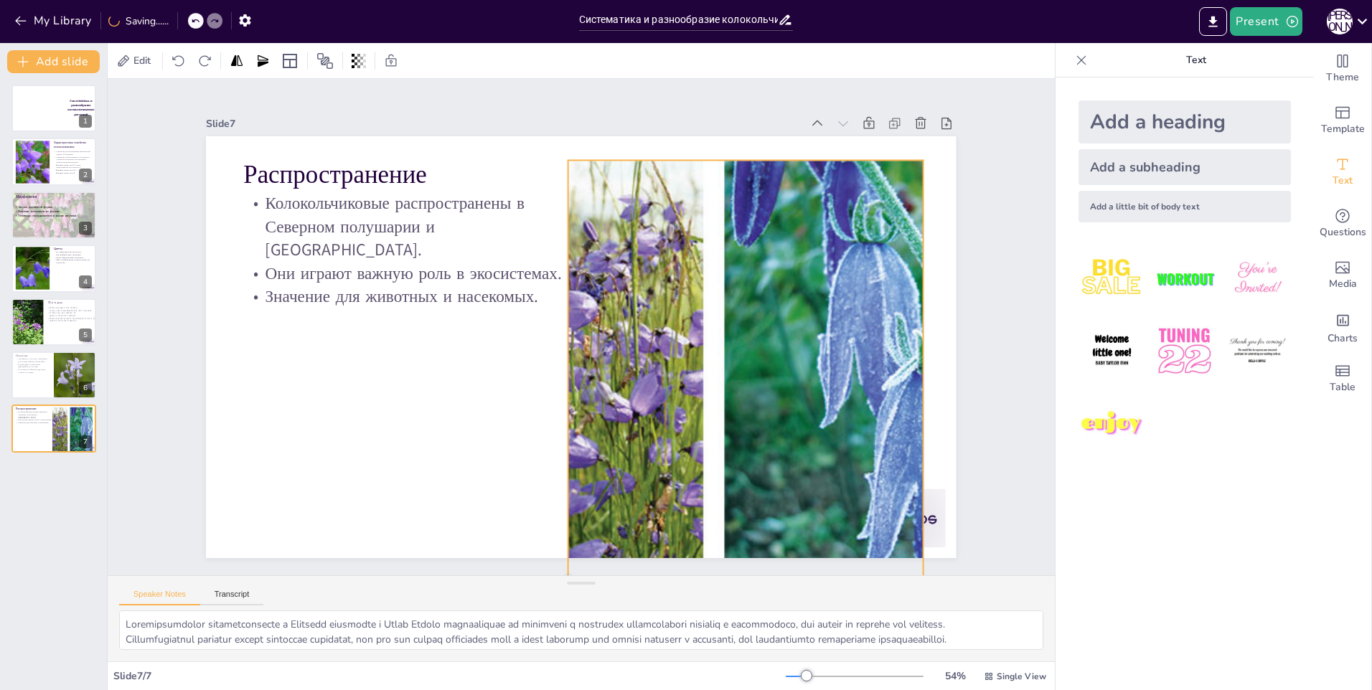
drag, startPoint x: 639, startPoint y: 483, endPoint x: 609, endPoint y: 559, distance: 81.6
click at [581, 574] on div "Slide 1 Систематика и разнообразие колокольчиковых растений Slide 2 Характерист…" at bounding box center [581, 327] width 1054 height 765
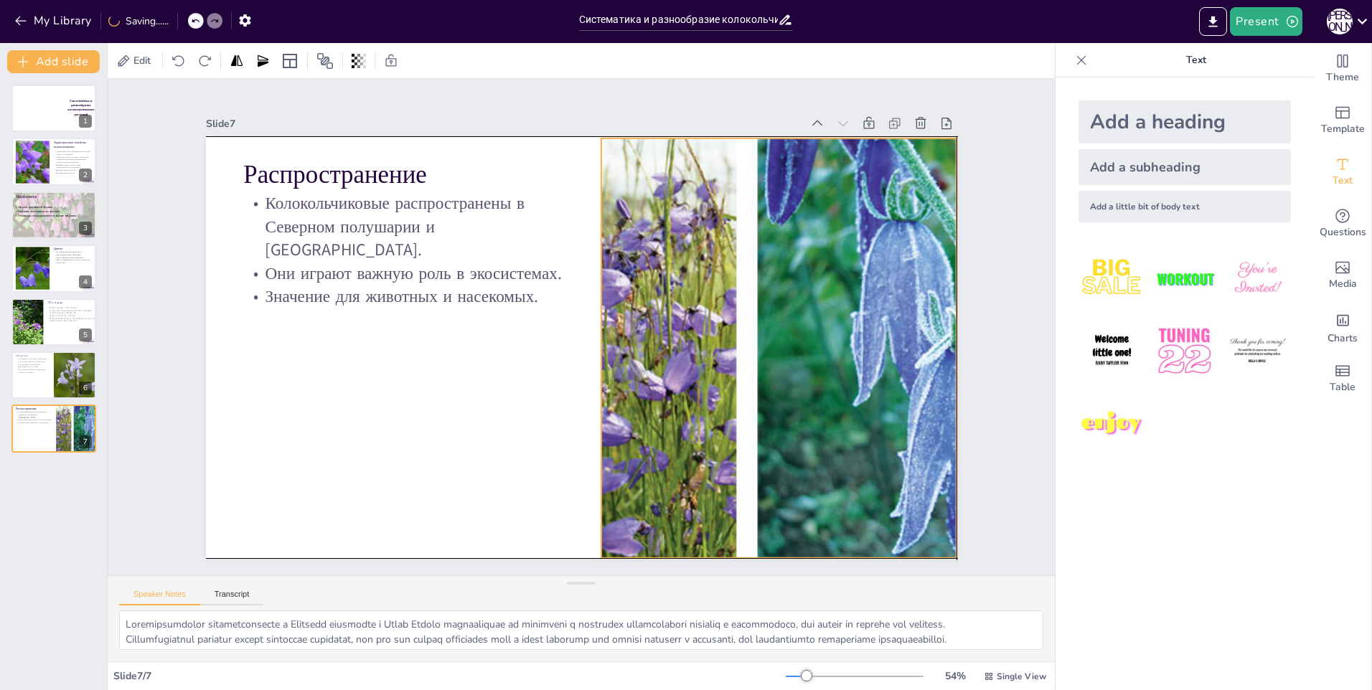
drag, startPoint x: 717, startPoint y: 481, endPoint x: 751, endPoint y: 464, distance: 38.2
click at [751, 464] on div at bounding box center [587, 518] width 678 height 817
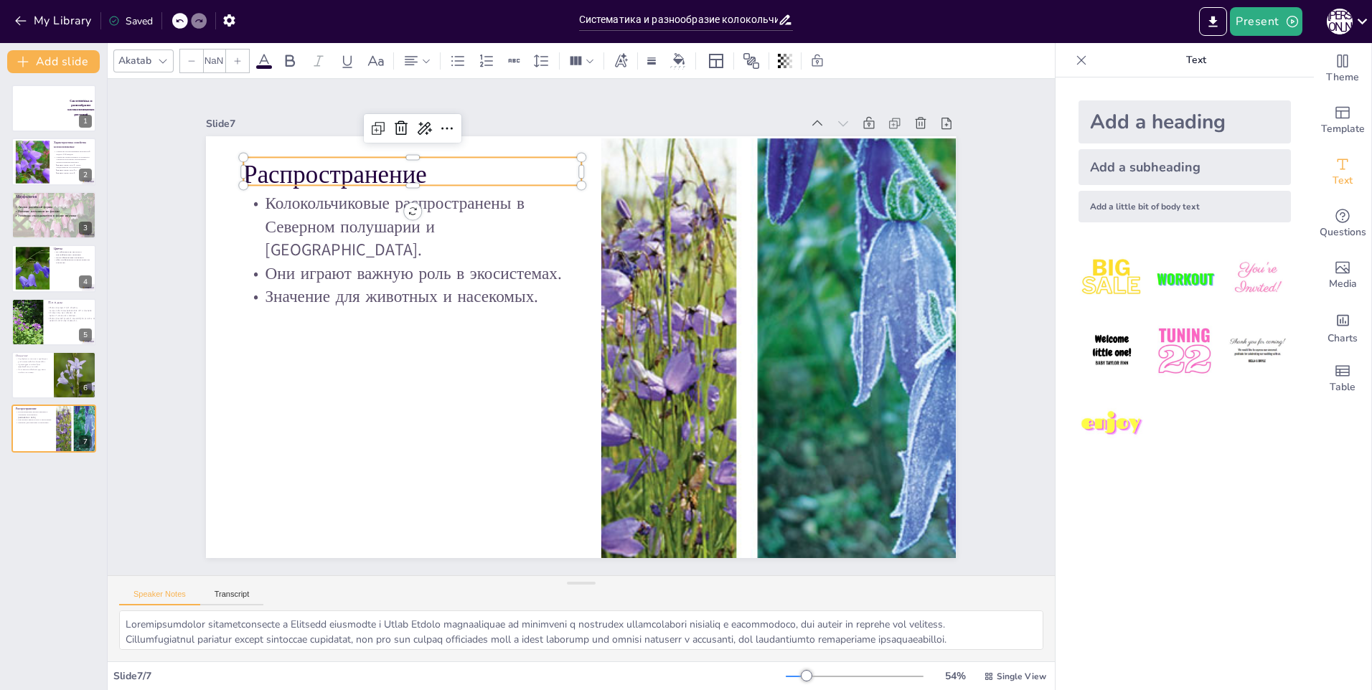
type input "48"
click at [286, 164] on p "Распространение" at bounding box center [447, 143] width 337 height 104
click at [351, 174] on p "Распространение" at bounding box center [468, 131] width 332 height 138
click at [705, 175] on p "Распространение" at bounding box center [789, 235] width 169 height 323
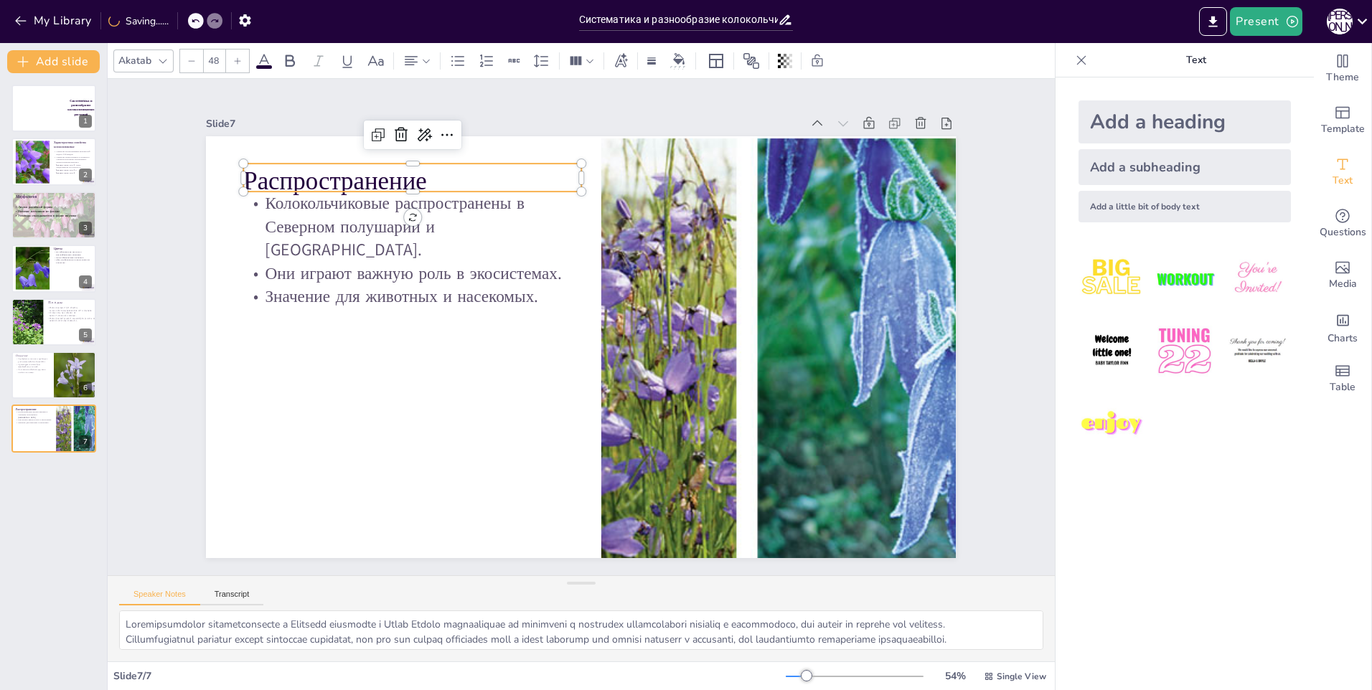
click at [352, 175] on p "Распространение" at bounding box center [466, 136] width 332 height 138
click at [355, 175] on p "Распространение" at bounding box center [510, 113] width 310 height 199
click at [150, 55] on div "Akatab" at bounding box center [135, 60] width 39 height 19
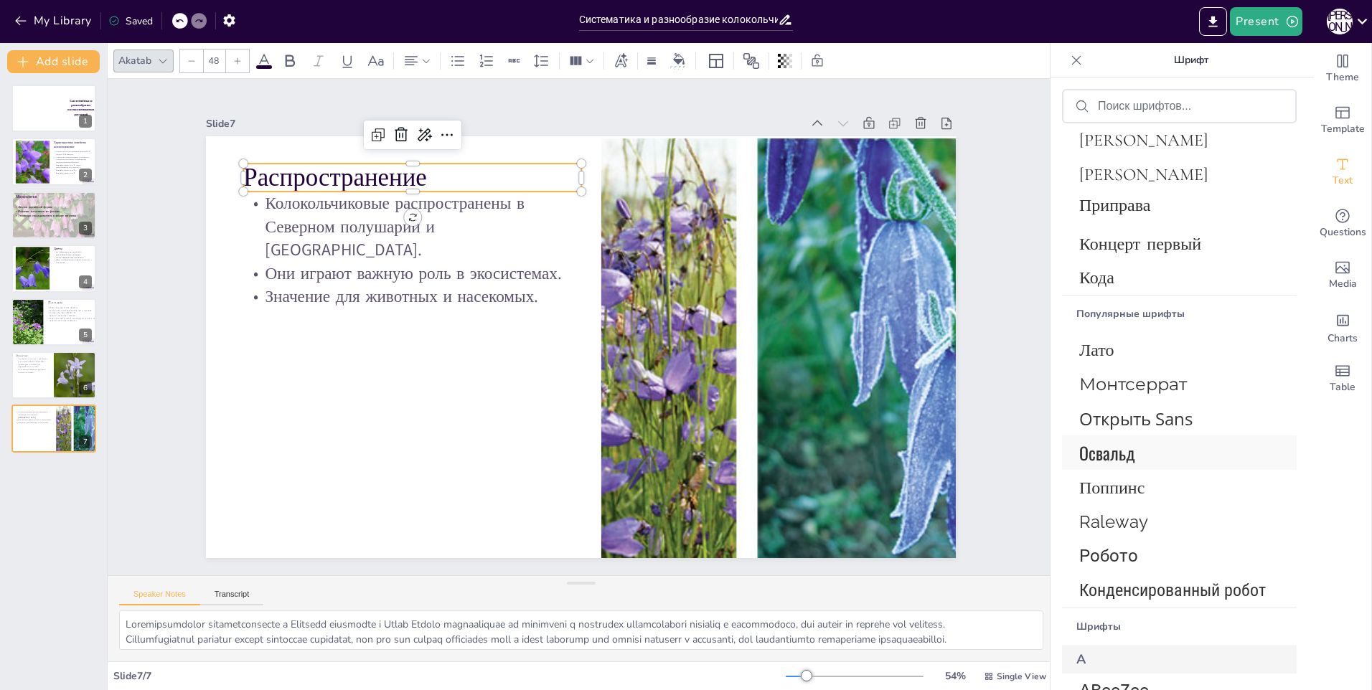
click at [1170, 455] on span "Освальд" at bounding box center [1176, 453] width 194 height 26
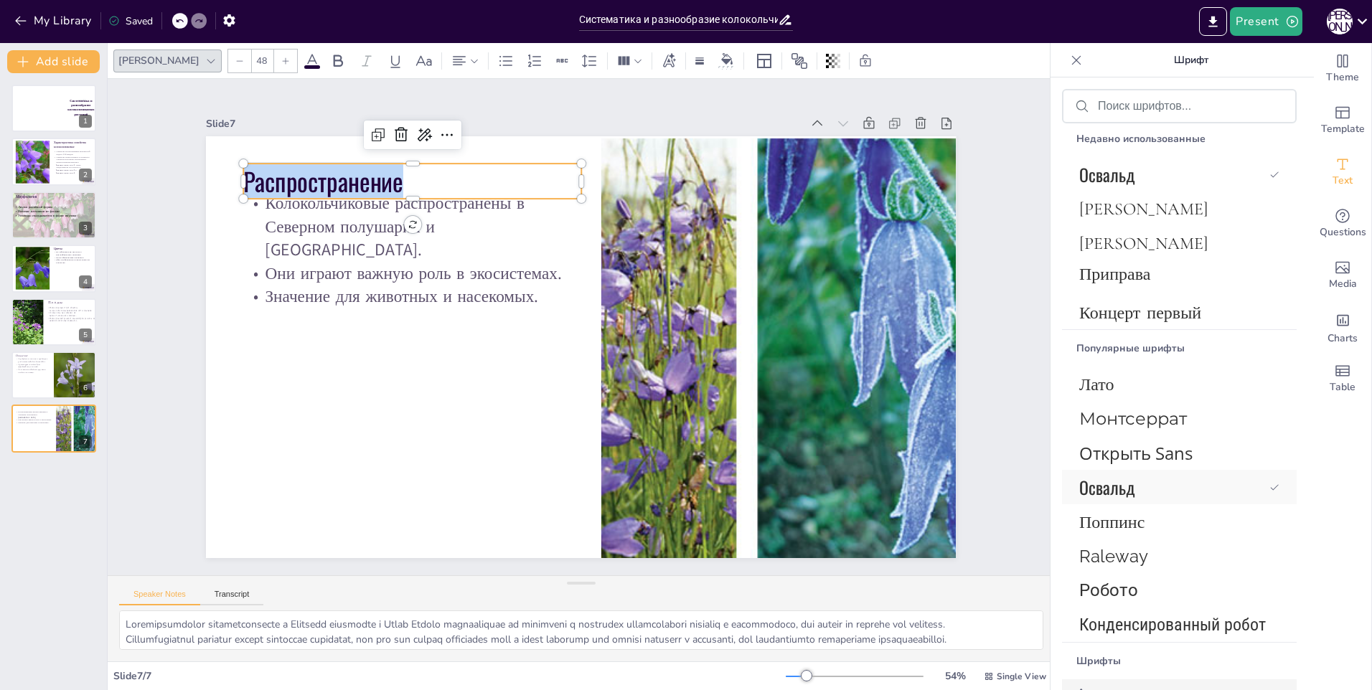
scroll to position [322, 0]
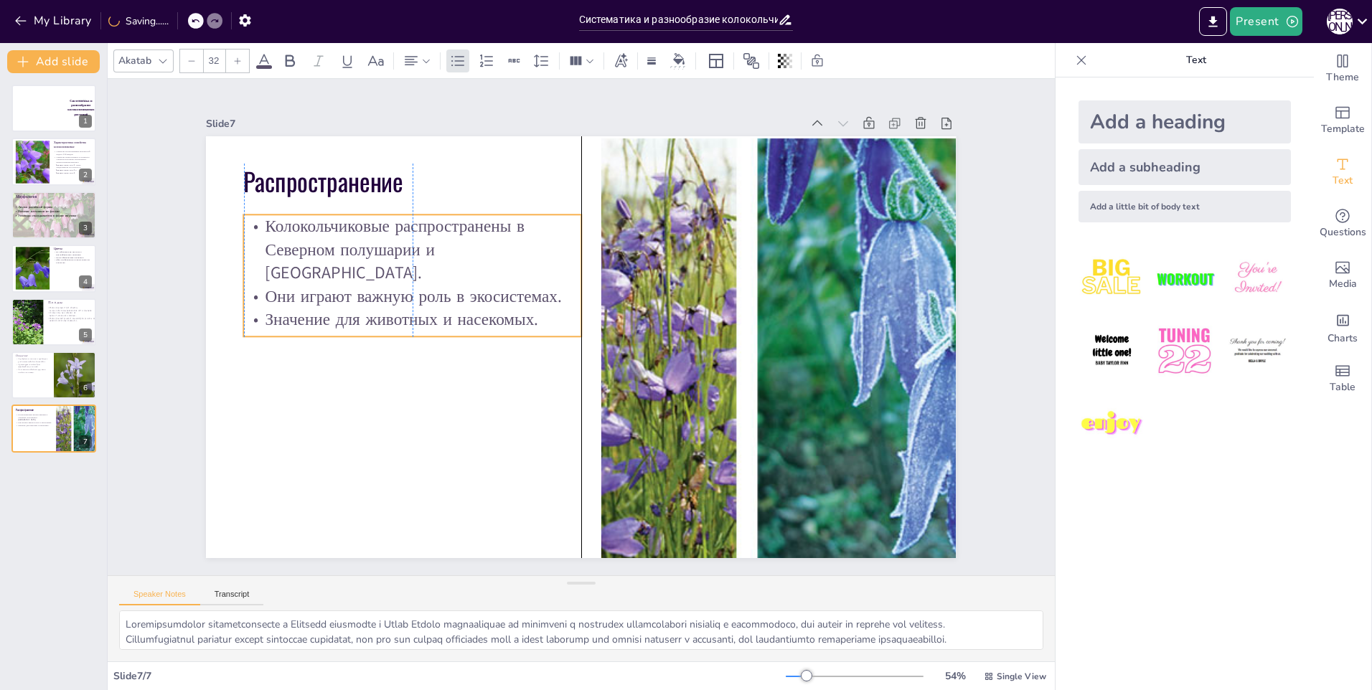
drag, startPoint x: 339, startPoint y: 204, endPoint x: 338, endPoint y: 227, distance: 23.0
click at [387, 227] on p "Колокольчиковые распространены в Северном полушарии и [GEOGRAPHIC_DATA]." at bounding box center [526, 150] width 278 height 298
click at [333, 230] on p "Колокольчиковые распространены в Северном полушарии и [GEOGRAPHIC_DATA]." at bounding box center [490, 165] width 314 height 255
click at [603, 221] on p "Колокольчиковые распространены в Северном полушарии и [GEOGRAPHIC_DATA]." at bounding box center [766, 310] width 327 height 230
click at [310, 221] on p "Колокольчиковые распространены в Северном полушарии и [GEOGRAPHIC_DATA]." at bounding box center [473, 176] width 327 height 230
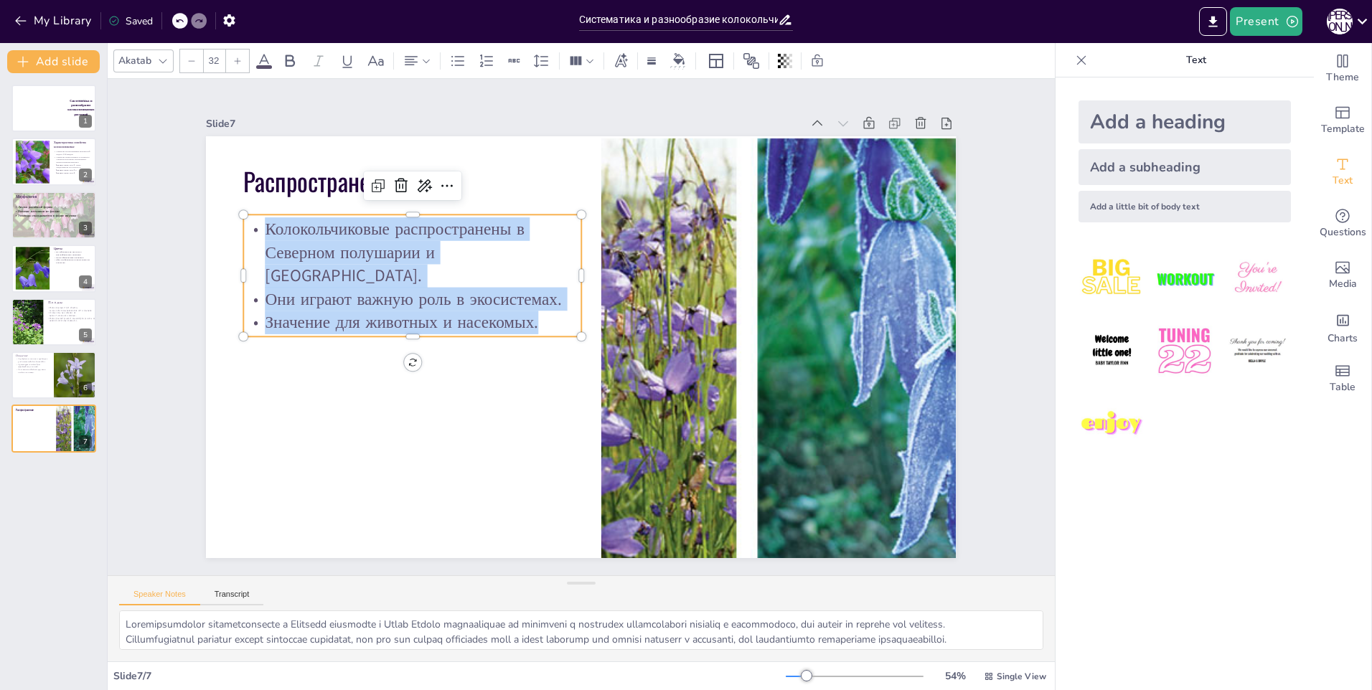
drag, startPoint x: 253, startPoint y: 231, endPoint x: 545, endPoint y: 319, distance: 304.4
click at [545, 319] on div "Колокольчиковые распространены в Северном полушарии и [GEOGRAPHIC_DATA]. Они иг…" at bounding box center [559, 152] width 249 height 358
click at [164, 58] on icon at bounding box center [162, 60] width 11 height 11
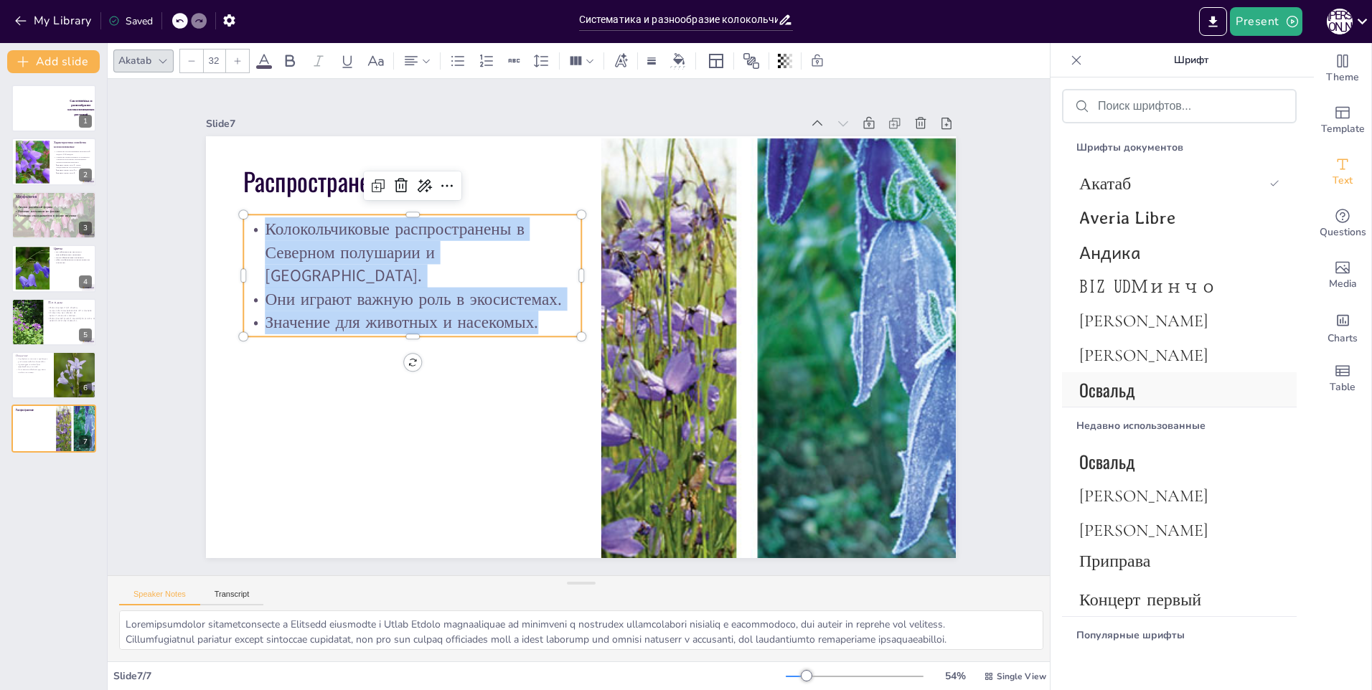
click at [1193, 392] on span "Освальд" at bounding box center [1176, 390] width 194 height 26
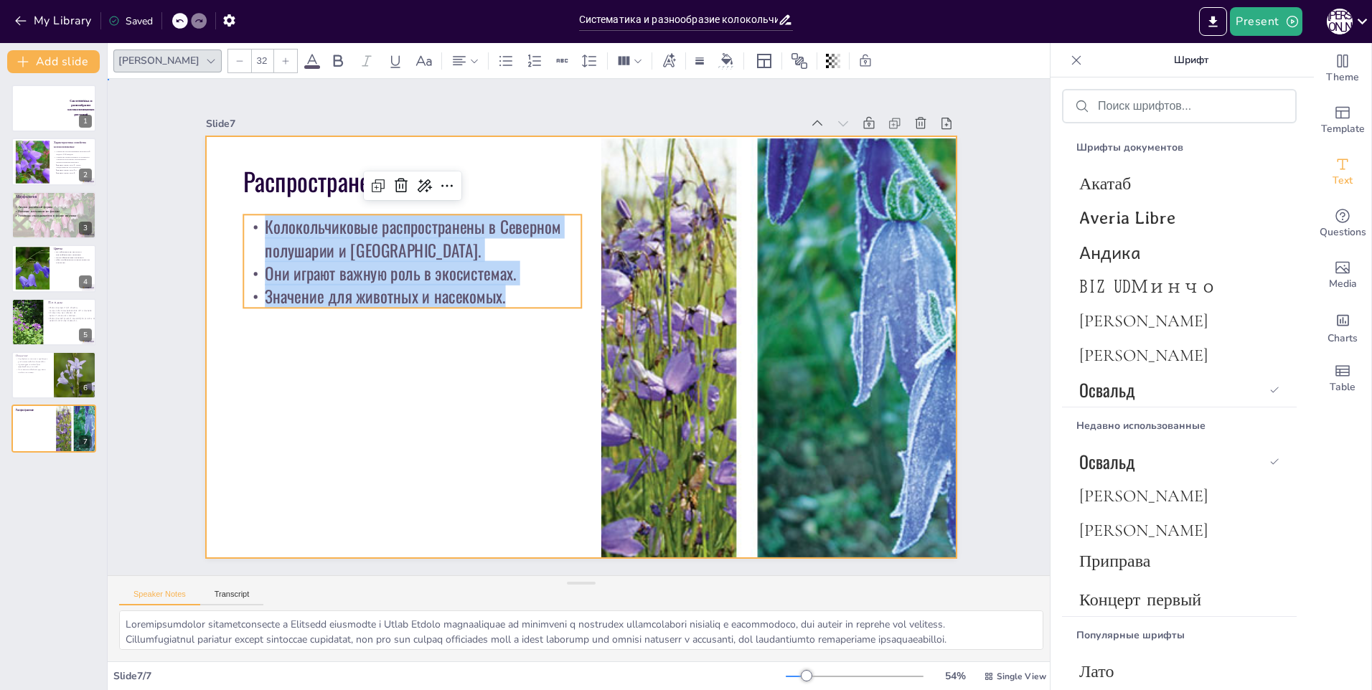
click at [487, 444] on div at bounding box center [571, 310] width 860 height 741
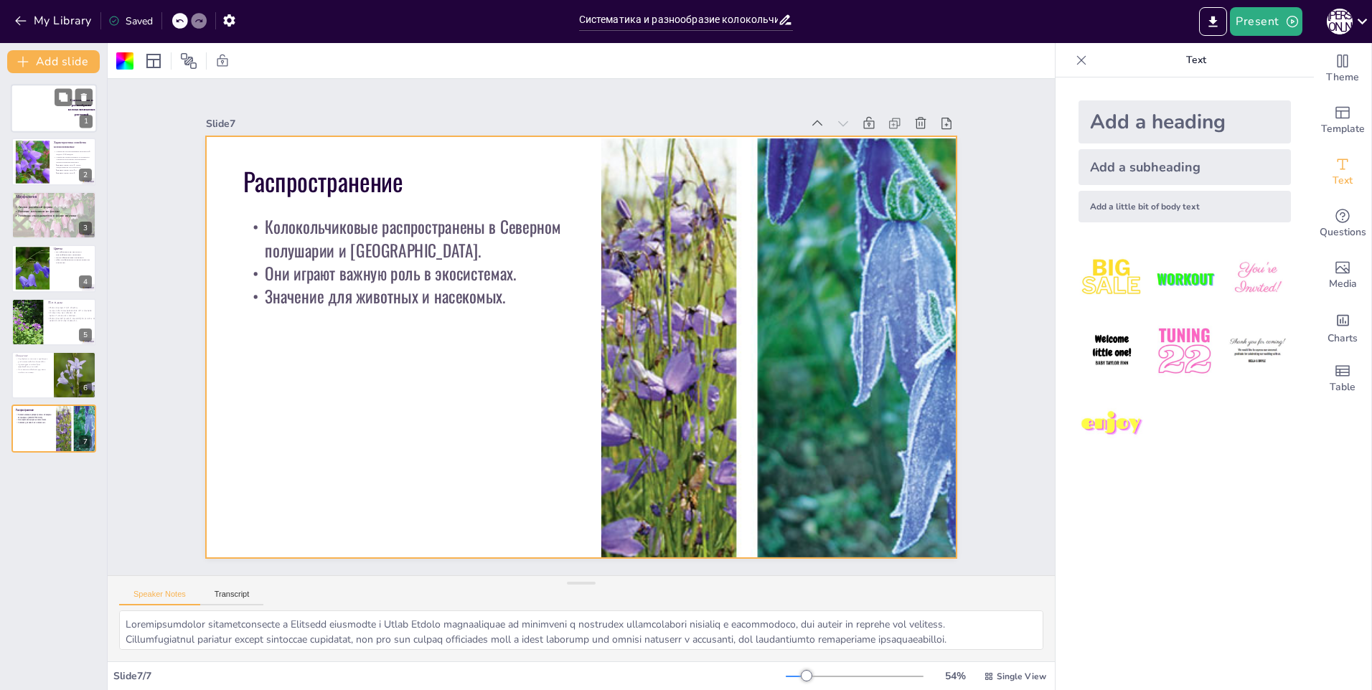
click at [26, 110] on div at bounding box center [30, 108] width 74 height 49
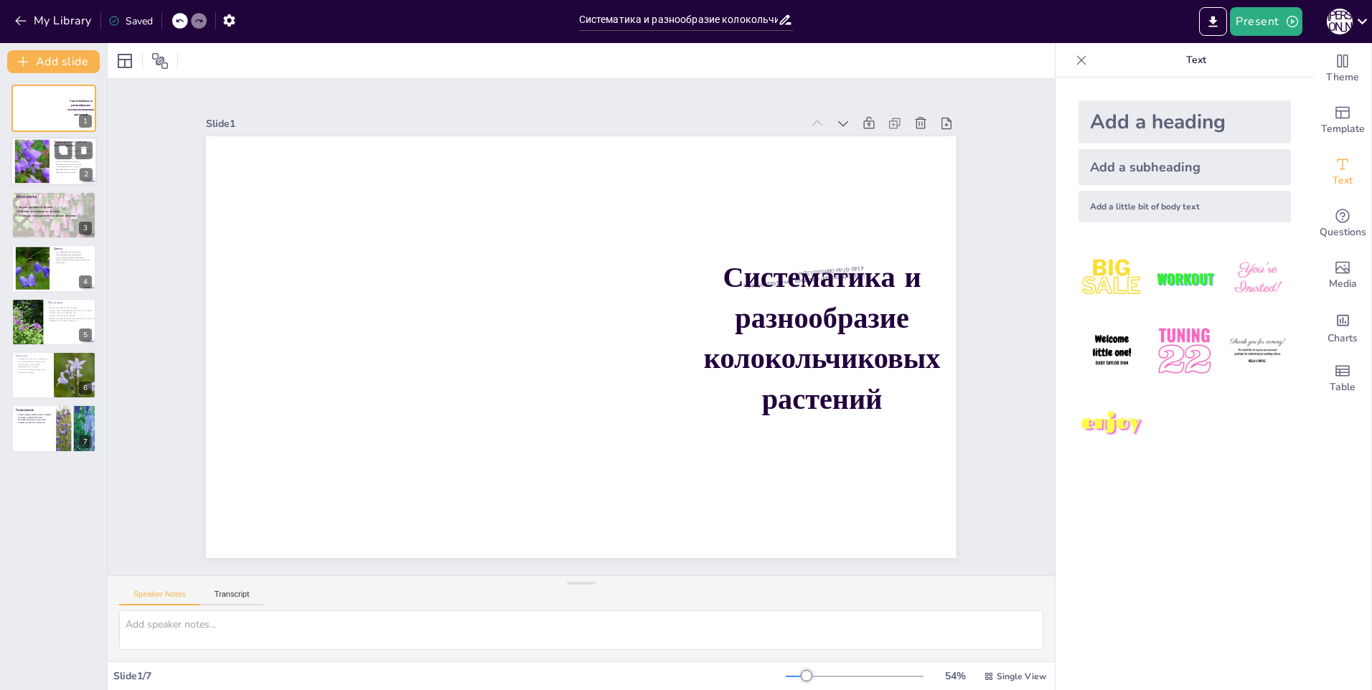
click at [37, 173] on div at bounding box center [32, 162] width 60 height 44
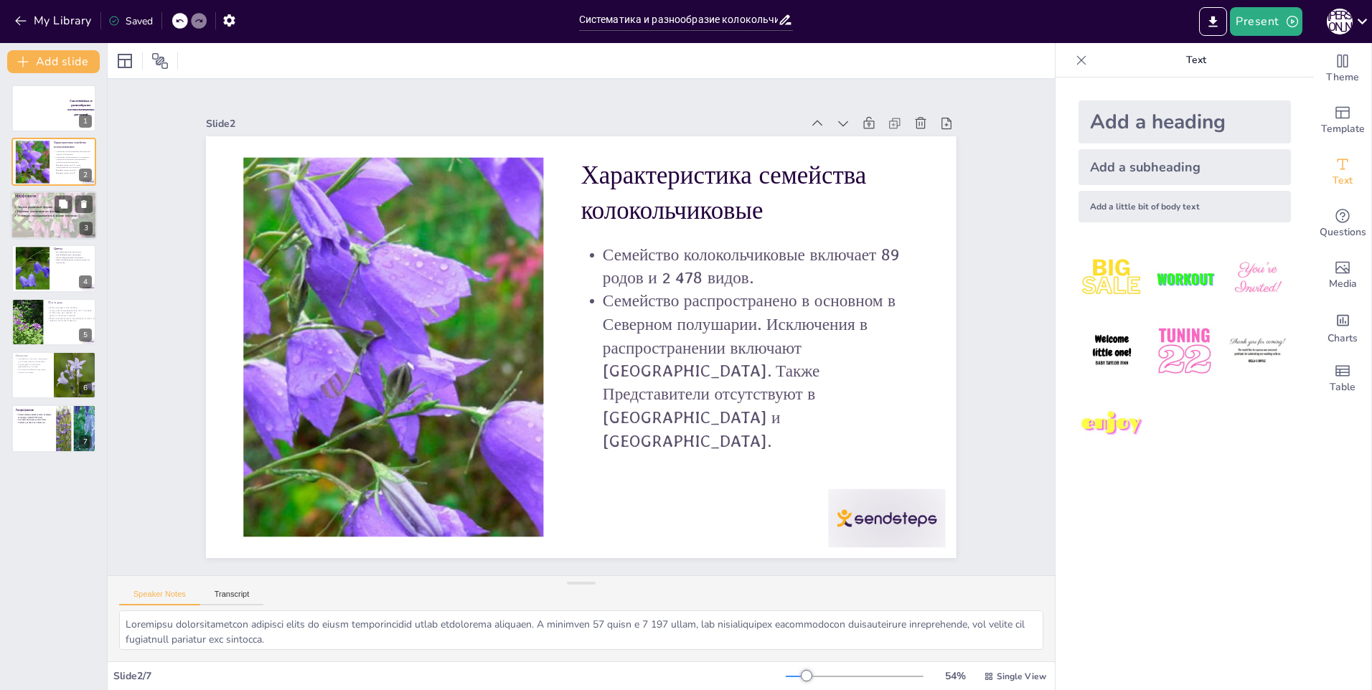
click at [25, 227] on div at bounding box center [54, 216] width 86 height 60
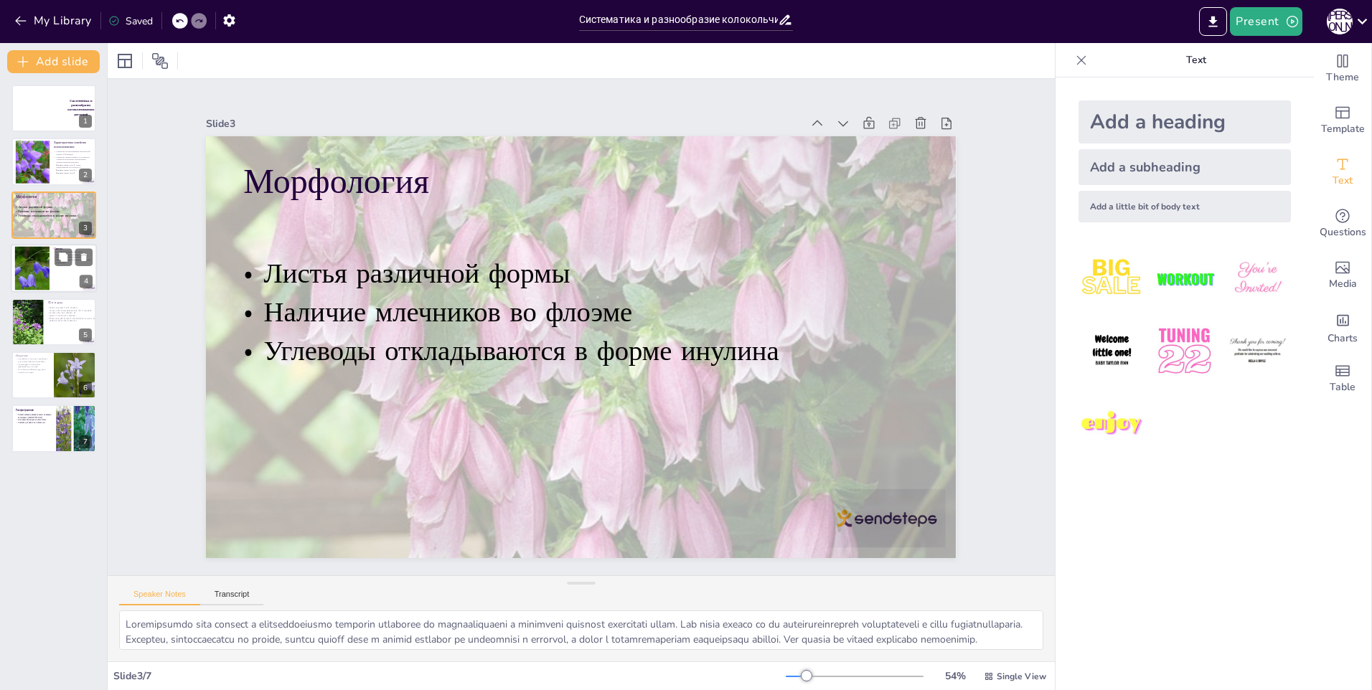
click at [37, 276] on div at bounding box center [32, 269] width 78 height 44
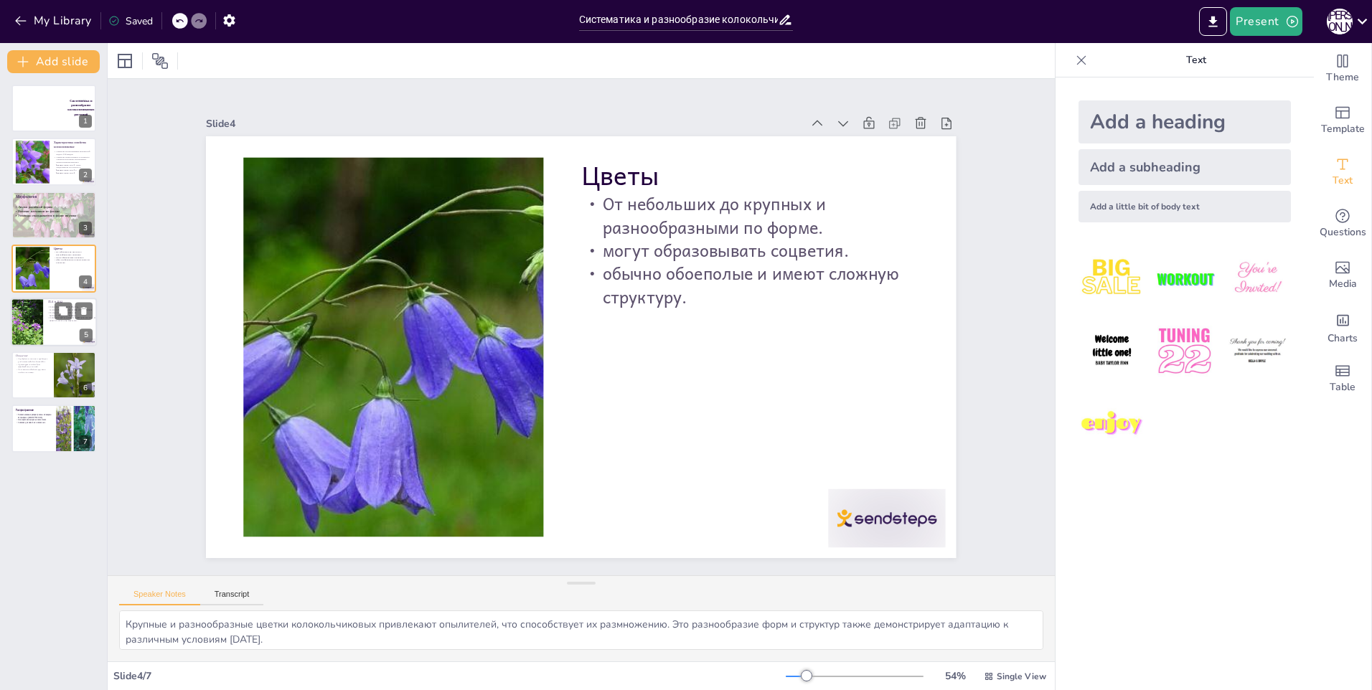
click at [43, 324] on div at bounding box center [24, 324] width 38 height 52
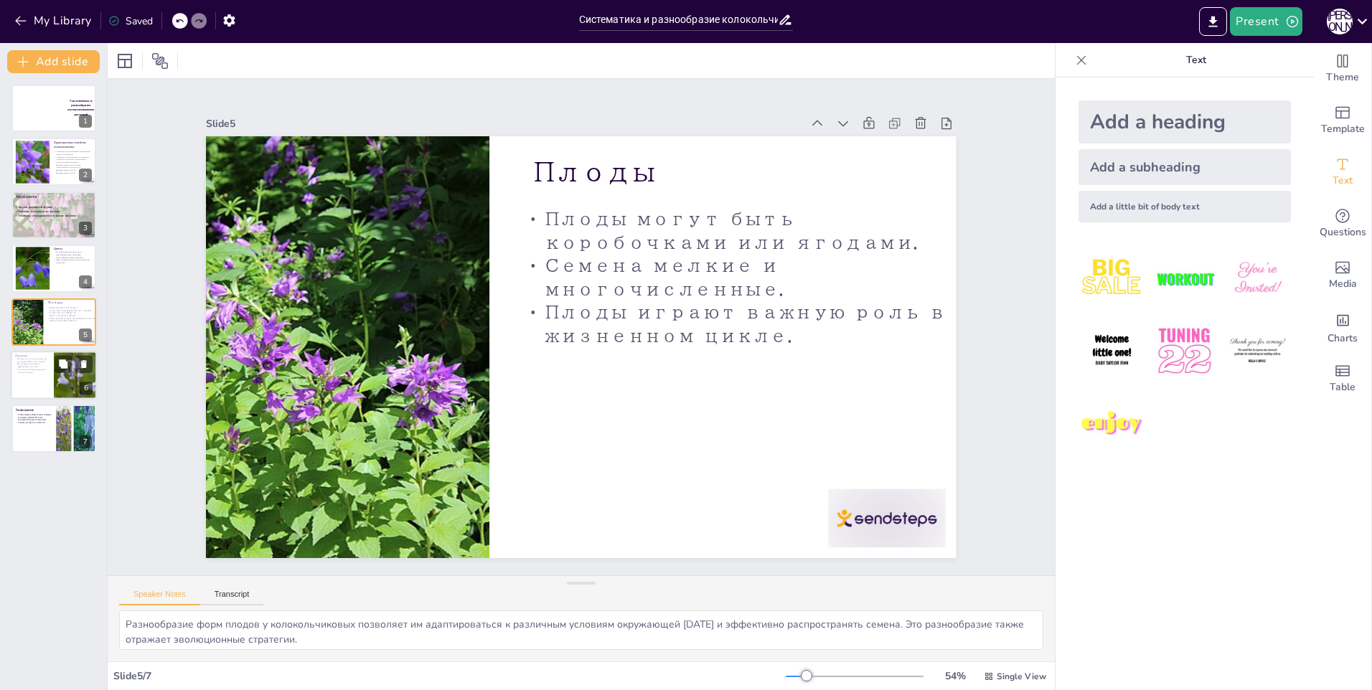
click at [29, 389] on div at bounding box center [54, 375] width 86 height 49
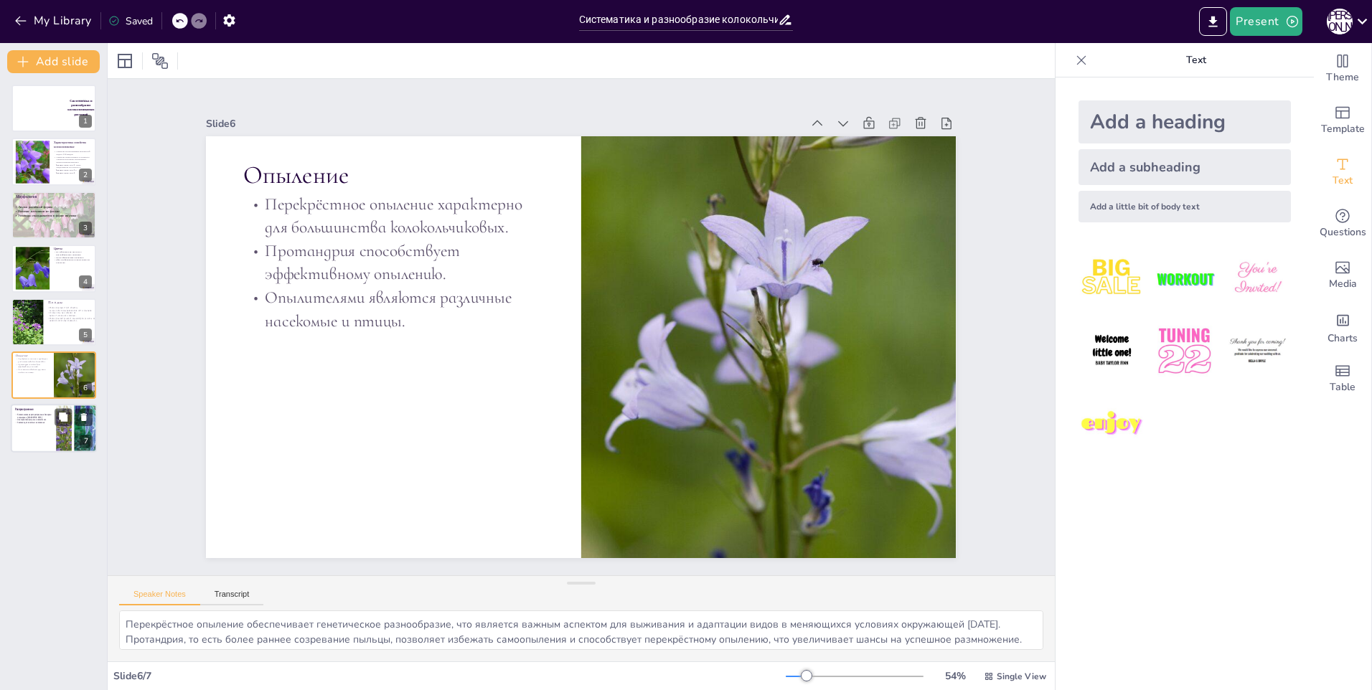
click at [30, 419] on p "Они играют важную роль в экосистемах." at bounding box center [34, 420] width 39 height 3
type textarea "Loremipsumdolor sitametconsecte a Elitsedd eiusmodte i Utlab Etdolo magnaaliqua…"
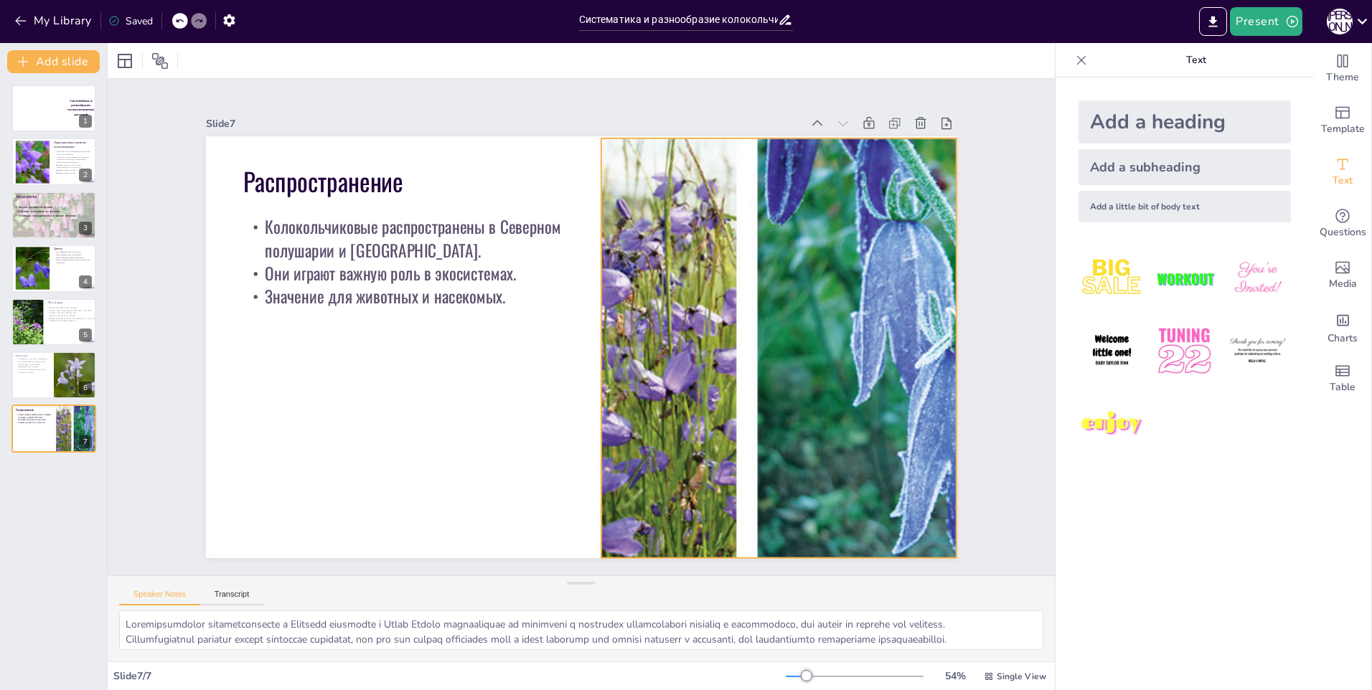
click at [771, 457] on div at bounding box center [664, 499] width 830 height 845
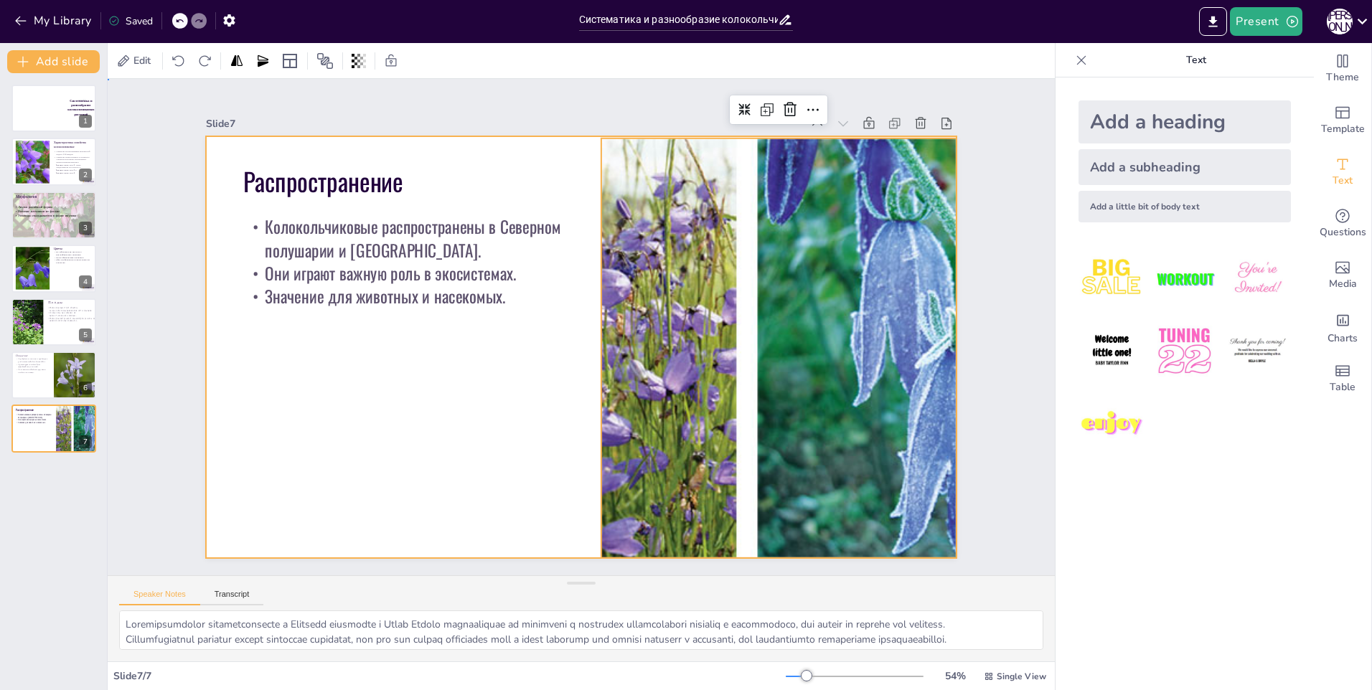
click at [585, 341] on div at bounding box center [568, 313] width 840 height 816
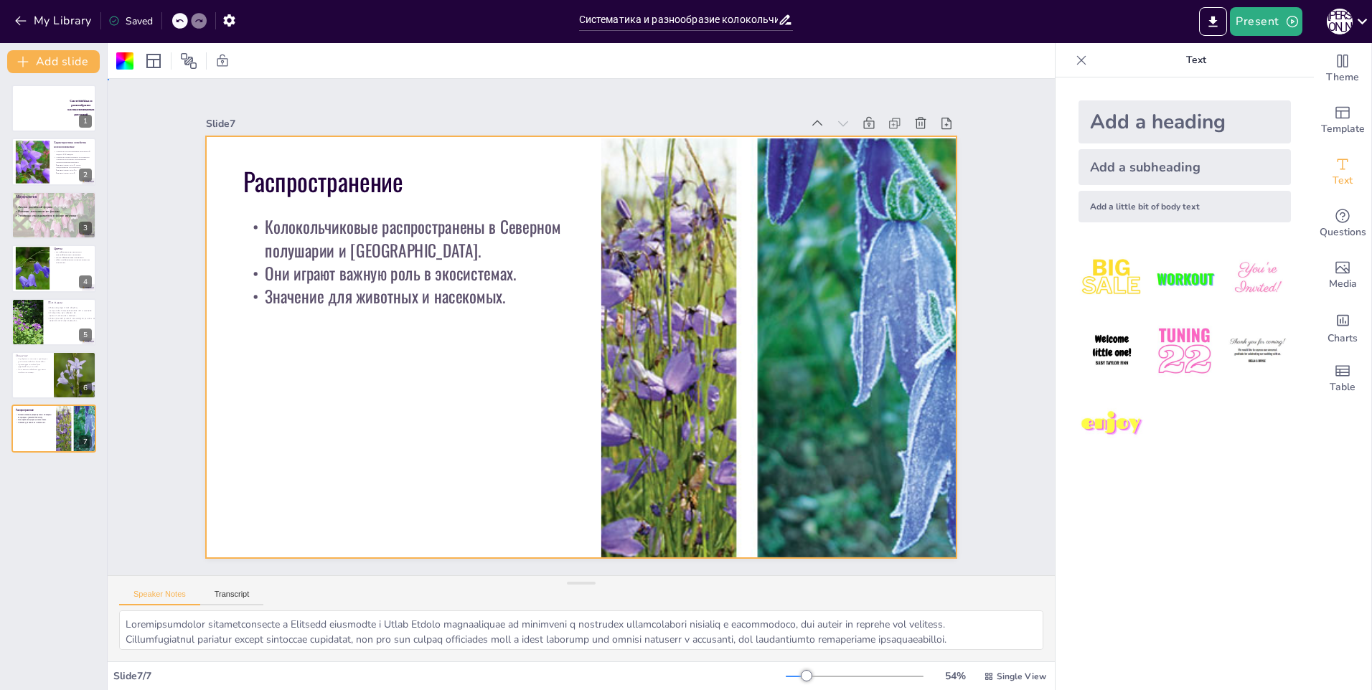
click at [589, 341] on div at bounding box center [565, 339] width 782 height 855
click at [633, 324] on div at bounding box center [749, 418] width 787 height 620
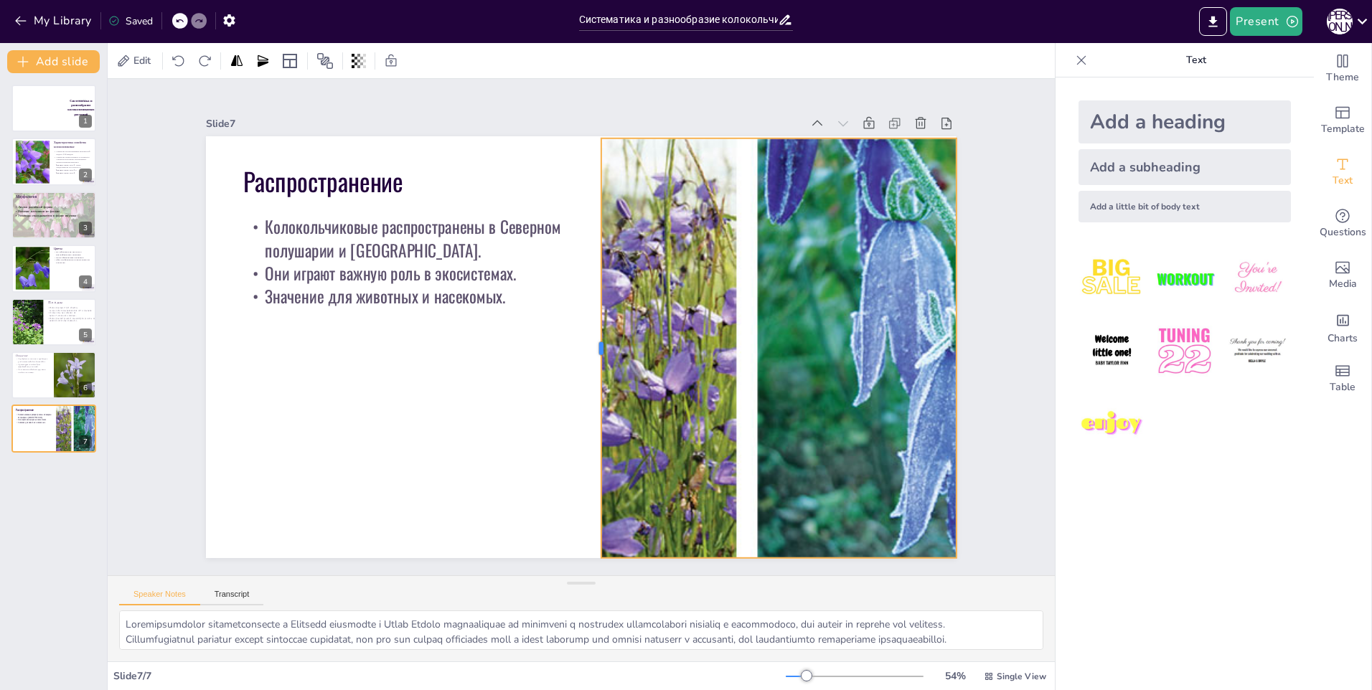
click at [588, 343] on div at bounding box center [568, 349] width 388 height 182
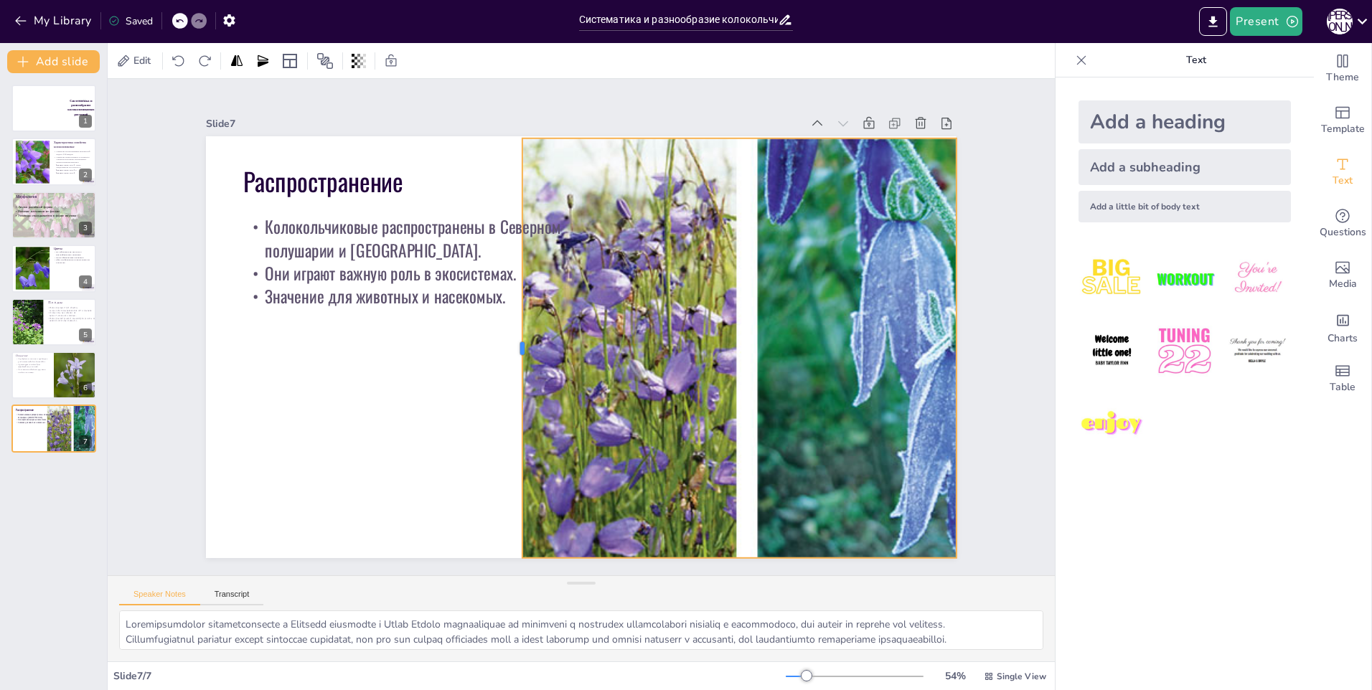
drag, startPoint x: 588, startPoint y: 343, endPoint x: 667, endPoint y: 339, distance: 79.1
click at [560, 354] on div "Распространение Колокольчиковые распространены в Северном полушарии и [GEOGRAPH…" at bounding box center [579, 347] width 790 height 498
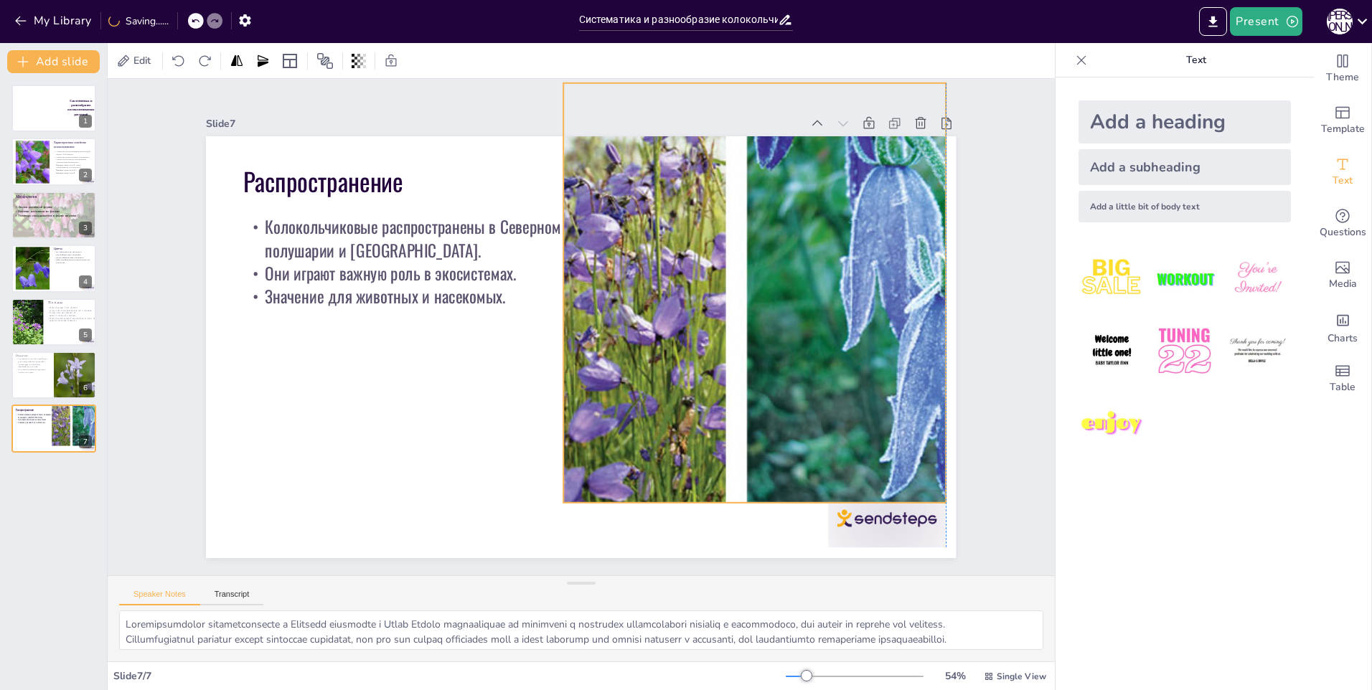
drag, startPoint x: 888, startPoint y: 379, endPoint x: 868, endPoint y: 410, distance: 36.8
click at [880, 324] on div at bounding box center [710, 442] width 845 height 830
drag, startPoint x: 751, startPoint y: 499, endPoint x: 761, endPoint y: 428, distance: 72.6
click at [749, 501] on div "Распространение Колокольчиковые распространены в Северном полушарии и [GEOGRAPH…" at bounding box center [577, 346] width 822 height 568
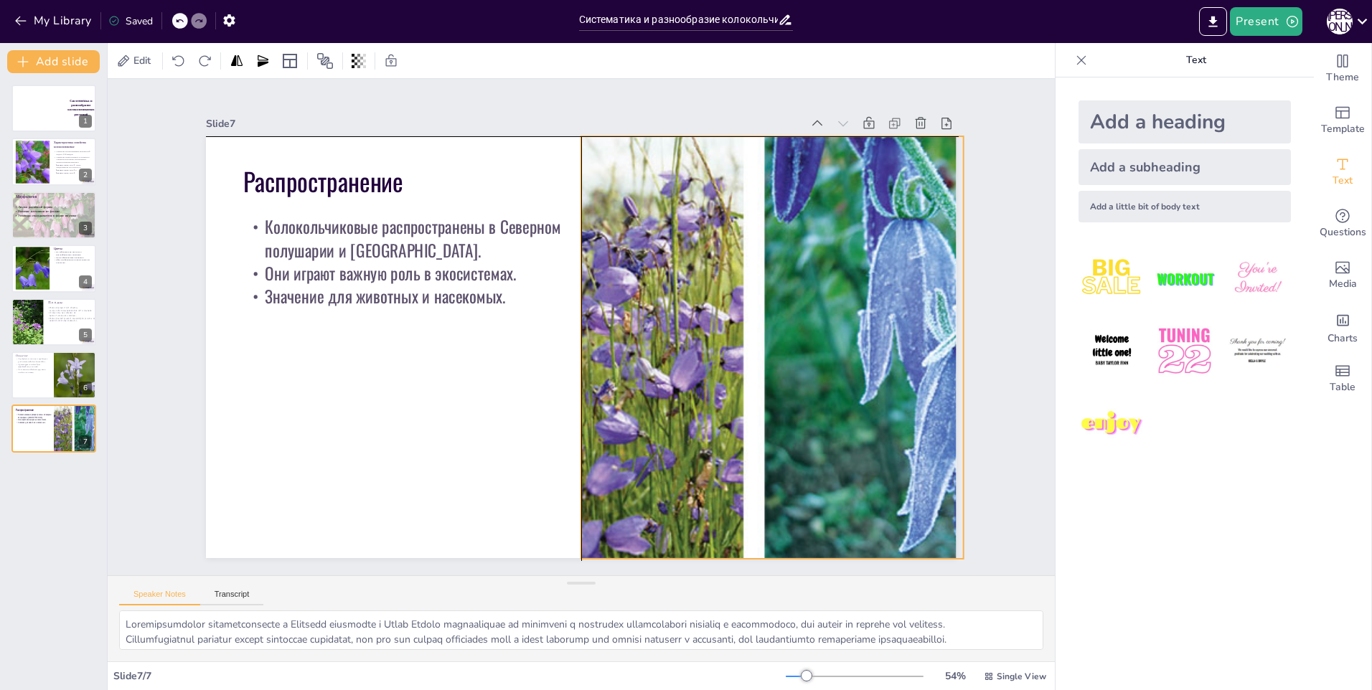
drag, startPoint x: 759, startPoint y: 395, endPoint x: 771, endPoint y: 450, distance: 56.8
click at [771, 450] on div at bounding box center [735, 452] width 838 height 728
